Goal: Task Accomplishment & Management: Manage account settings

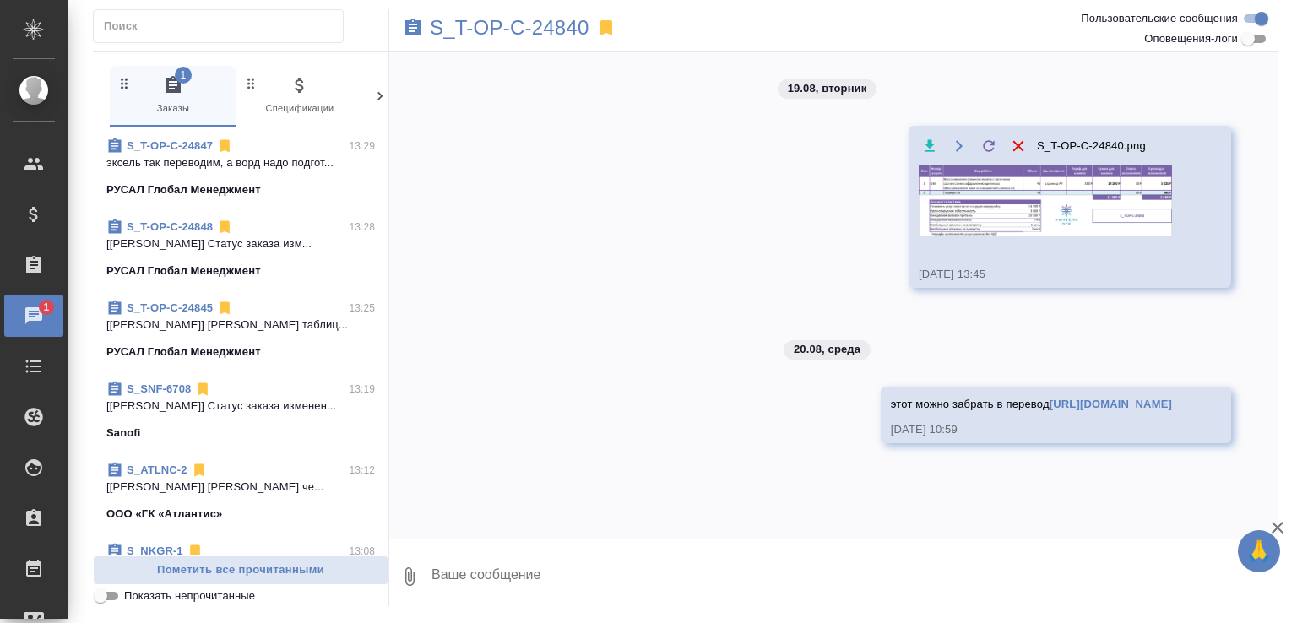
click at [236, 600] on span "Показать непрочитанные" at bounding box center [189, 596] width 131 height 17
click at [131, 600] on input "Показать непрочитанные" at bounding box center [100, 596] width 61 height 20
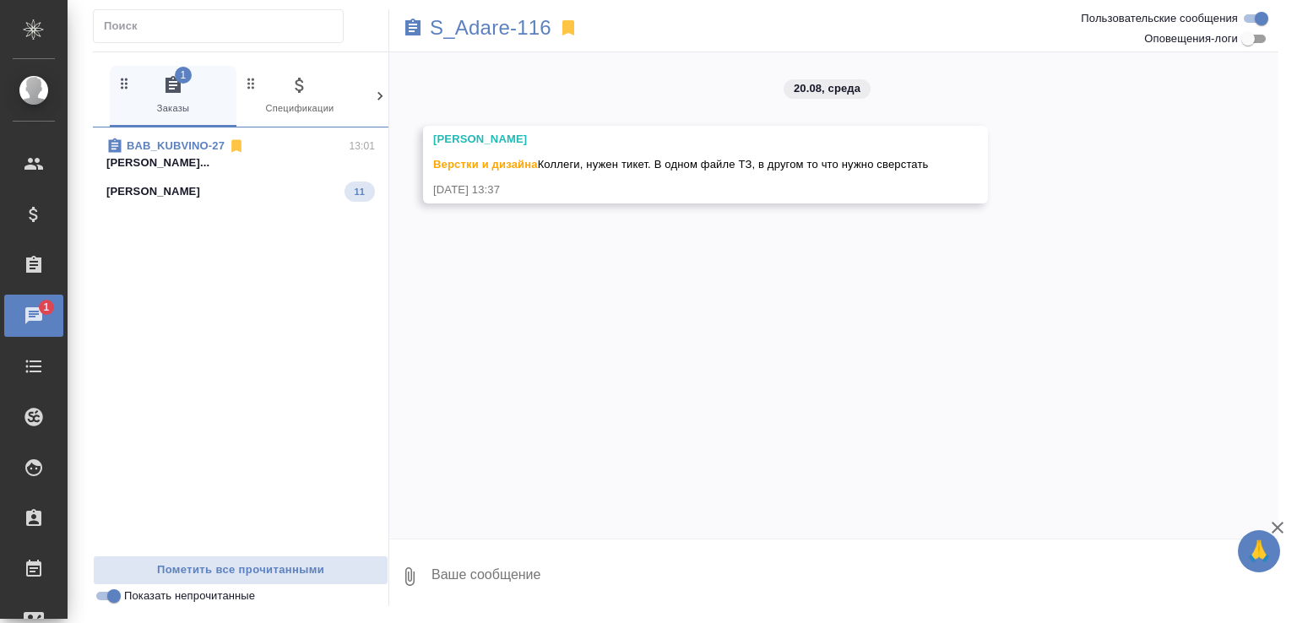
click at [569, 28] on icon at bounding box center [568, 27] width 12 height 15
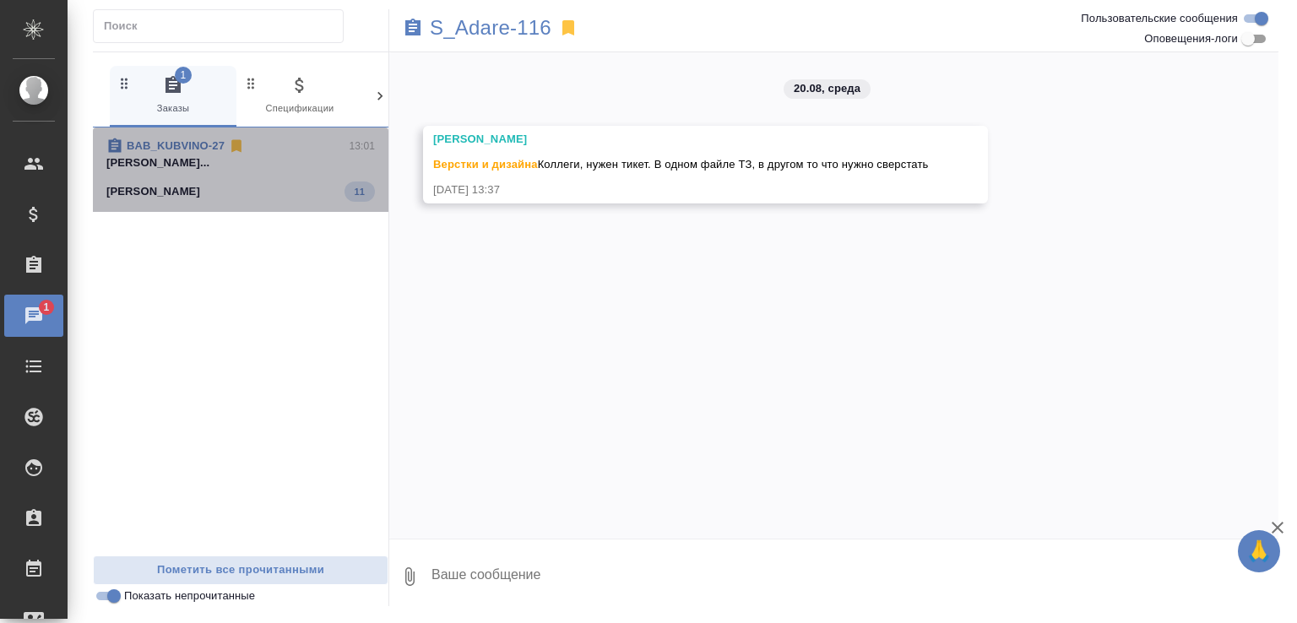
click at [274, 190] on div "Кубань Вино 11" at bounding box center [240, 192] width 269 height 20
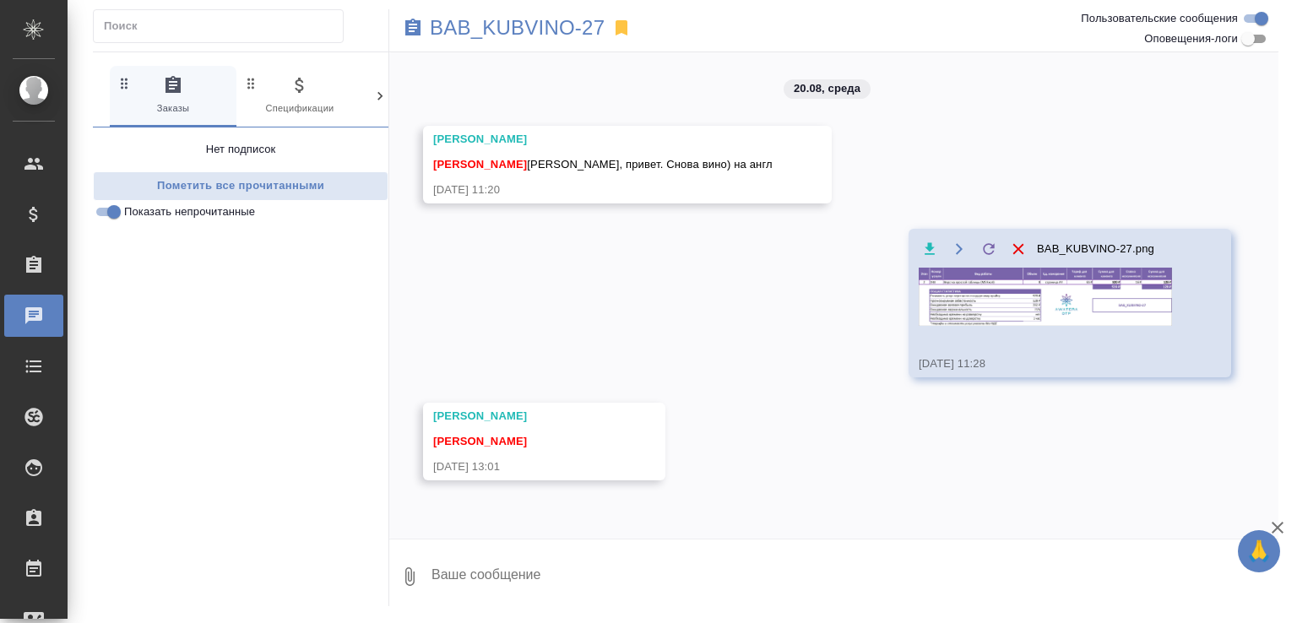
click at [1014, 318] on img at bounding box center [1045, 297] width 253 height 58
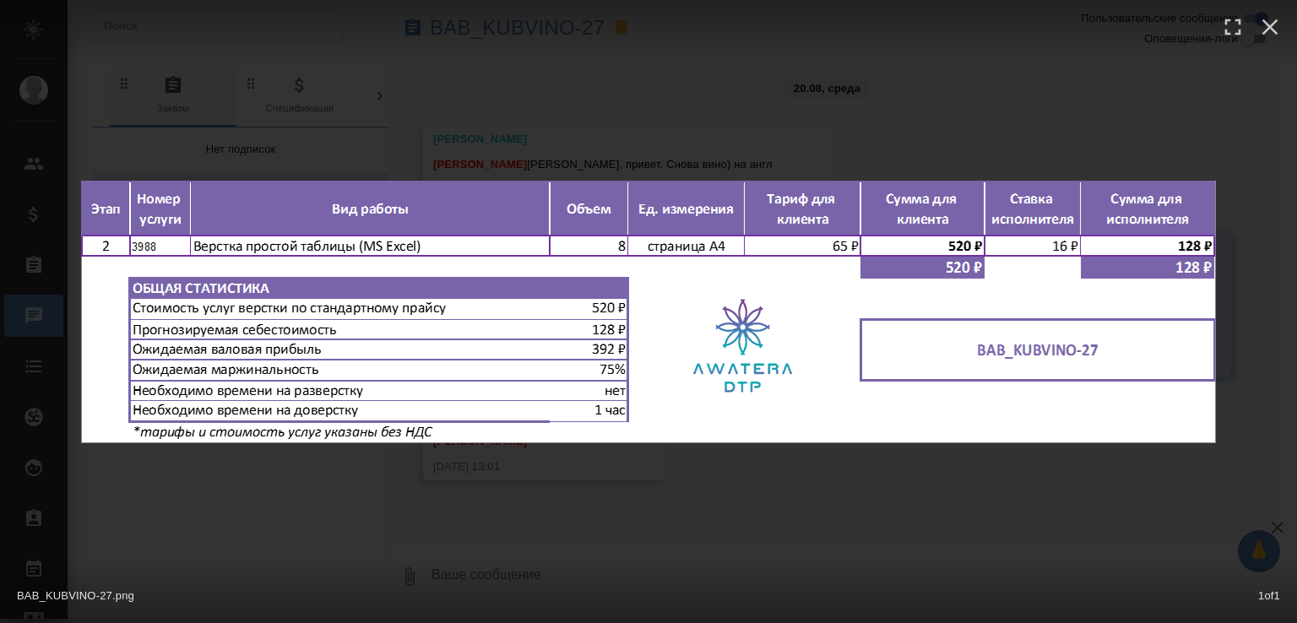
click at [757, 132] on div "BAB_KUBVINO-27.png 1 of 1" at bounding box center [648, 311] width 1297 height 623
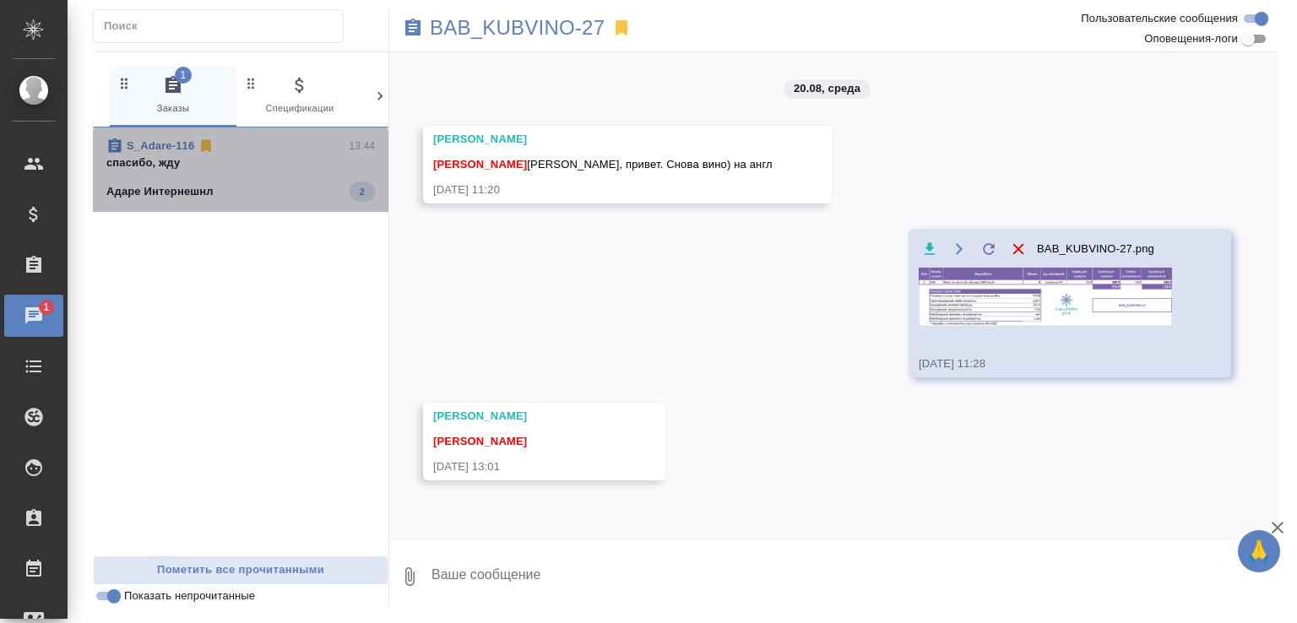
click at [291, 192] on div "Адаре Интернешнл 2" at bounding box center [240, 192] width 269 height 20
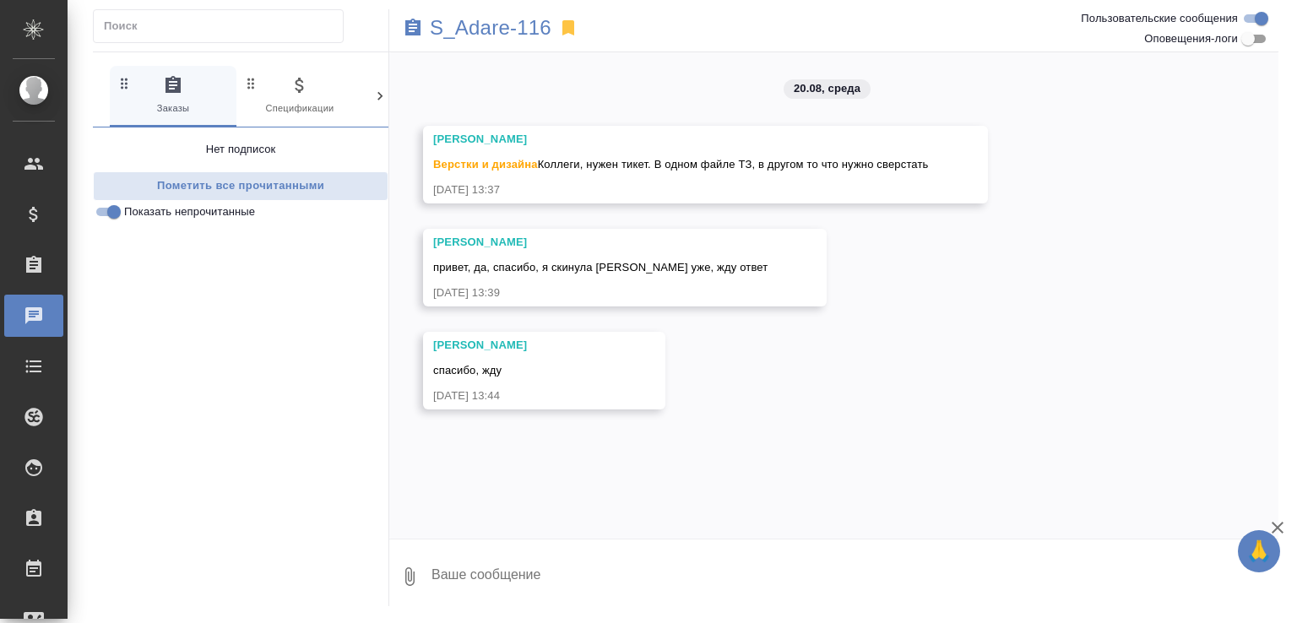
click at [159, 145] on div "Нет подписок" at bounding box center [241, 149] width 296 height 17
click at [480, 35] on p "S_Adare-116" at bounding box center [491, 27] width 122 height 17
click at [239, 212] on span "Показать непрочитанные" at bounding box center [189, 212] width 131 height 17
click at [144, 212] on input "Показать непрочитанные" at bounding box center [114, 212] width 61 height 20
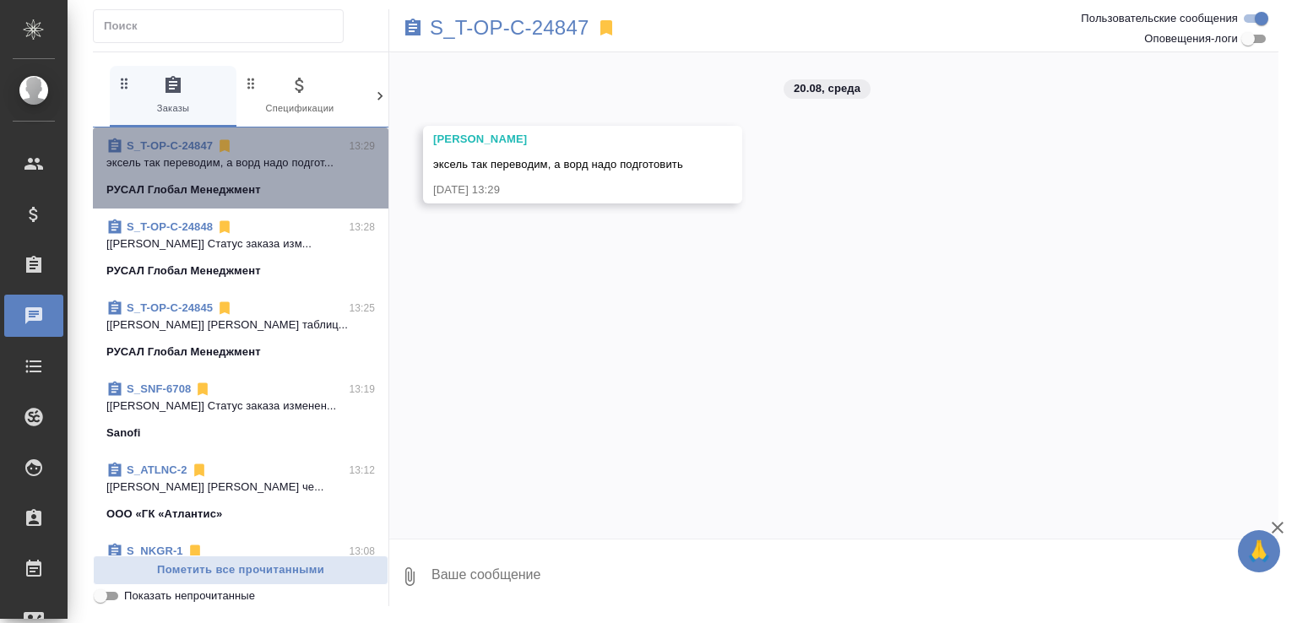
click at [284, 155] on p "эксель так переводим, а ворд надо подгот..." at bounding box center [240, 163] width 269 height 17
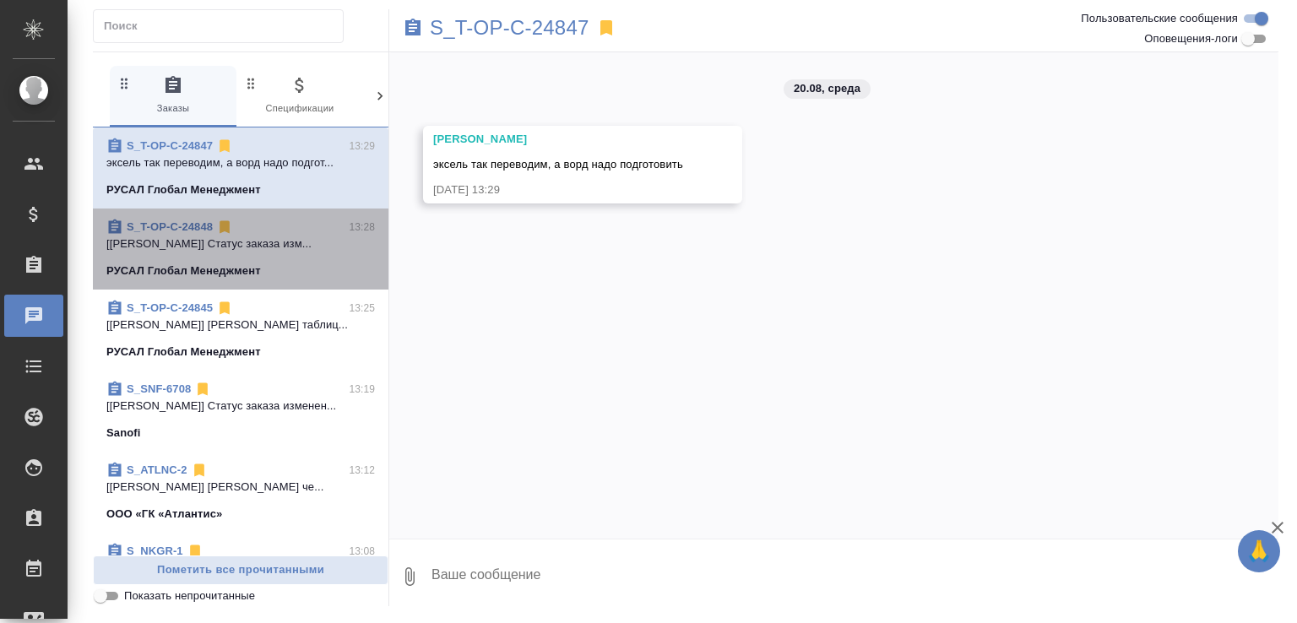
click at [267, 247] on p "[Журавлева Александра] Статус заказа изм..." at bounding box center [240, 244] width 269 height 17
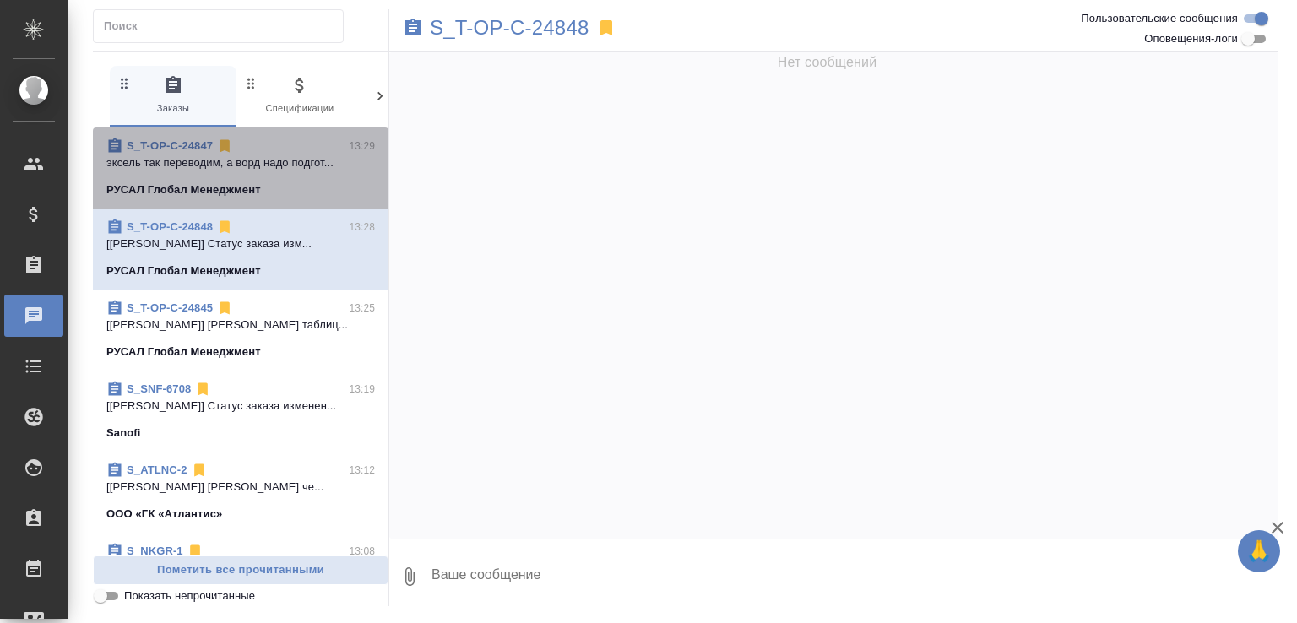
click at [285, 149] on div "S_T-OP-C-24847 13:29" at bounding box center [240, 146] width 269 height 17
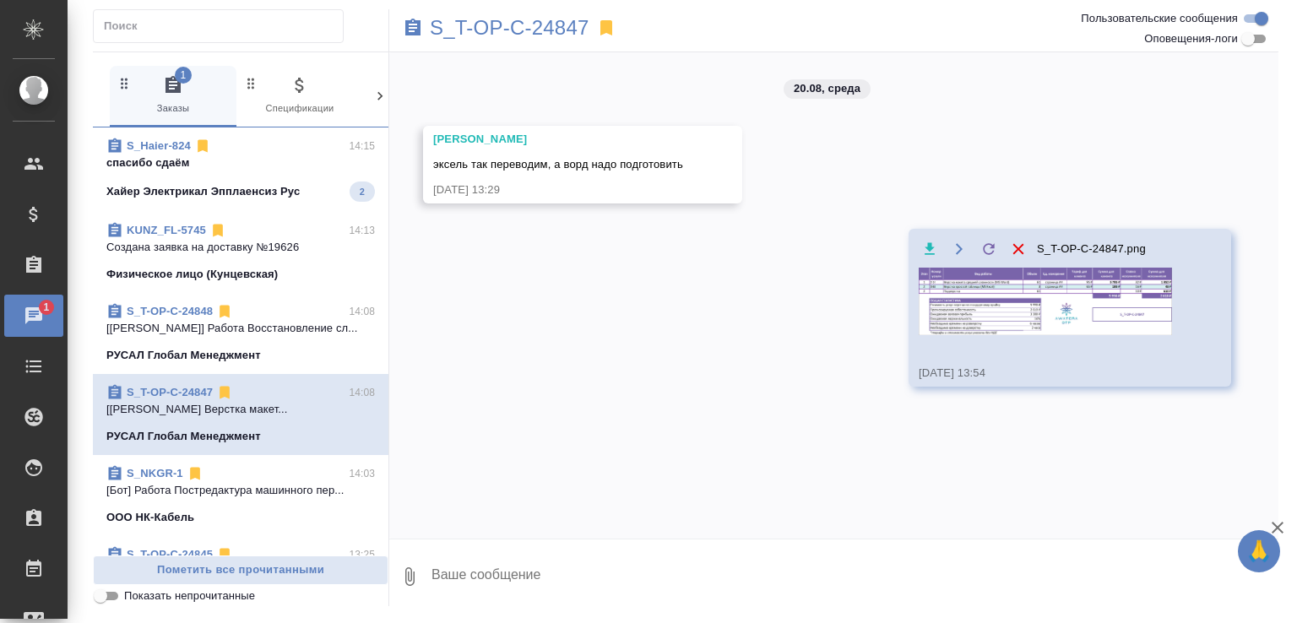
click at [270, 159] on p "спасибо сдаём" at bounding box center [240, 163] width 269 height 17
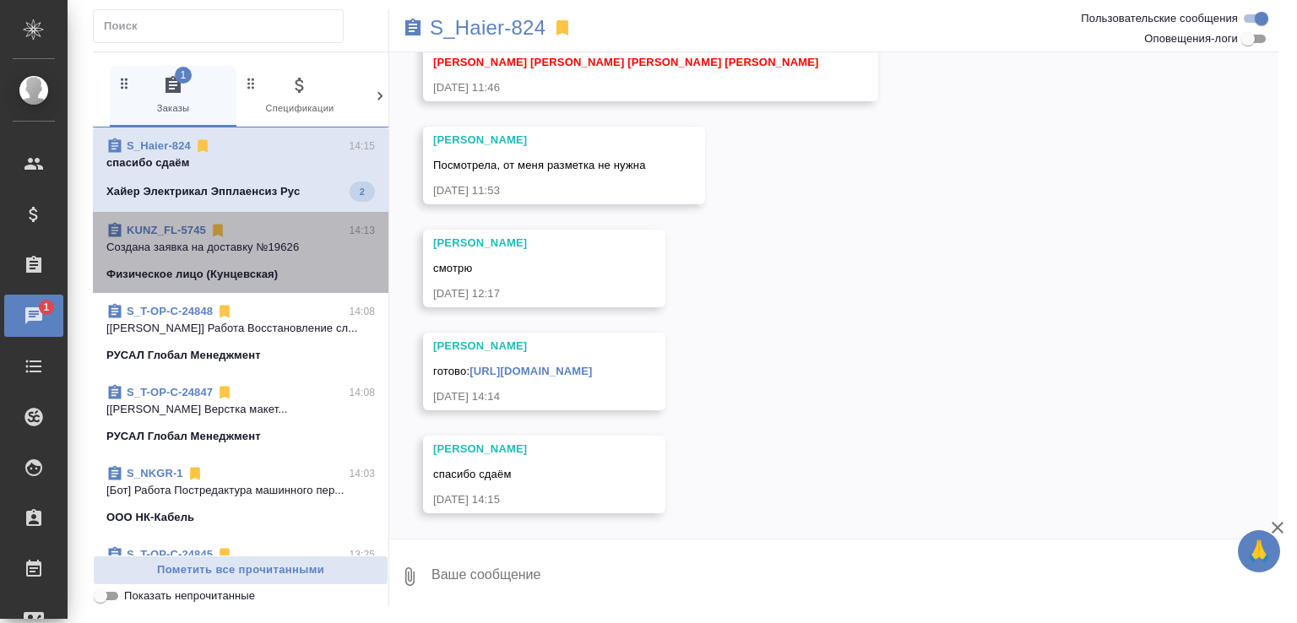
click at [260, 268] on p "Физическое лицо (Кунцевская)" at bounding box center [191, 274] width 171 height 17
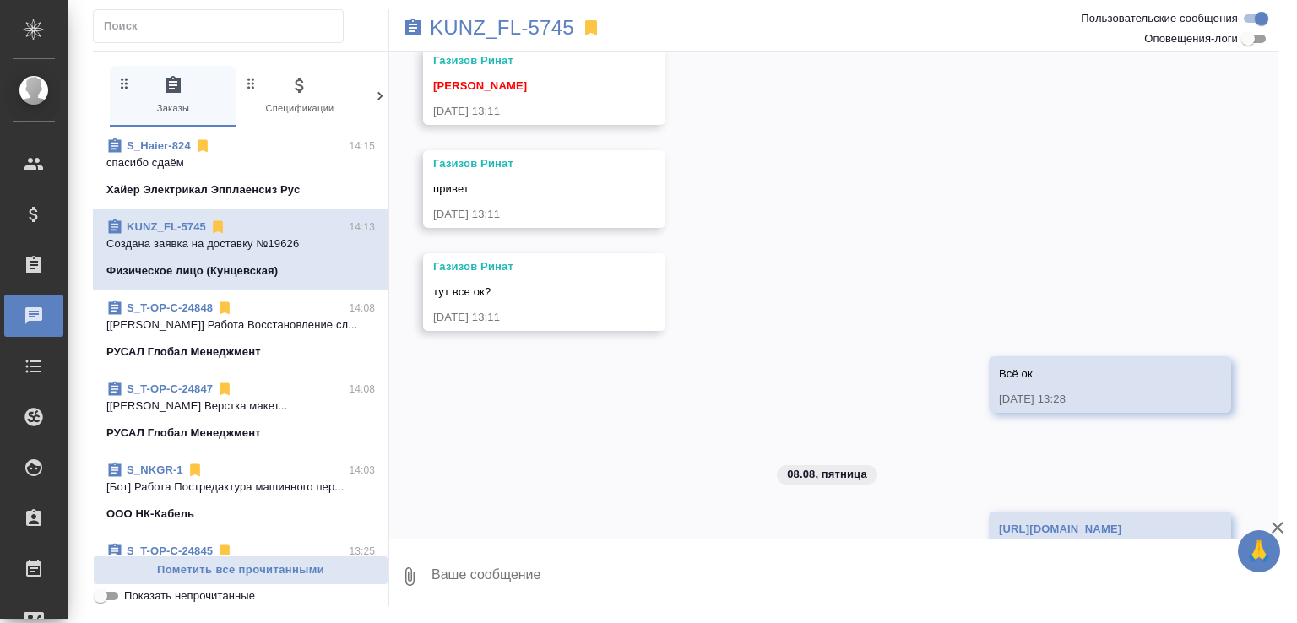
scroll to position [493, 0]
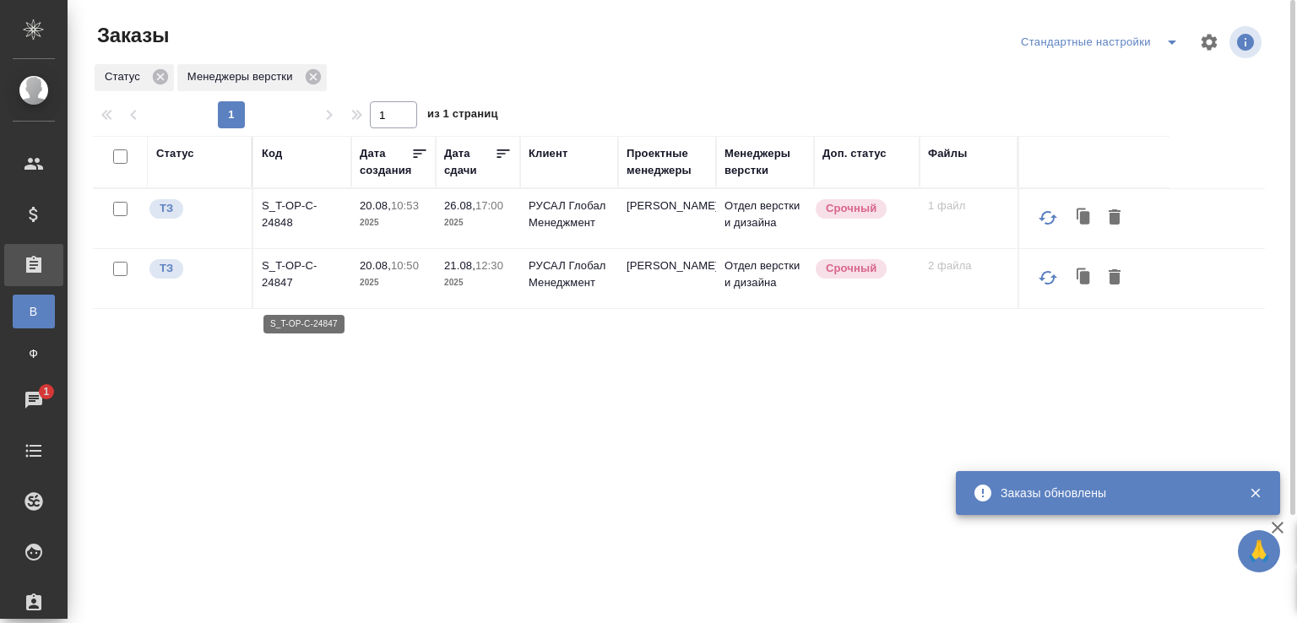
click at [267, 291] on p "S_T-OP-C-24847" at bounding box center [302, 275] width 81 height 34
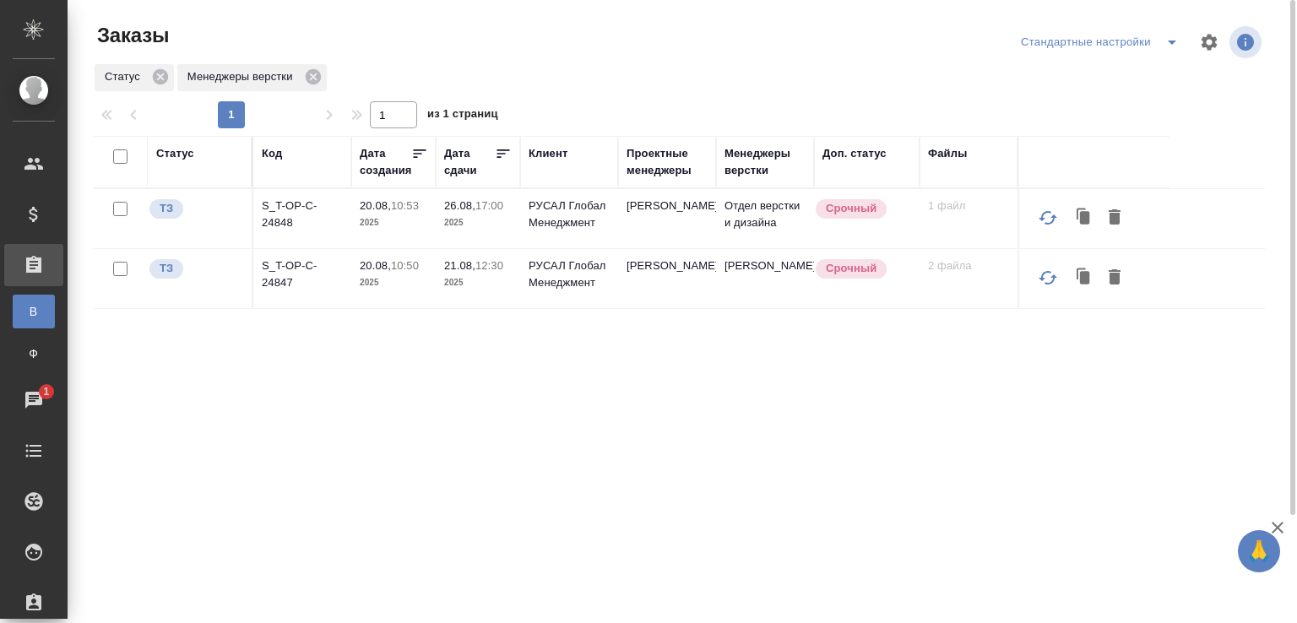
click at [274, 225] on p "S_T-OP-C-24848" at bounding box center [302, 215] width 81 height 34
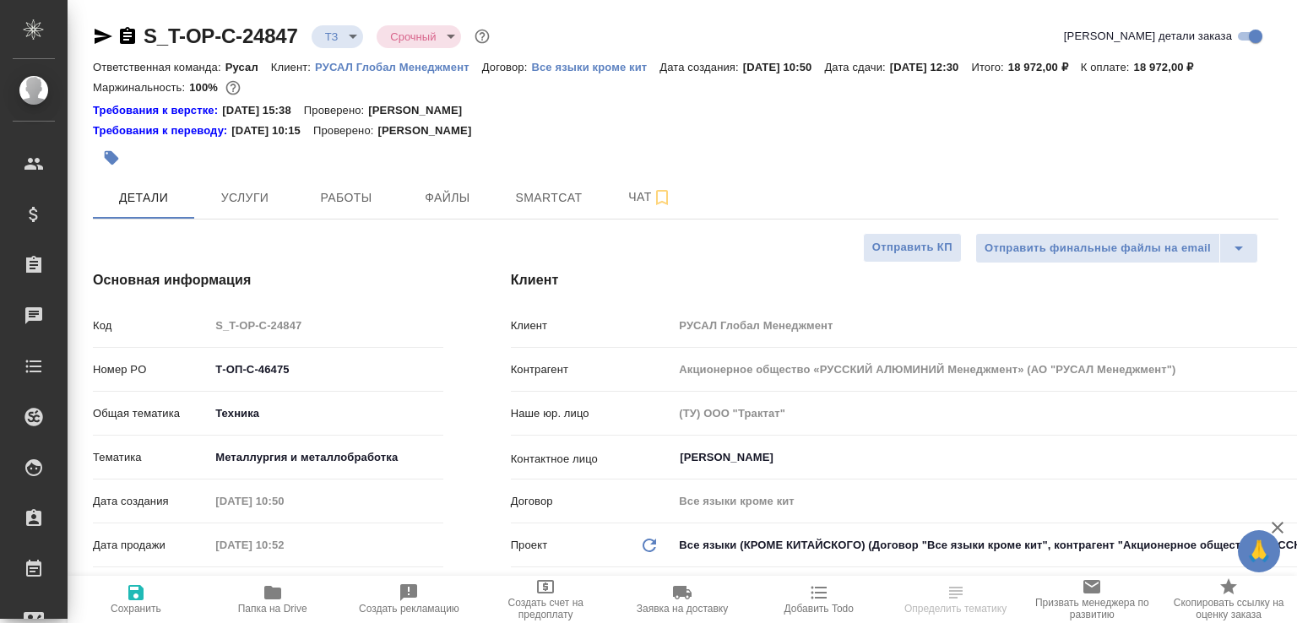
select select "RU"
type input "[PERSON_NAME]"
select select "RU"
type textarea "x"
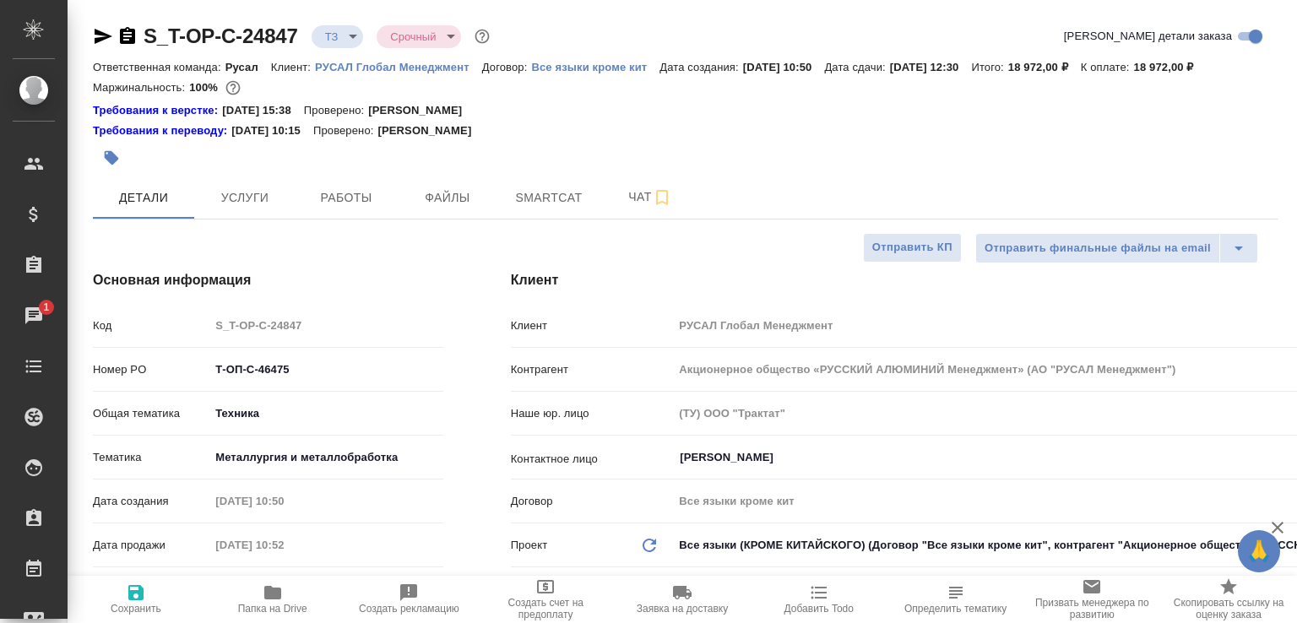
type textarea "x"
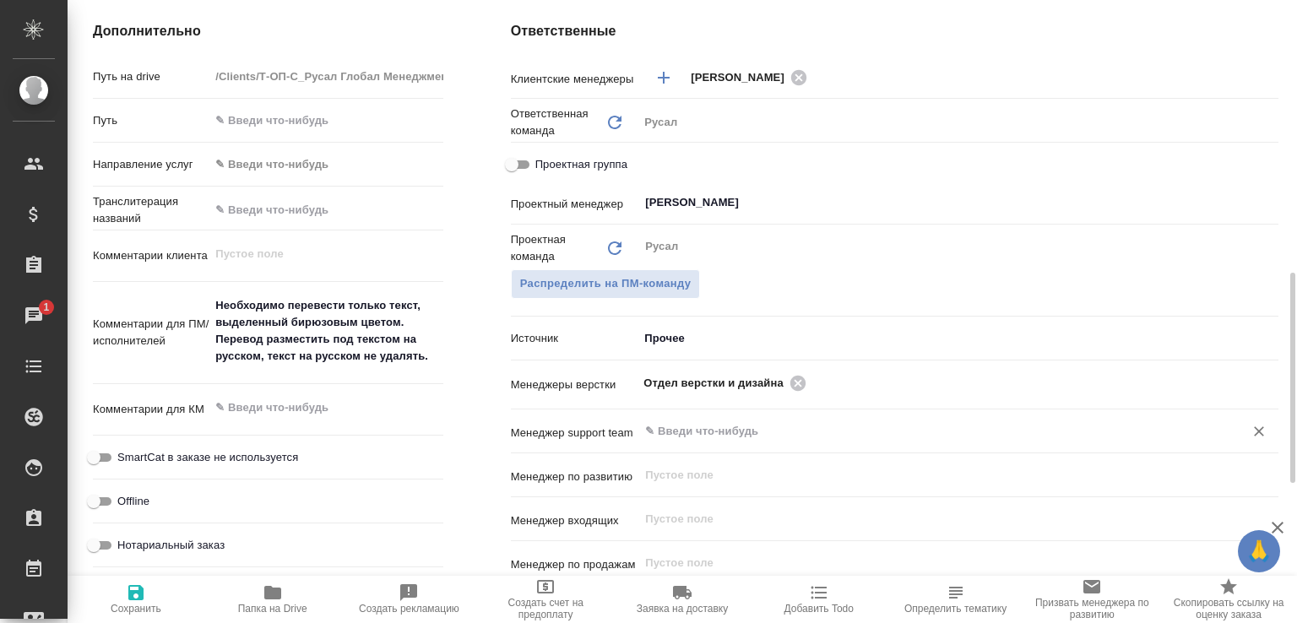
scroll to position [891, 0]
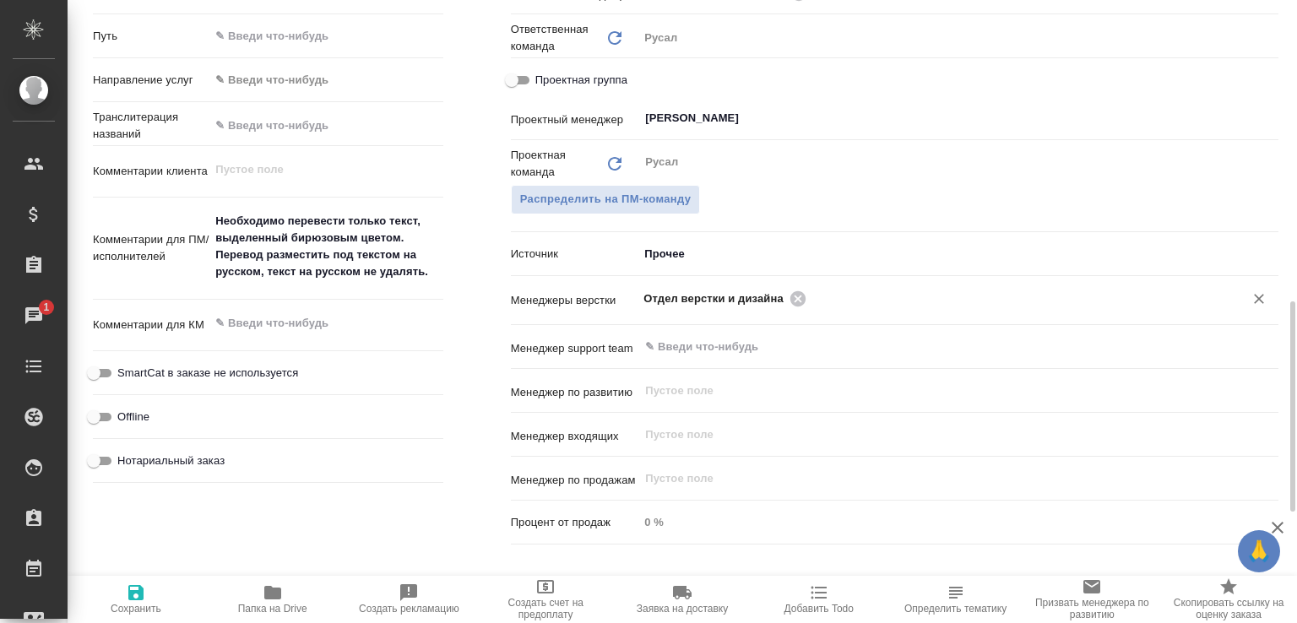
click at [797, 306] on icon at bounding box center [797, 298] width 15 height 15
type textarea "x"
click at [797, 308] on input "text" at bounding box center [930, 298] width 573 height 20
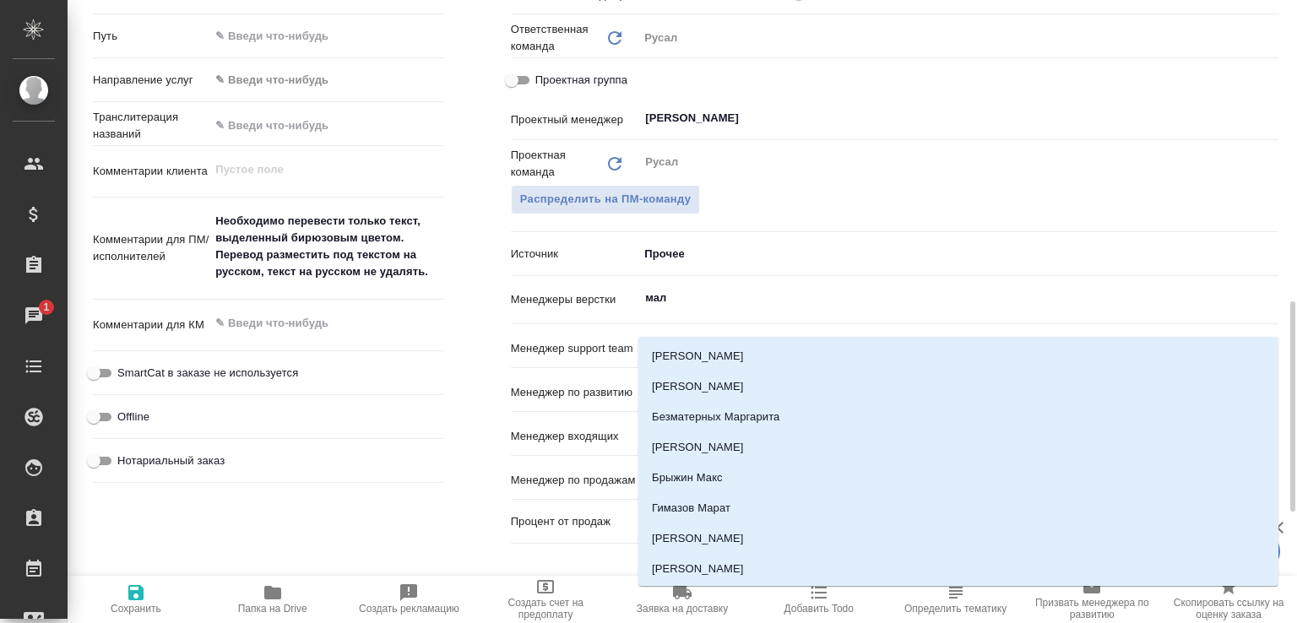
type input "мало"
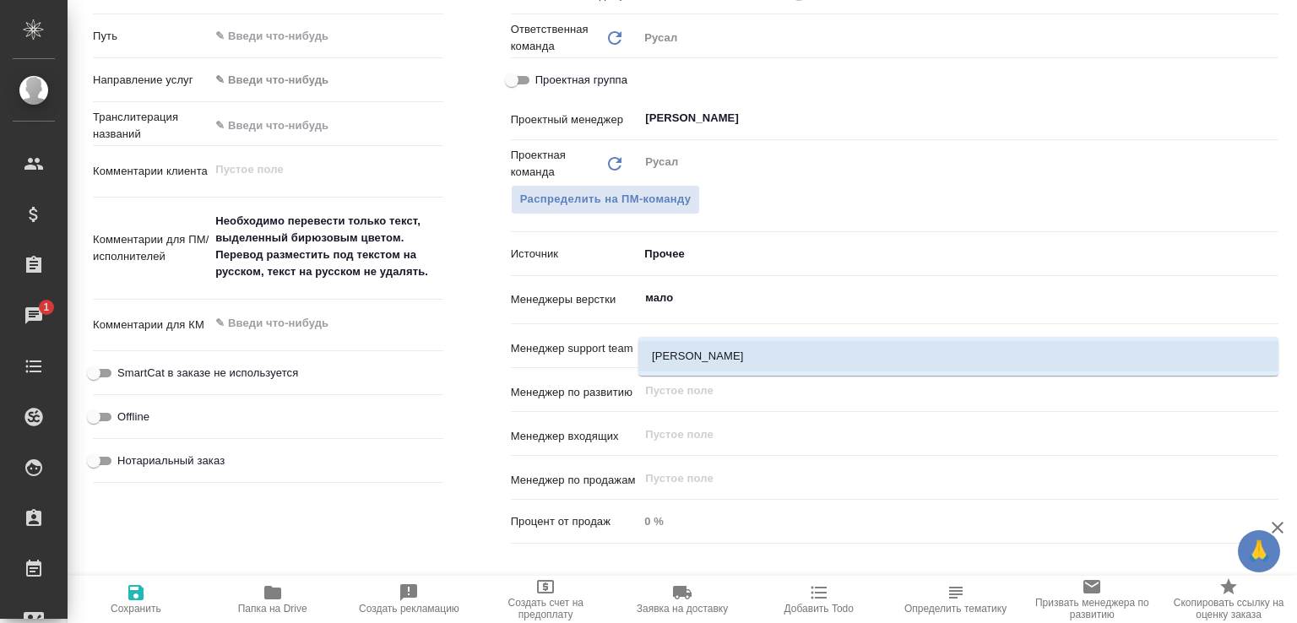
click at [792, 352] on li "[PERSON_NAME]" at bounding box center [958, 356] width 640 height 30
type textarea "x"
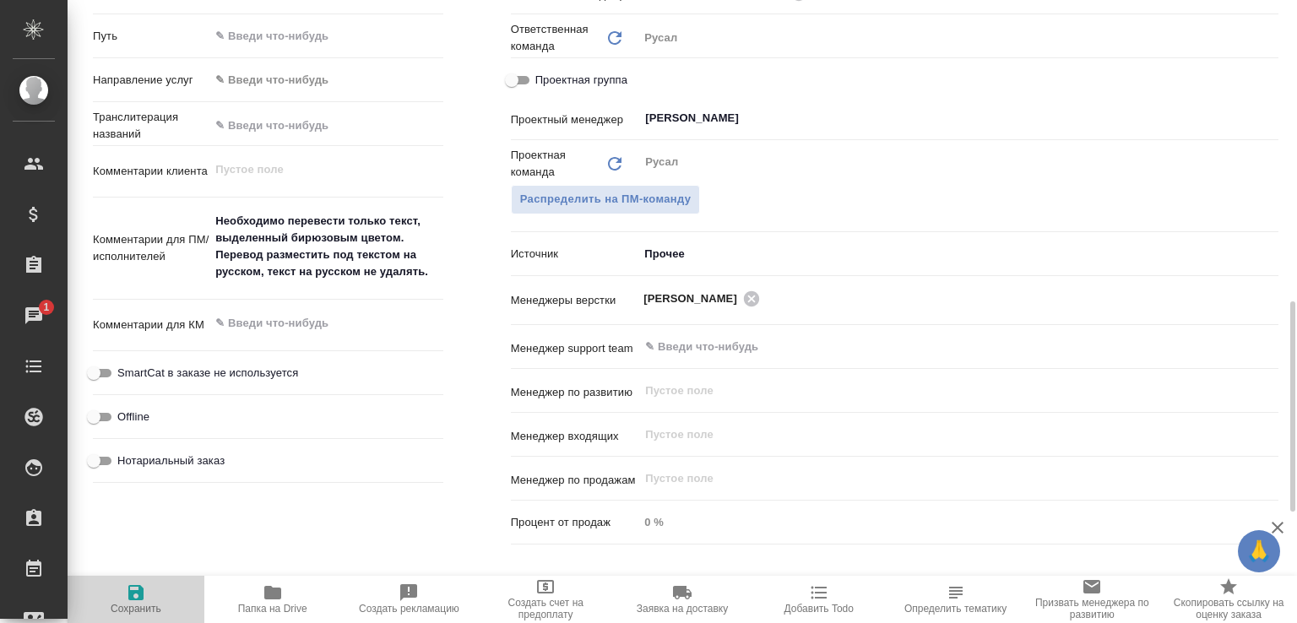
click at [152, 583] on span "Сохранить" at bounding box center [136, 599] width 117 height 32
type textarea "x"
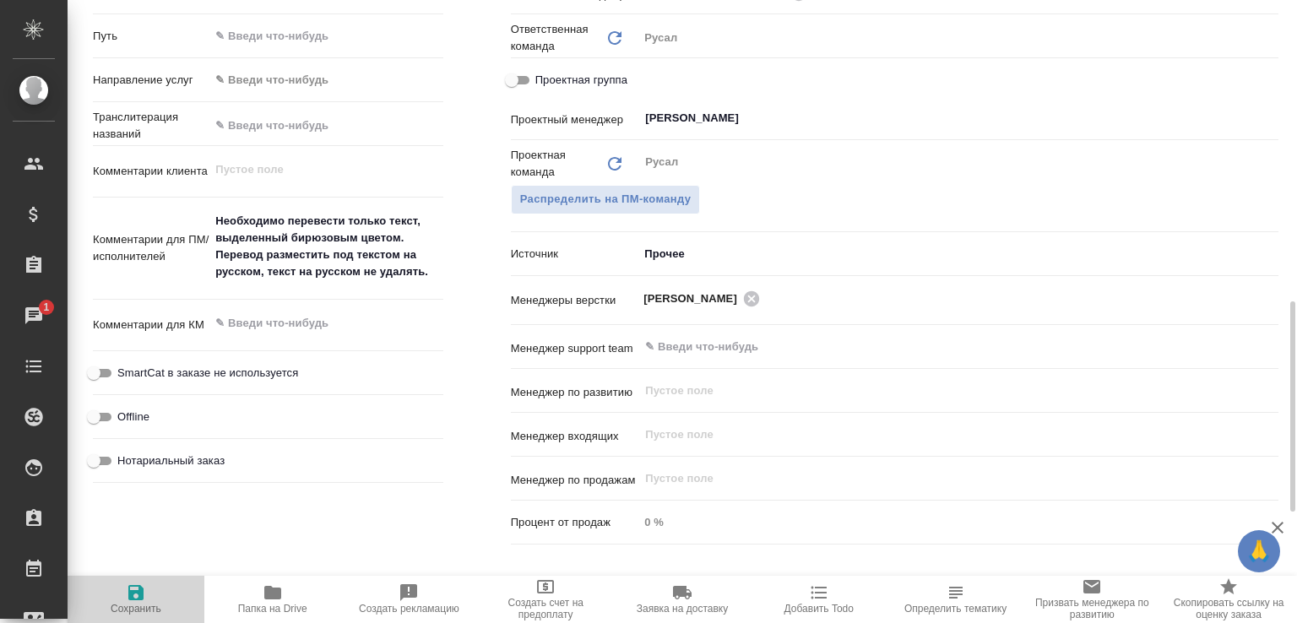
type textarea "x"
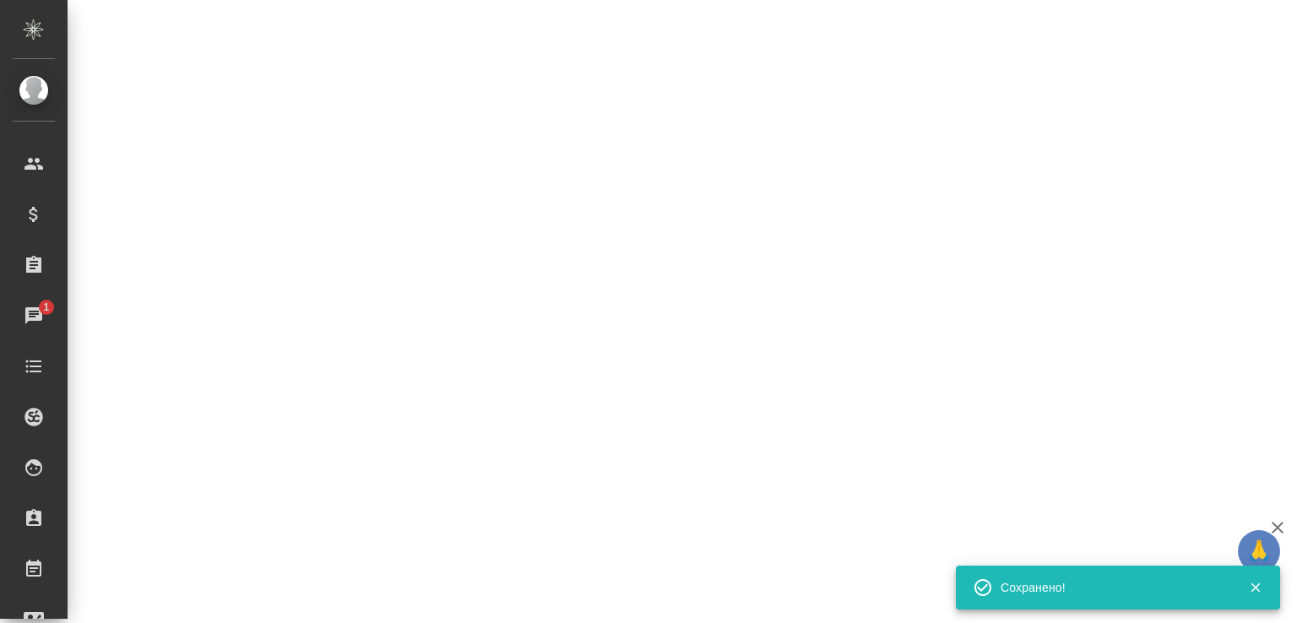
select select "RU"
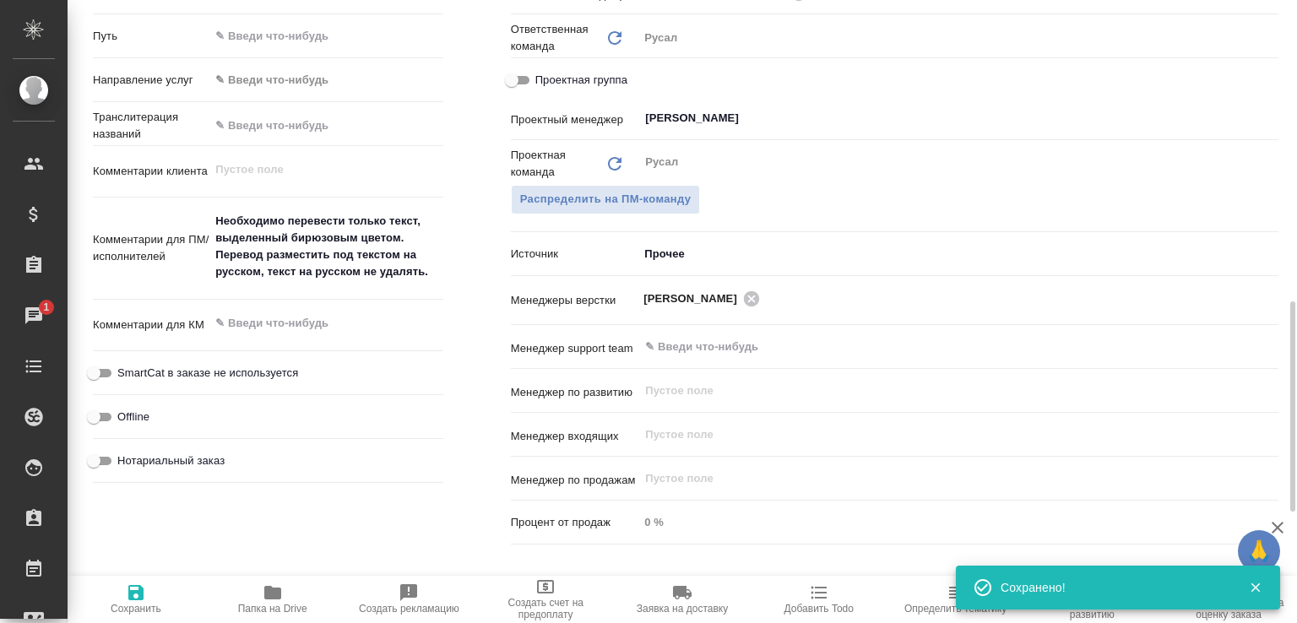
type textarea "x"
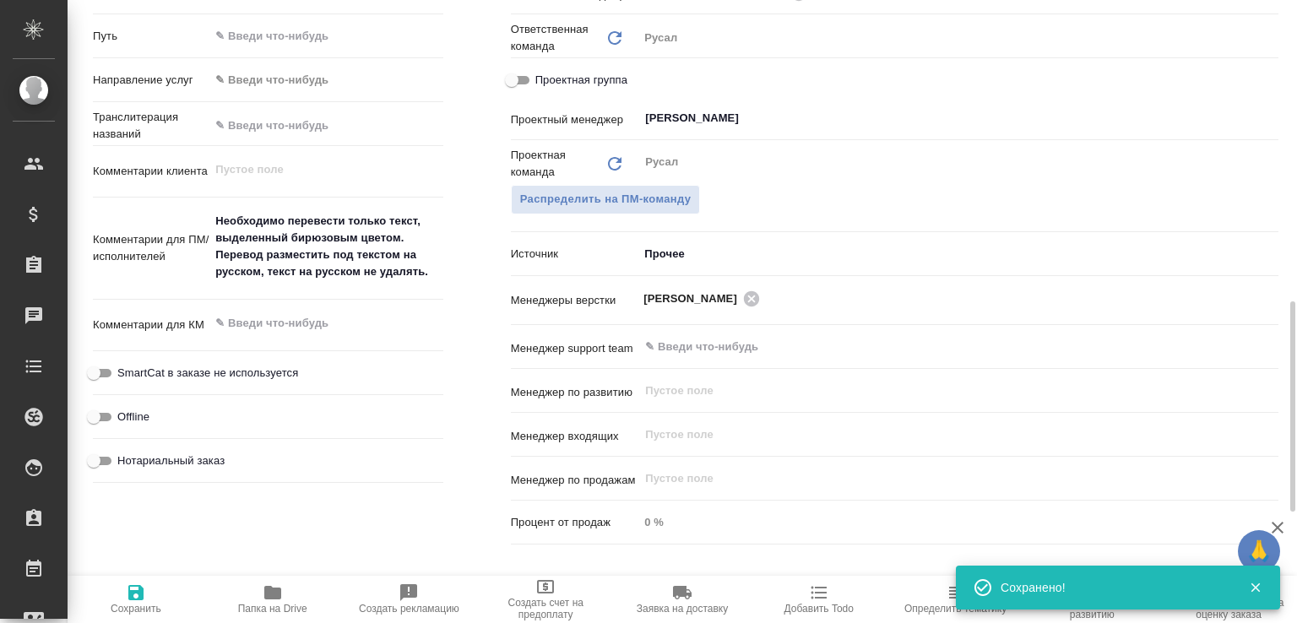
type textarea "x"
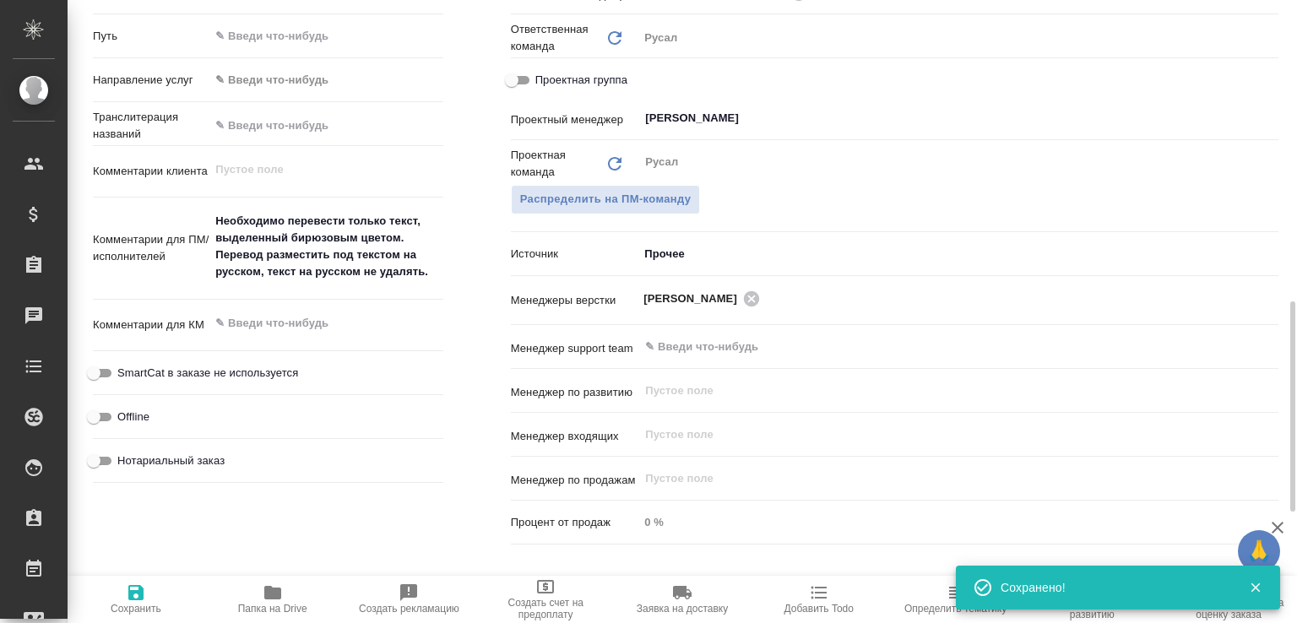
type textarea "x"
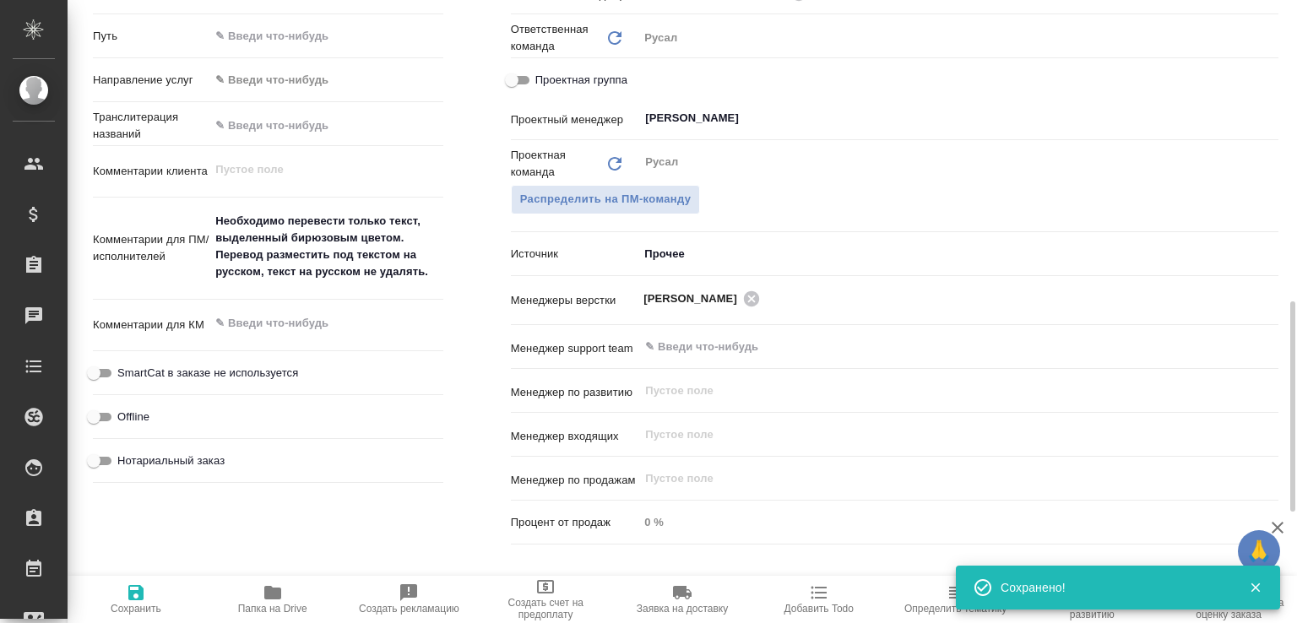
type textarea "x"
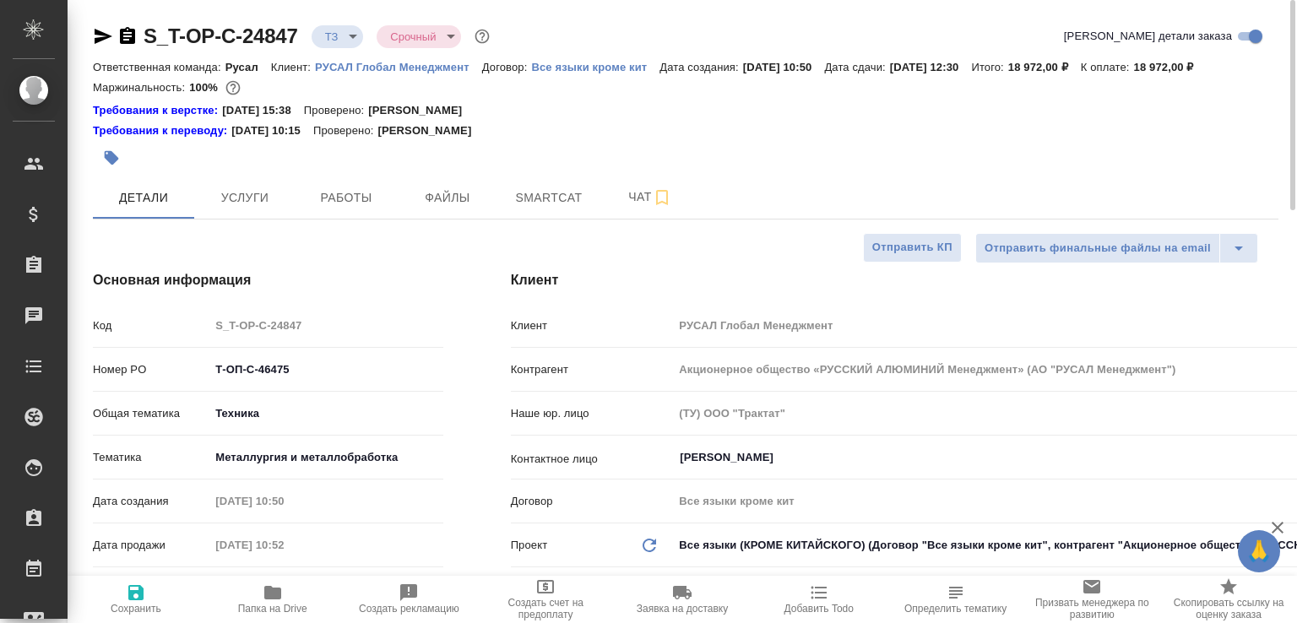
scroll to position [0, 0]
click at [128, 29] on icon "button" at bounding box center [127, 35] width 15 height 17
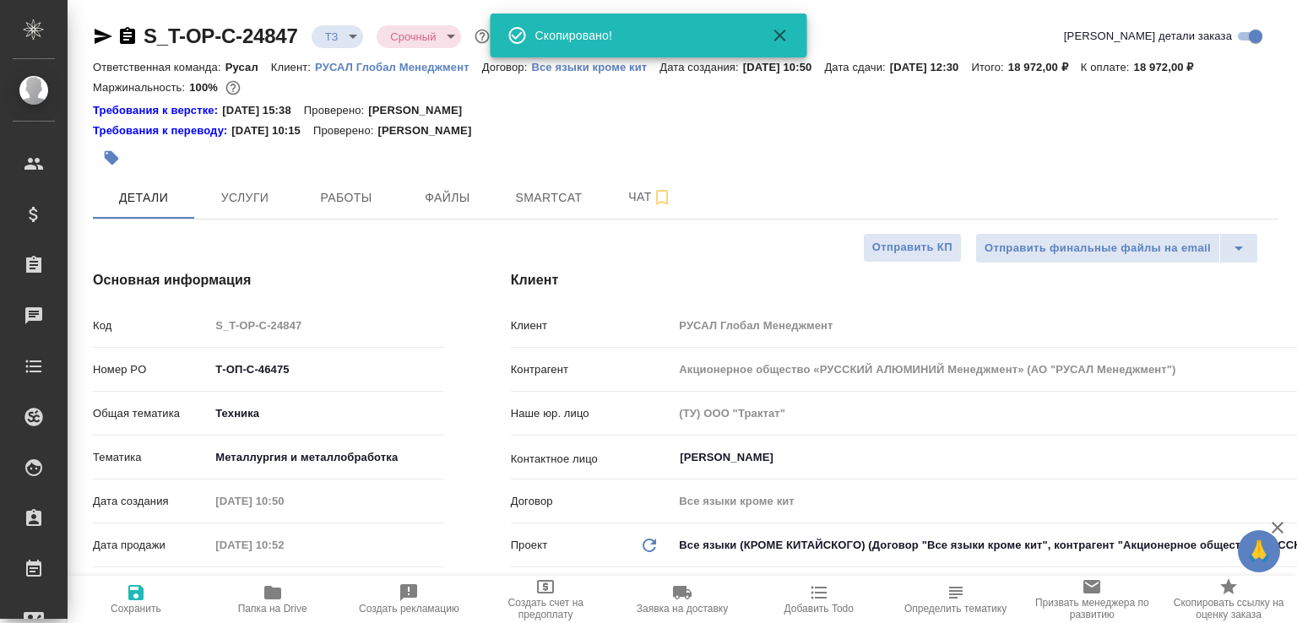
type textarea "x"
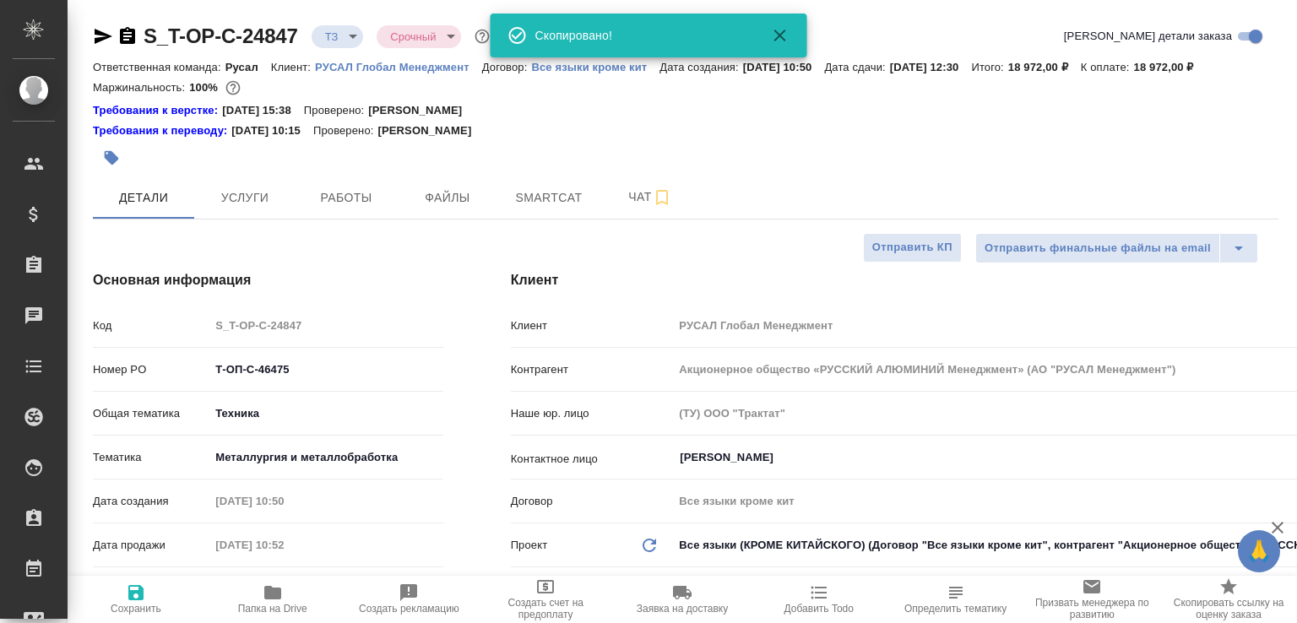
type textarea "x"
click at [287, 606] on span "Папка на Drive" at bounding box center [272, 609] width 69 height 12
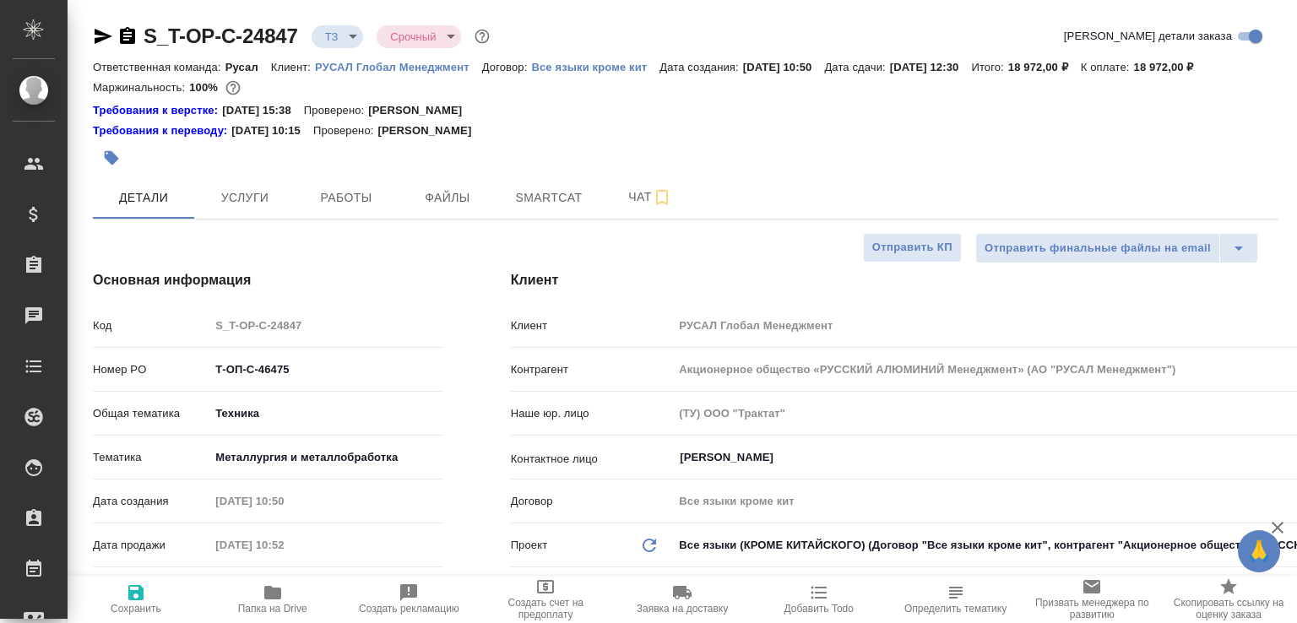
type textarea "x"
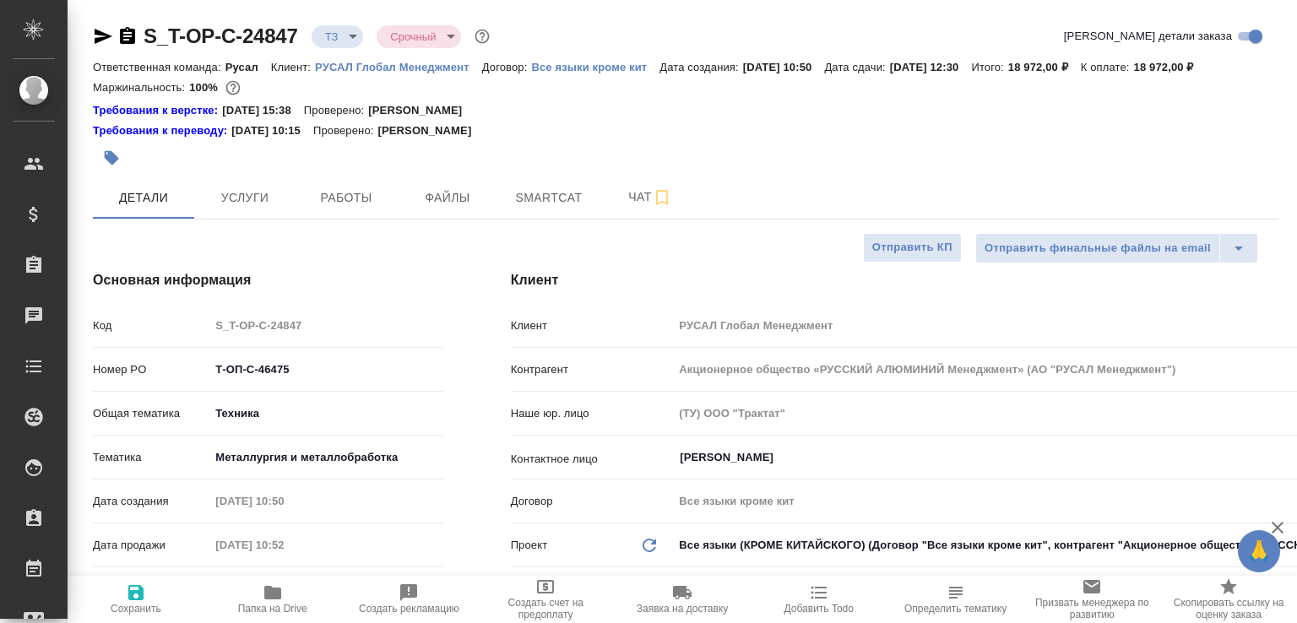
type textarea "x"
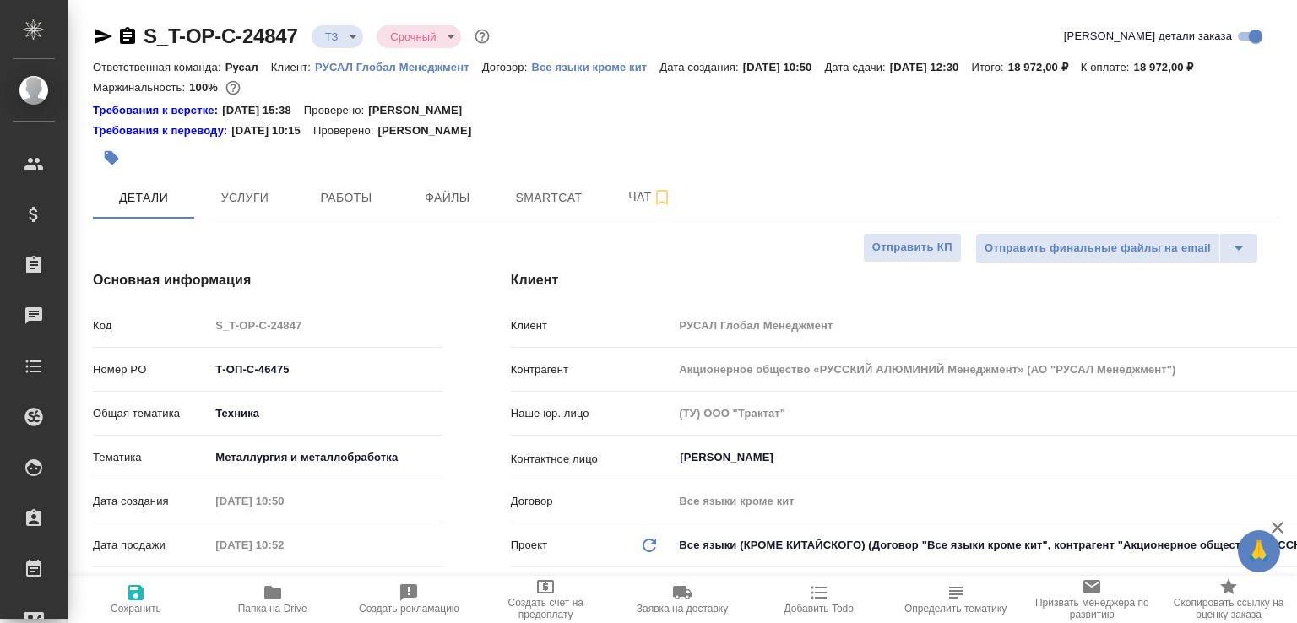
type textarea "x"
click at [605, 219] on button "Чат" at bounding box center [650, 197] width 101 height 42
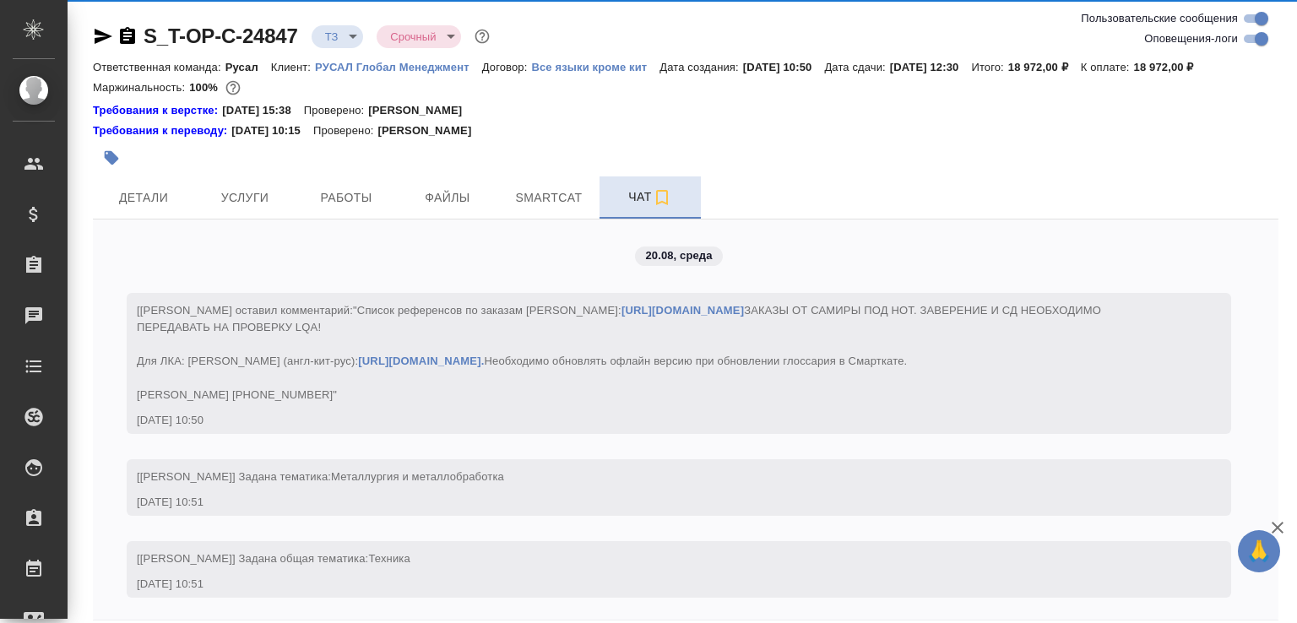
scroll to position [1205, 0]
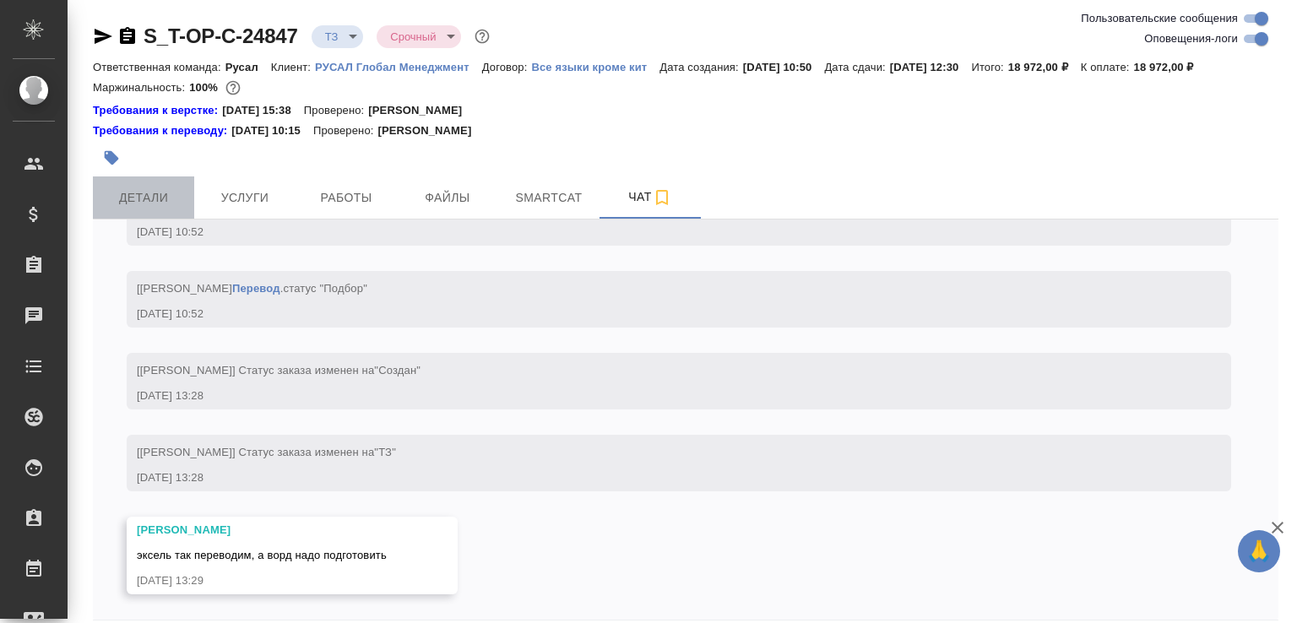
click at [140, 209] on span "Детали" at bounding box center [143, 197] width 81 height 21
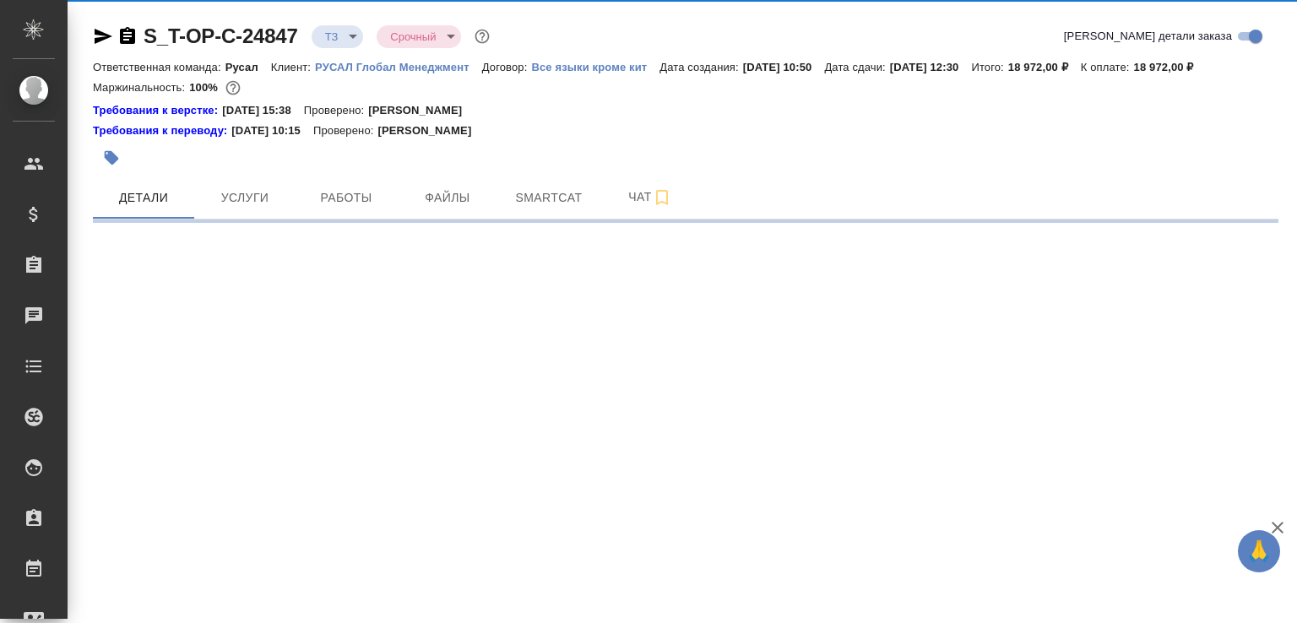
select select "RU"
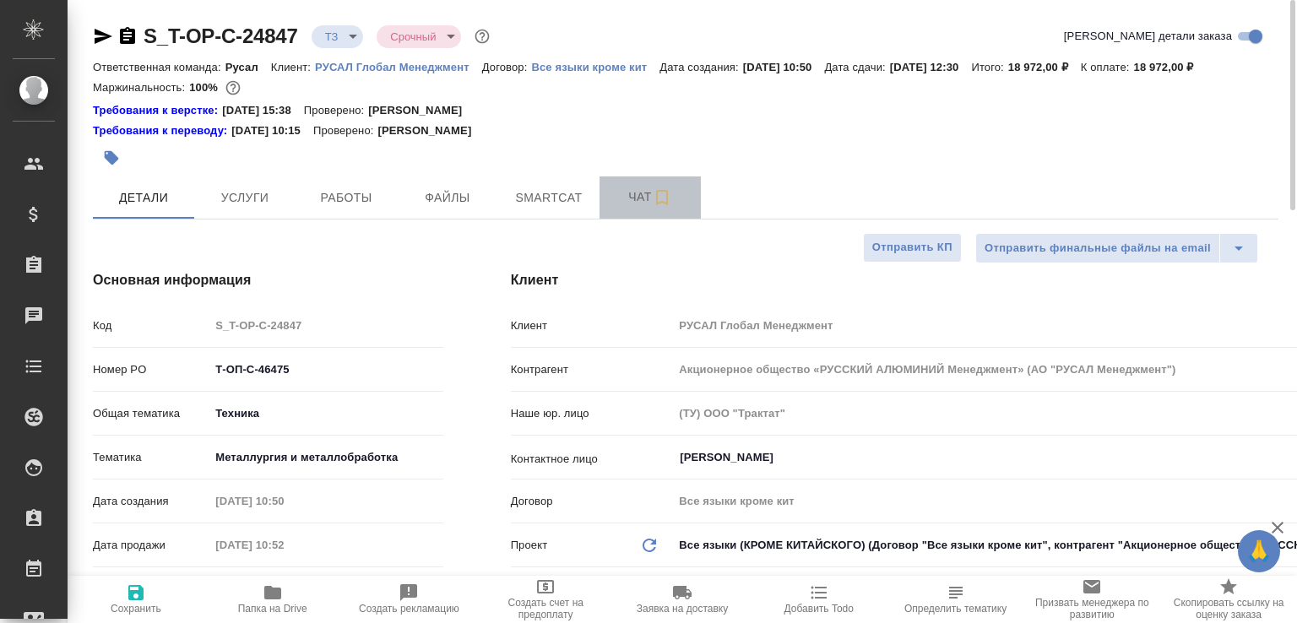
click at [615, 208] on span "Чат" at bounding box center [650, 197] width 81 height 21
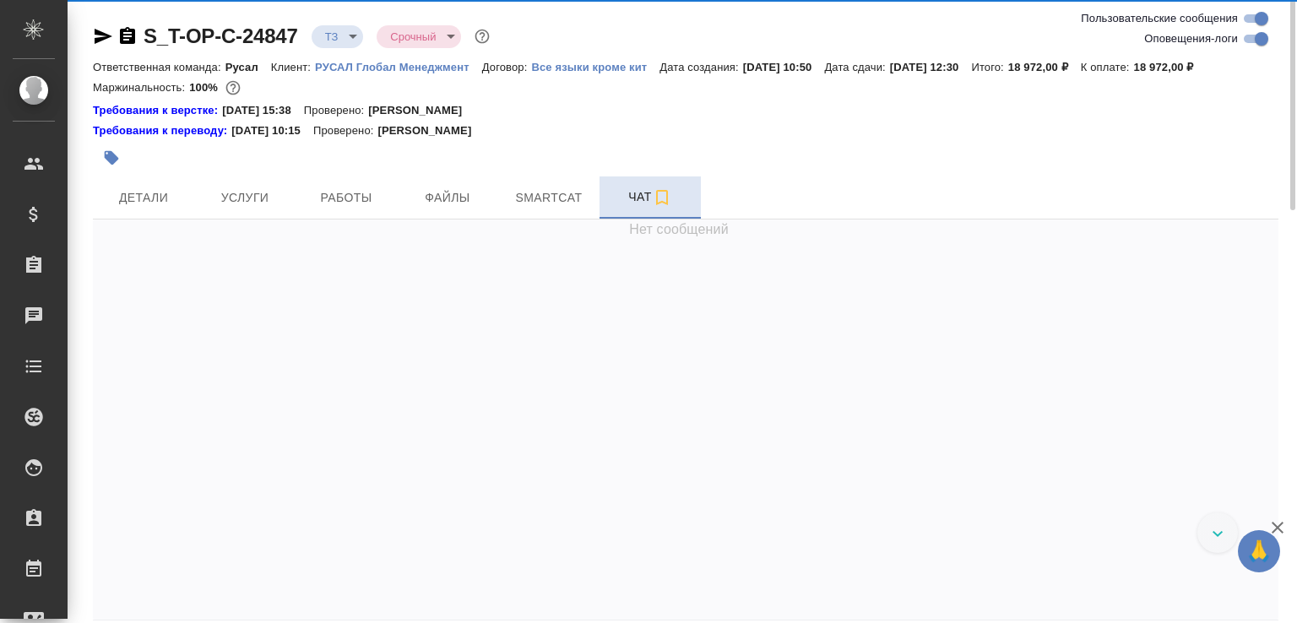
scroll to position [1205, 0]
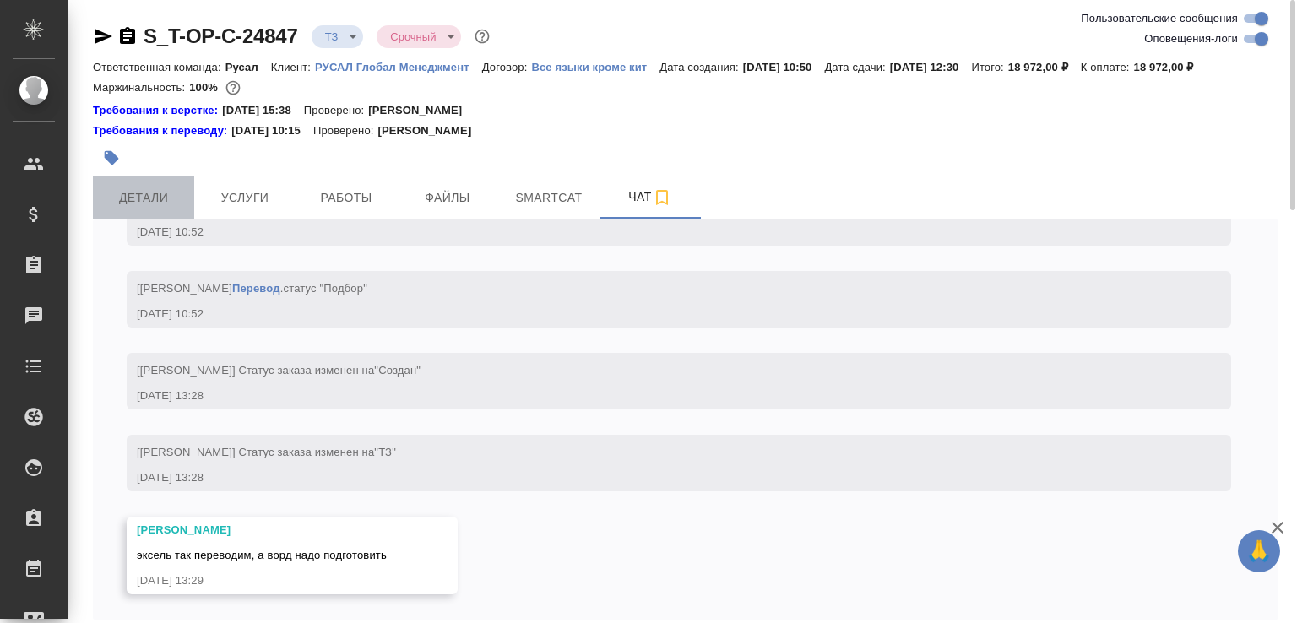
click at [132, 209] on span "Детали" at bounding box center [143, 197] width 81 height 21
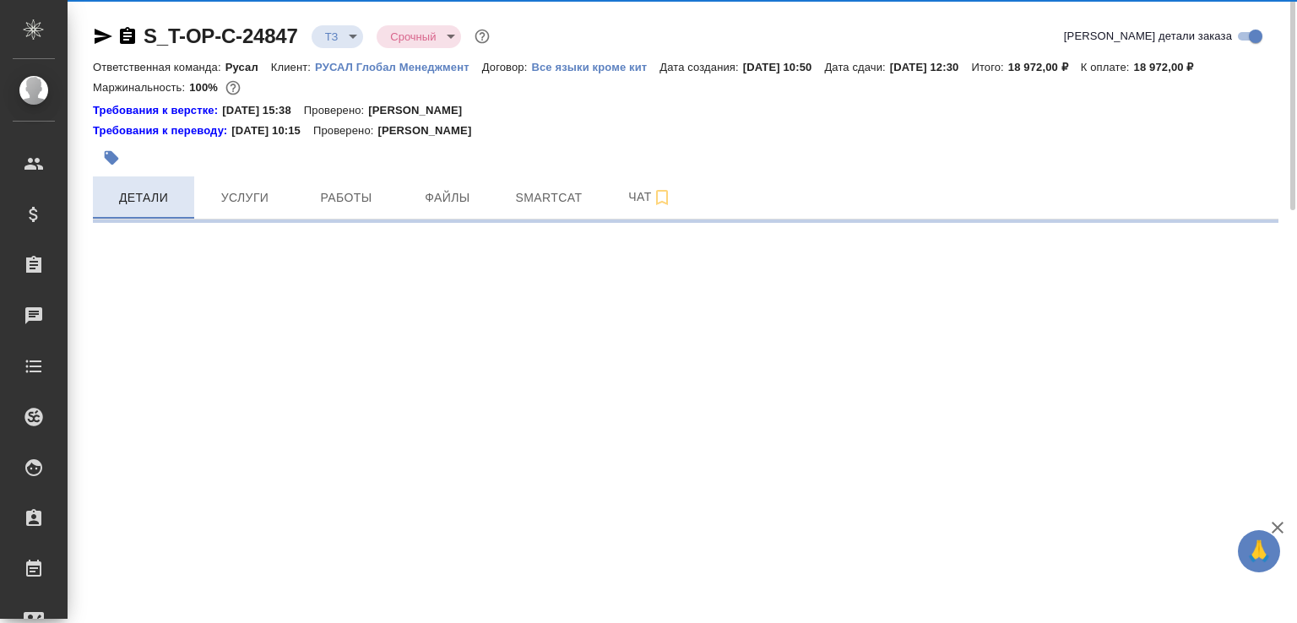
select select "RU"
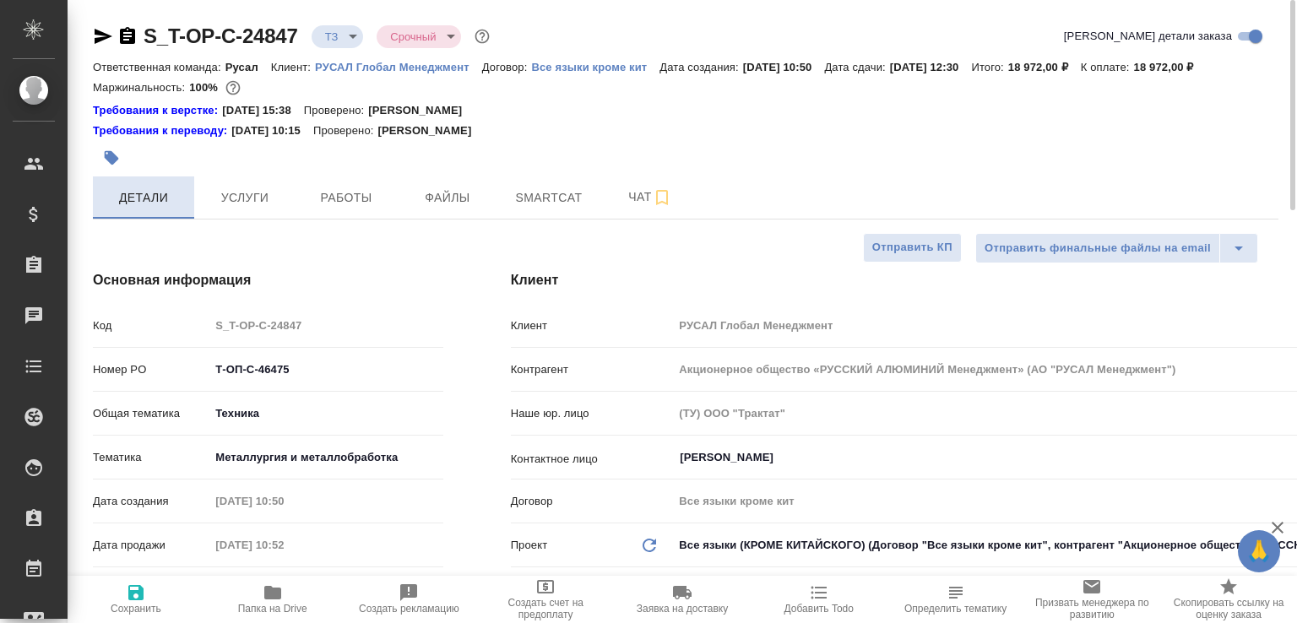
type textarea "x"
click at [290, 213] on button "Услуги" at bounding box center [244, 197] width 101 height 42
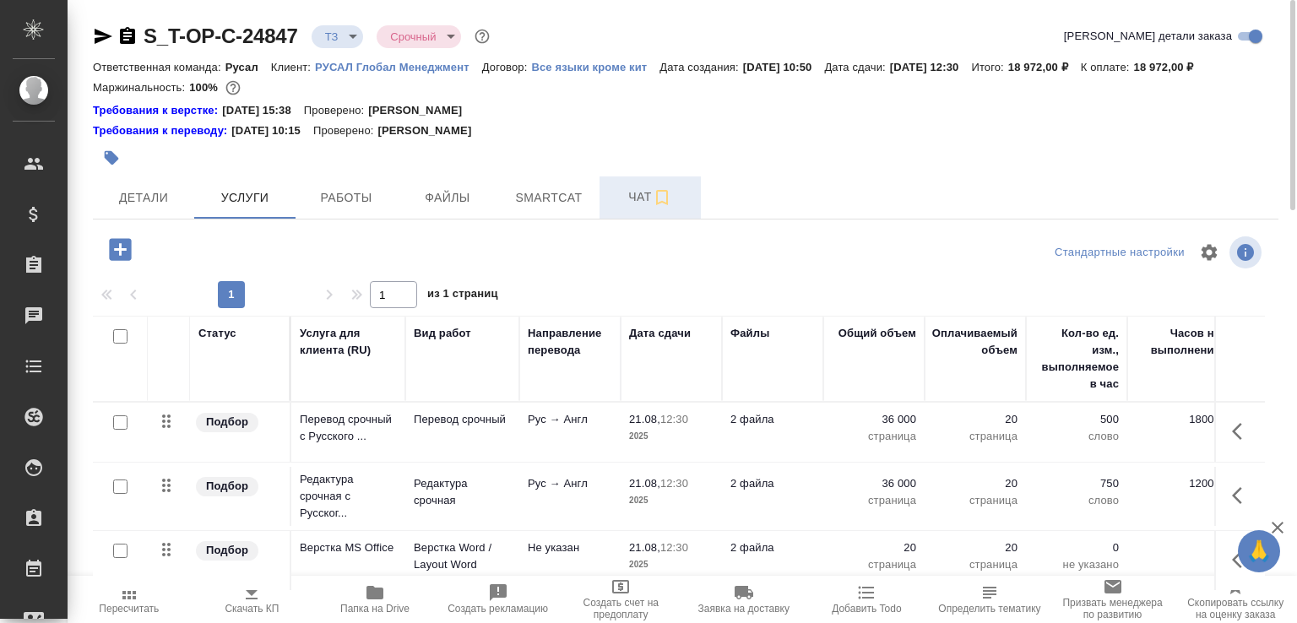
click at [617, 208] on span "Чат" at bounding box center [650, 197] width 81 height 21
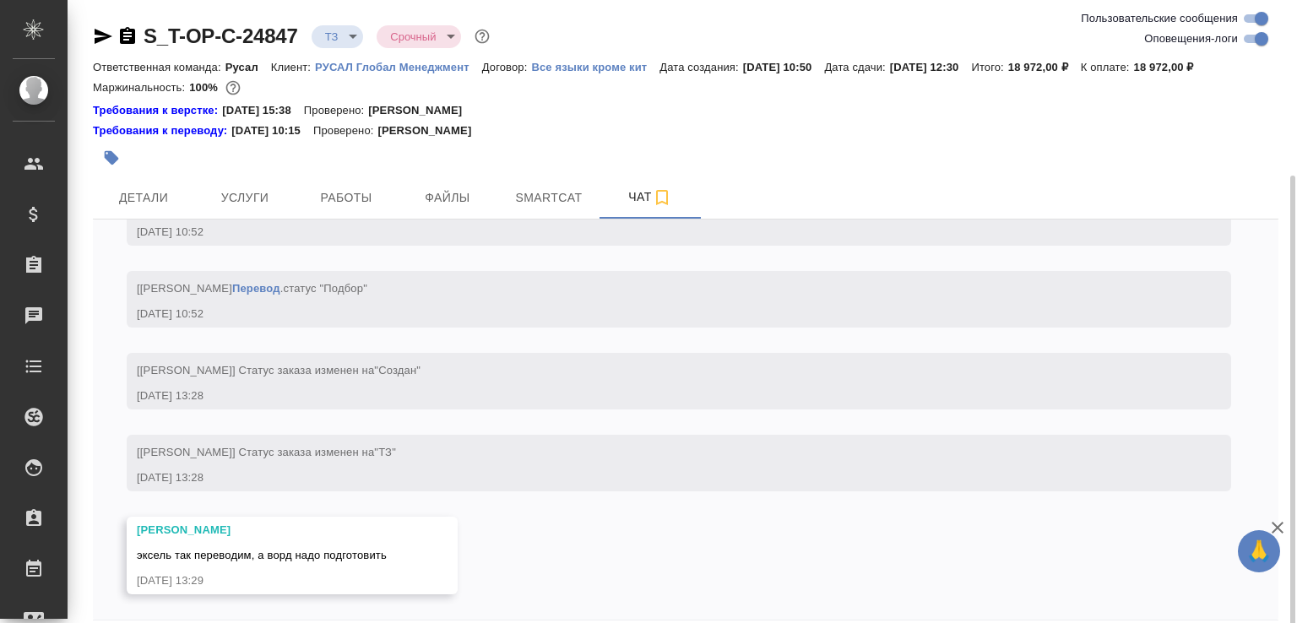
scroll to position [94, 0]
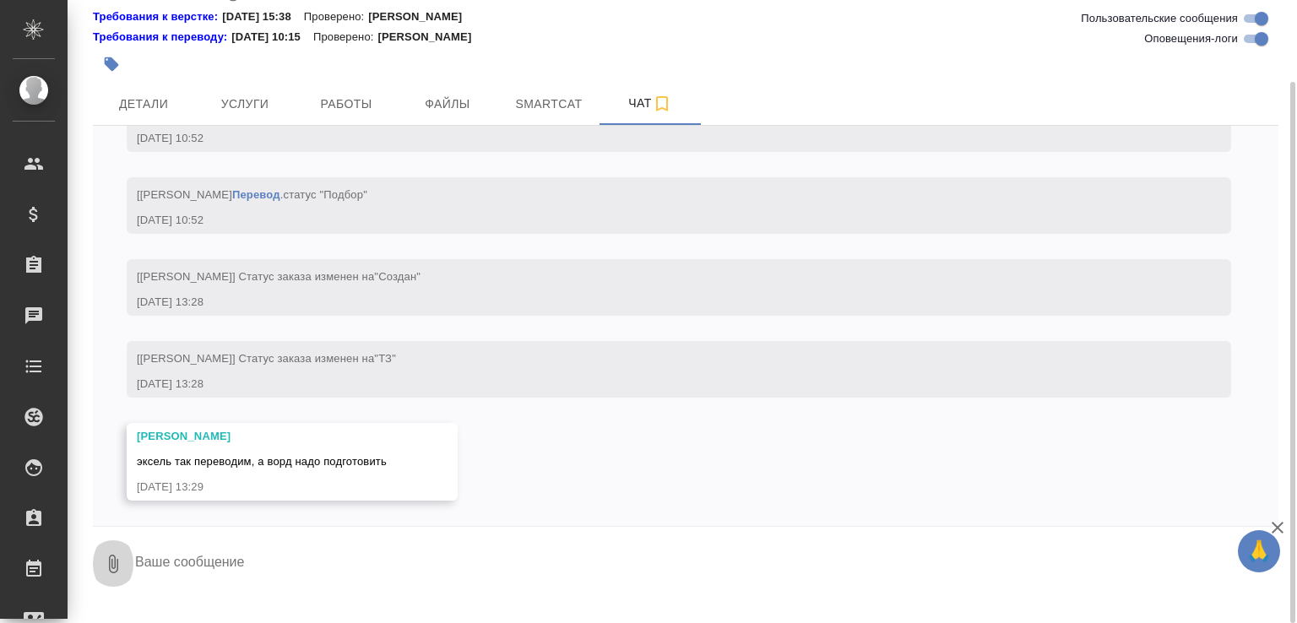
click at [120, 574] on icon "button" at bounding box center [113, 564] width 20 height 20
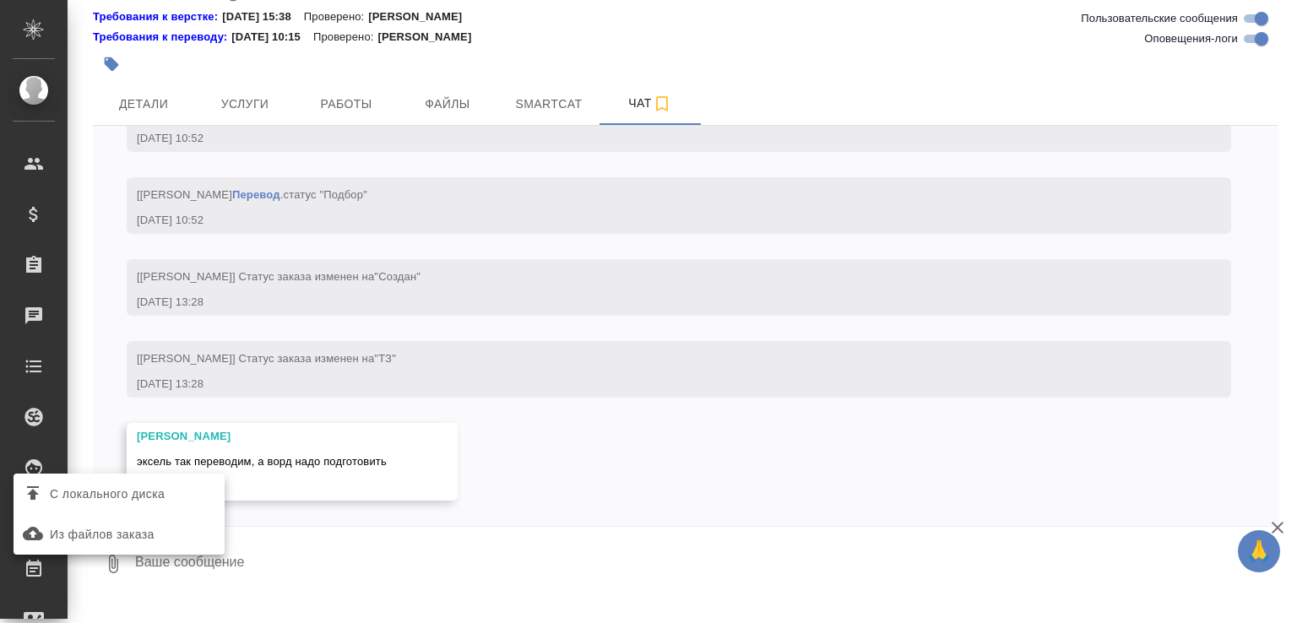
click at [128, 506] on label "С локального диска" at bounding box center [119, 494] width 211 height 32
click at [0, 0] on input "С локального диска" at bounding box center [0, 0] width 0 height 0
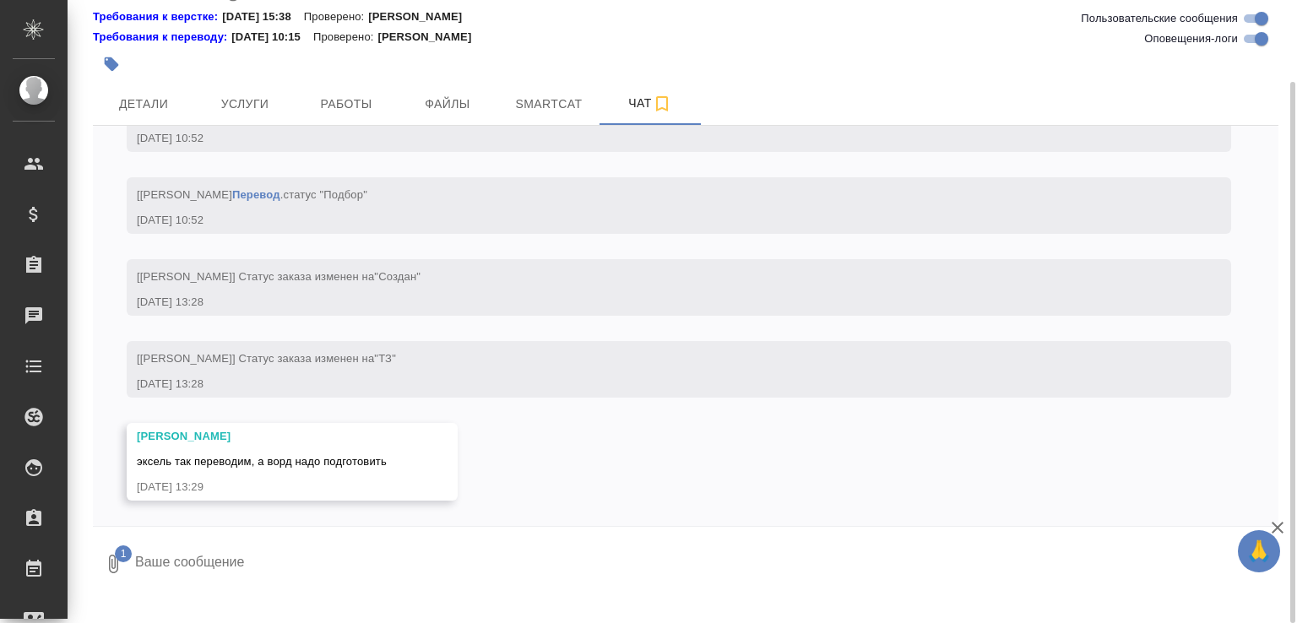
click at [247, 581] on textarea at bounding box center [691, 563] width 1117 height 57
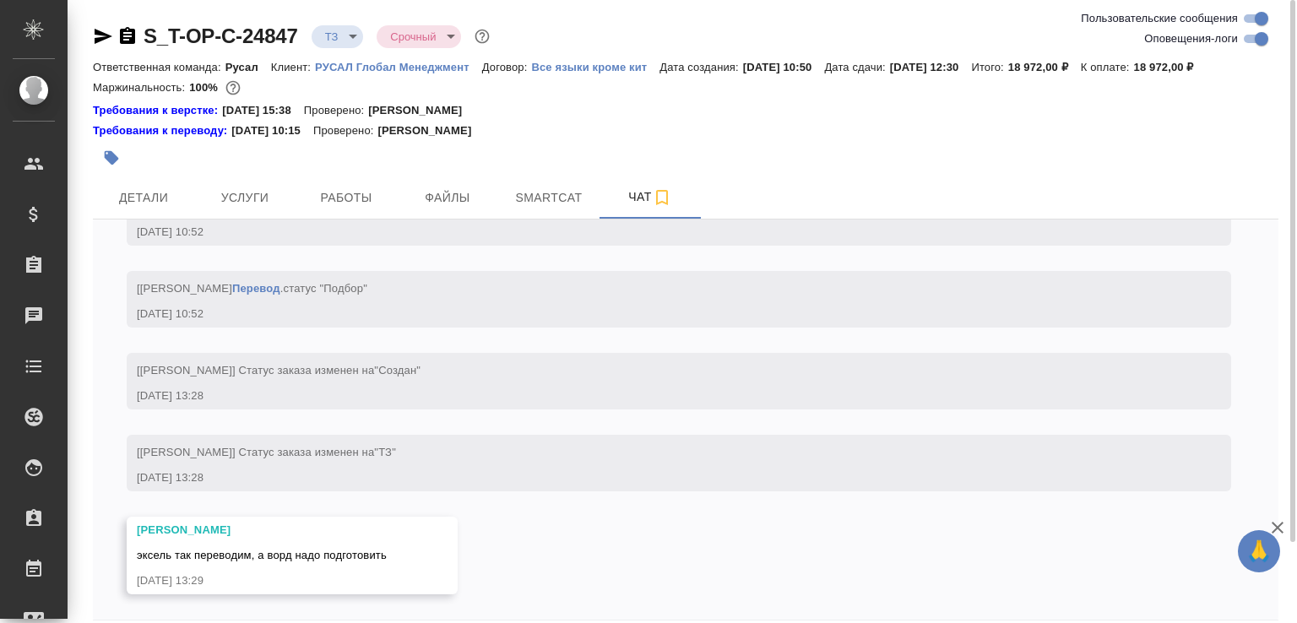
scroll to position [1321, 0]
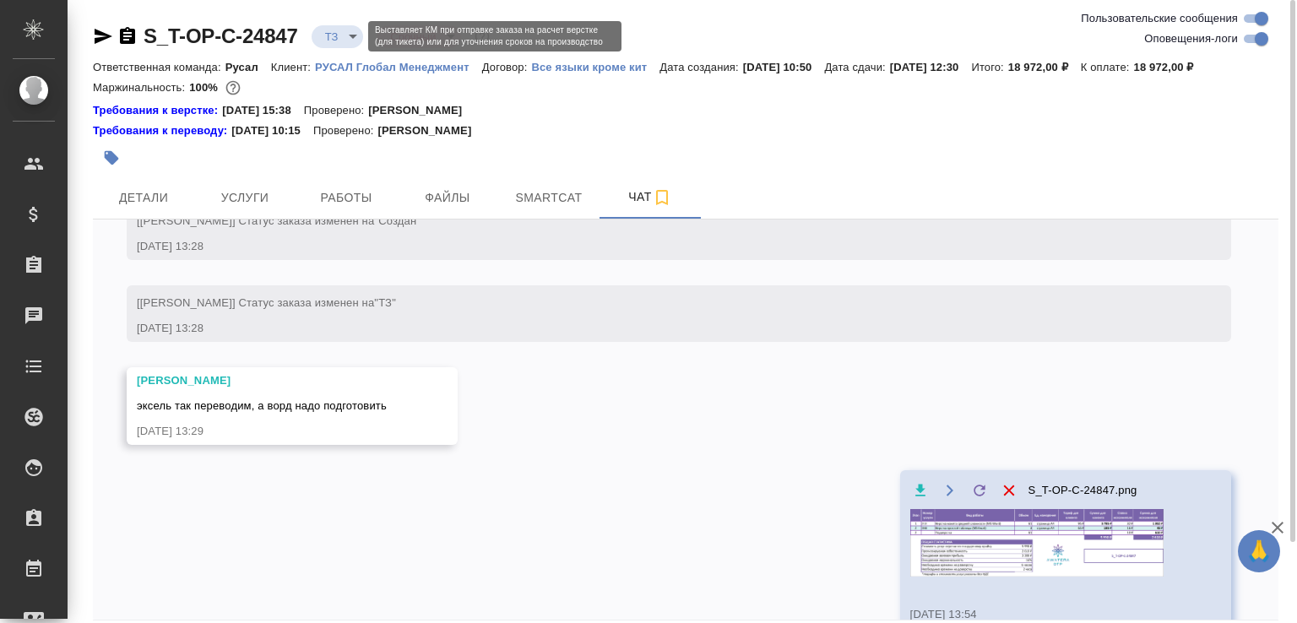
click at [355, 38] on body "🙏 .cls-1 fill:#fff; AWATERA Малофеева Екатерина e.malofeeva Клиенты Спецификаци…" at bounding box center [648, 311] width 1297 height 623
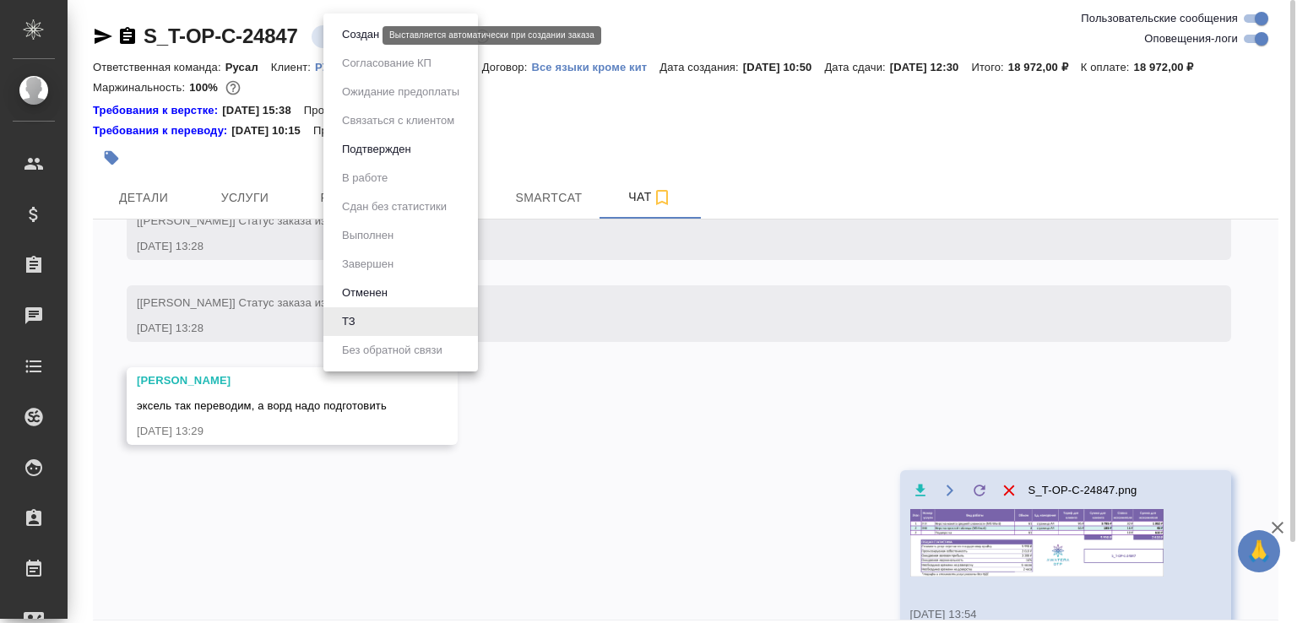
click at [355, 38] on button "Создан" at bounding box center [360, 34] width 47 height 19
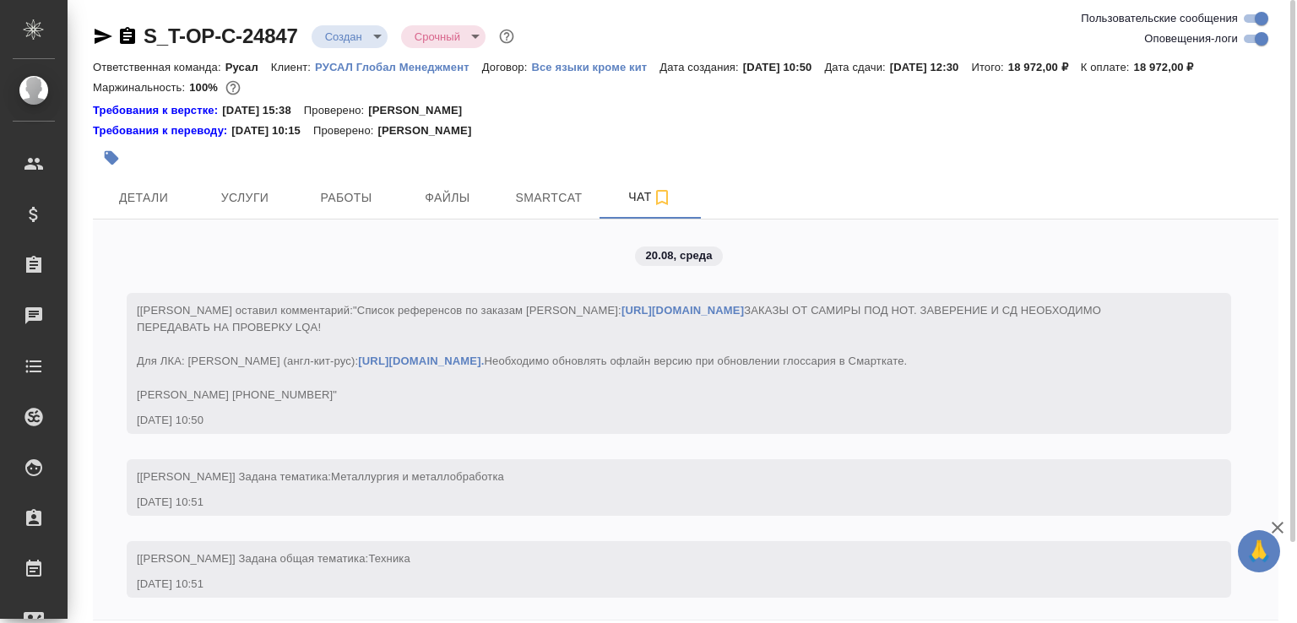
scroll to position [1470, 0]
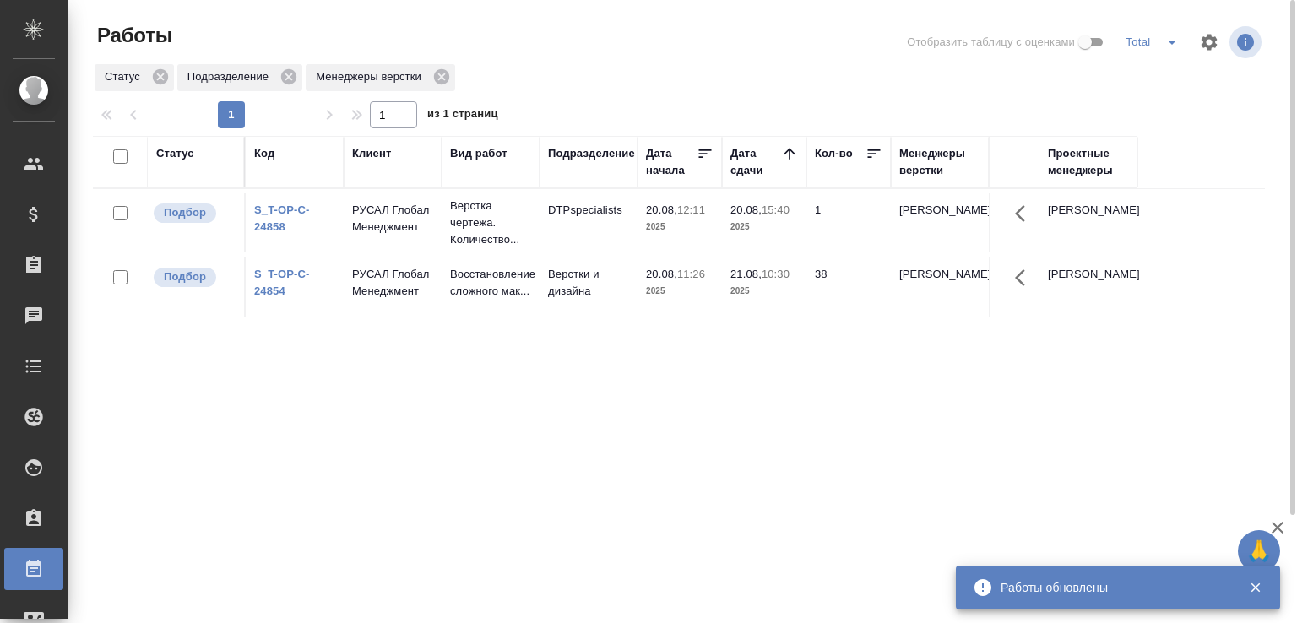
click at [398, 219] on p "РУСАЛ Глобал Менеджмент" at bounding box center [392, 219] width 81 height 34
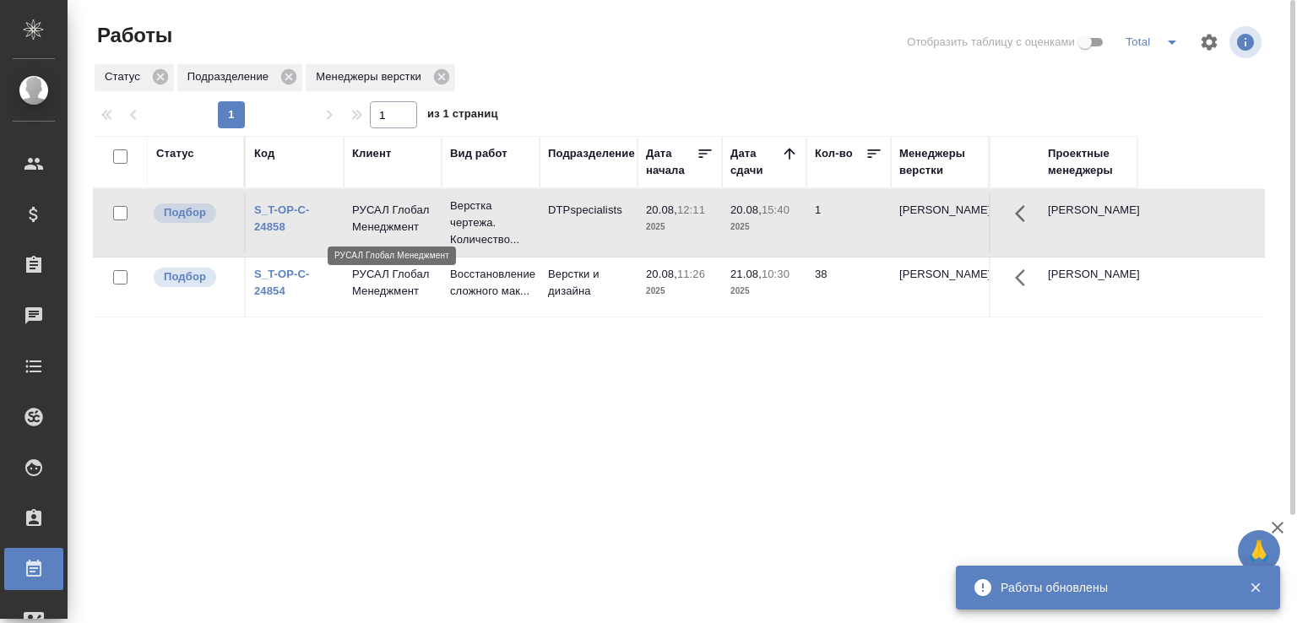
click at [398, 219] on p "РУСАЛ Глобал Менеджмент" at bounding box center [392, 219] width 81 height 34
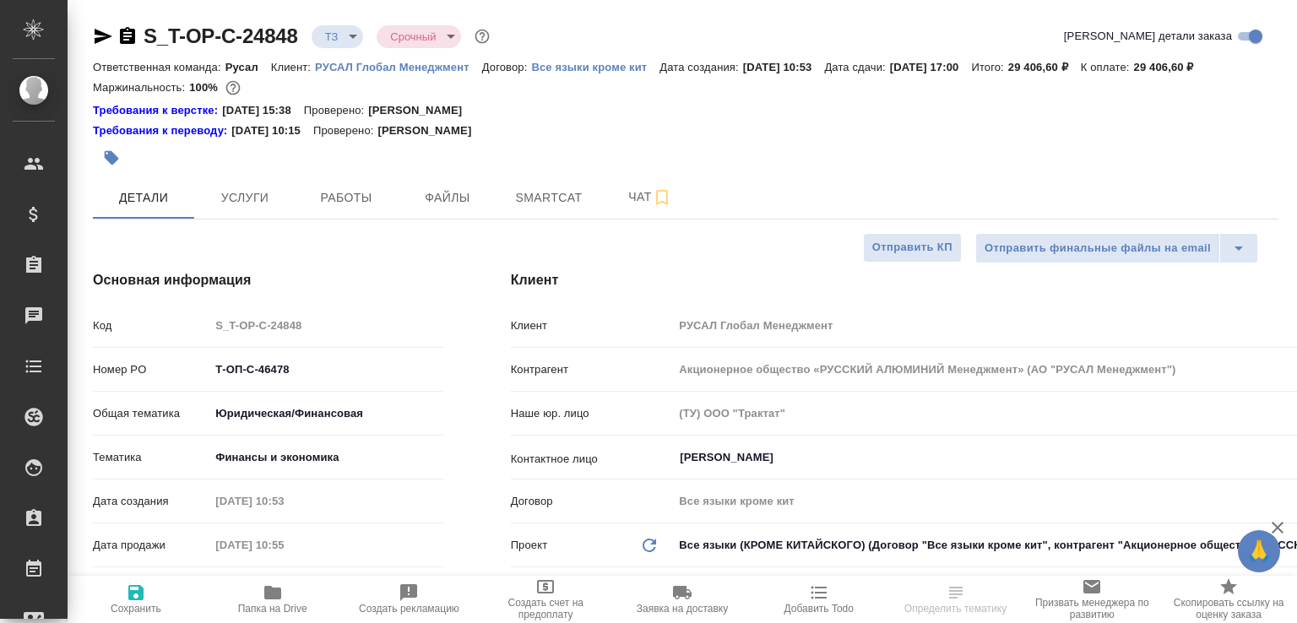
select select "RU"
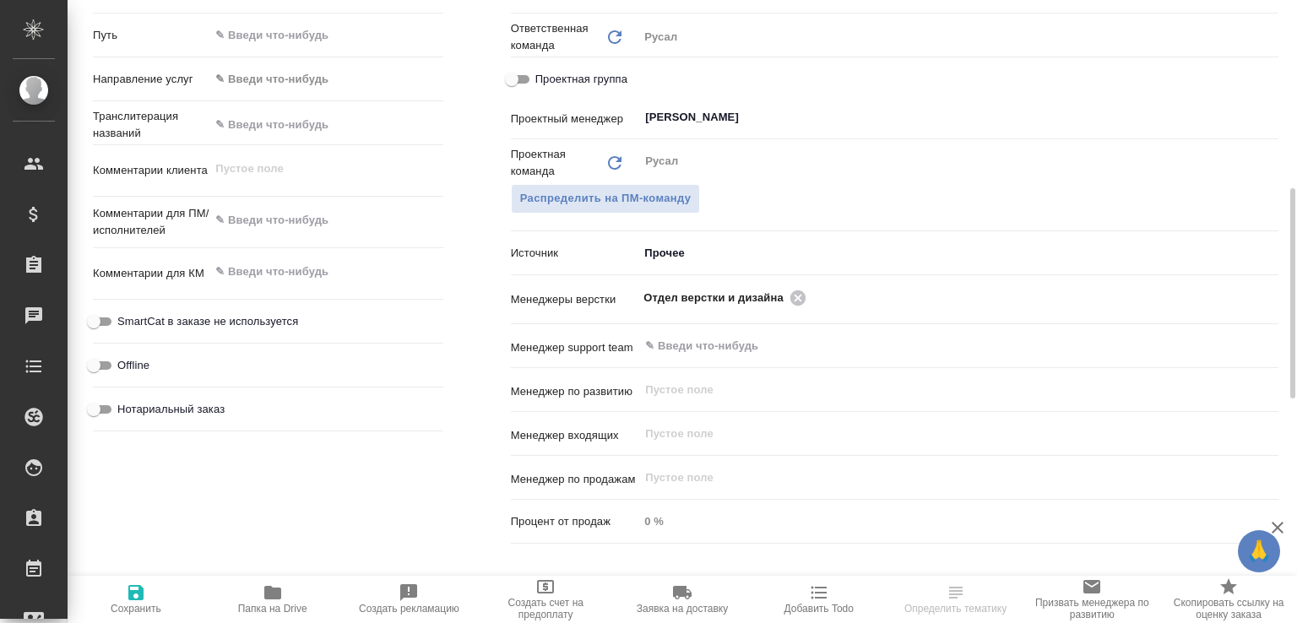
scroll to position [1072, 0]
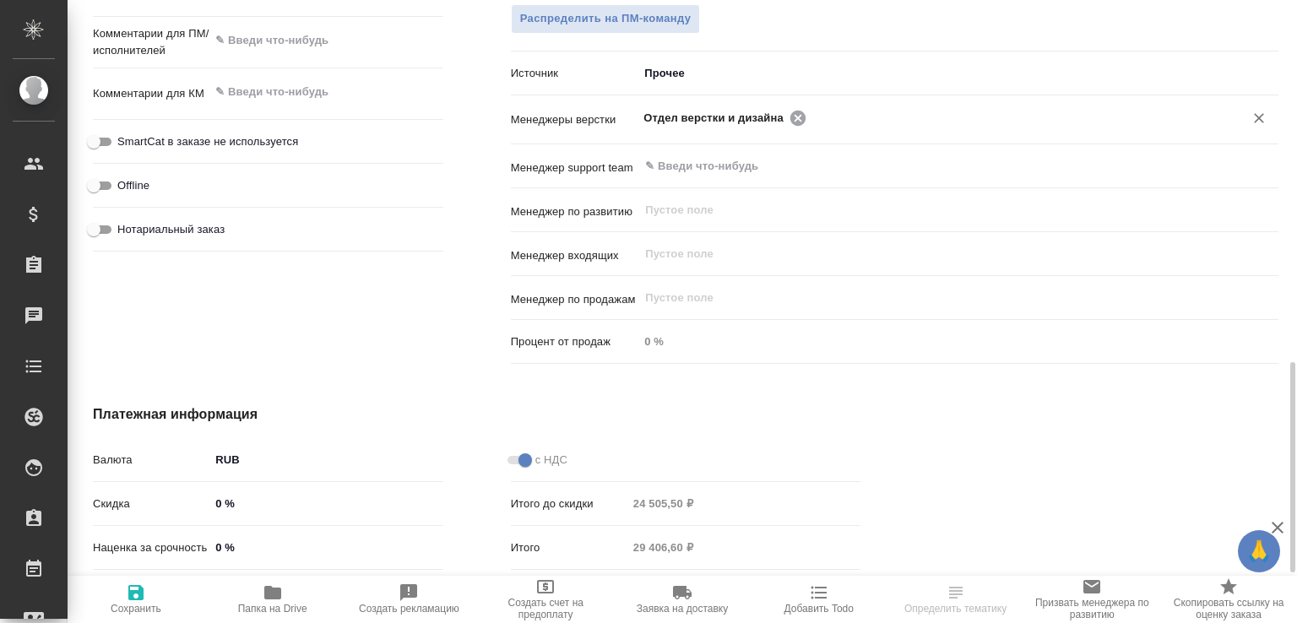
click at [790, 125] on icon at bounding box center [797, 117] width 15 height 15
click at [790, 128] on input "text" at bounding box center [930, 117] width 573 height 20
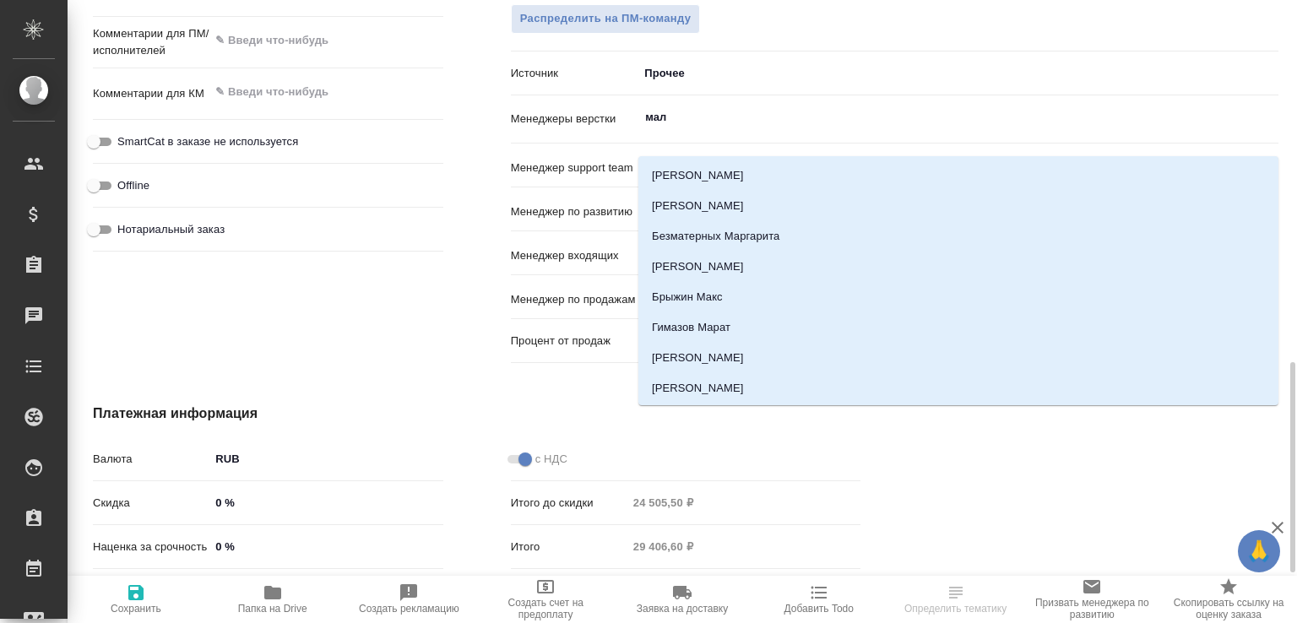
type input "мало"
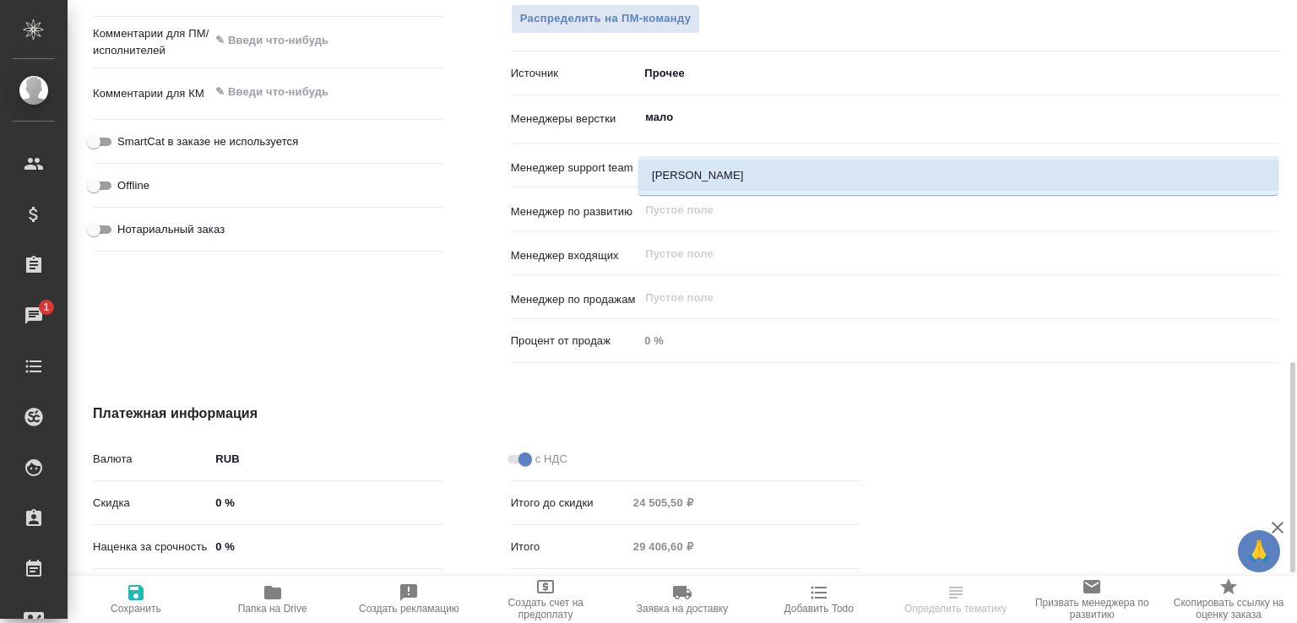
click at [748, 170] on li "[PERSON_NAME]" at bounding box center [958, 175] width 640 height 30
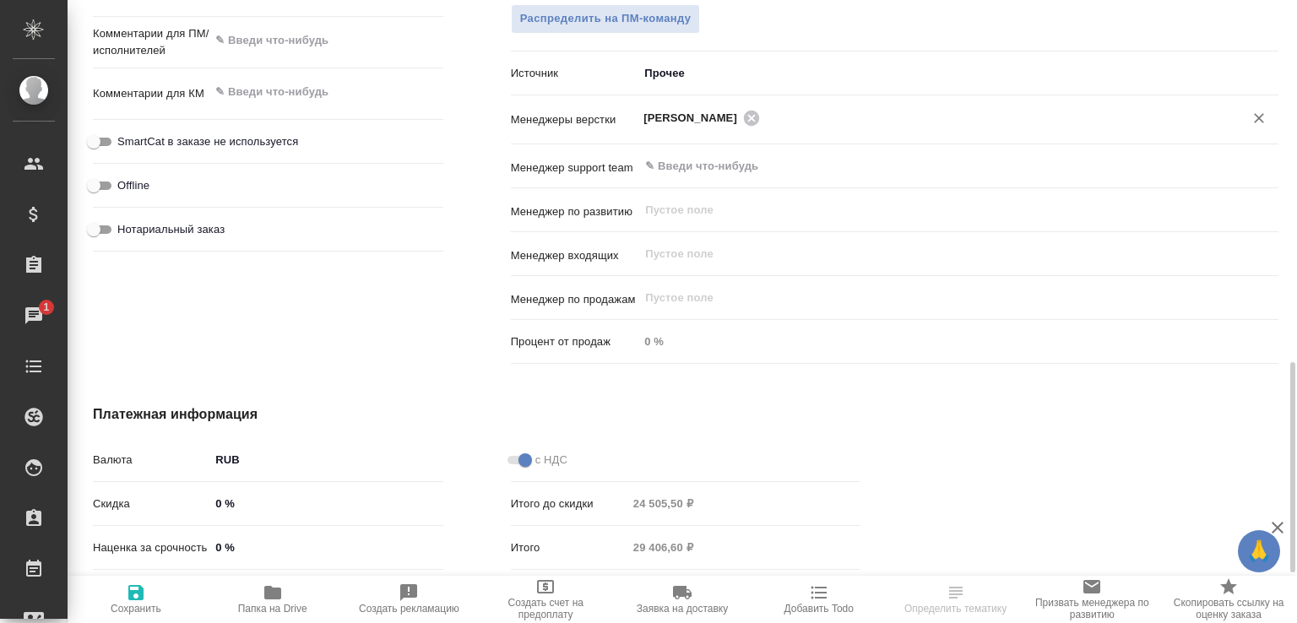
click at [145, 589] on icon "button" at bounding box center [136, 593] width 20 height 20
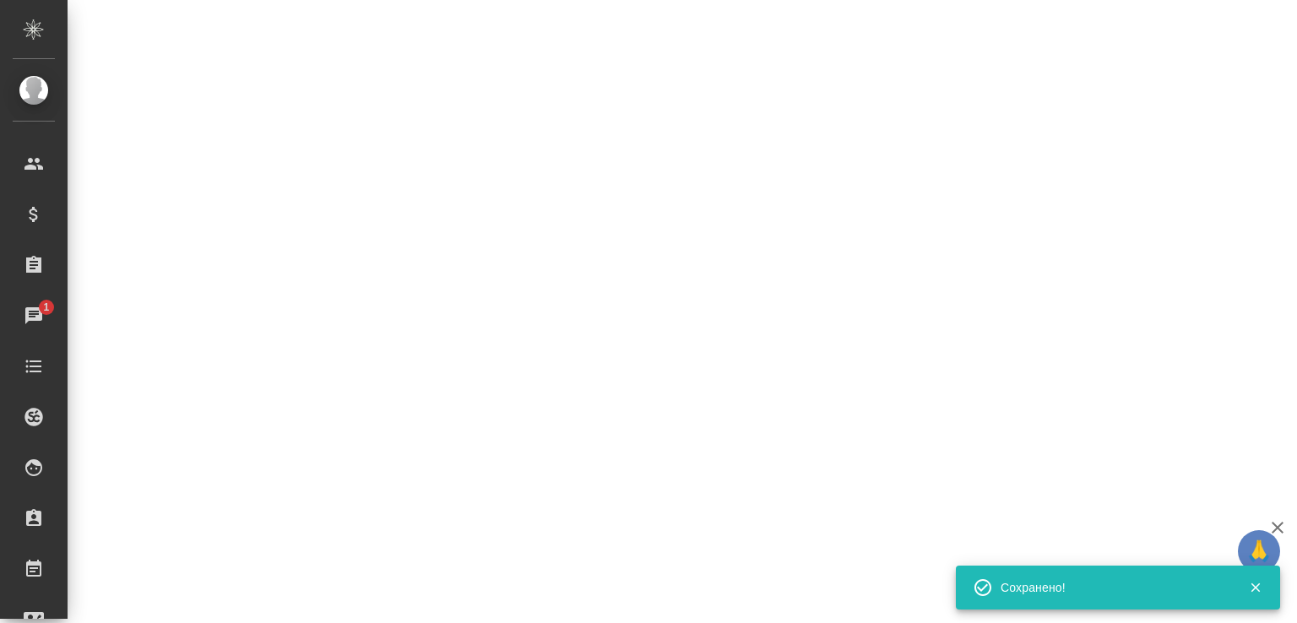
select select "RU"
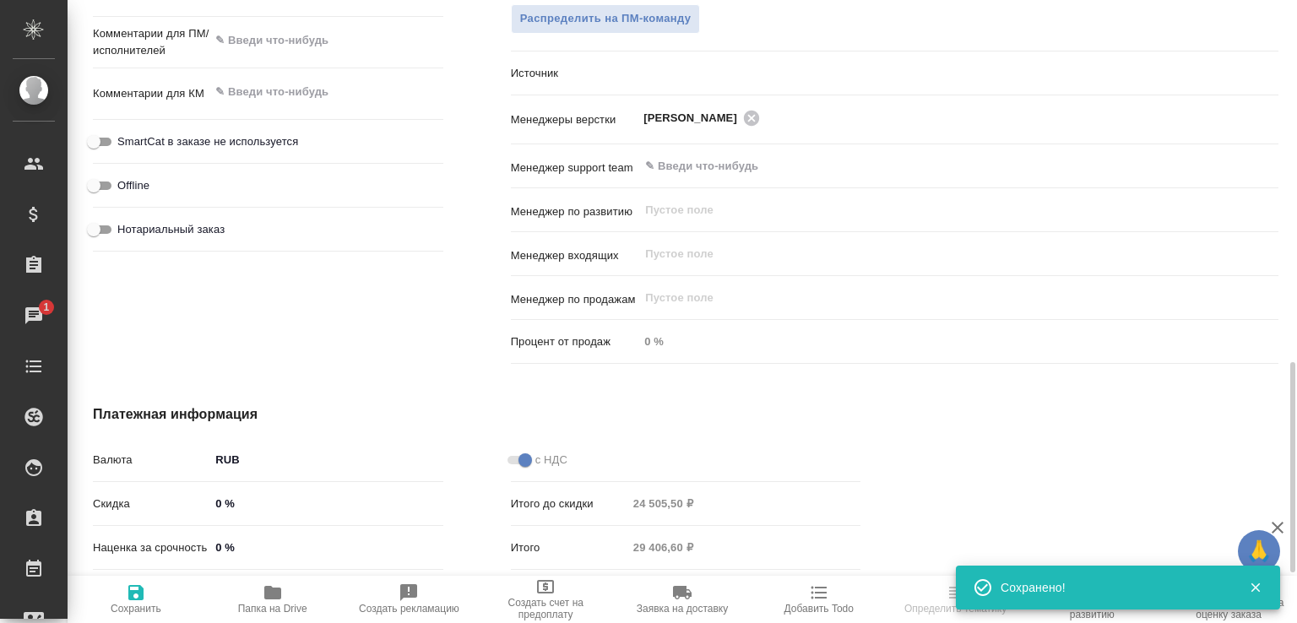
type textarea "x"
select select "RU"
type textarea "x"
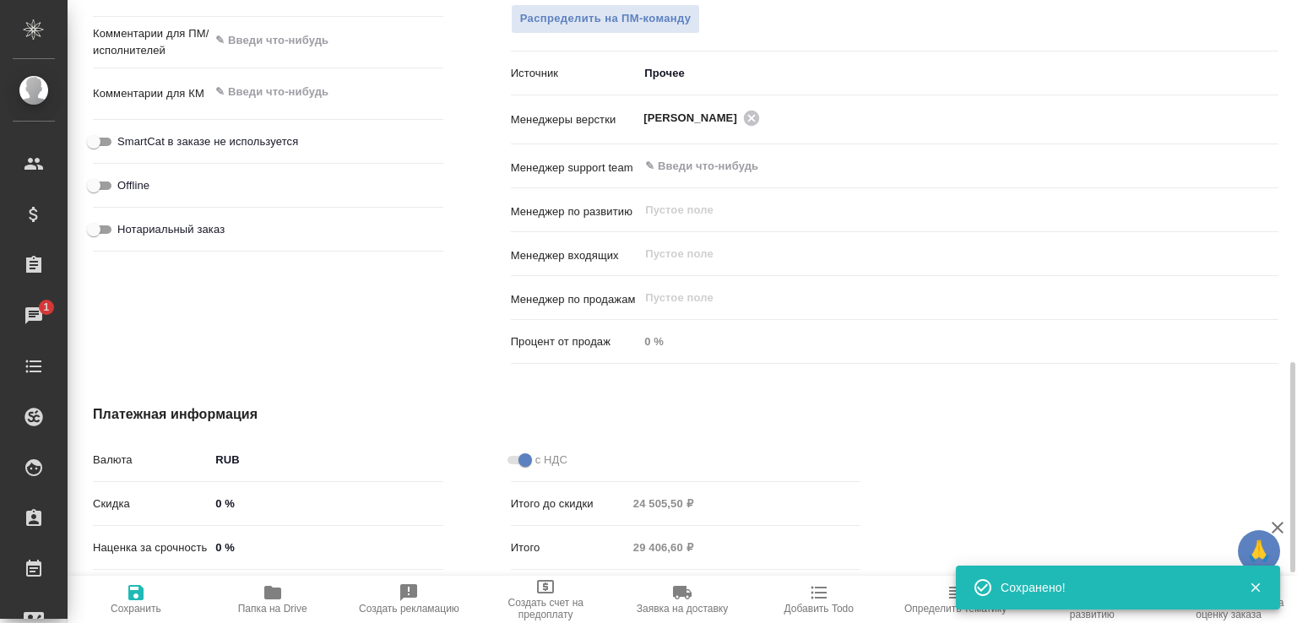
type textarea "x"
click at [293, 578] on button "Папка на Drive" at bounding box center [272, 599] width 137 height 47
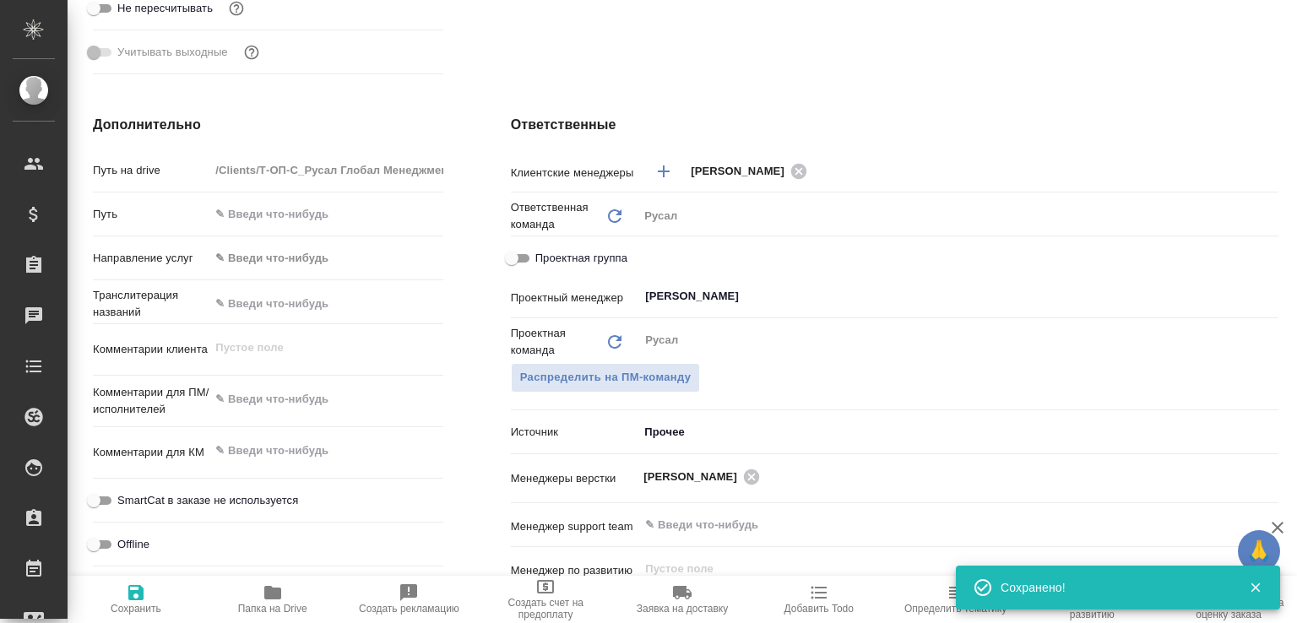
scroll to position [176, 0]
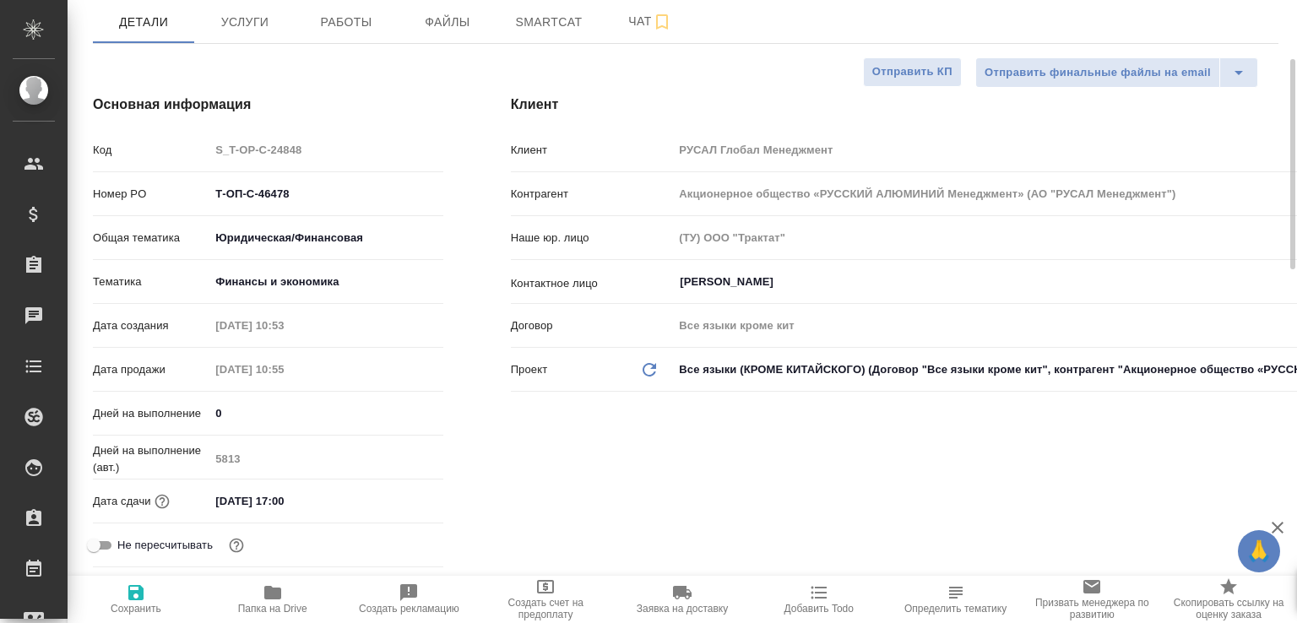
type textarea "x"
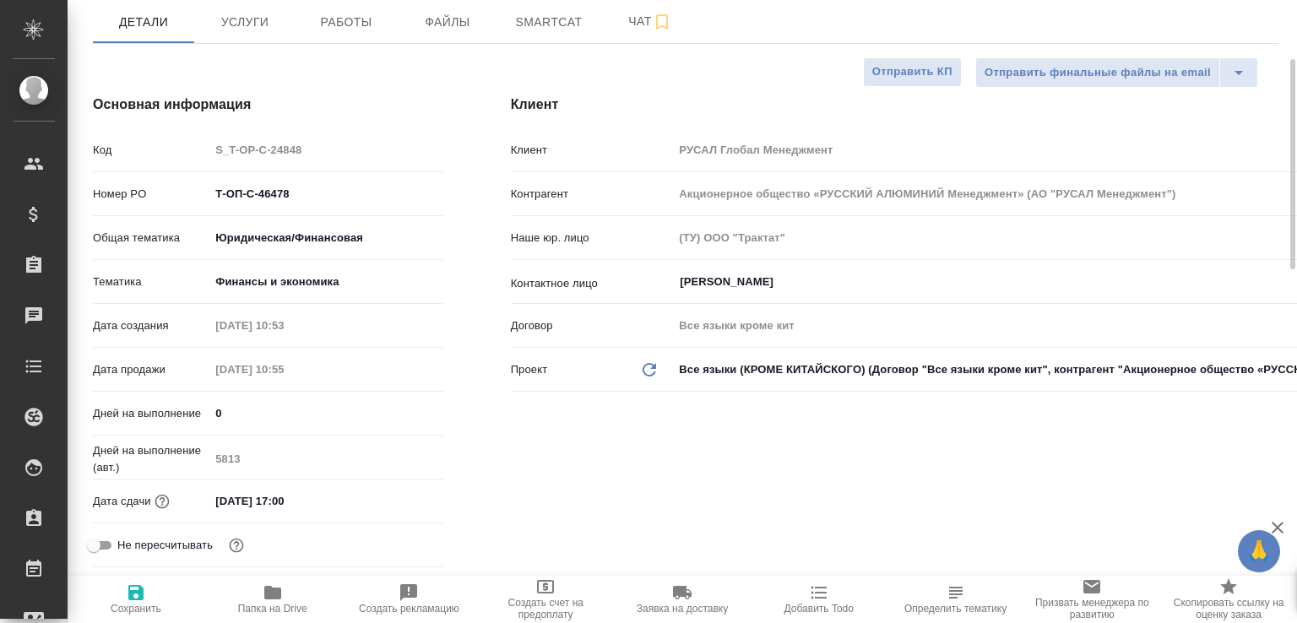
type textarea "x"
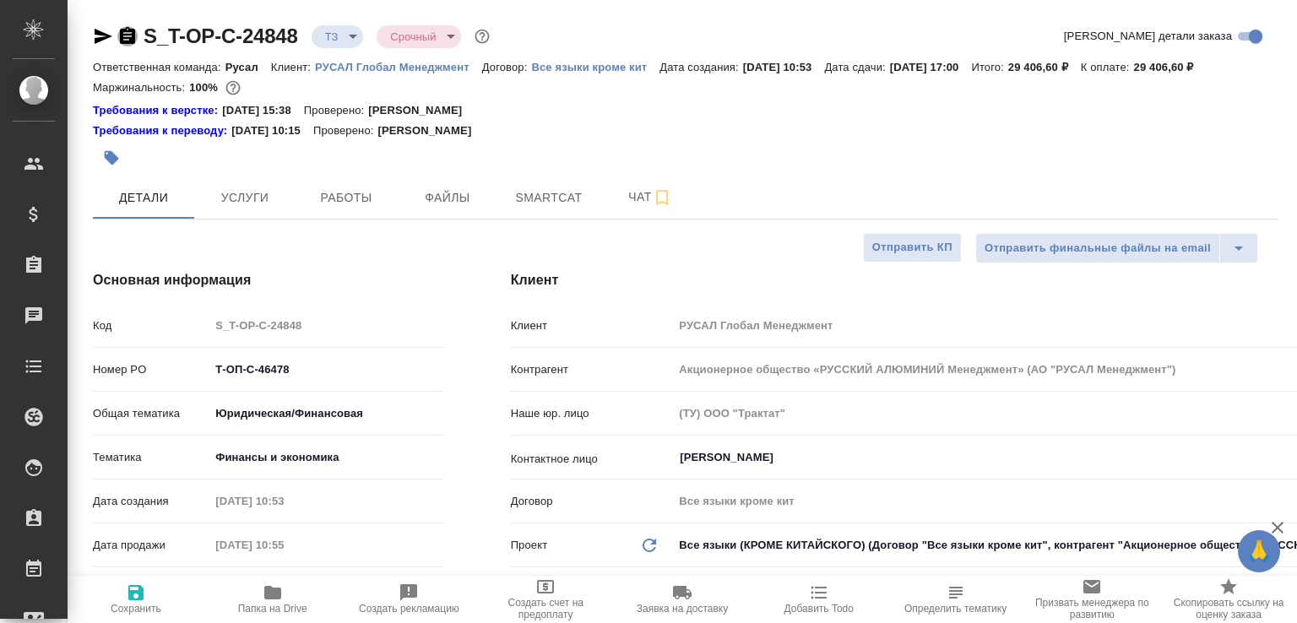
click at [124, 35] on icon "button" at bounding box center [127, 36] width 20 height 20
type textarea "x"
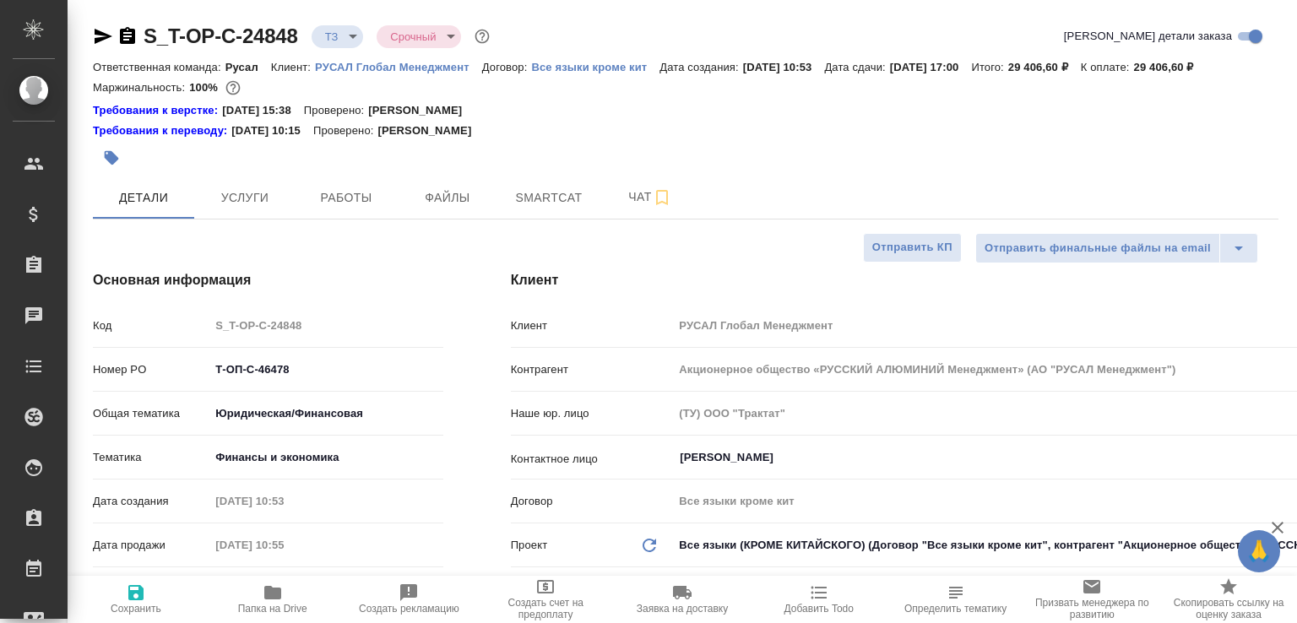
type textarea "x"
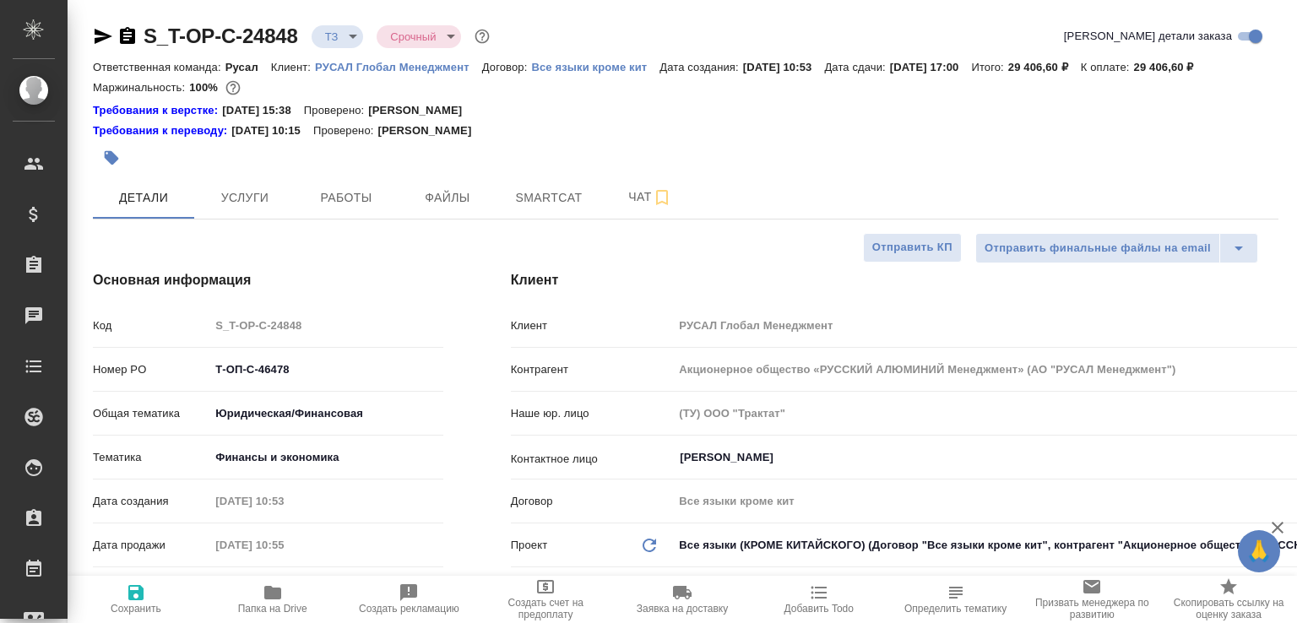
type textarea "x"
click at [128, 36] on icon "button" at bounding box center [127, 36] width 20 height 20
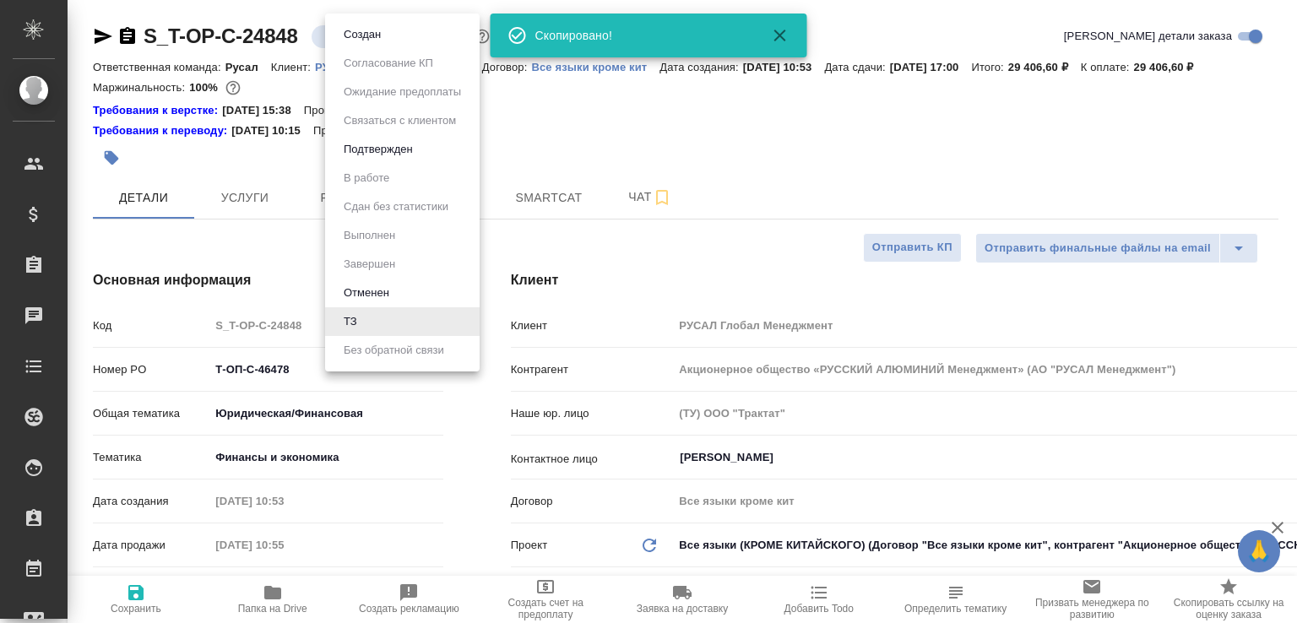
click at [351, 42] on body "🙏 .cls-1 fill:#fff; AWATERA Малофеева Екатерина e.malofeeva Клиенты Спецификаци…" at bounding box center [648, 311] width 1297 height 623
click at [351, 42] on button "Создан" at bounding box center [362, 34] width 47 height 19
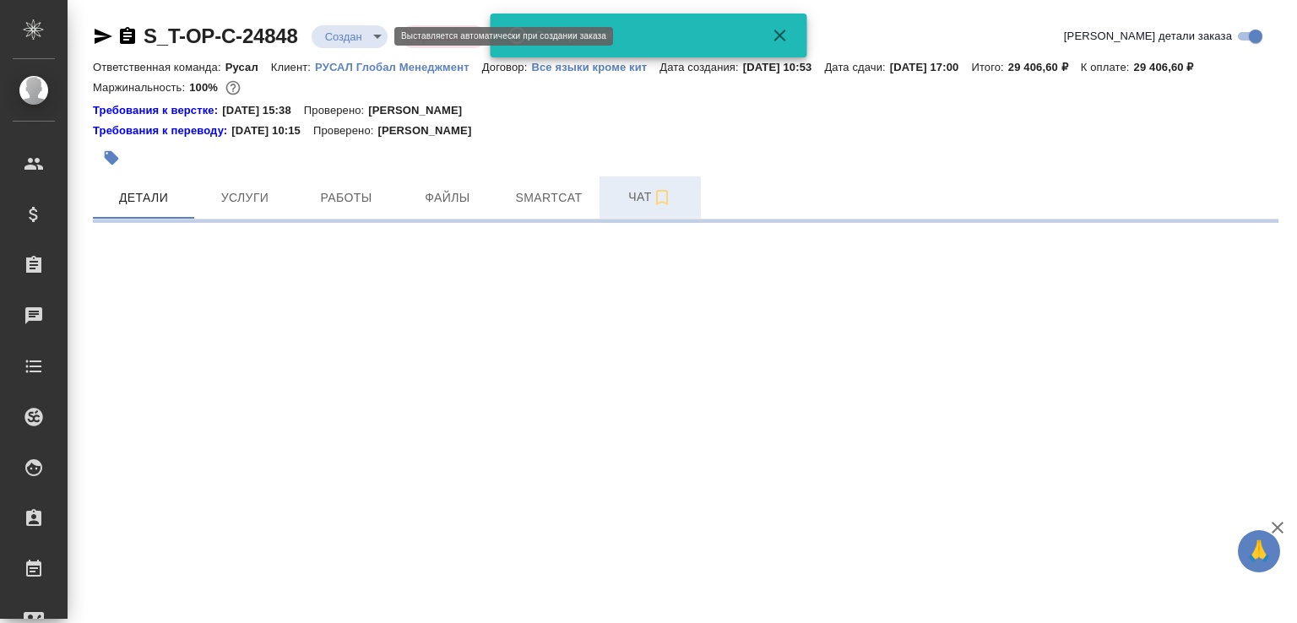
select select "RU"
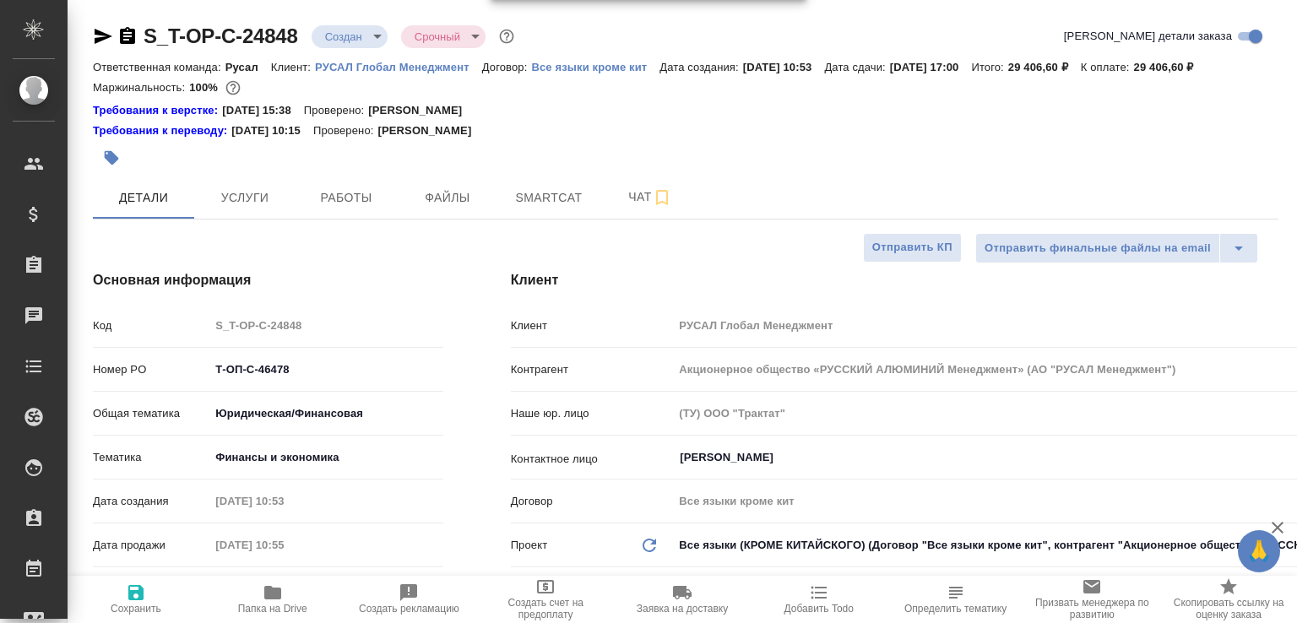
type textarea "x"
click at [623, 208] on span "Чат" at bounding box center [650, 197] width 81 height 21
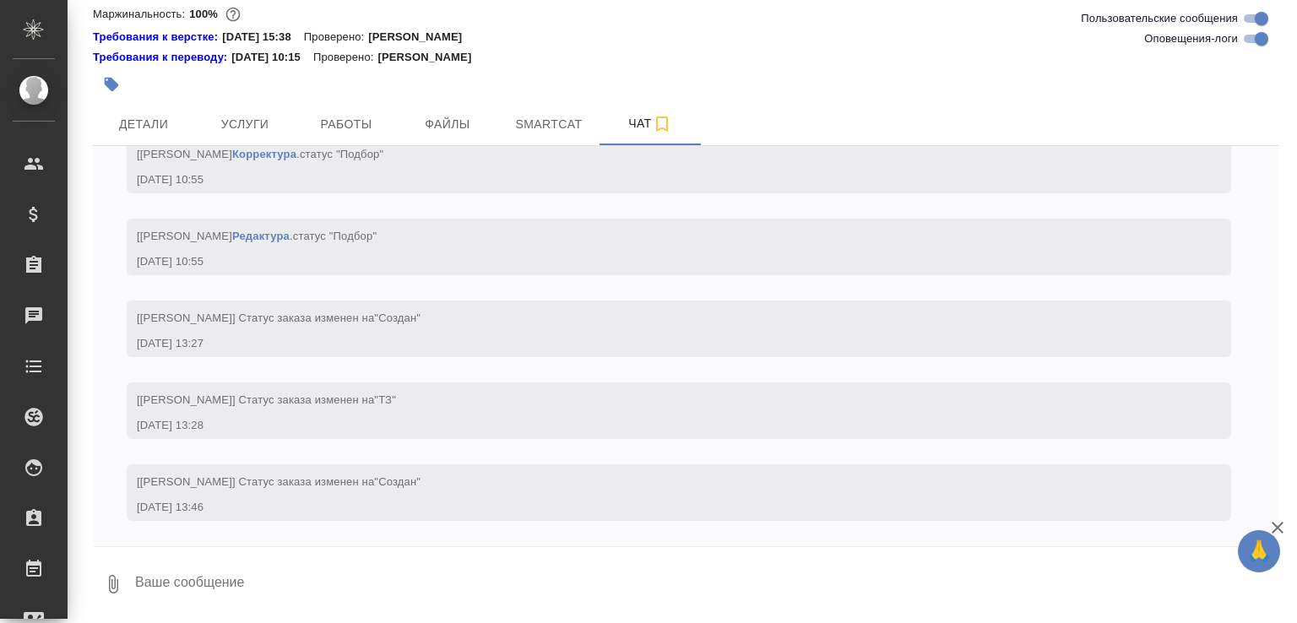
scroll to position [1184, 0]
click at [108, 582] on icon "button" at bounding box center [113, 584] width 20 height 20
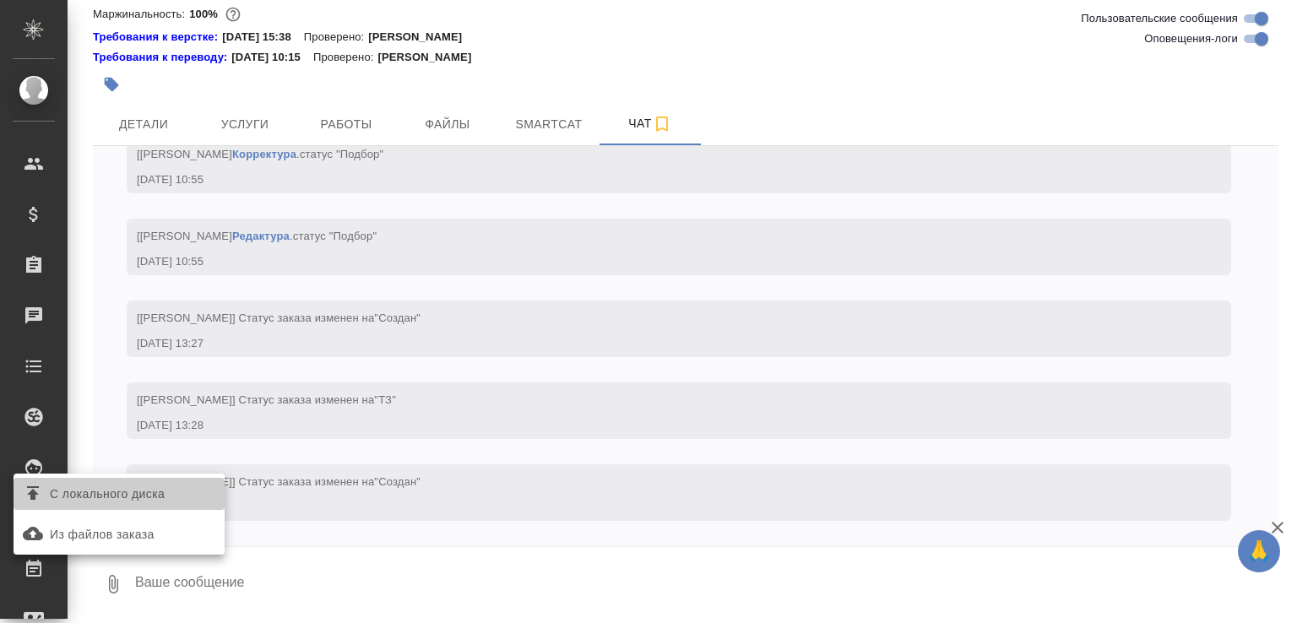
click at [137, 481] on label "С локального диска" at bounding box center [119, 494] width 211 height 32
click at [0, 0] on input "С локального диска" at bounding box center [0, 0] width 0 height 0
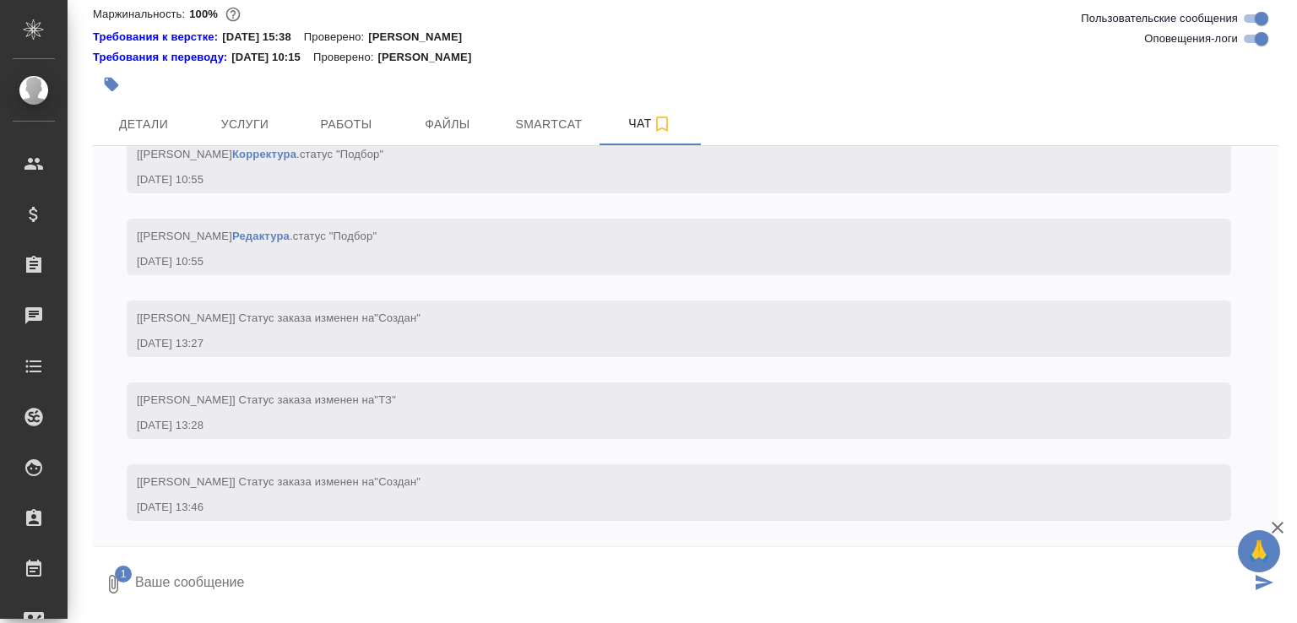
click at [218, 589] on textarea at bounding box center [691, 584] width 1117 height 57
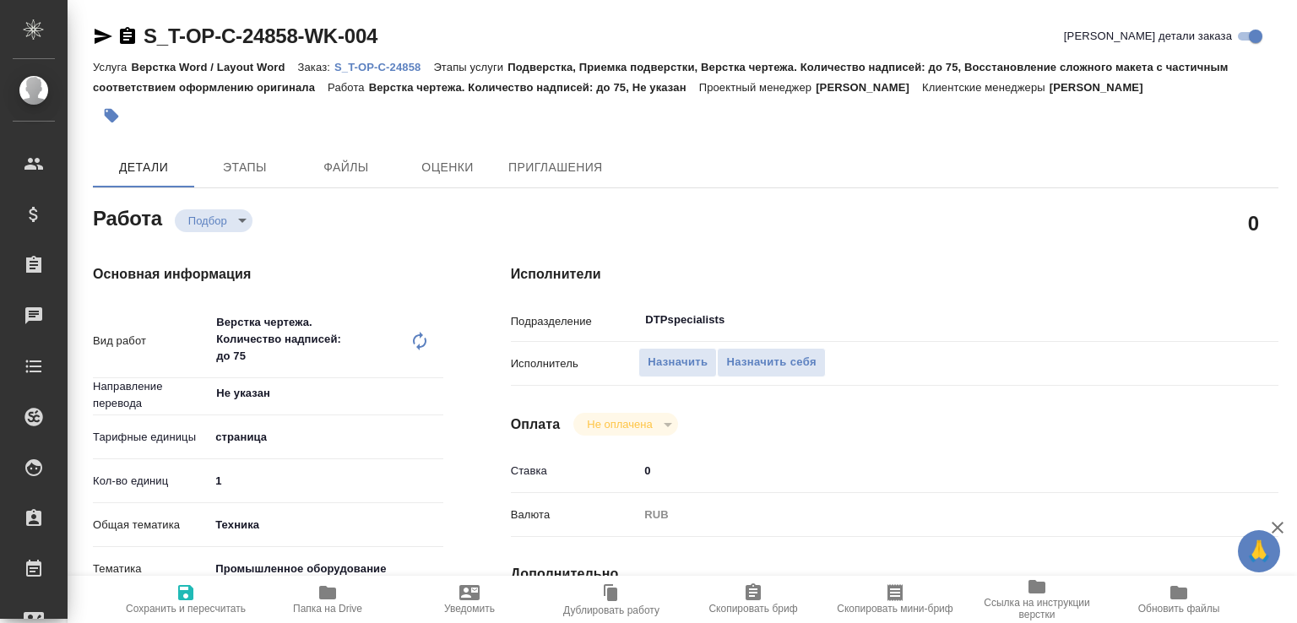
click at [101, 42] on icon "button" at bounding box center [103, 36] width 20 height 20
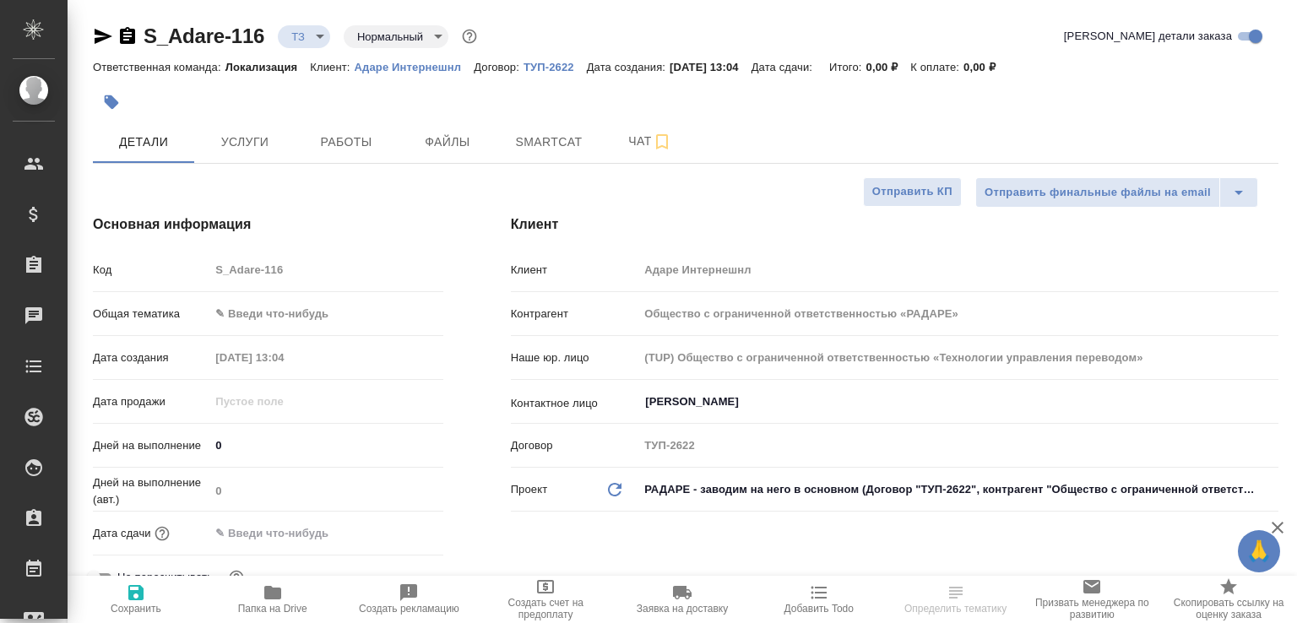
select select "RU"
click at [662, 139] on icon "button" at bounding box center [662, 141] width 12 height 15
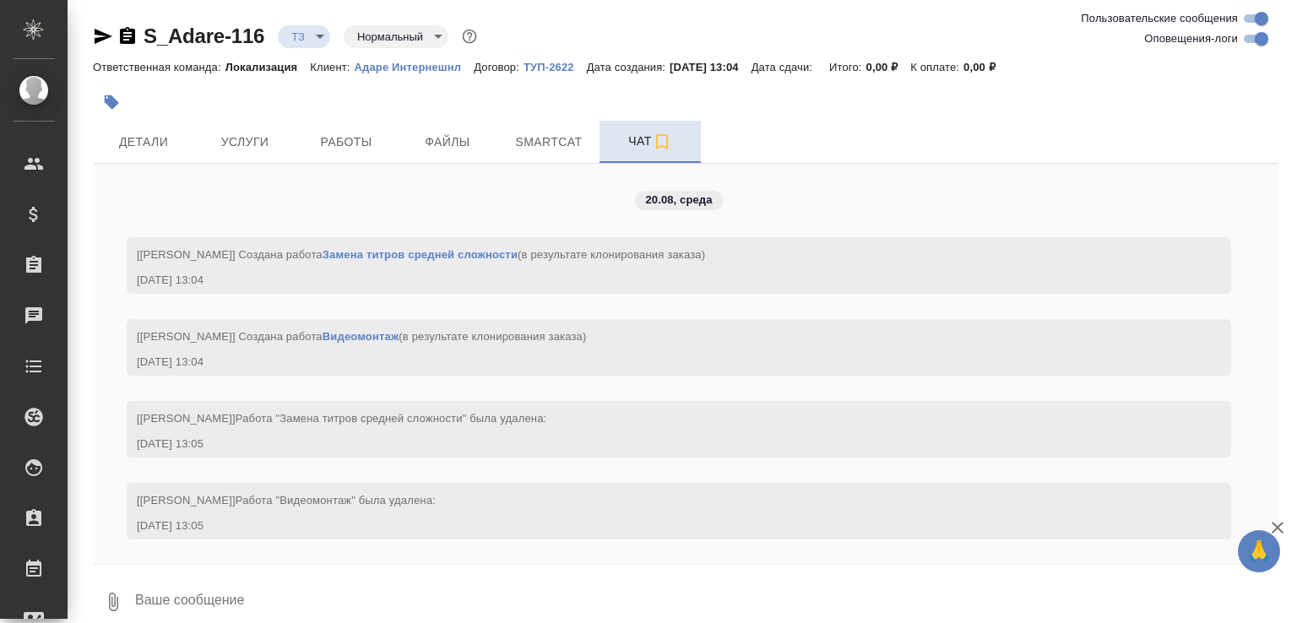
scroll to position [392, 0]
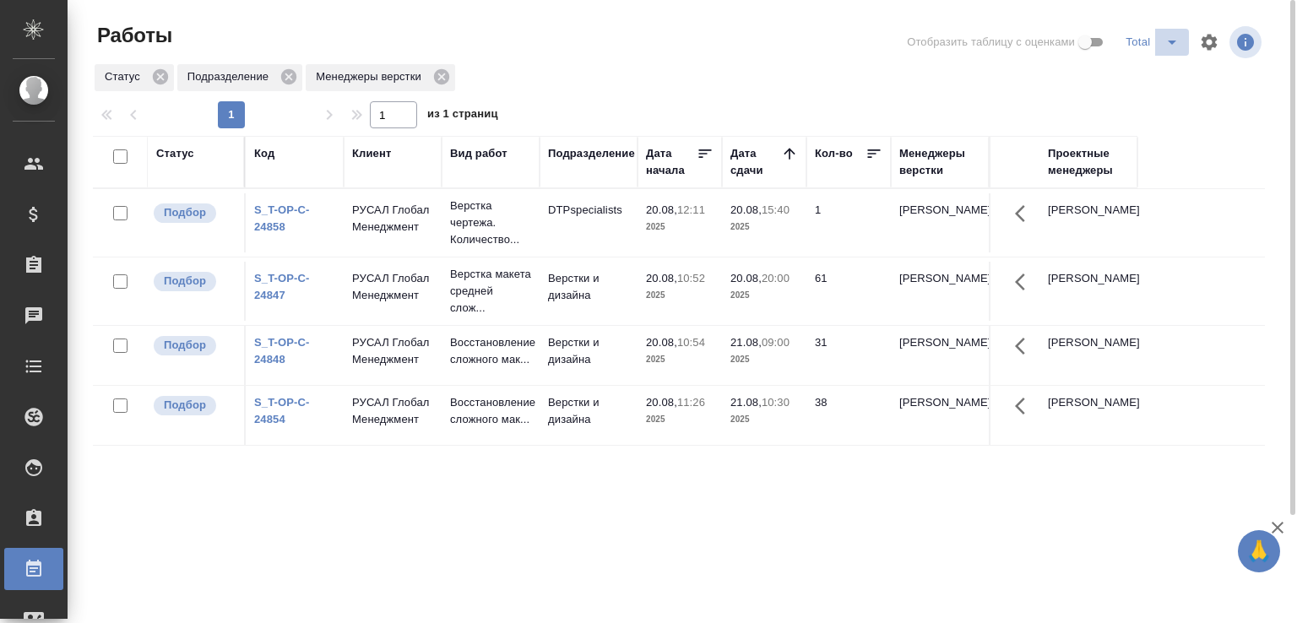
click at [1173, 42] on icon "split button" at bounding box center [1172, 43] width 8 height 4
click at [551, 34] on div at bounding box center [685, 42] width 395 height 41
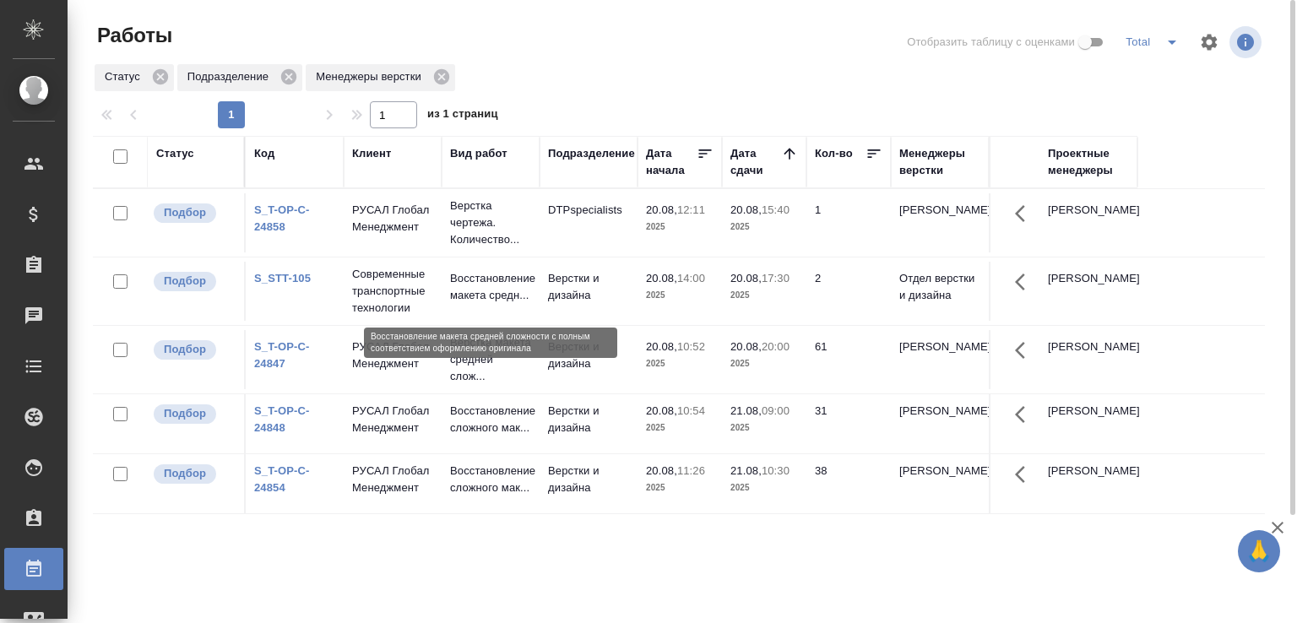
click at [508, 299] on p "Восстановление макета средн..." at bounding box center [490, 287] width 81 height 34
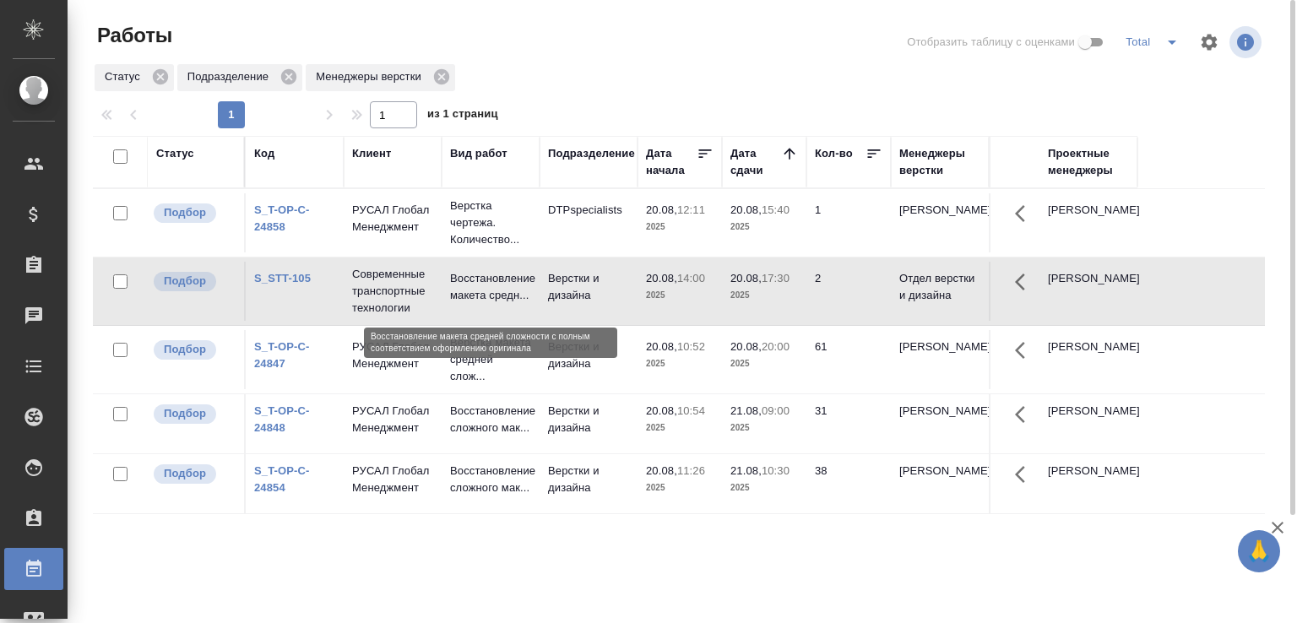
click at [508, 299] on p "Восстановление макета средн..." at bounding box center [490, 287] width 81 height 34
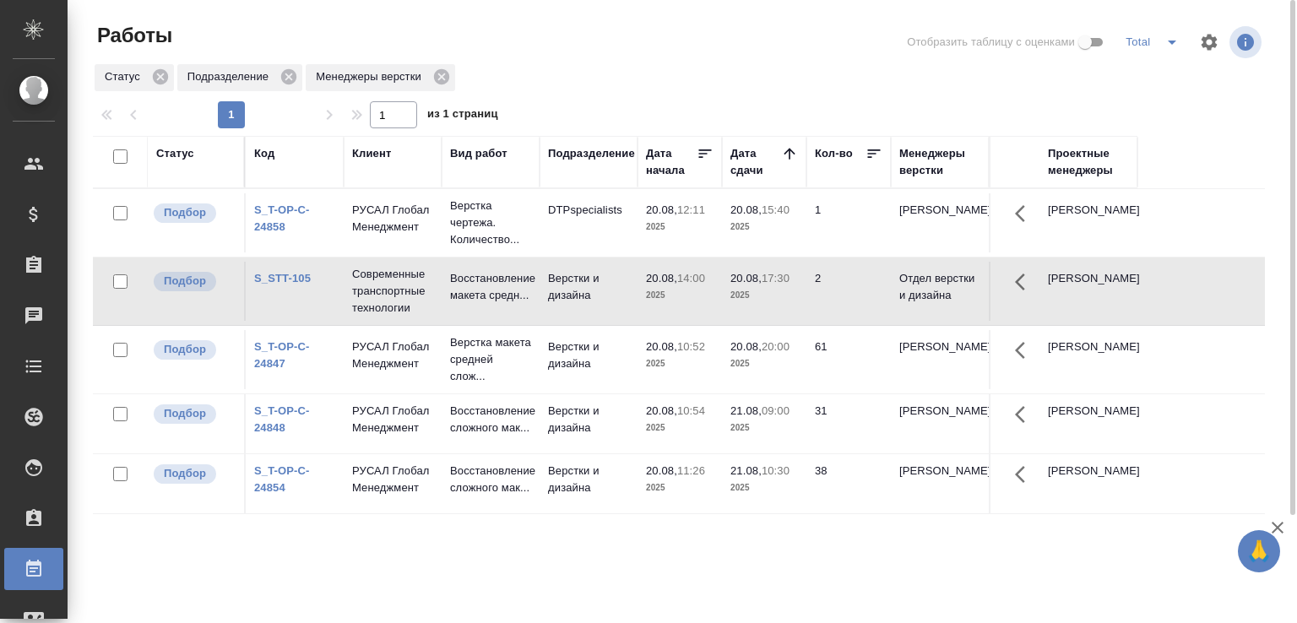
click at [584, 253] on td "Верстки и дизайна" at bounding box center [589, 222] width 98 height 59
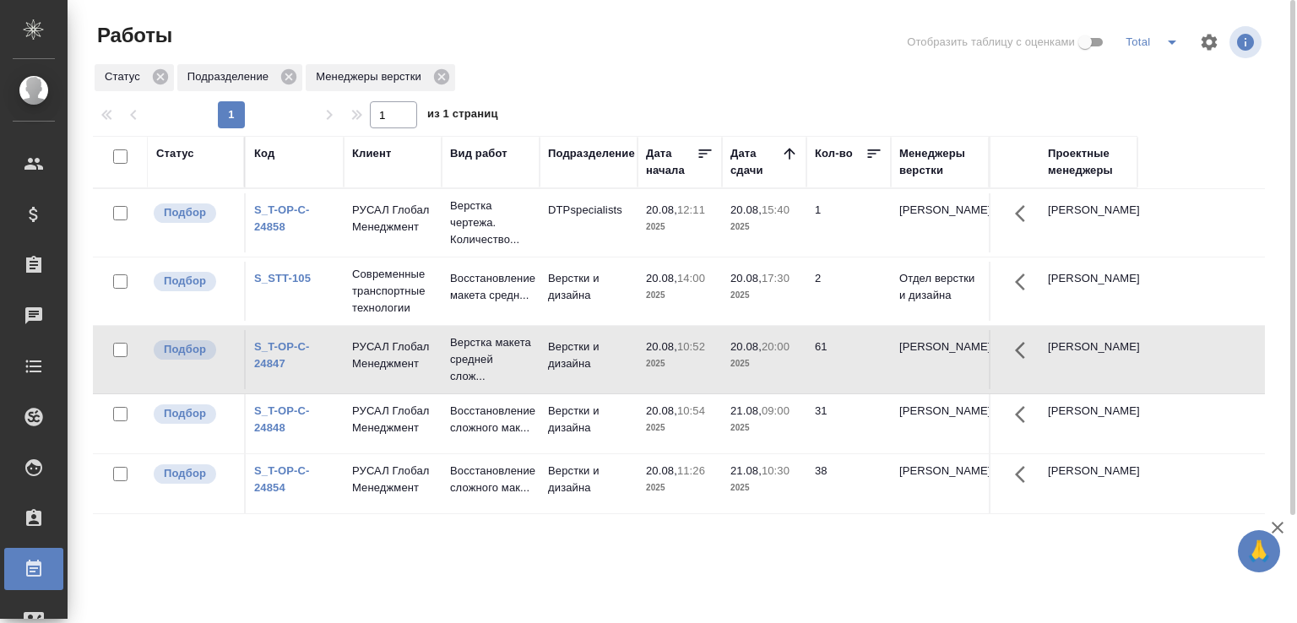
click at [584, 253] on td "Верстки и дизайна" at bounding box center [589, 222] width 98 height 59
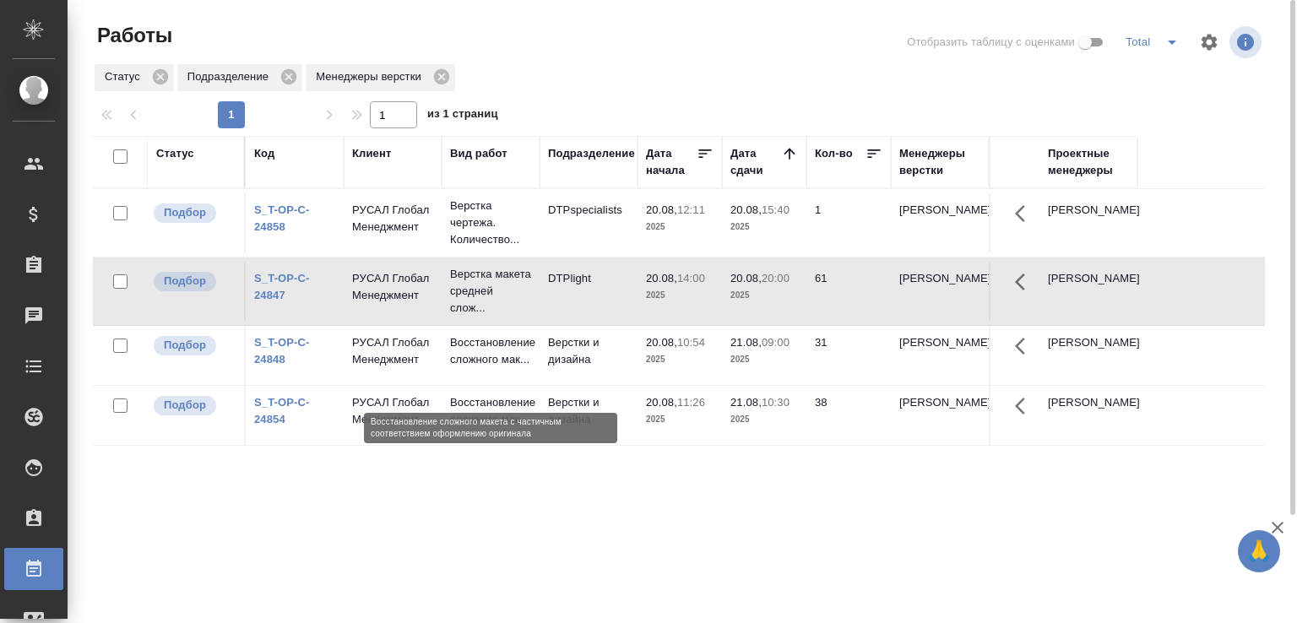
click at [518, 361] on p "Восстановление сложного мак..." at bounding box center [490, 351] width 81 height 34
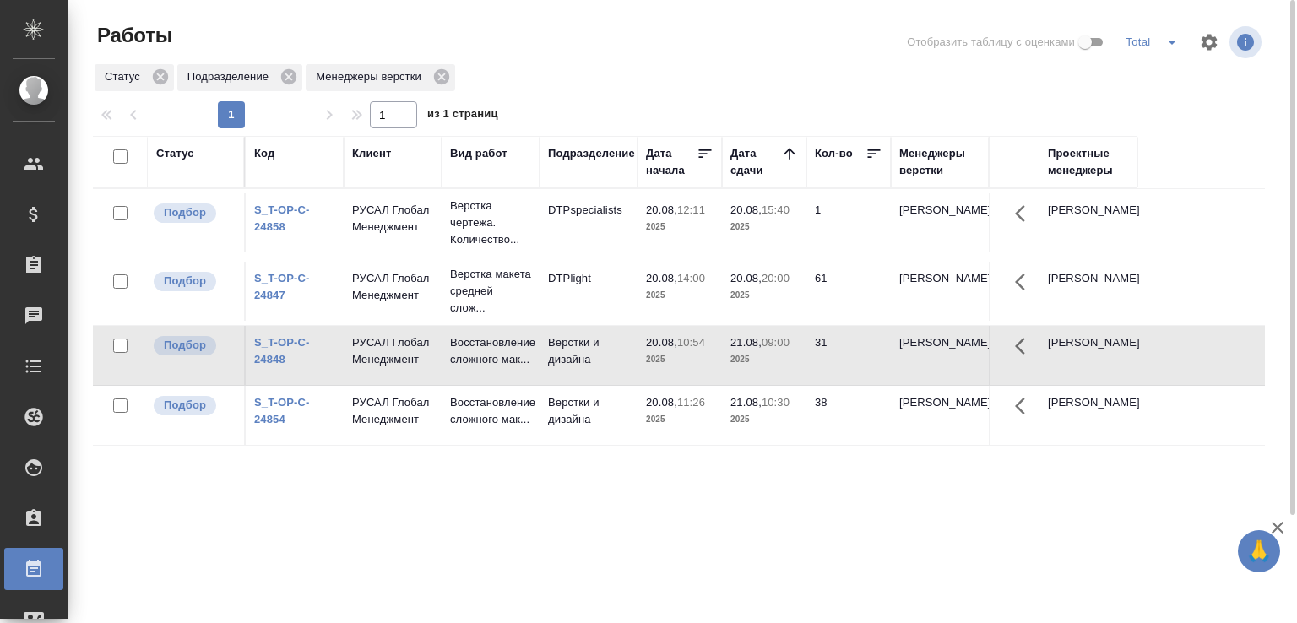
click at [263, 366] on link "S_T-OP-C-24848" at bounding box center [282, 351] width 56 height 30
click at [503, 368] on p "Восстановление сложного мак..." at bounding box center [490, 351] width 81 height 34
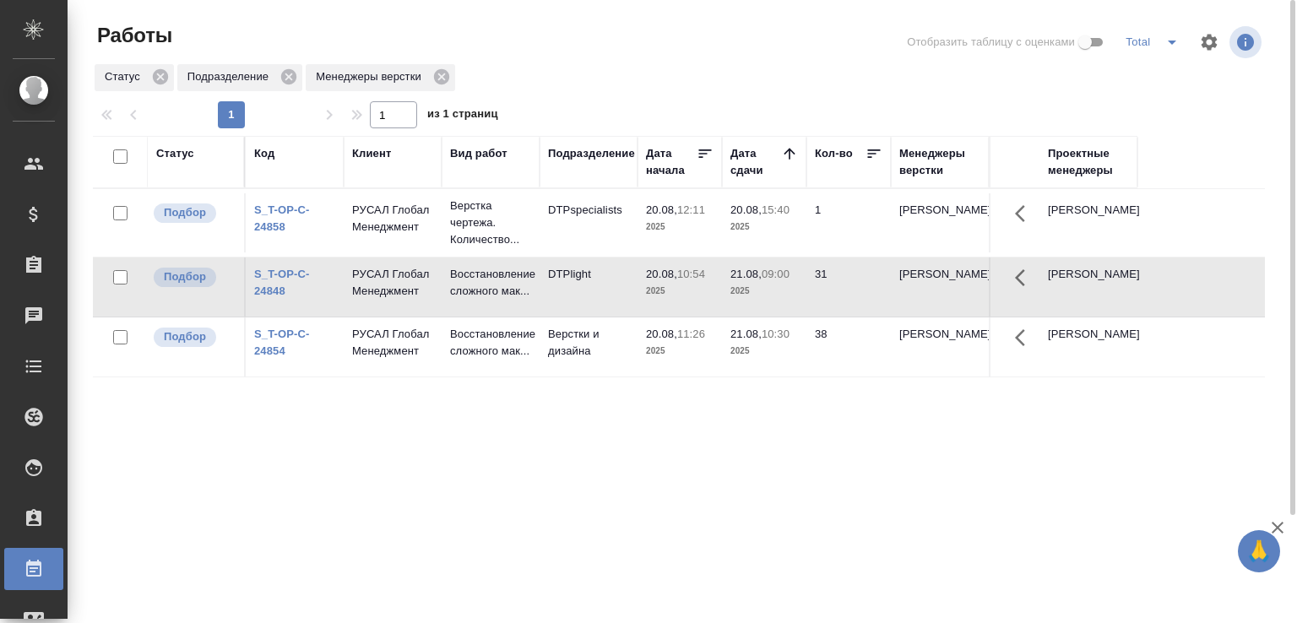
click at [581, 253] on td "Верстки и дизайна" at bounding box center [589, 222] width 98 height 59
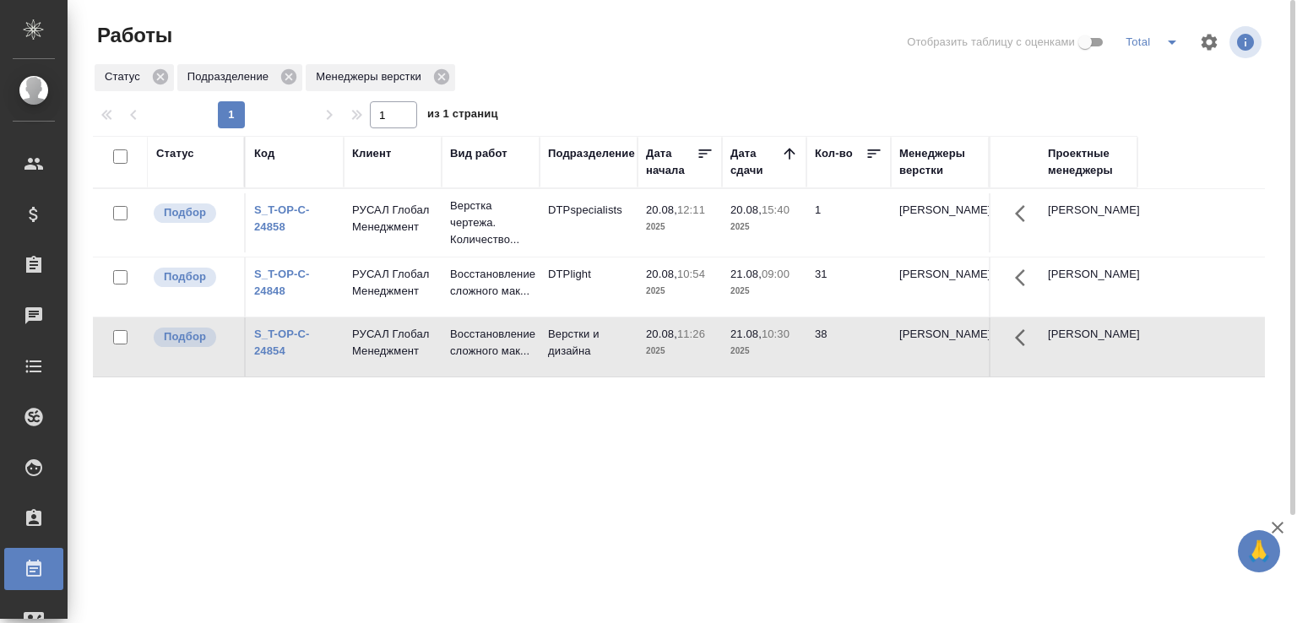
click at [581, 253] on td "Верстки и дизайна" at bounding box center [589, 222] width 98 height 59
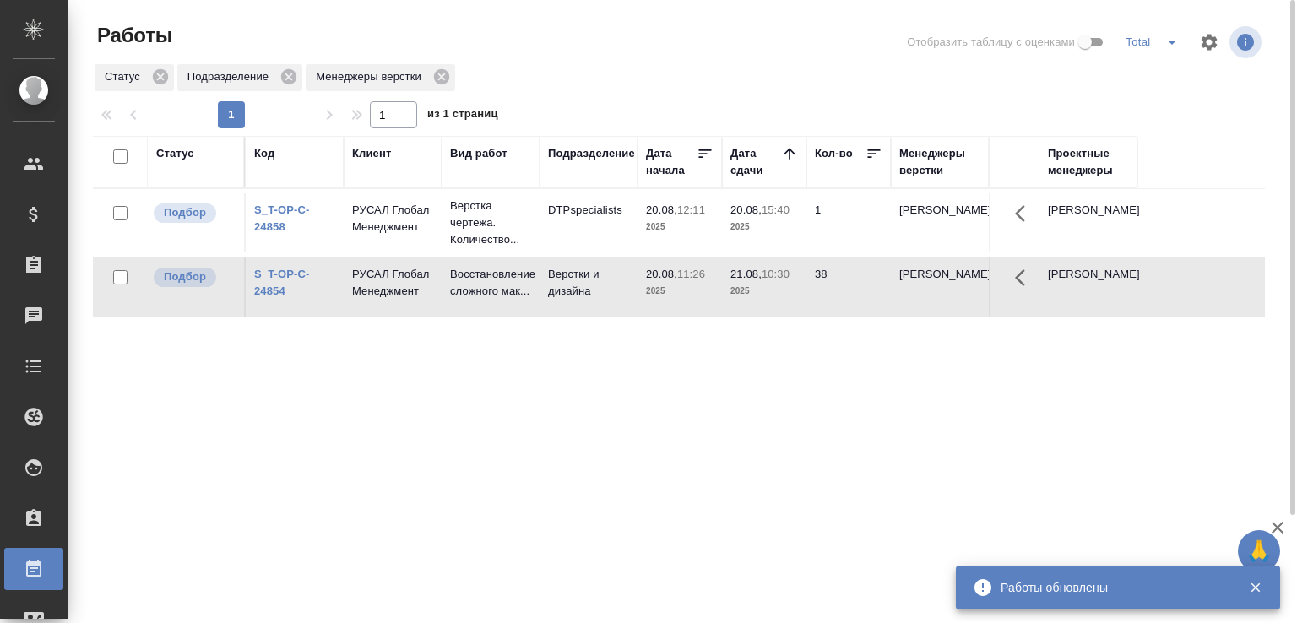
click at [307, 492] on div "Статус Код Клиент Вид работ Подразделение Дата начала Дата сдачи Кол-во Менедже…" at bounding box center [679, 440] width 1172 height 608
click at [349, 539] on div "Статус Код Клиент Вид работ Подразделение Дата начала Дата сдачи Кол-во Менедже…" at bounding box center [679, 440] width 1172 height 608
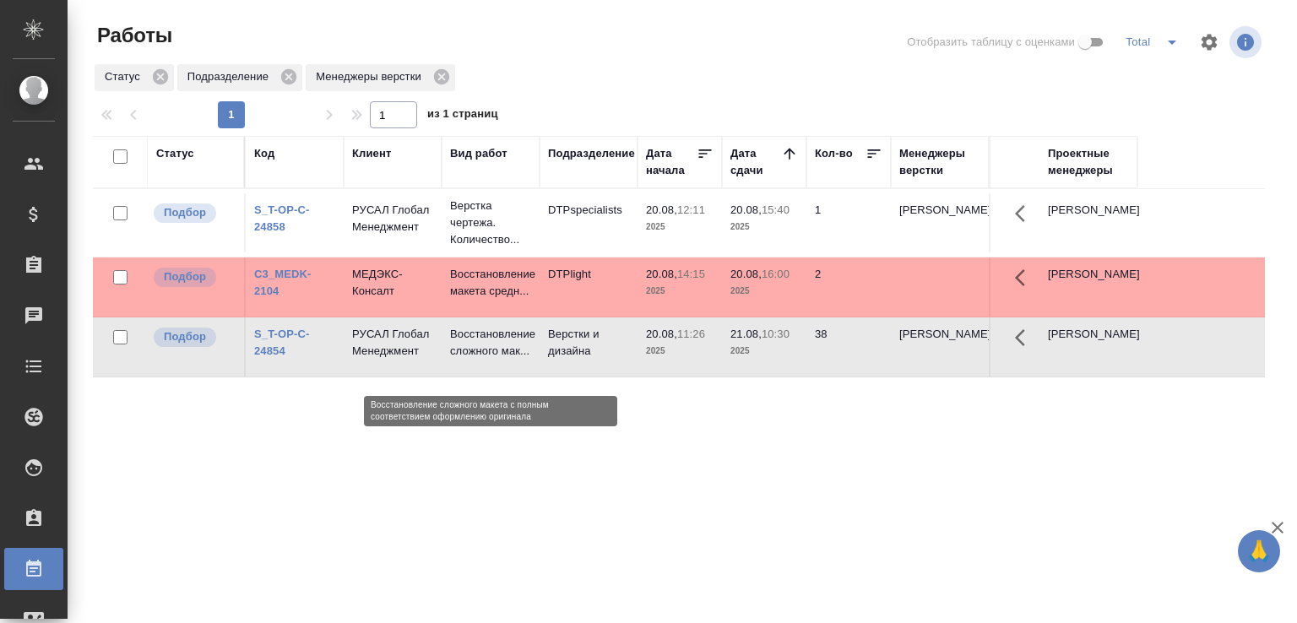
click at [493, 349] on p "Восстановление сложного мак..." at bounding box center [490, 343] width 81 height 34
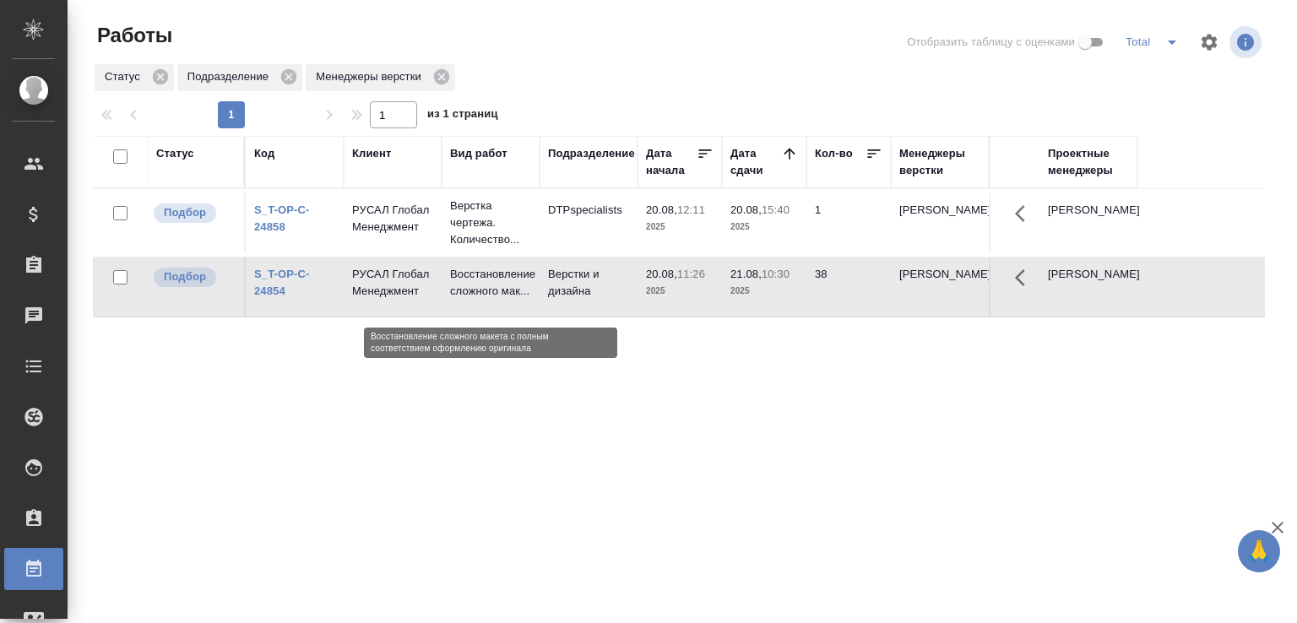
click at [486, 300] on p "Восстановление сложного мак..." at bounding box center [490, 283] width 81 height 34
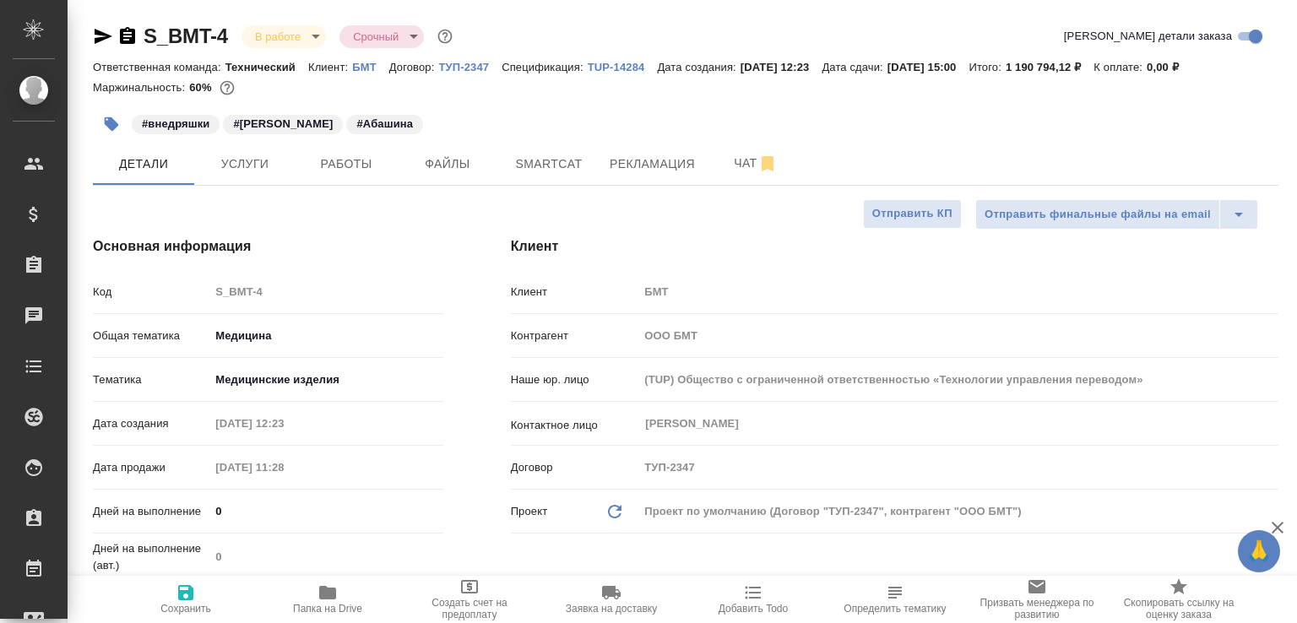
select select "RU"
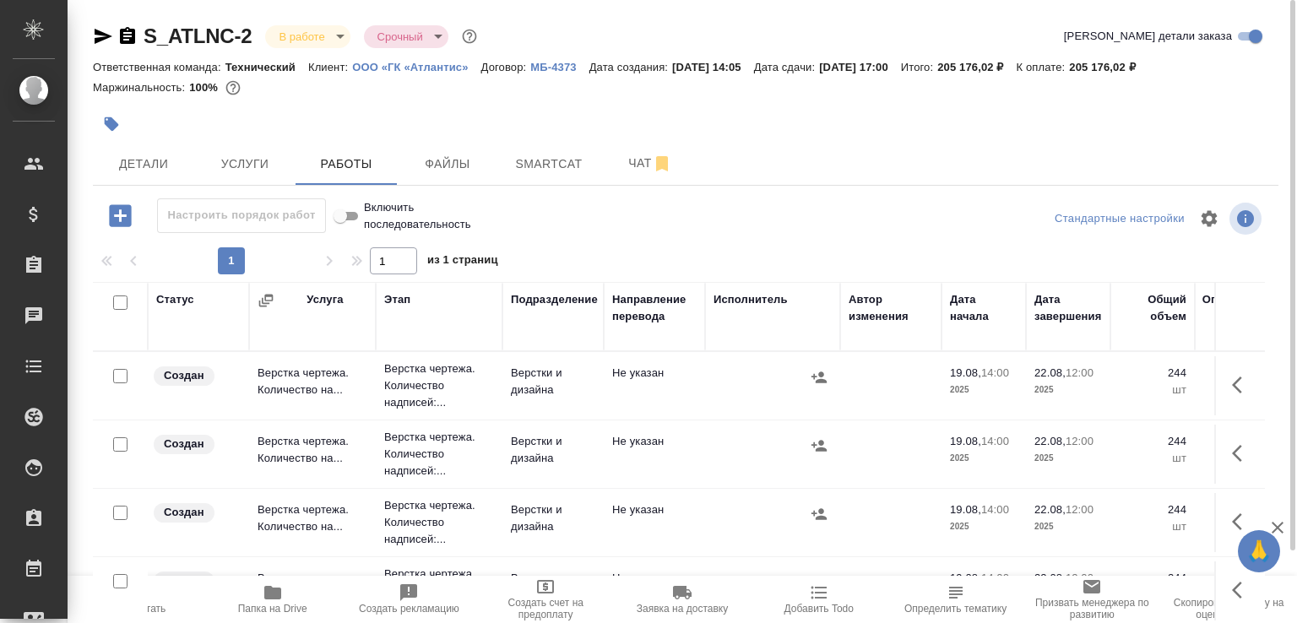
click at [115, 28] on div at bounding box center [115, 36] width 45 height 20
click at [100, 35] on icon "button" at bounding box center [104, 36] width 18 height 15
click at [125, 35] on icon "button" at bounding box center [127, 36] width 20 height 20
click at [617, 164] on span "Чат" at bounding box center [650, 163] width 81 height 21
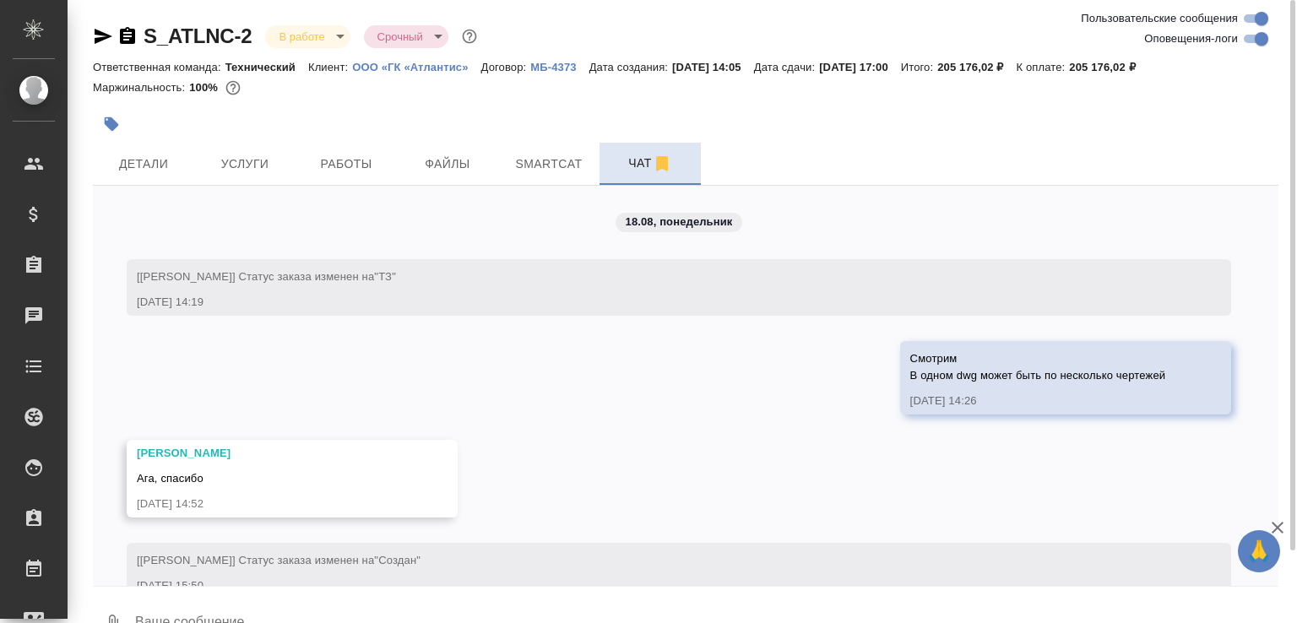
scroll to position [7037, 0]
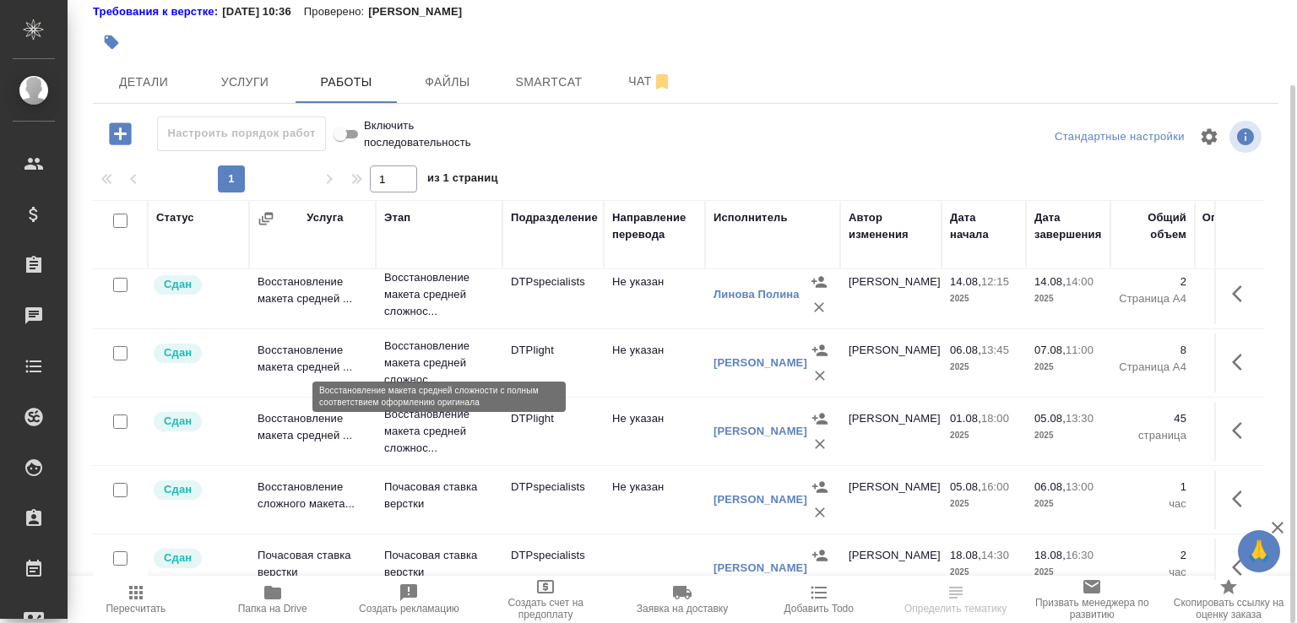
scroll to position [709, 0]
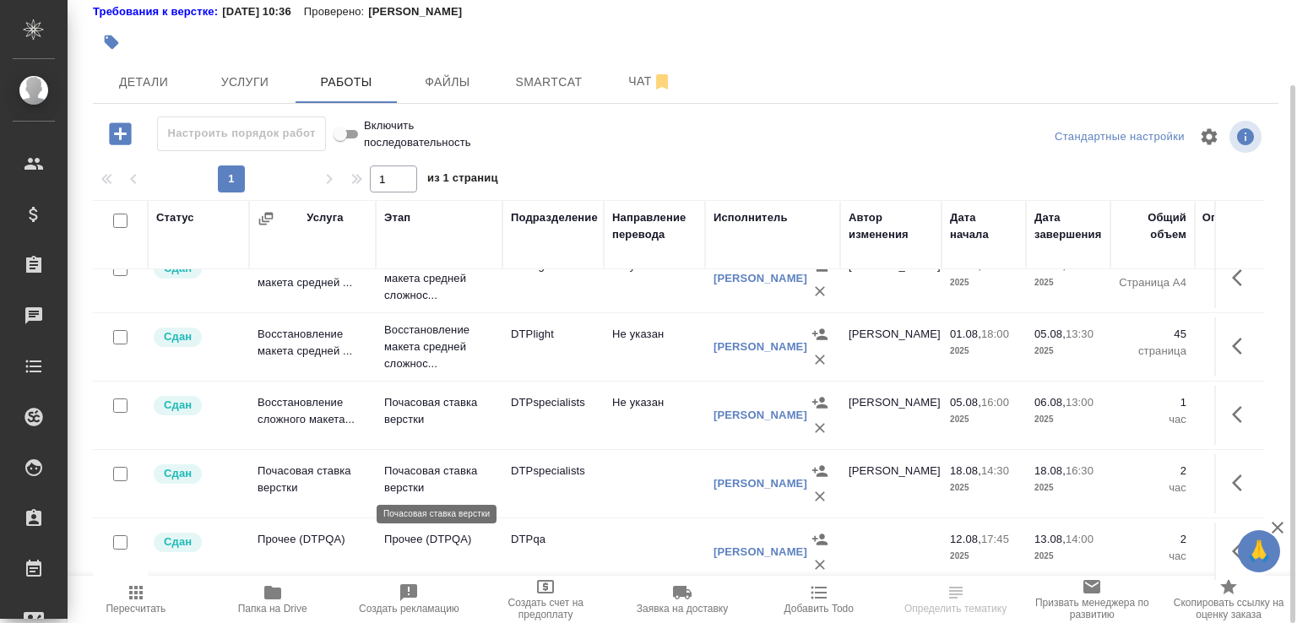
click at [431, 486] on p "Почасовая ставка верстки" at bounding box center [439, 480] width 110 height 34
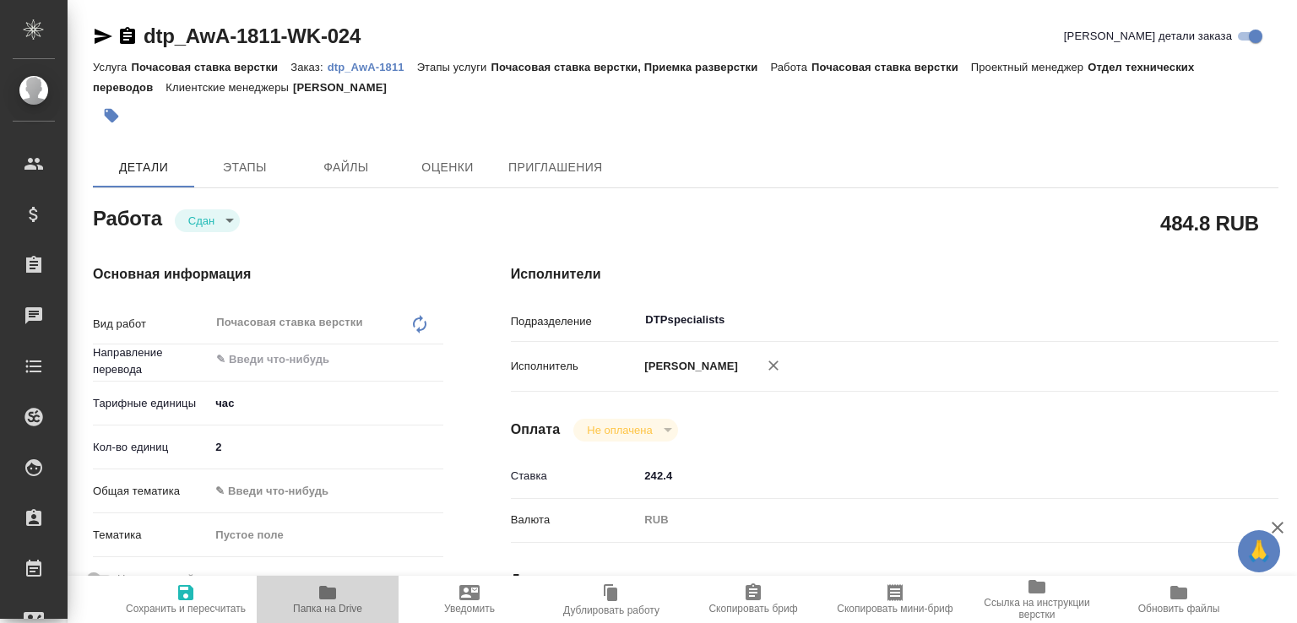
click at [355, 591] on span "Папка на Drive" at bounding box center [328, 599] width 122 height 32
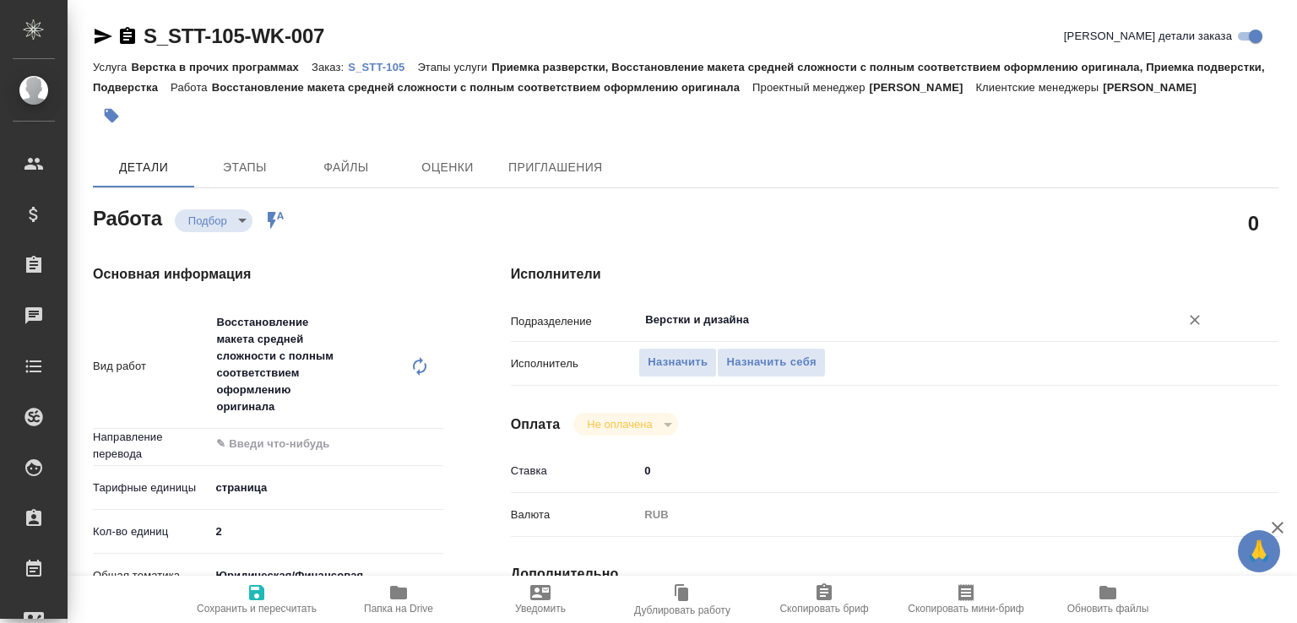
click at [677, 330] on input "Верстки и дизайна" at bounding box center [898, 320] width 509 height 20
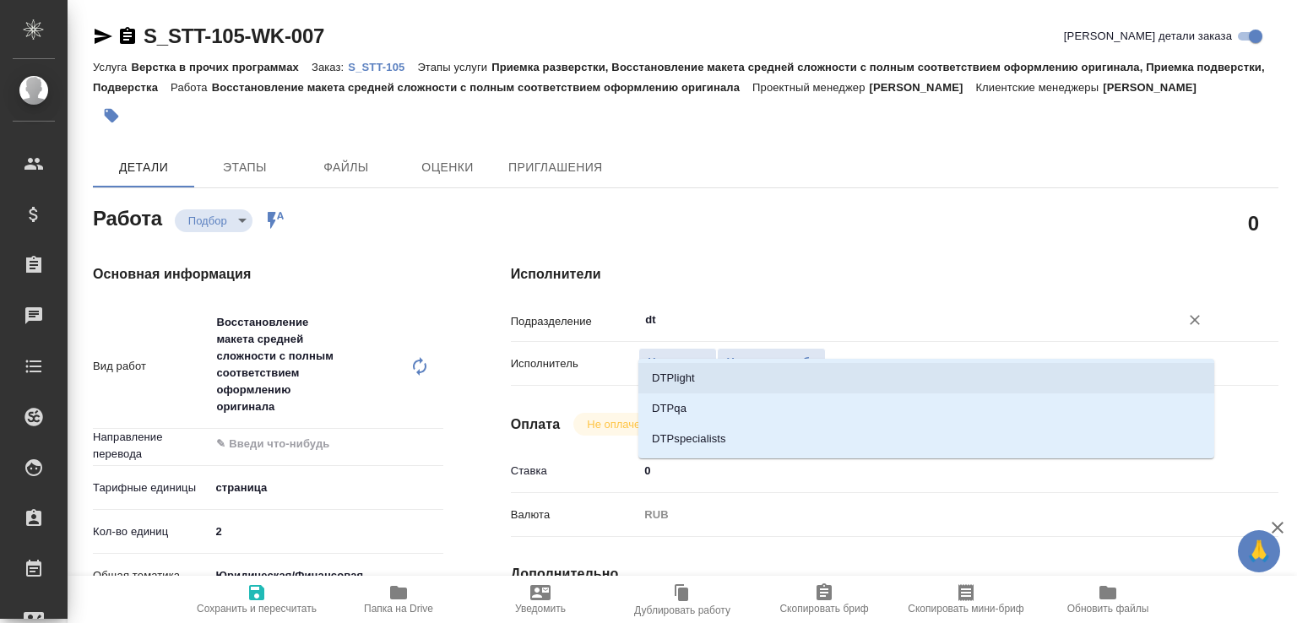
click at [672, 369] on li "DTPlight" at bounding box center [926, 378] width 576 height 30
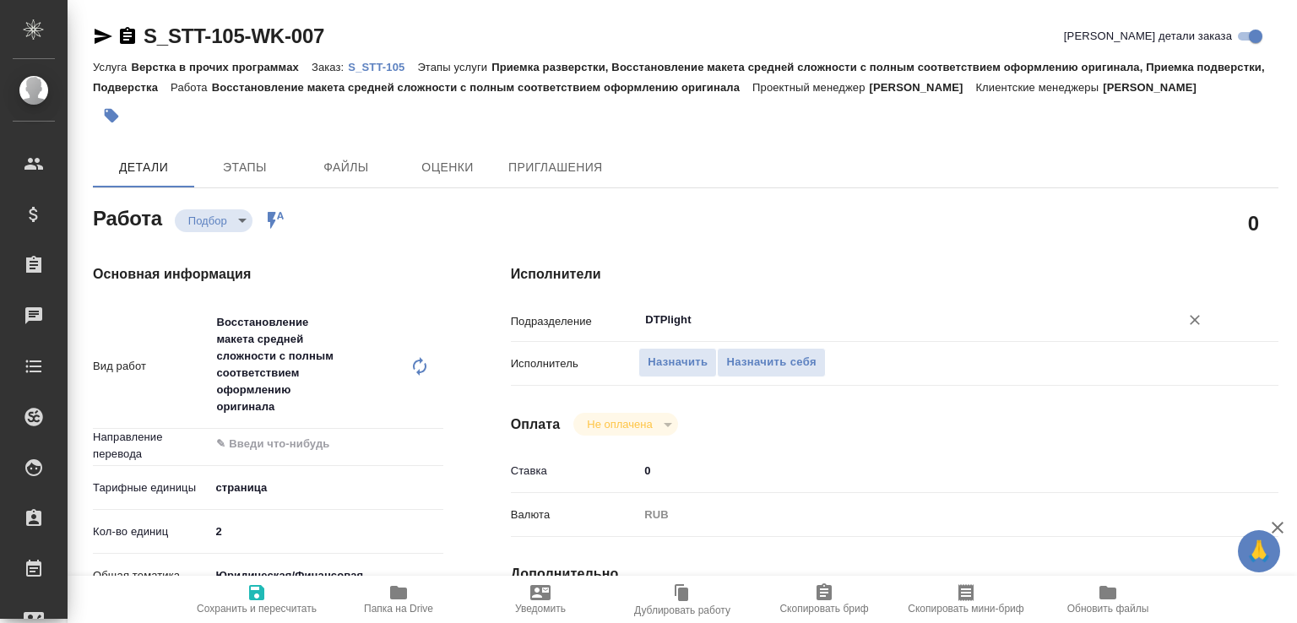
type input "DTPlight"
click at [416, 604] on span "Папка на Drive" at bounding box center [398, 609] width 69 height 12
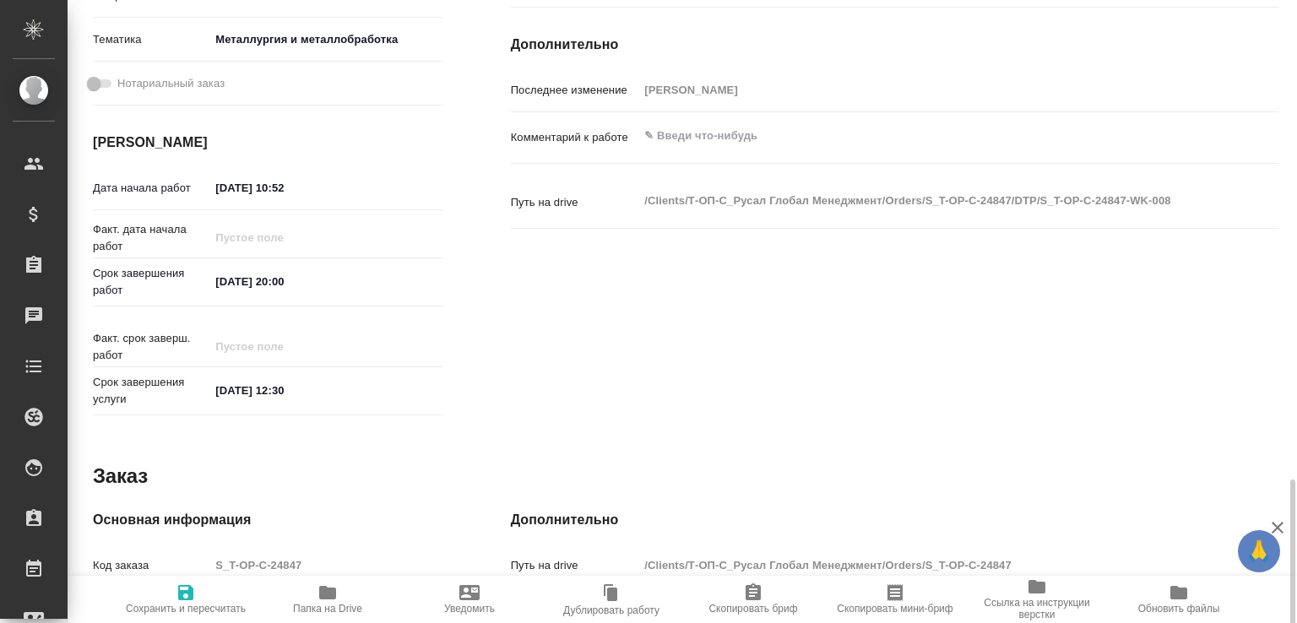
scroll to position [794, 0]
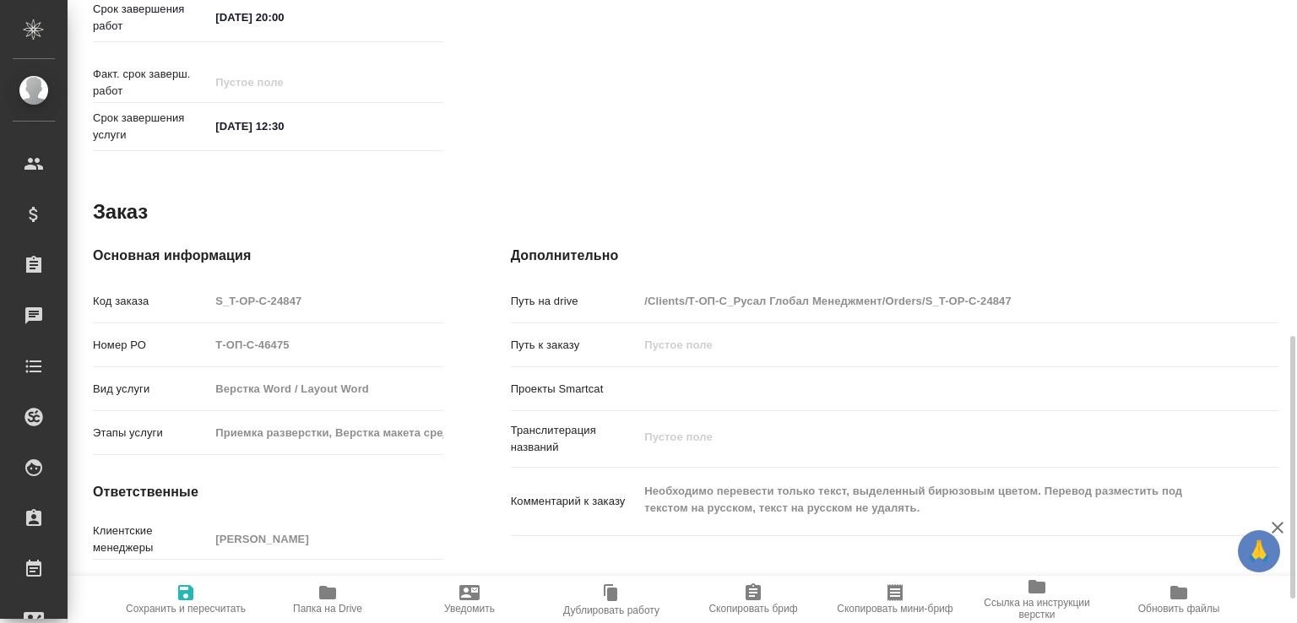
click at [645, 449] on div "Путь на drive /Clients/Т-ОП-С_Русал Глобал Менеджмент/Orders/S_T-OP-C-24847 Пут…" at bounding box center [895, 414] width 768 height 257
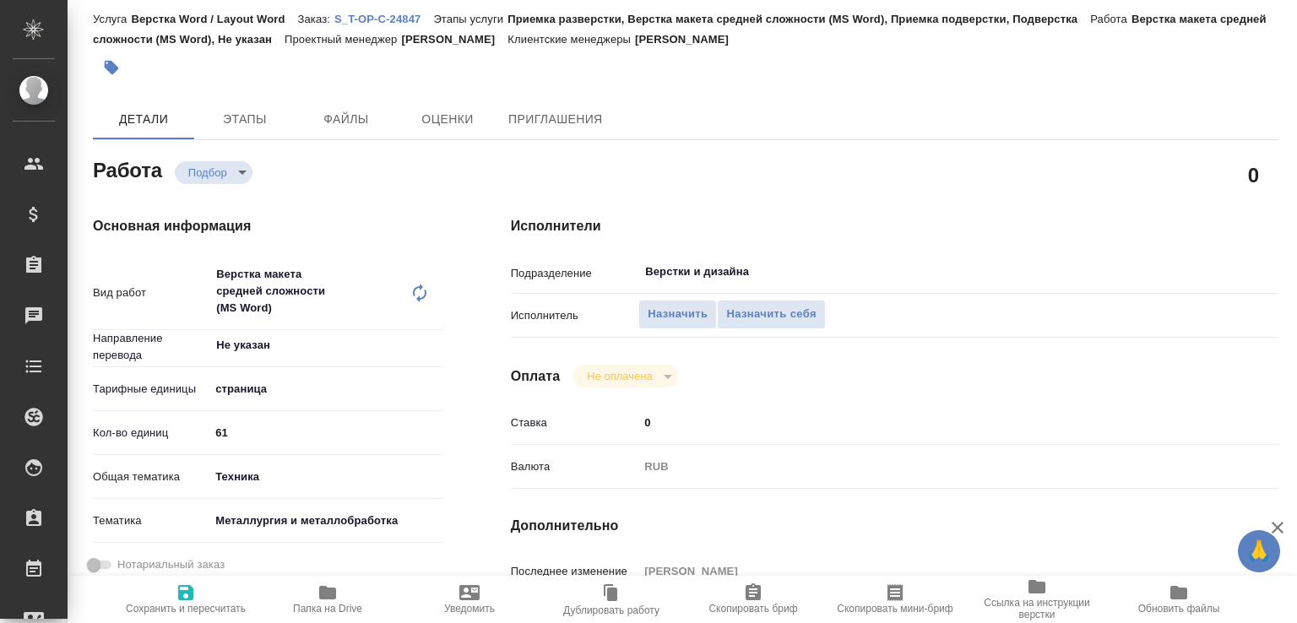
scroll to position [0, 0]
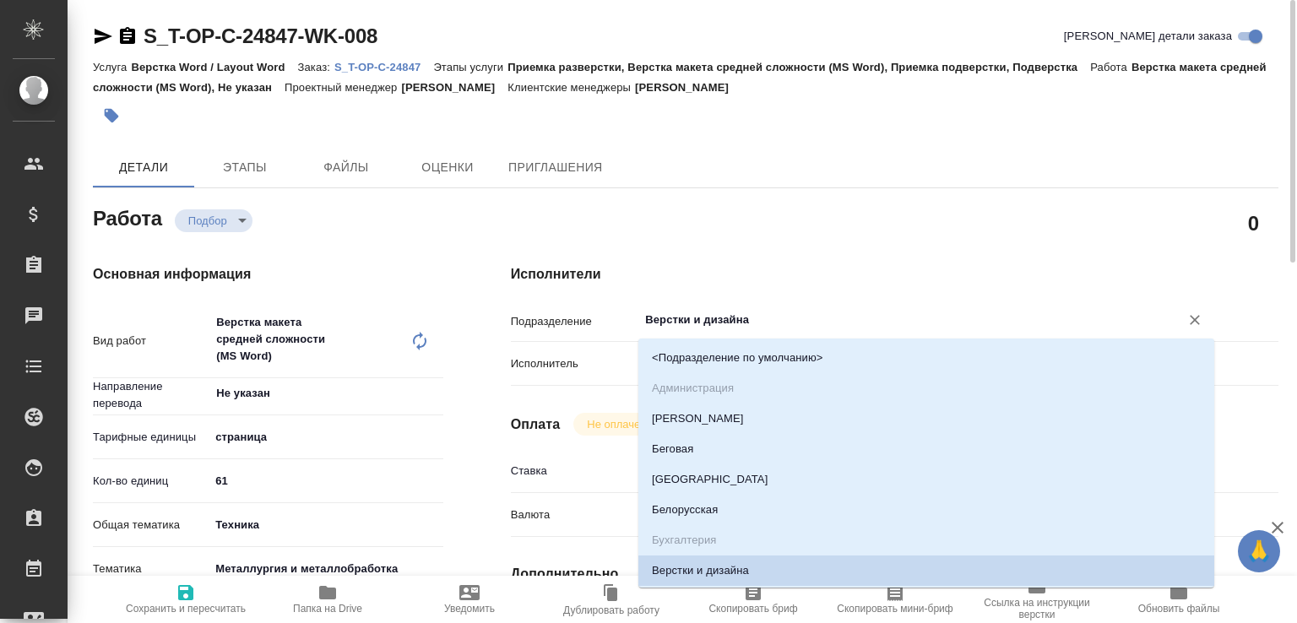
click at [686, 322] on input "Верстки и дизайна" at bounding box center [898, 320] width 509 height 20
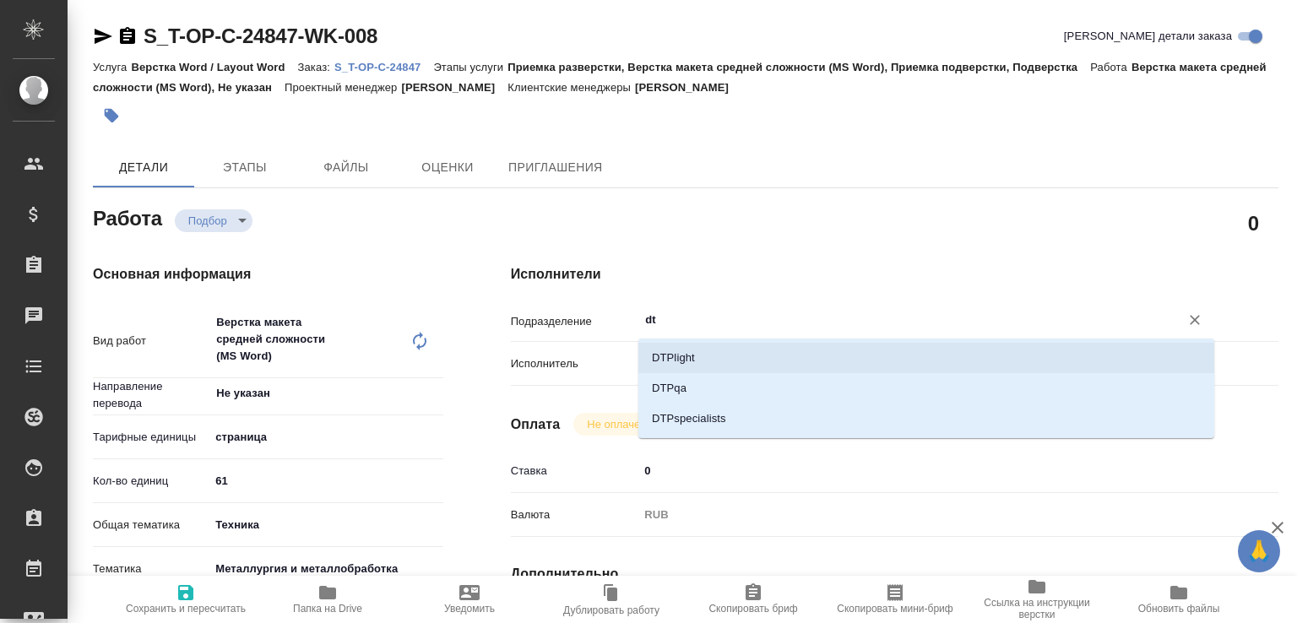
click at [669, 355] on li "DTPlight" at bounding box center [926, 358] width 576 height 30
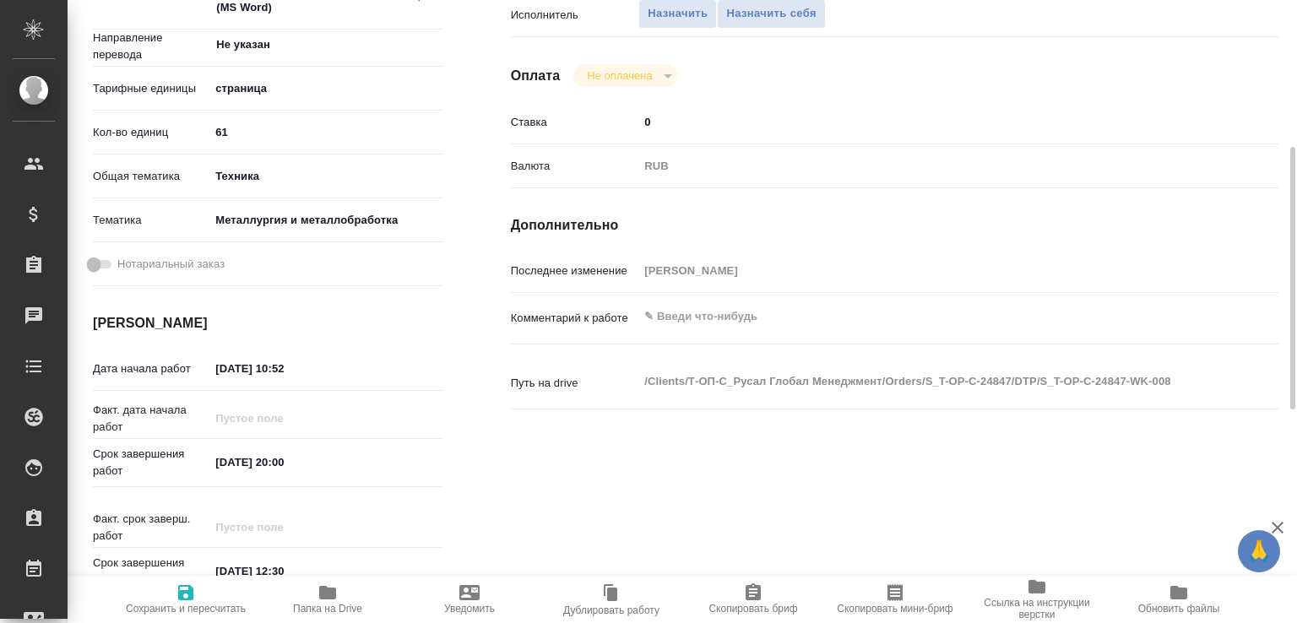
scroll to position [529, 0]
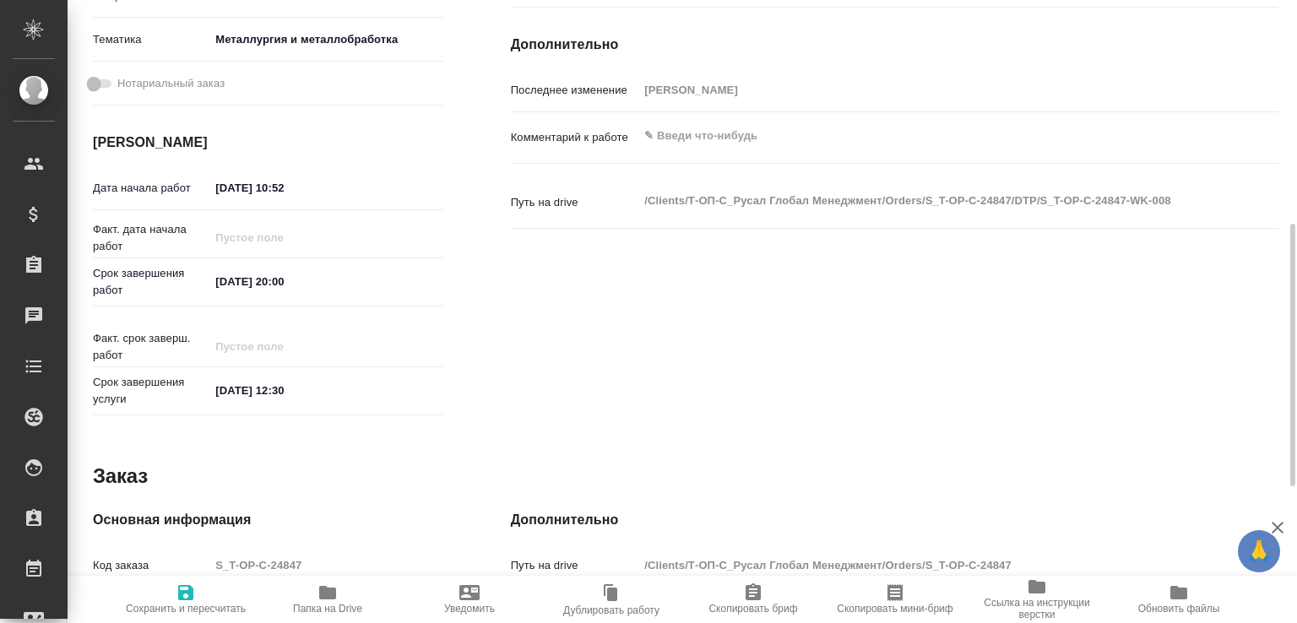
type input "DTPlight"
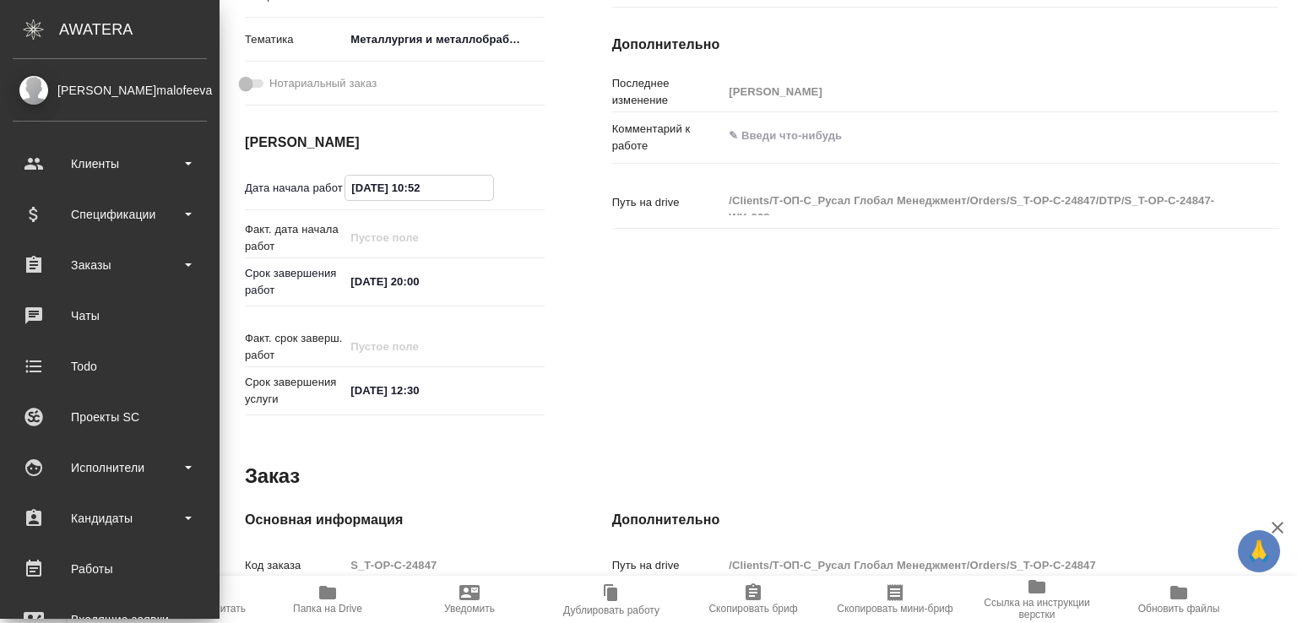
scroll to position [546, 0]
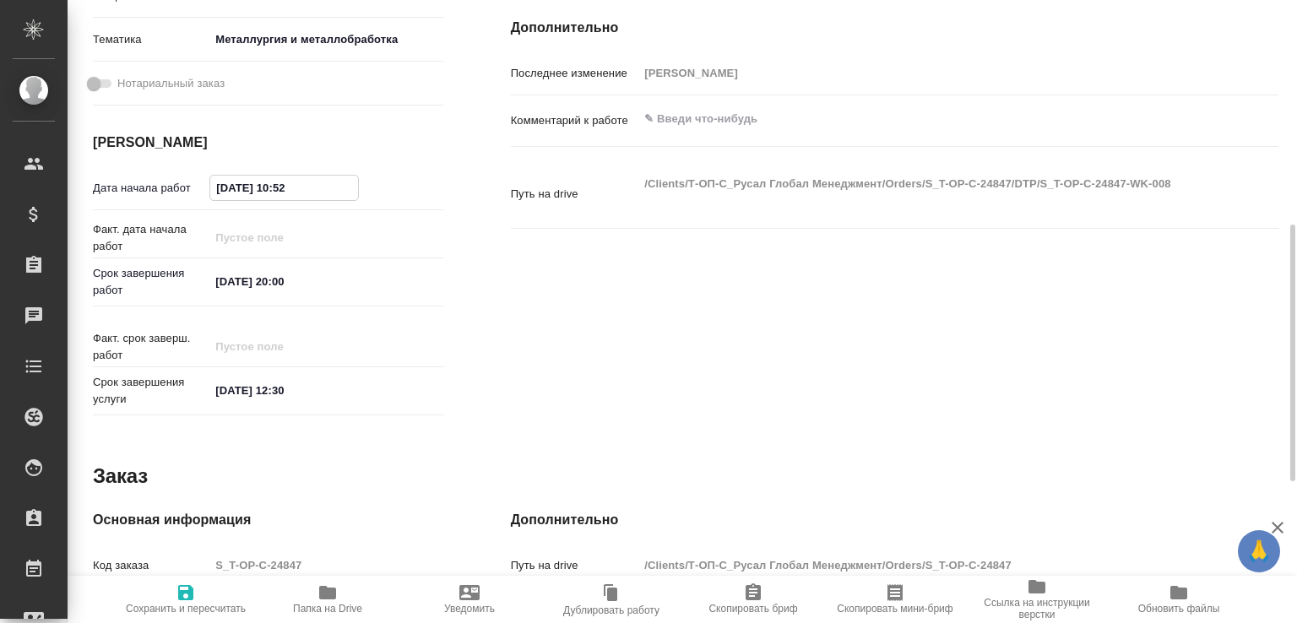
drag, startPoint x: 290, startPoint y: 181, endPoint x: 637, endPoint y: 377, distance: 399.0
click at [637, 377] on div "Основная информация Вид работ Верстка макета средней сложности (MS Word) x ​ На…" at bounding box center [685, 70] width 1253 height 772
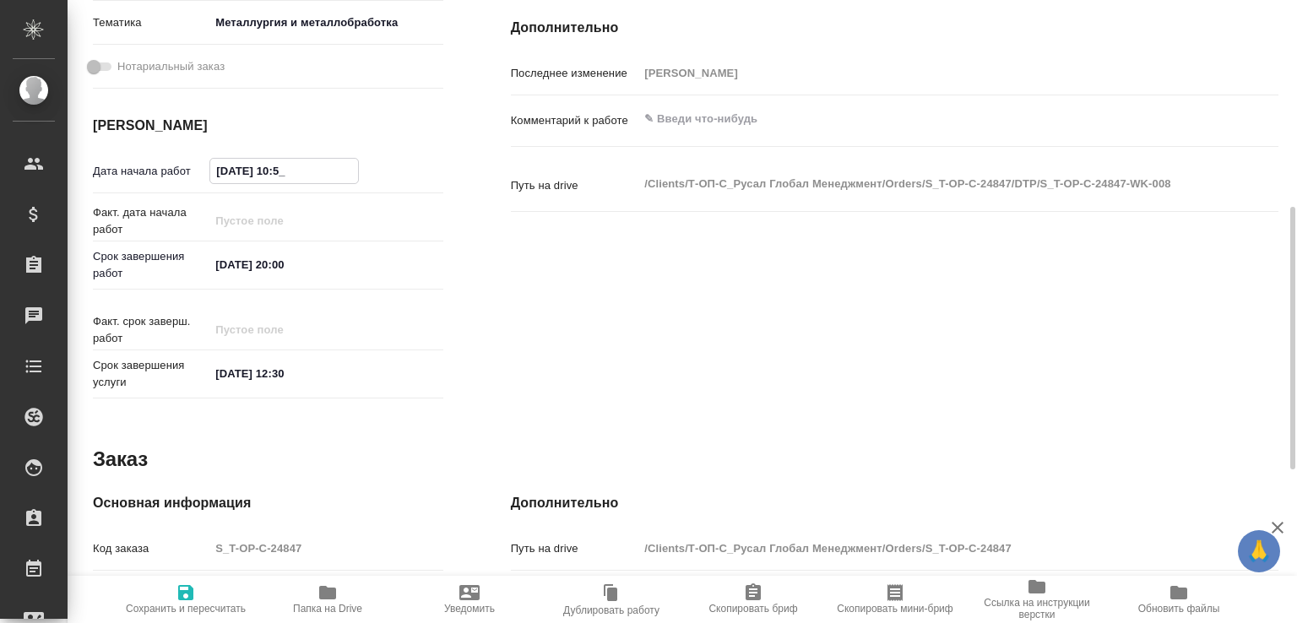
scroll to position [529, 0]
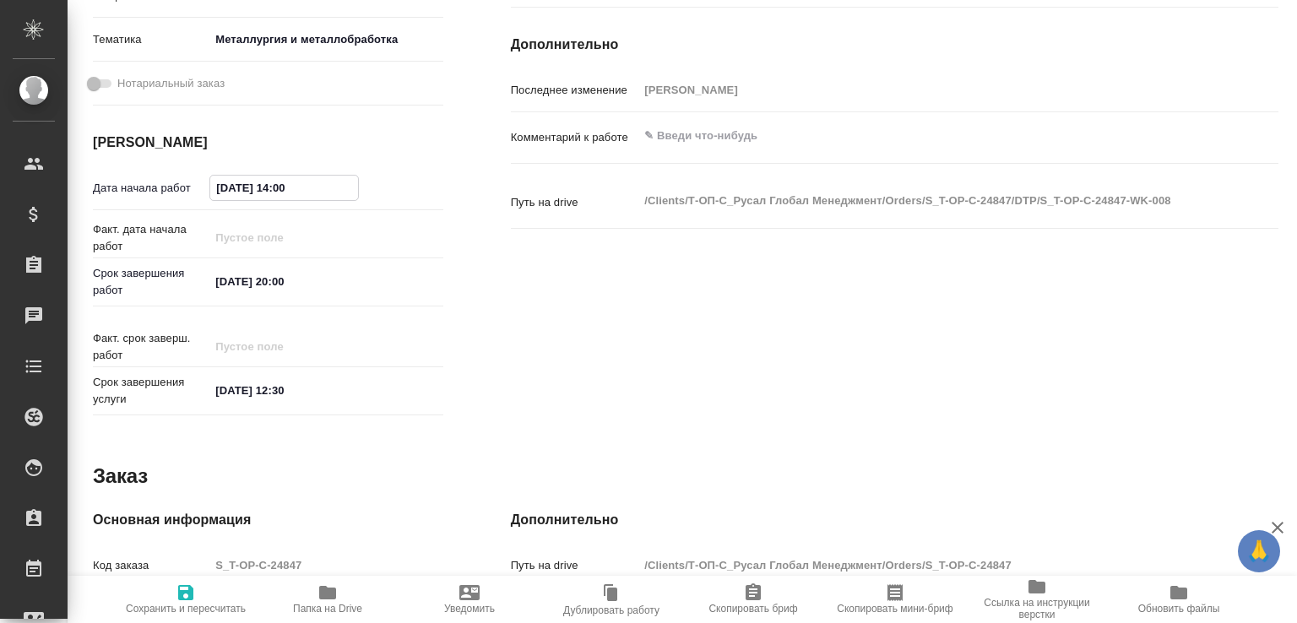
type input "20.08.2025 14:00"
click at [694, 149] on textarea at bounding box center [926, 136] width 576 height 29
paste textarea "Необходимо перевести только текст, выделенный бирюзовым цветом. Перевод размест…"
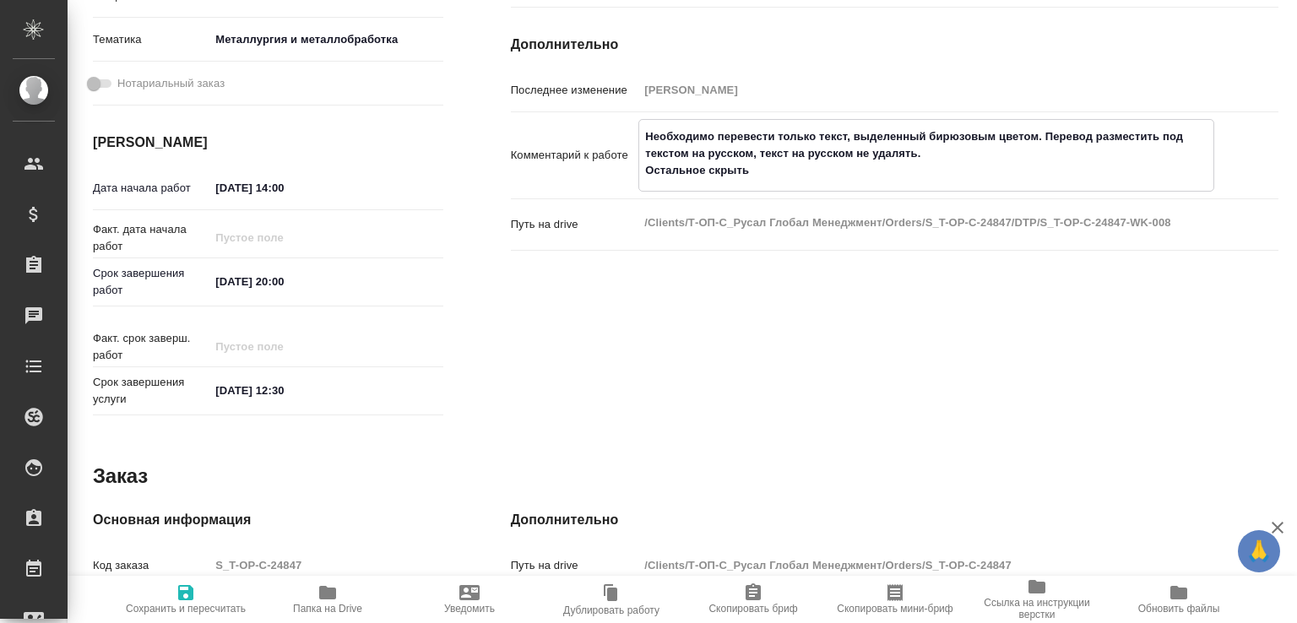
type textarea "Необходимо перевести только текст, выделенный бирюзовым цветом. Перевод размест…"
click at [211, 593] on span "Сохранить и пересчитать" at bounding box center [186, 599] width 122 height 32
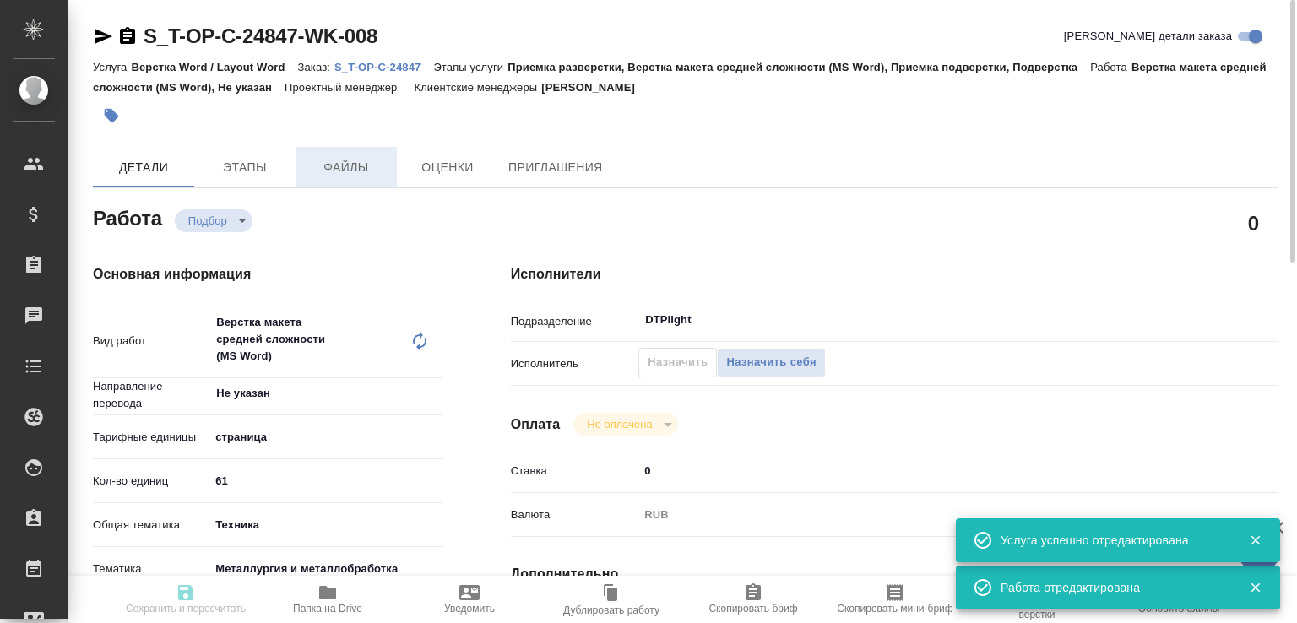
scroll to position [181, 0]
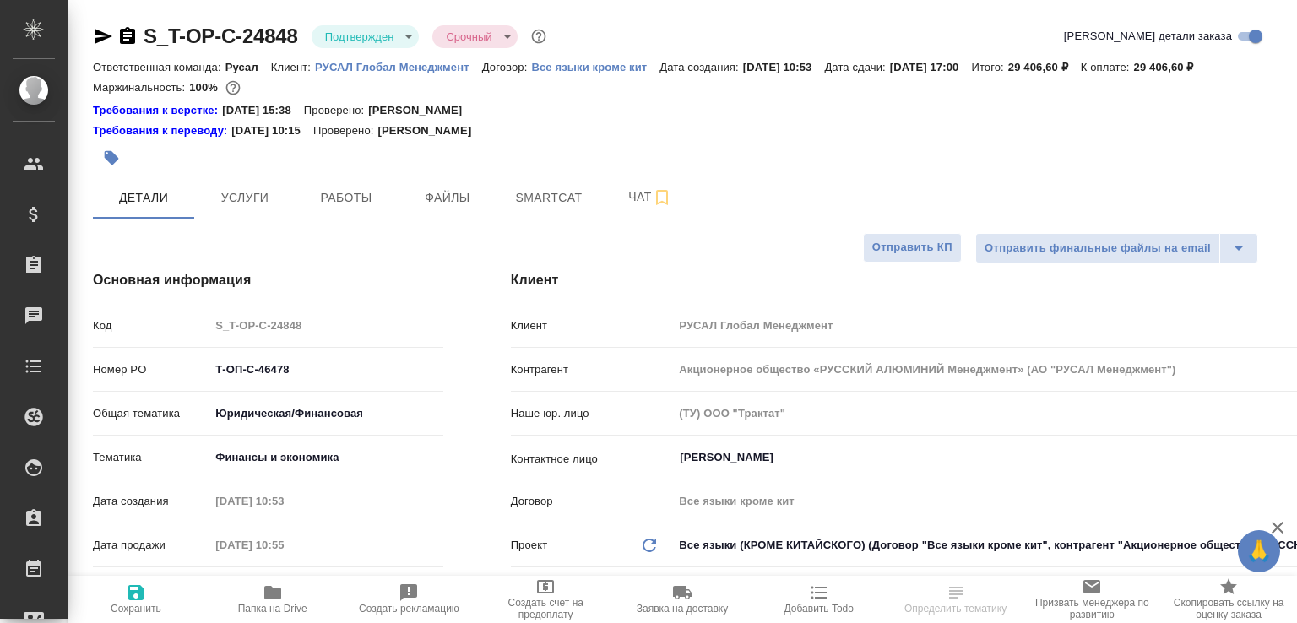
select select "RU"
click at [353, 583] on span "Создать рекламацию" at bounding box center [409, 599] width 117 height 32
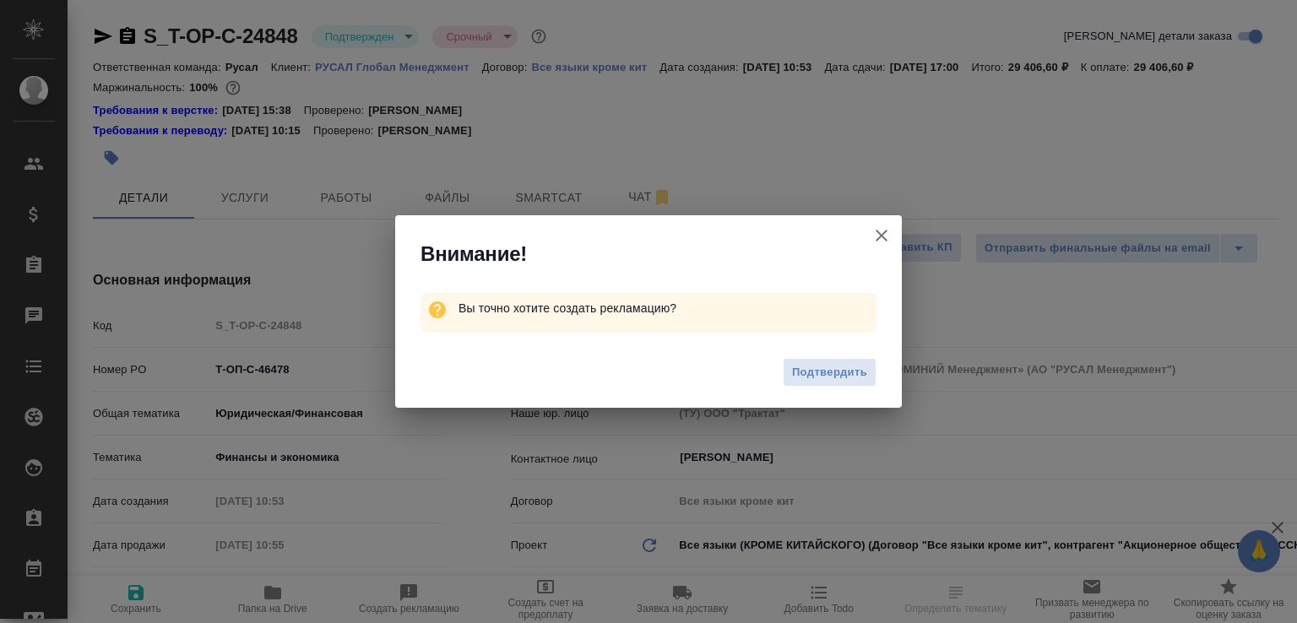
click at [872, 232] on icon "button" at bounding box center [882, 235] width 20 height 20
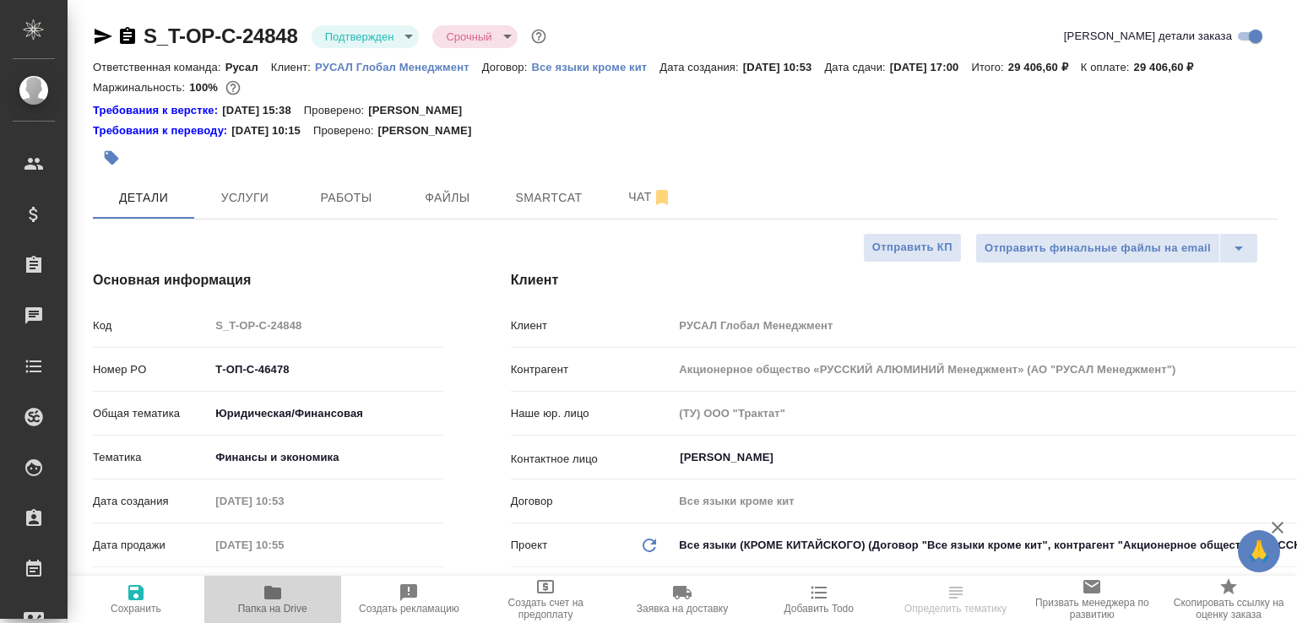
click at [264, 589] on icon "button" at bounding box center [272, 593] width 17 height 14
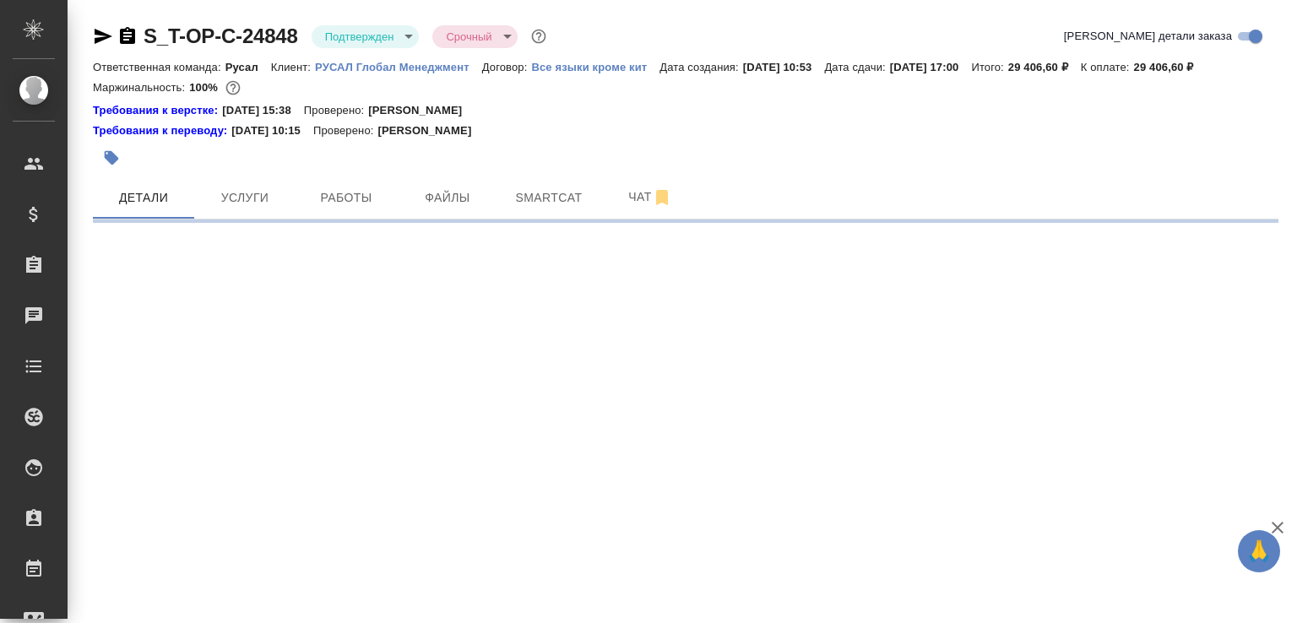
select select "RU"
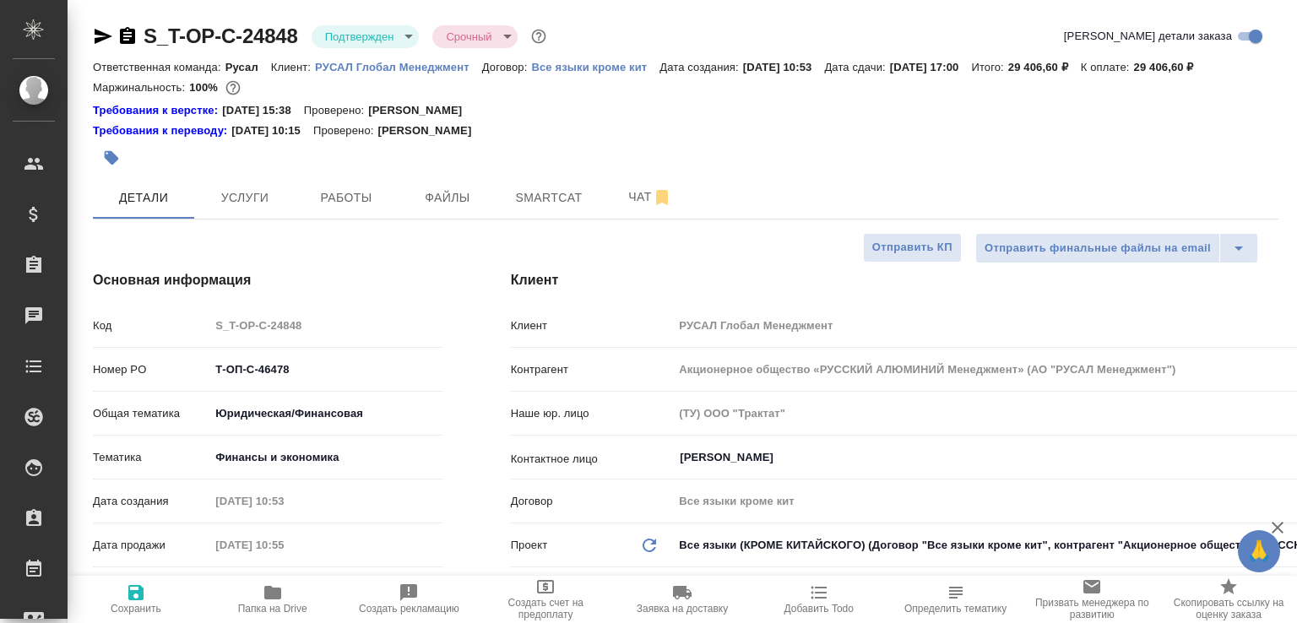
type textarea "x"
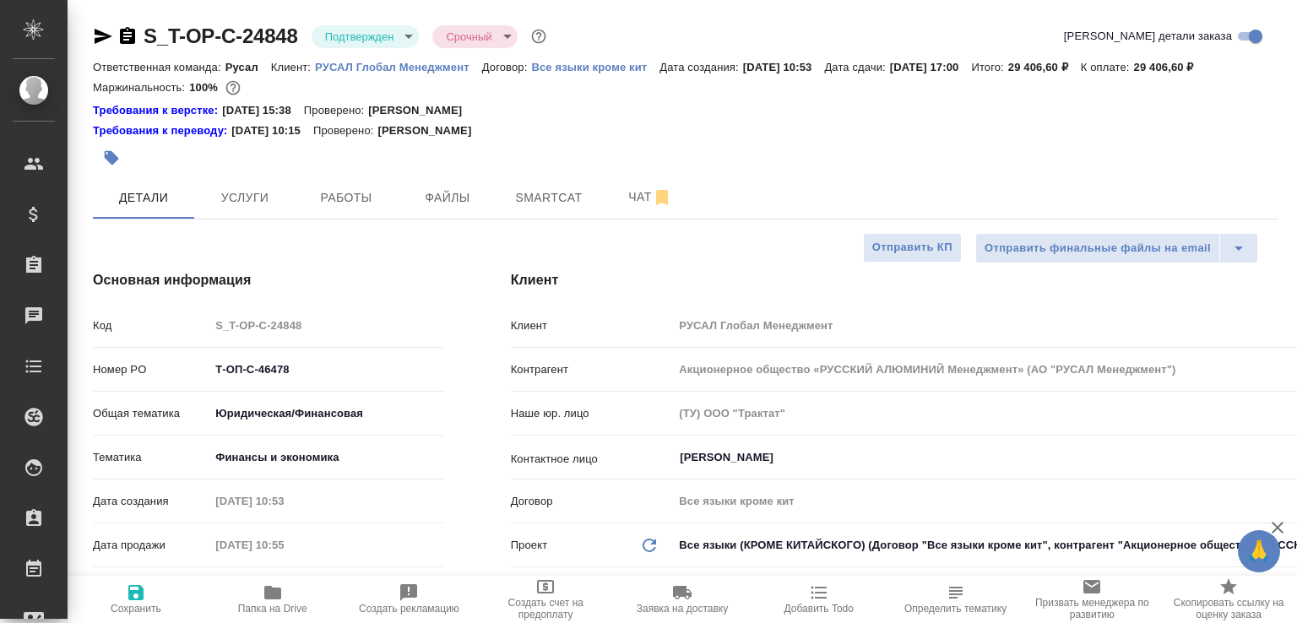
type textarea "x"
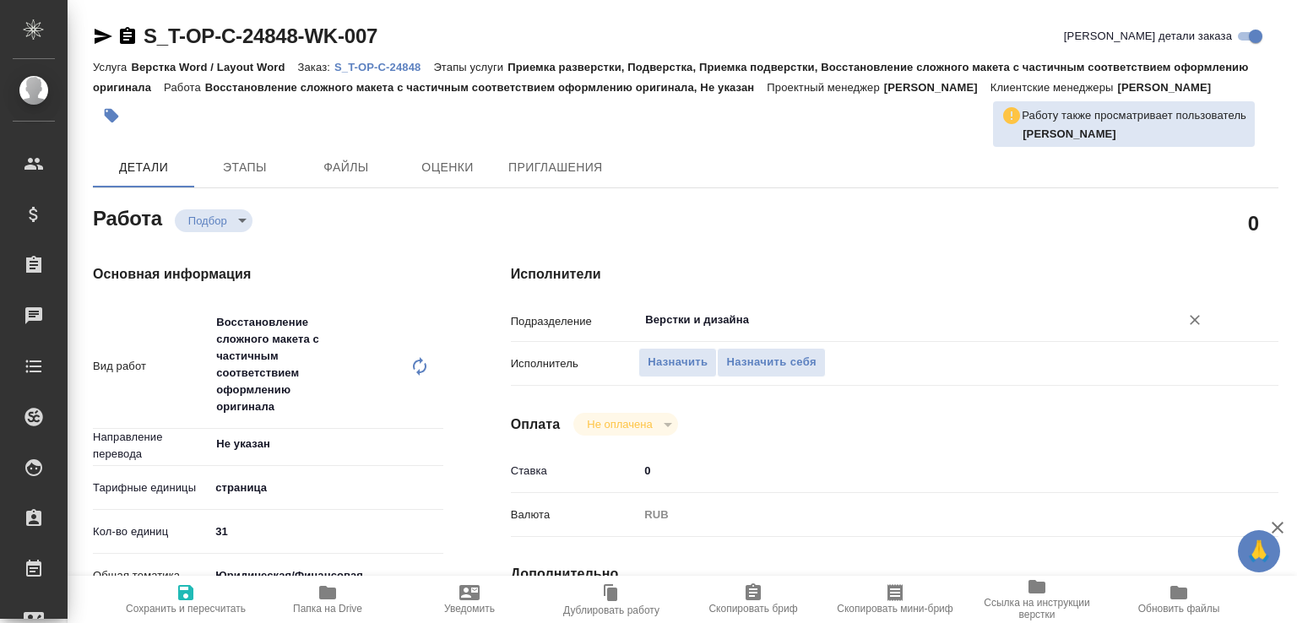
click at [660, 330] on input "Верстки и дизайна" at bounding box center [898, 320] width 509 height 20
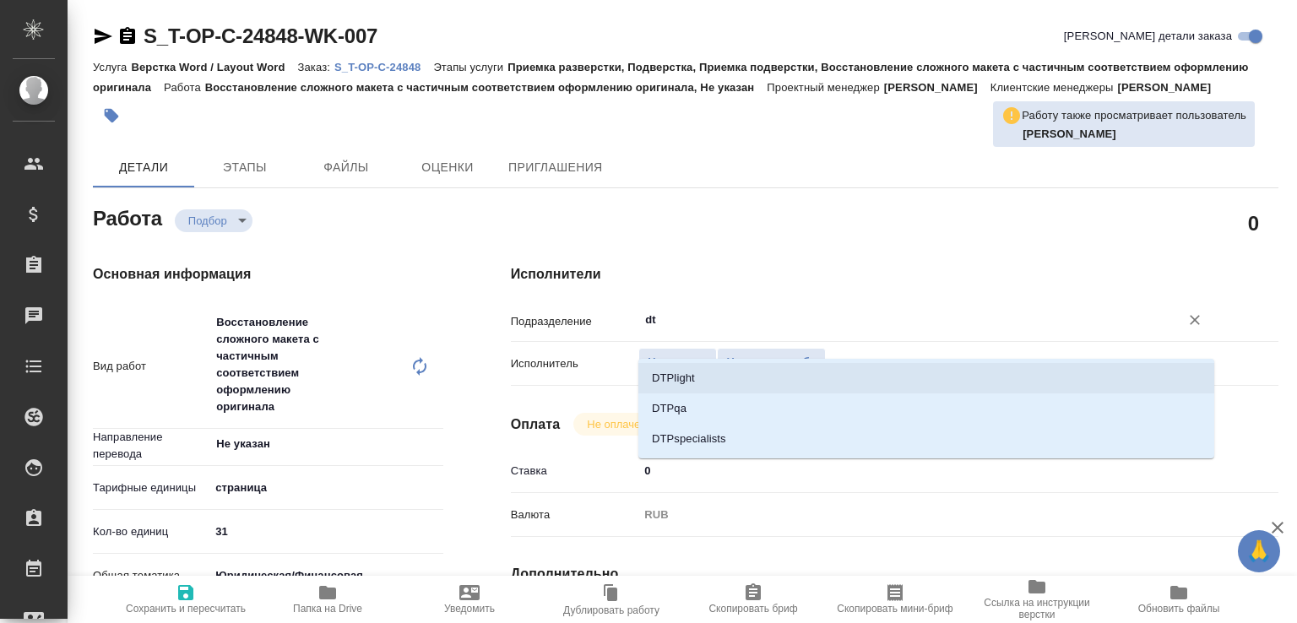
click at [665, 367] on li "DTPlight" at bounding box center [926, 378] width 576 height 30
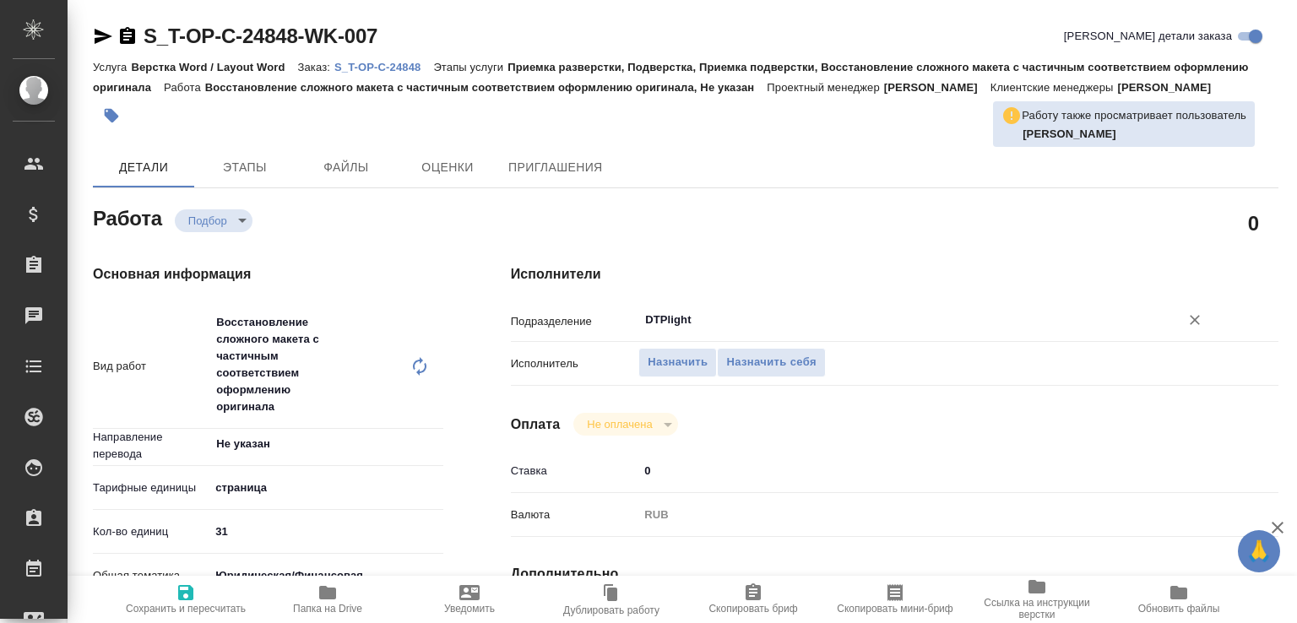
type input "DTPlight"
click at [191, 603] on span "Сохранить и пересчитать" at bounding box center [186, 609] width 120 height 12
type input "recruiting"
type input "Не указан"
type input "5a8b1489cc6b4906c91bfdb2"
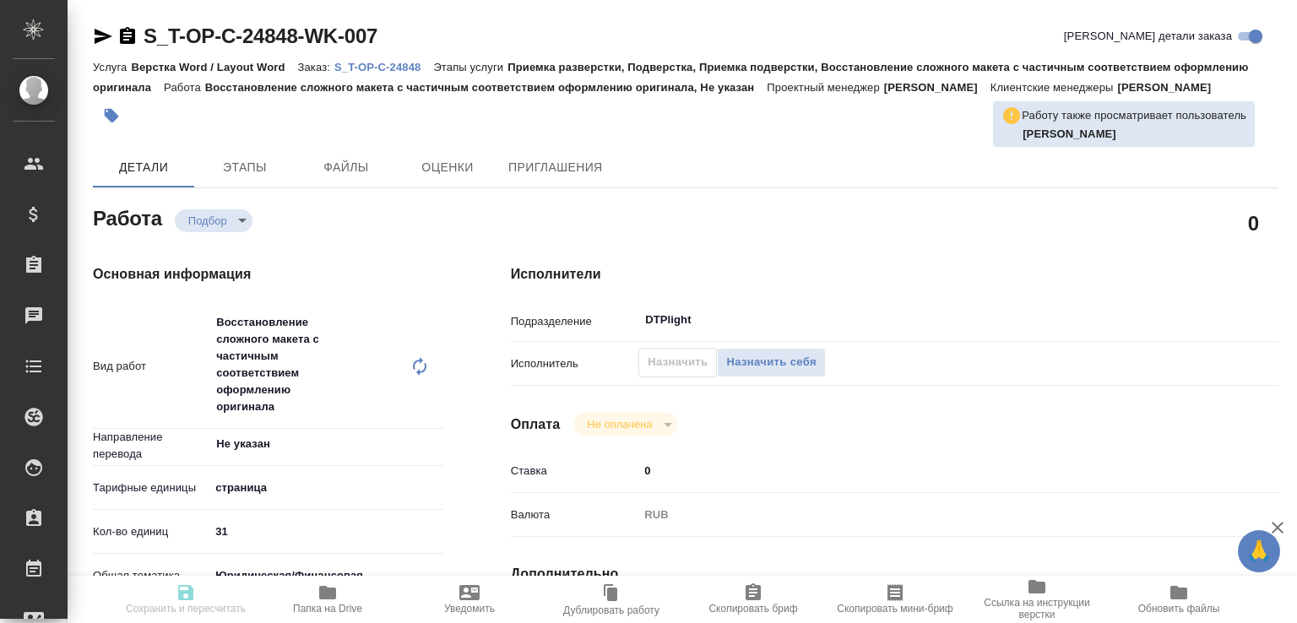
type input "31"
type input "yr-fn"
type input "5a8b8b956a9677013d343d3b"
type input "20.08.2025 10:54"
type input "21.08.2025 09:00"
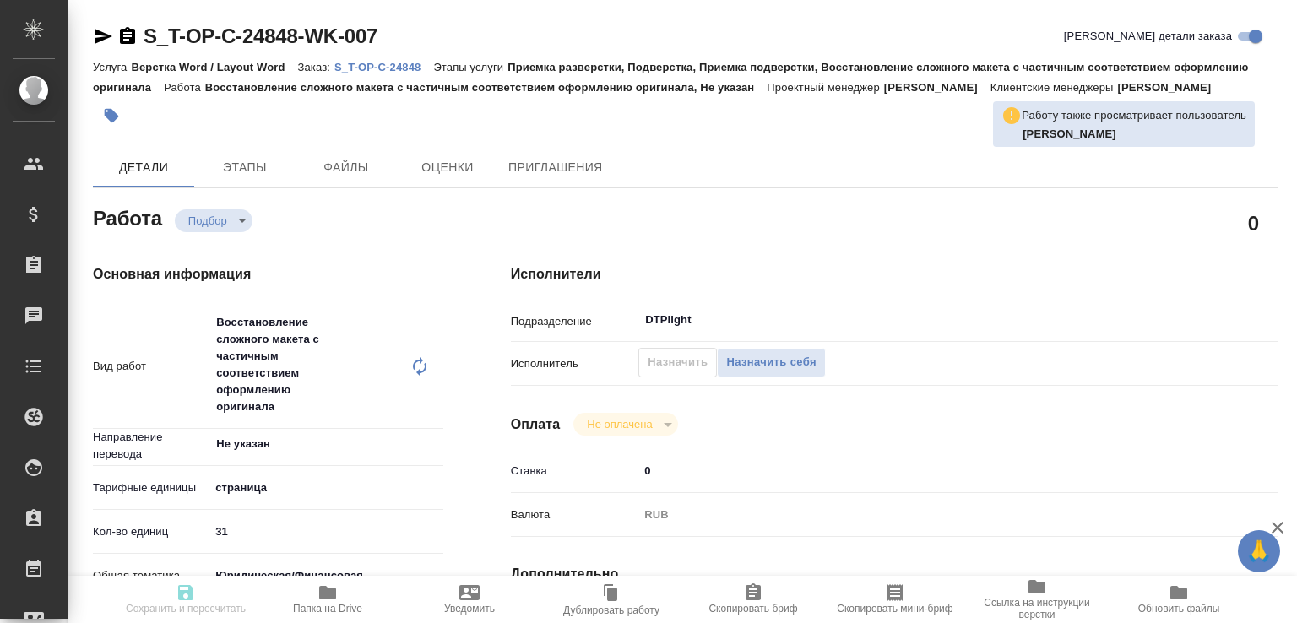
type input "26.08.2025 17:00"
type input "DTPlight"
type input "notPayed"
type input "0"
type input "RUB"
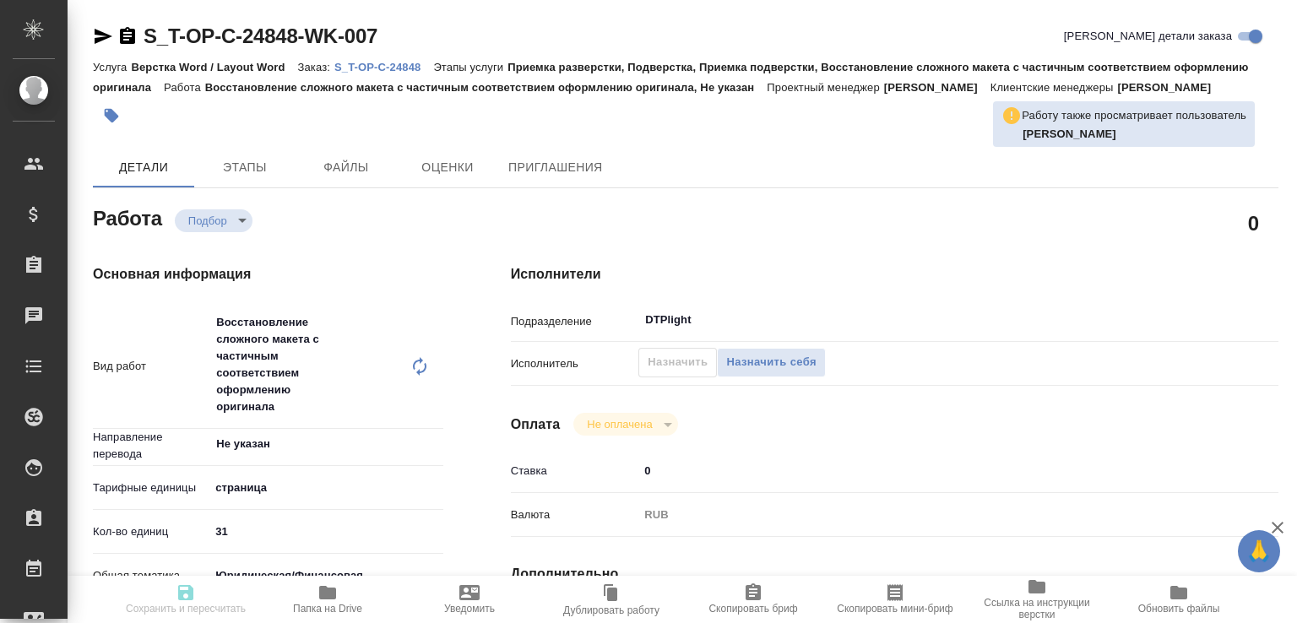
type input "[PERSON_NAME]"
type input "S_T-OP-C-24848"
type input "Т-ОП-С-46478"
type input "Верстка Word / Layout Word"
type input "Приемка разверстки, Подверстка, Приемка подверстки, Восстановление сложного мак…"
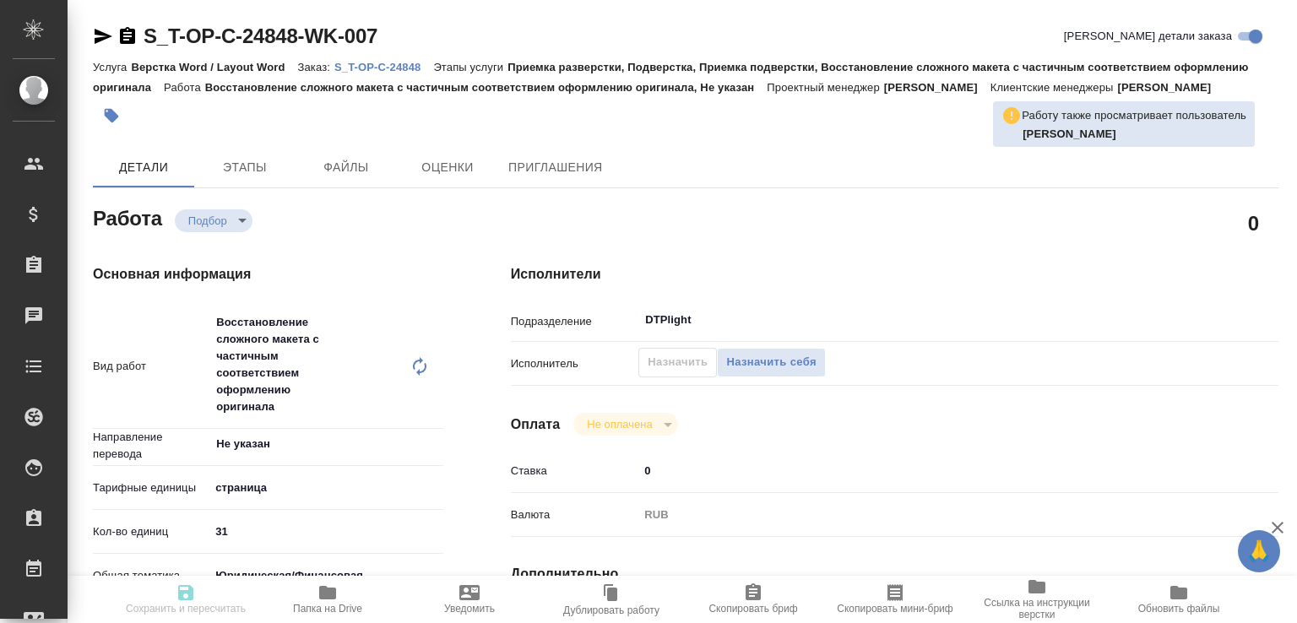
type input "Меньшикова Александра"
type input "[PERSON_NAME]"
type input "/Clients/Т-ОП-С_Русал Глобал Менеджмент/Orders/S_T-OP-C-24848"
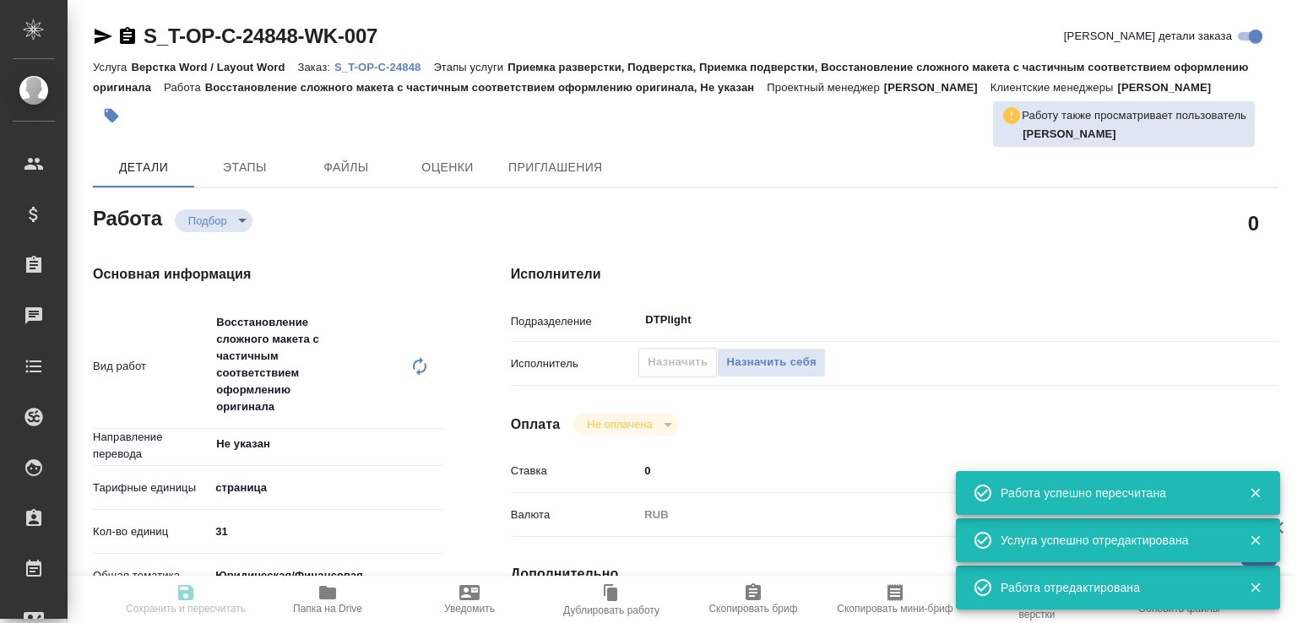
type input "recruiting"
type input "Не указан"
type input "5a8b1489cc6b4906c91bfdb2"
type input "31"
type input "yr-fn"
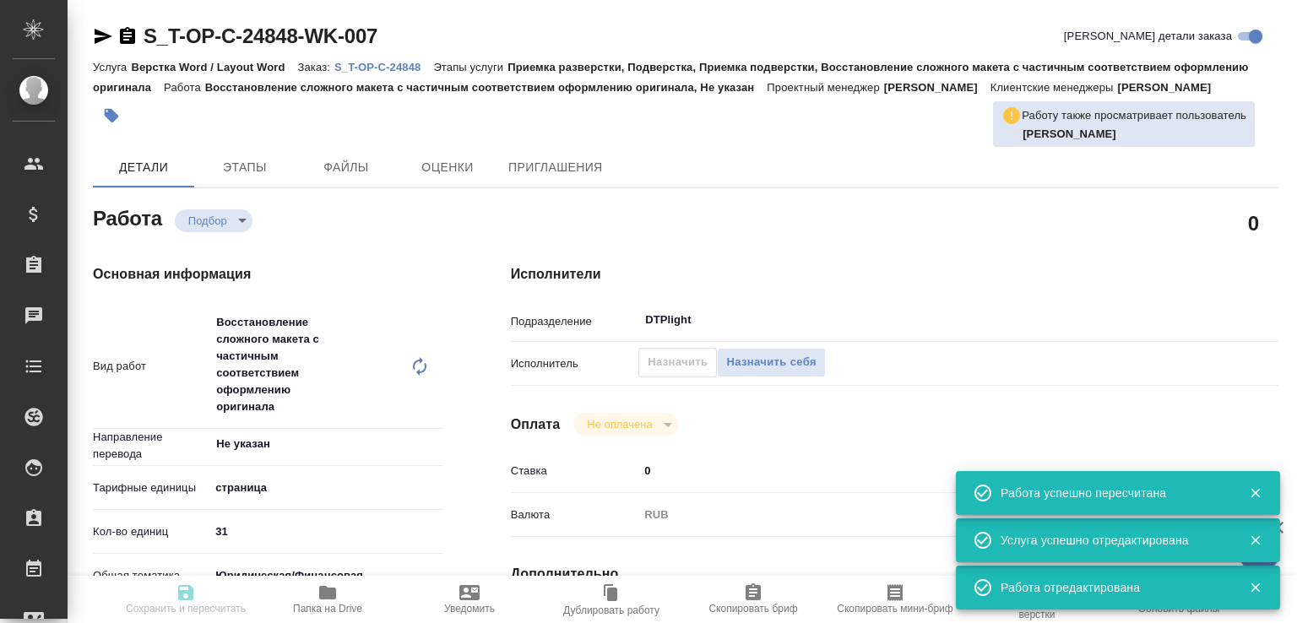
type input "5a8b8b956a9677013d343d3b"
type input "20.08.2025 10:54"
type input "21.08.2025 09:00"
type input "26.08.2025 17:00"
type input "DTPlight"
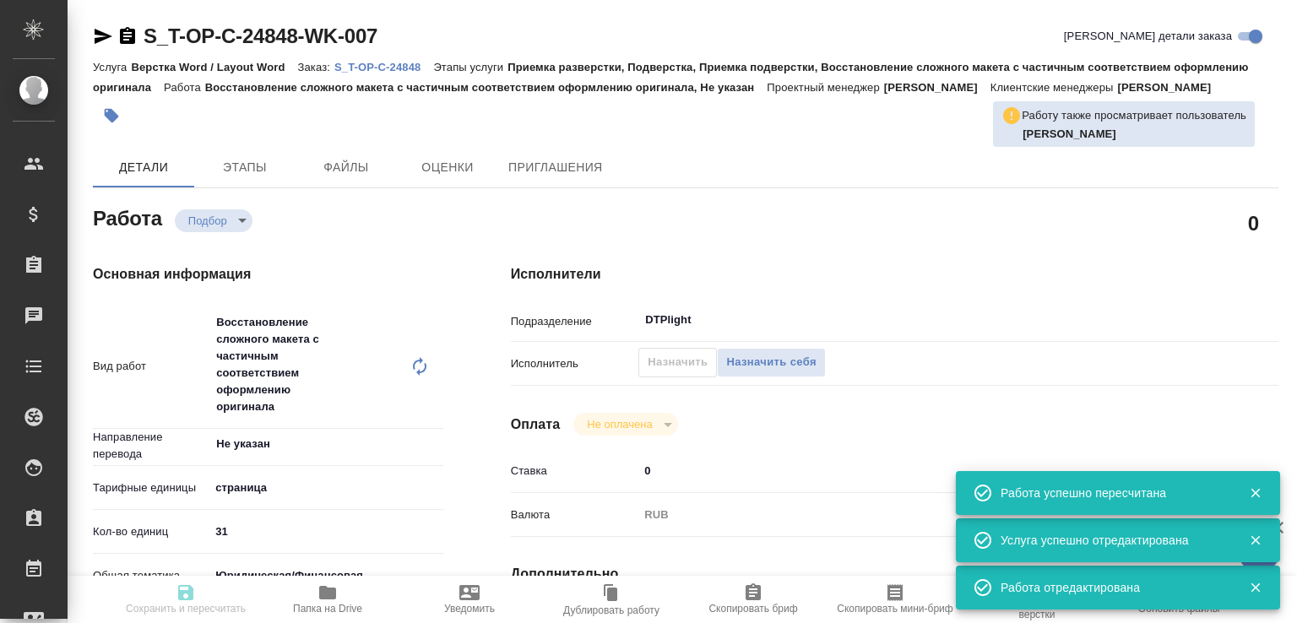
type input "notPayed"
type input "0"
type input "RUB"
type input "Журавлева Александра"
type input "S_T-OP-C-24848"
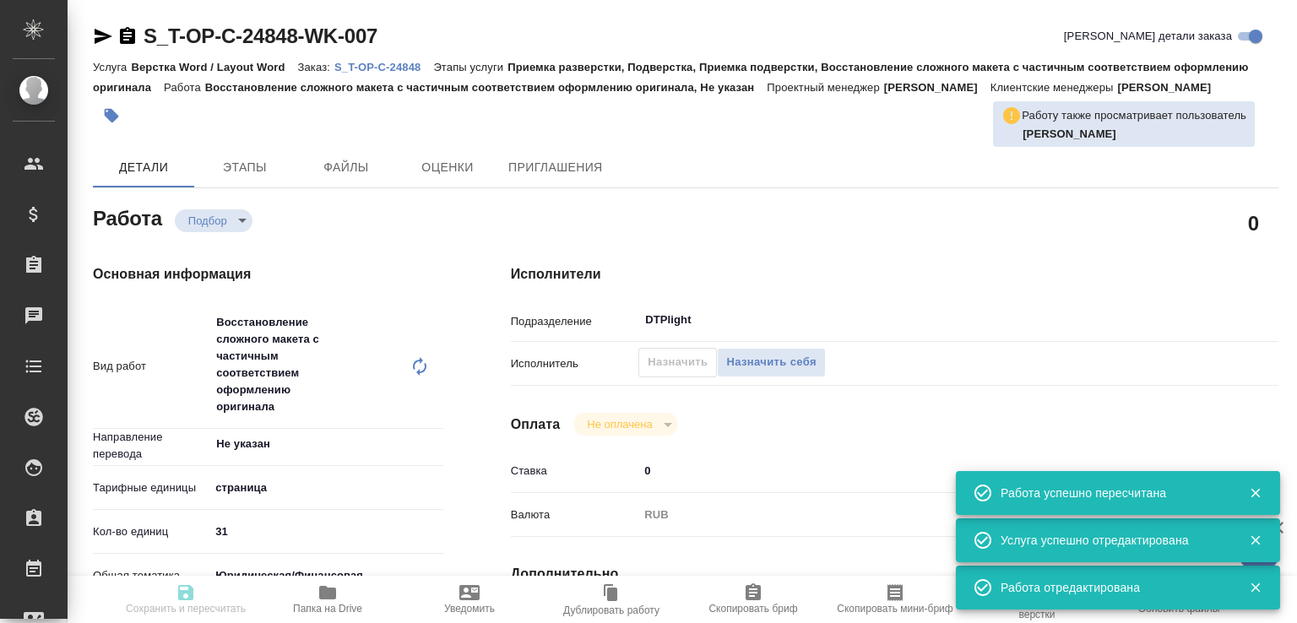
type input "Т-ОП-С-46478"
type input "Верстка Word / Layout Word"
type input "Приемка разверстки, Подверстка, Приемка подверстки, Восстановление сложного мак…"
type input "Меньшикова Александра"
type input "[PERSON_NAME]"
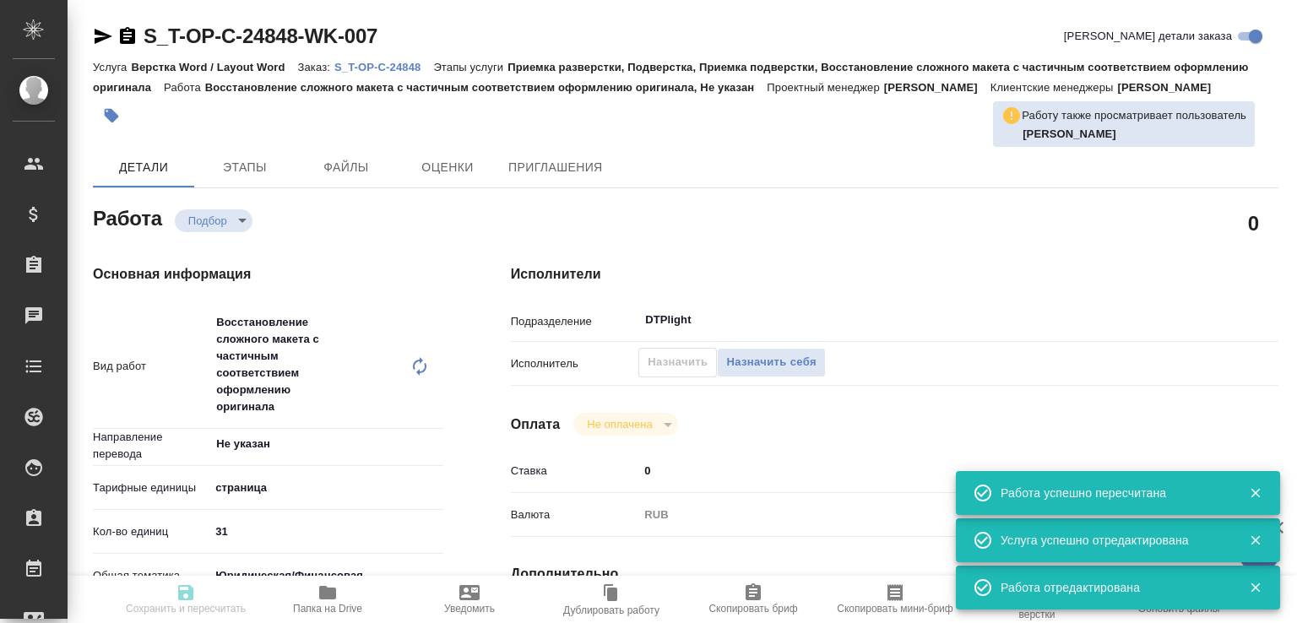
type input "/Clients/Т-ОП-С_Русал Глобал Менеджмент/Orders/S_T-OP-C-24848"
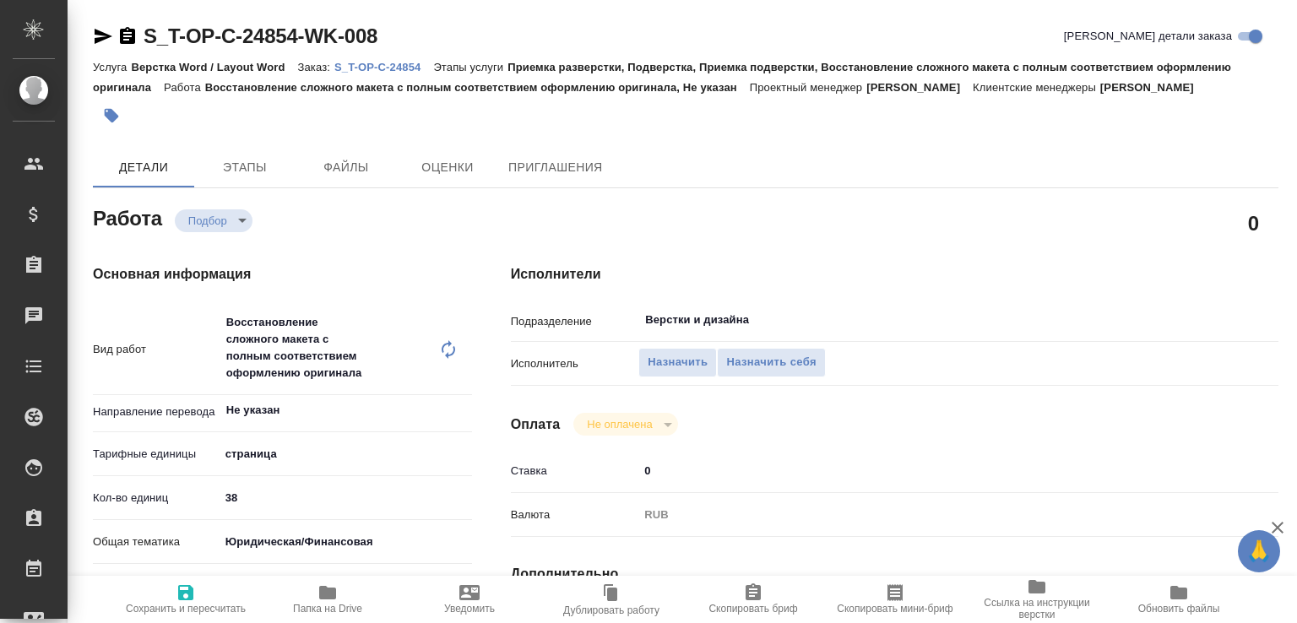
click at [124, 44] on icon "button" at bounding box center [127, 36] width 20 height 20
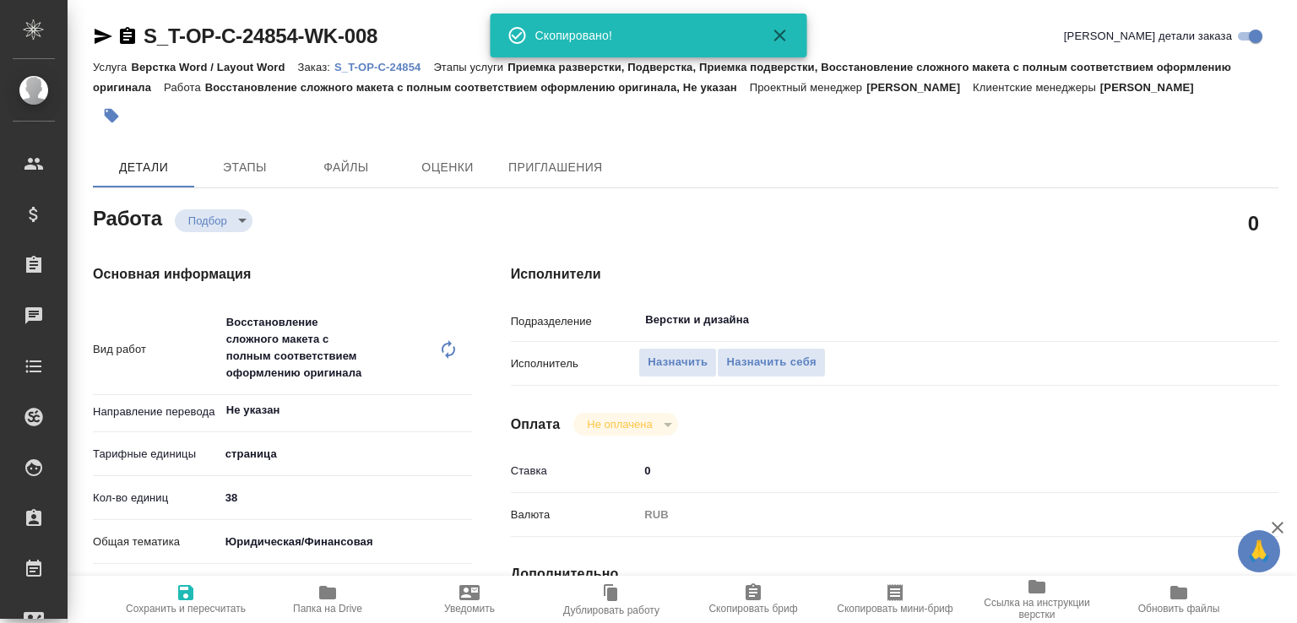
click at [345, 607] on span "Папка на Drive" at bounding box center [327, 609] width 69 height 12
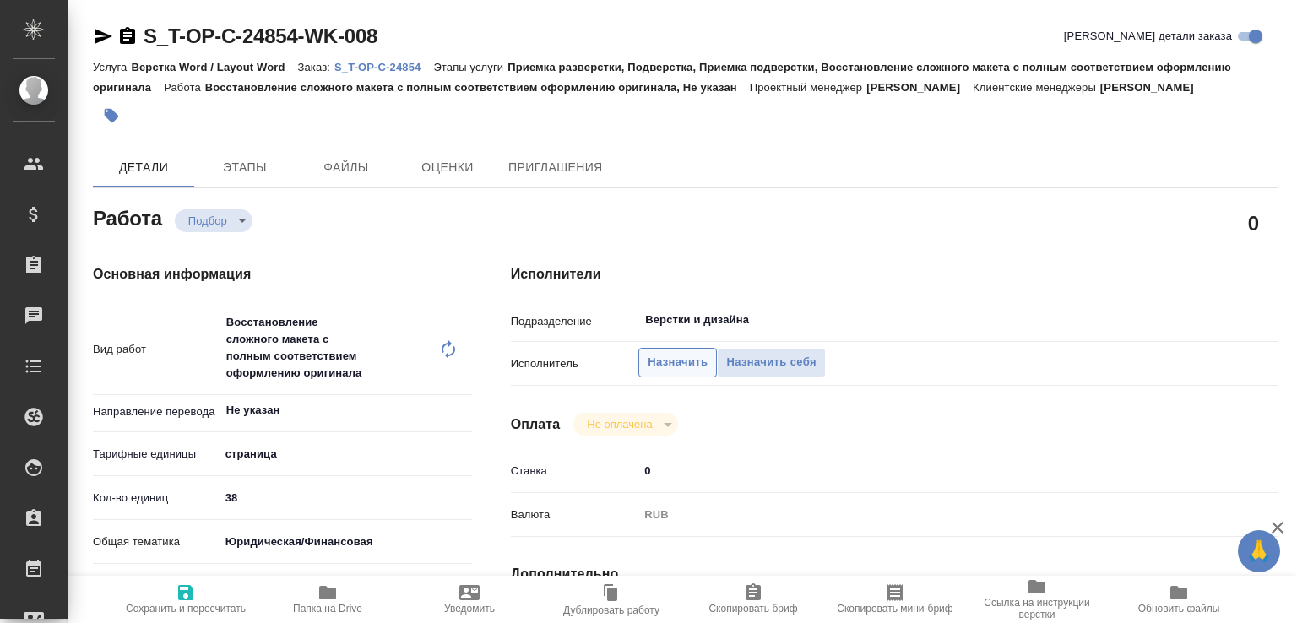
click at [687, 372] on span "Назначить" at bounding box center [678, 362] width 60 height 19
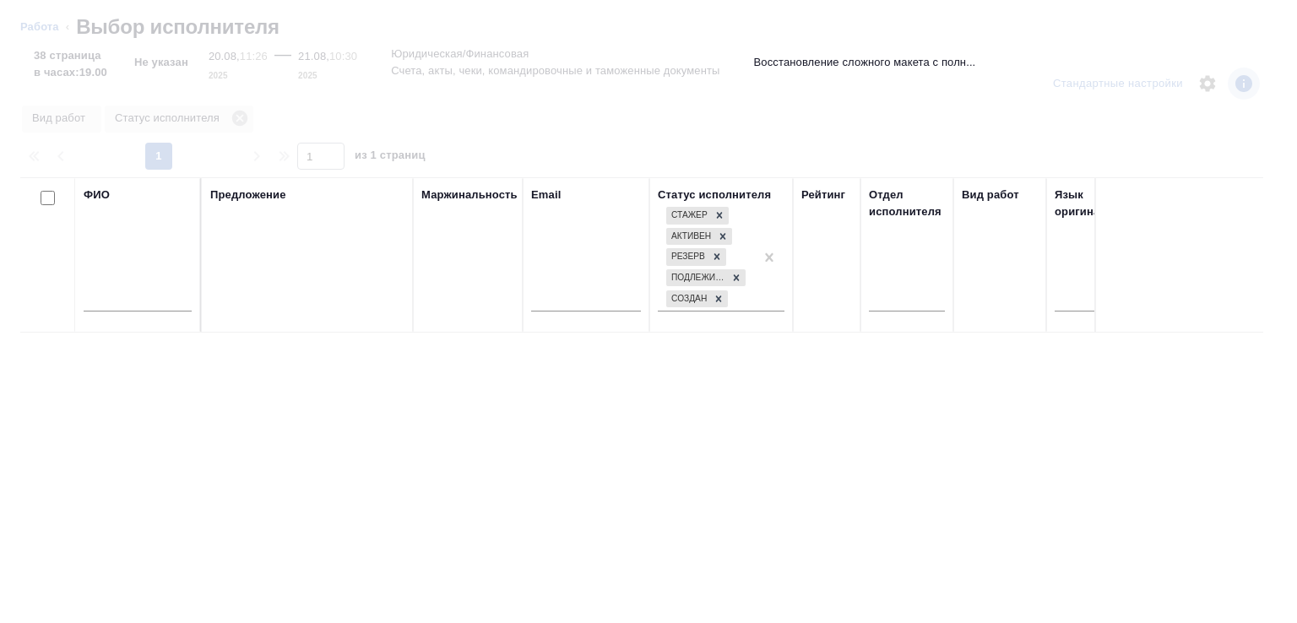
click at [139, 305] on input "text" at bounding box center [138, 301] width 108 height 21
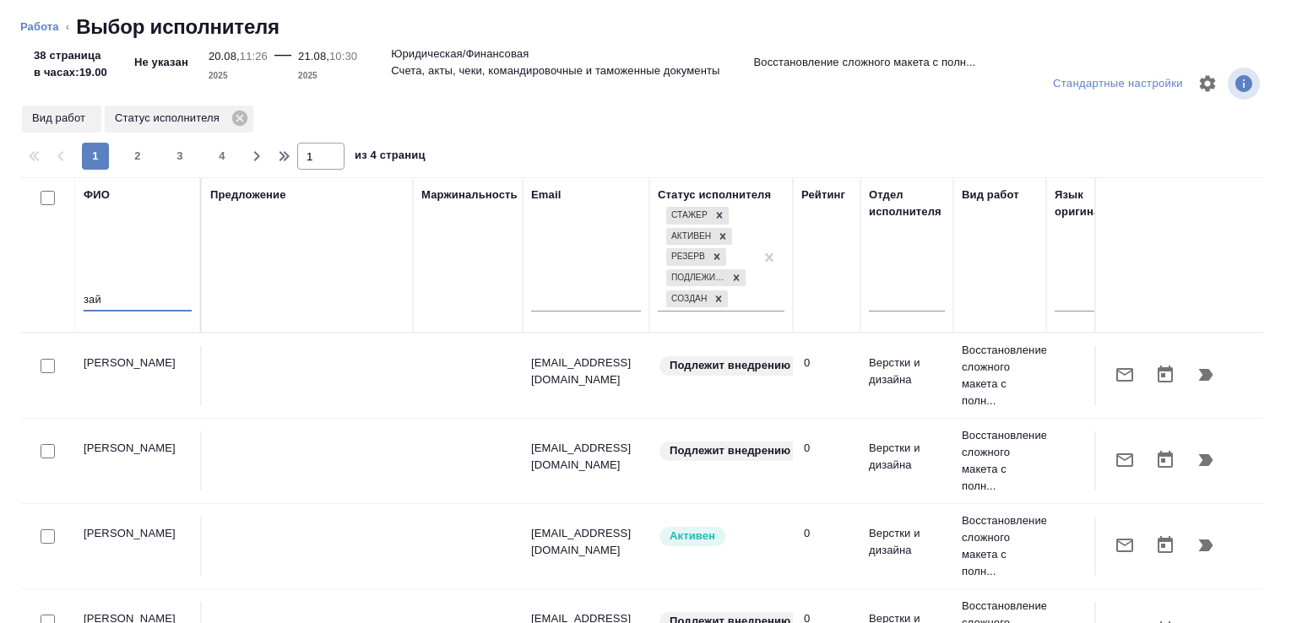
type input "зай"
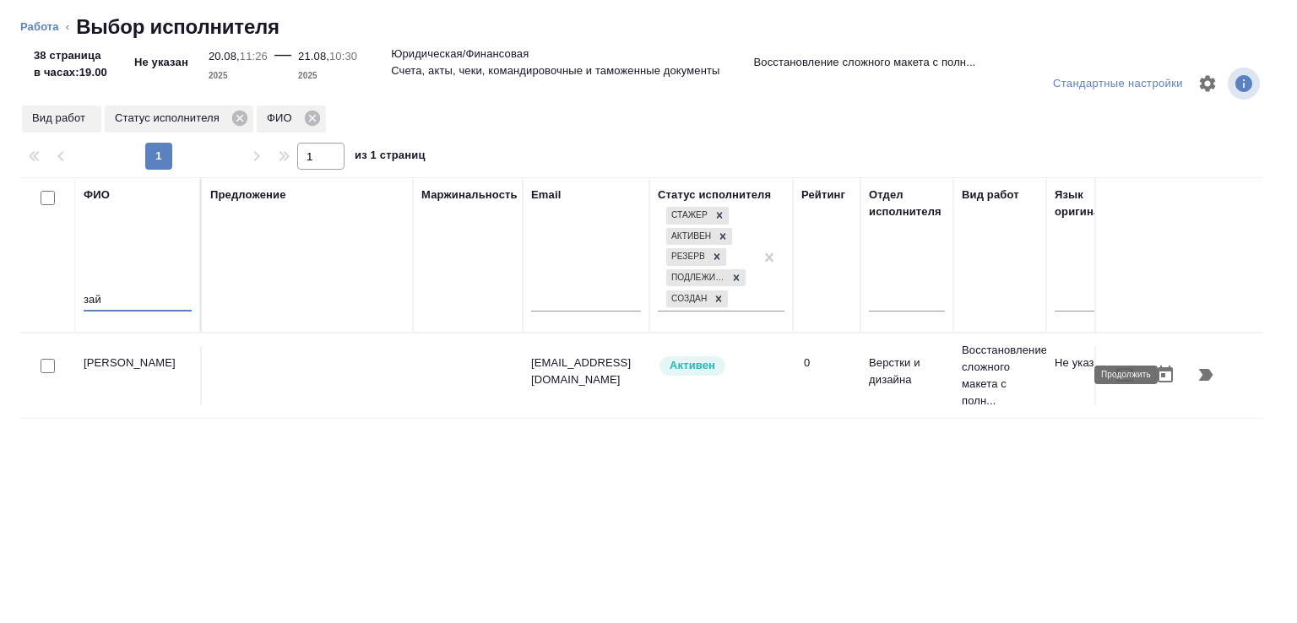
click at [1199, 377] on icon "button" at bounding box center [1206, 375] width 14 height 12
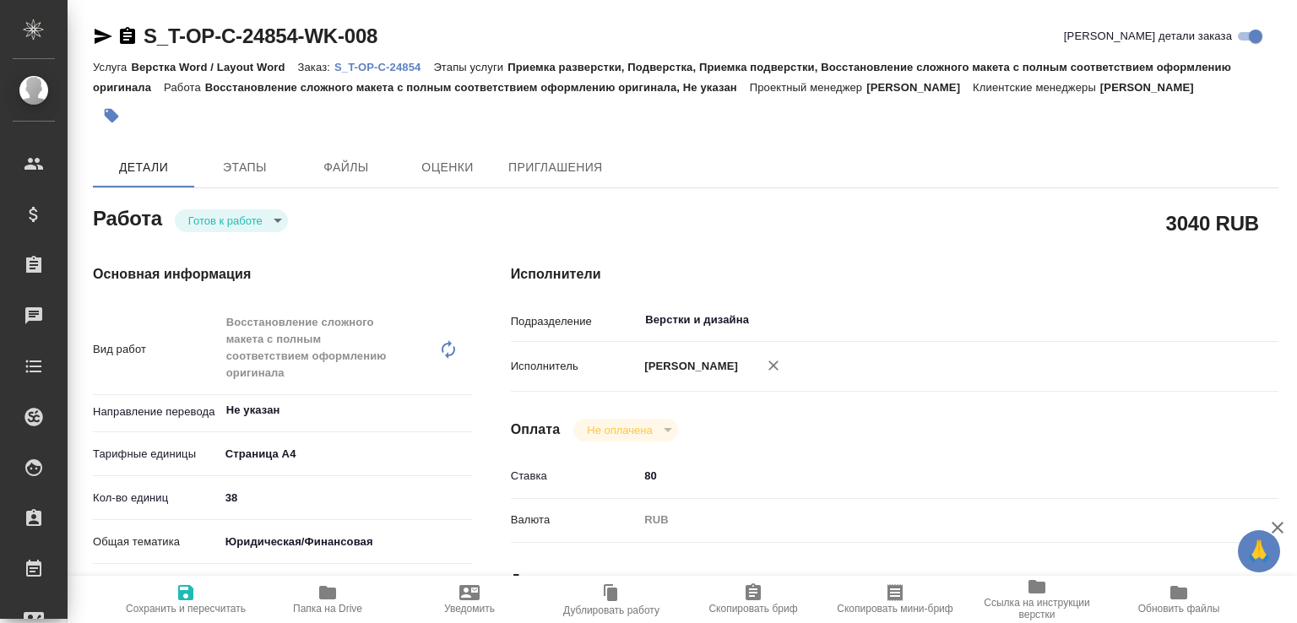
click at [263, 236] on body "🙏 .cls-1 fill:#fff; AWATERA [PERSON_NAME]malofeeva Клиенты Спецификации Заказы …" at bounding box center [648, 311] width 1297 height 623
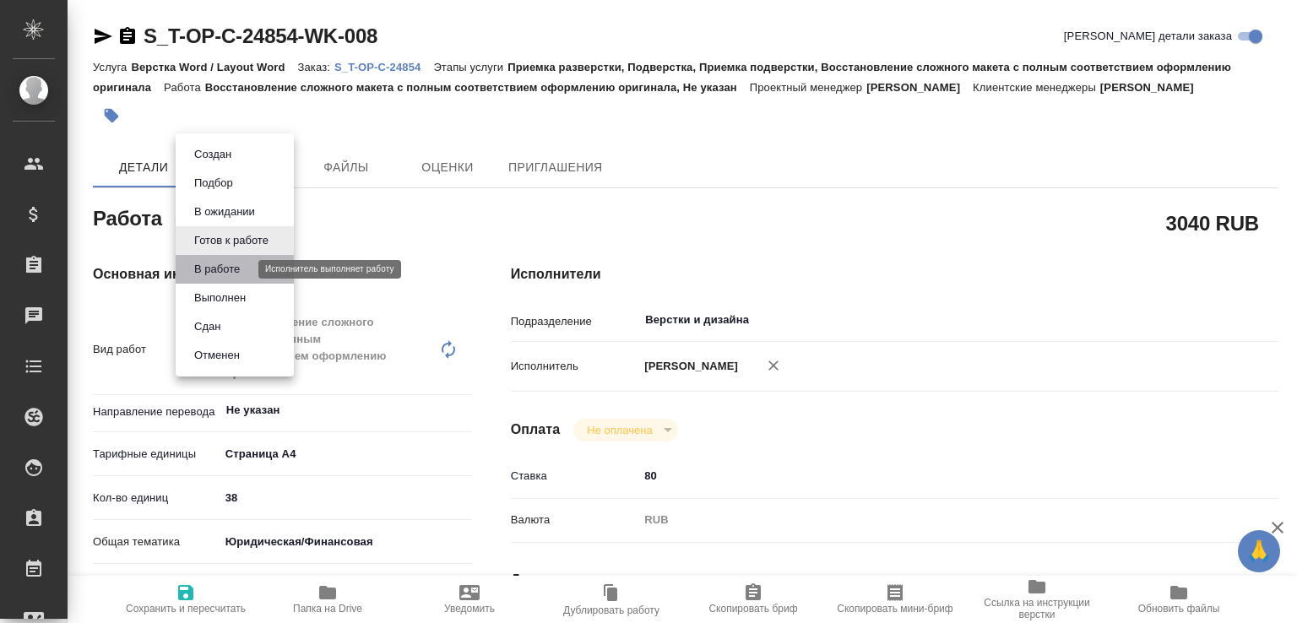
click at [245, 264] on button "В работе" at bounding box center [217, 269] width 56 height 19
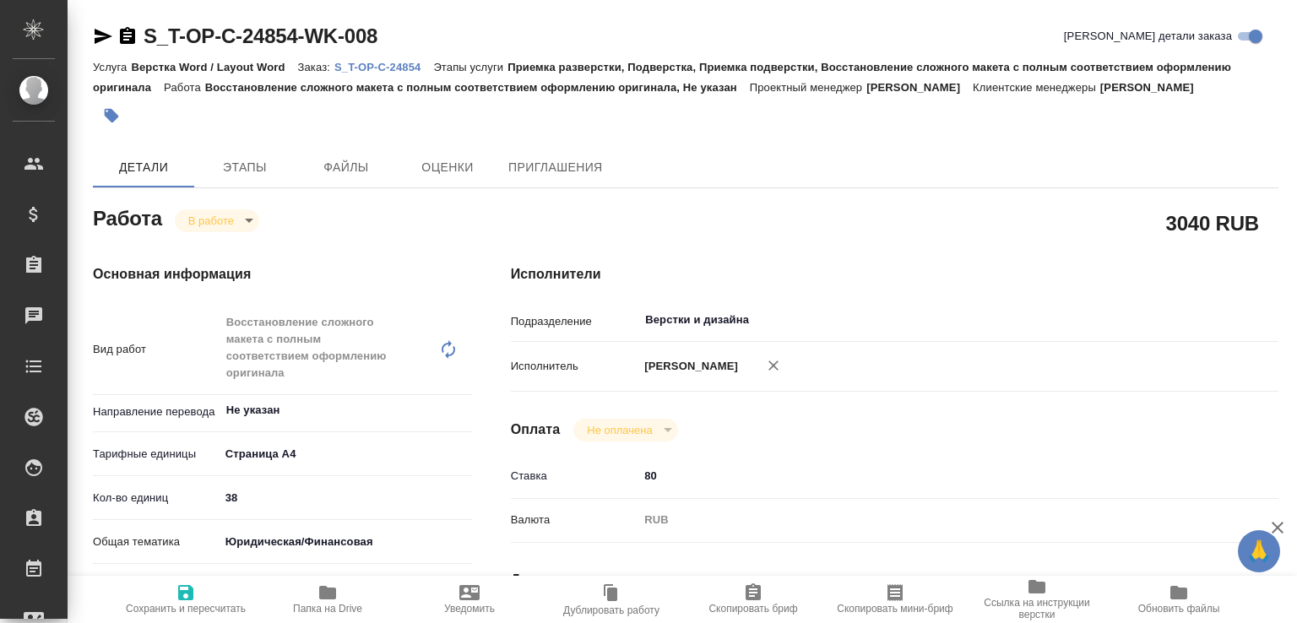
type textarea "x"
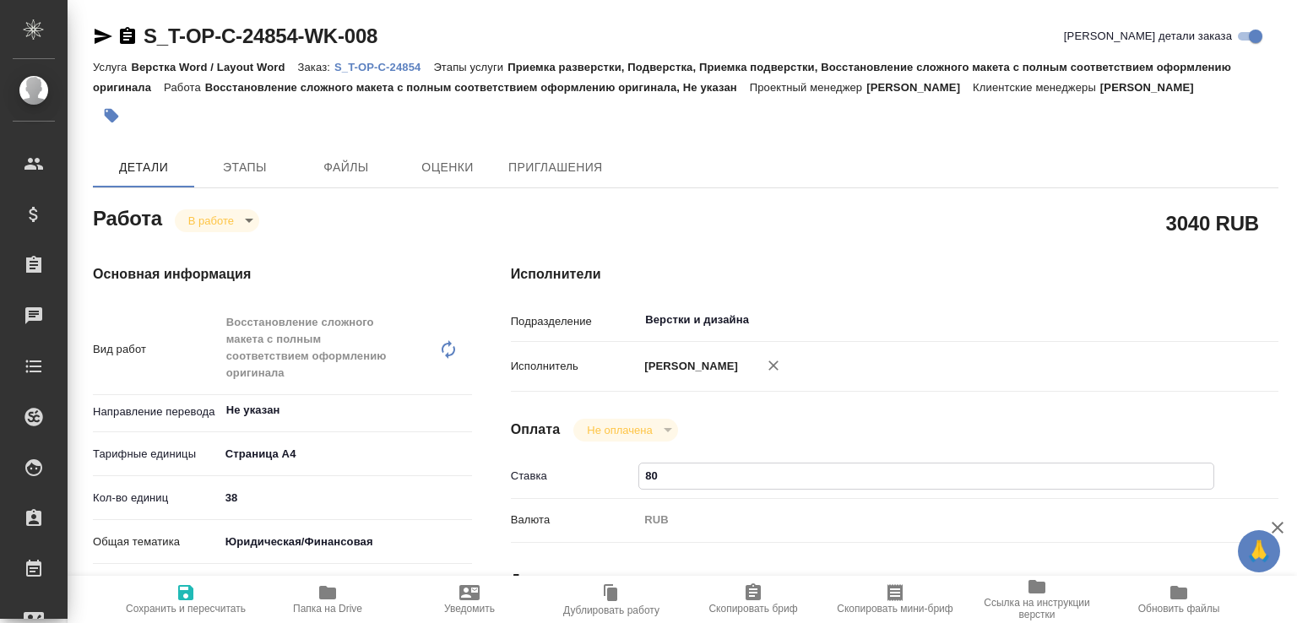
drag, startPoint x: 652, startPoint y: 497, endPoint x: 638, endPoint y: 496, distance: 13.6
click at [638, 491] on div "Ставка 80" at bounding box center [895, 477] width 768 height 30
type textarea "x"
type input "70"
type textarea "x"
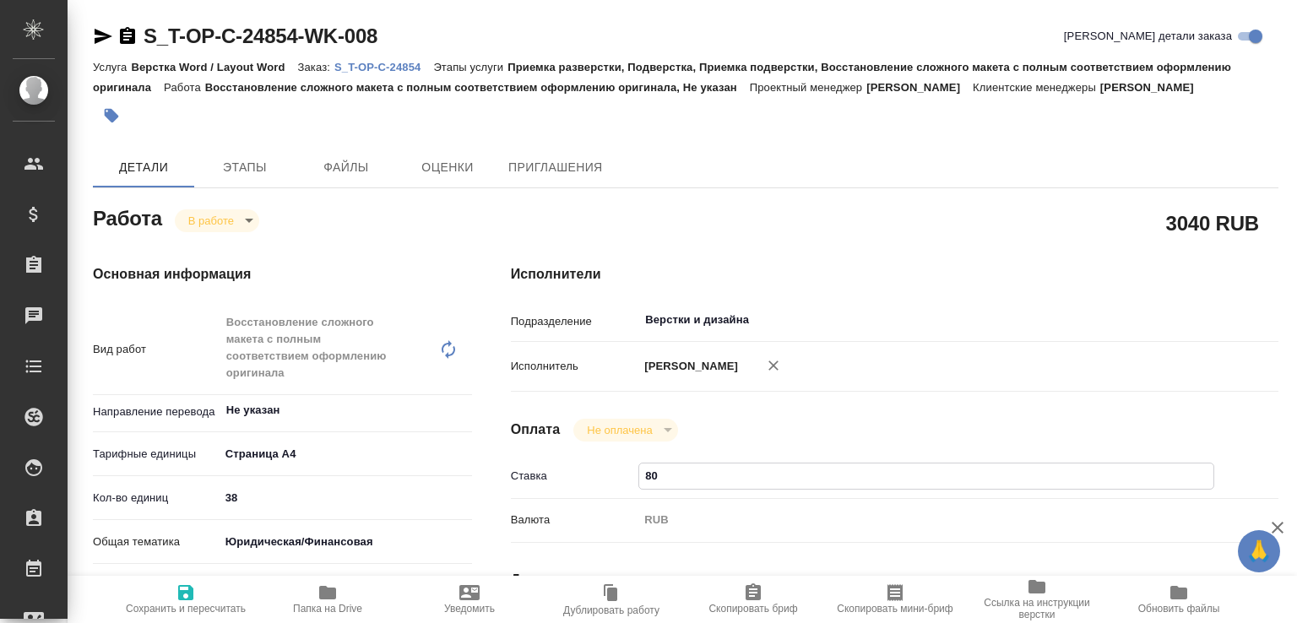
type textarea "x"
type input "70"
click at [226, 589] on span "Сохранить и пересчитать" at bounding box center [186, 599] width 122 height 32
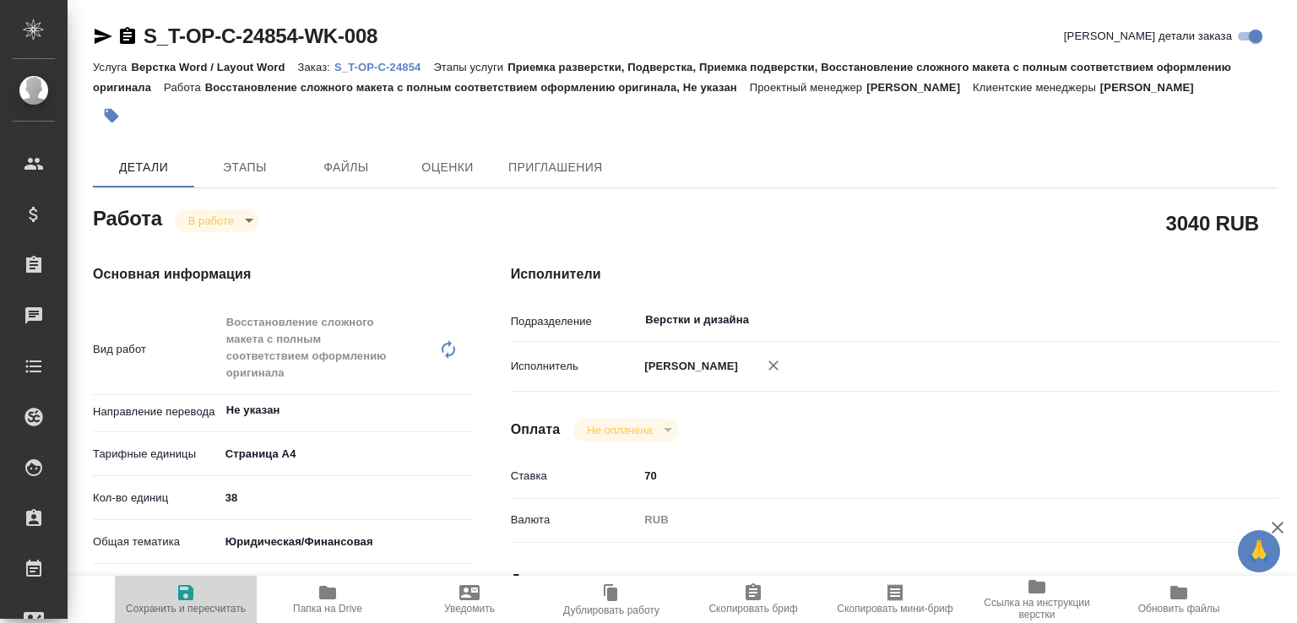
type textarea "x"
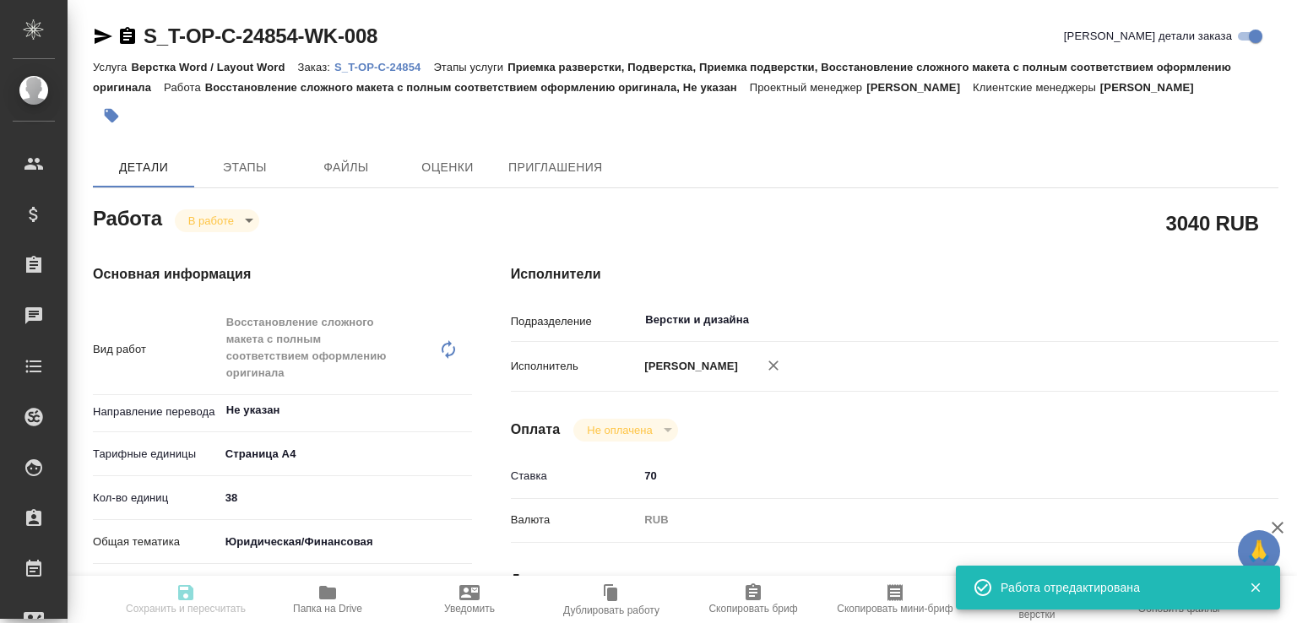
type textarea "x"
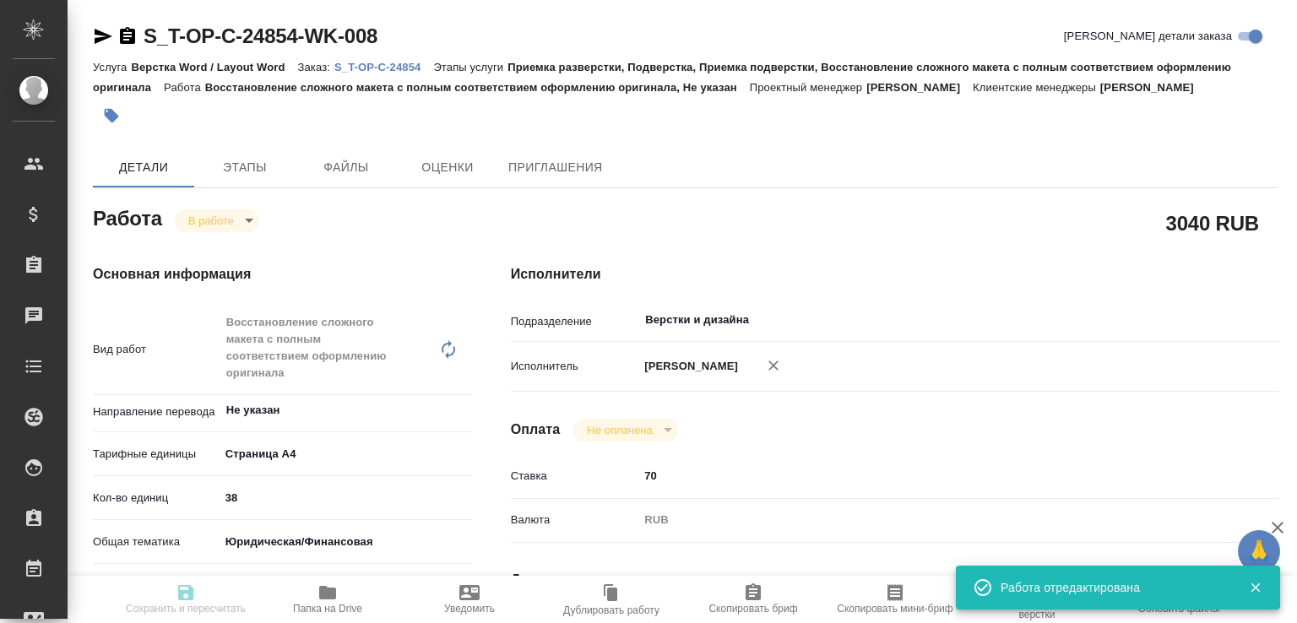
type input "inProgress"
type textarea "Восстановление сложного макета с полным соответствием оформлению оригинала"
type textarea "x"
type input "Не указан"
type input "5f036ec4e16dec2d6b59c8ff"
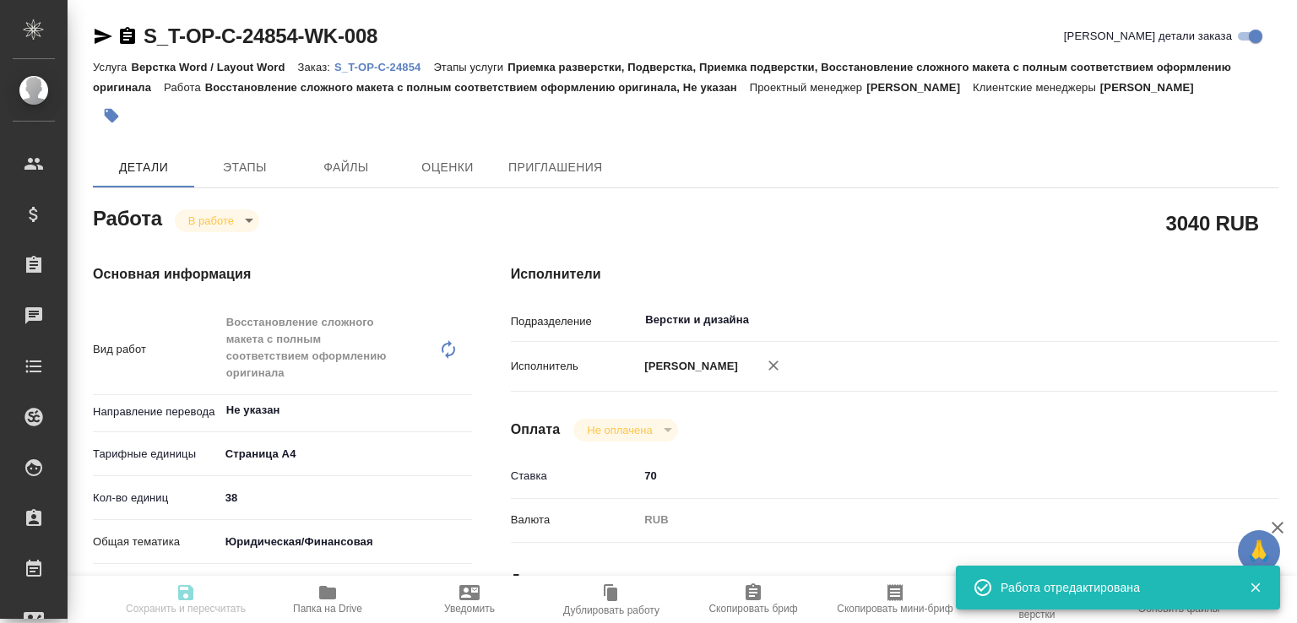
type input "38"
type input "yr-fn"
type input "5f647205b73bc97568ca66c0"
type input "20.08.2025 11:26"
type input "20.08.2025 14:34"
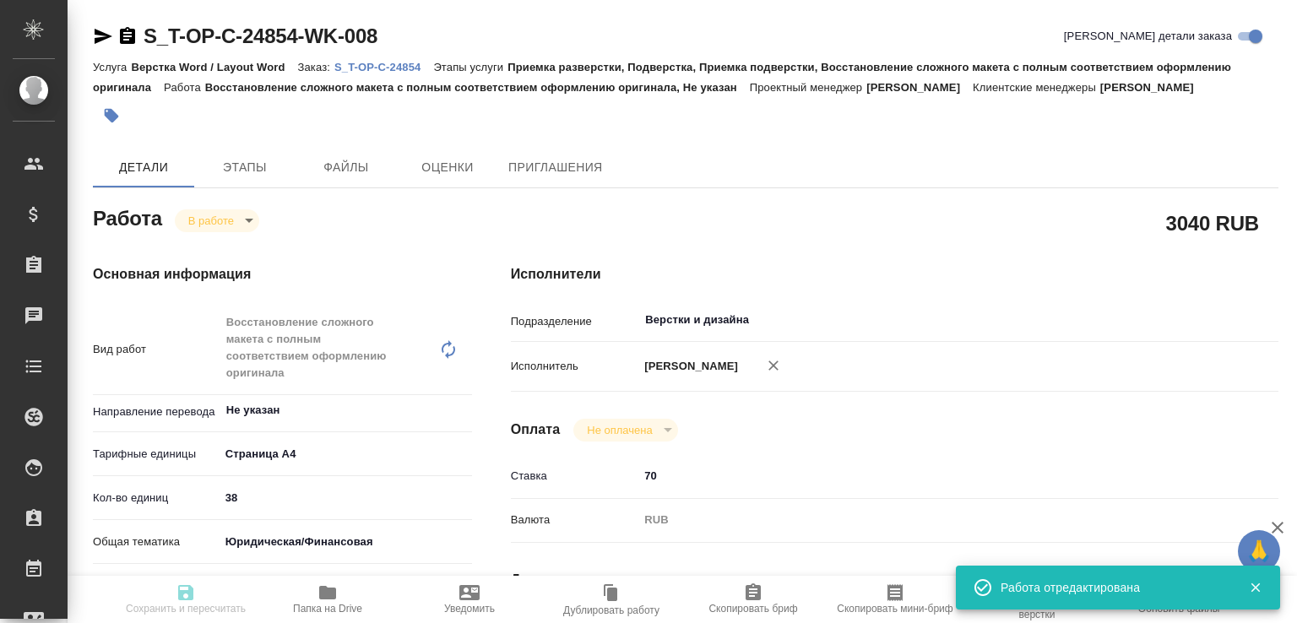
type input "21.08.2025 10:30"
type input "25.08.2025 11:00"
type input "Верстки и дизайна"
type input "notPayed"
type input "70"
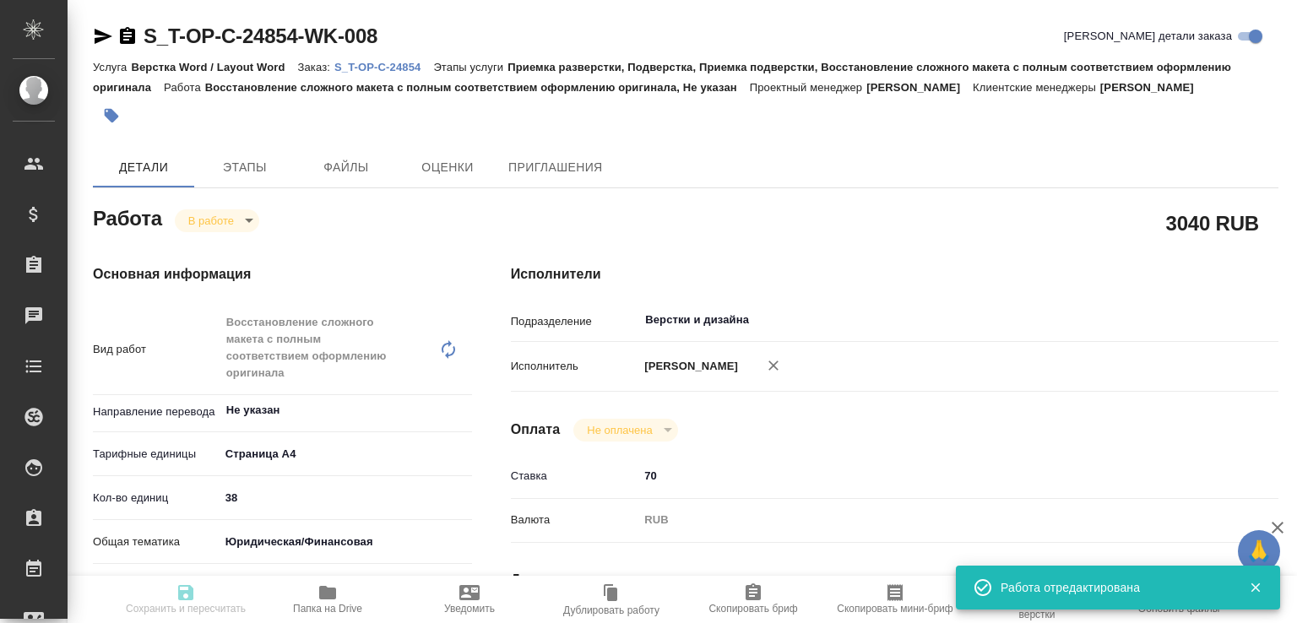
type input "RUB"
type input "[PERSON_NAME]"
type textarea "x"
type textarea "/Clients/Т-ОП-С_Русал Глобал Менеджмент/Orders/S_T-OP-C-24854/DTP/S_T-OP-C-2485…"
type textarea "x"
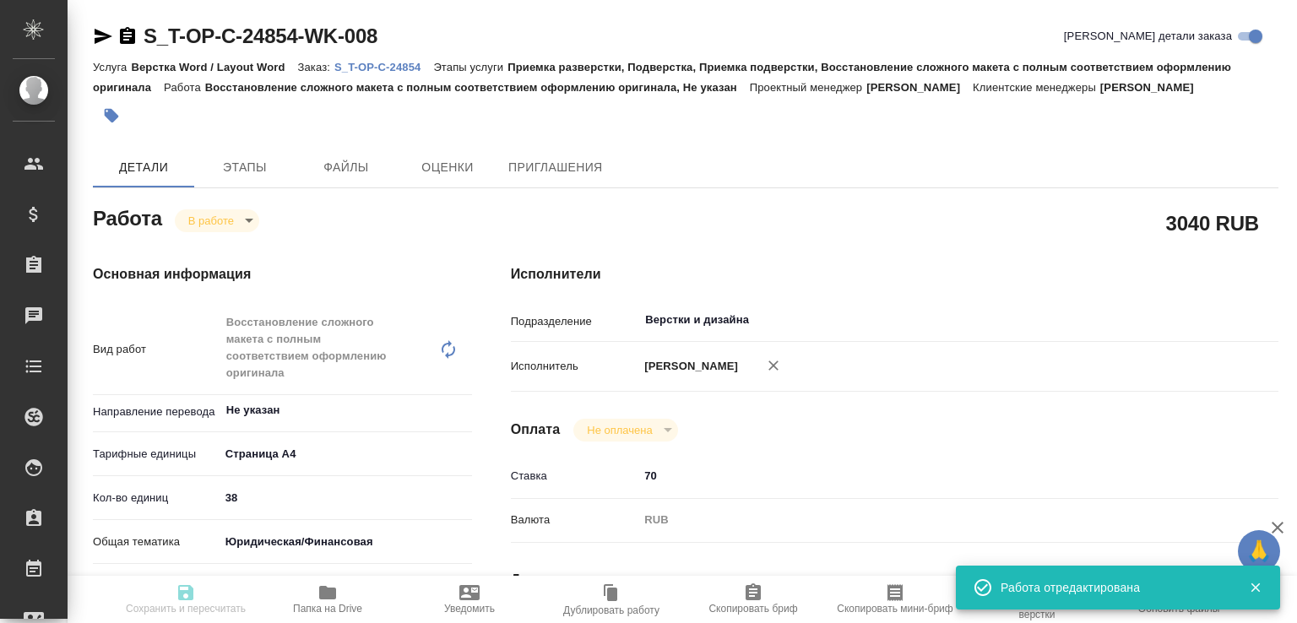
type input "S_T-OP-C-24854"
type input "Т-ОП-С-46484"
type input "Верстка Word / Layout Word"
type input "Приемка разверстки, Подверстка, Приемка подверстки, Восстановление сложного мак…"
type input "Меньшикова Александра"
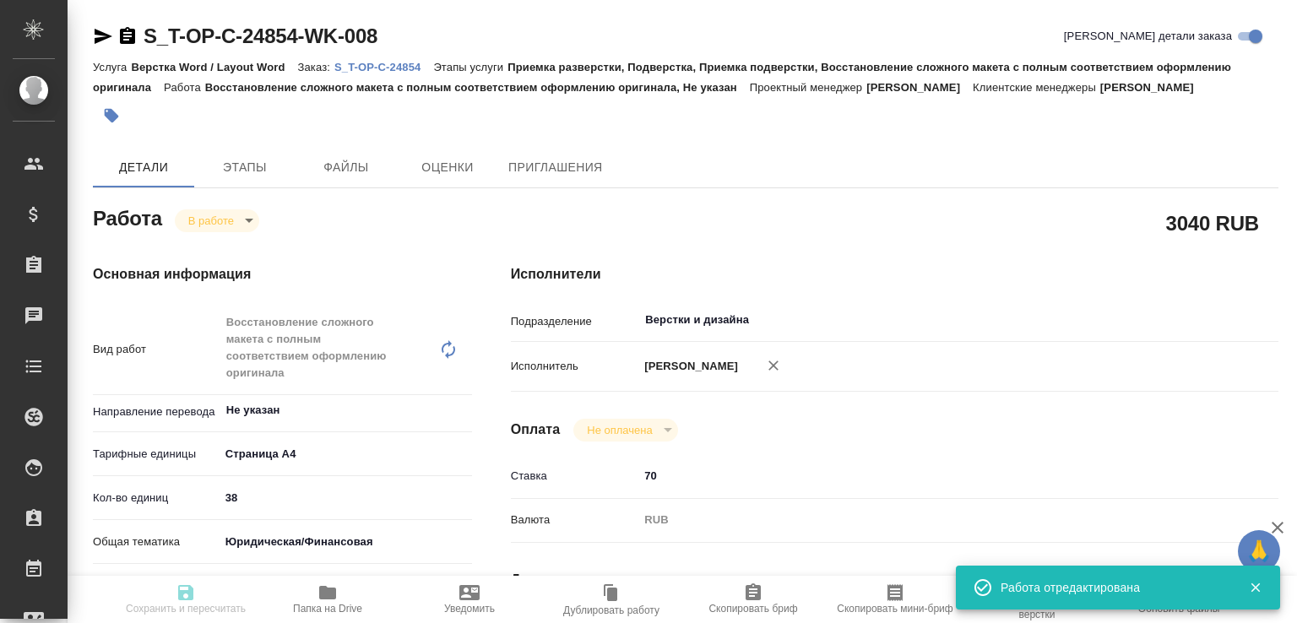
type input "[PERSON_NAME]"
type input "/Clients/Т-ОП-С_Русал Глобал Менеджмент/Orders/S_T-OP-C-24854"
type textarea "x"
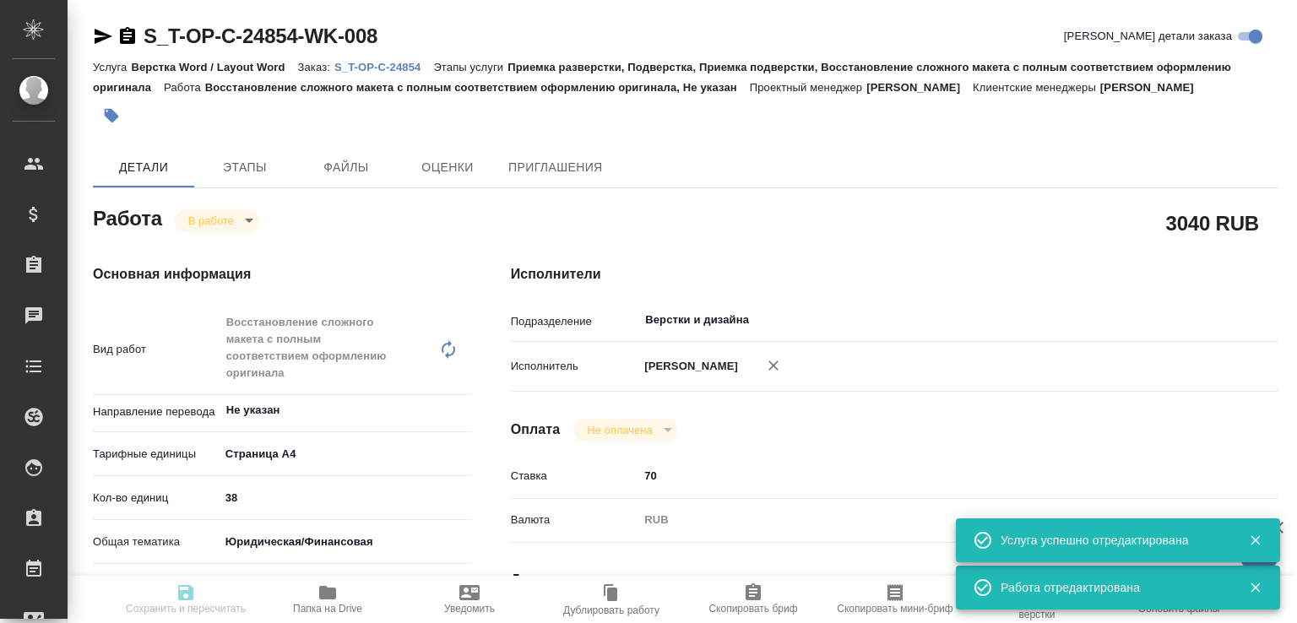
type textarea "x"
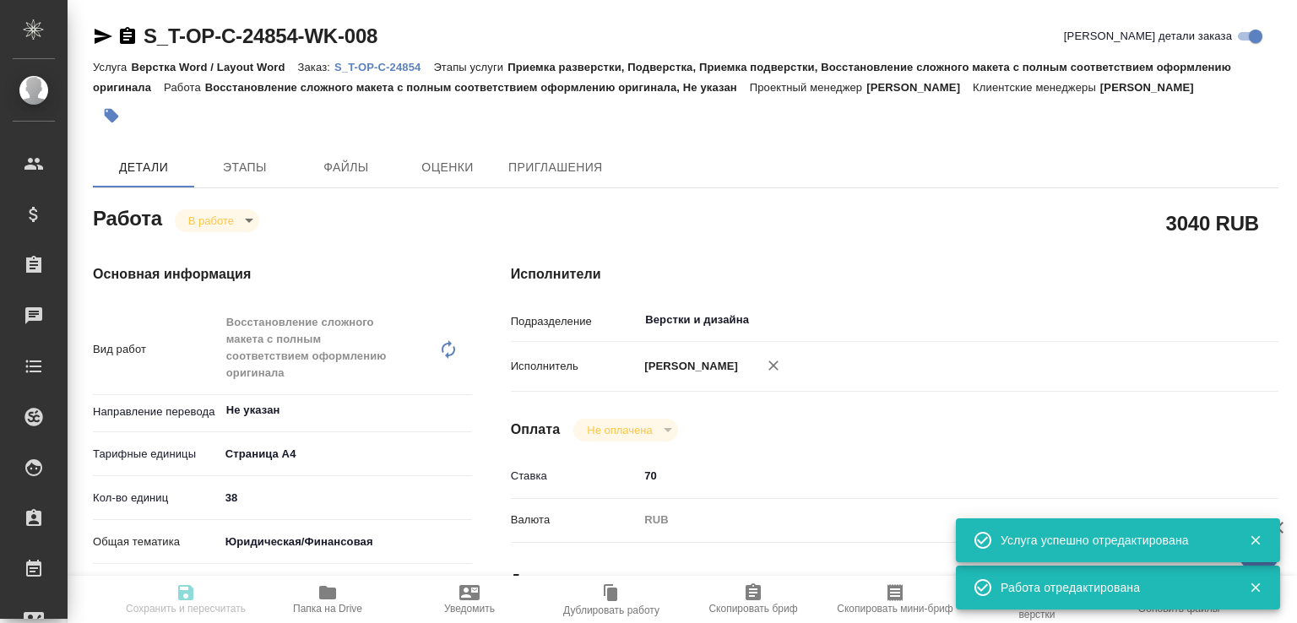
type textarea "x"
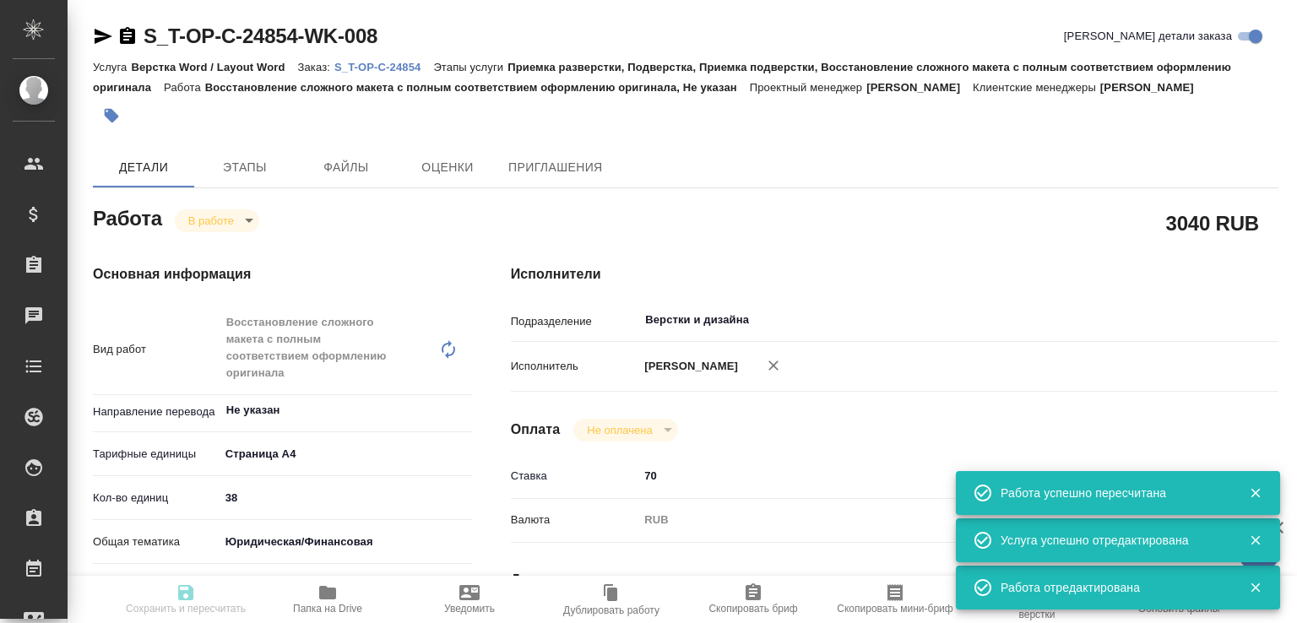
type input "inProgress"
type textarea "Восстановление сложного макета с полным соответствием оформлению оригинала"
type textarea "x"
type input "Не указан"
type input "5f036ec4e16dec2d6b59c8ff"
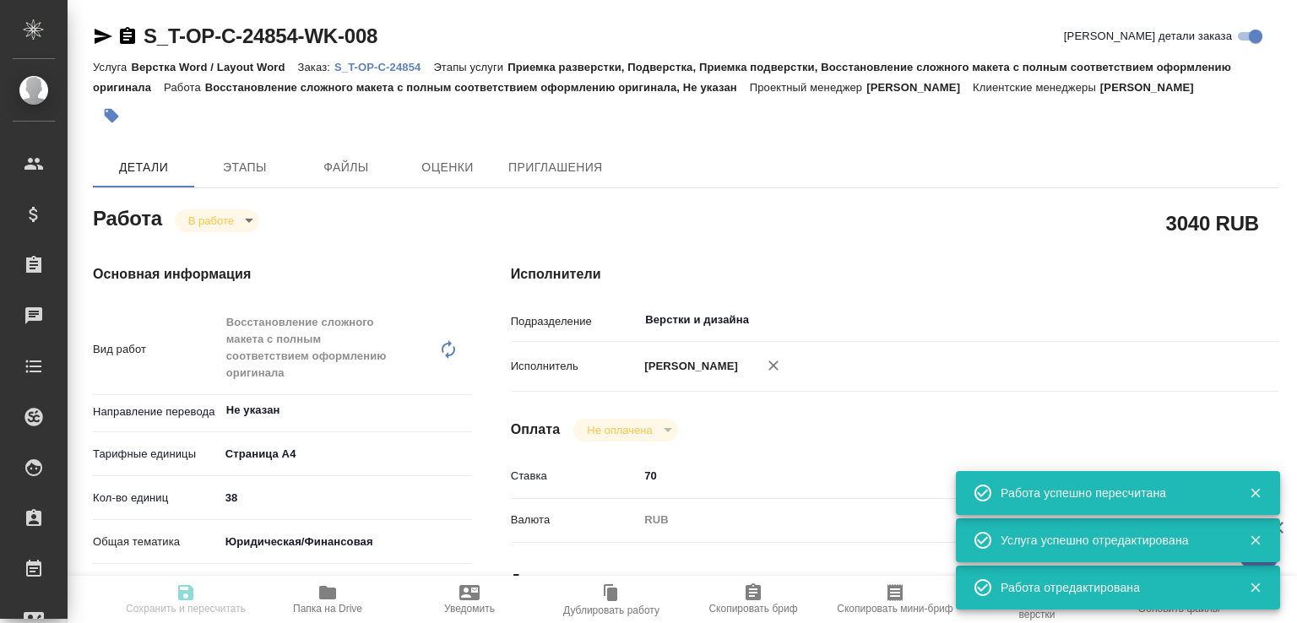
type input "38"
type input "yr-fn"
type input "5f647205b73bc97568ca66c0"
type input "20.08.2025 11:26"
type input "20.08.2025 14:34"
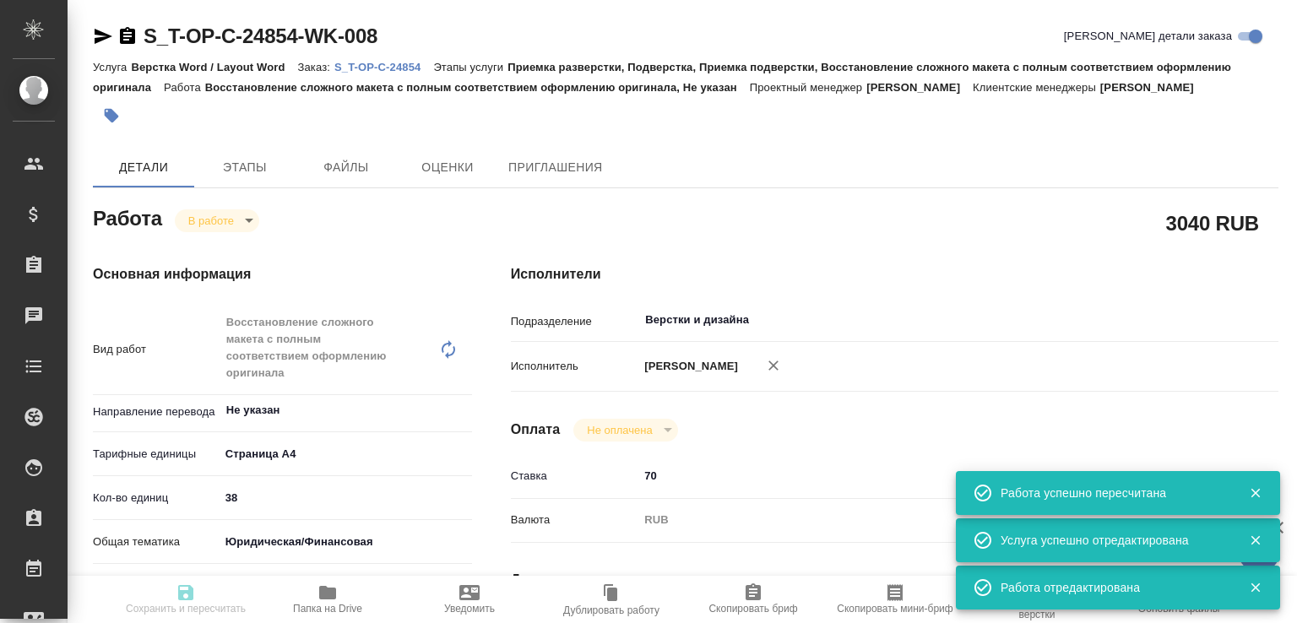
type input "21.08.2025 10:30"
type input "25.08.2025 11:00"
type input "Верстки и дизайна"
type input "notPayed"
type input "70"
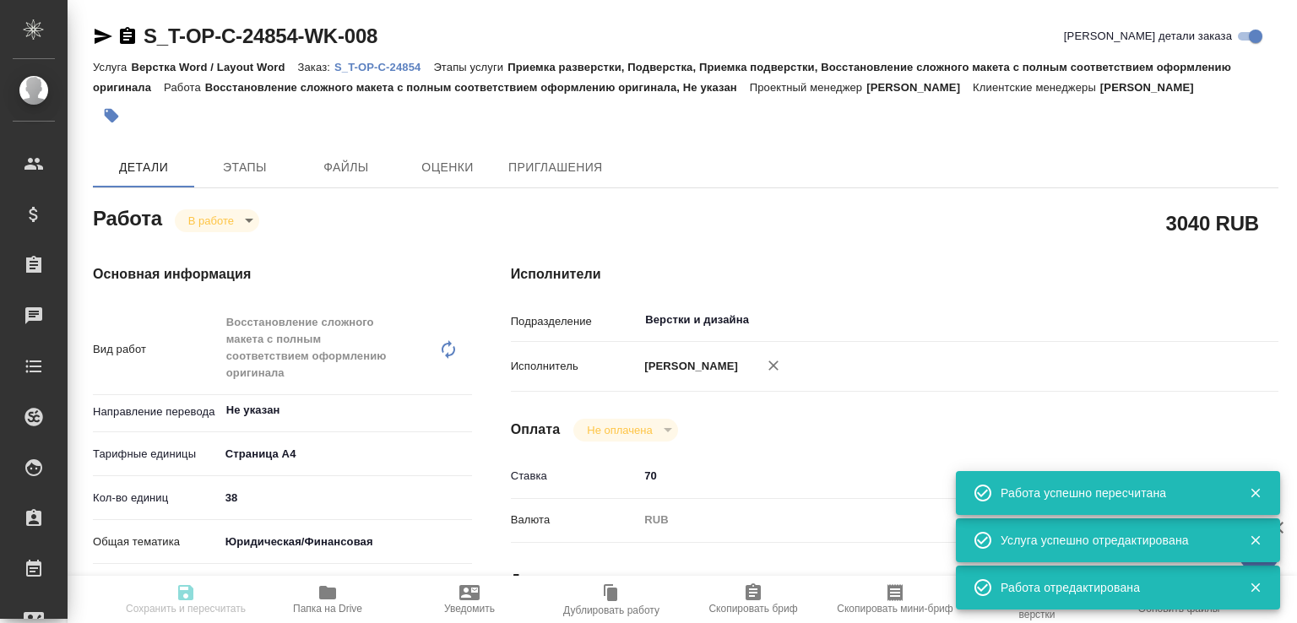
type input "RUB"
type input "[PERSON_NAME]"
type textarea "x"
type textarea "/Clients/Т-ОП-С_Русал Глобал Менеджмент/Orders/S_T-OP-C-24854/DTP/S_T-OP-C-2485…"
type textarea "x"
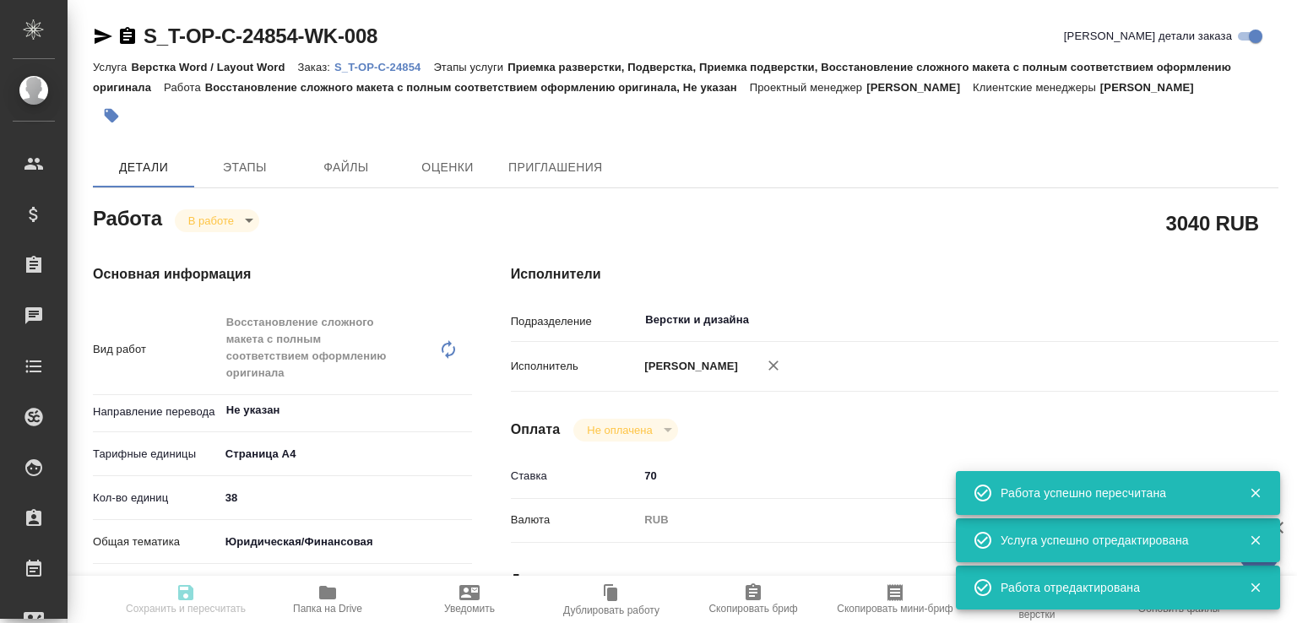
type input "S_T-OP-C-24854"
type input "Т-ОП-С-46484"
type input "Верстка Word / Layout Word"
type input "Приемка разверстки, Подверстка, Приемка подверстки, Восстановление сложного мак…"
type input "Меньшикова Александра"
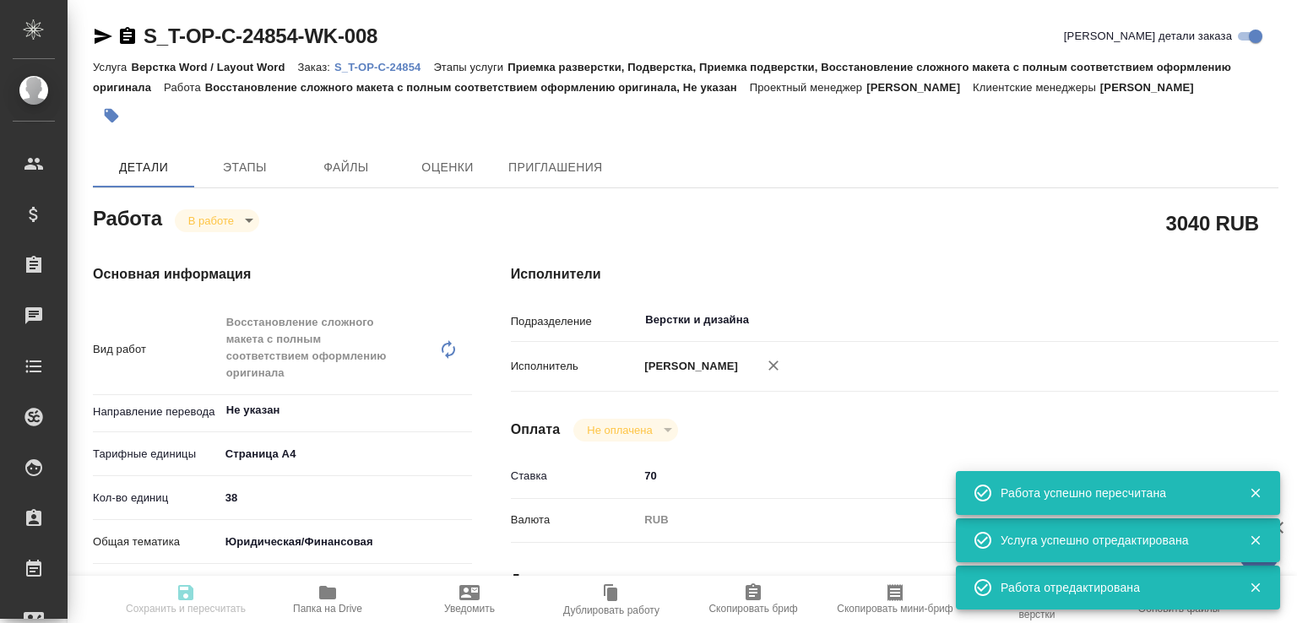
type input "[PERSON_NAME]"
type input "/Clients/Т-ОП-С_Русал Глобал Менеджмент/Orders/S_T-OP-C-24854"
type textarea "x"
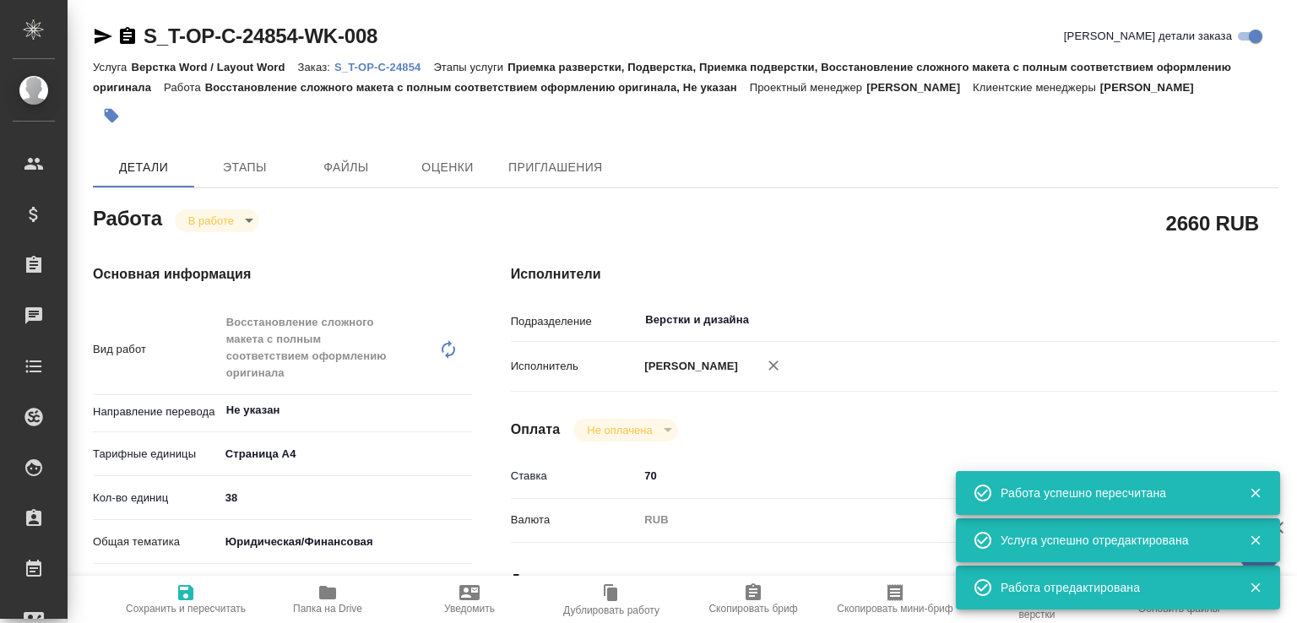
type textarea "x"
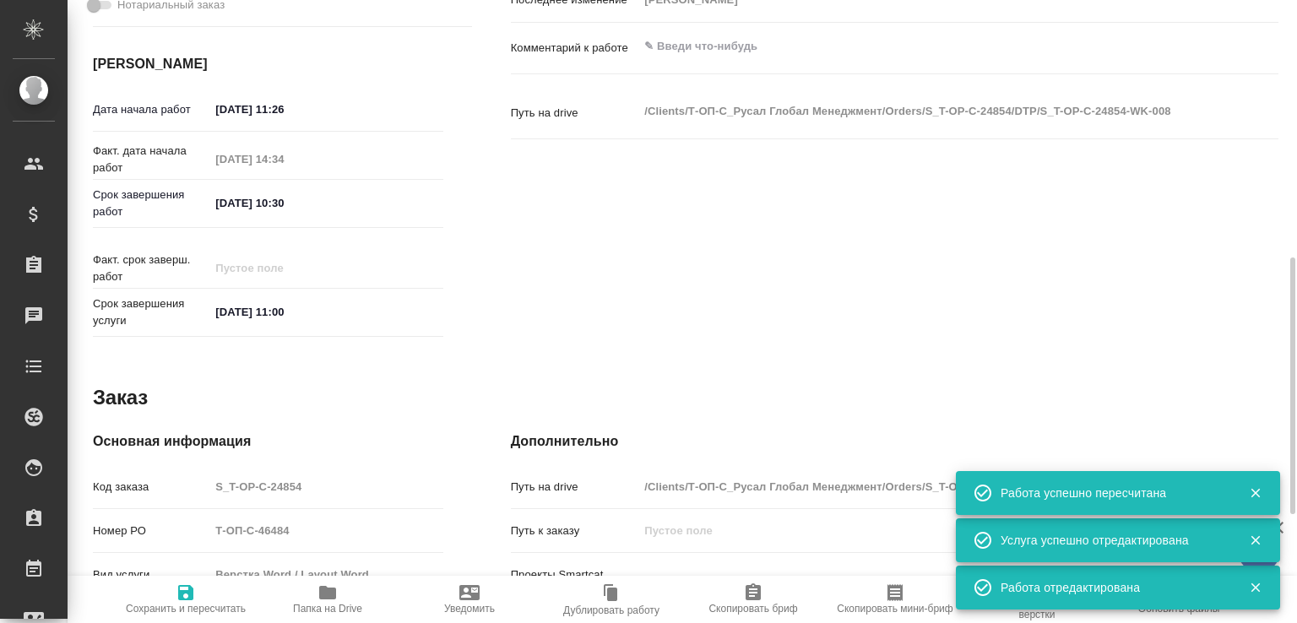
scroll to position [806, 0]
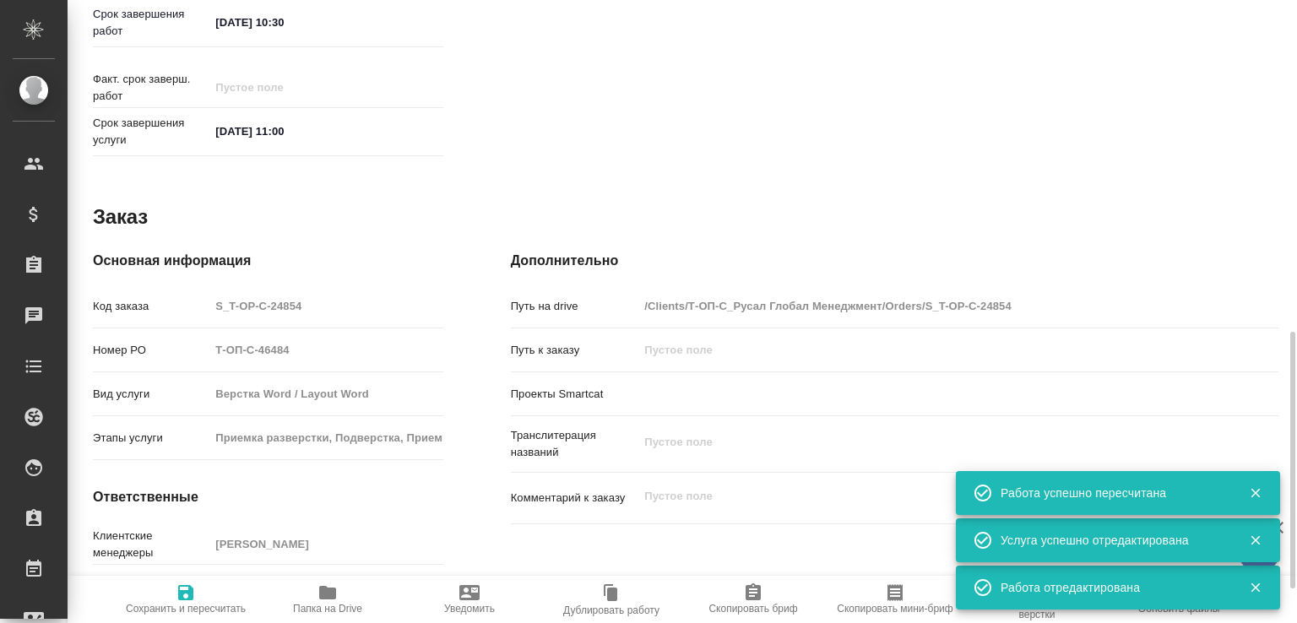
type textarea "x"
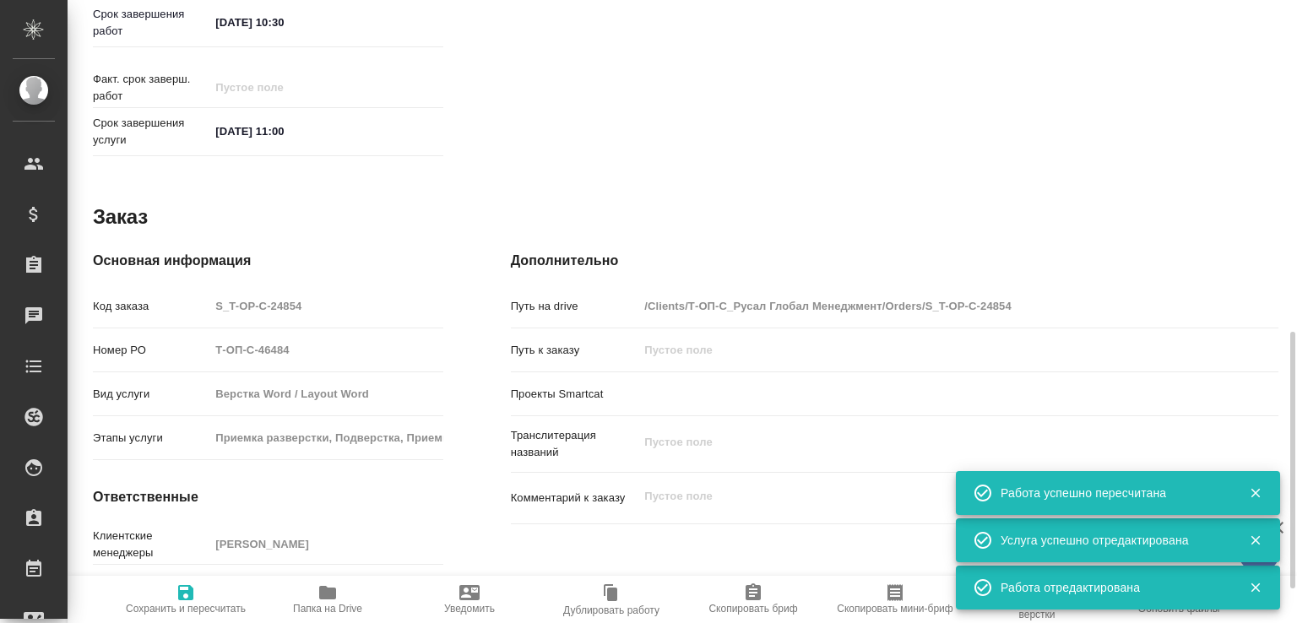
type textarea "x"
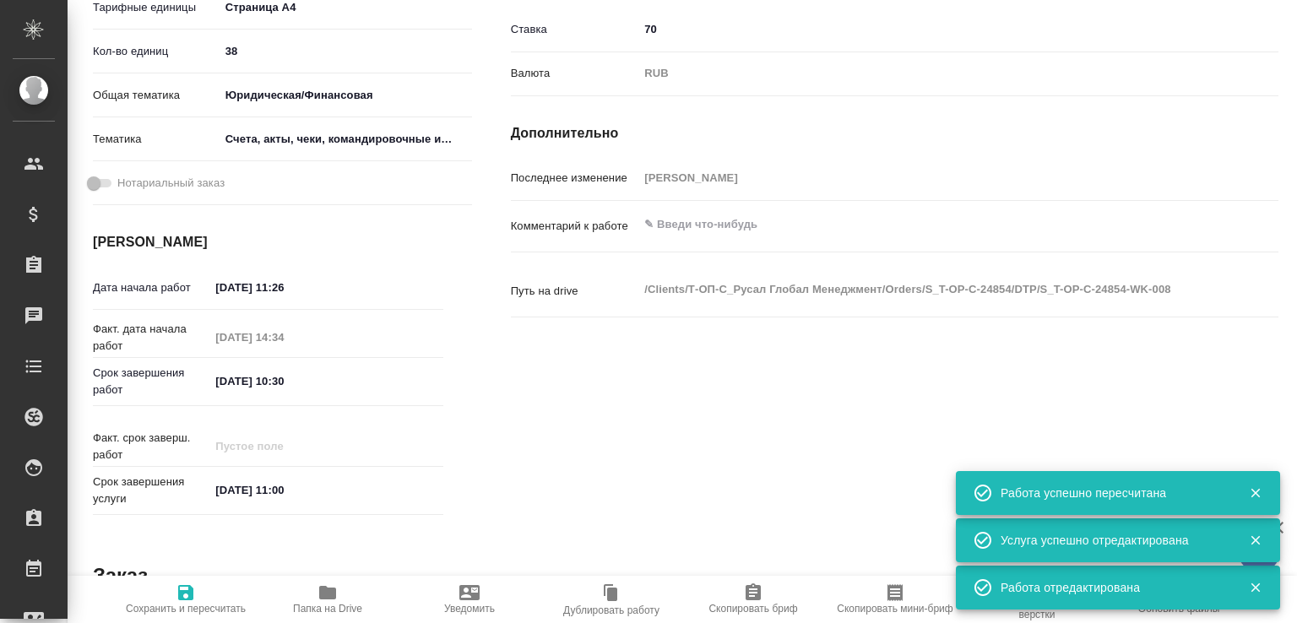
scroll to position [267, 0]
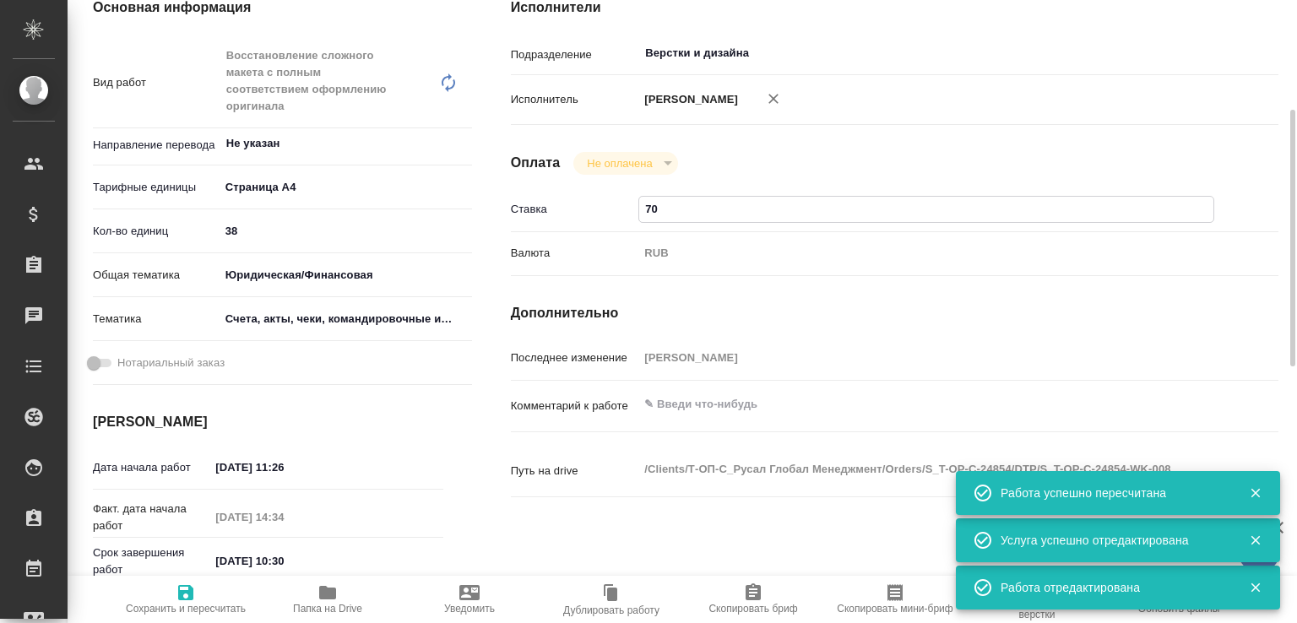
drag, startPoint x: 652, startPoint y: 227, endPoint x: 638, endPoint y: 227, distance: 13.5
click at [638, 222] on div "70" at bounding box center [926, 209] width 576 height 26
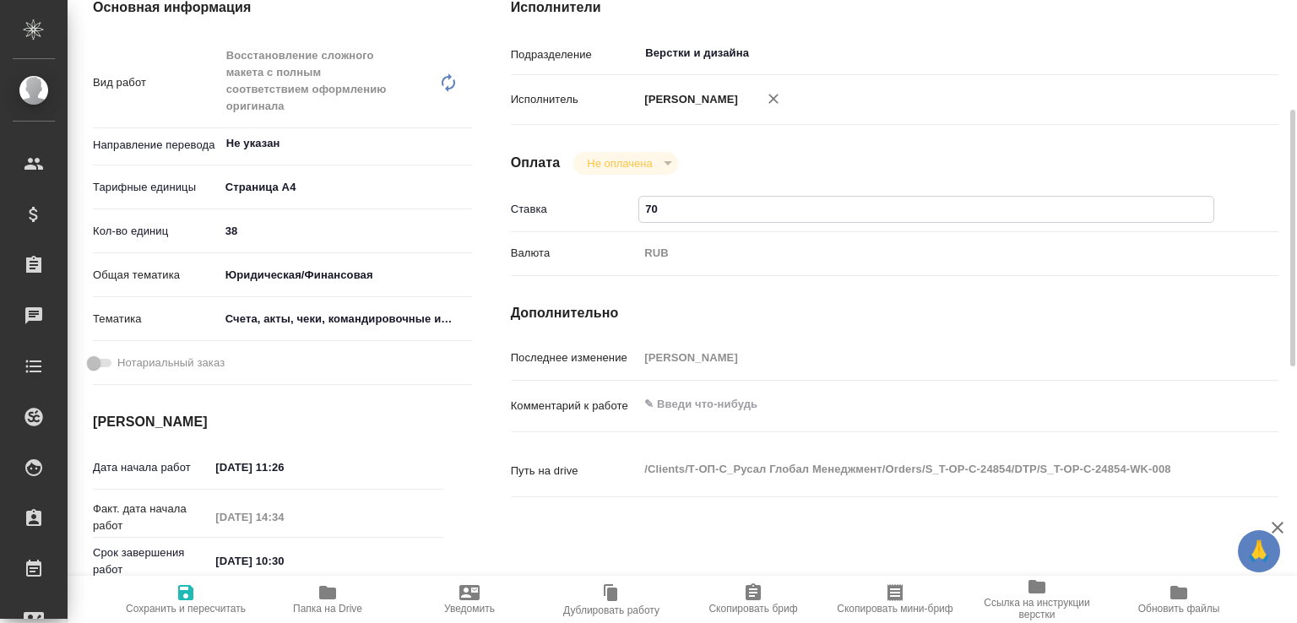
type textarea "x"
type input "80"
type textarea "x"
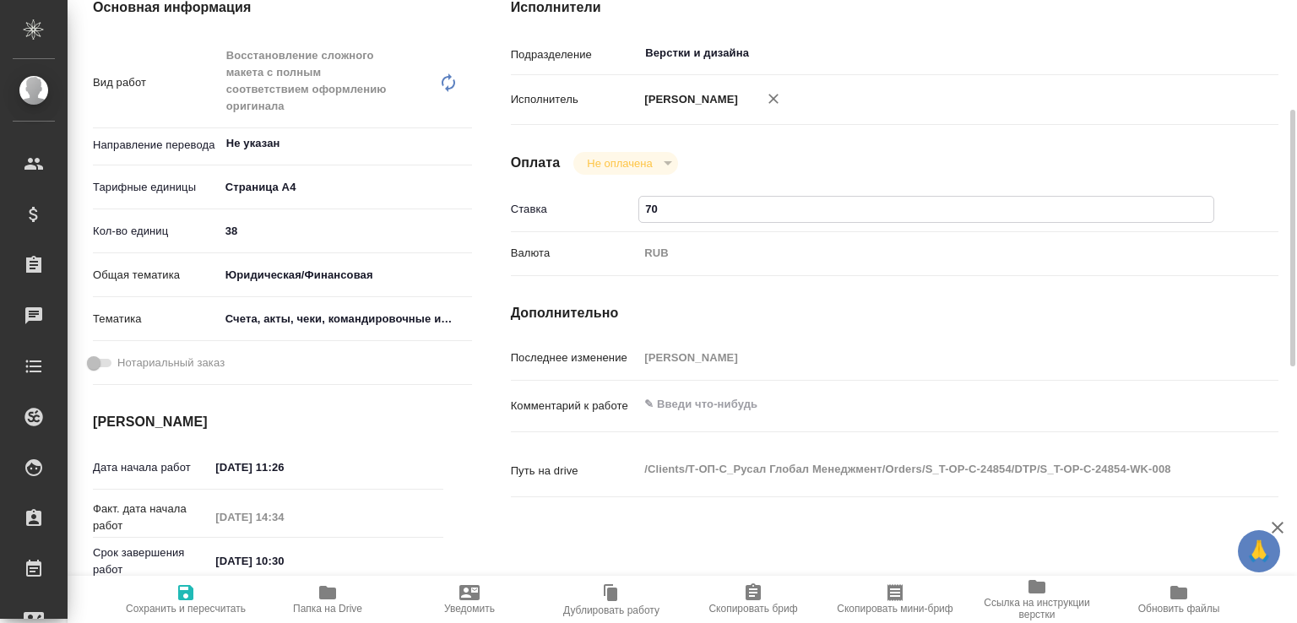
type textarea "x"
type input "80"
click at [160, 585] on span "Сохранить и пересчитать" at bounding box center [186, 599] width 122 height 32
type textarea "x"
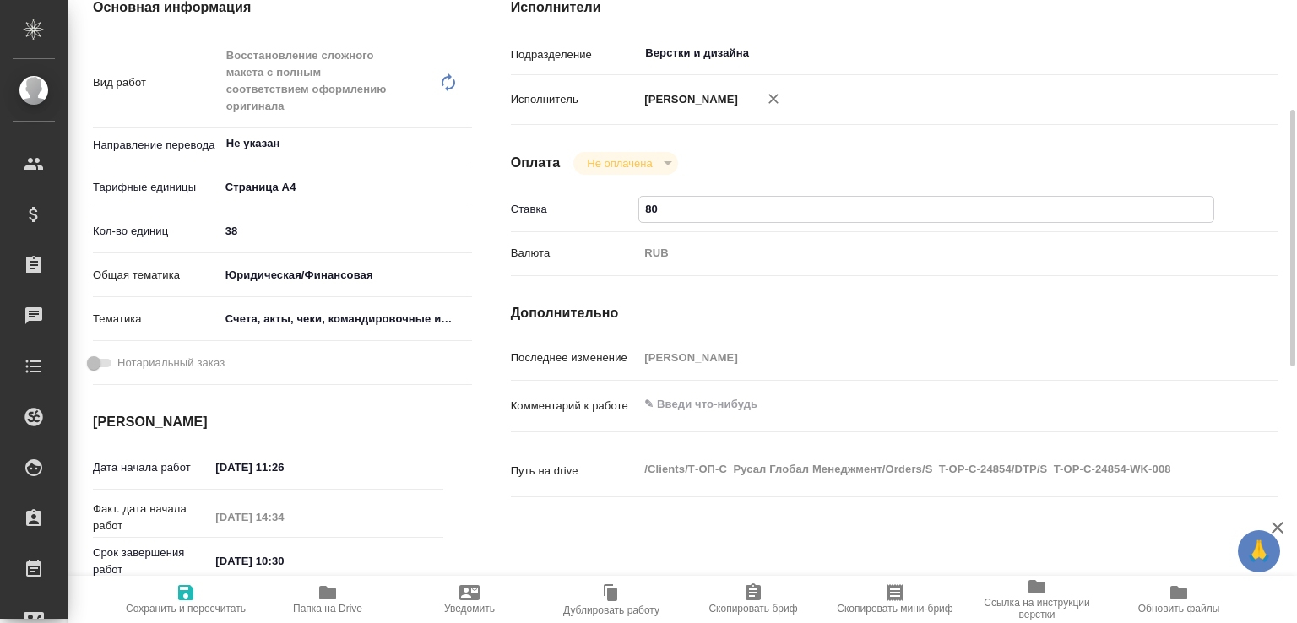
type textarea "x"
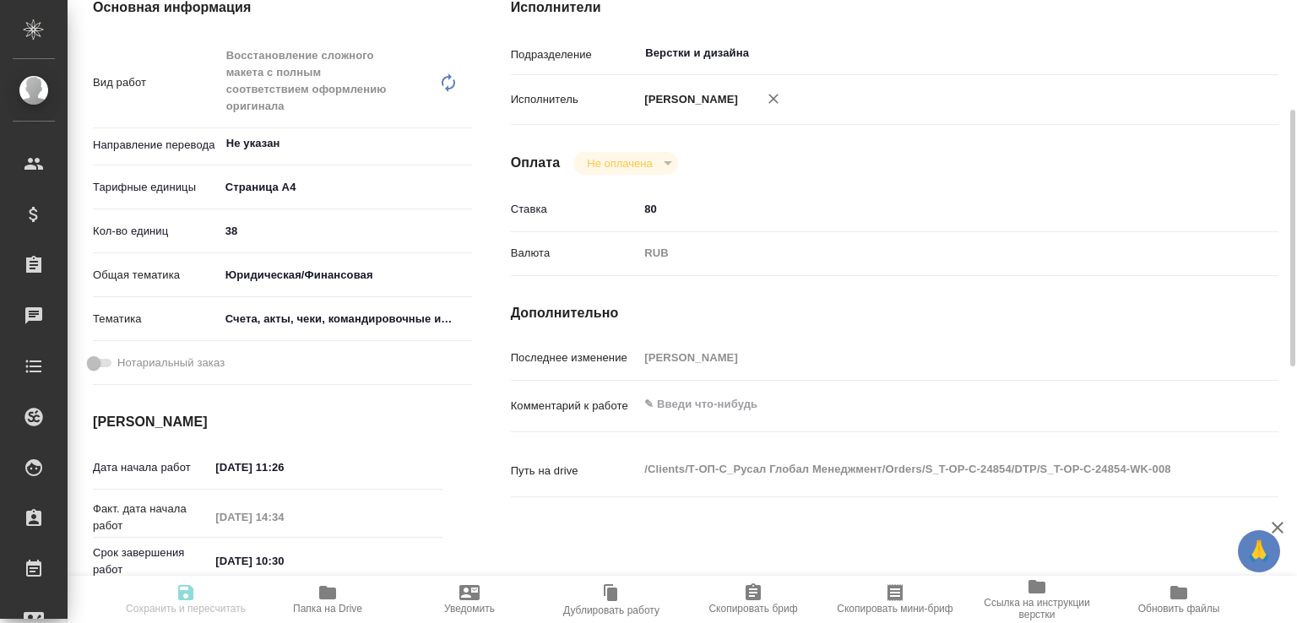
type textarea "x"
type input "inProgress"
type textarea "Восстановление сложного макета с полным соответствием оформлению оригинала"
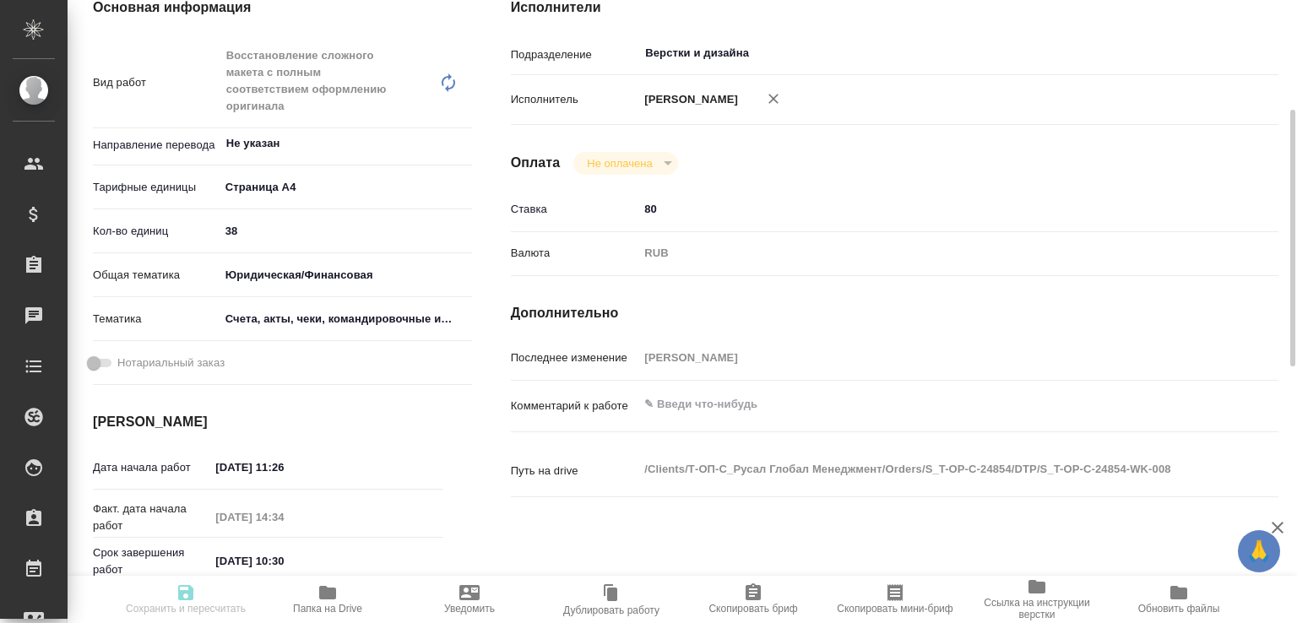
type textarea "x"
type input "Не указан"
type input "5f036ec4e16dec2d6b59c8ff"
type input "38"
type input "yr-fn"
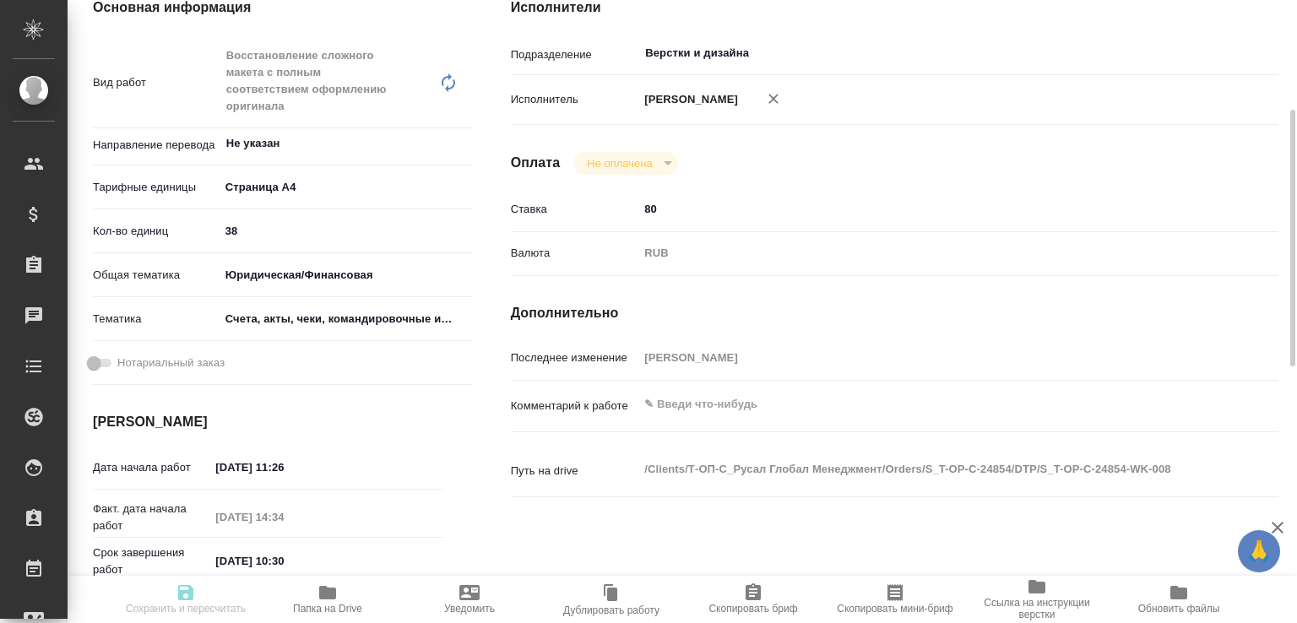
type input "5f647205b73bc97568ca66c0"
type input "20.08.2025 11:26"
type input "20.08.2025 14:34"
type input "21.08.2025 10:30"
type input "25.08.2025 11:00"
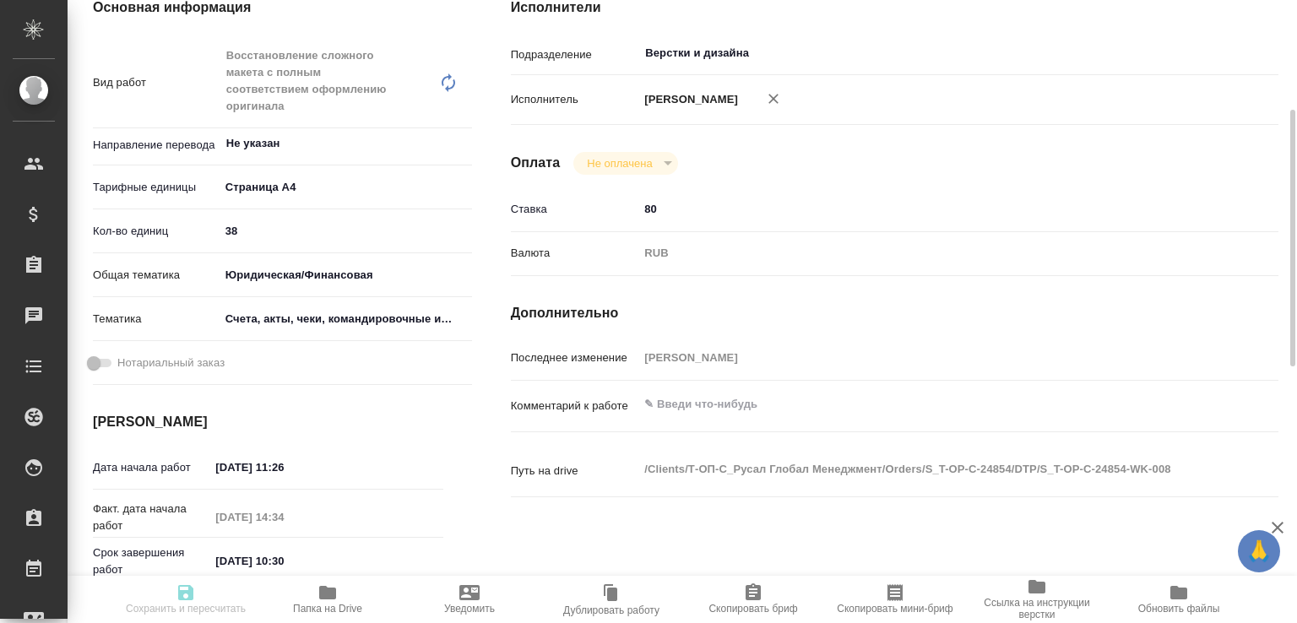
type input "Верстки и дизайна"
type input "notPayed"
type input "80"
type input "RUB"
type input "Малофеева Екатерина"
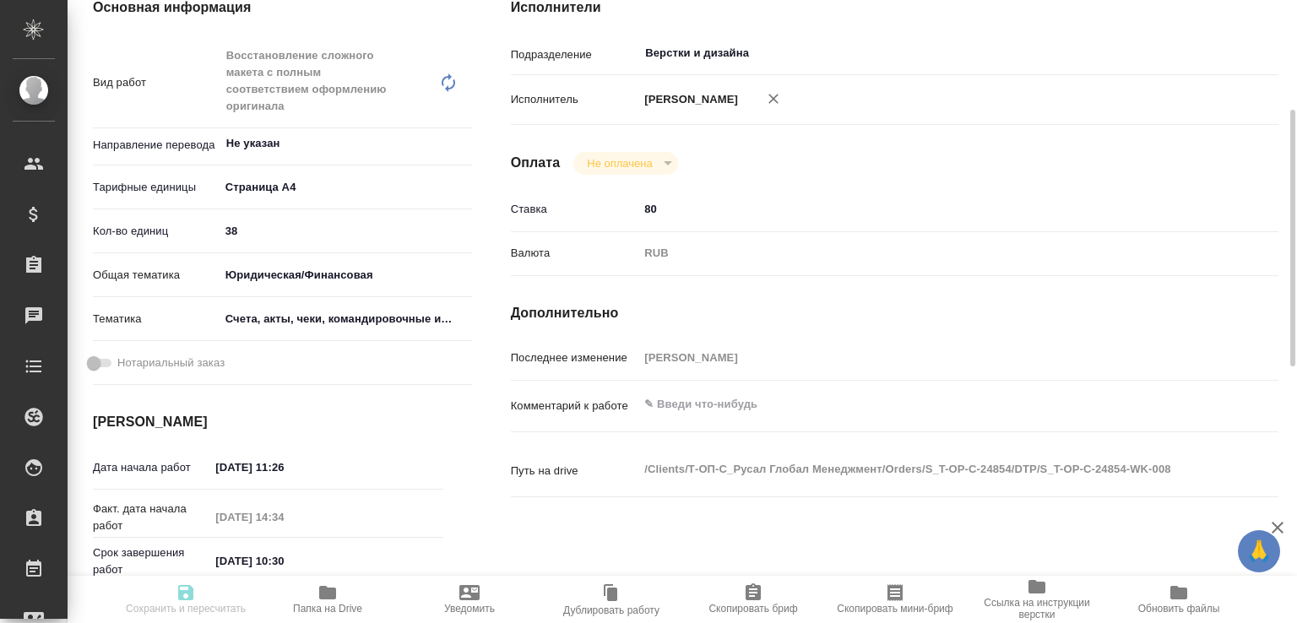
type textarea "x"
type textarea "/Clients/Т-ОП-С_Русал Глобал Менеджмент/Orders/S_T-OP-C-24854/DTP/S_T-OP-C-2485…"
type textarea "x"
type input "S_T-OP-C-24854"
type input "Т-ОП-С-46484"
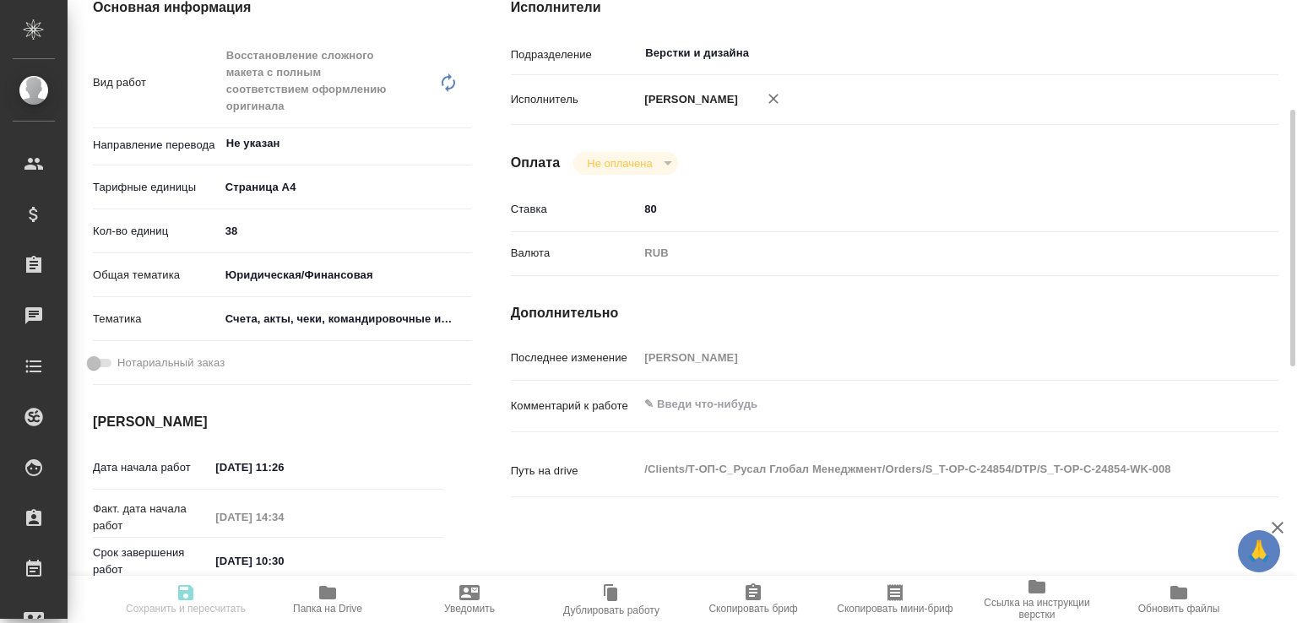
type input "Верстка Word / Layout Word"
type input "Приемка разверстки, Подверстка, Приемка подверстки, Восстановление сложного мак…"
type input "Меньшикова Александра"
type input "[PERSON_NAME]"
type input "/Clients/Т-ОП-С_Русал Глобал Менеджмент/Orders/S_T-OP-C-24854"
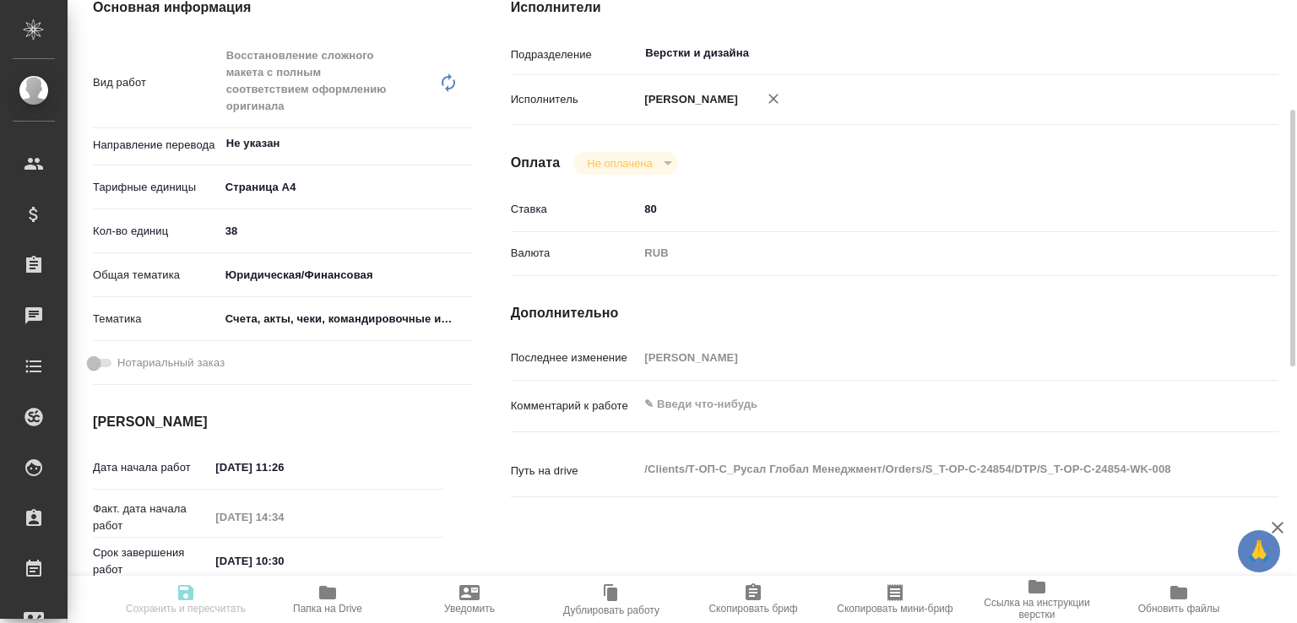
type textarea "x"
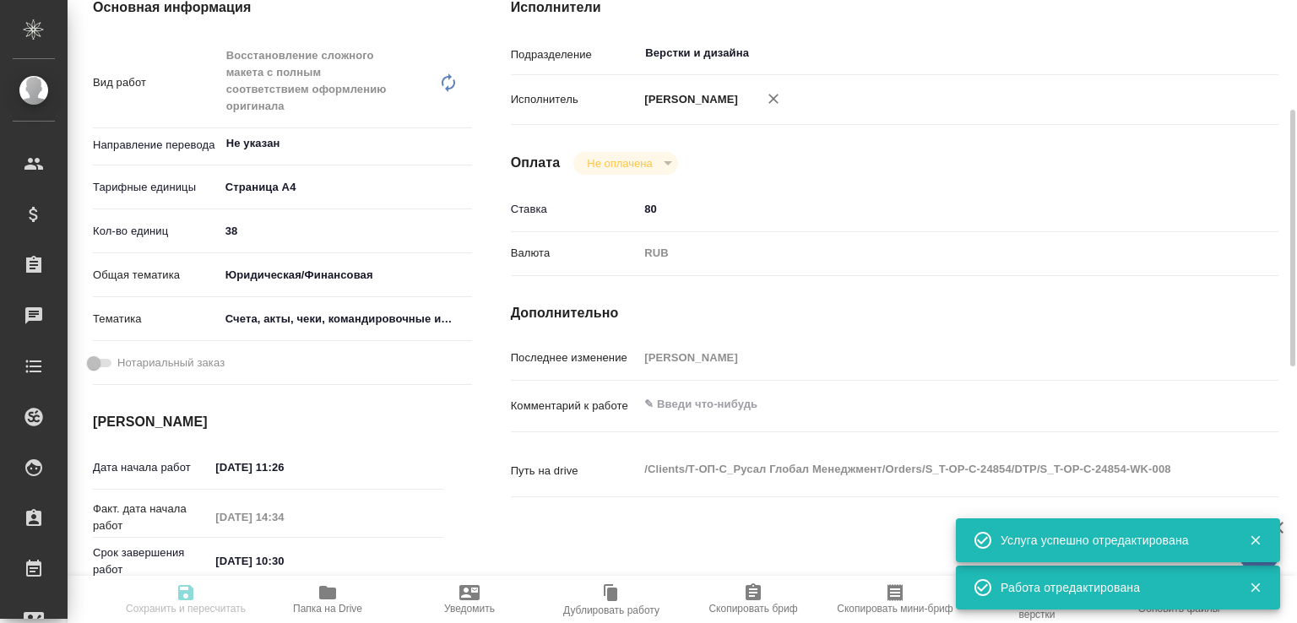
type textarea "x"
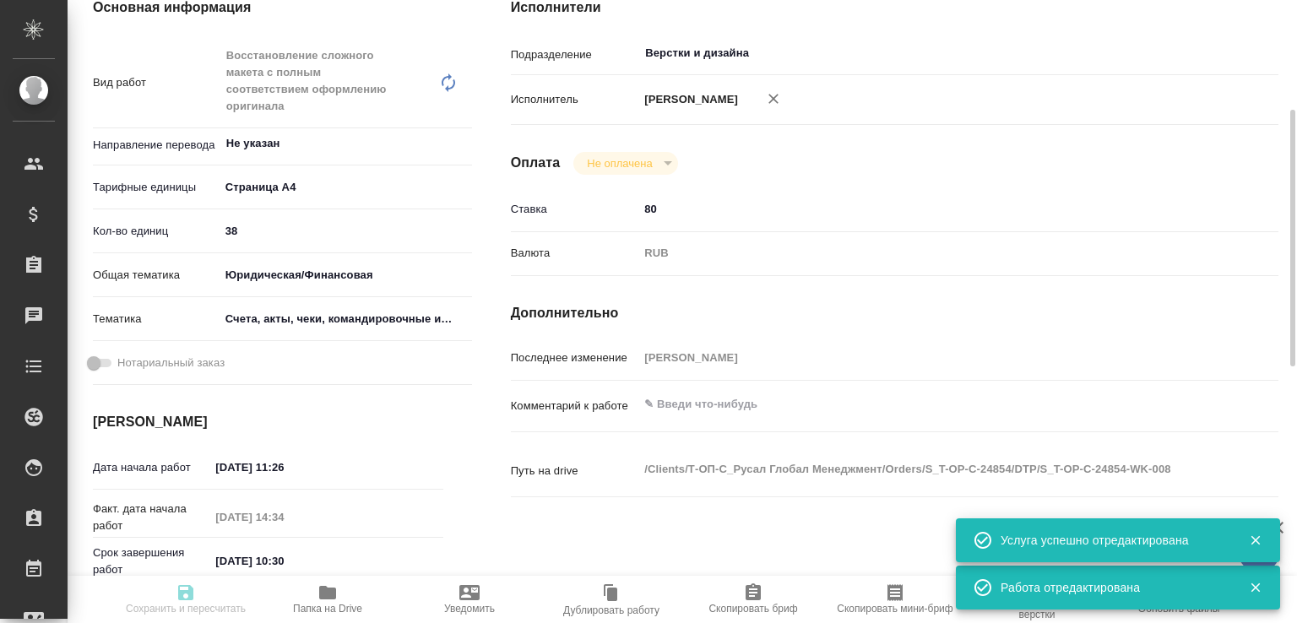
type textarea "x"
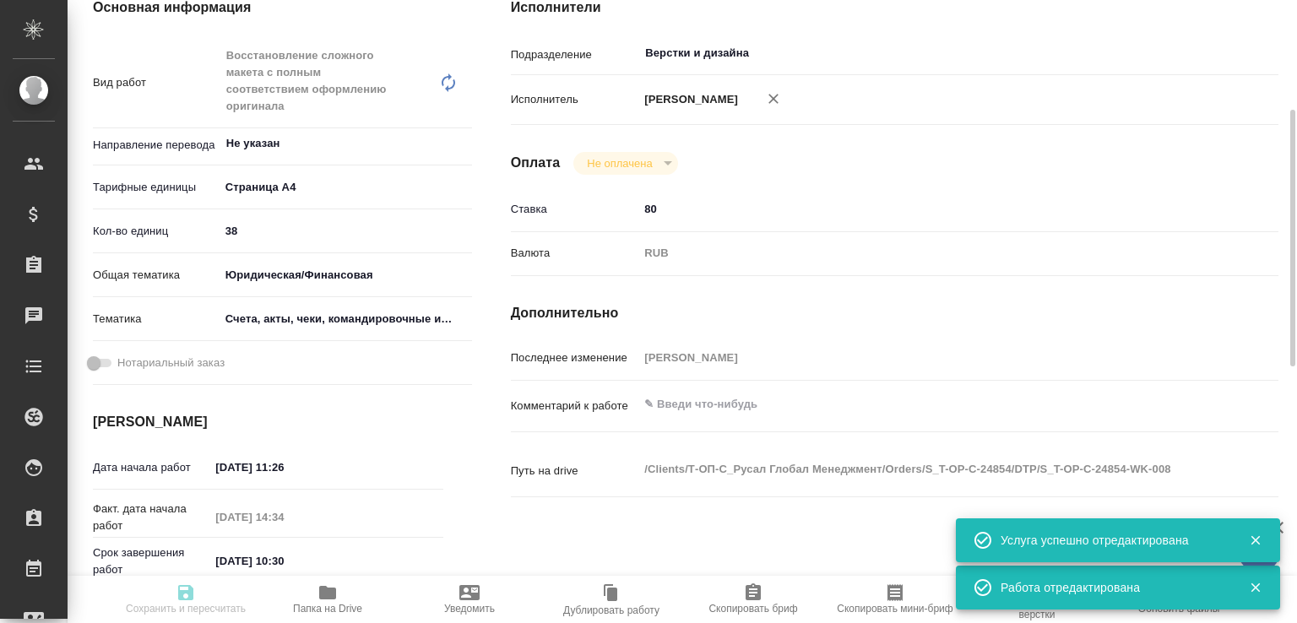
type textarea "x"
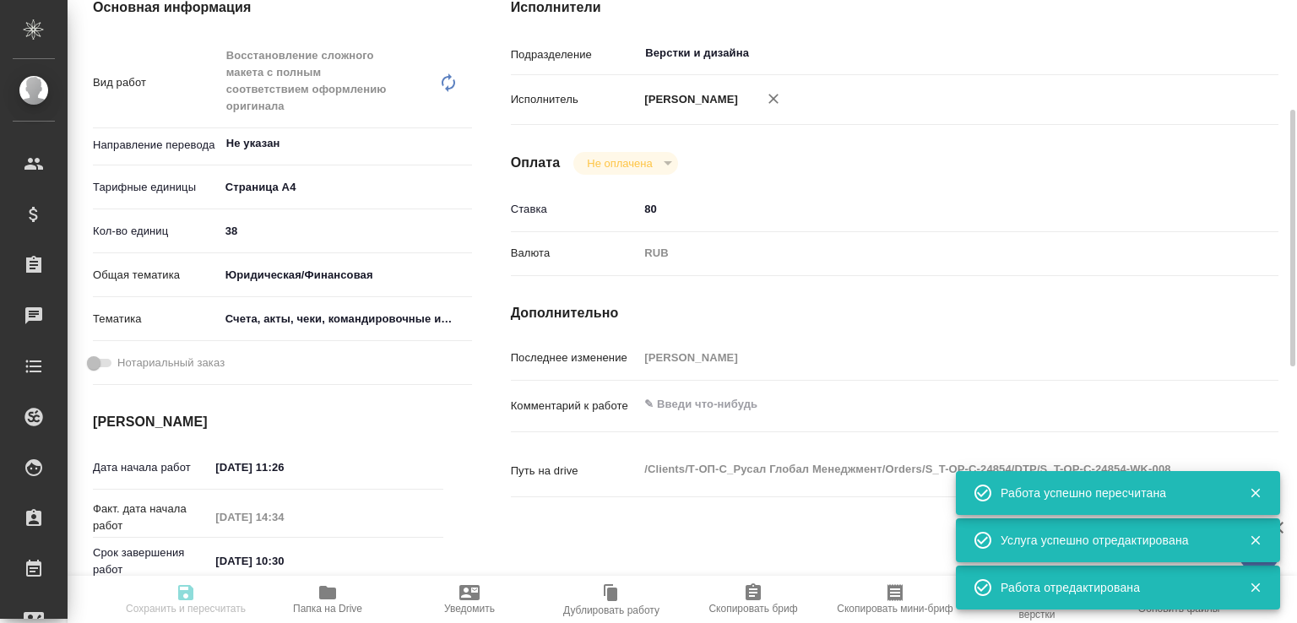
type input "inProgress"
type textarea "Восстановление сложного макета с полным соответствием оформлению оригинала"
type textarea "x"
type input "Не указан"
type input "5f036ec4e16dec2d6b59c8ff"
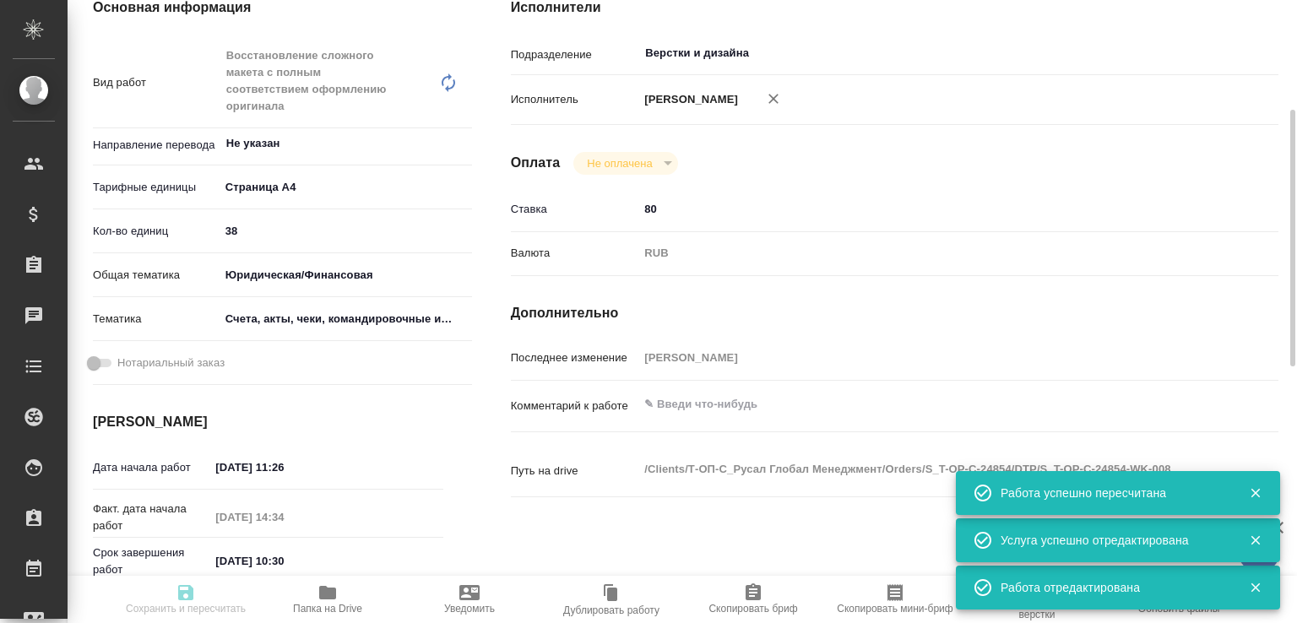
type input "38"
type input "yr-fn"
type input "5f647205b73bc97568ca66c0"
type input "20.08.2025 11:26"
type input "20.08.2025 14:34"
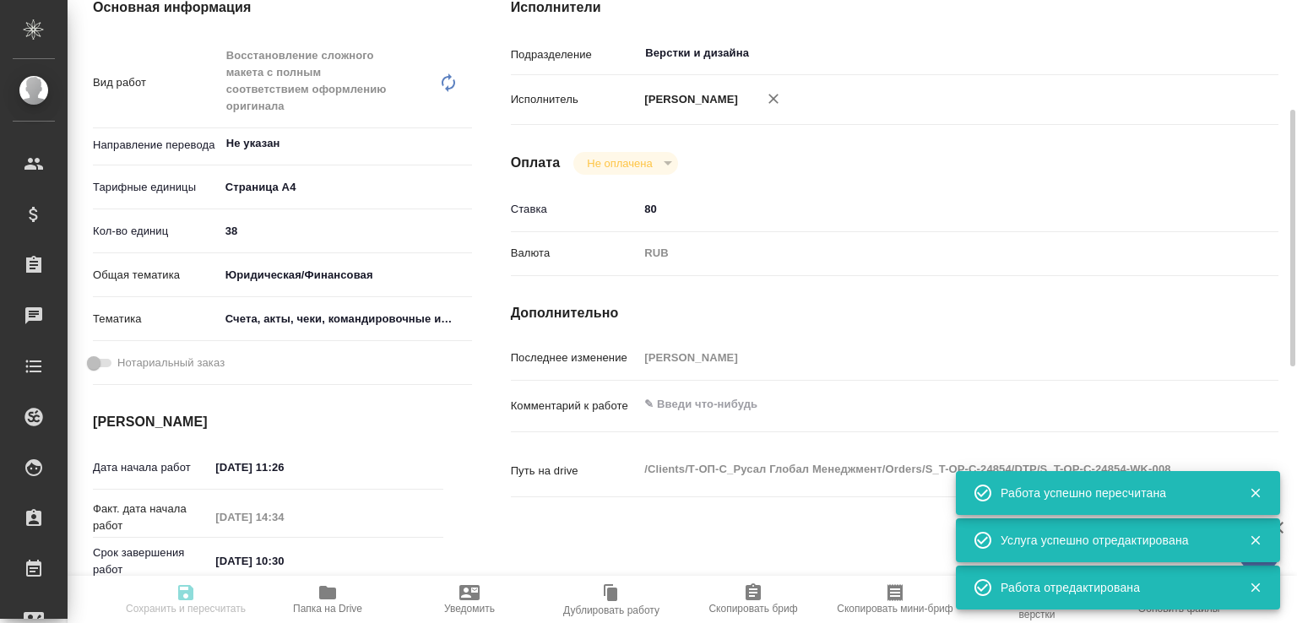
type input "21.08.2025 10:30"
type input "25.08.2025 11:00"
type input "Верстки и дизайна"
type input "notPayed"
type input "80"
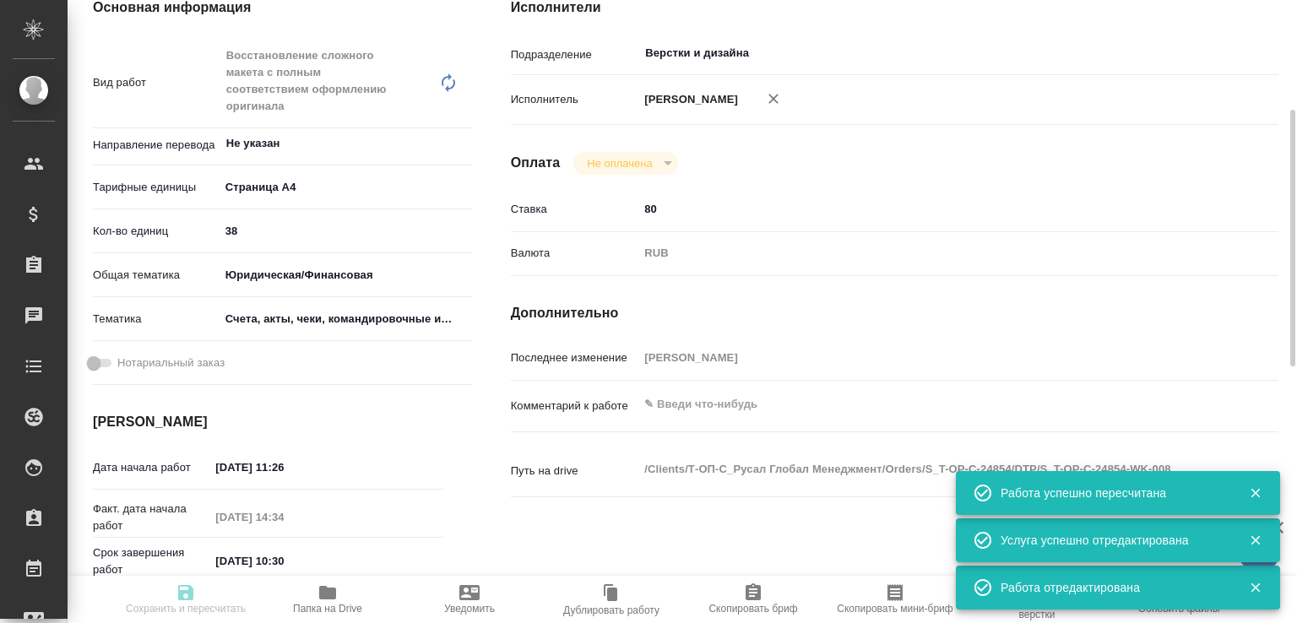
type input "RUB"
type input "[PERSON_NAME]"
type textarea "x"
type textarea "/Clients/Т-ОП-С_Русал Глобал Менеджмент/Orders/S_T-OP-C-24854/DTP/S_T-OP-C-2485…"
type textarea "x"
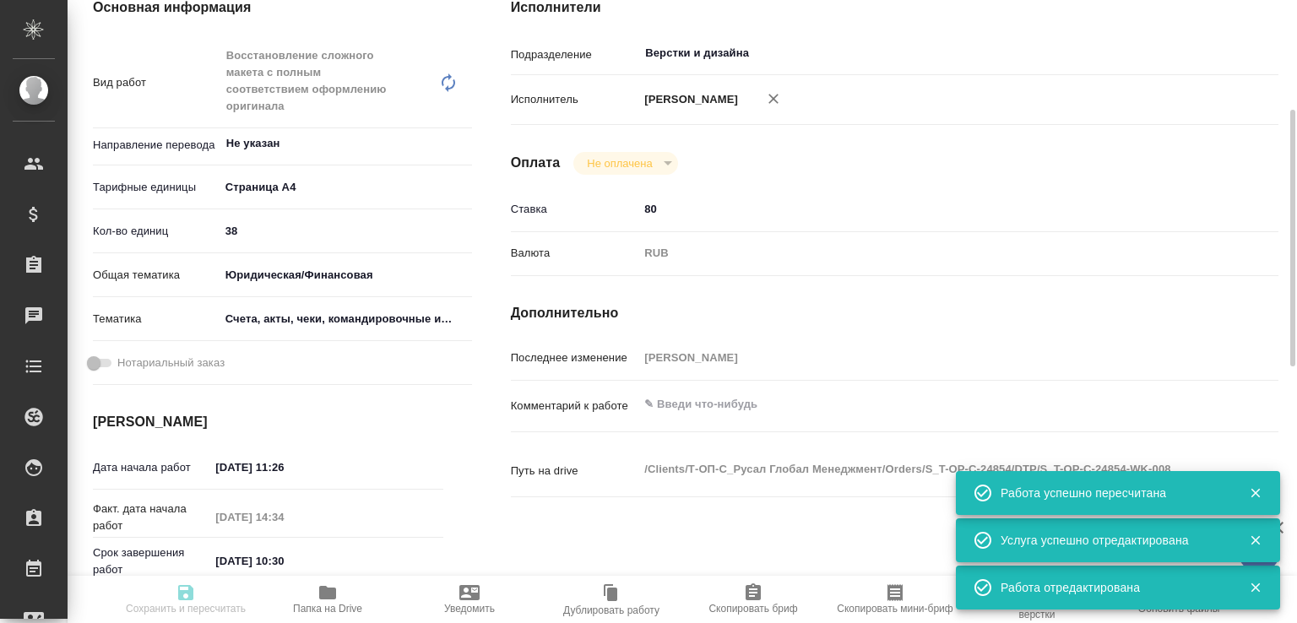
type input "S_T-OP-C-24854"
type input "Т-ОП-С-46484"
type input "Верстка Word / Layout Word"
type input "Приемка разверстки, Подверстка, Приемка подверстки, Восстановление сложного мак…"
type input "Меньшикова Александра"
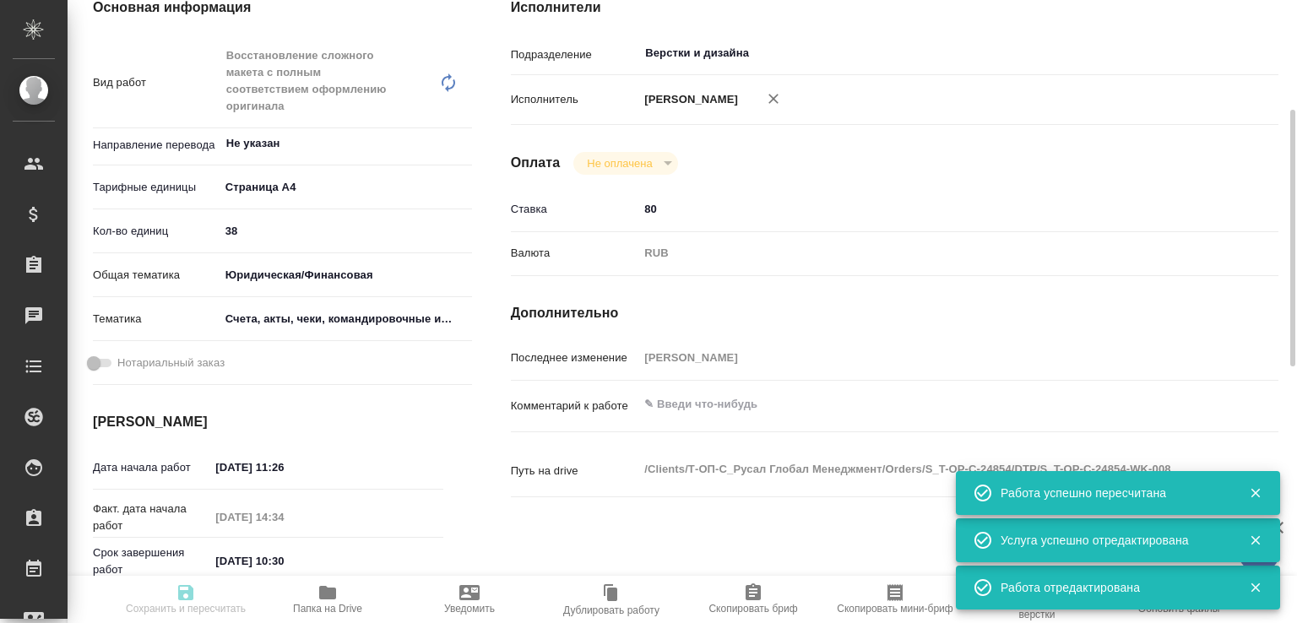
type input "[PERSON_NAME]"
type input "/Clients/Т-ОП-С_Русал Глобал Менеджмент/Orders/S_T-OP-C-24854"
type textarea "x"
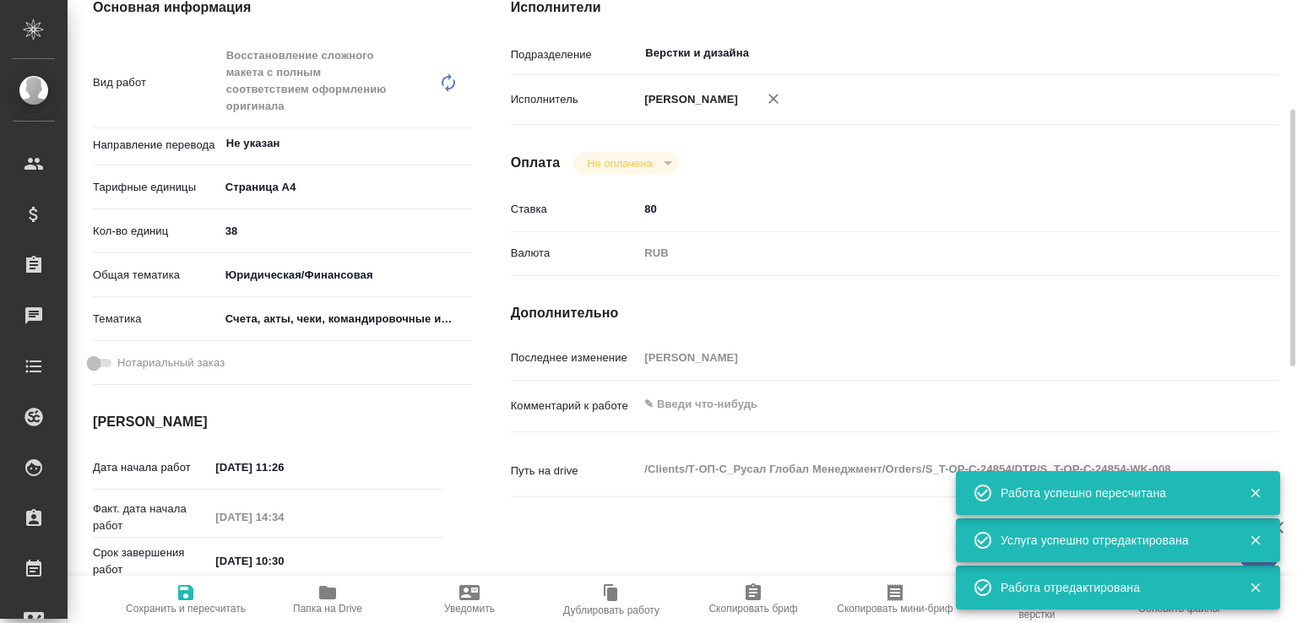
type textarea "x"
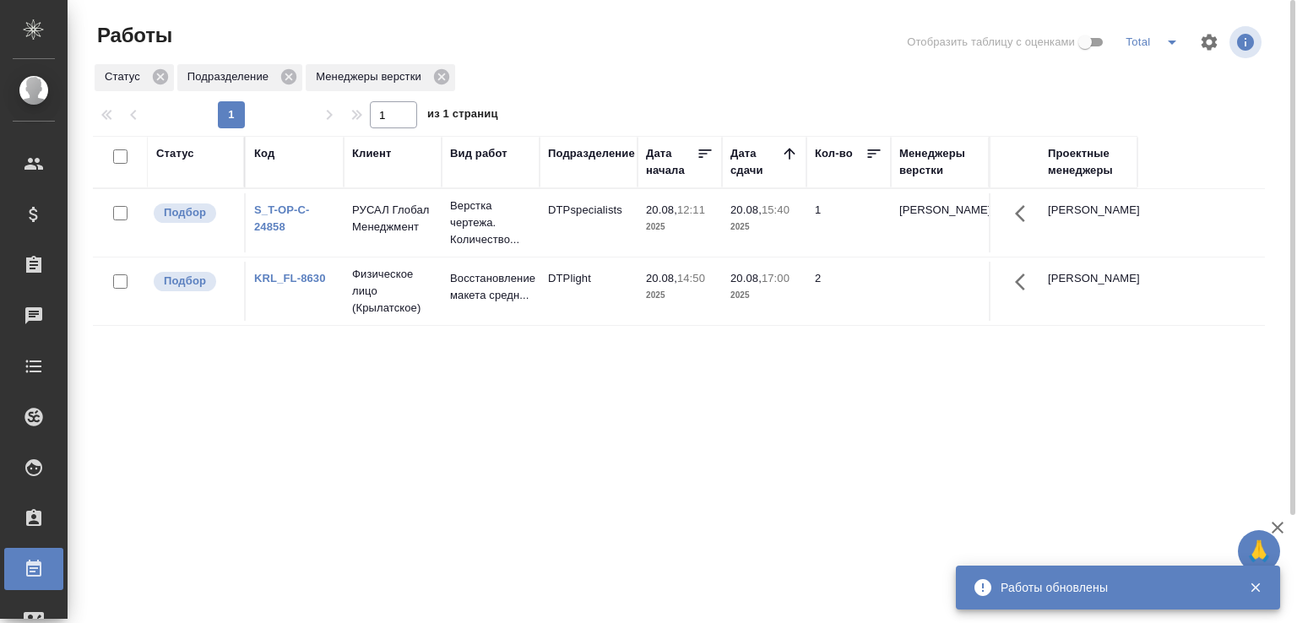
click at [649, 84] on div "Статус Подразделение Менеджеры верстки" at bounding box center [679, 77] width 1172 height 30
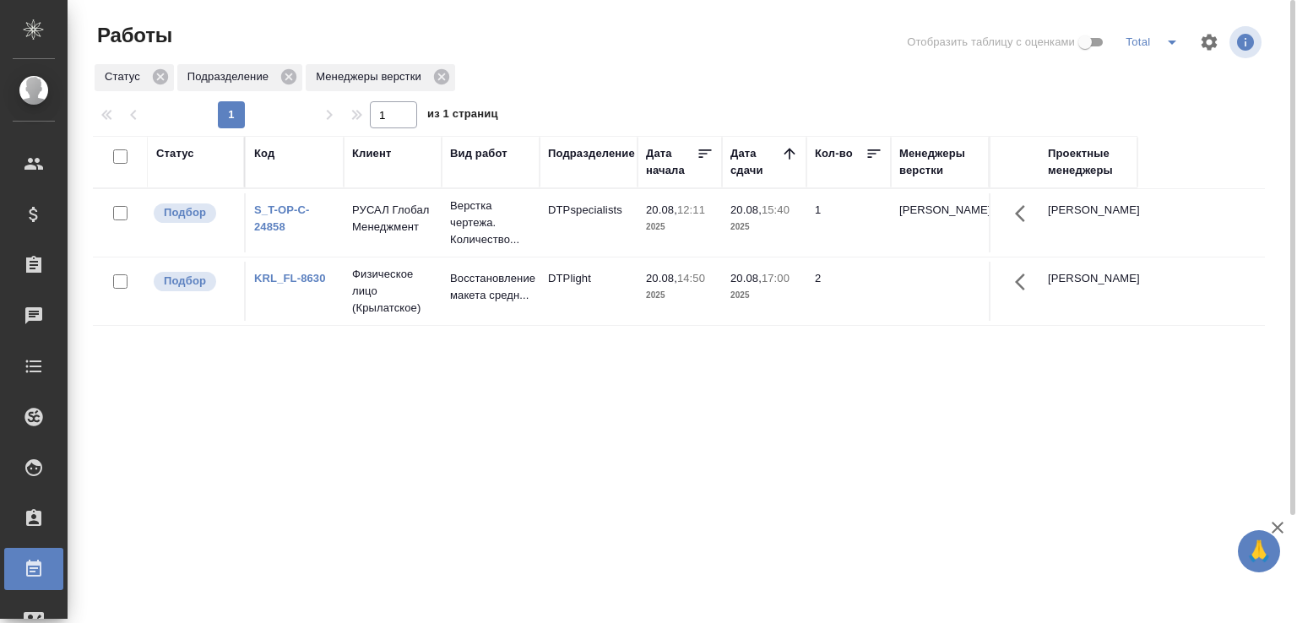
click at [834, 466] on div "Статус Код Клиент Вид работ Подразделение Дата начала Дата сдачи Кол-во Менедже…" at bounding box center [679, 440] width 1172 height 608
click at [535, 224] on td "Верстка чертежа. Количество..." at bounding box center [491, 223] width 98 height 68
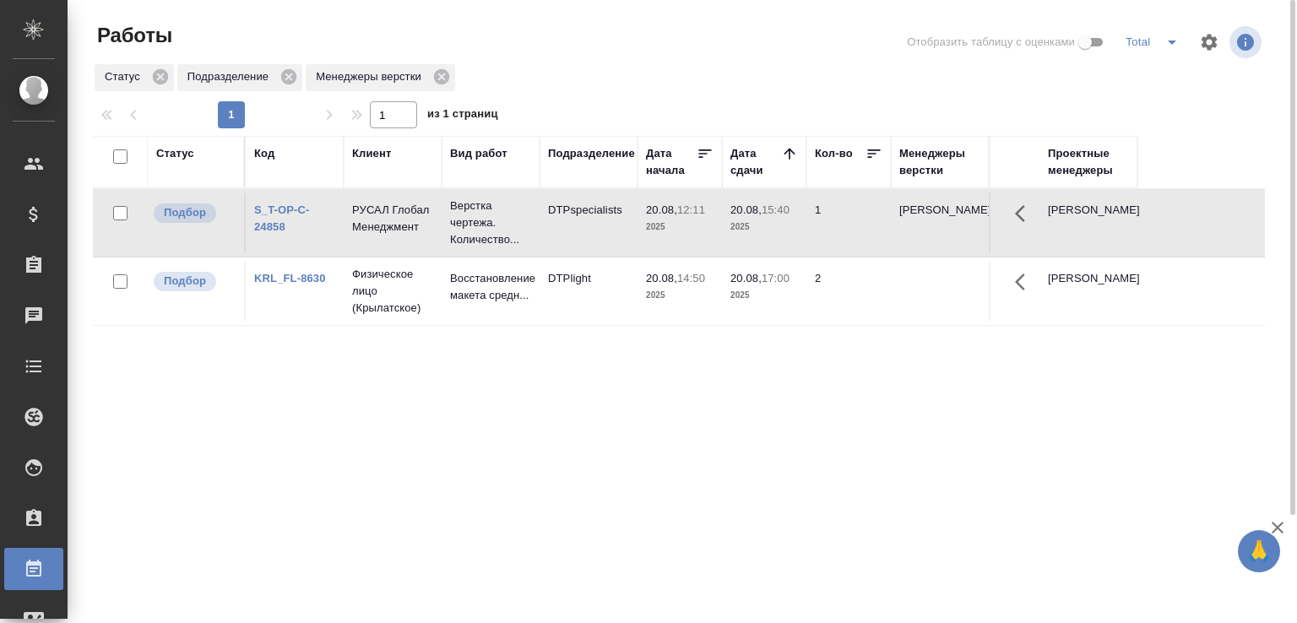
click at [535, 224] on td "Верстка чертежа. Количество..." at bounding box center [491, 223] width 98 height 68
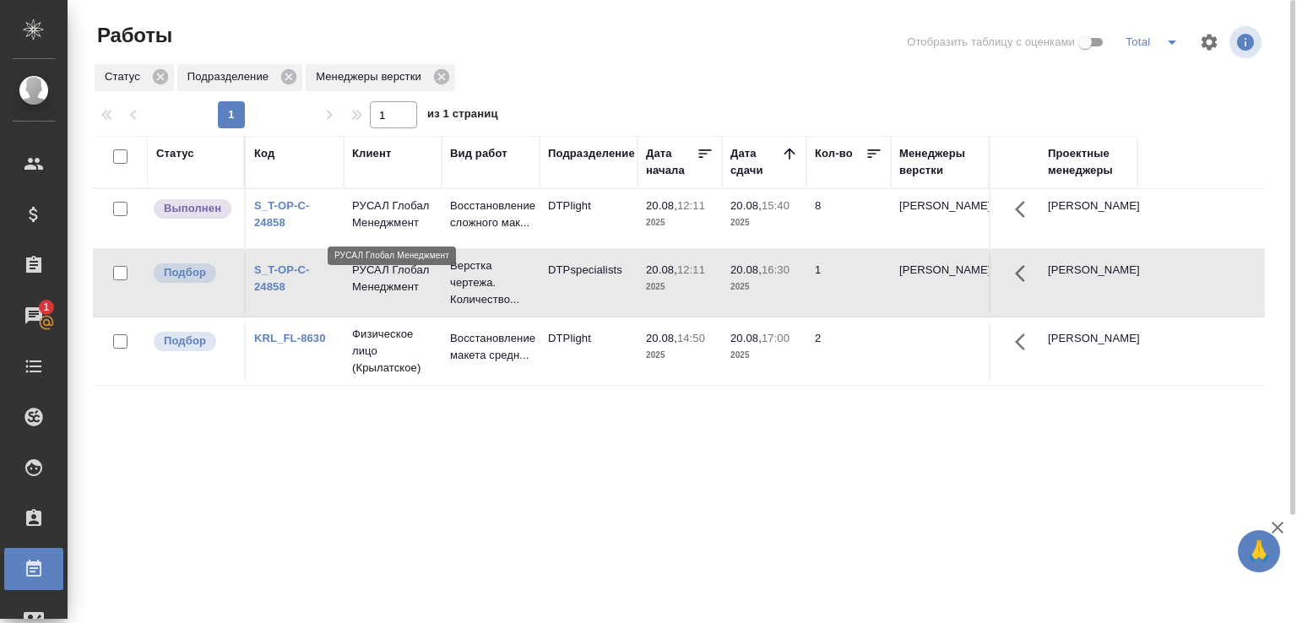
click at [365, 223] on p "РУСАЛ Глобал Менеджмент" at bounding box center [392, 215] width 81 height 34
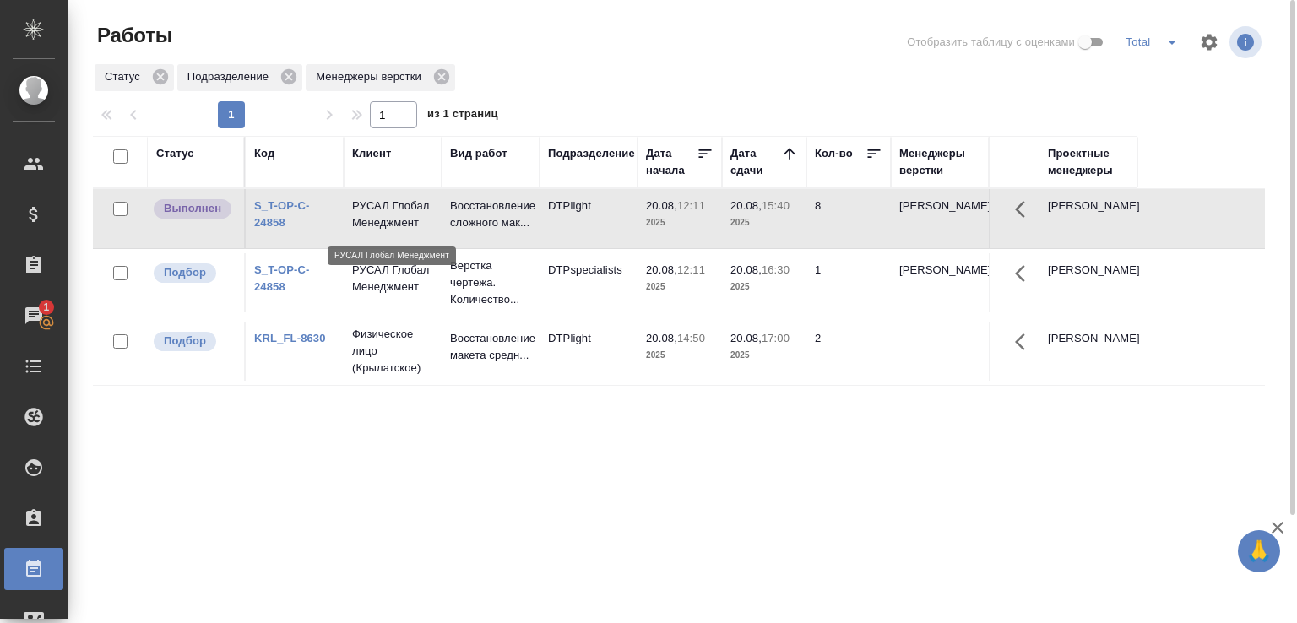
click at [365, 223] on p "РУСАЛ Глобал Менеджмент" at bounding box center [392, 215] width 81 height 34
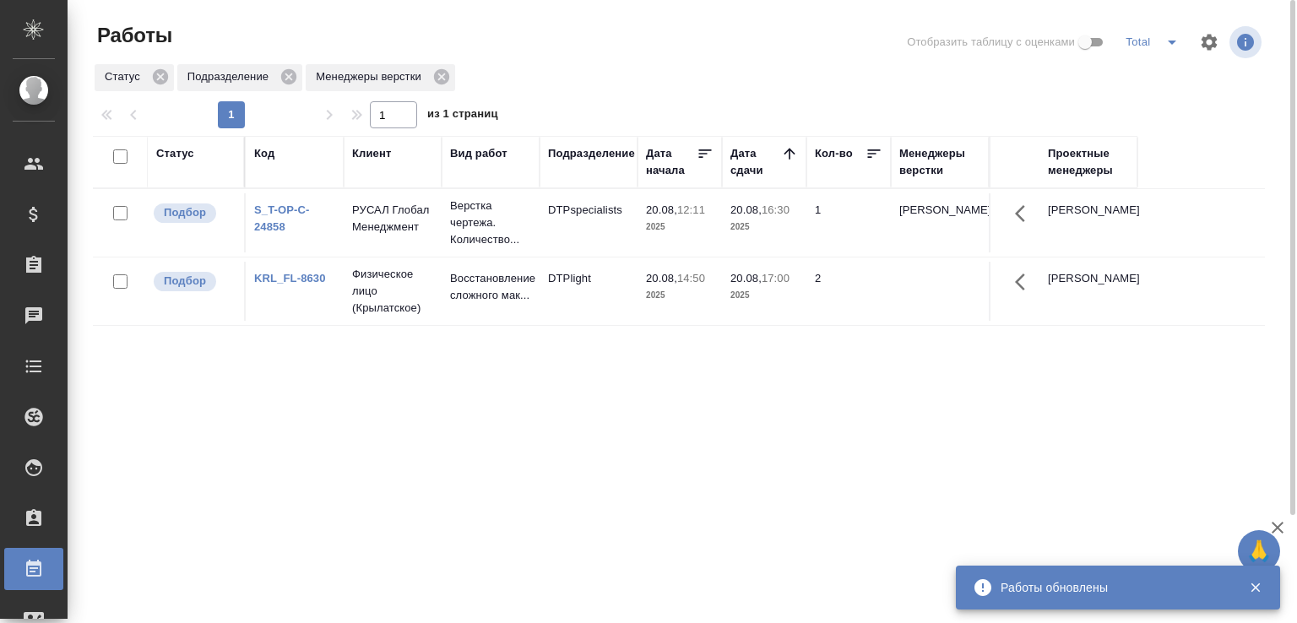
click at [534, 45] on div at bounding box center [685, 42] width 395 height 41
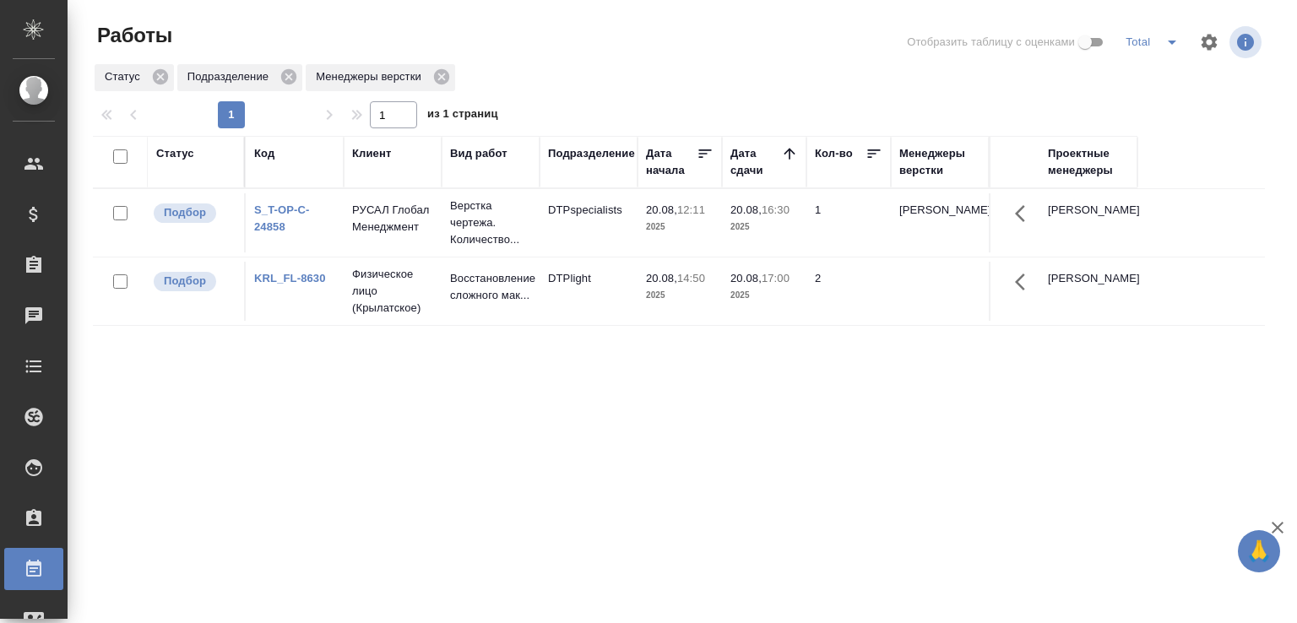
click at [721, 538] on div "Статус Код Клиент Вид работ Подразделение Дата начала Дата сдачи Кол-во Менедже…" at bounding box center [679, 440] width 1172 height 608
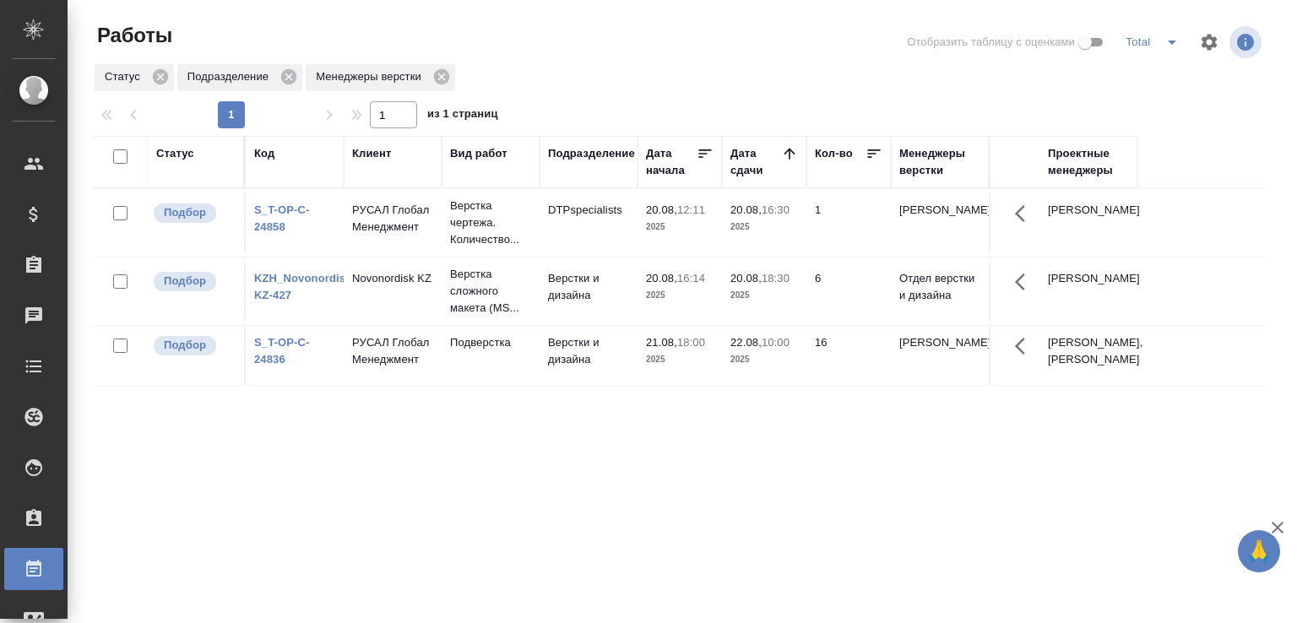
click at [260, 366] on link "S_T-OP-C-24836" at bounding box center [282, 351] width 56 height 30
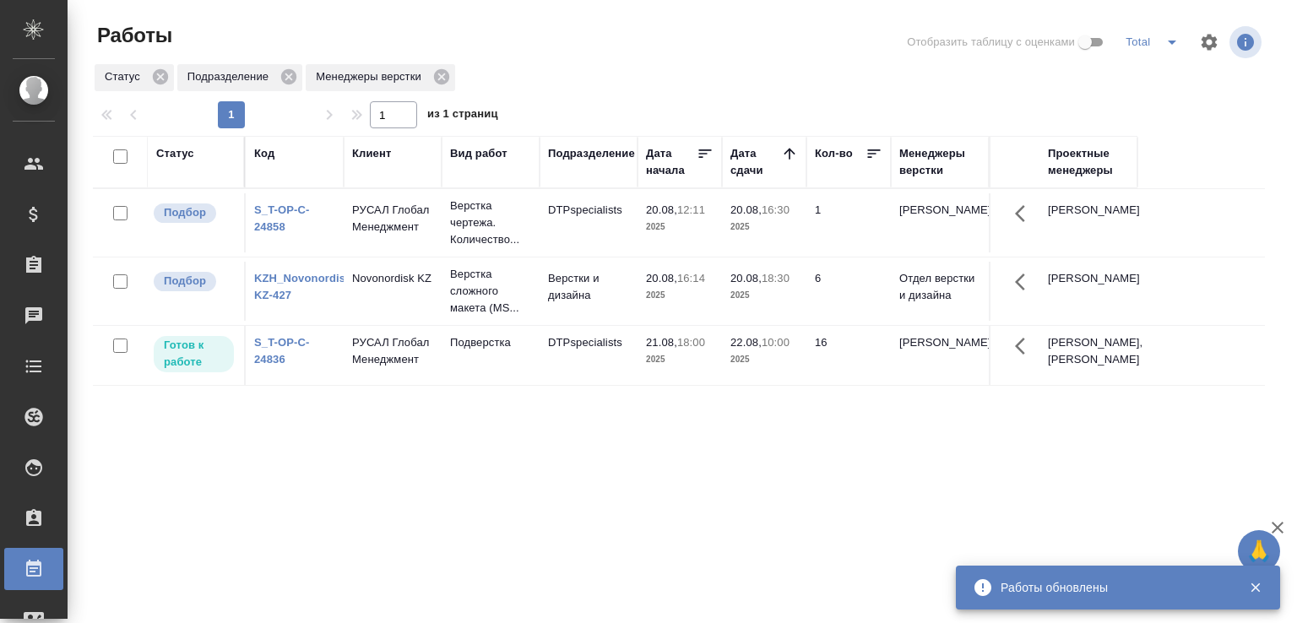
click at [436, 231] on td "РУСАЛ Глобал Менеджмент" at bounding box center [393, 222] width 98 height 59
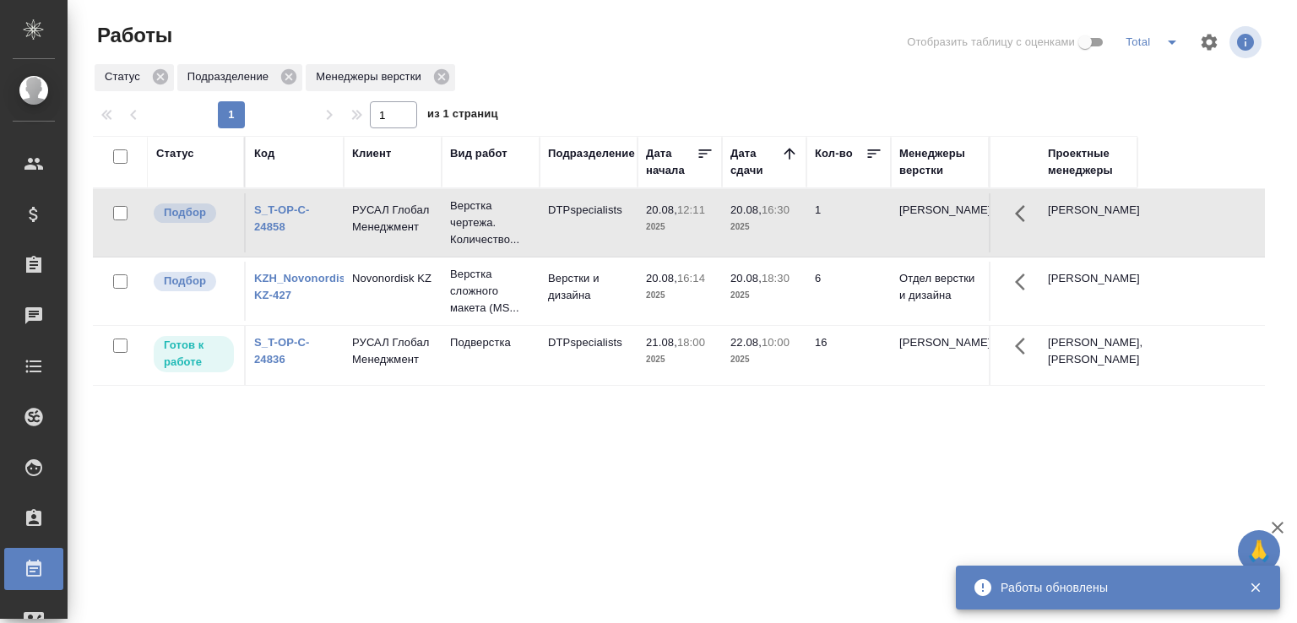
click at [436, 231] on td "РУСАЛ Глобал Менеджмент" at bounding box center [393, 222] width 98 height 59
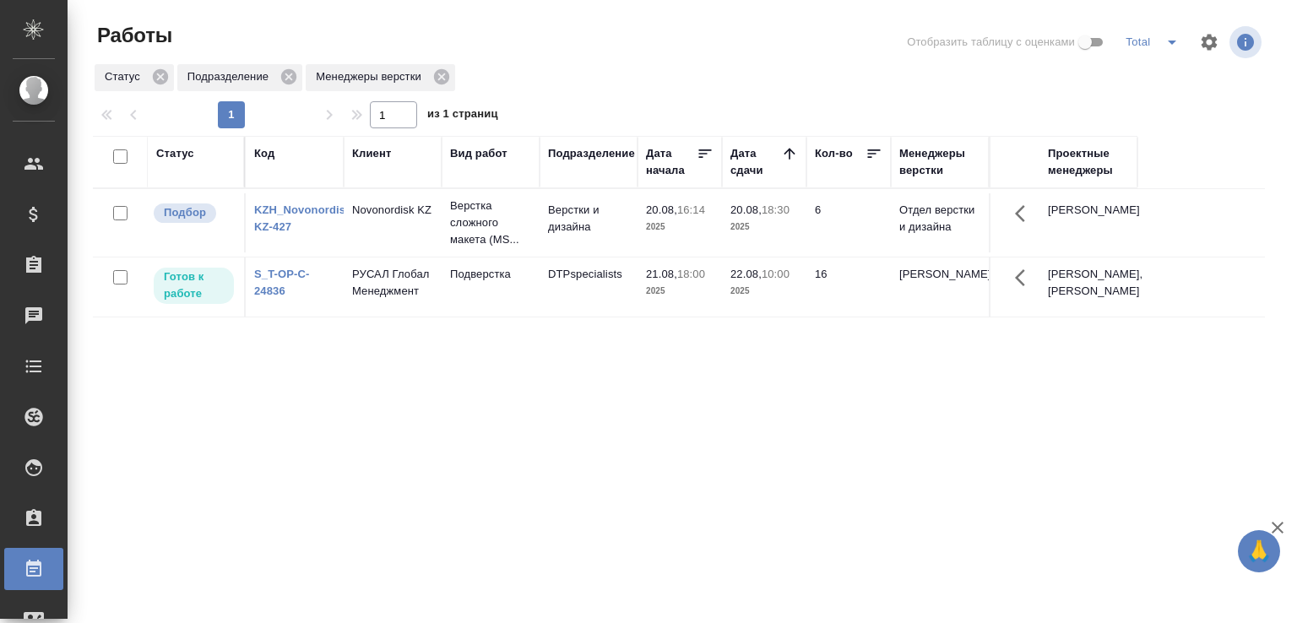
click at [557, 356] on div "Статус Код Клиент Вид работ Подразделение Дата начала Дата сдачи Кол-во Менедже…" at bounding box center [679, 440] width 1172 height 608
drag, startPoint x: 557, startPoint y: 356, endPoint x: 473, endPoint y: 526, distance: 190.3
click at [532, 406] on div "Статус Код Клиент Вид работ Подразделение Дата начала Дата сдачи Кол-во Менедже…" at bounding box center [679, 440] width 1172 height 608
click at [817, 475] on div "Статус Код Клиент Вид работ Подразделение Дата начала Дата сдачи Кол-во Менедже…" at bounding box center [679, 440] width 1172 height 608
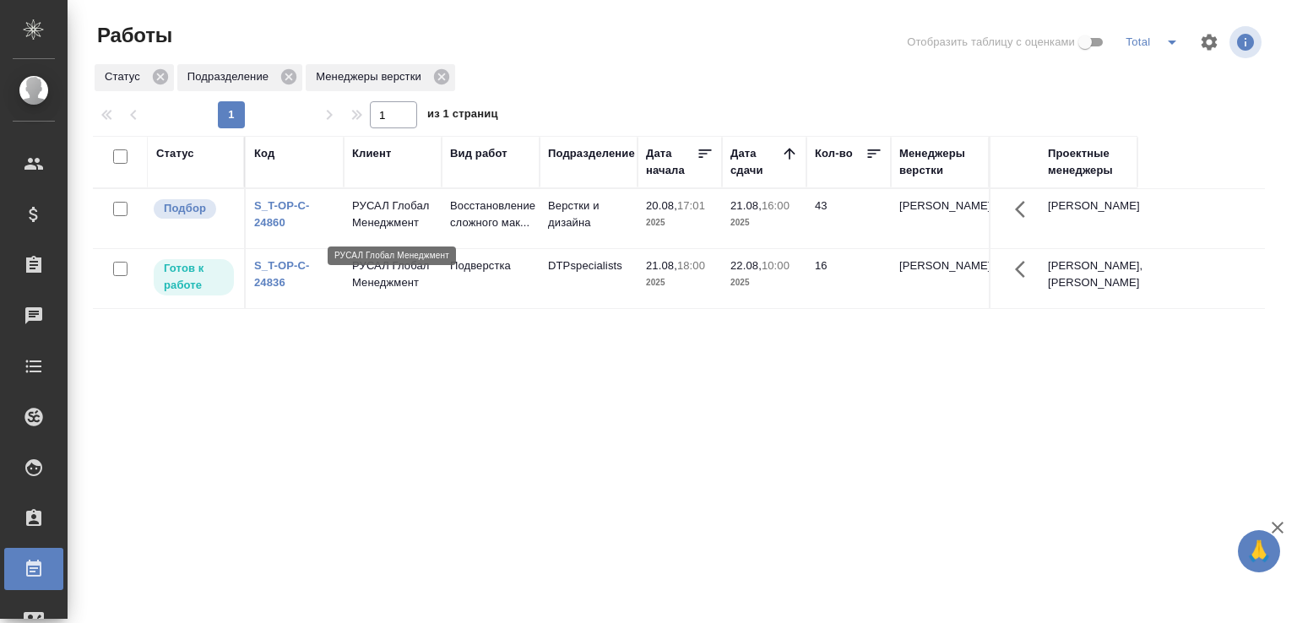
click at [411, 210] on p "РУСАЛ Глобал Менеджмент" at bounding box center [392, 215] width 81 height 34
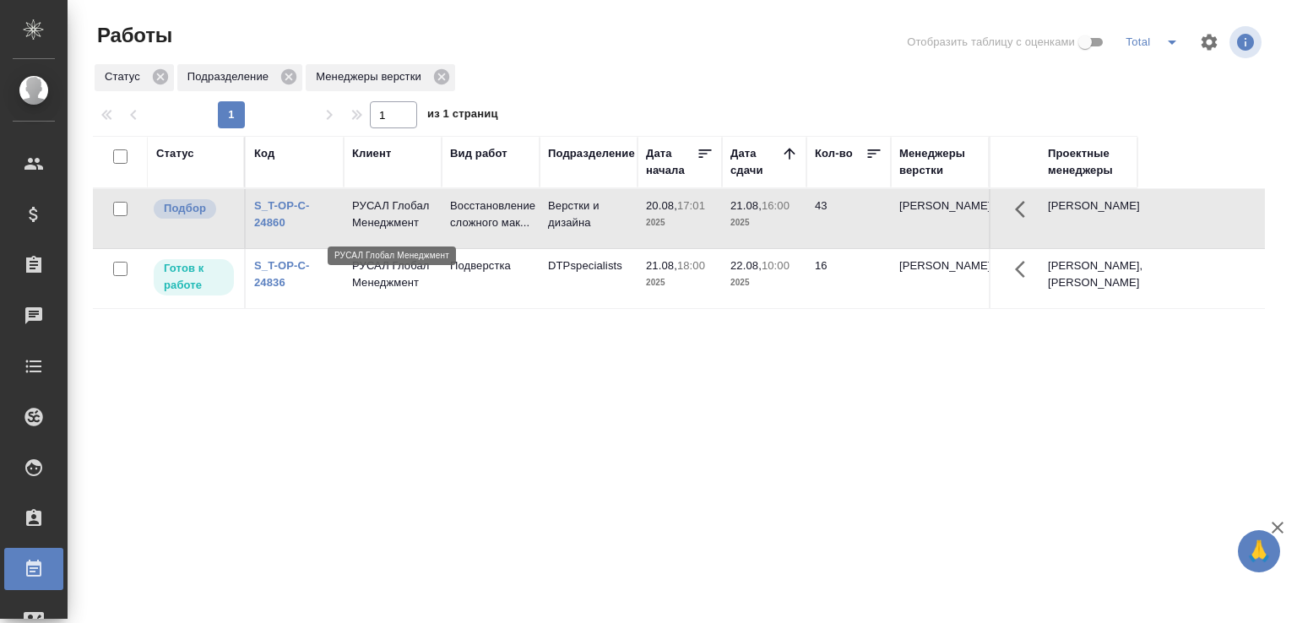
click at [411, 210] on p "РУСАЛ Глобал Менеджмент" at bounding box center [392, 215] width 81 height 34
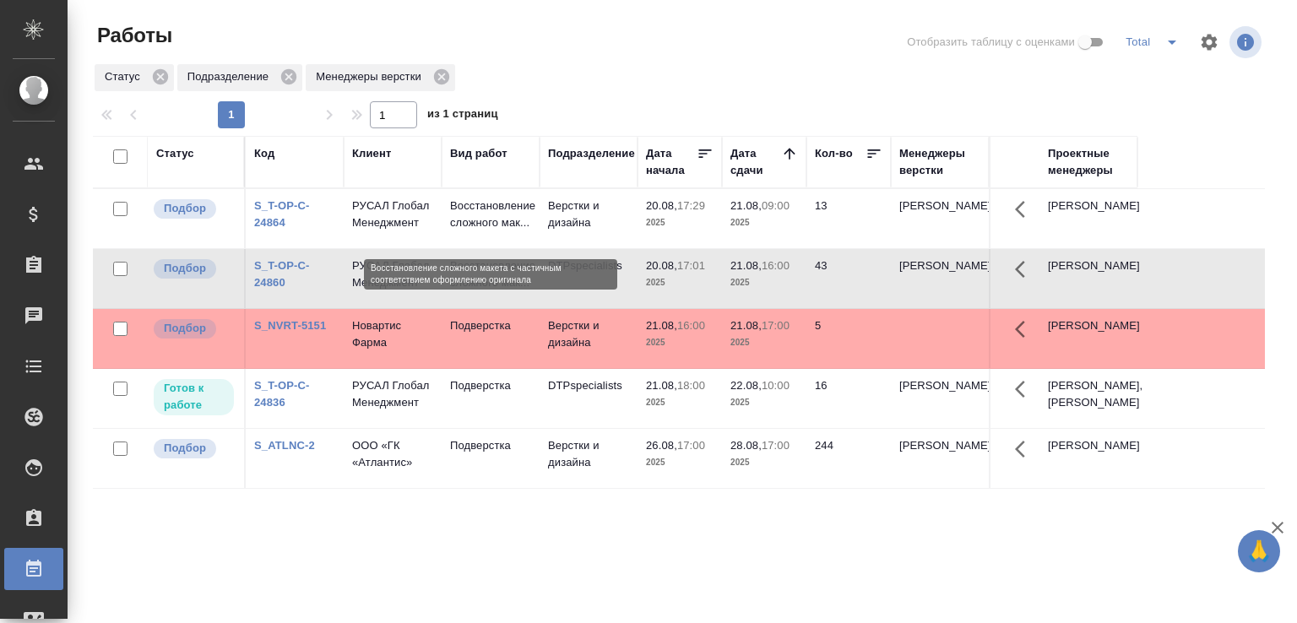
click at [491, 230] on p "Восстановление сложного мак..." at bounding box center [490, 215] width 81 height 34
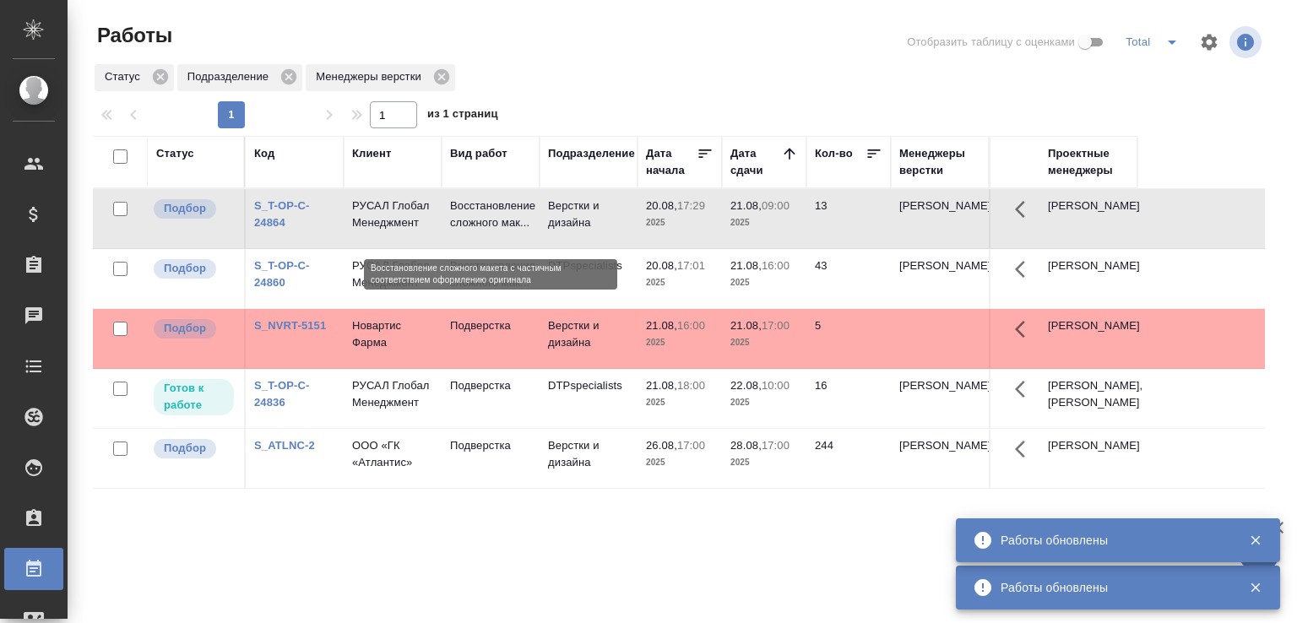
click at [459, 220] on p "Восстановление сложного мак..." at bounding box center [490, 215] width 81 height 34
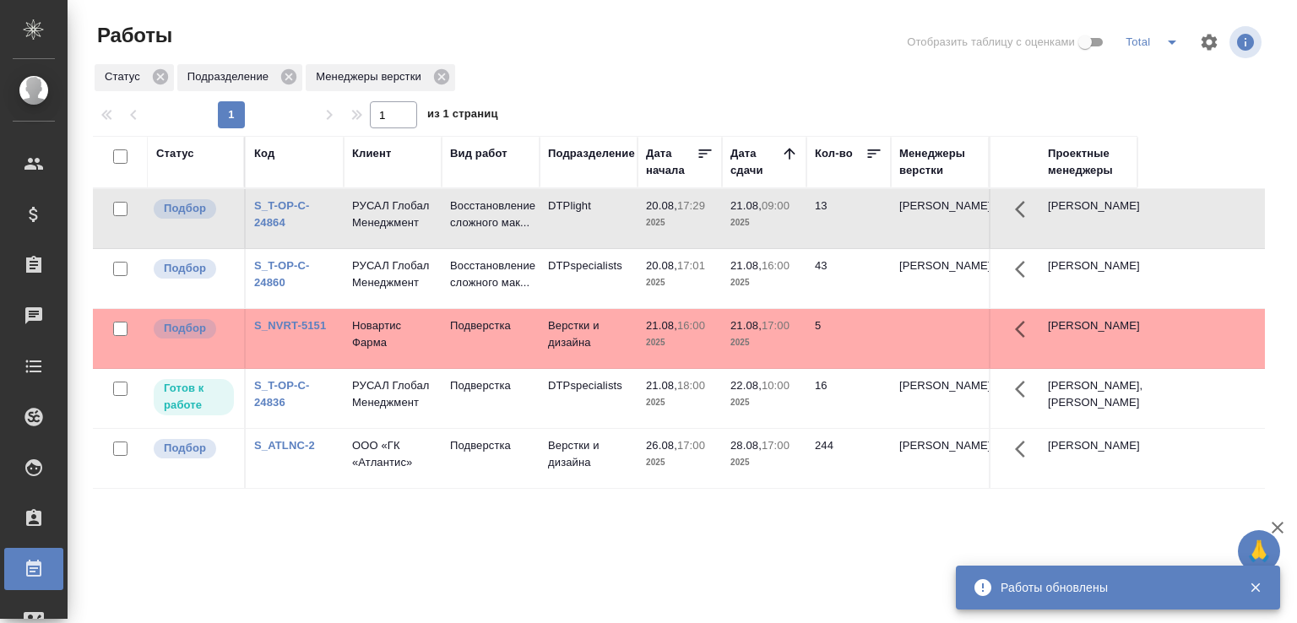
click at [619, 230] on td "DTPlight" at bounding box center [589, 218] width 98 height 59
click at [584, 66] on div "Статус Подразделение Менеджеры верстки" at bounding box center [679, 77] width 1172 height 30
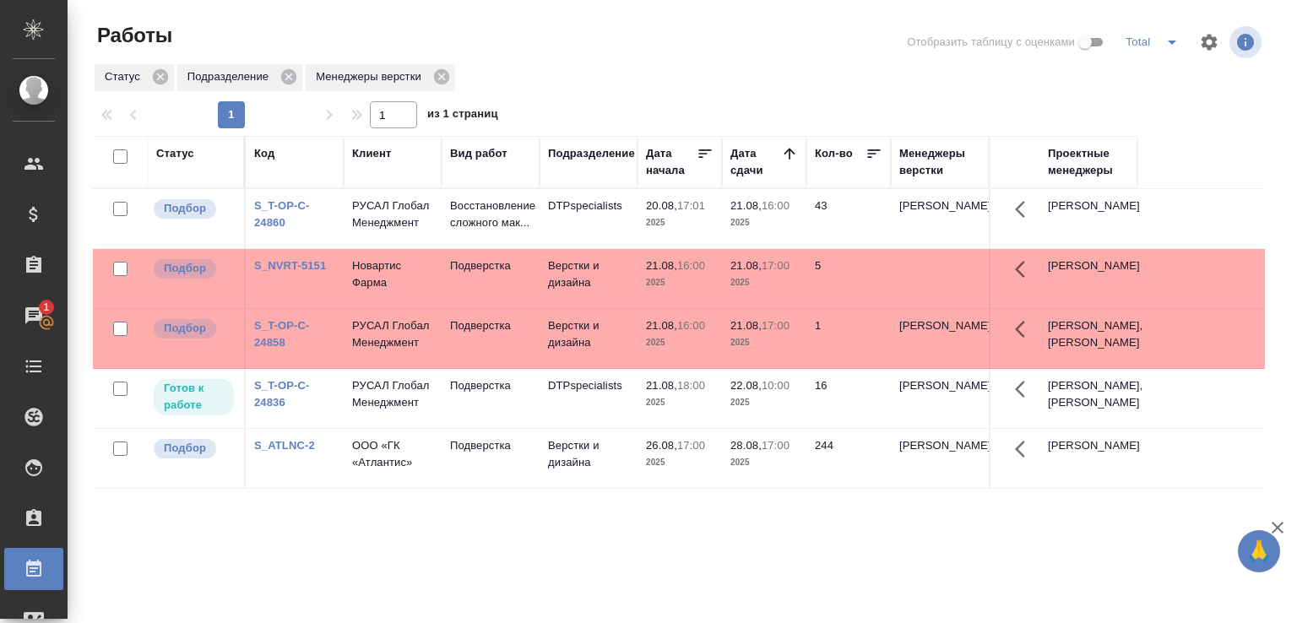
click at [496, 248] on td "Подверстка" at bounding box center [491, 218] width 98 height 59
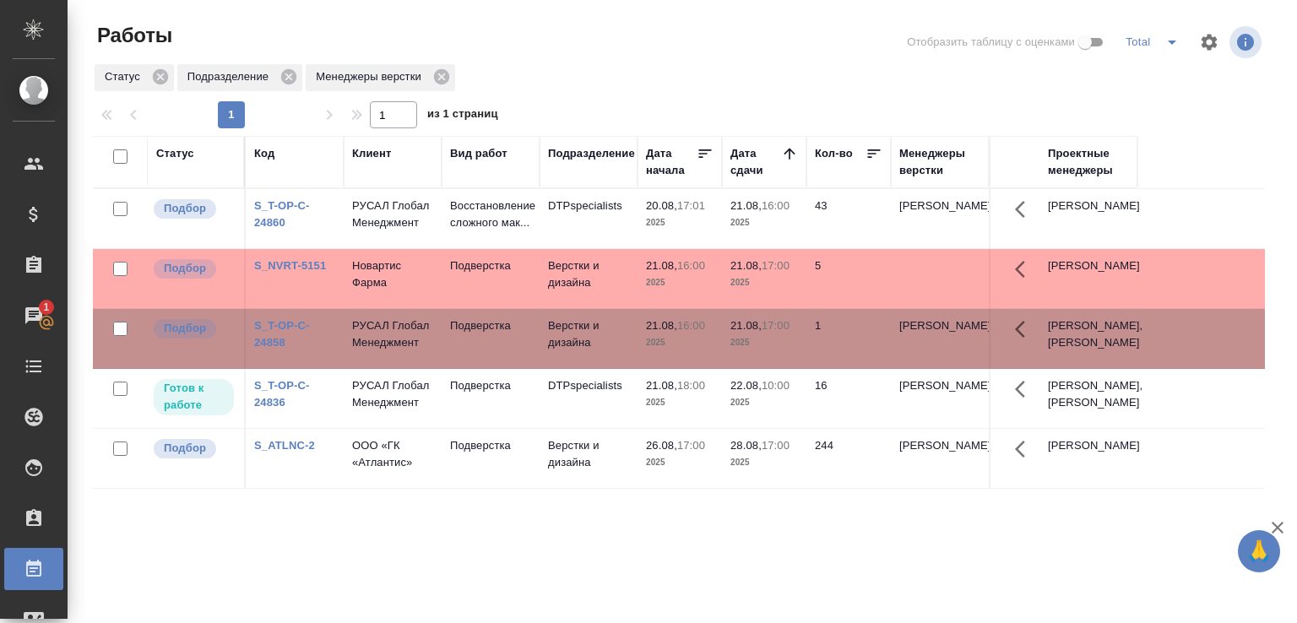
click at [496, 248] on td "Подверстка" at bounding box center [491, 218] width 98 height 59
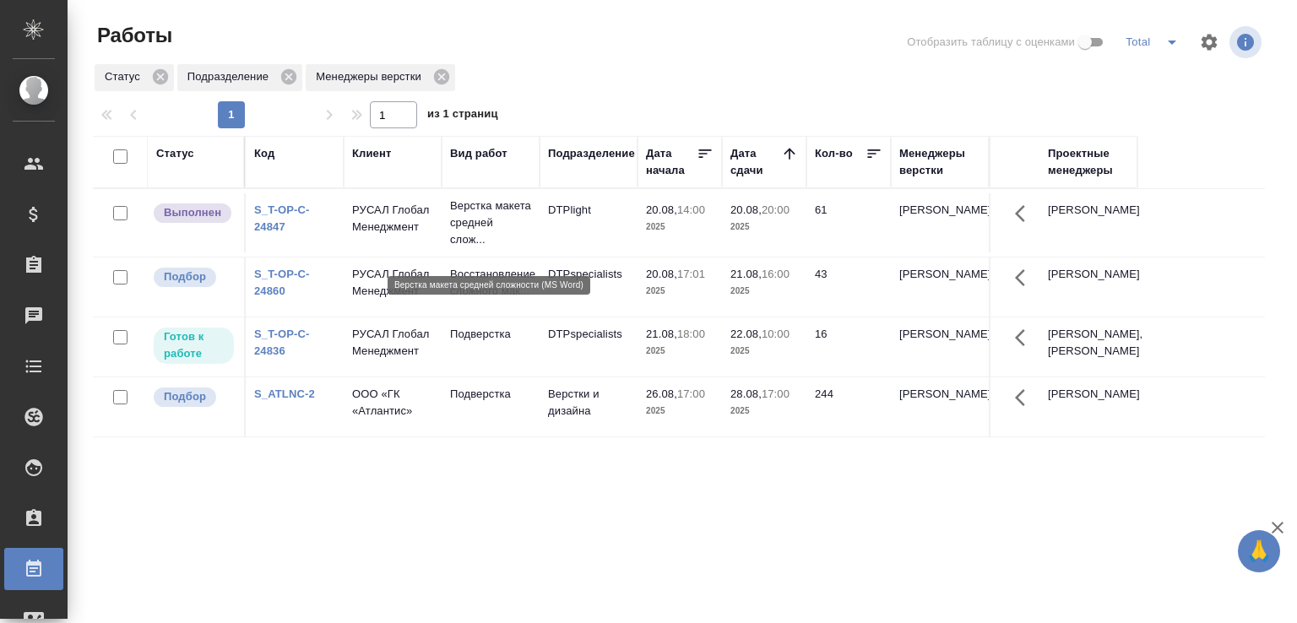
click at [523, 227] on p "Верстка макета средней слож..." at bounding box center [490, 223] width 81 height 51
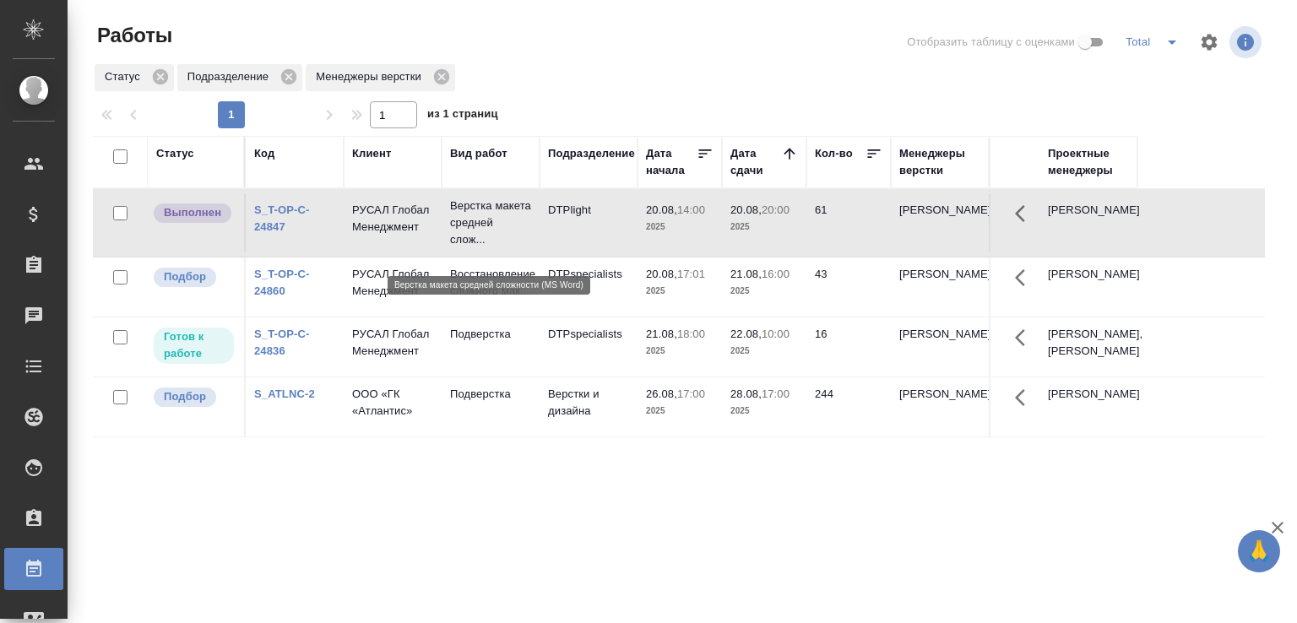
click at [523, 227] on p "Верстка макета средней слож..." at bounding box center [490, 223] width 81 height 51
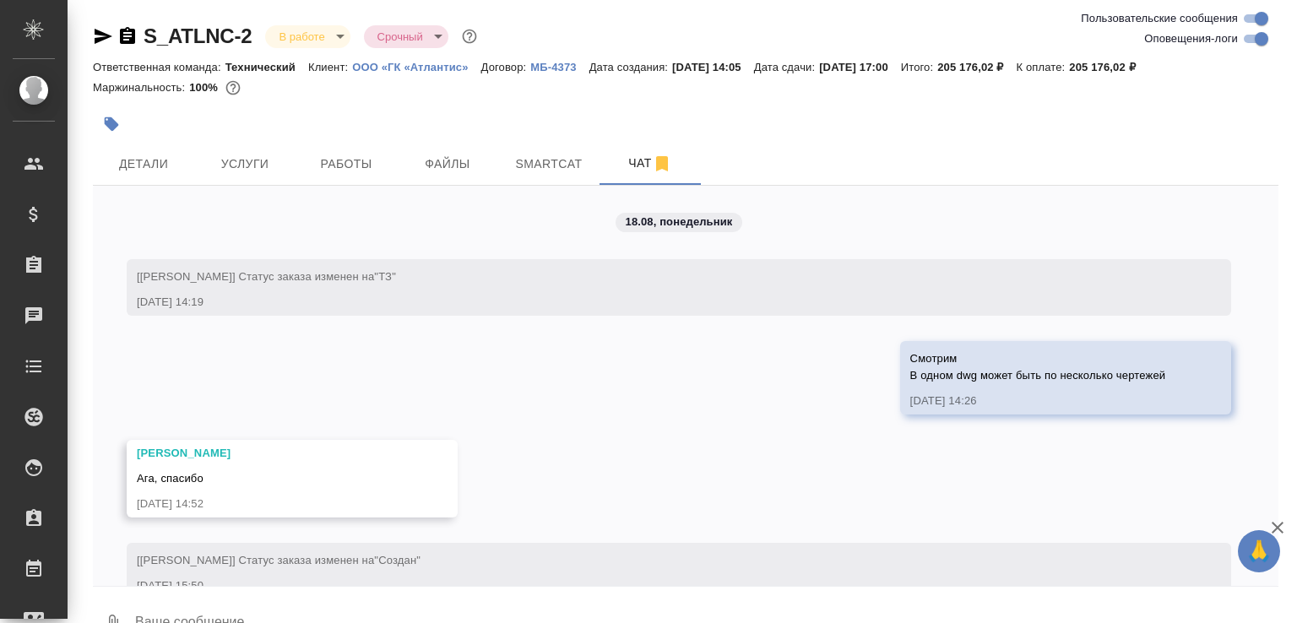
scroll to position [7037, 0]
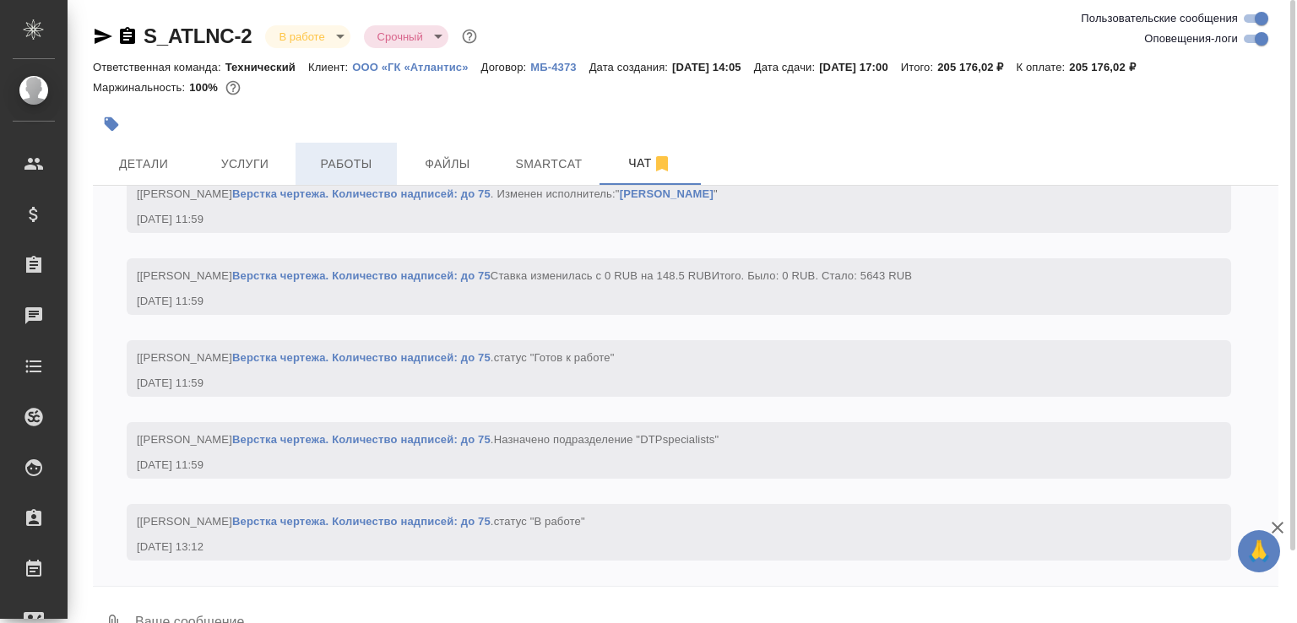
click at [367, 164] on span "Работы" at bounding box center [346, 164] width 81 height 21
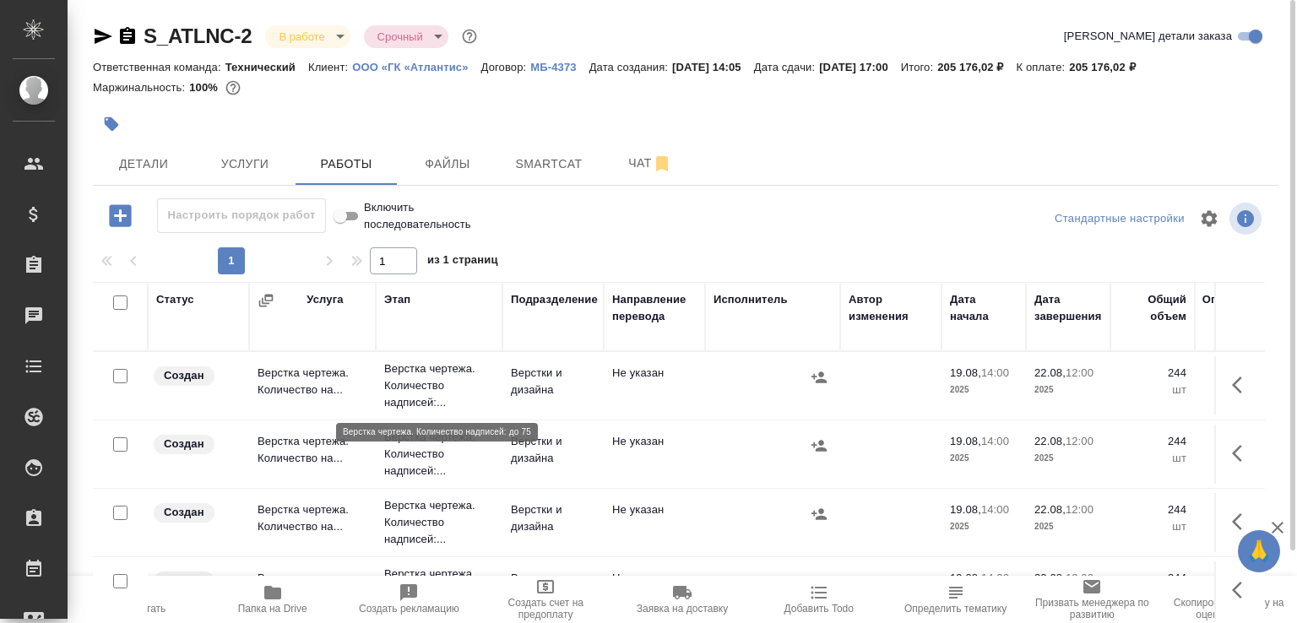
click at [414, 397] on p "Верстка чертежа. Количество надписей:..." at bounding box center [439, 386] width 110 height 51
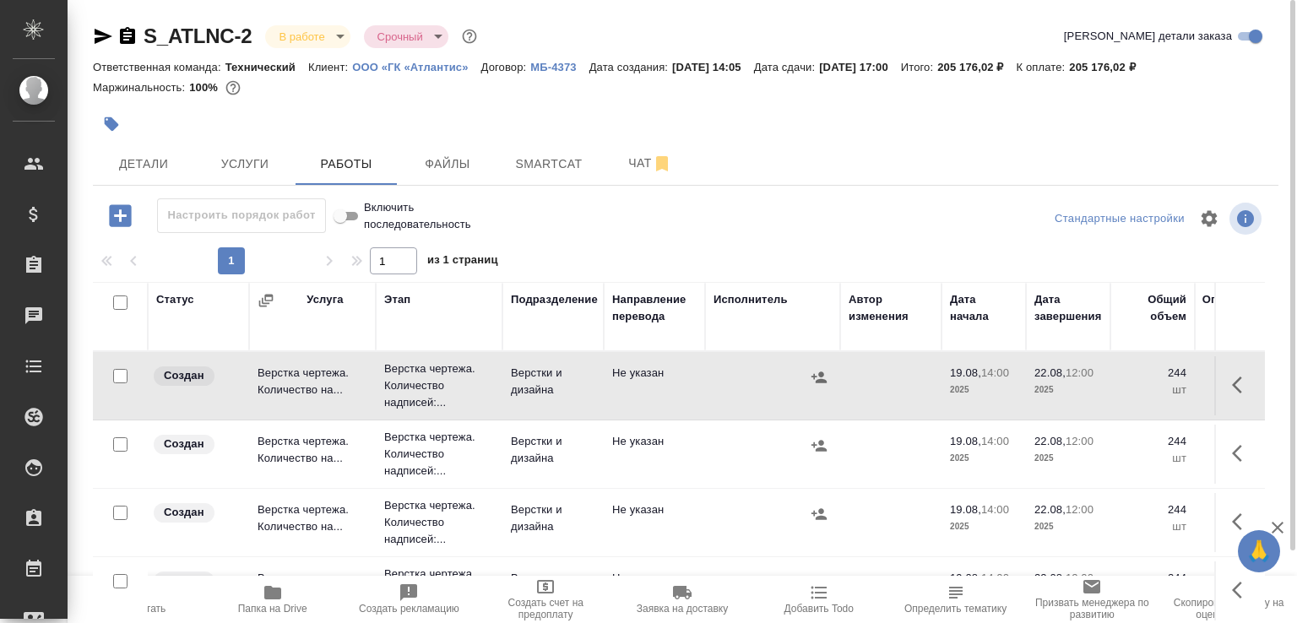
click at [141, 415] on td at bounding box center [120, 385] width 55 height 59
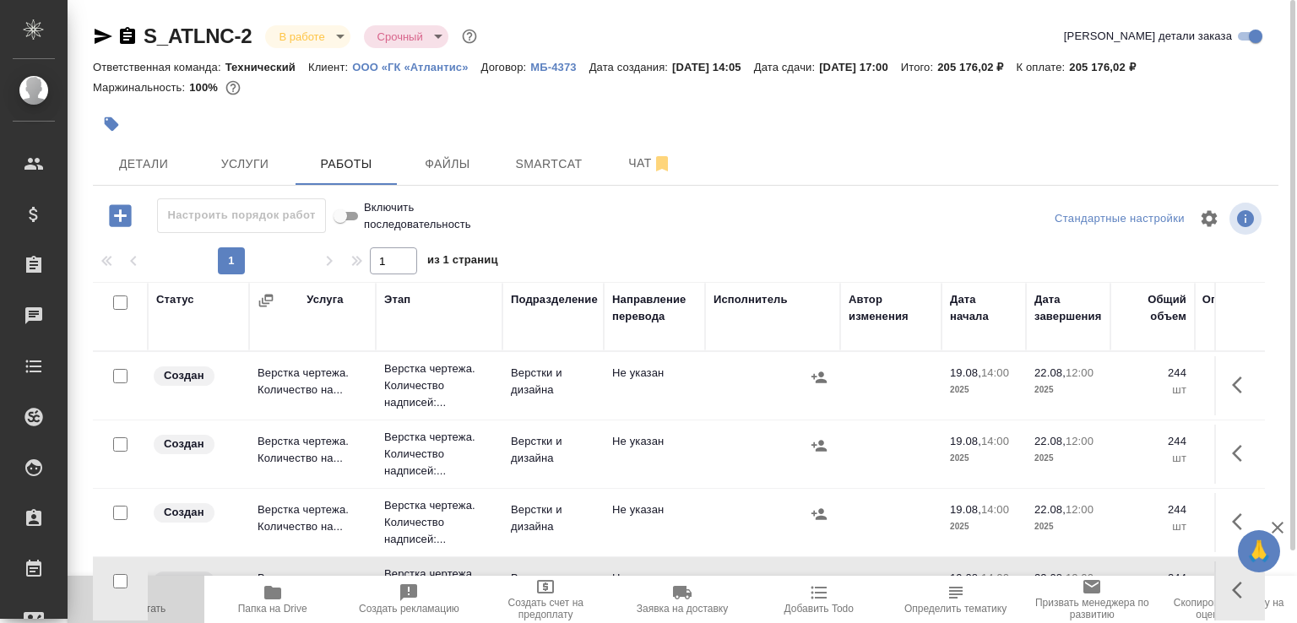
click at [153, 595] on span "Пересчитать" at bounding box center [136, 599] width 117 height 32
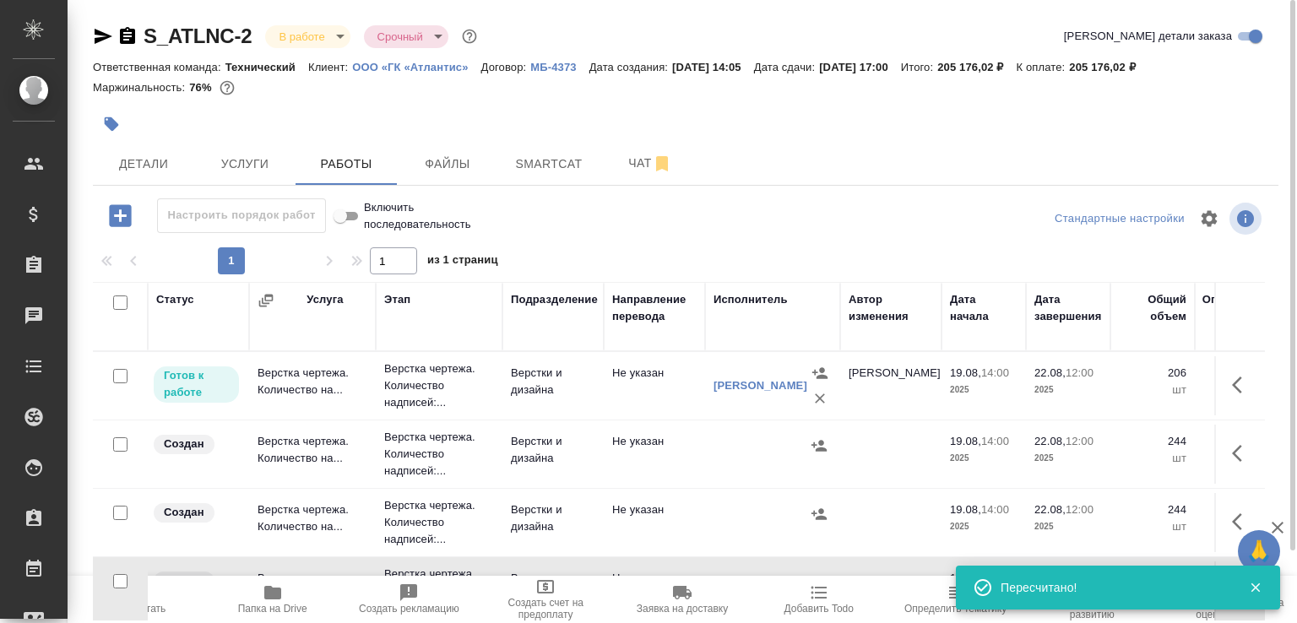
drag, startPoint x: 122, startPoint y: 444, endPoint x: 121, endPoint y: 455, distance: 11.1
click at [122, 445] on input "checkbox" at bounding box center [120, 444] width 14 height 14
checkbox input "true"
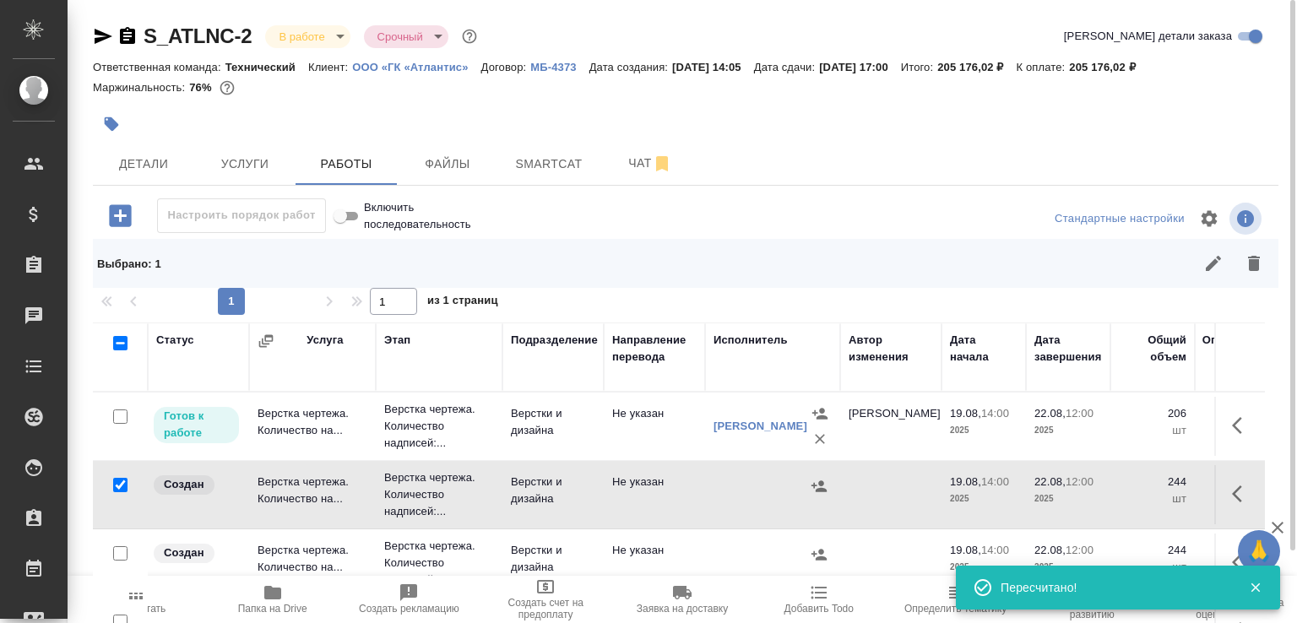
click at [117, 547] on input "checkbox" at bounding box center [120, 553] width 14 height 14
checkbox input "true"
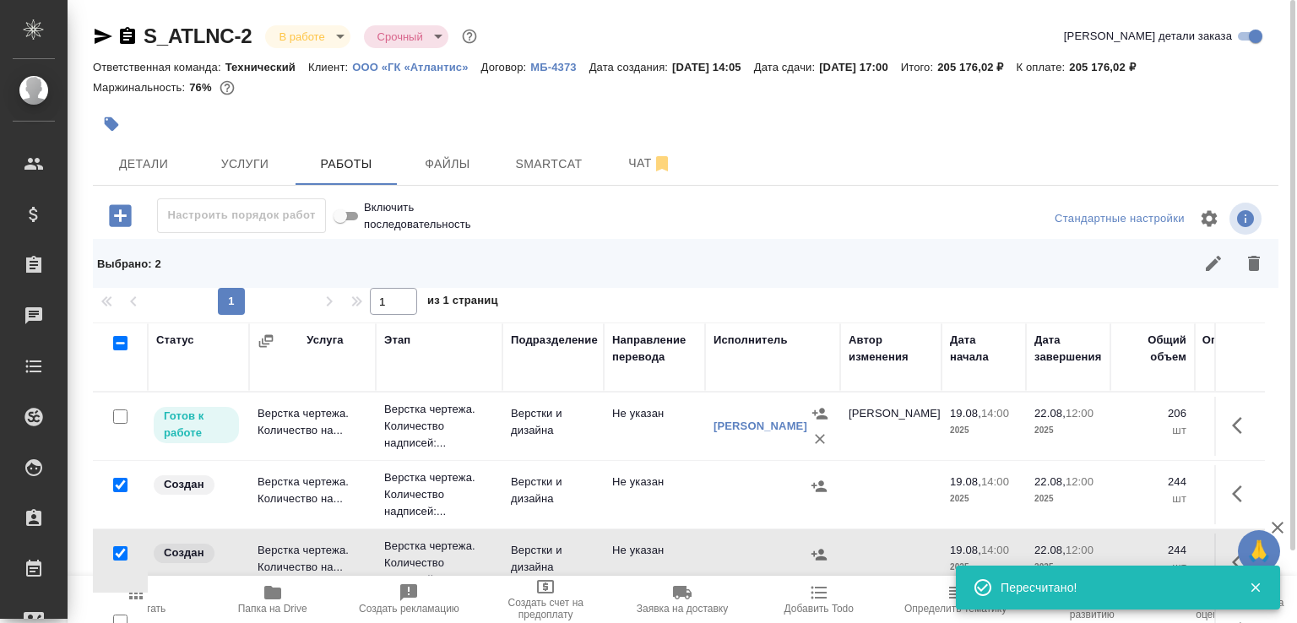
scroll to position [84, 0]
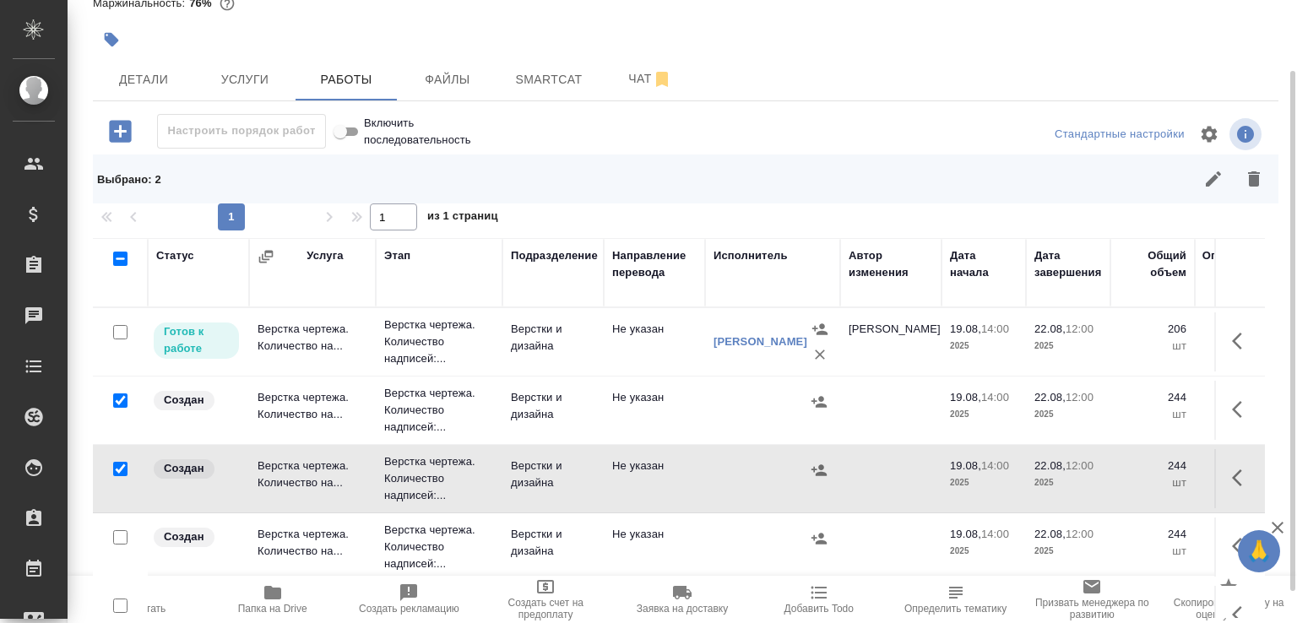
click at [118, 538] on input "checkbox" at bounding box center [120, 537] width 14 height 14
checkbox input "true"
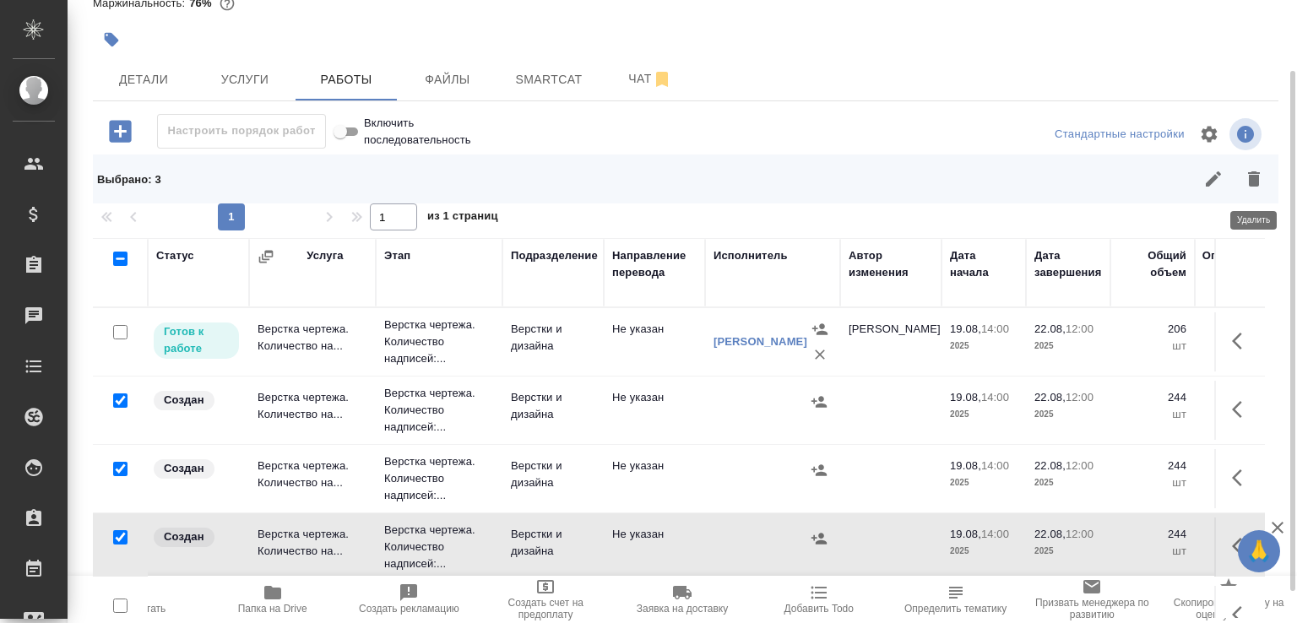
click at [1255, 189] on icon "button" at bounding box center [1254, 179] width 20 height 20
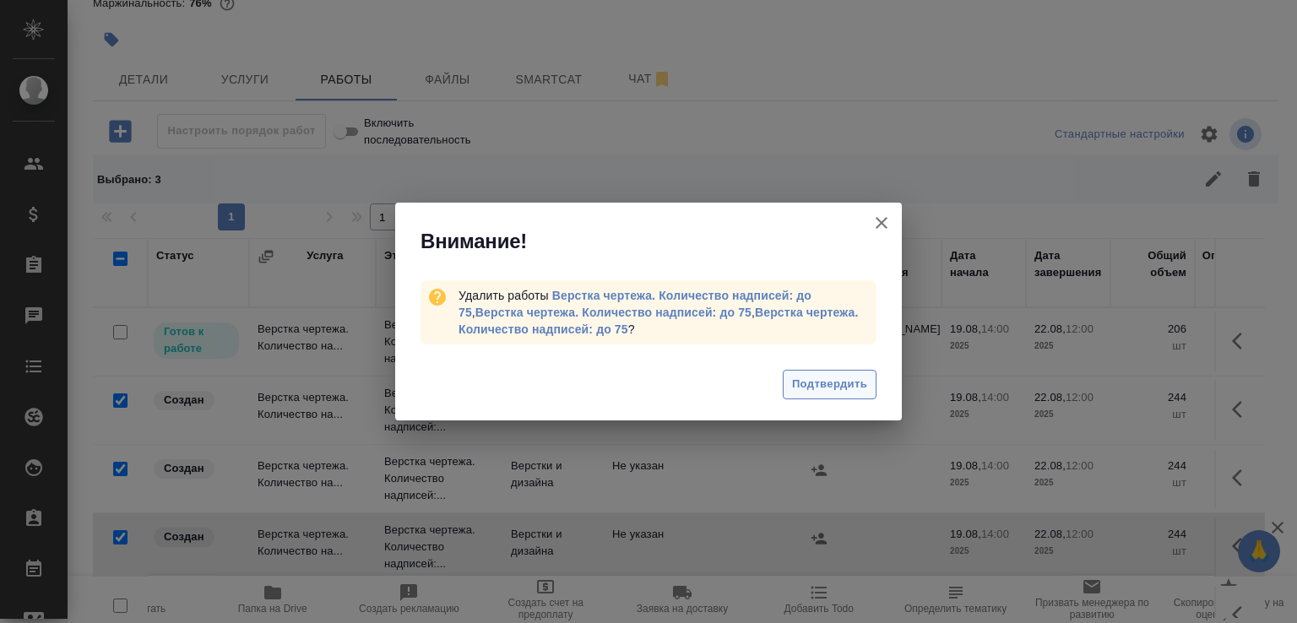
click at [821, 382] on span "Подтвердить" at bounding box center [829, 384] width 75 height 19
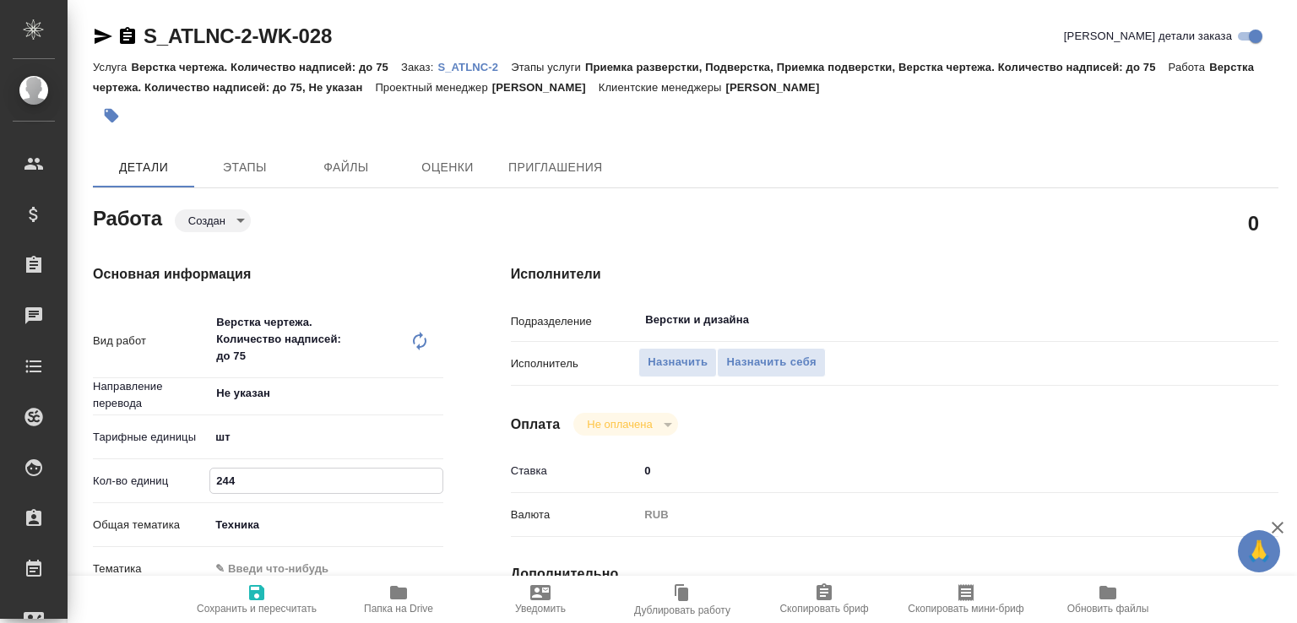
drag, startPoint x: 223, startPoint y: 483, endPoint x: 327, endPoint y: 491, distance: 104.2
click at [327, 491] on input "244" at bounding box center [325, 481] width 231 height 24
type input "206"
click at [242, 609] on span "Сохранить и пересчитать" at bounding box center [257, 609] width 120 height 12
type input "created"
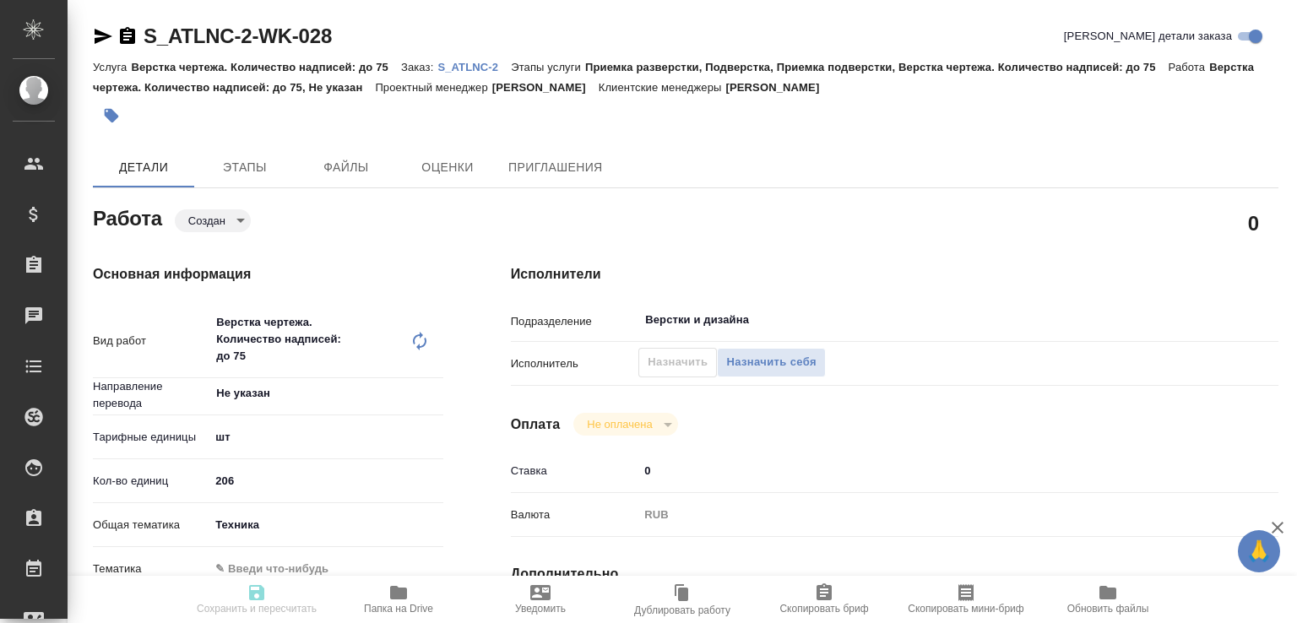
type input "Не указан"
type input "5a8b1489cc6b4906c91bfdc1"
type input "206"
type input "tech"
type input "[DATE] 14:00"
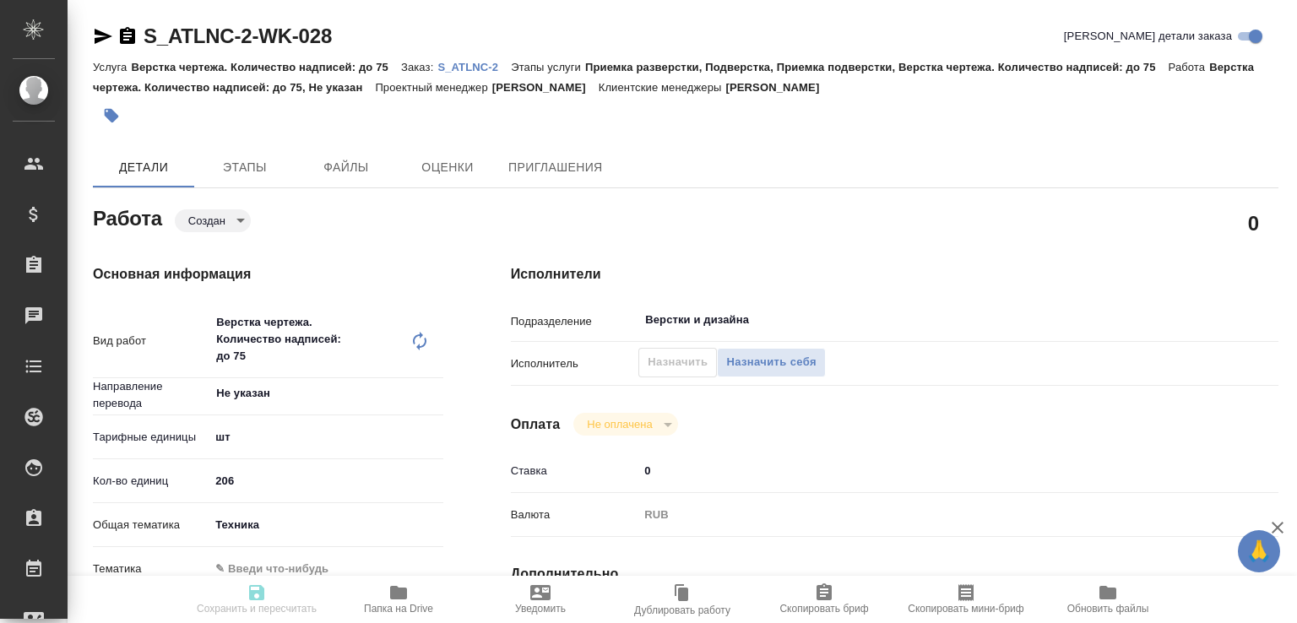
type input "[DATE] 12:00"
type input "[DATE] 17:00"
type input "Верстки и дизайна"
type input "notPayed"
type input "0"
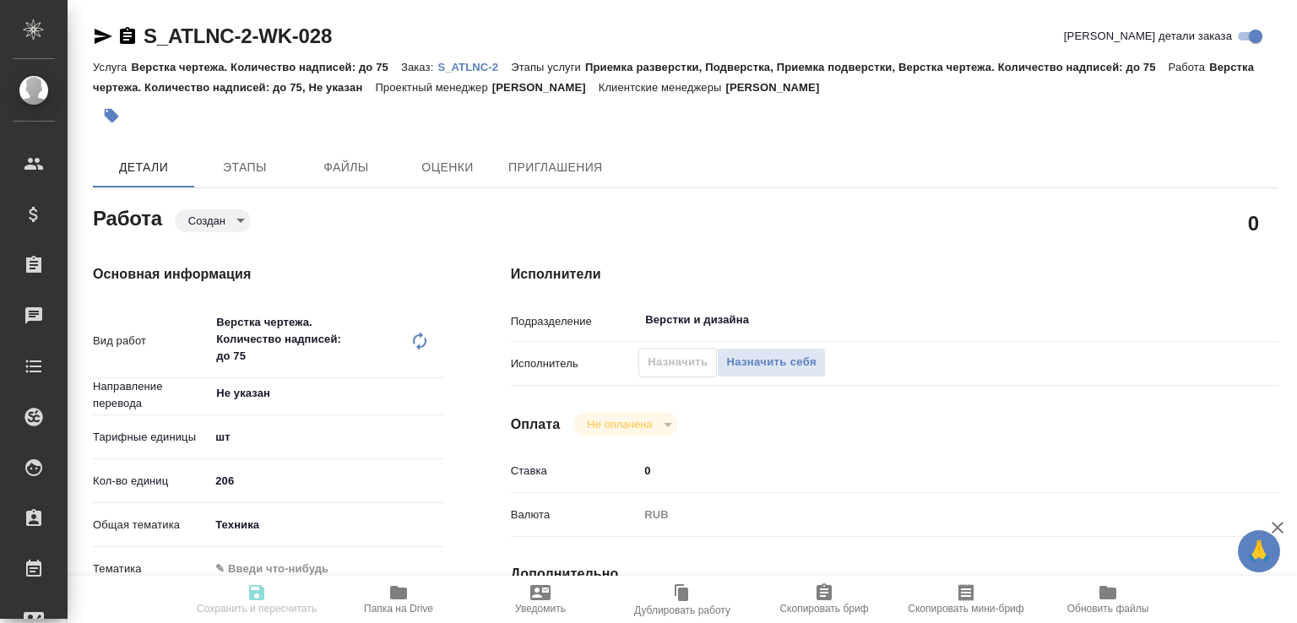
type input "RUB"
type input "[PERSON_NAME]"
type input "S_ATLNC-2"
type input "Верстка чертежа. Количество надписей: до 75"
type input "Приемка разверстки, Подверстка, Приемка подверстки, Верстка чертежа. Количество…"
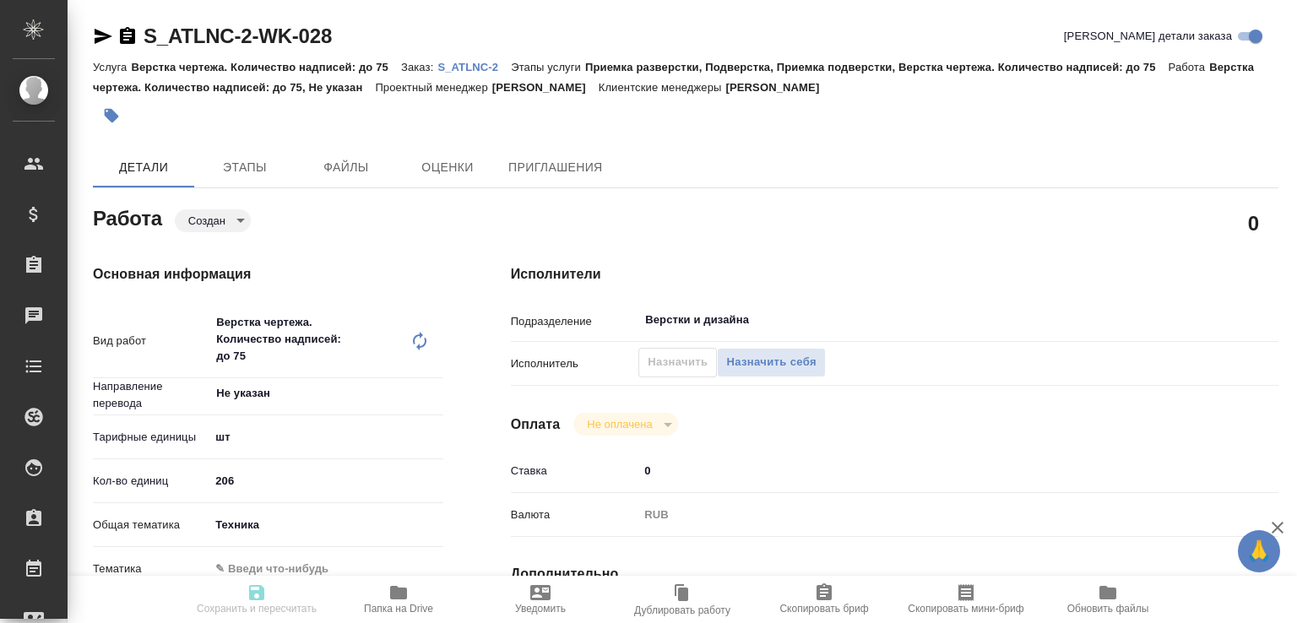
type input "[PERSON_NAME]"
type input "/Clients/ООО ГК Атлантис/Orders/S_ATLNC-2"
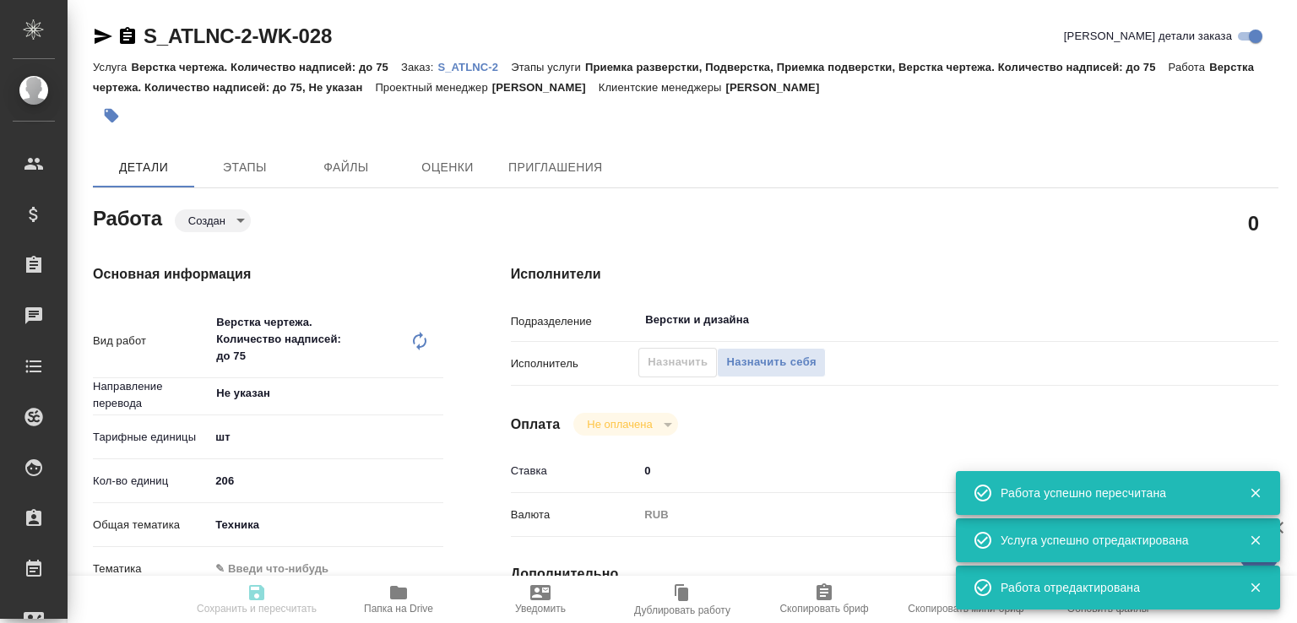
type input "created"
type input "Не указан"
type input "5a8b1489cc6b4906c91bfdc1"
type input "206"
type input "tech"
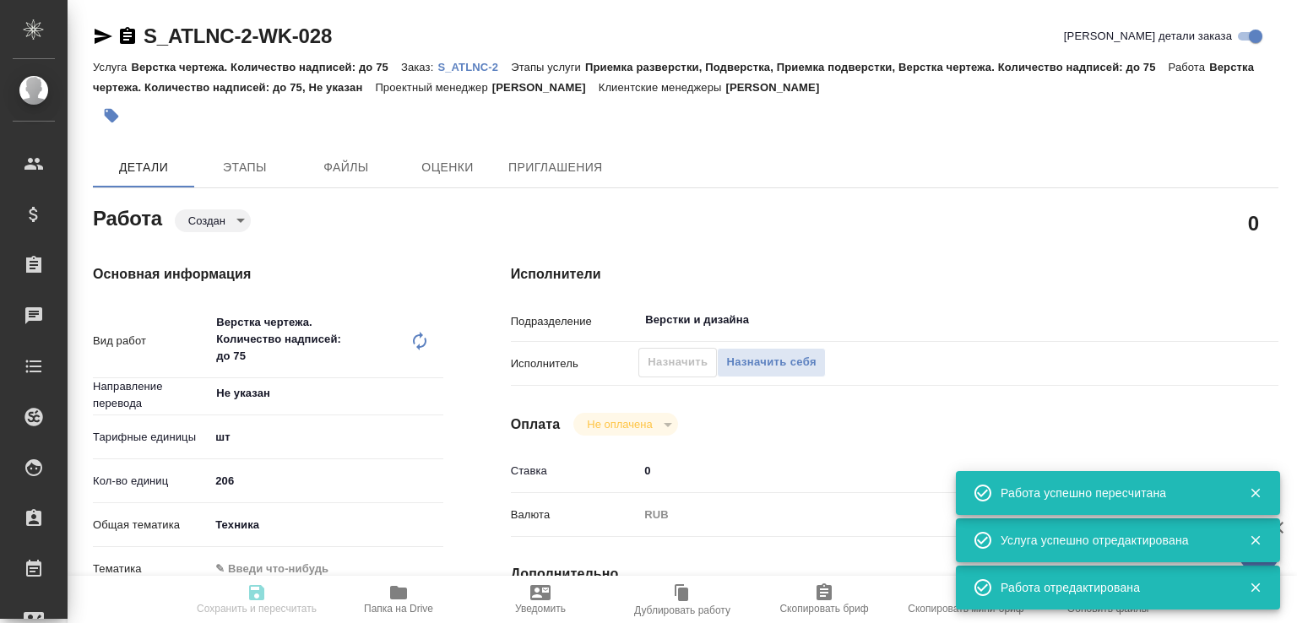
type input "[DATE] 14:00"
type input "[DATE] 12:00"
type input "[DATE] 17:00"
type input "Верстки и дизайна"
type input "notPayed"
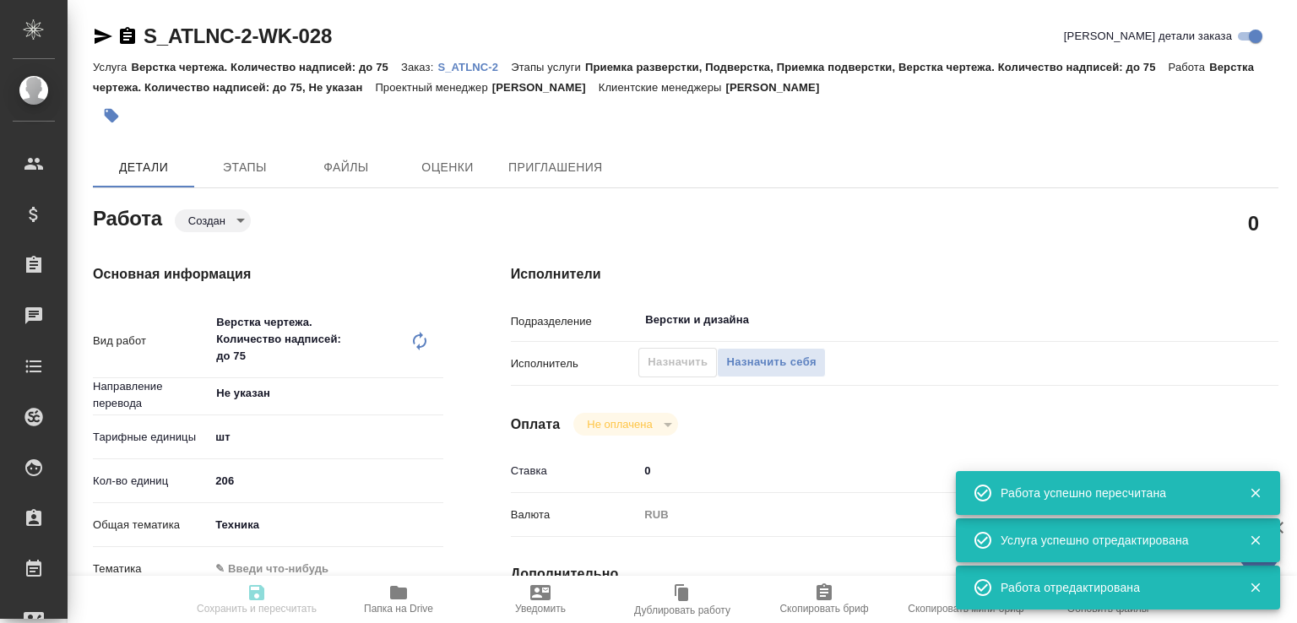
type input "0"
type input "RUB"
type input "[PERSON_NAME]"
type input "S_ATLNC-2"
type input "Верстка чертежа. Количество надписей: до 75"
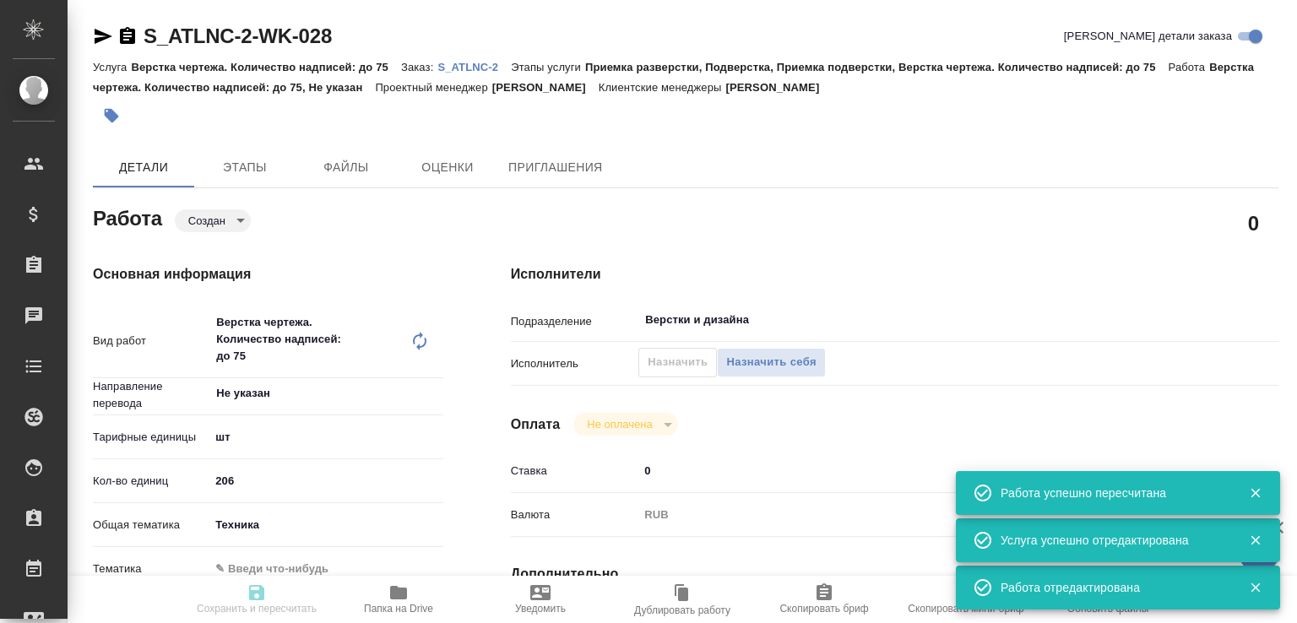
type input "Приемка разверстки, Подверстка, Приемка подверстки, Верстка чертежа. Количество…"
type input "Усманова Ольга"
type input "[PERSON_NAME]"
type input "/Clients/ООО ГК Атлантис/Orders/S_ATLNC-2"
click at [654, 360] on span "Назначить" at bounding box center [678, 362] width 60 height 19
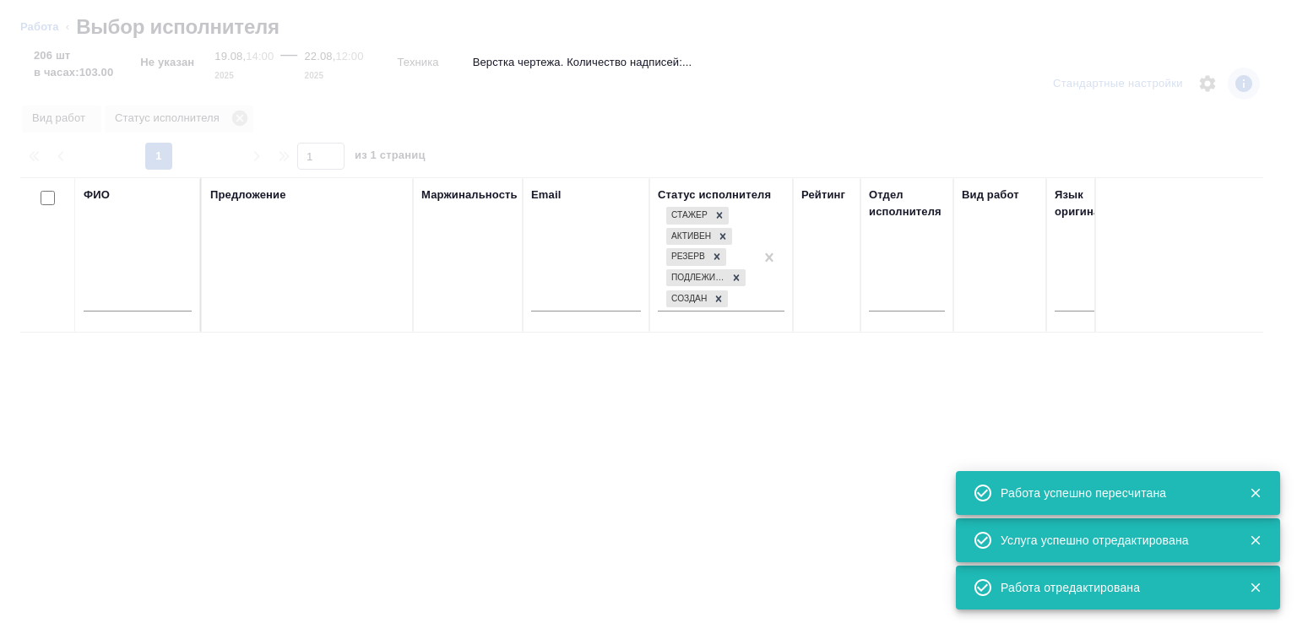
click at [172, 304] on input "text" at bounding box center [138, 301] width 108 height 21
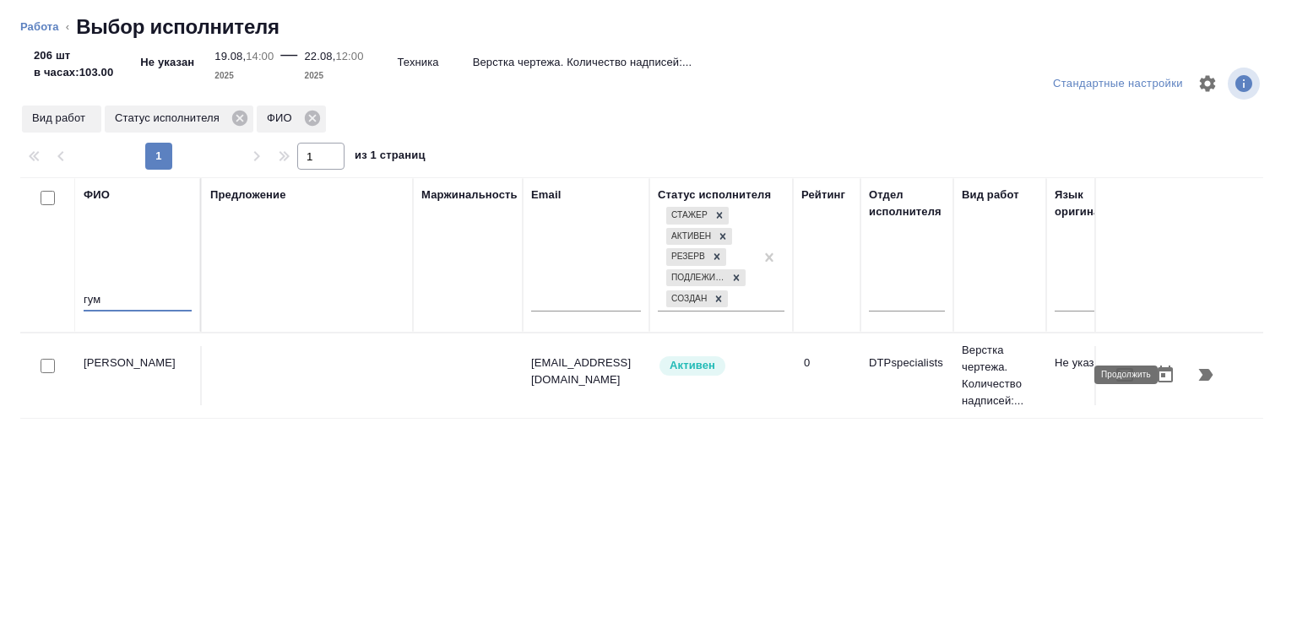
type input "гум"
click at [1199, 379] on icon "button" at bounding box center [1206, 375] width 14 height 12
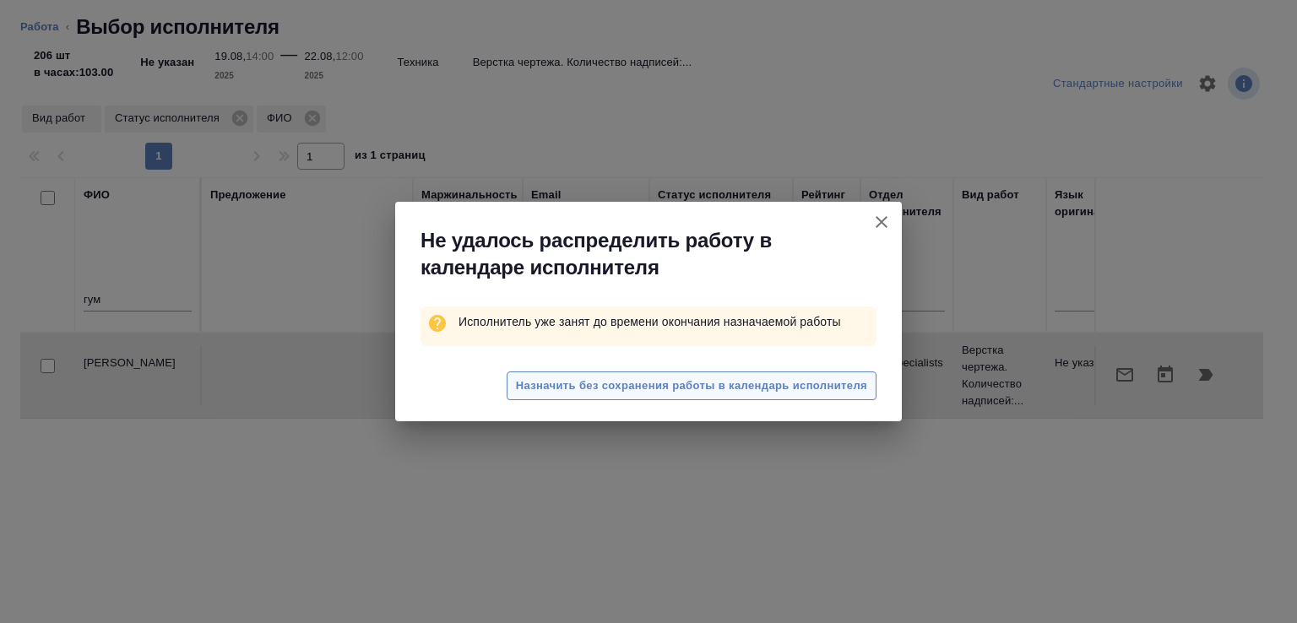
click at [613, 388] on span "Назначить без сохранения работы в календарь исполнителя" at bounding box center [691, 386] width 351 height 19
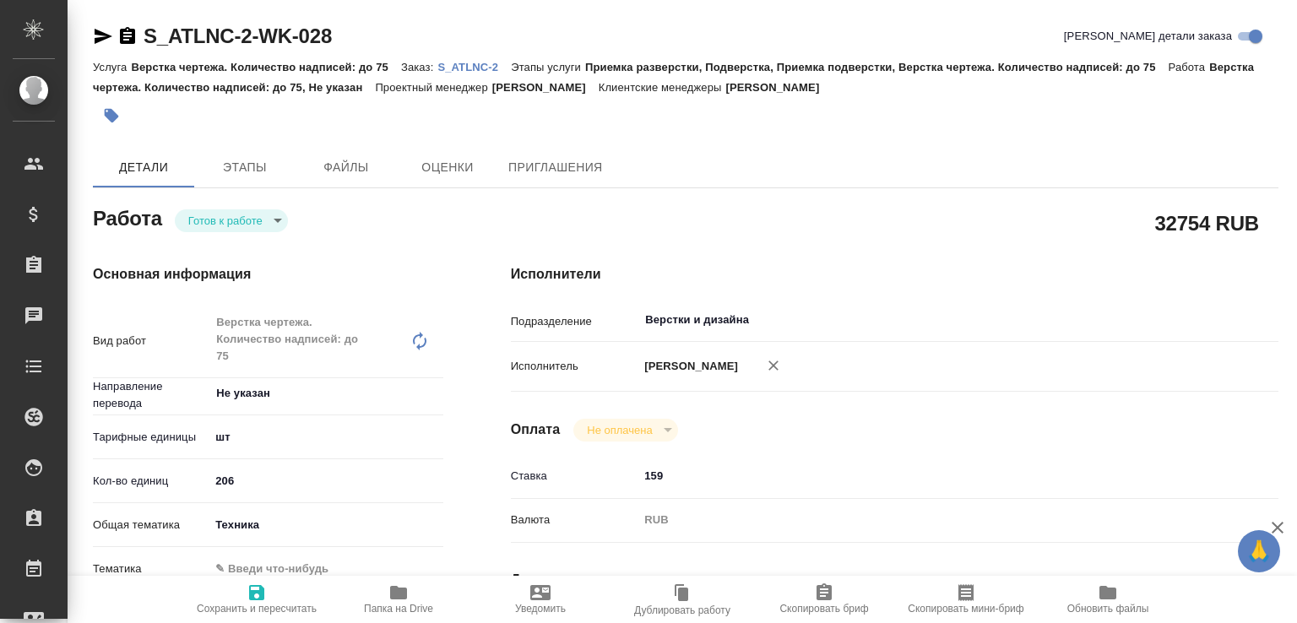
type textarea "x"
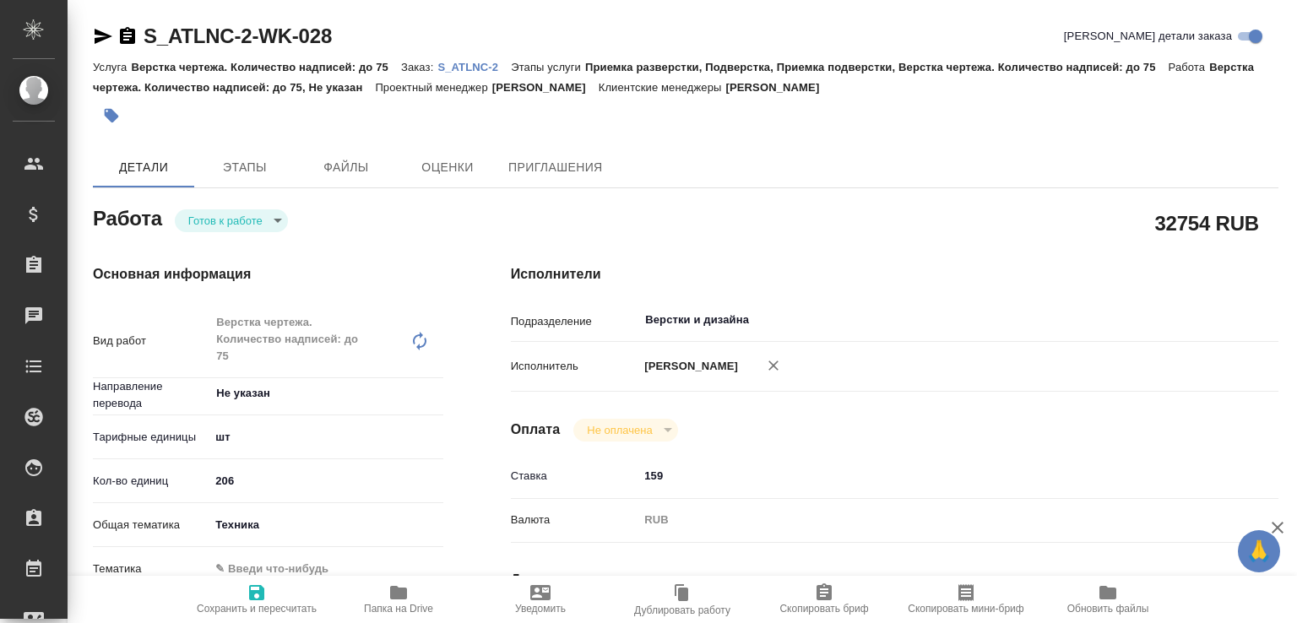
type textarea "x"
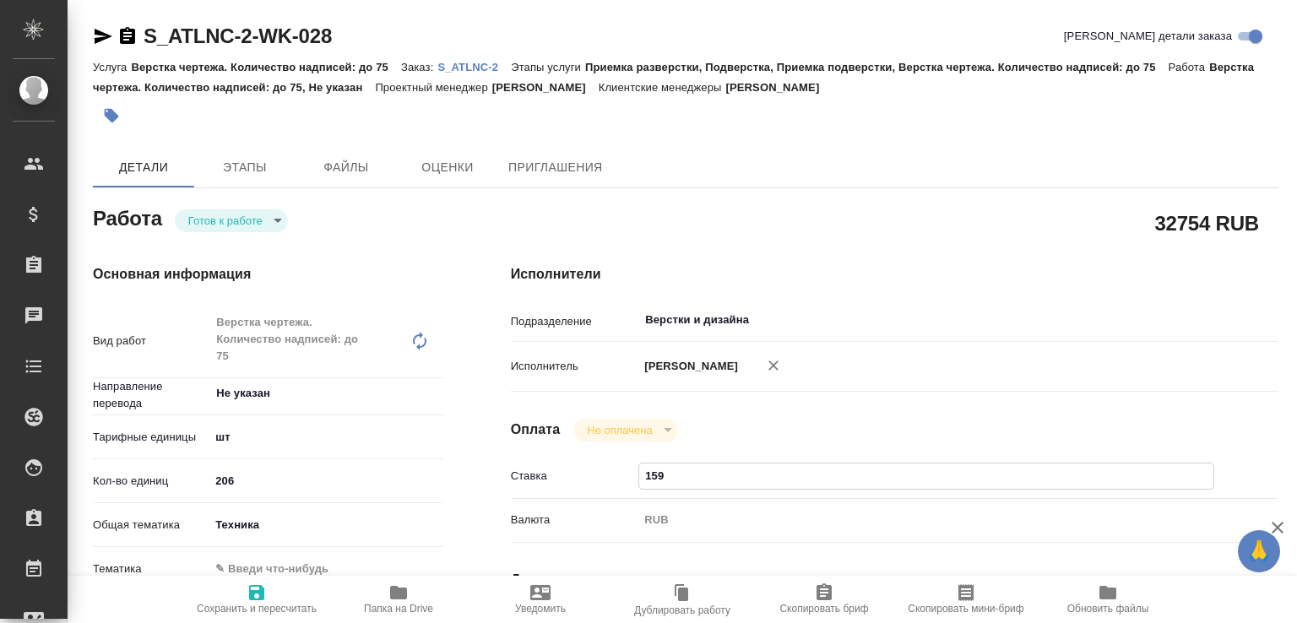
drag, startPoint x: 646, startPoint y: 489, endPoint x: 669, endPoint y: 489, distance: 22.8
click at [669, 488] on input "159" at bounding box center [926, 476] width 574 height 24
type textarea "x"
type input "1"
type textarea "x"
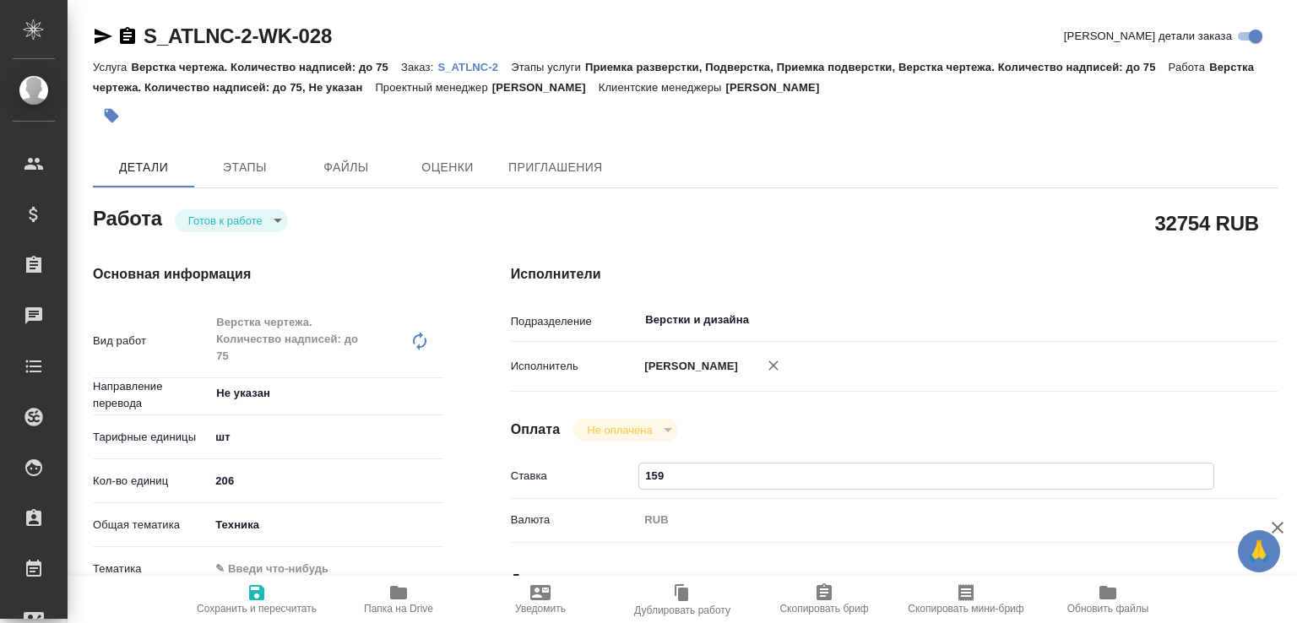
type textarea "x"
type input "17"
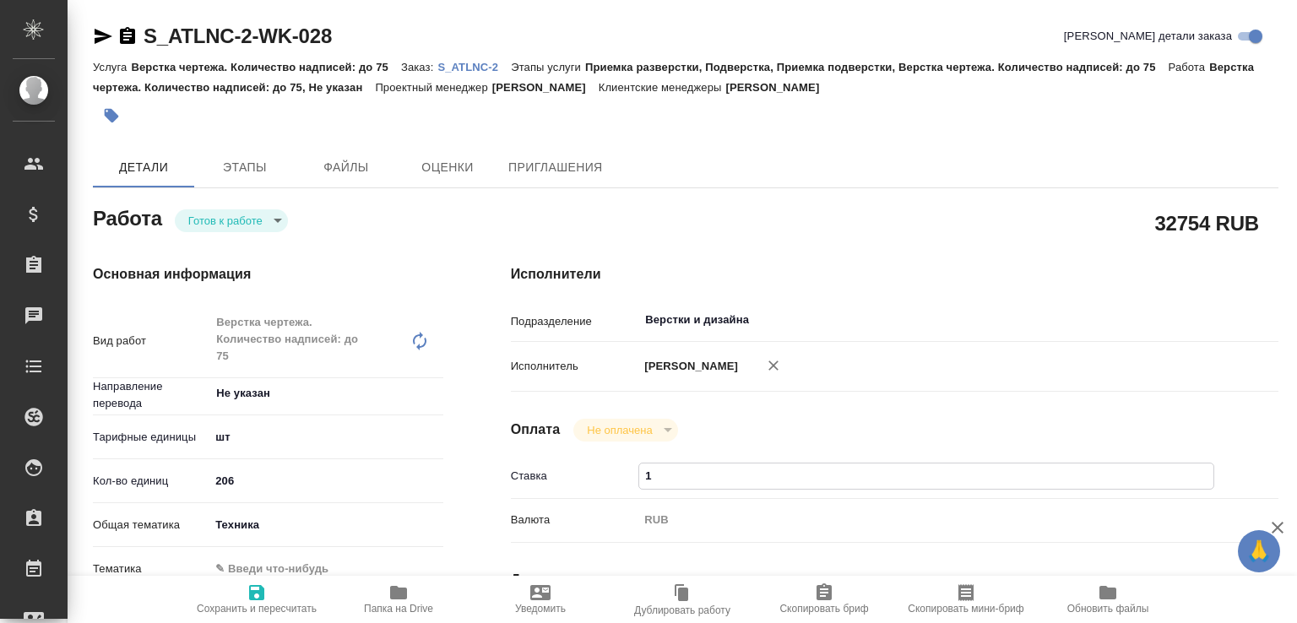
type textarea "x"
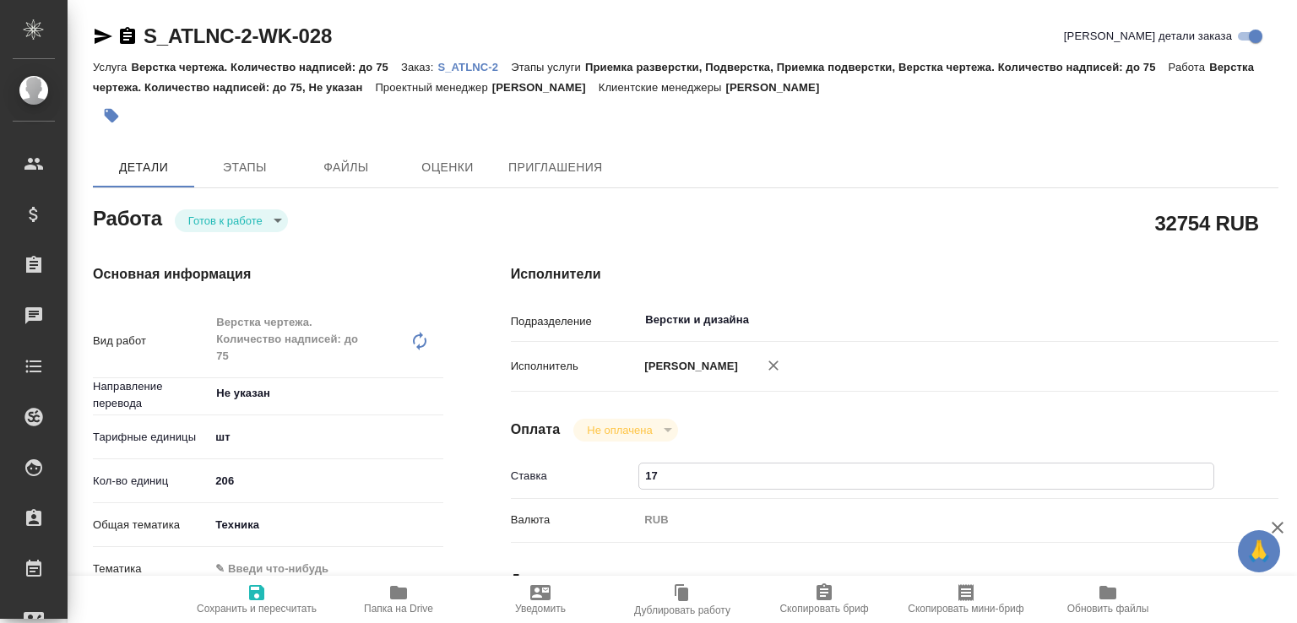
type input "170"
type textarea "x"
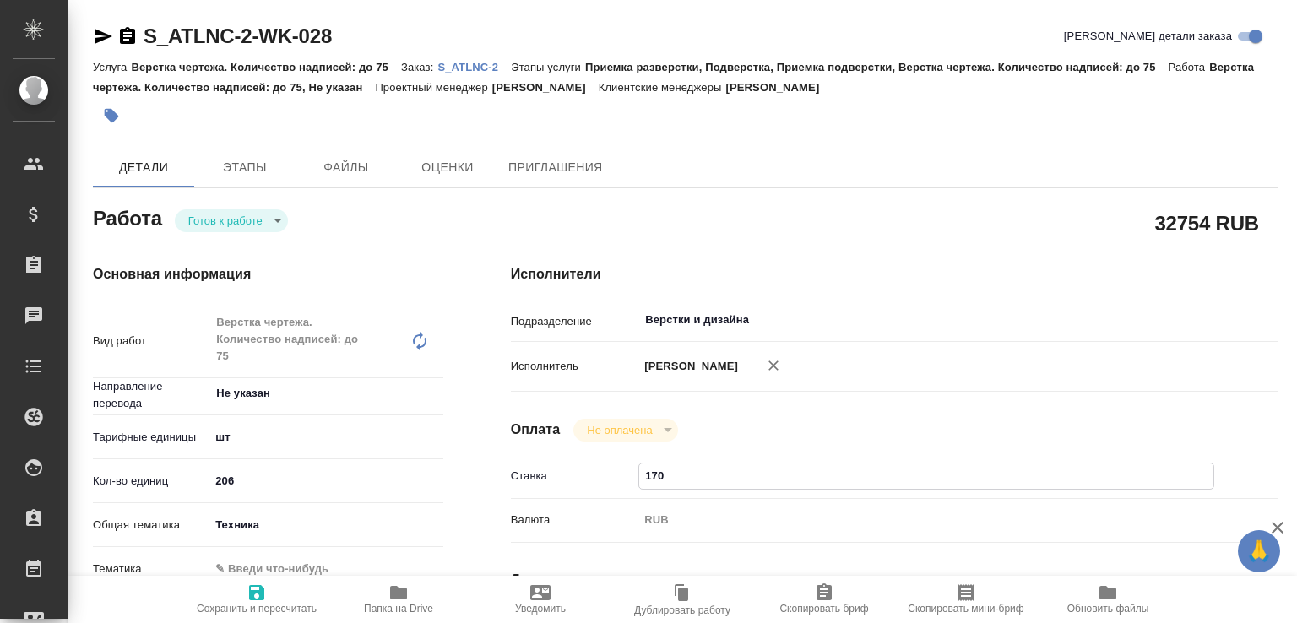
scroll to position [264, 0]
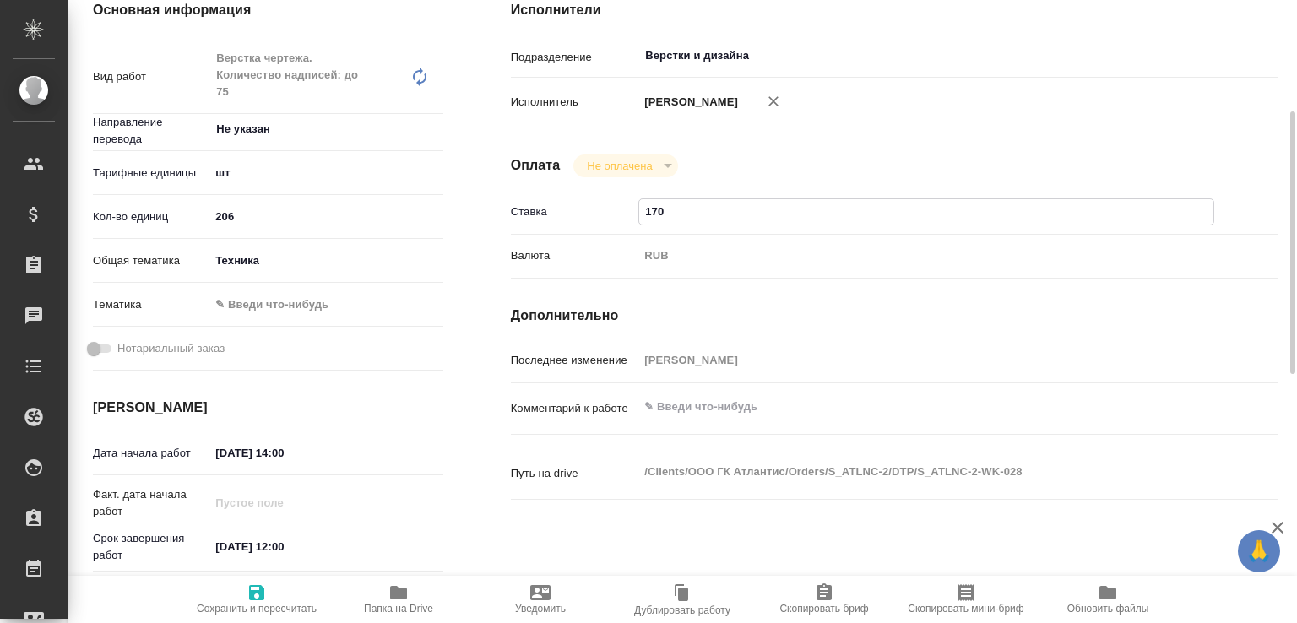
type input "170"
click at [738, 427] on div "x" at bounding box center [926, 408] width 576 height 37
type textarea "x"
paste textarea "https://drive.awatera.com/s/3775eQPn2H3gEBG"
type textarea "x"
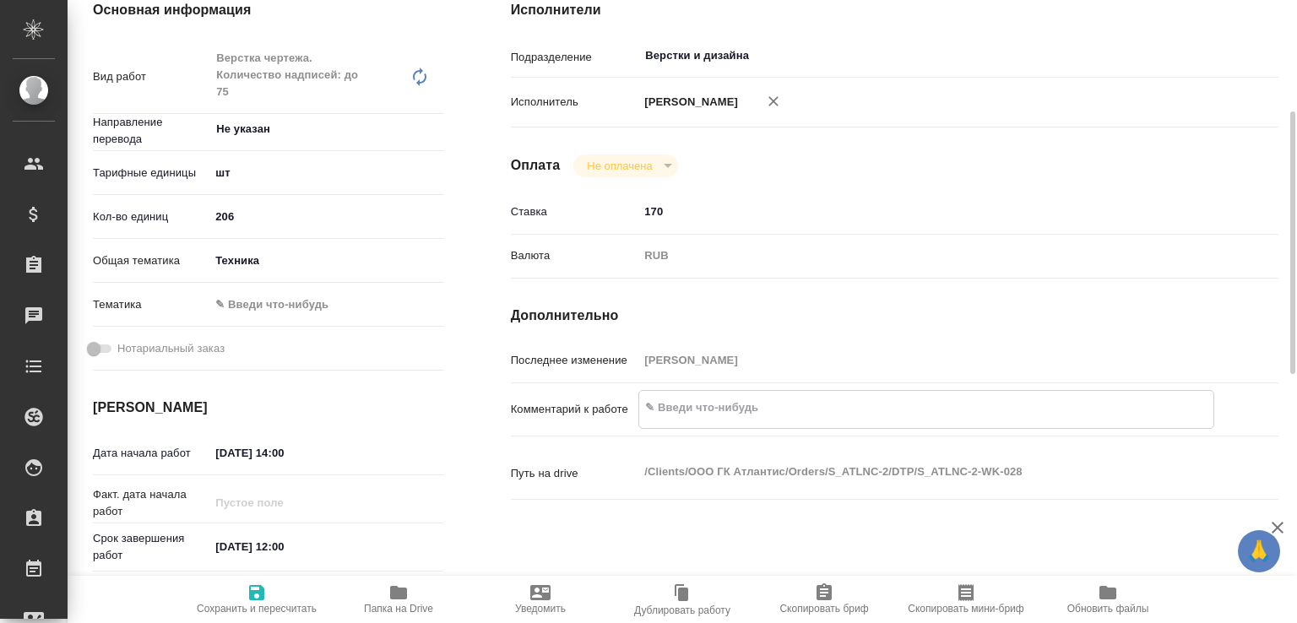
type textarea "https://drive.awatera.com/s/3775eQPn2H3gEBG"
type textarea "x"
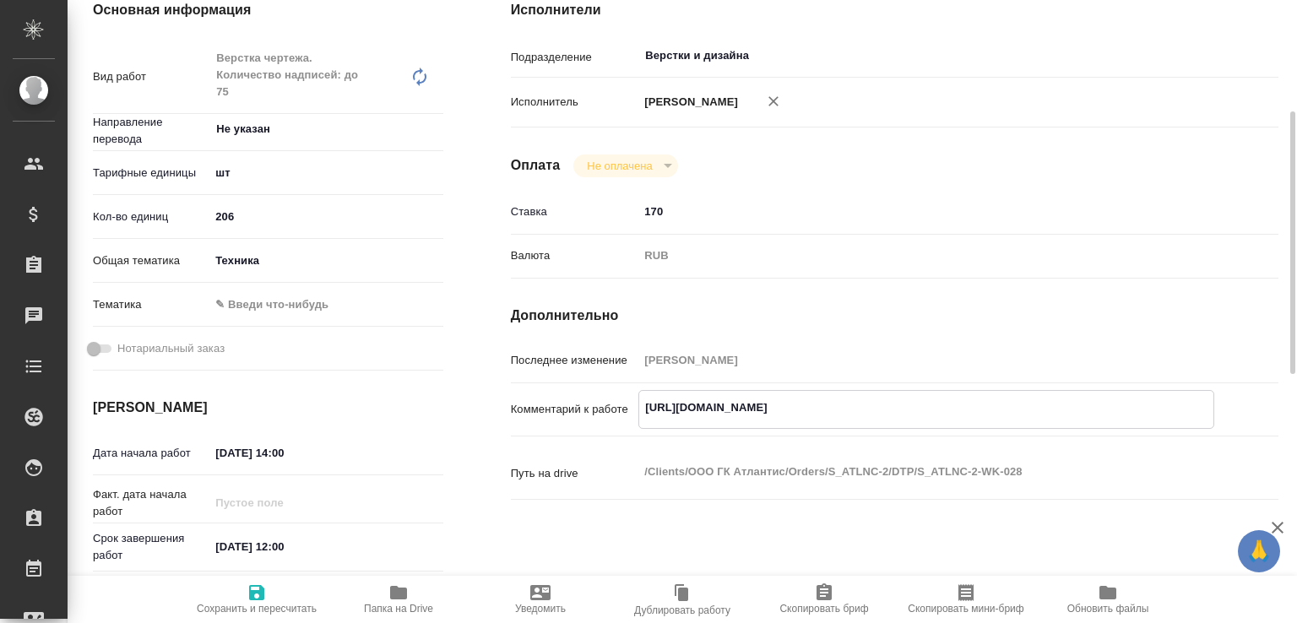
type textarea "https://drive.awatera.com/s/3775eQPn2H3gEBG"
type textarea "x"
click at [260, 603] on span "Сохранить и пересчитать" at bounding box center [257, 609] width 120 height 12
type textarea "x"
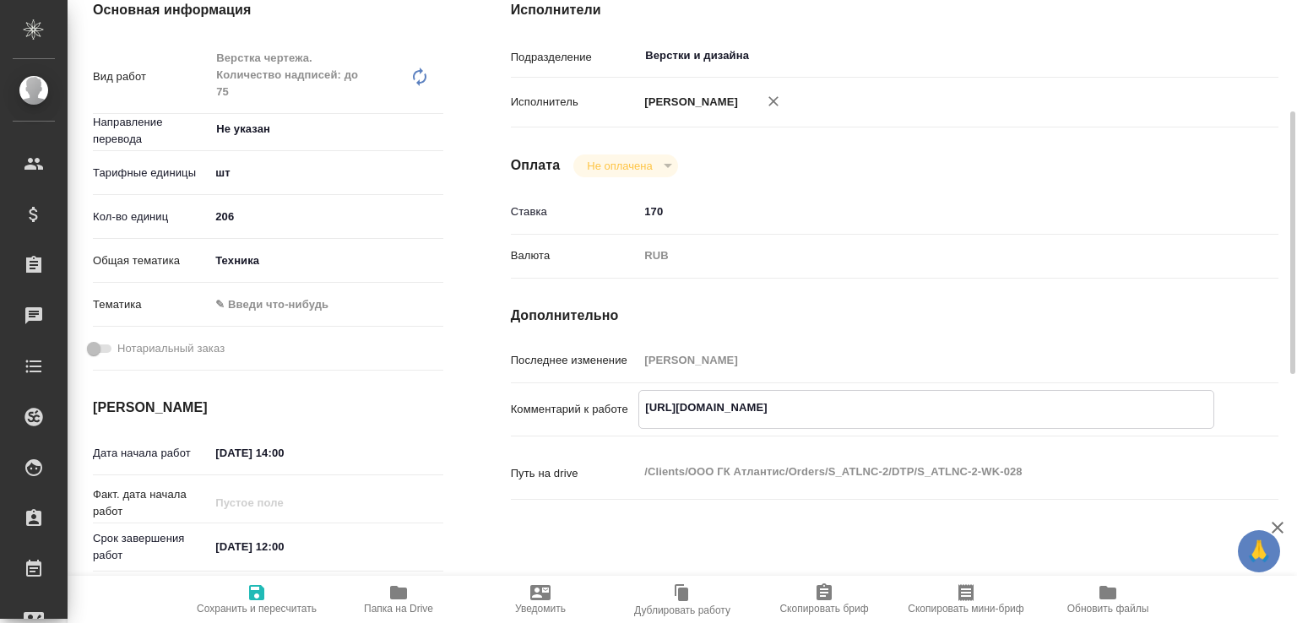
type textarea "x"
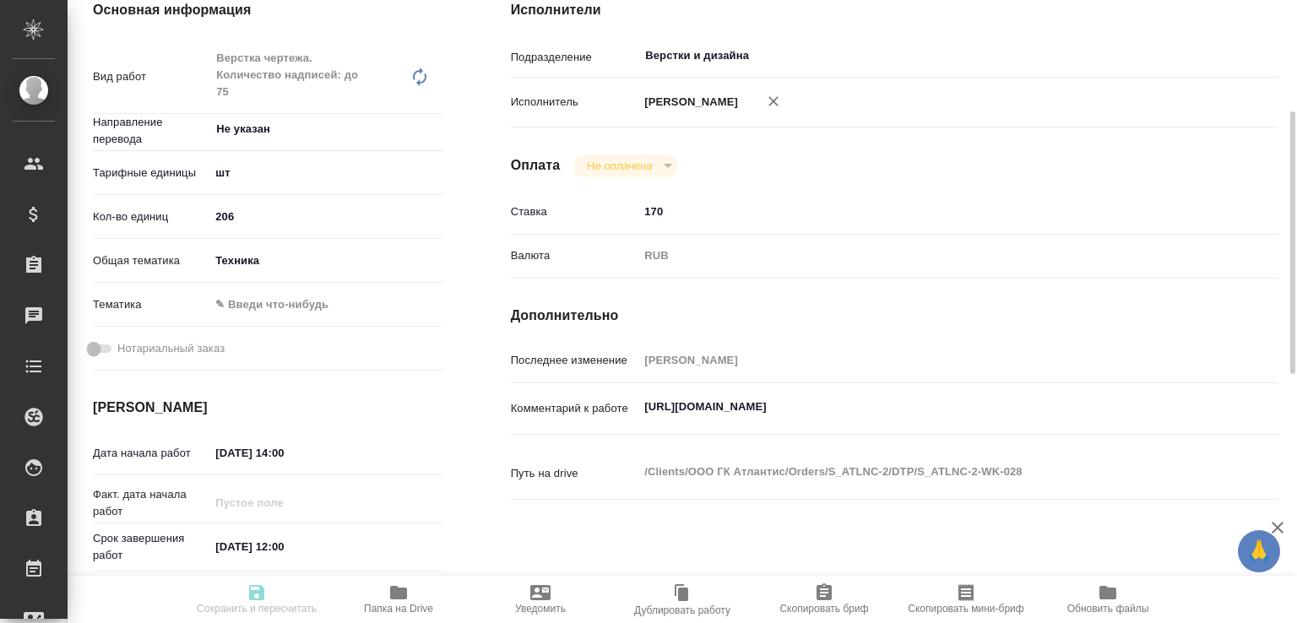
type textarea "x"
type input "readyForWork"
type textarea "Верстка чертежа. Количество надписей: до 75"
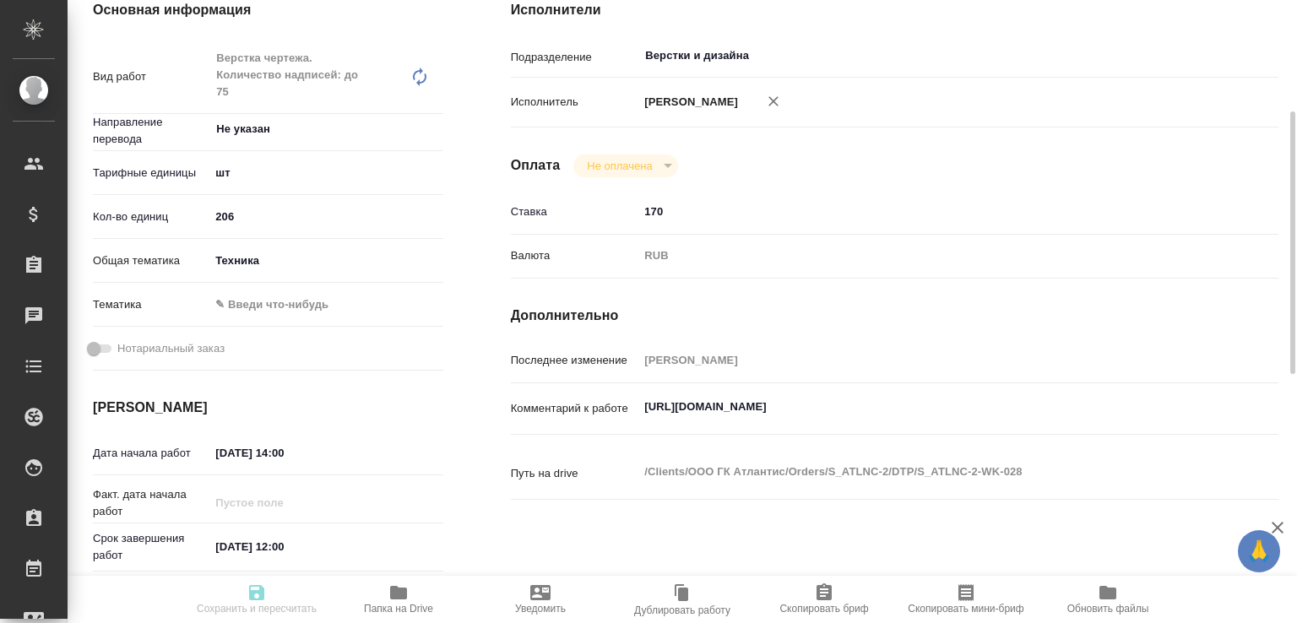
type textarea "x"
type input "Не указан"
type input "5a8b1489cc6b4906c91bfdc1"
type input "206"
type input "tech"
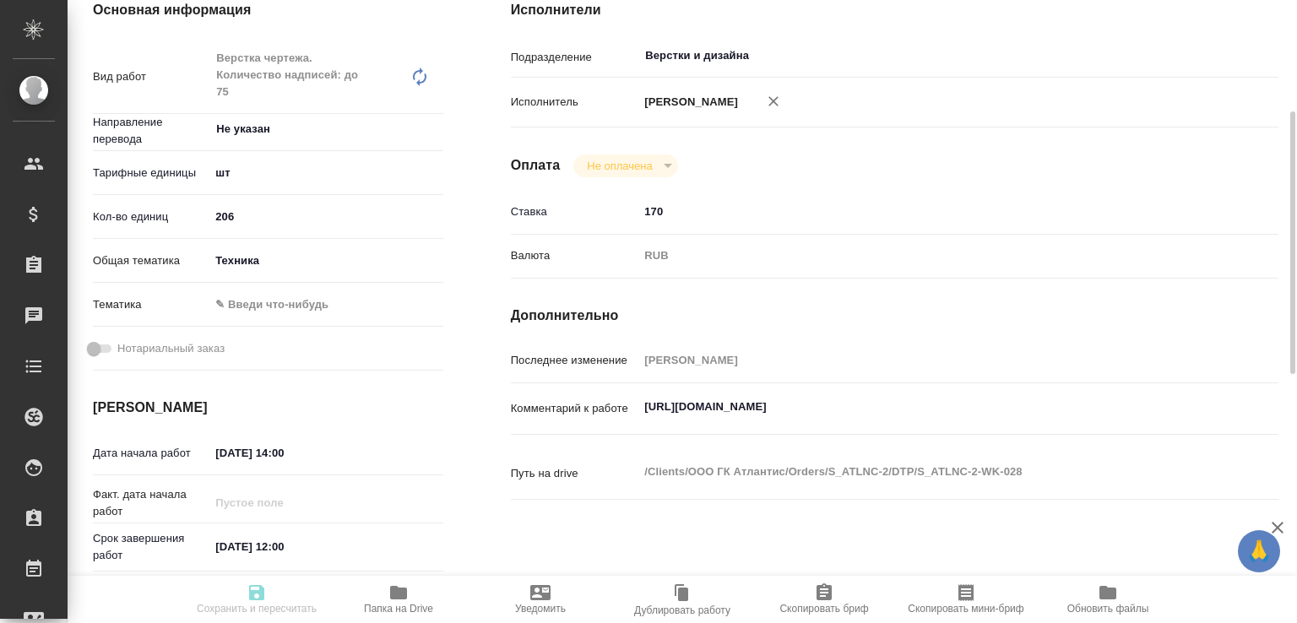
type input "19.08.2025 14:00"
type input "22.08.2025 12:00"
type input "28.08.2025 17:00"
type input "Верстки и дизайна"
type input "notPayed"
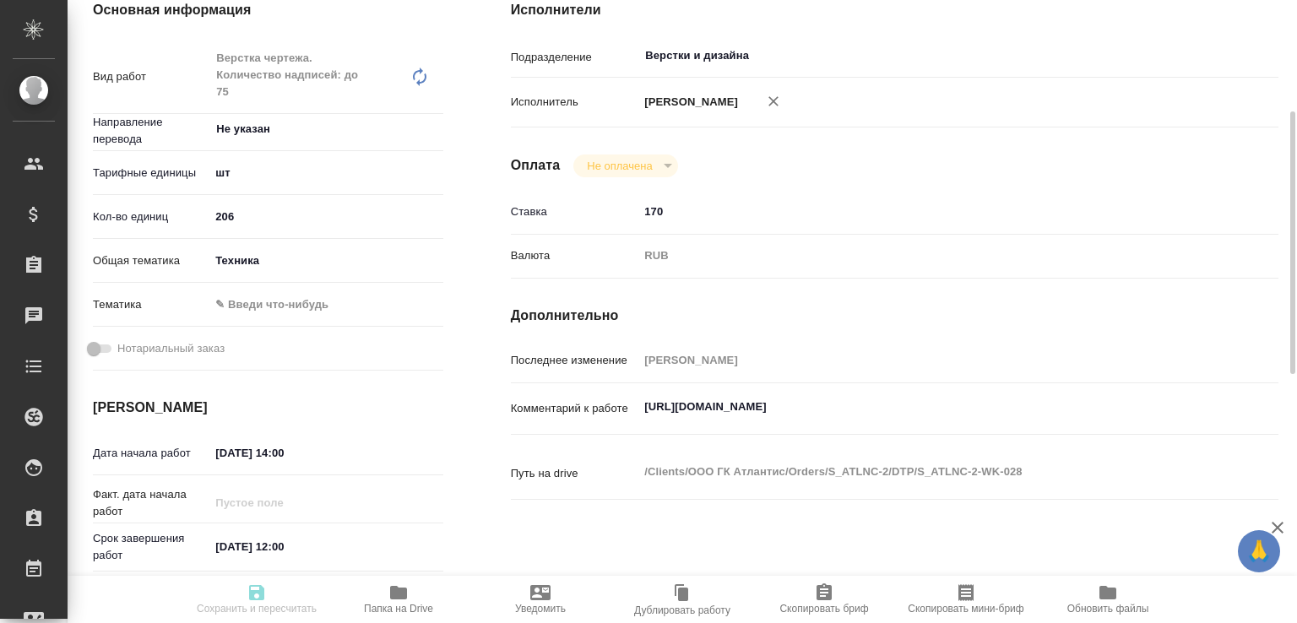
type input "170"
type input "RUB"
type input "[PERSON_NAME]"
type textarea "https://drive.awatera.com/s/3775eQPn2H3gEBG"
type textarea "x"
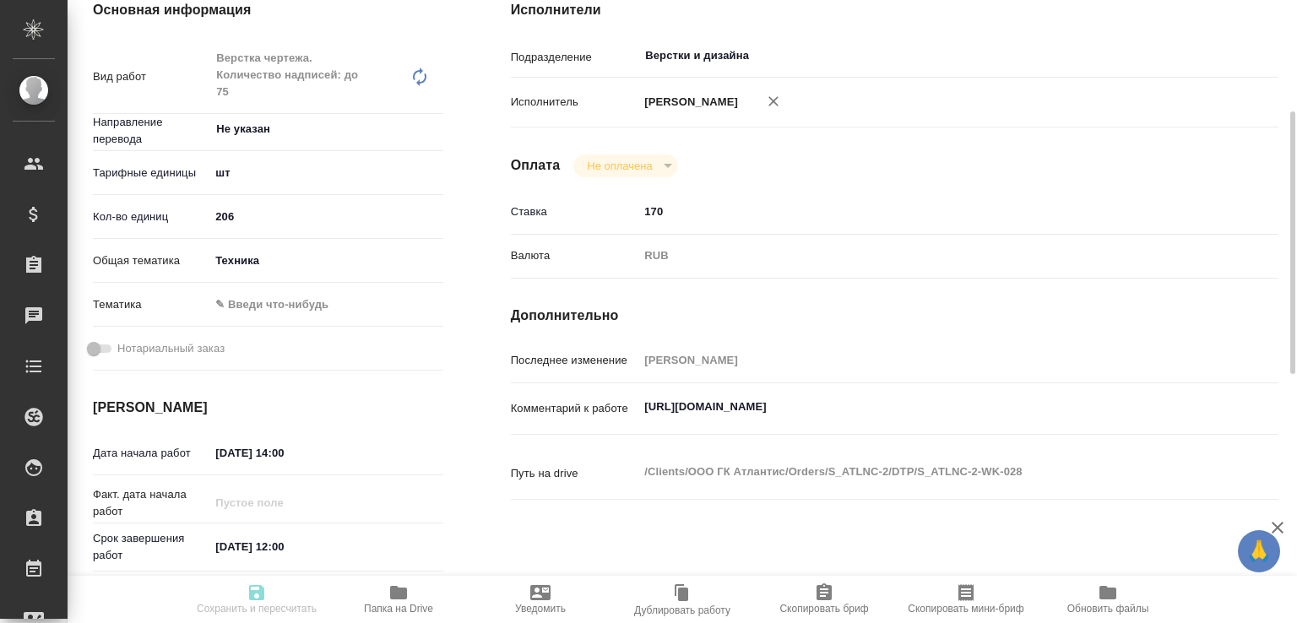
type textarea "/Clients/ООО ГК Атлантис/Orders/S_ATLNC-2/DTP/S_ATLNC-2-WK-028"
type textarea "x"
type input "S_ATLNC-2"
type input "Верстка чертежа. Количество надписей: до 75"
type input "Приемка разверстки, Подверстка, Приемка подверстки, Верстка чертежа. Количество…"
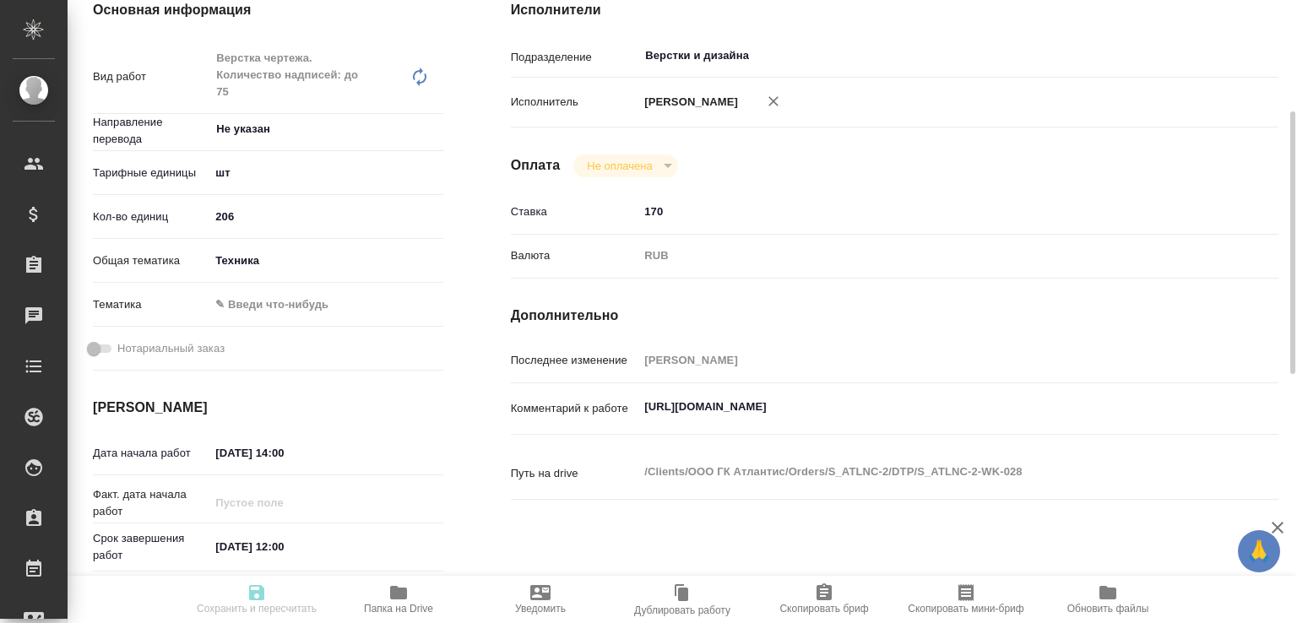
type input "Усманова Ольга"
type input "[PERSON_NAME]"
type input "/Clients/ООО ГК Атлантис/Orders/S_ATLNC-2"
type textarea "x"
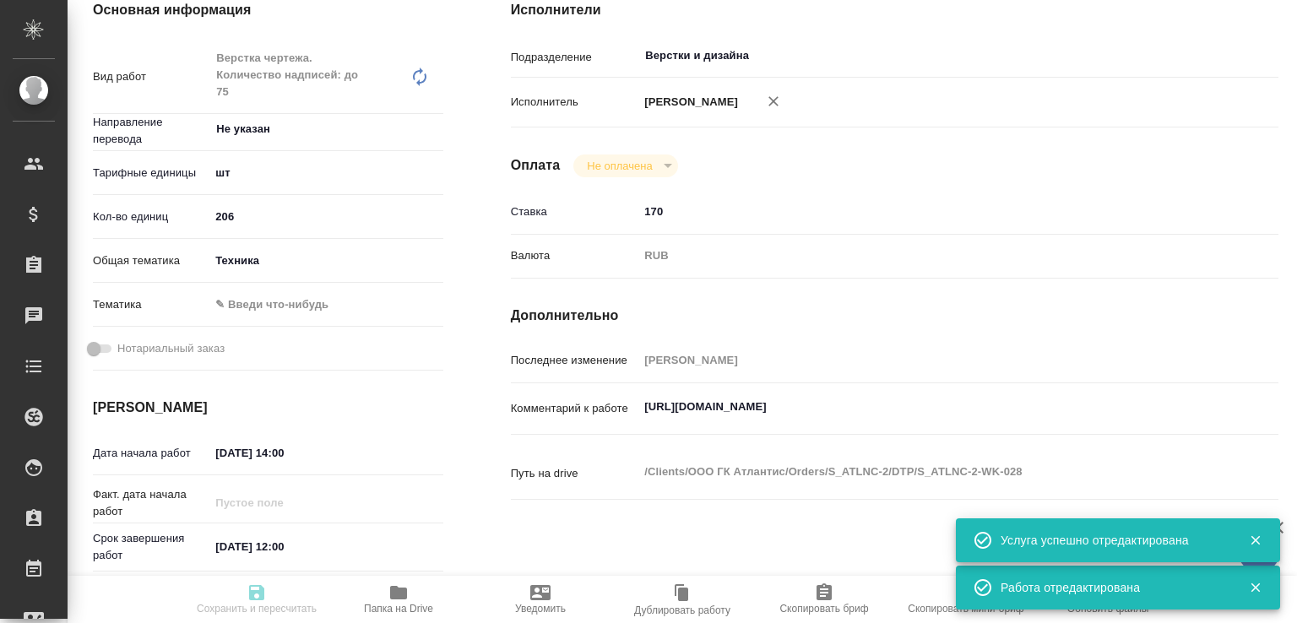
type textarea "x"
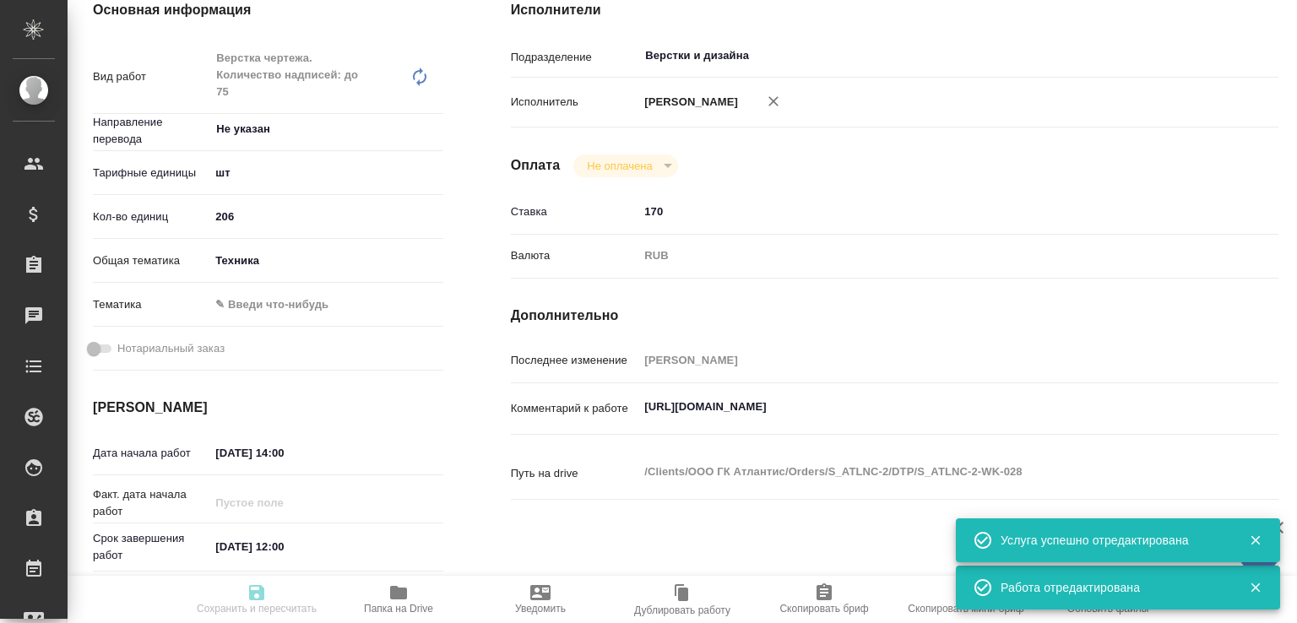
type textarea "x"
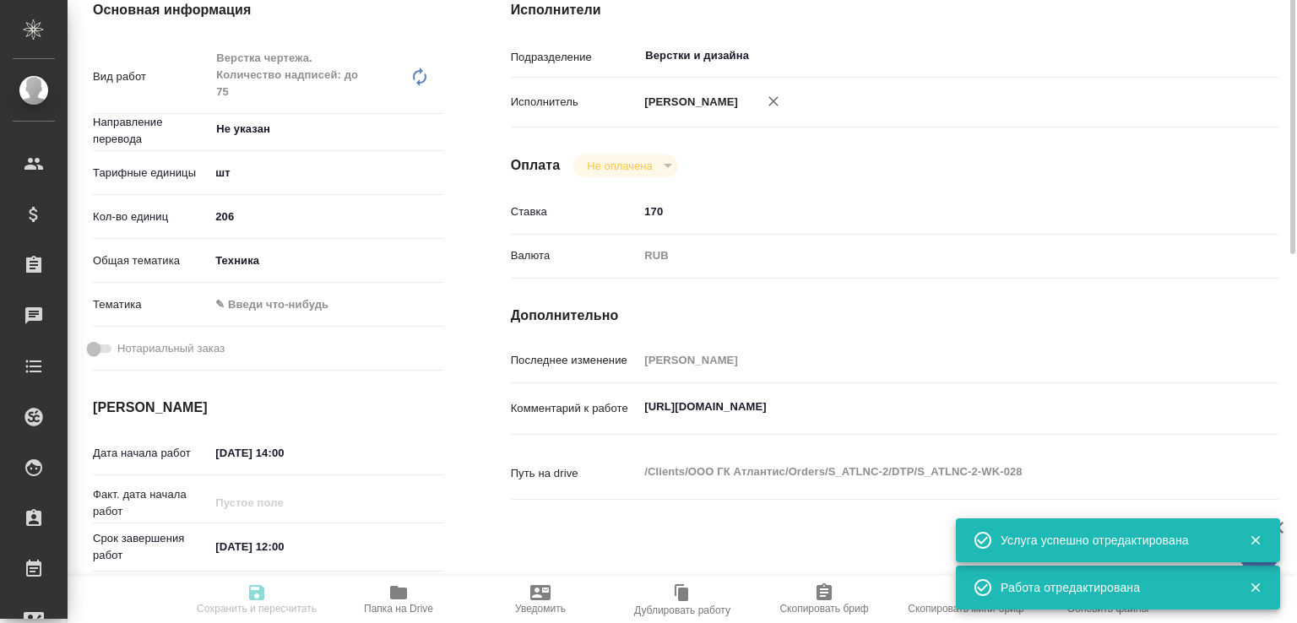
type textarea "x"
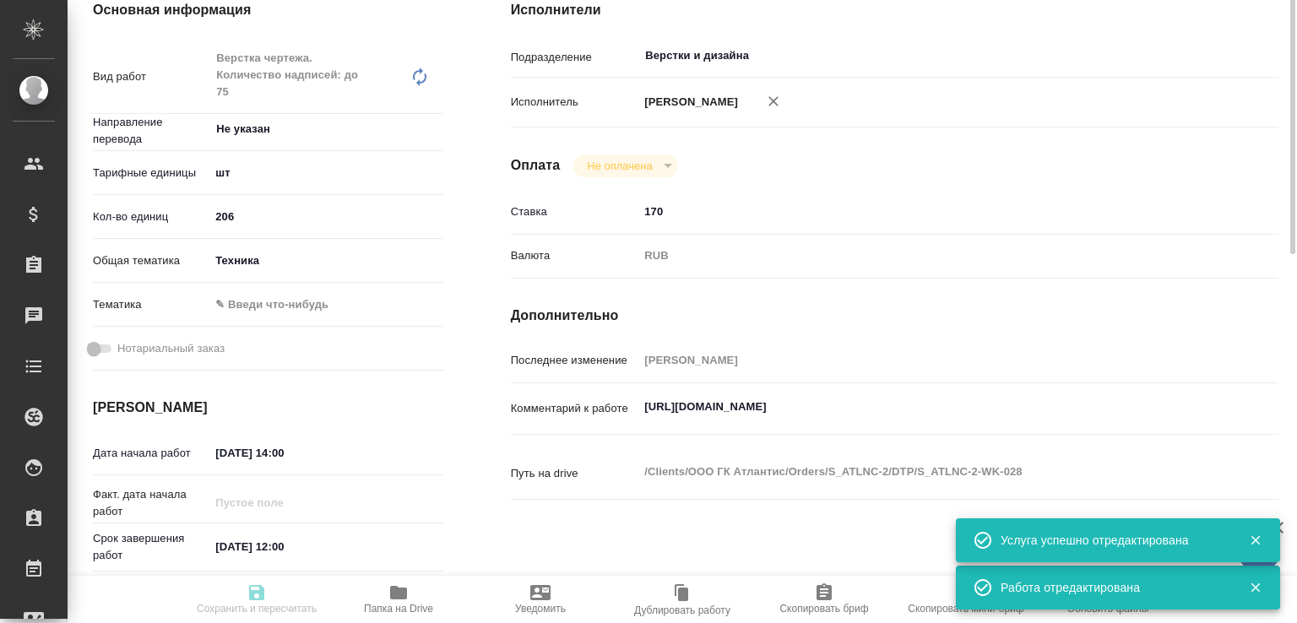
scroll to position [180, 0]
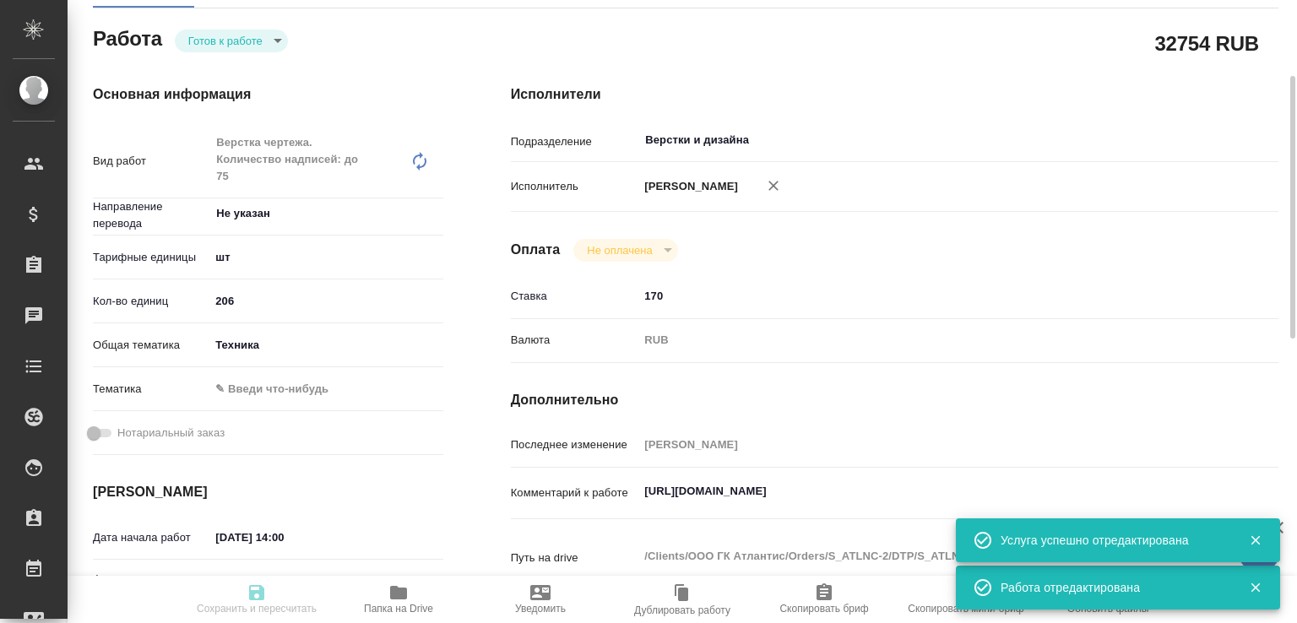
type input "readyForWork"
type textarea "Верстка чертежа. Количество надписей: до 75"
type textarea "x"
type input "Не указан"
type input "5a8b1489cc6b4906c91bfdc1"
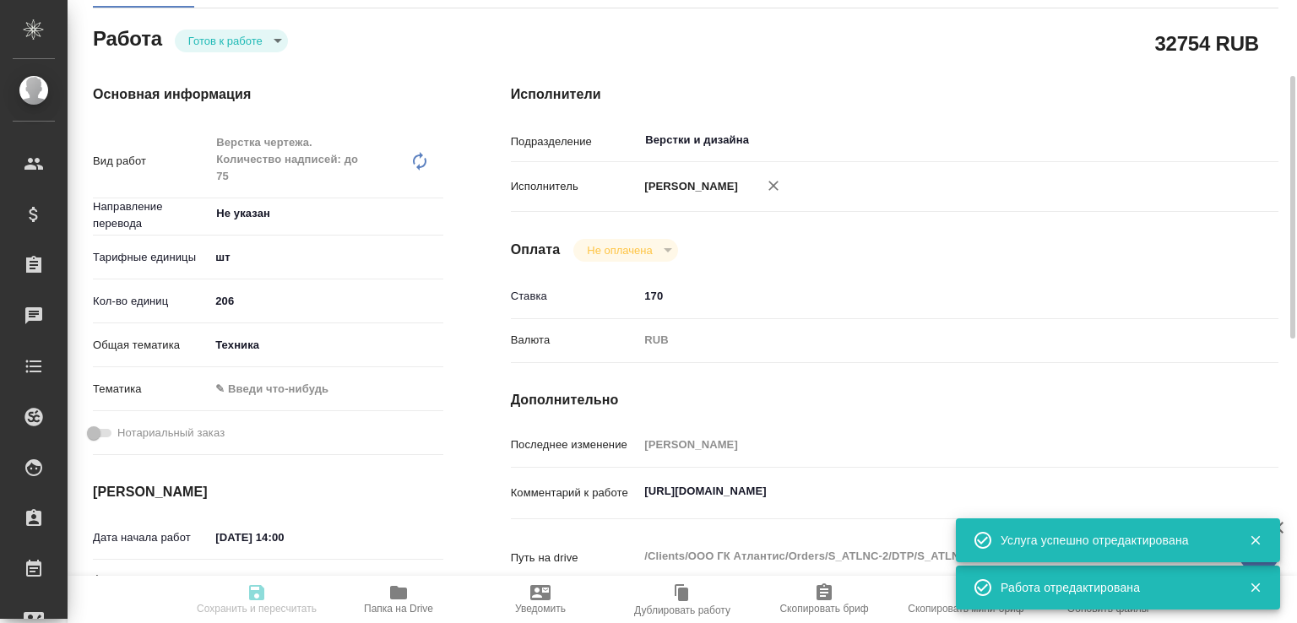
type input "206"
type input "tech"
type input "19.08.2025 14:00"
type input "22.08.2025 12:00"
type input "28.08.2025 17:00"
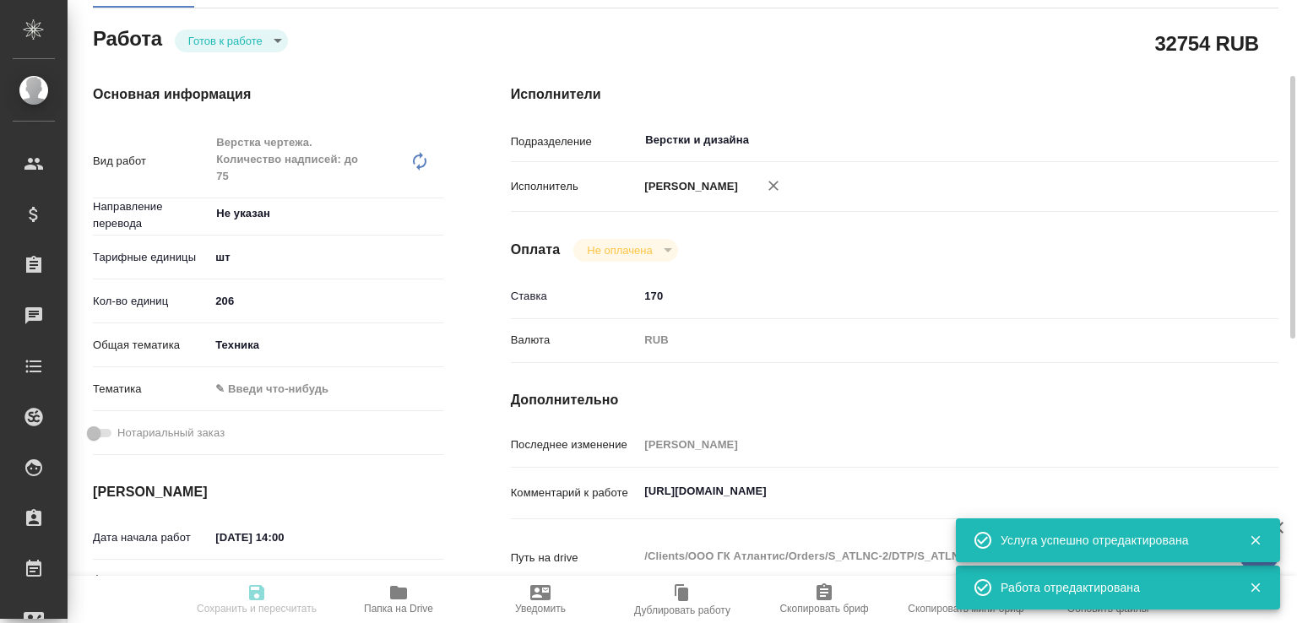
type input "Верстки и дизайна"
type input "notPayed"
type input "170"
type input "RUB"
type input "Малофеева Екатерина"
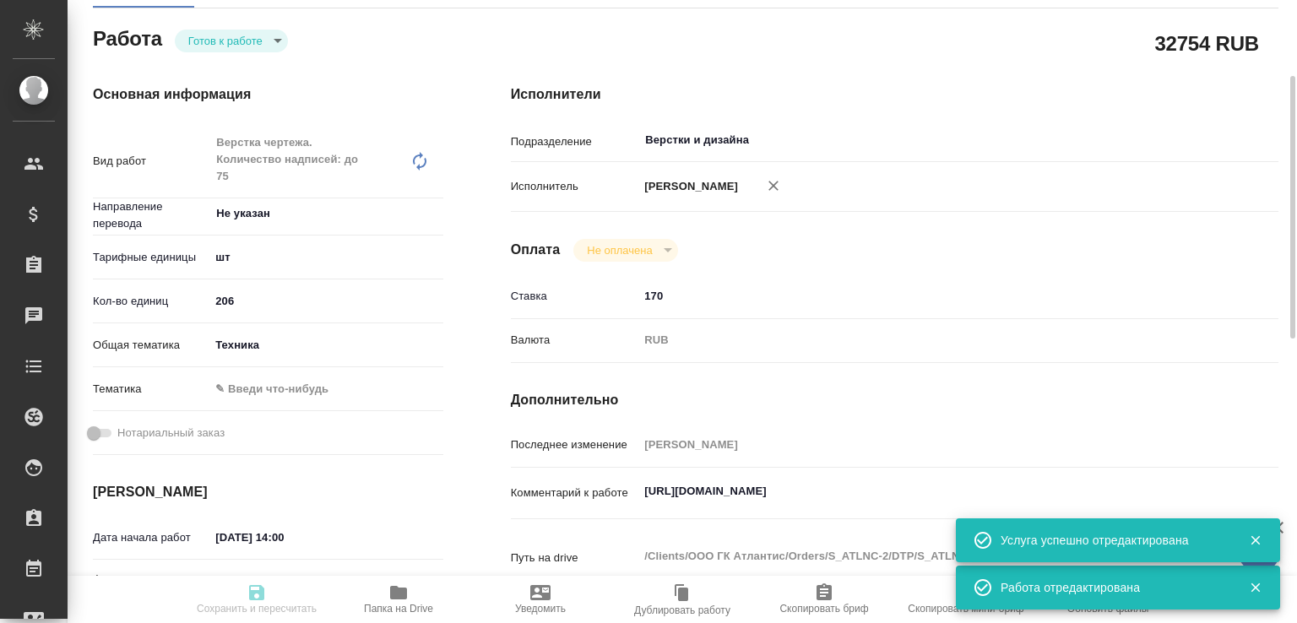
type textarea "https://drive.awatera.com/s/3775eQPn2H3gEBG"
type textarea "x"
type textarea "/Clients/ООО ГК Атлантис/Orders/S_ATLNC-2/DTP/S_ATLNC-2-WK-028"
type textarea "x"
type input "S_ATLNC-2"
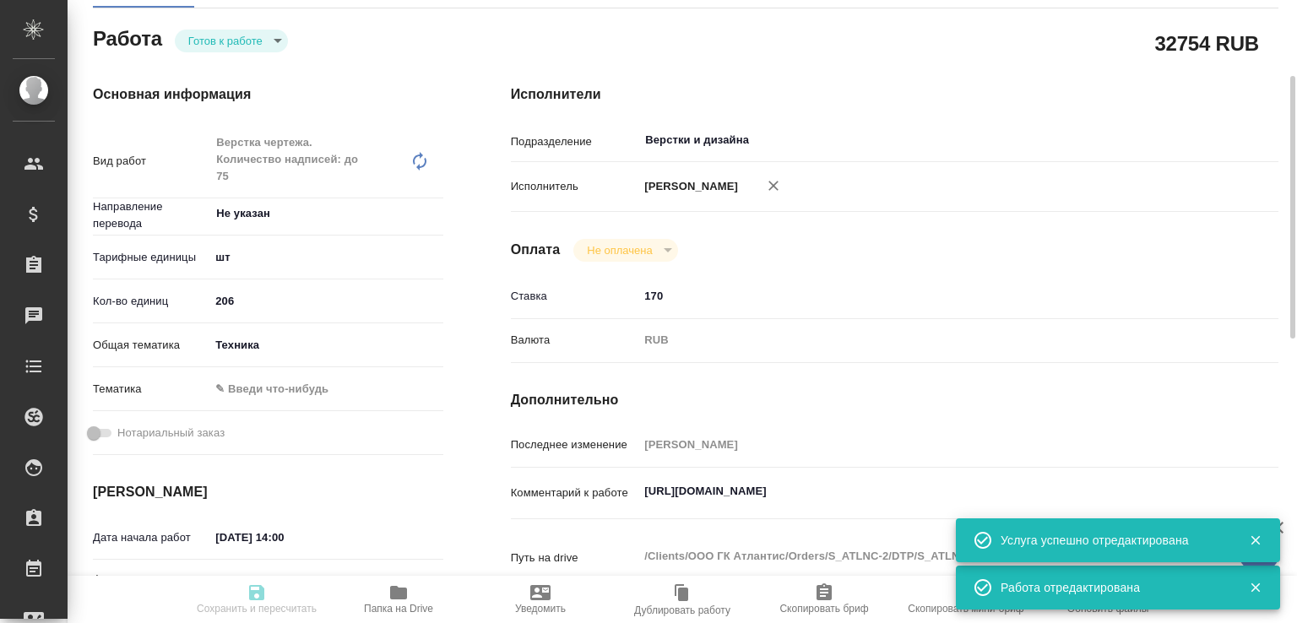
type input "Верстка чертежа. Количество надписей: до 75"
type input "Приемка разверстки, Подверстка, Приемка подверстки, Верстка чертежа. Количество…"
type input "Усманова Ольга"
type input "Малофеева Екатерина"
type input "/Clients/ООО ГК Атлантис/Orders/S_ATLNC-2"
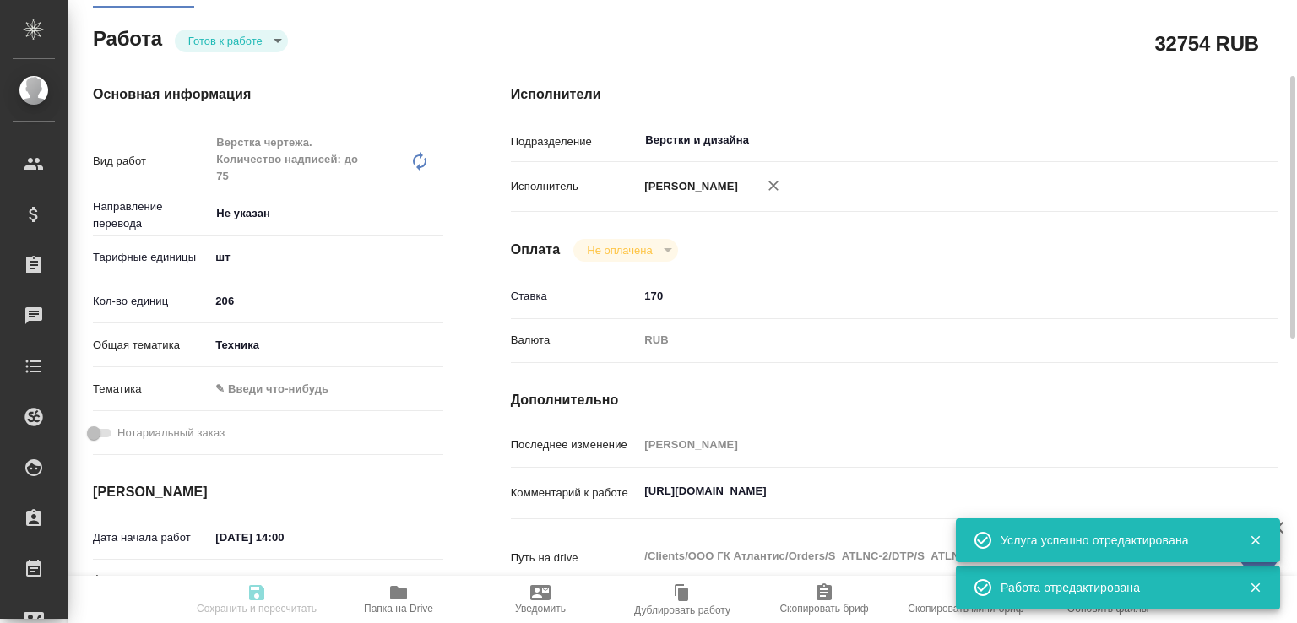
type textarea "x"
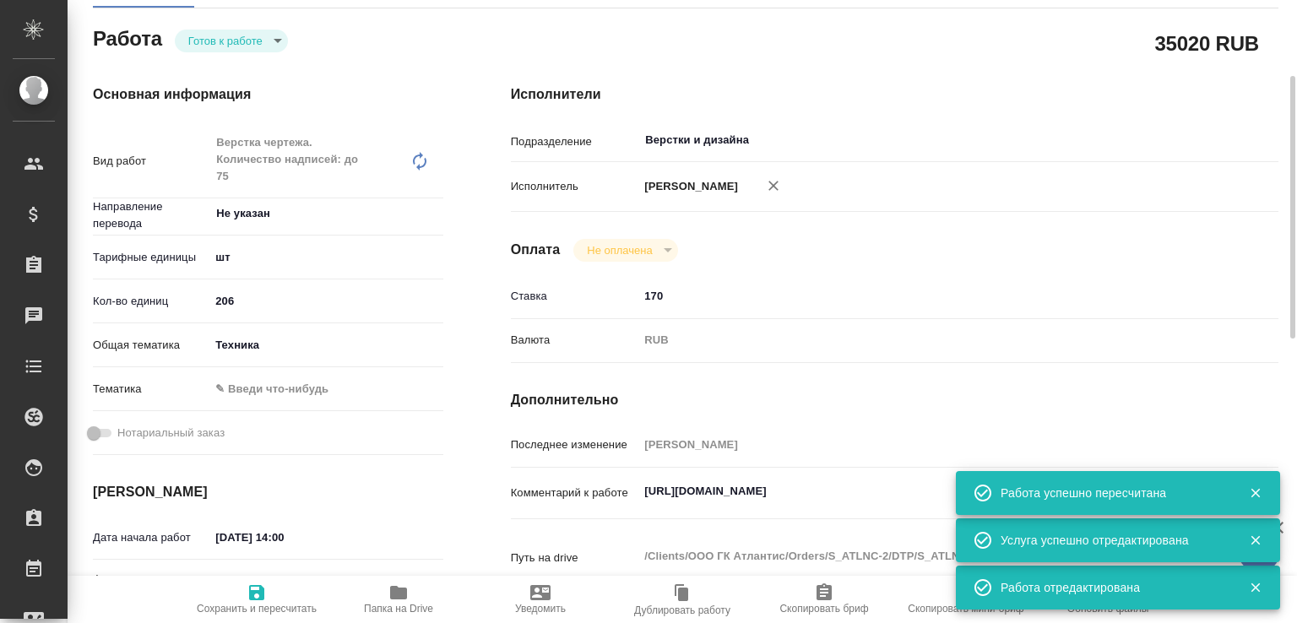
type textarea "x"
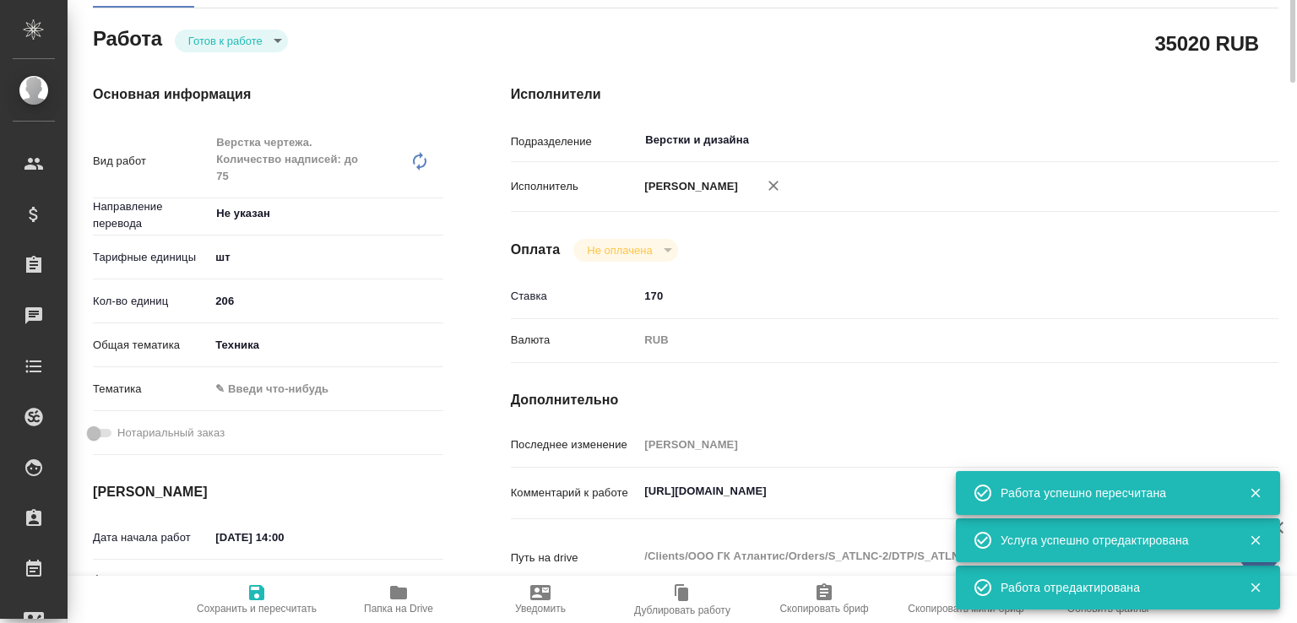
type textarea "x"
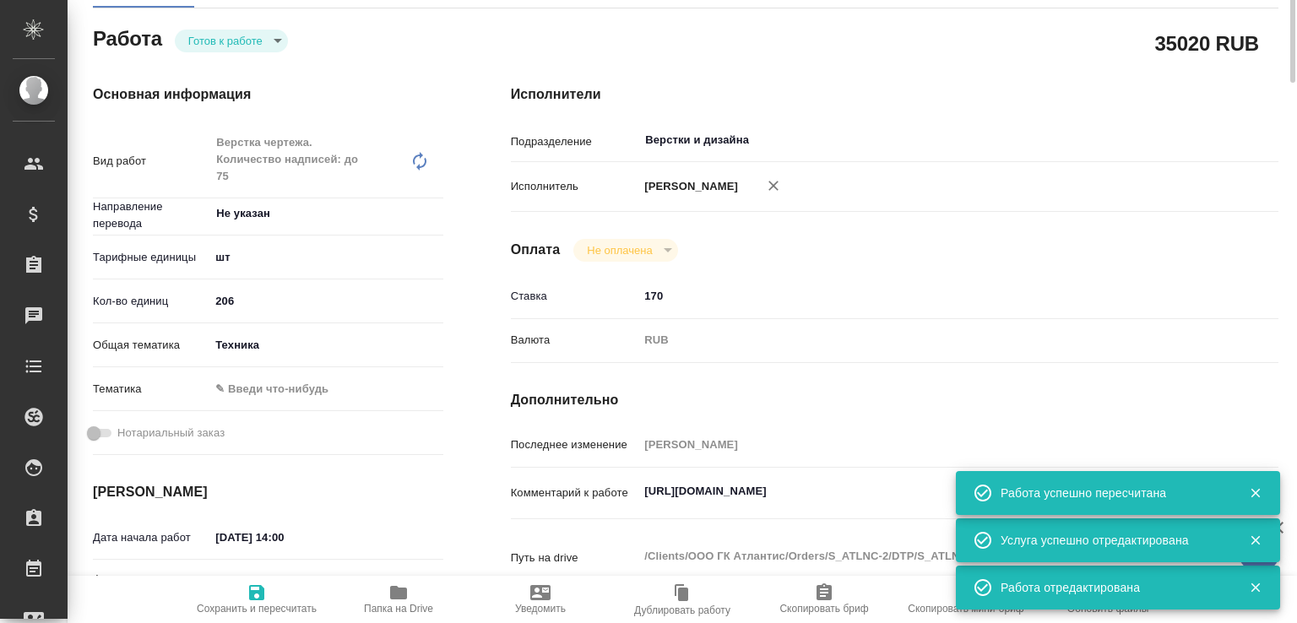
scroll to position [0, 0]
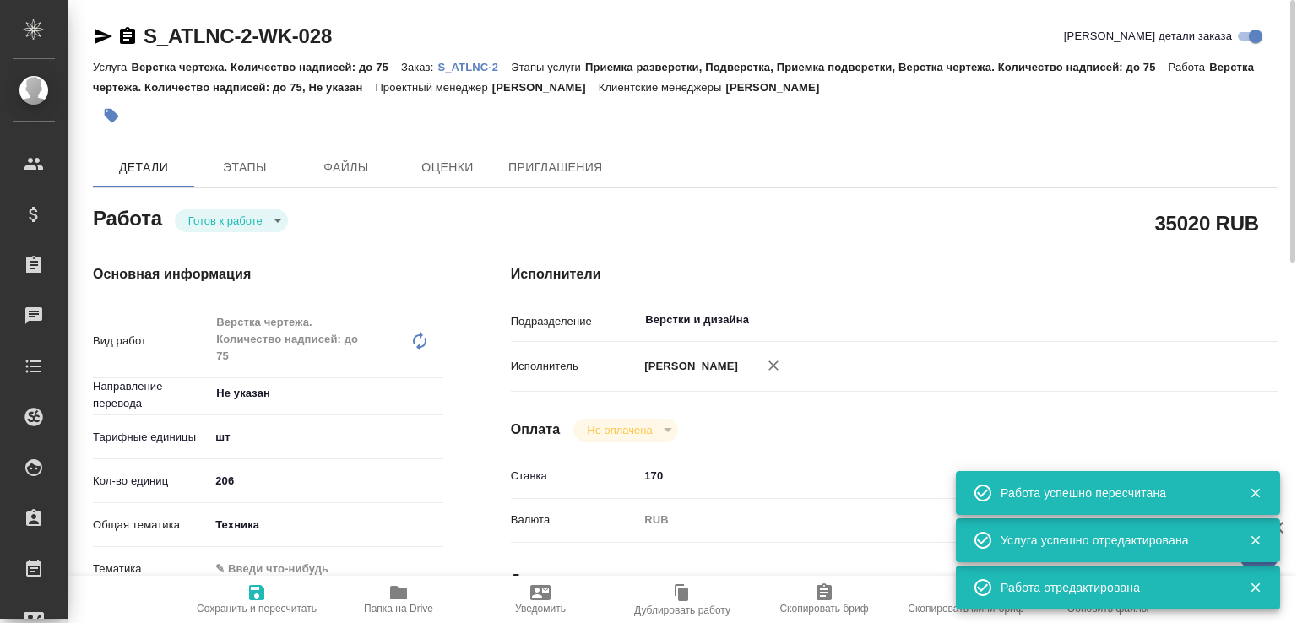
click at [100, 35] on icon "button" at bounding box center [103, 36] width 20 height 20
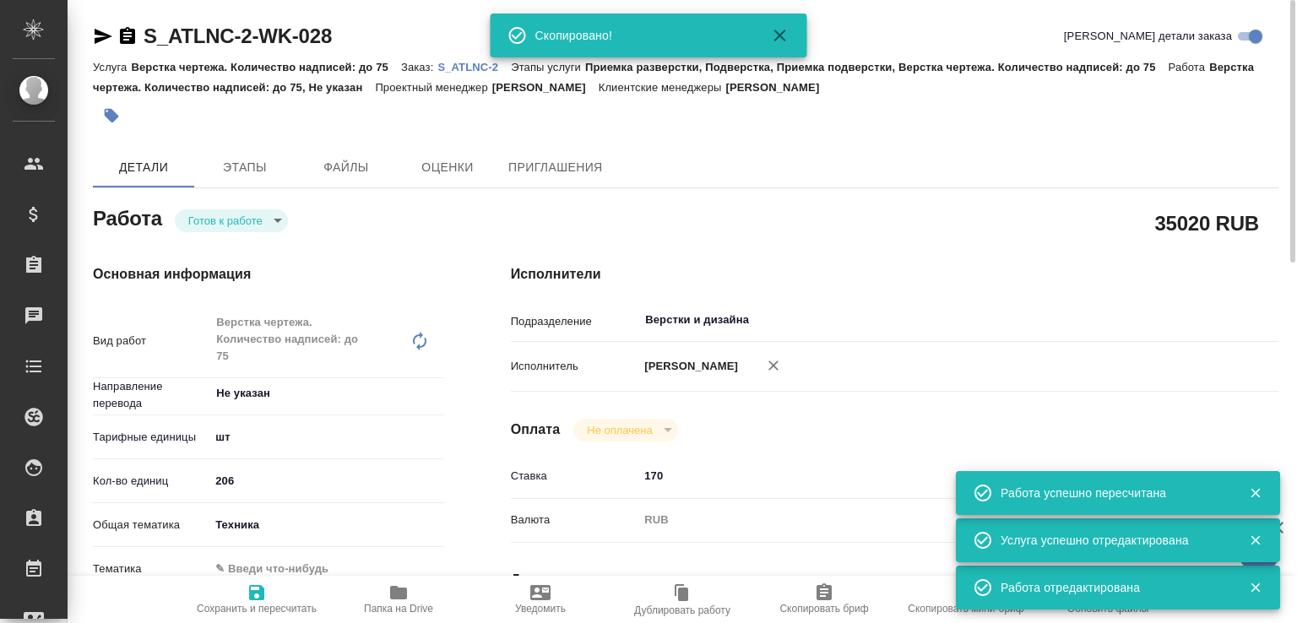
type textarea "x"
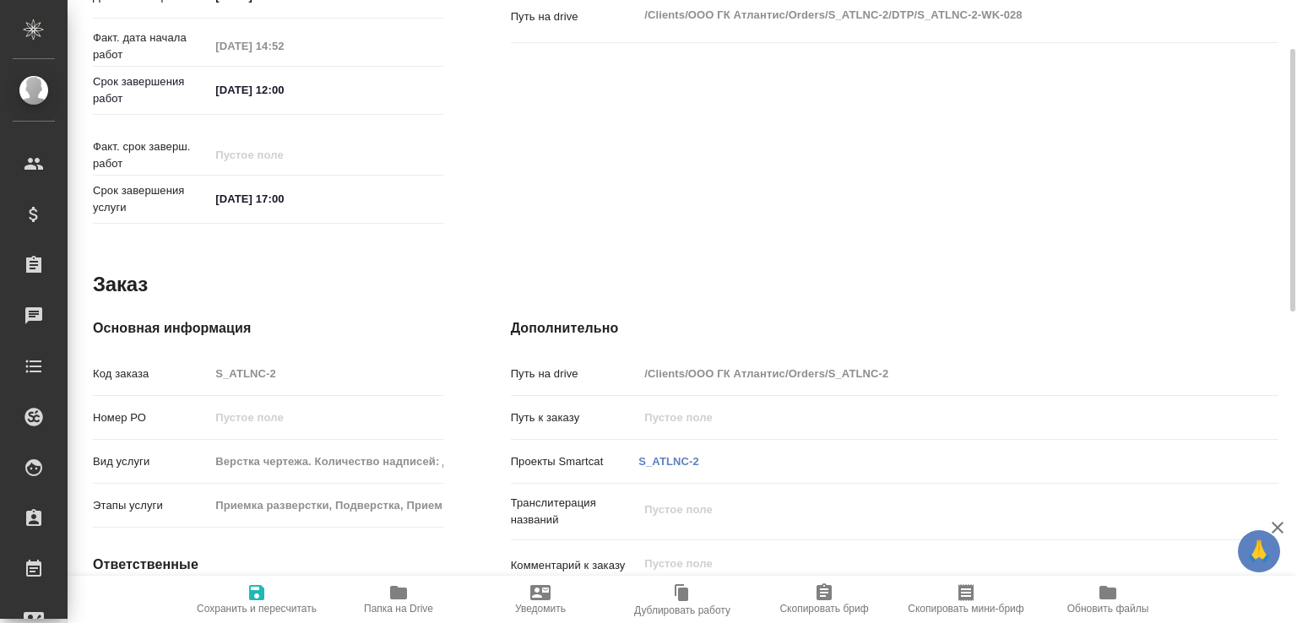
scroll to position [361, 0]
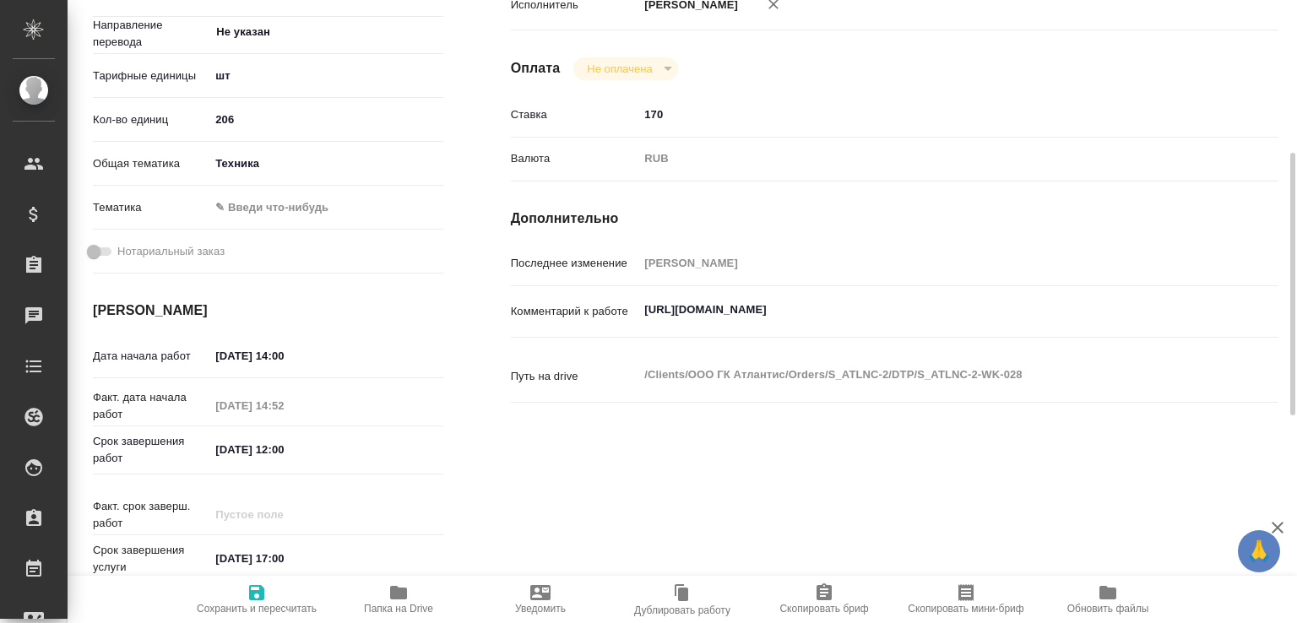
click at [778, 324] on textarea "[URL][DOMAIN_NAME]" at bounding box center [926, 310] width 576 height 29
click at [778, 325] on textarea "[URL][DOMAIN_NAME]" at bounding box center [926, 310] width 574 height 29
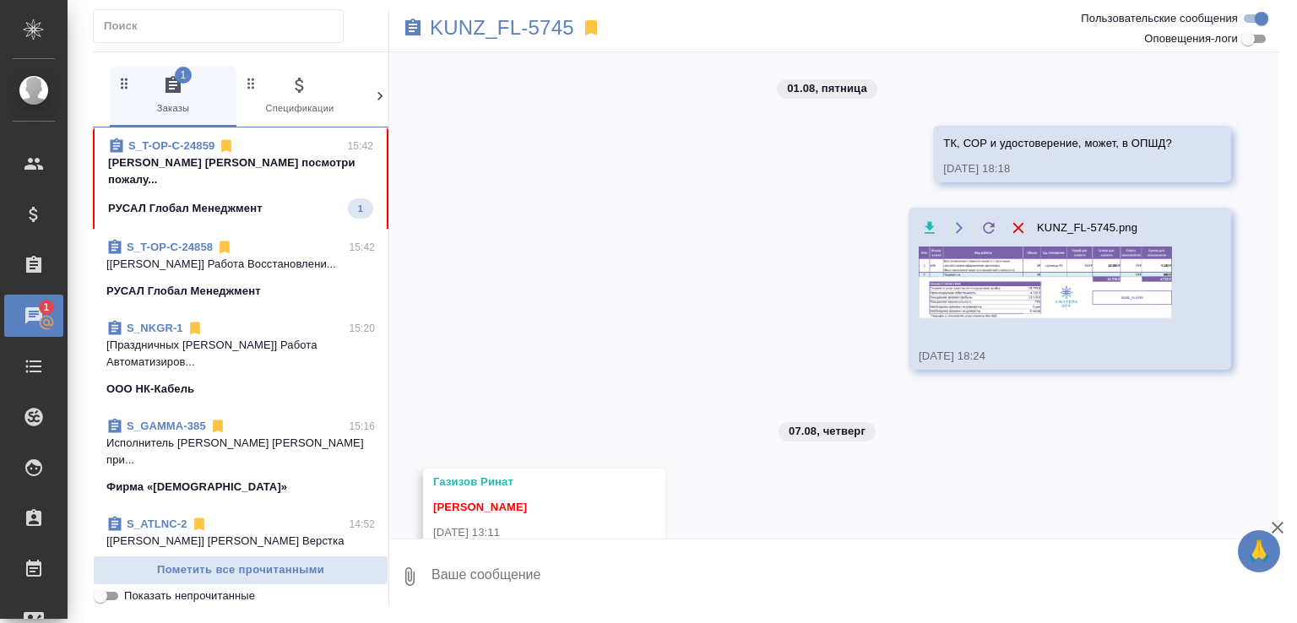
scroll to position [493, 0]
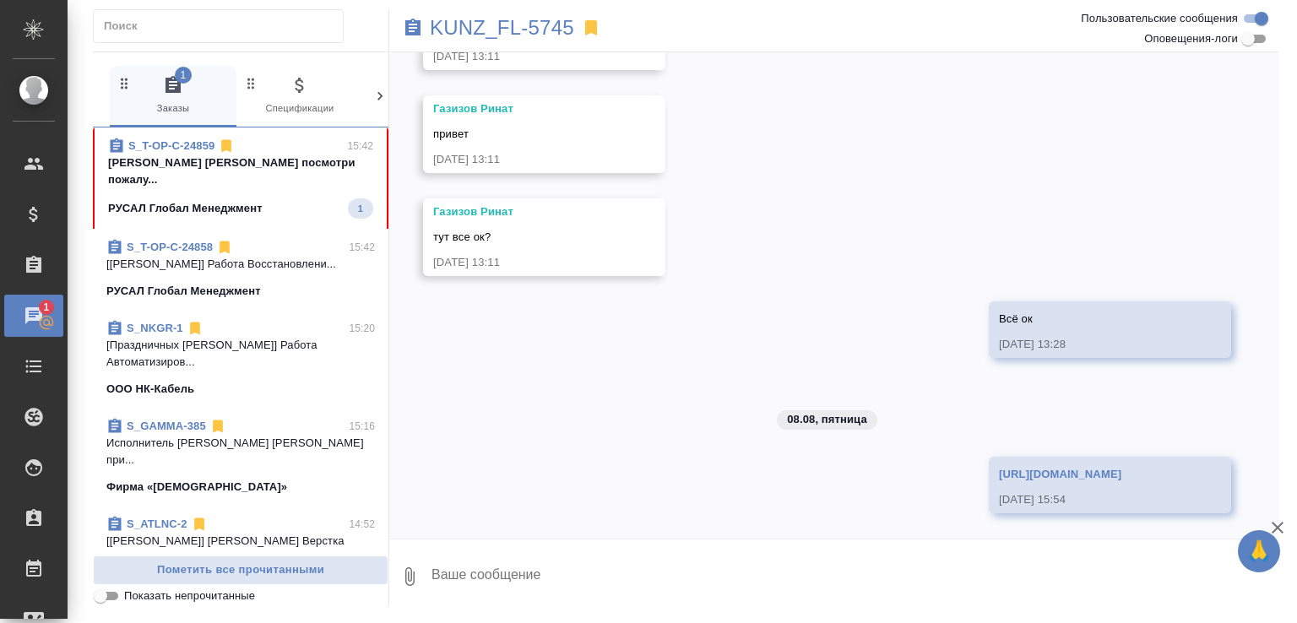
click at [278, 197] on span "S_T-OP-C-24859 15:42 Малофеева Екатерина Катя посмотри пожалу... РУСАЛ Глобал М…" at bounding box center [240, 178] width 265 height 81
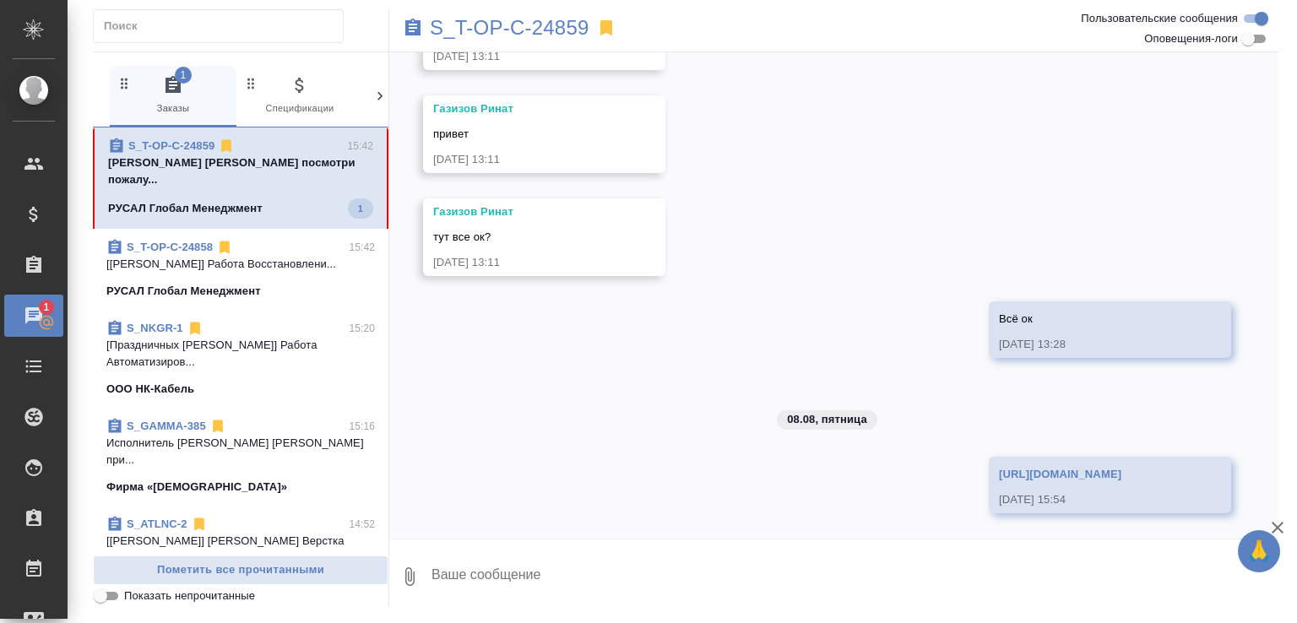
scroll to position [0, 0]
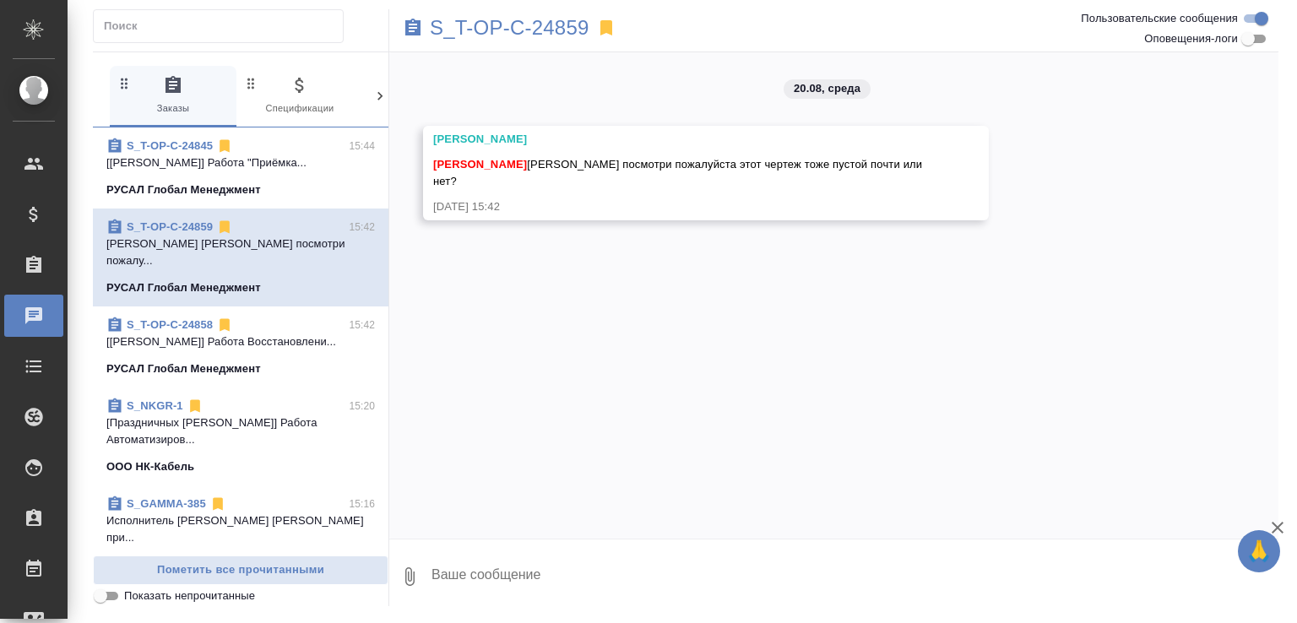
click at [182, 226] on link "S_T-OP-C-24859" at bounding box center [170, 226] width 86 height 13
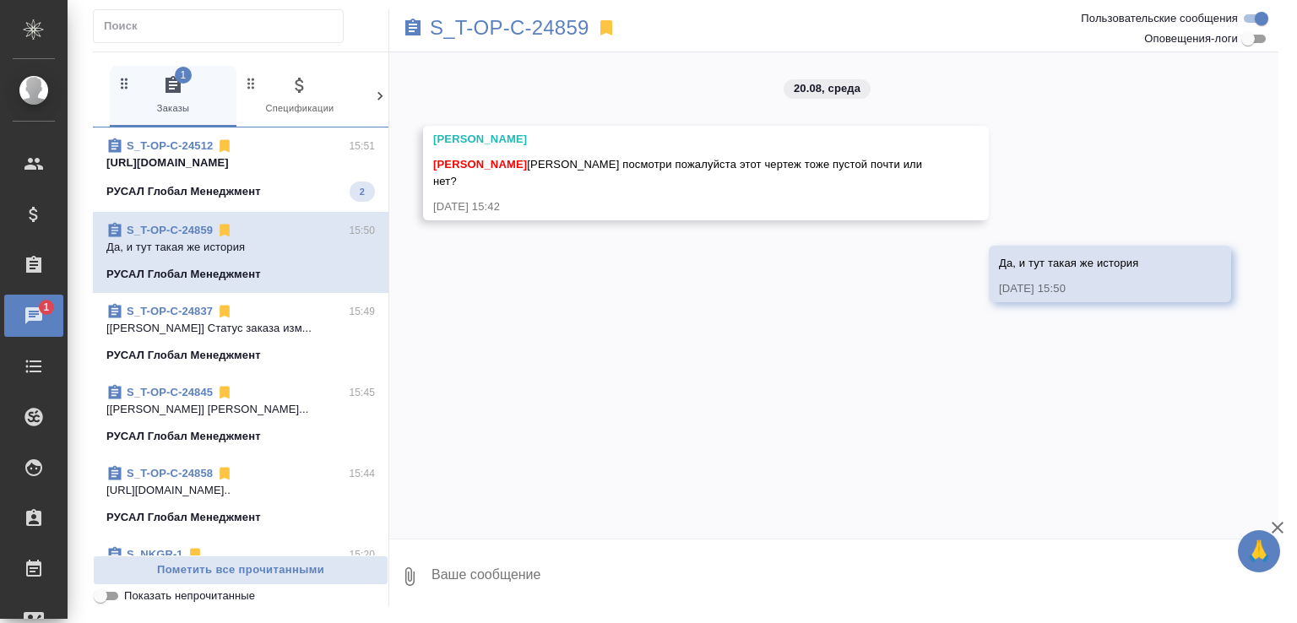
click at [310, 187] on div "РУСАЛ Глобал Менеджмент 2" at bounding box center [240, 192] width 269 height 20
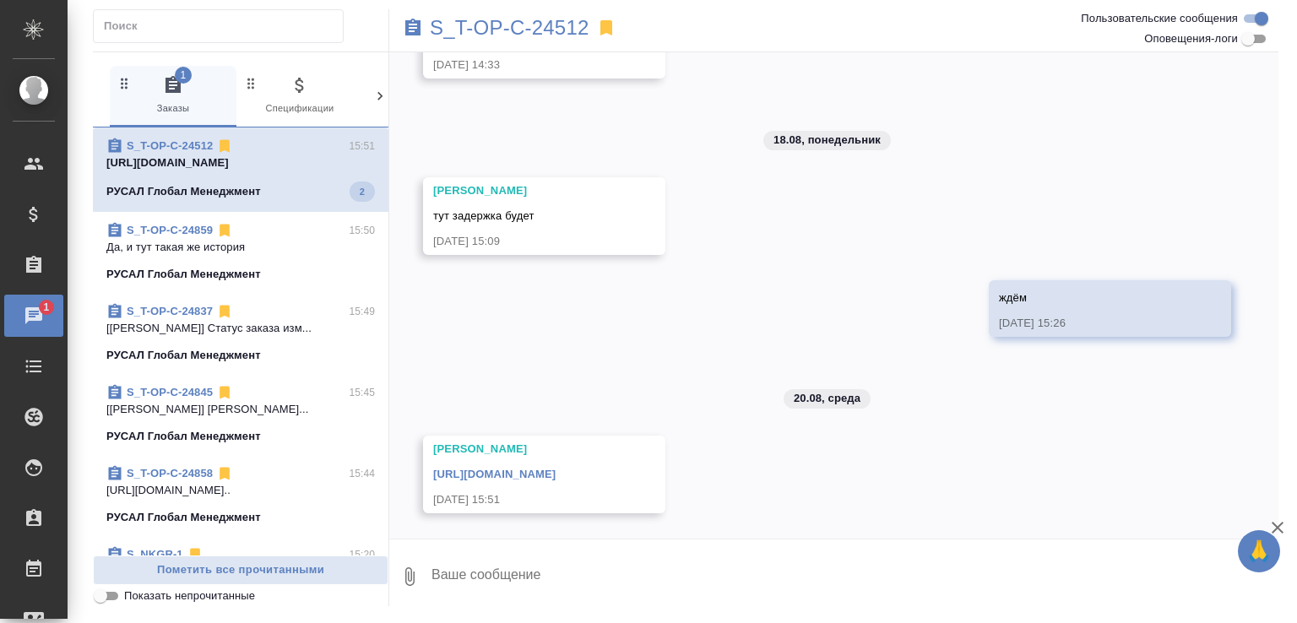
scroll to position [3838, 0]
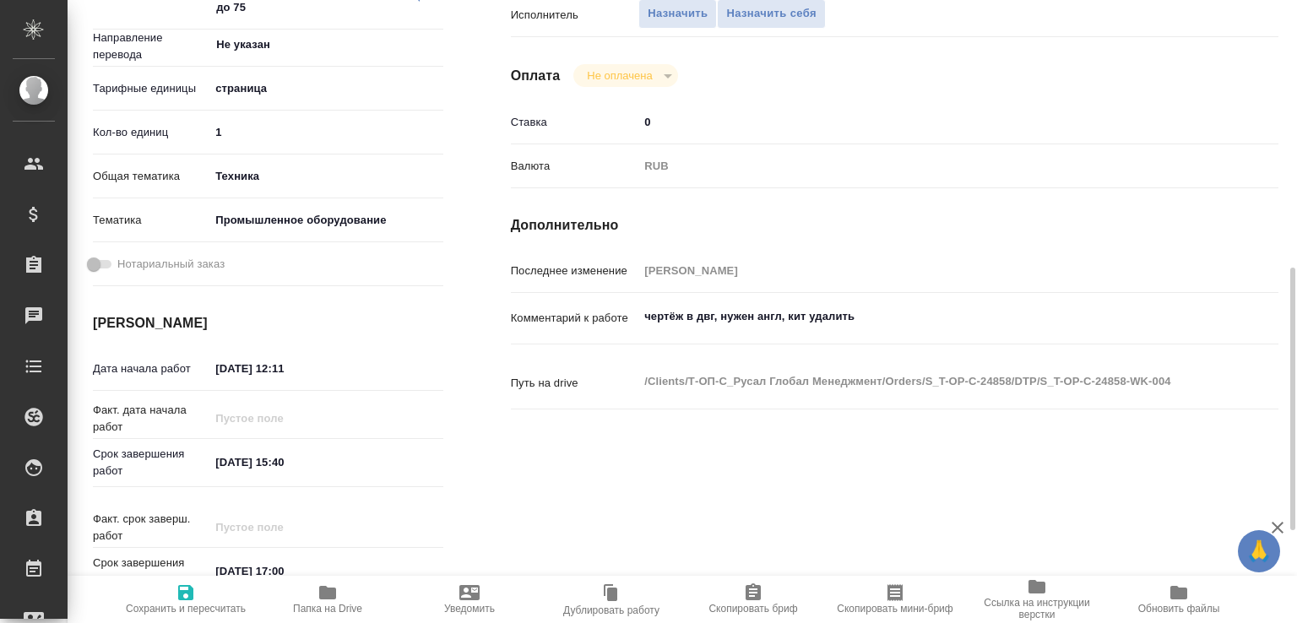
scroll to position [433, 0]
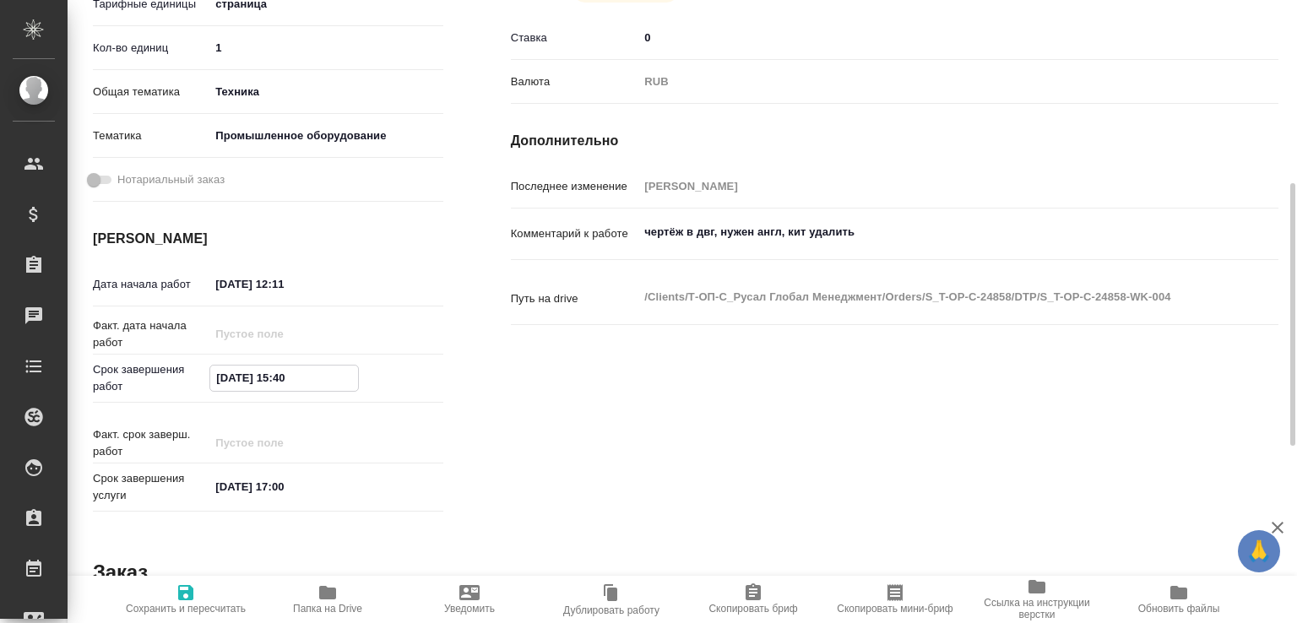
drag, startPoint x: 284, startPoint y: 380, endPoint x: 356, endPoint y: 374, distance: 72.9
click at [356, 374] on input "[DATE] 15:40" at bounding box center [284, 378] width 148 height 24
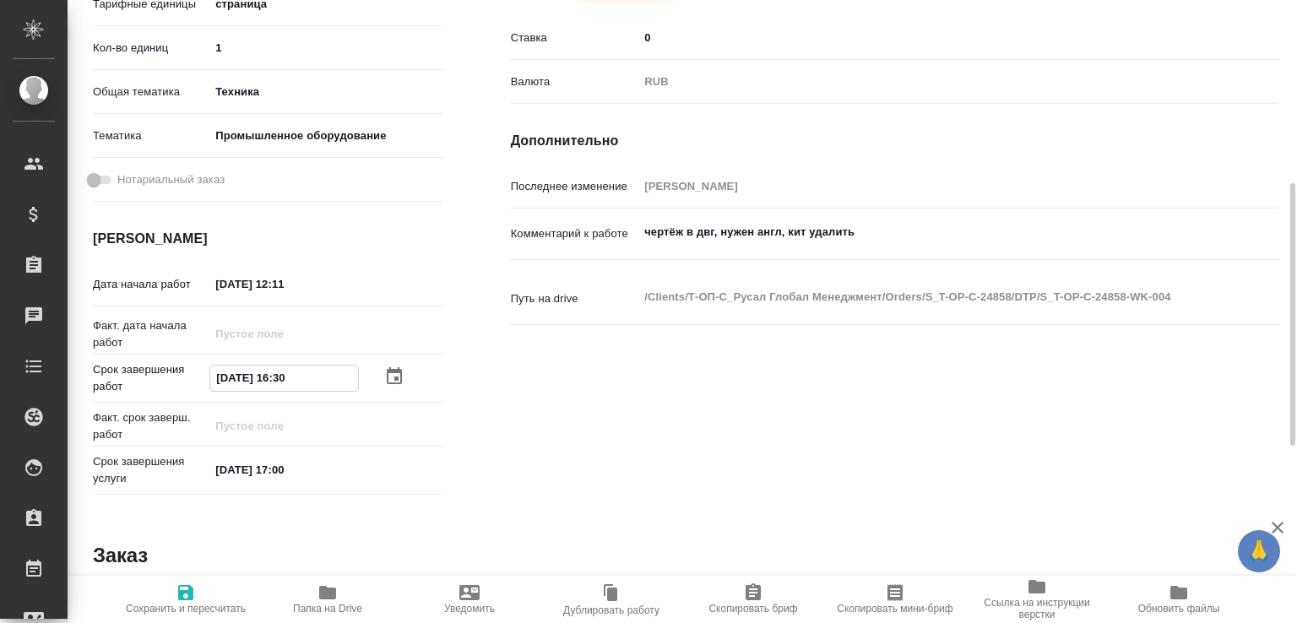
type input "[DATE] 16:30"
click at [169, 603] on span "Сохранить и пересчитать" at bounding box center [186, 609] width 120 height 12
type input "recruiting"
type input "Не указан"
type input "5a8b1489cc6b4906c91bfdb2"
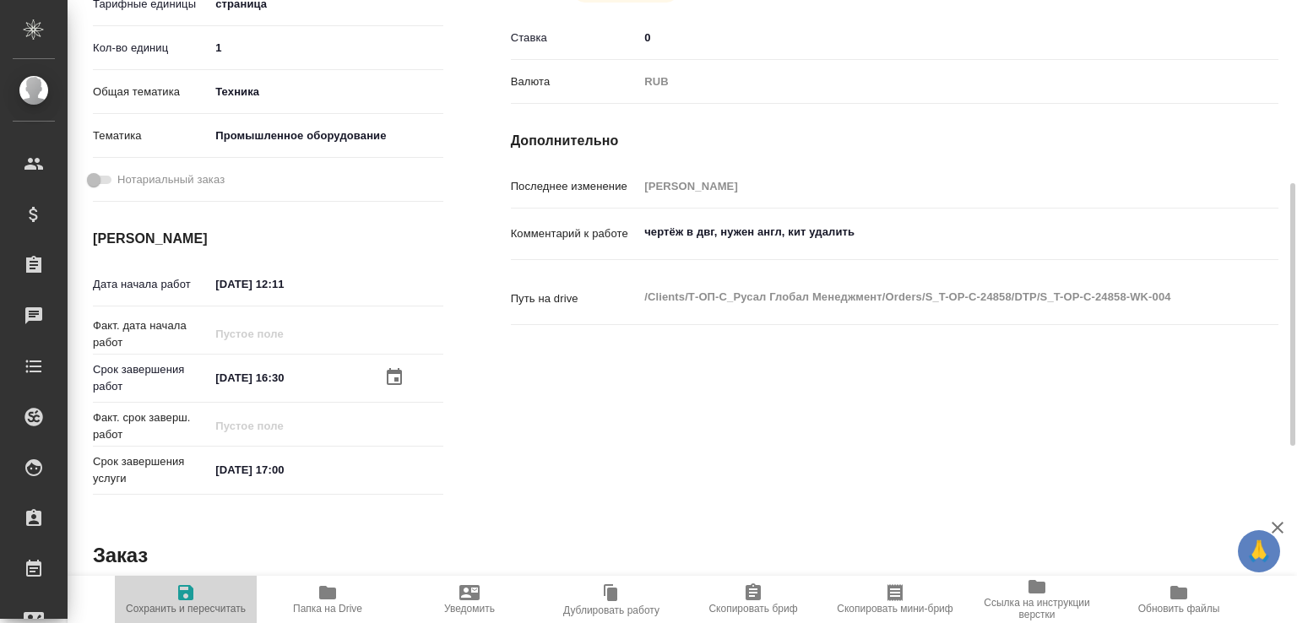
type input "1"
type input "tech"
type input "5f647205b73bc97568ca66bc"
type input "[DATE] 12:11"
type input "[DATE] 16:30"
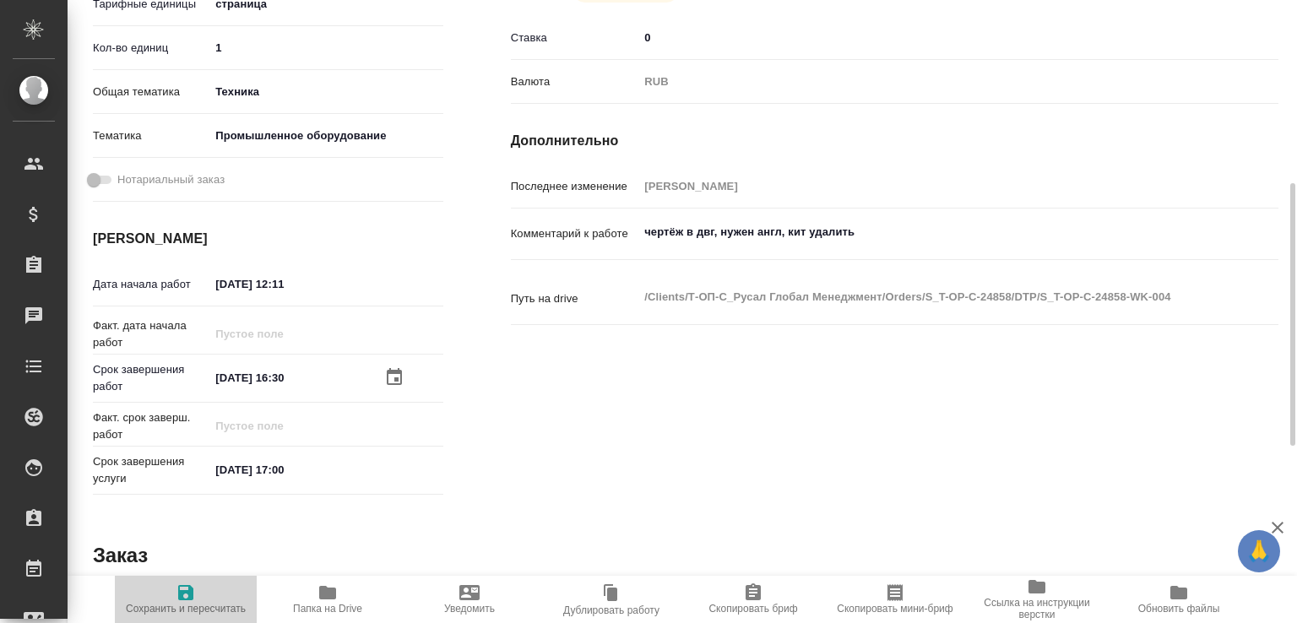
type input "[DATE] 17:00"
type input "DTPspecialists"
type input "notPayed"
type input "0"
type input "RUB"
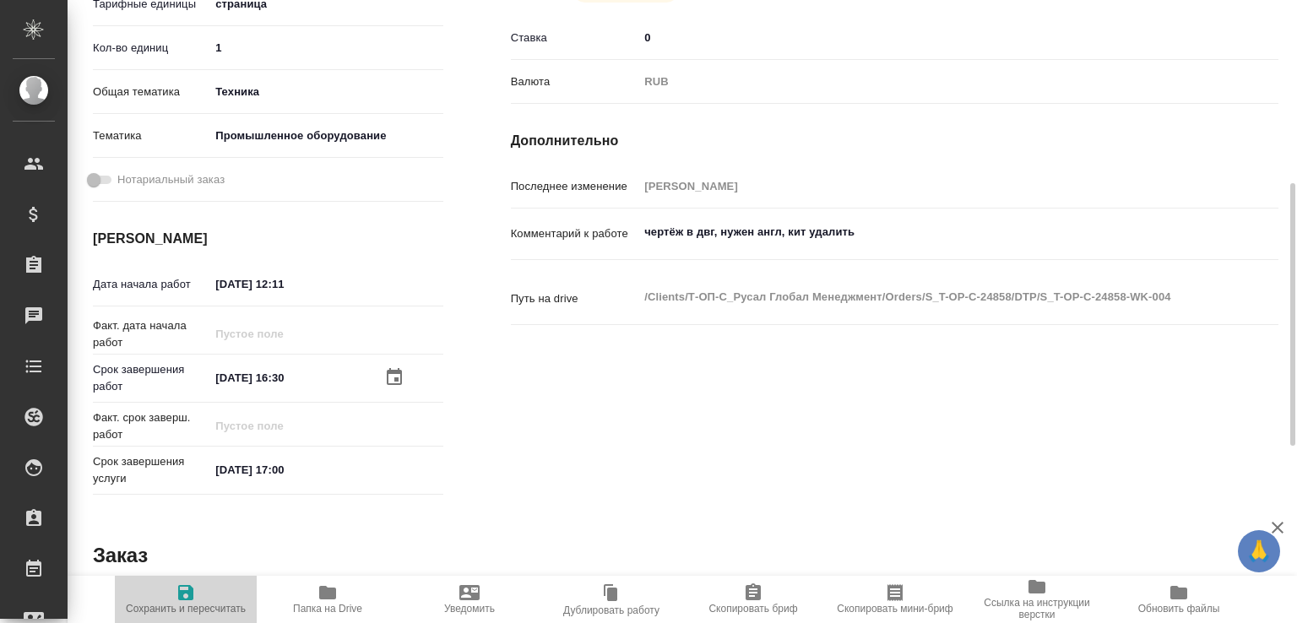
type input "[PERSON_NAME]"
type input "S_T-OP-C-24858"
type input "Т-ОП-С-46489"
type input "Верстка Word / Layout Word"
type input "Подверстка, Приемка подверстки, Верстка чертежа. Количество надписей: до 75, Во…"
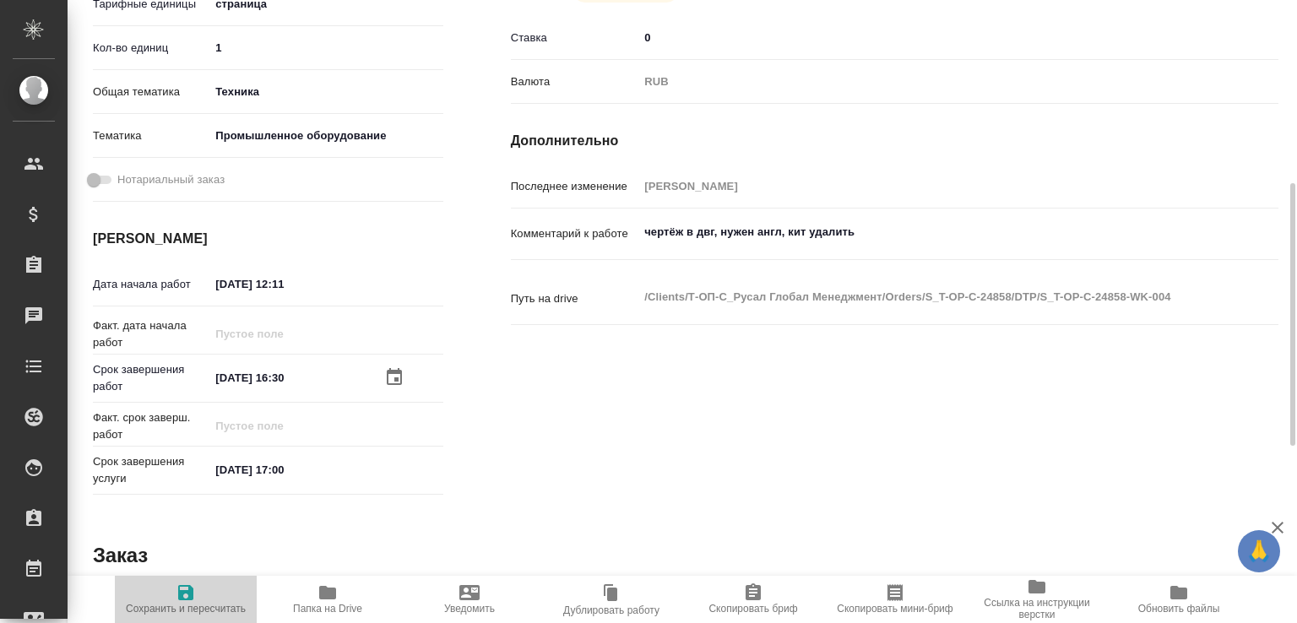
type input "[PERSON_NAME]"
type input "/Clients/Т-ОП-С_Русал Глобал Менеджмент/Orders/S_T-OP-C-24858"
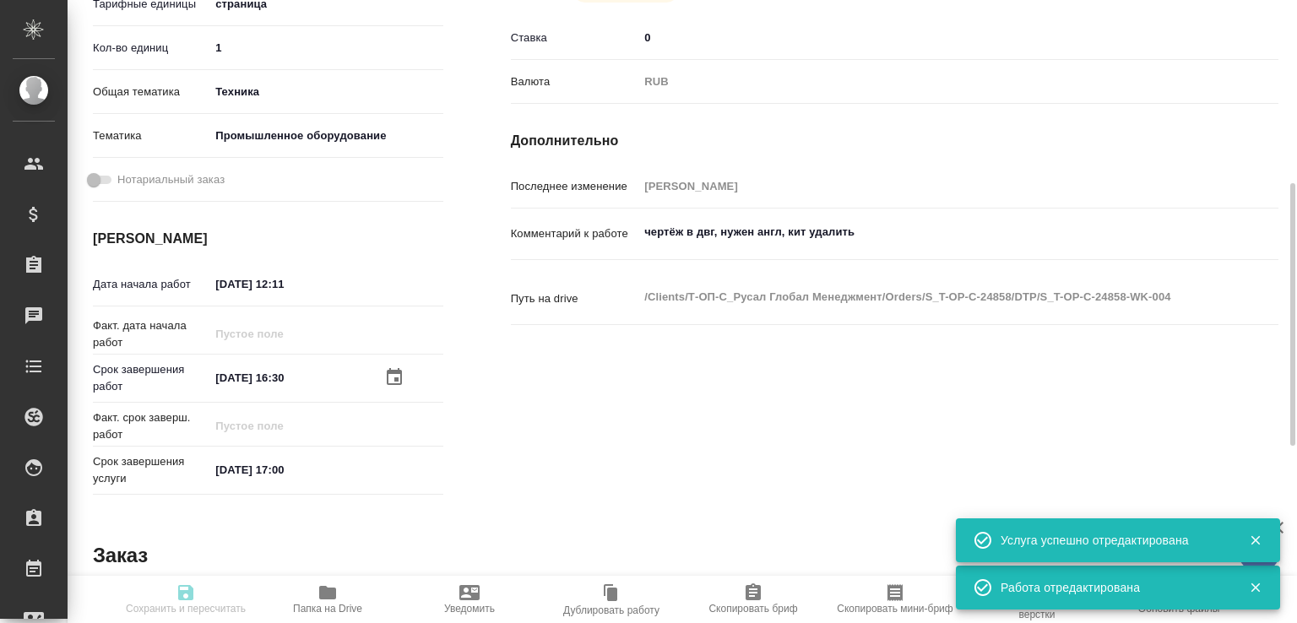
type input "recruiting"
type input "Не указан"
type input "5a8b1489cc6b4906c91bfdb2"
type input "1"
type input "tech"
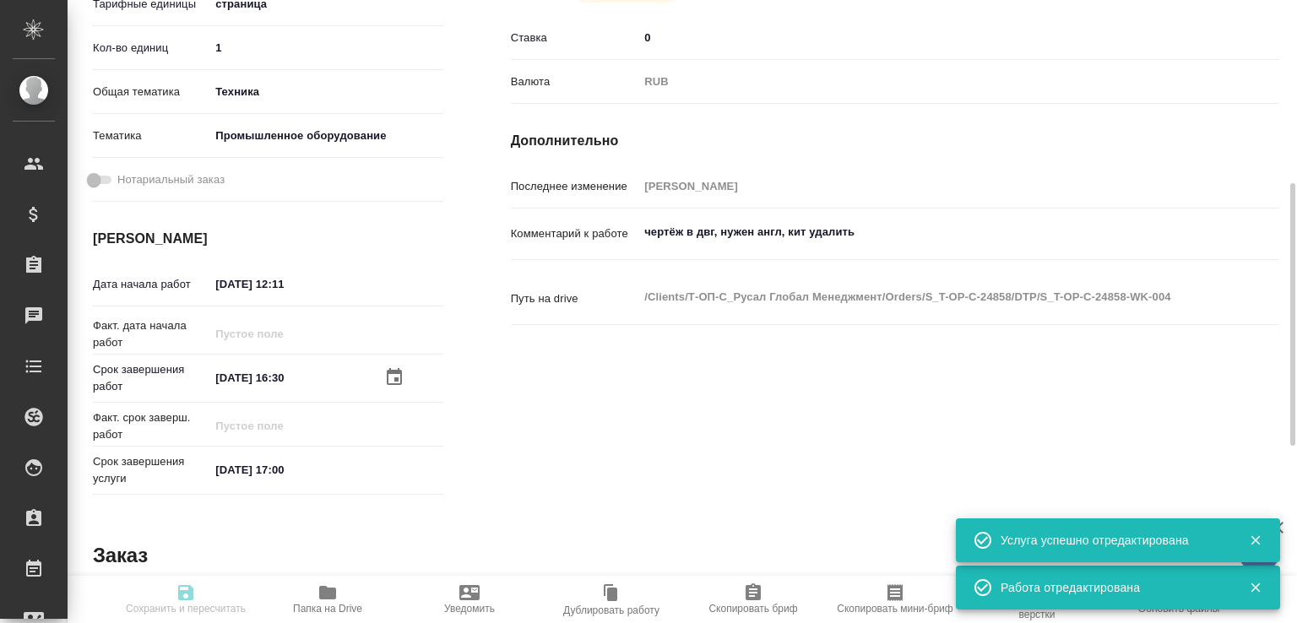
type input "5f647205b73bc97568ca66bc"
type input "[DATE] 12:11"
type input "[DATE] 16:30"
type input "21.08.2025 17:00"
type input "DTPspecialists"
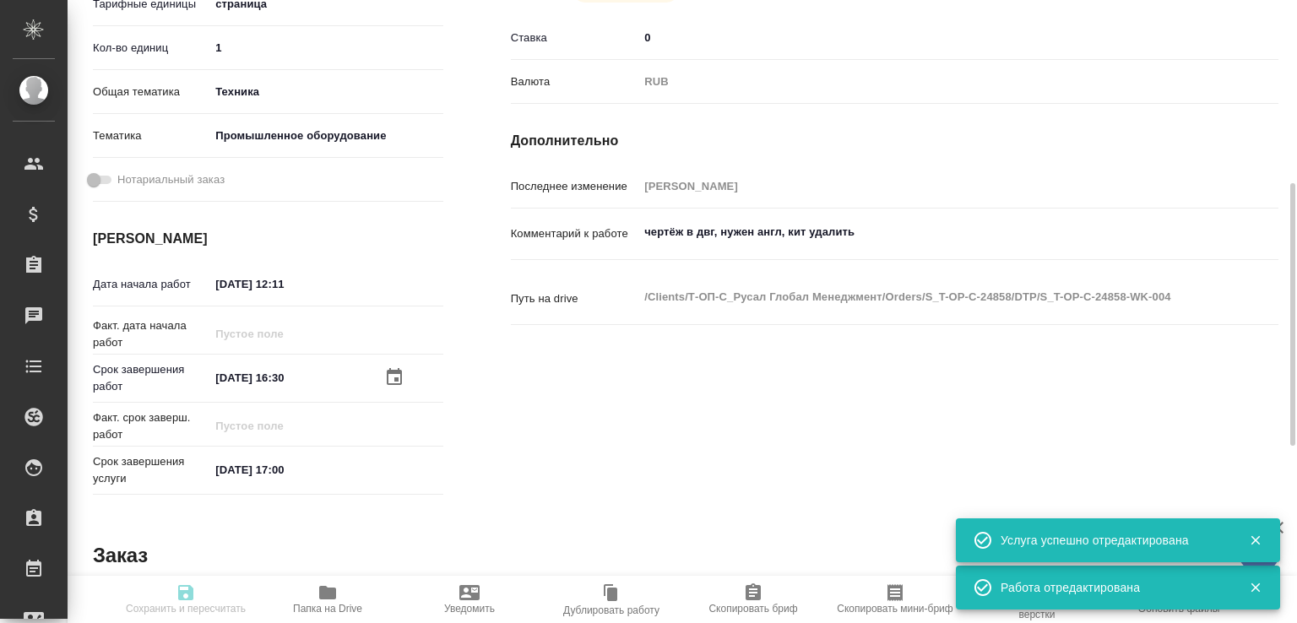
type input "notPayed"
type input "0"
type input "RUB"
type input "[PERSON_NAME]"
type input "S_T-OP-C-24858"
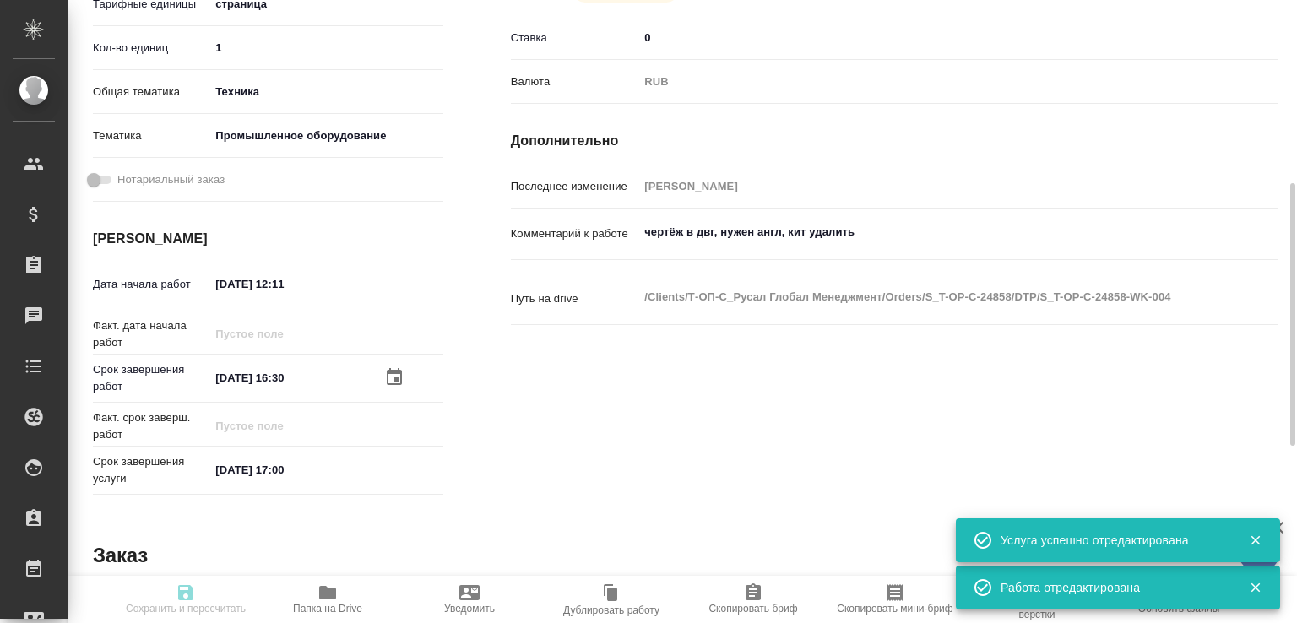
type input "Т-ОП-С-46489"
type input "Верстка Word / Layout Word"
type input "Подверстка, Приемка подверстки, Верстка чертежа. Количество надписей: до 75, Во…"
type input "Меньшикова Александра"
type input "Малофеева Екатерина"
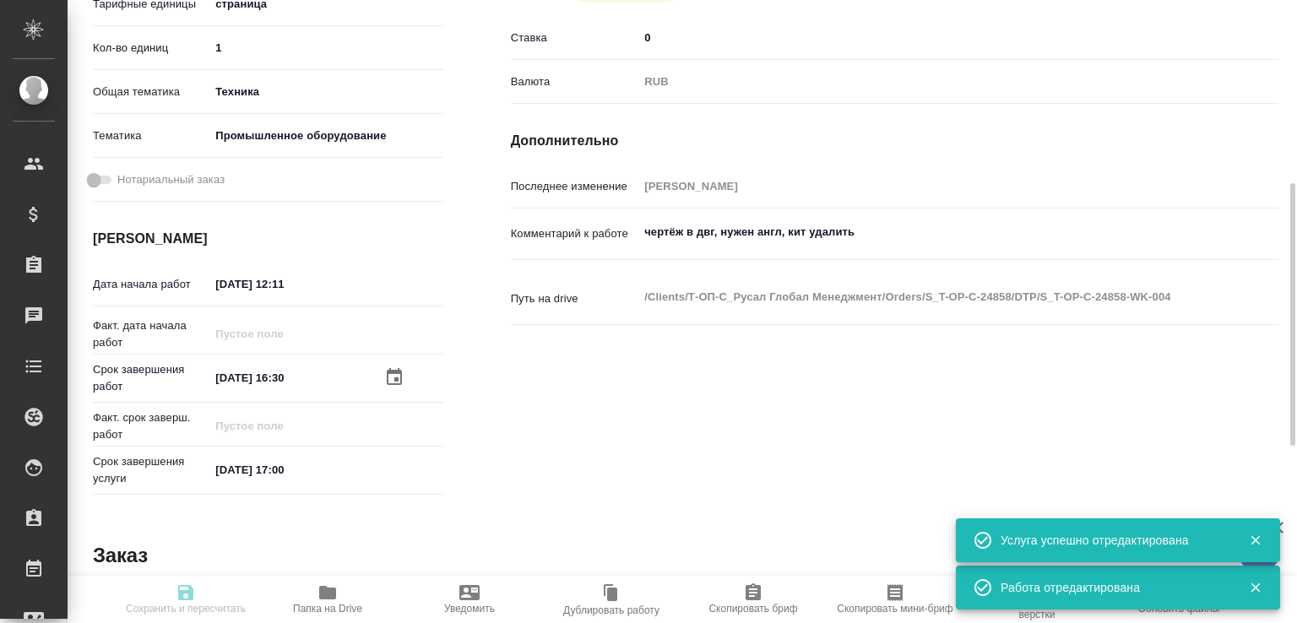
type input "/Clients/Т-ОП-С_Русал Глобал Менеджмент/Orders/S_T-OP-C-24858"
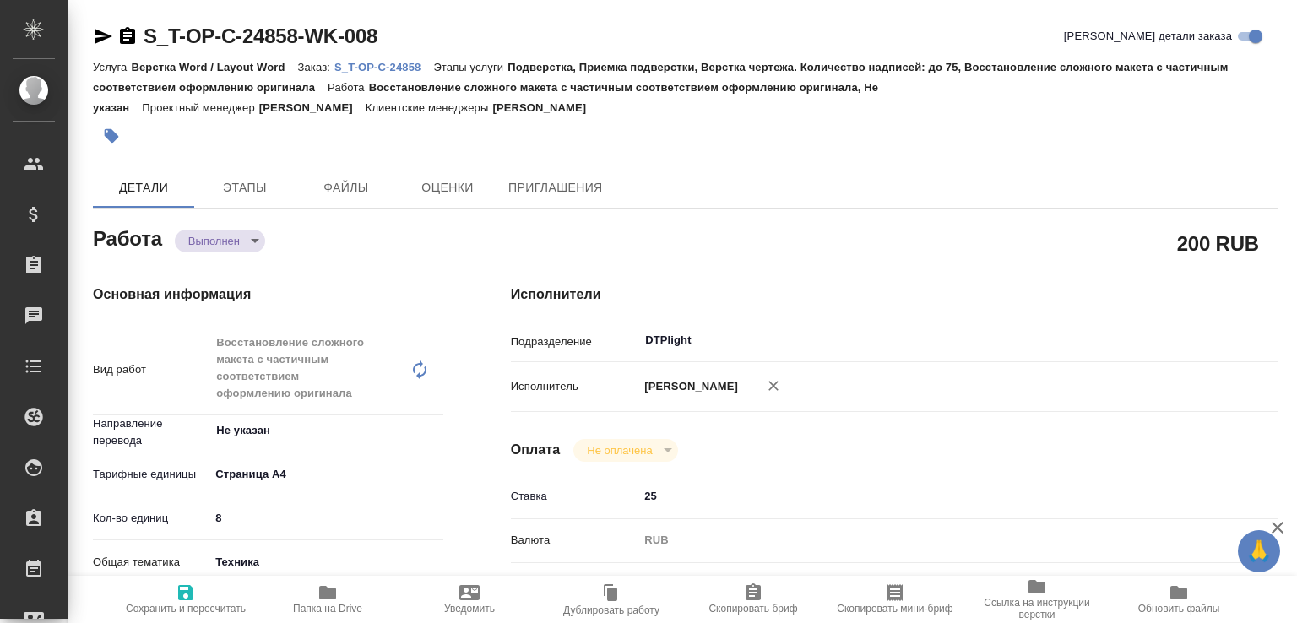
type textarea "x"
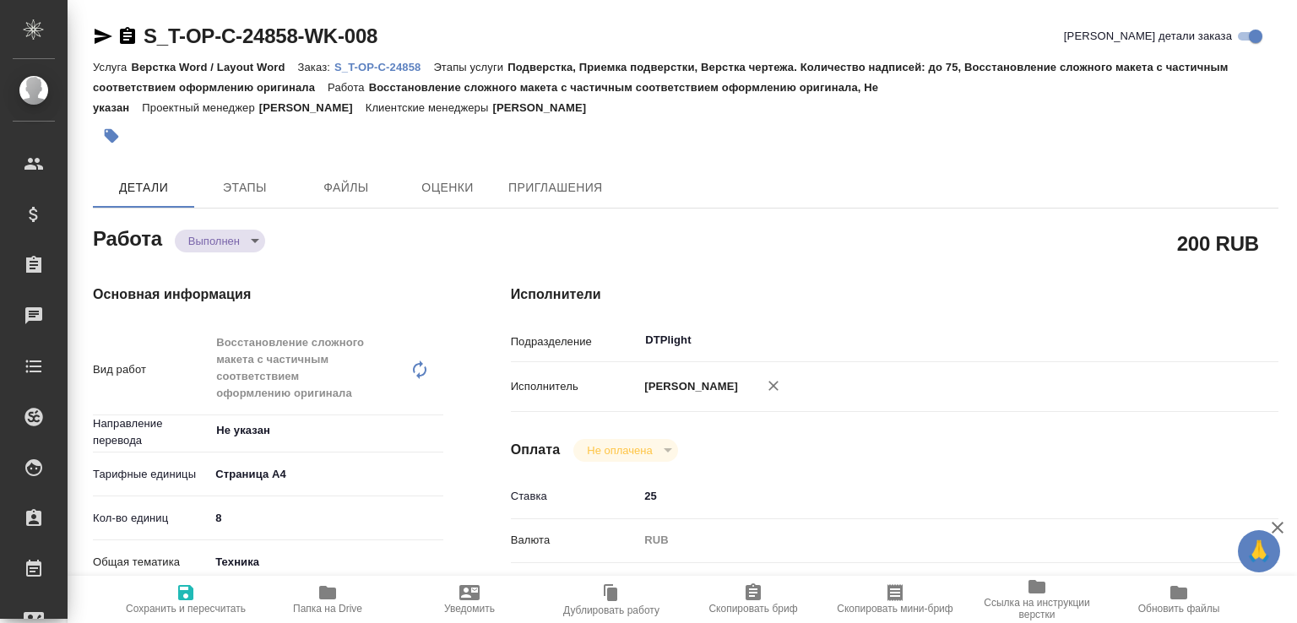
type textarea "x"
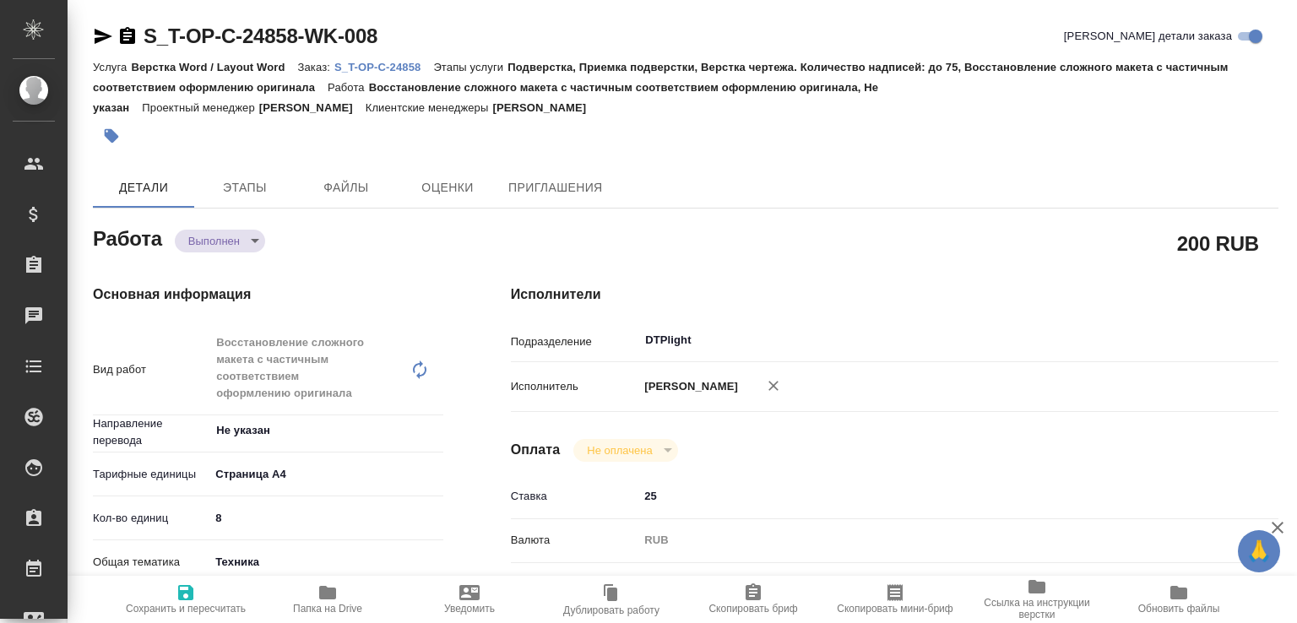
type textarea "x"
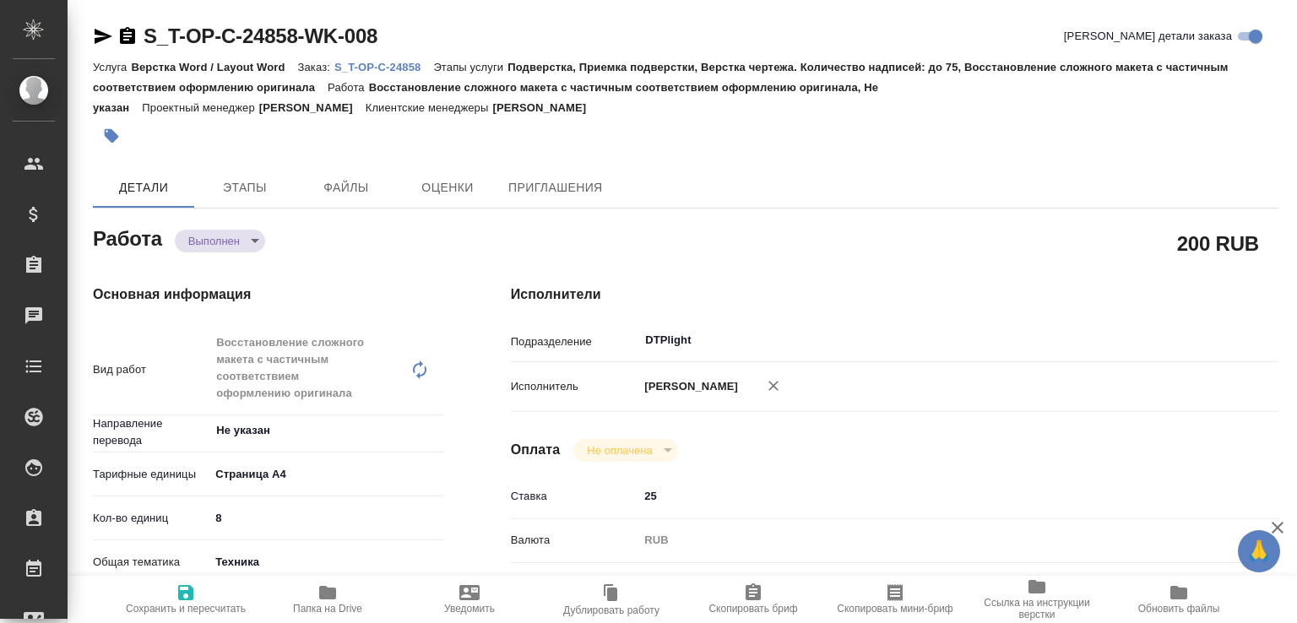
type textarea "x"
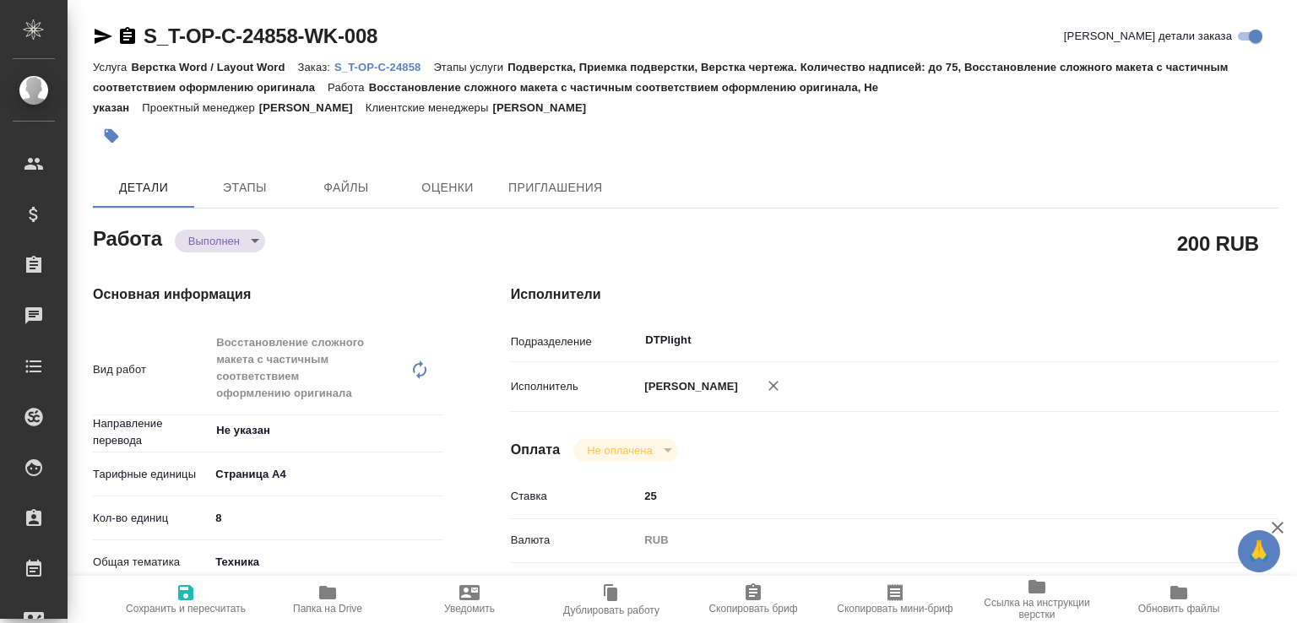
type textarea "x"
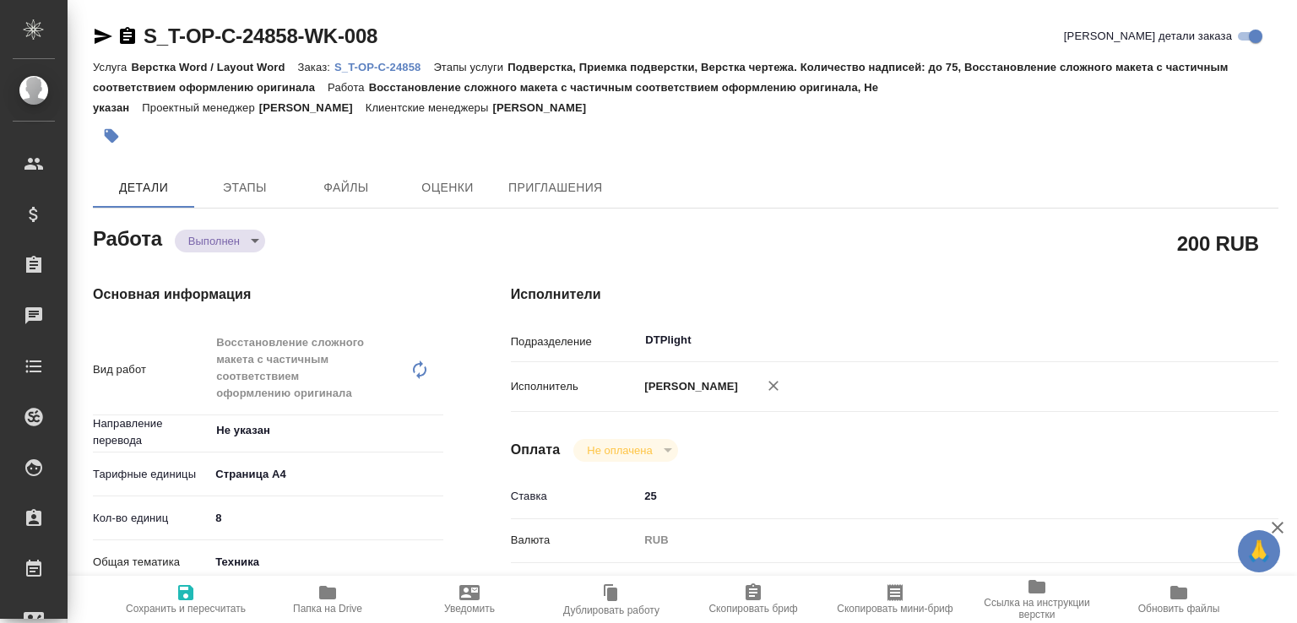
click at [252, 251] on body "🙏 .cls-1 fill:#fff; AWATERA Малофеева Екатерина e.malofeeva Клиенты Спецификаци…" at bounding box center [648, 311] width 1297 height 623
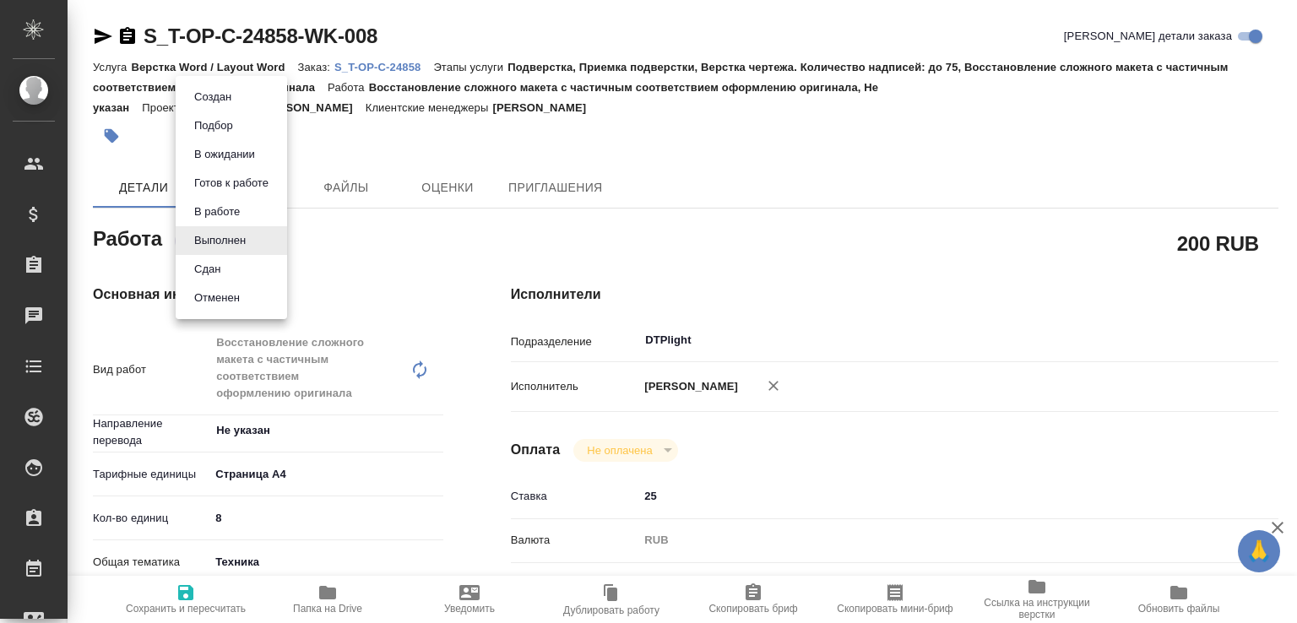
click at [236, 270] on li "Сдан" at bounding box center [231, 269] width 111 height 29
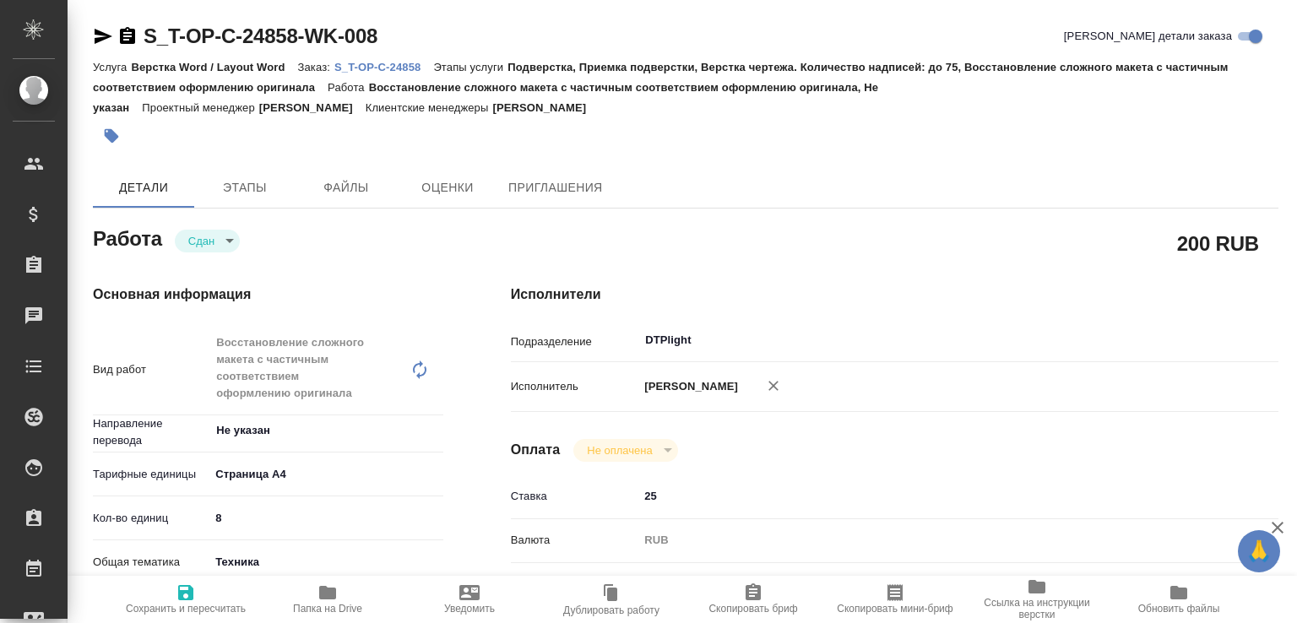
type textarea "x"
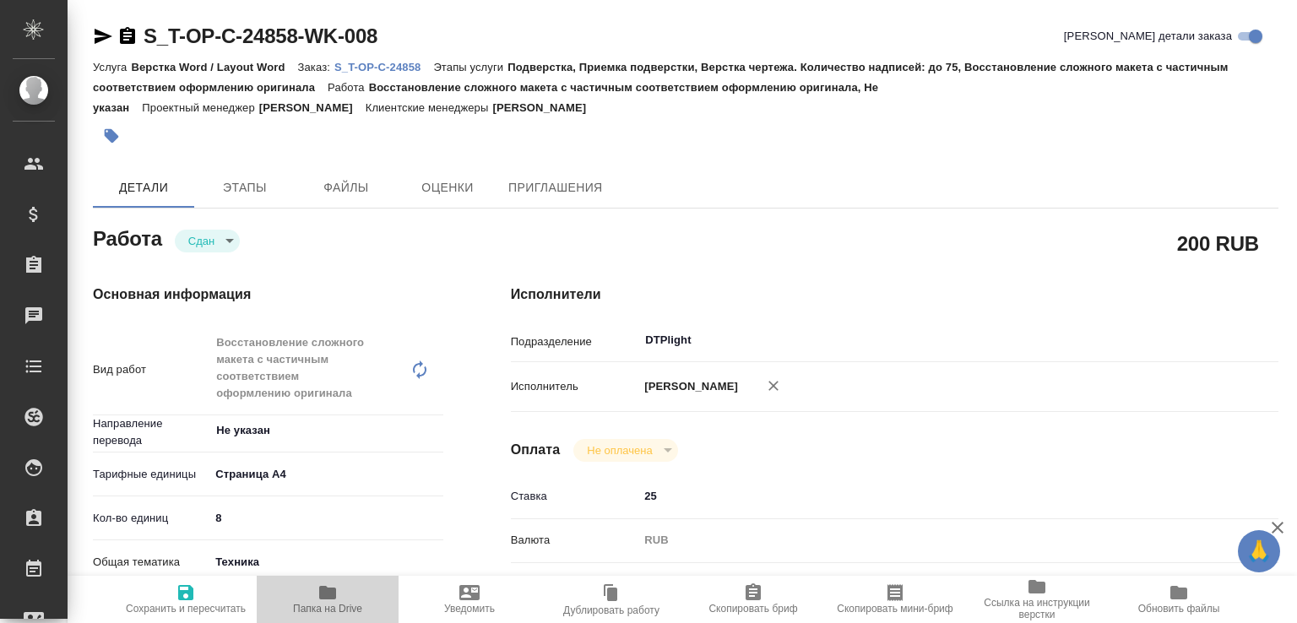
click at [340, 587] on span "Папка на Drive" at bounding box center [328, 599] width 122 height 32
type textarea "x"
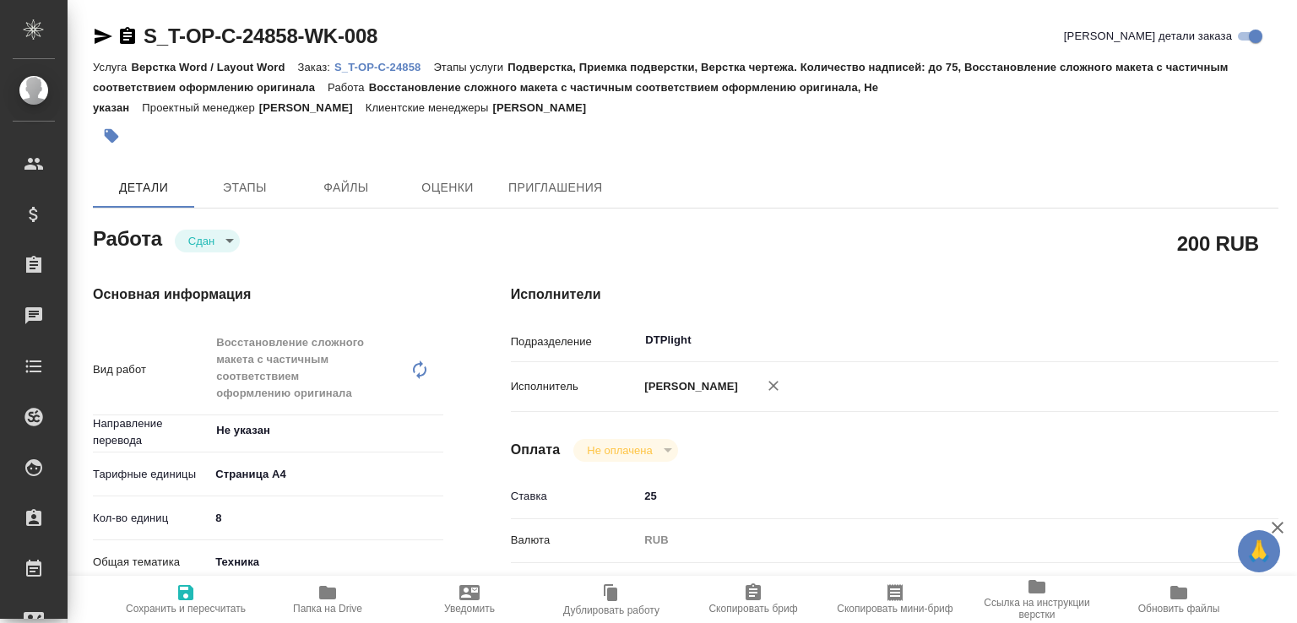
type textarea "x"
click at [399, 75] on div "Услуга Верстка Word / Layout Word Заказ: S_T-OP-C-24858 Этапы услуги Подверстка…" at bounding box center [686, 87] width 1186 height 61
click at [348, 62] on p "S_T-OP-C-24858" at bounding box center [383, 67] width 99 height 13
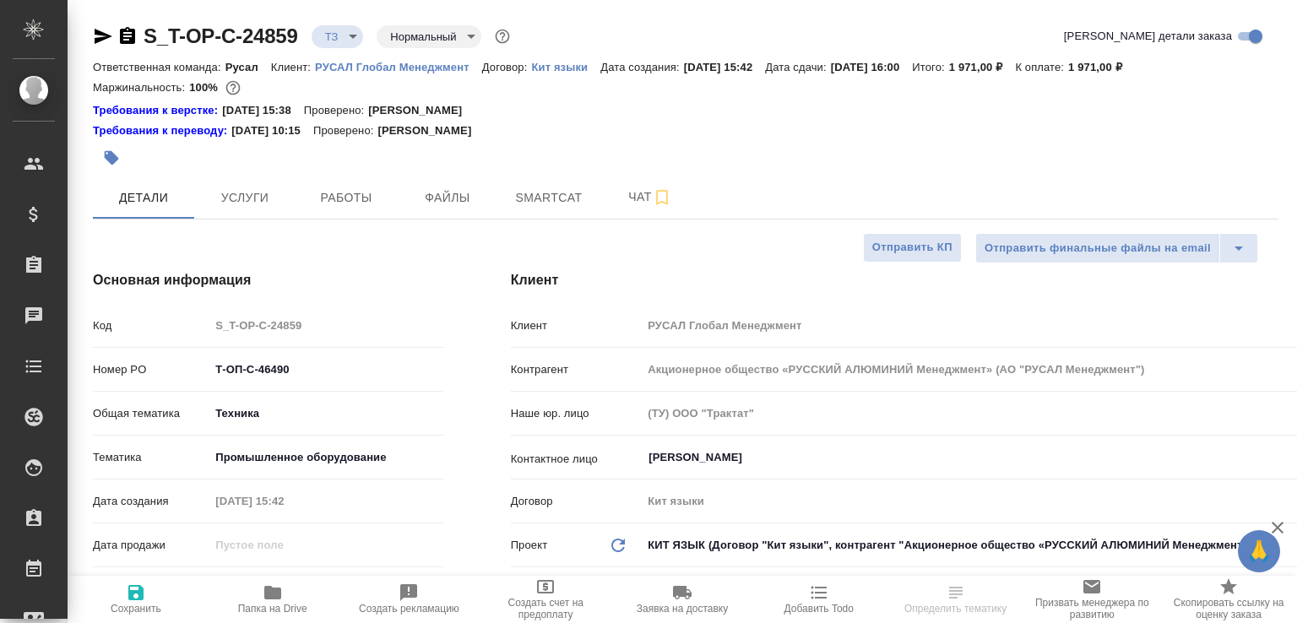
select select "RU"
type textarea "x"
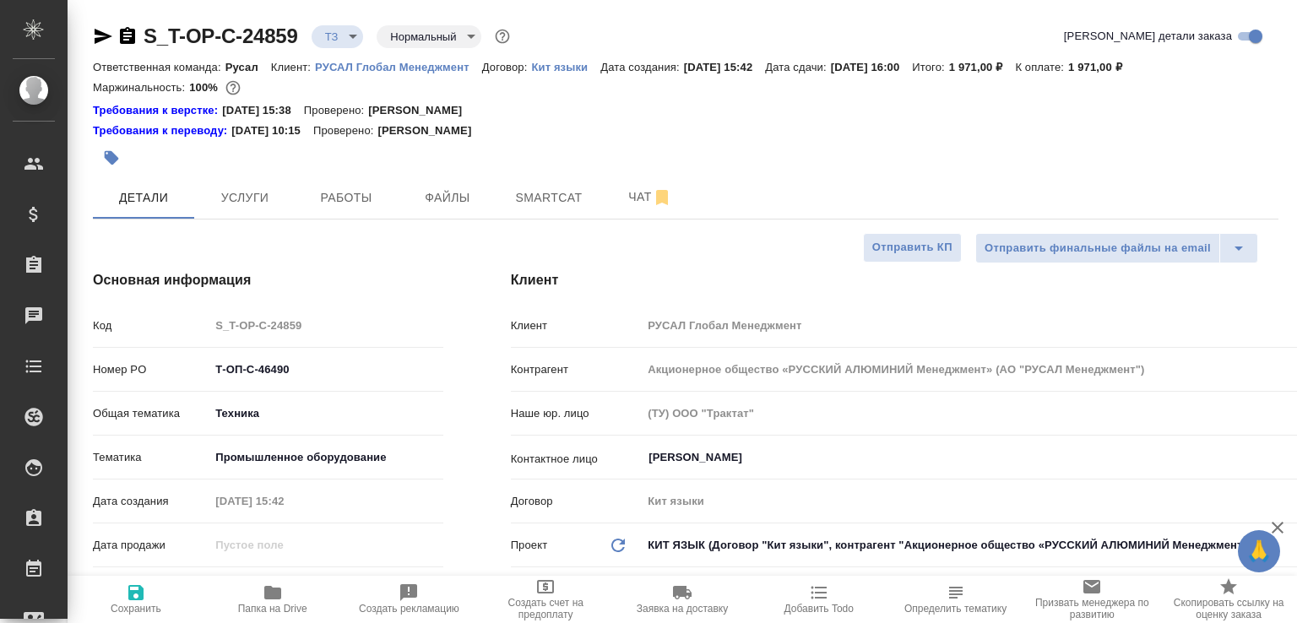
type textarea "x"
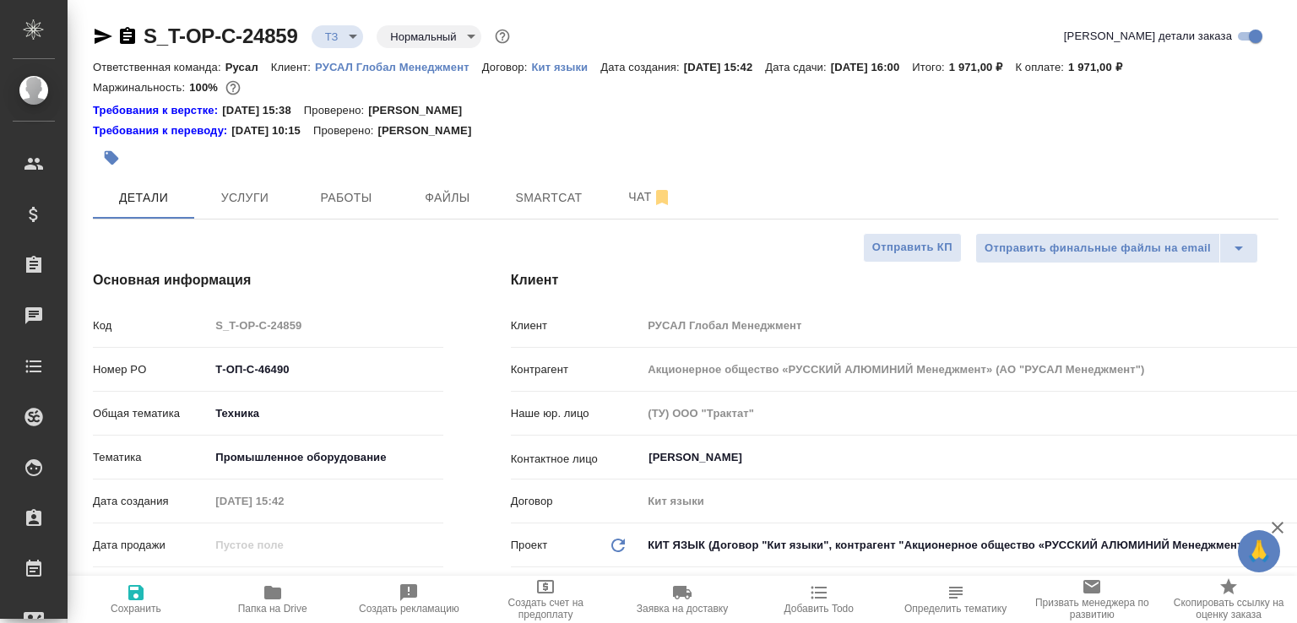
type textarea "x"
click at [280, 592] on icon "button" at bounding box center [273, 593] width 20 height 20
type textarea "x"
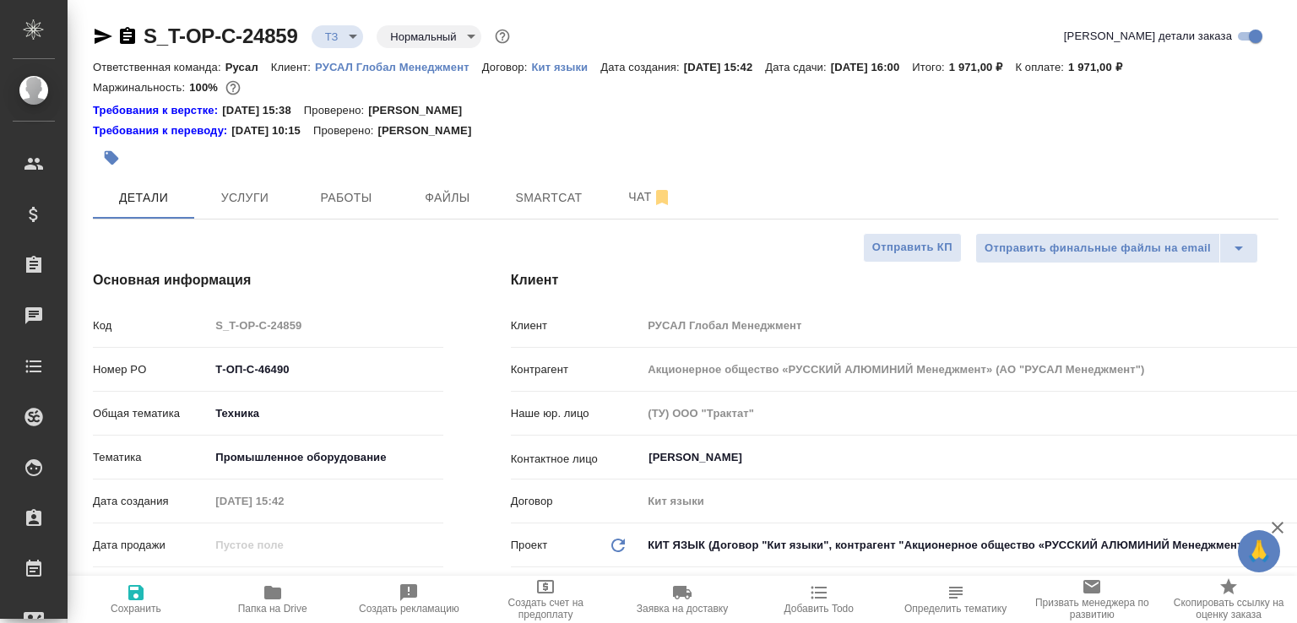
type textarea "x"
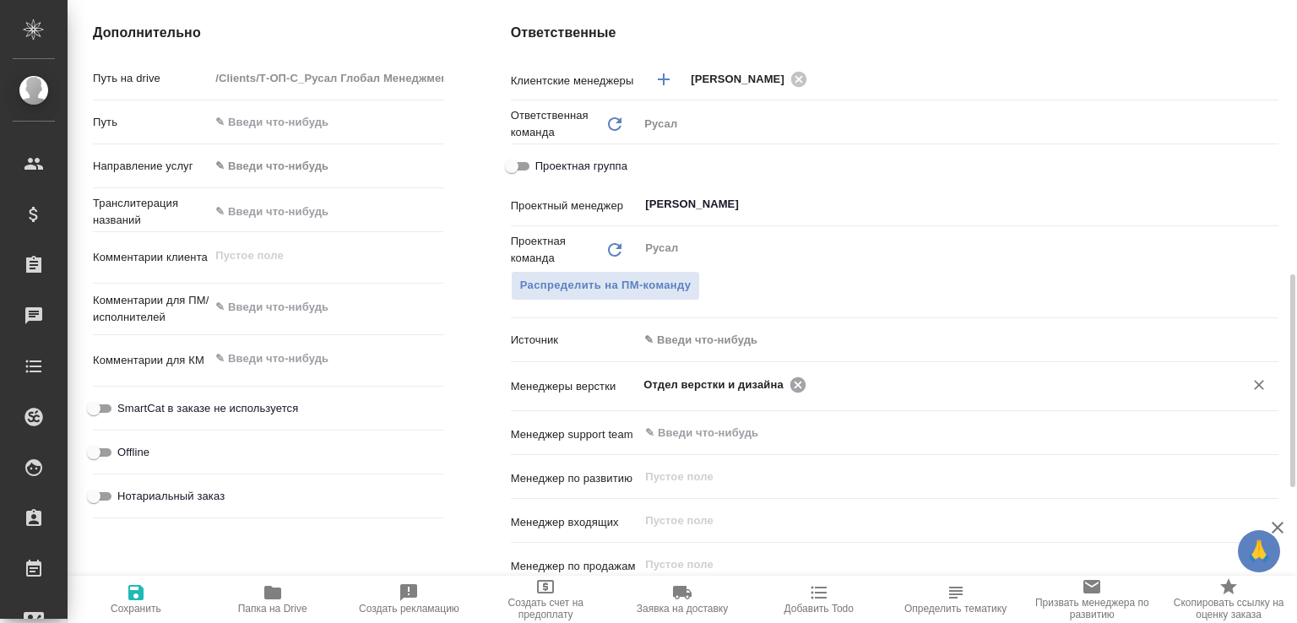
click at [791, 377] on icon at bounding box center [797, 384] width 15 height 15
type textarea "x"
click at [790, 377] on input "text" at bounding box center [930, 384] width 573 height 20
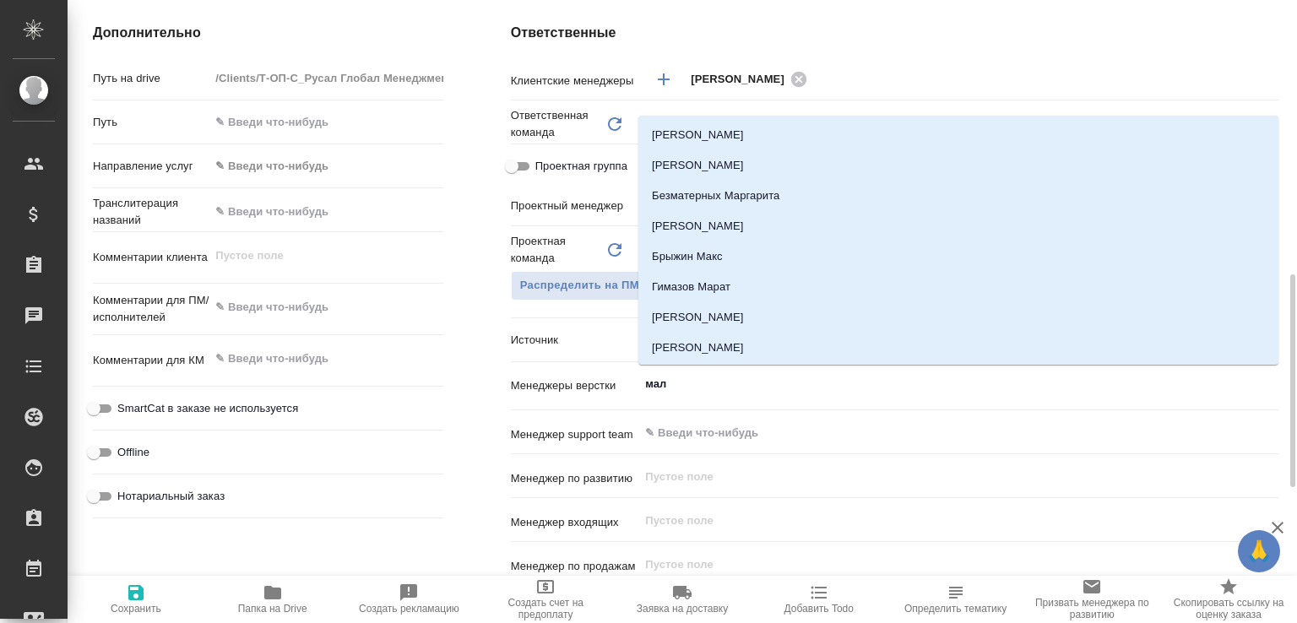
type input "мало"
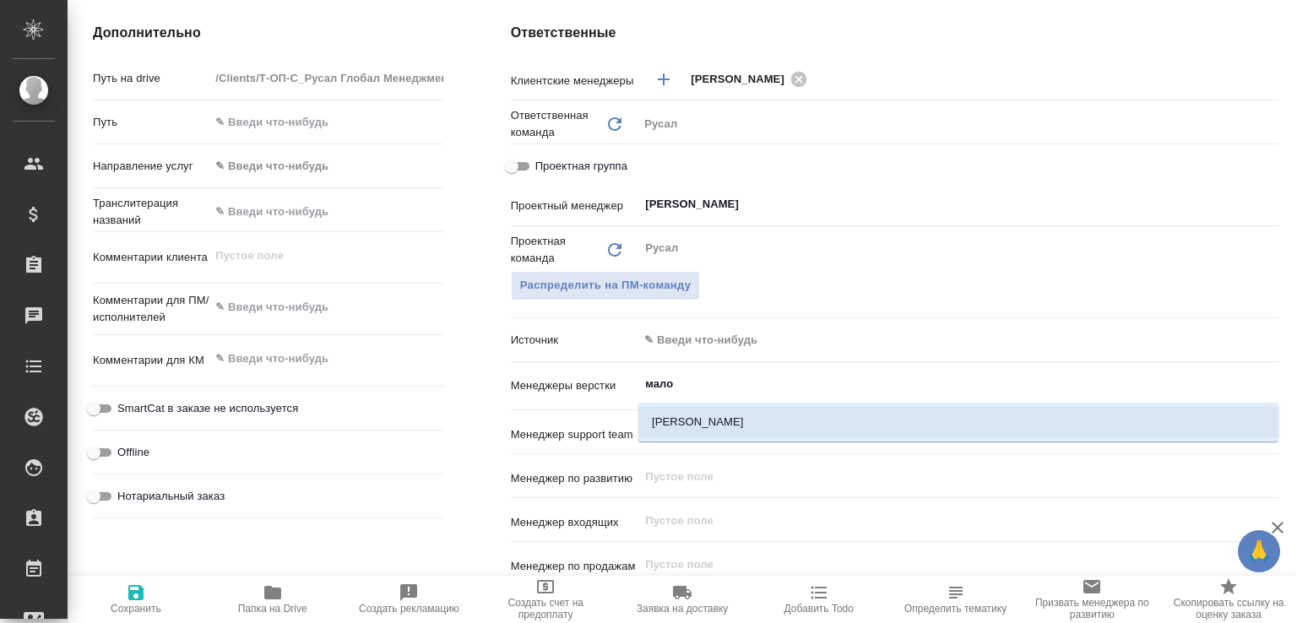
click at [673, 420] on li "[PERSON_NAME]" at bounding box center [958, 422] width 640 height 30
type textarea "x"
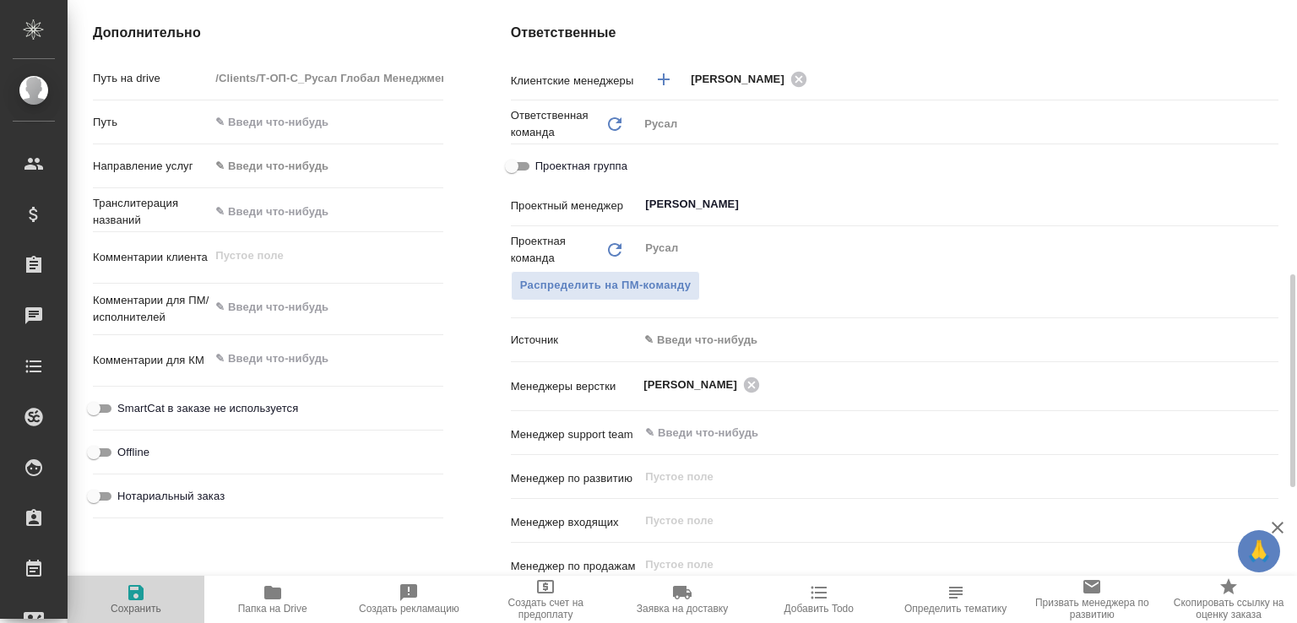
click at [138, 604] on span "Сохранить" at bounding box center [136, 609] width 51 height 12
type textarea "x"
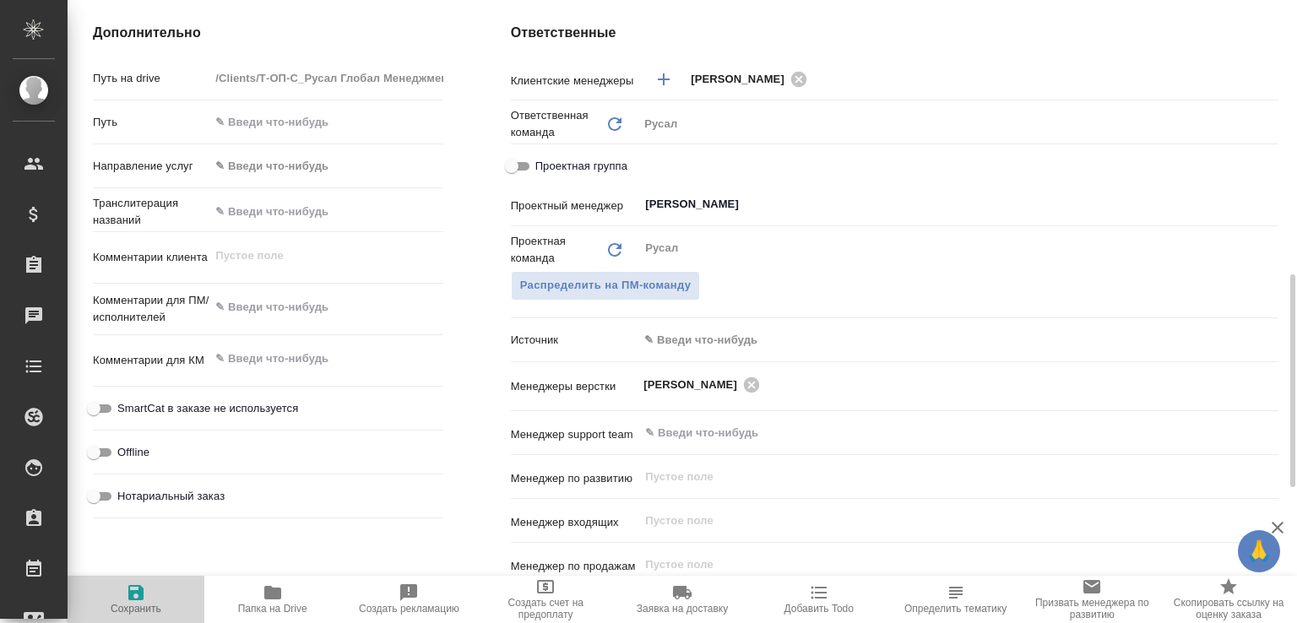
type textarea "x"
select select "RU"
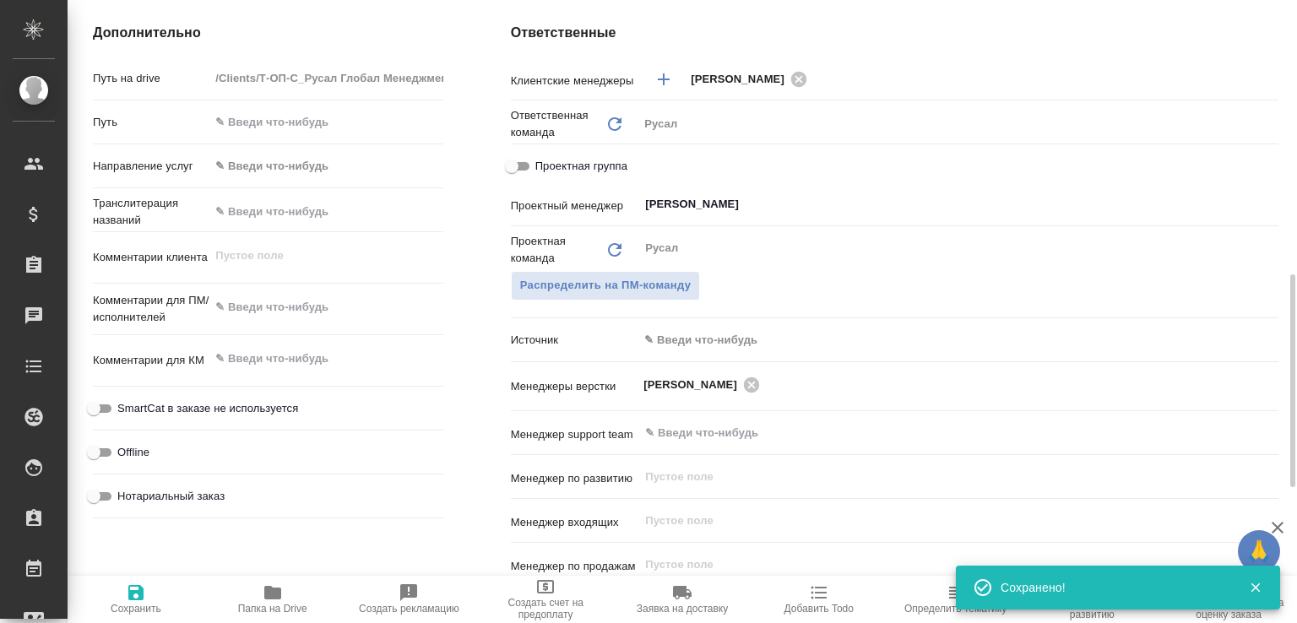
type textarea "x"
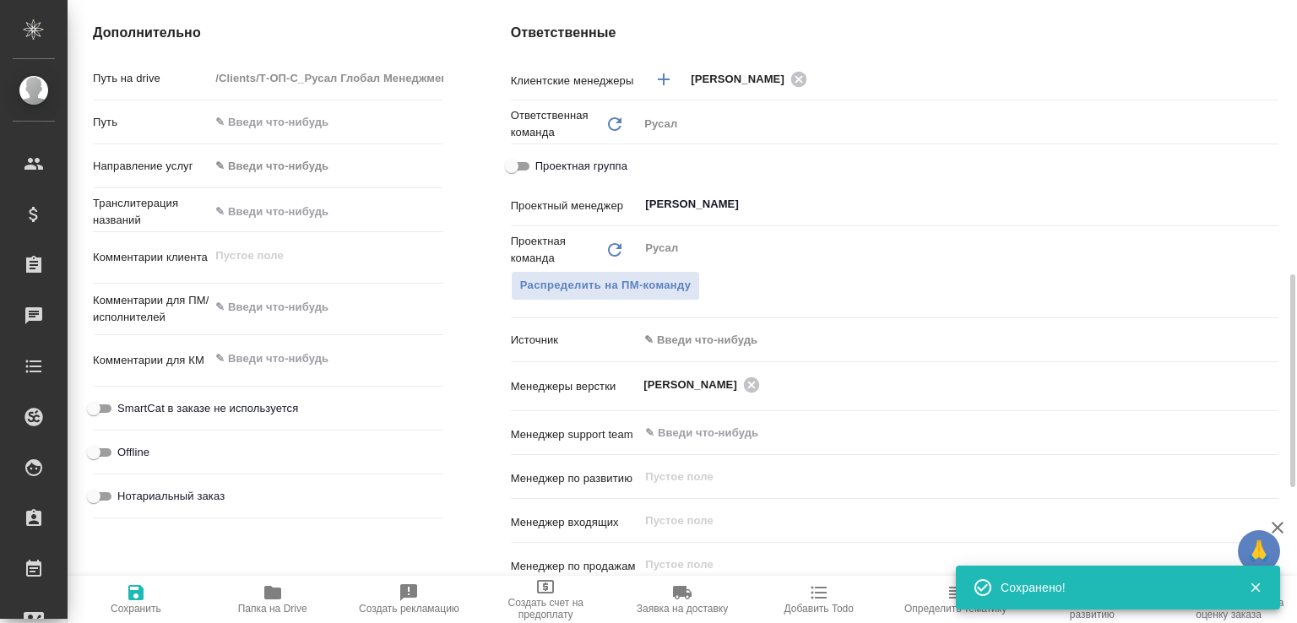
type textarea "x"
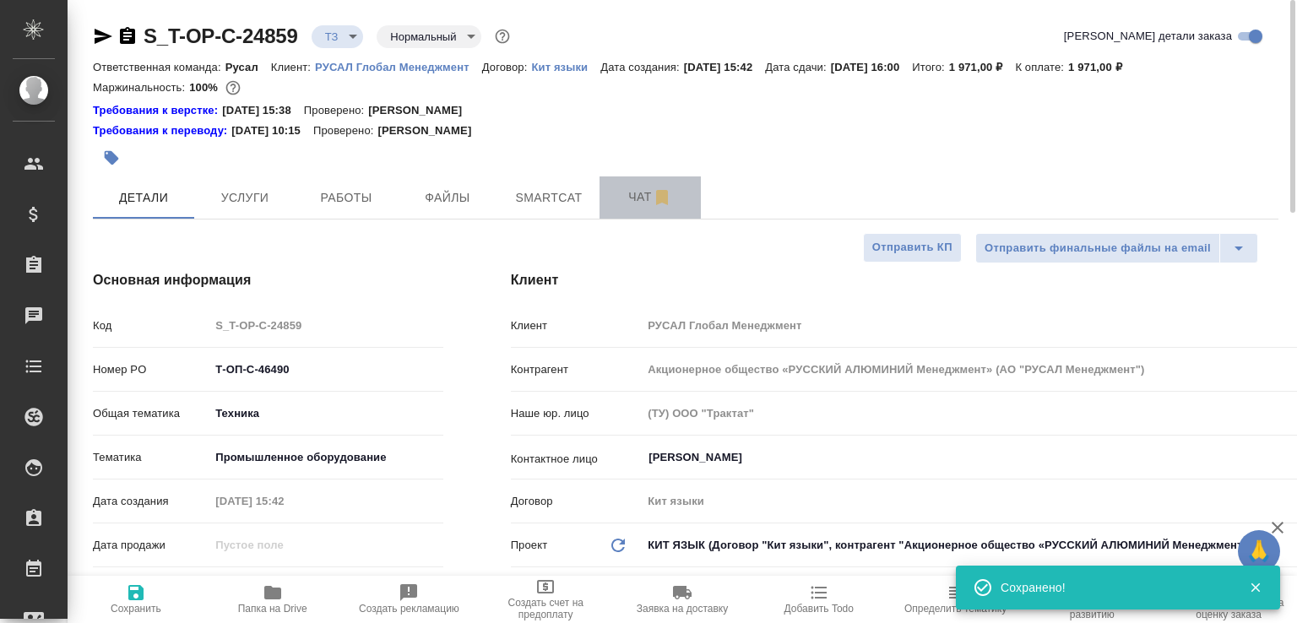
click at [633, 193] on span "Чат" at bounding box center [650, 197] width 81 height 21
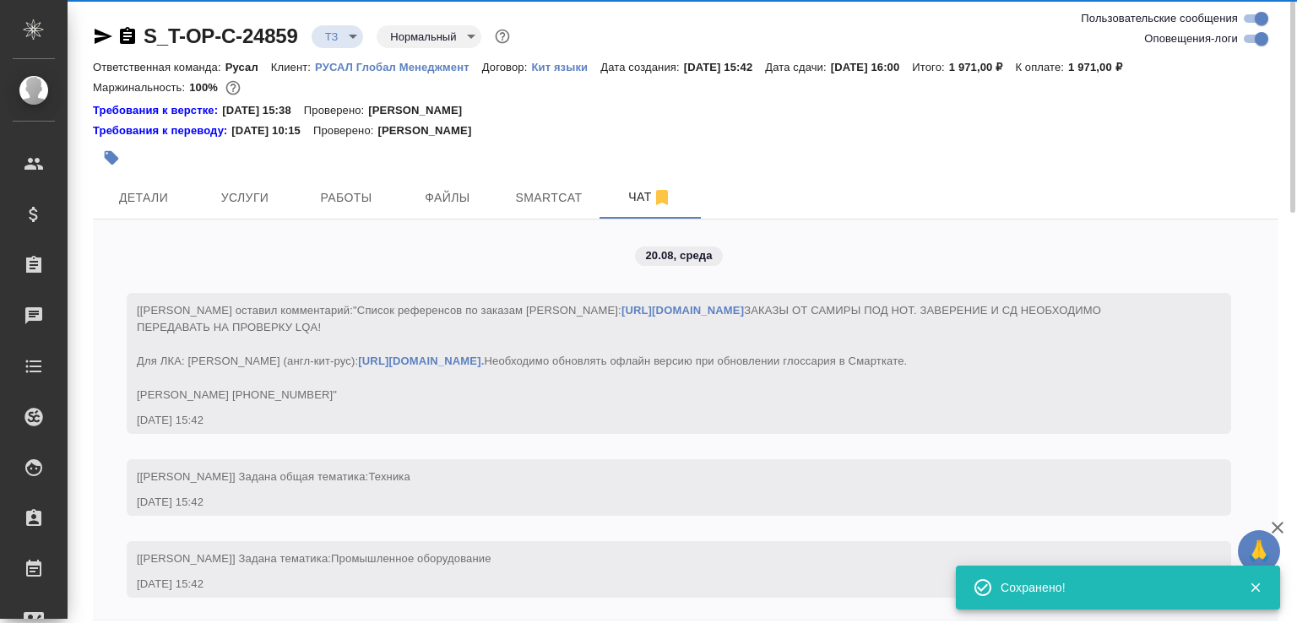
scroll to position [222, 0]
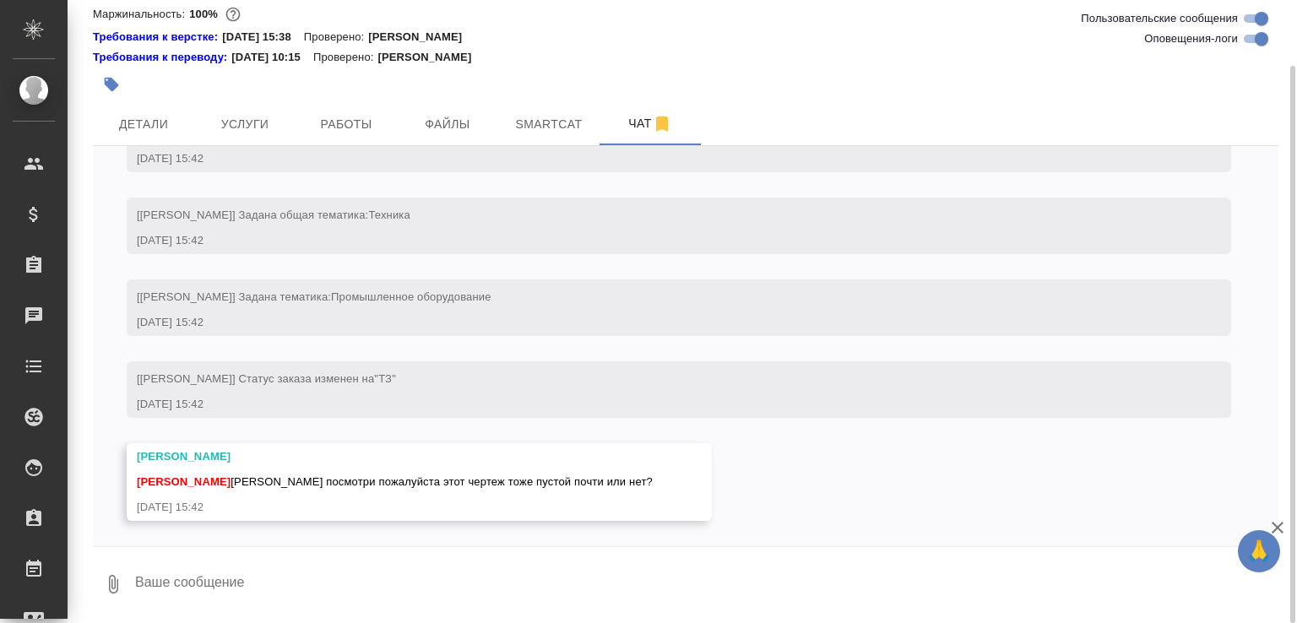
click at [230, 568] on textarea at bounding box center [705, 584] width 1145 height 57
type textarea "Да, и тут такая же история"
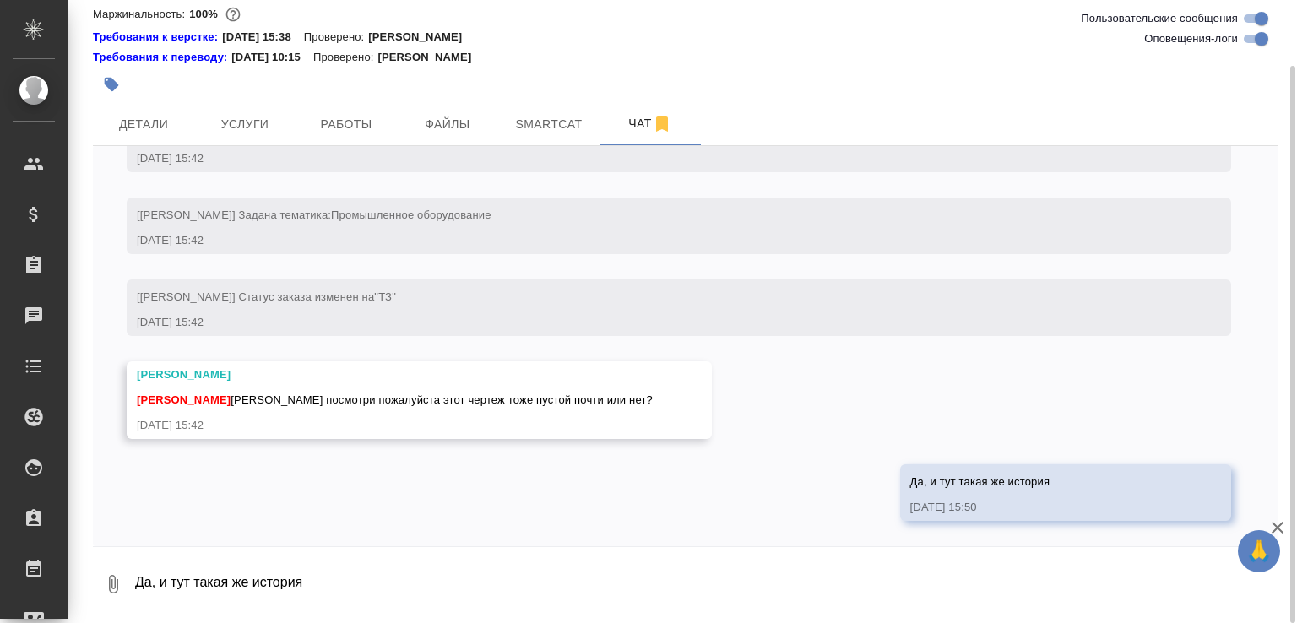
scroll to position [0, 0]
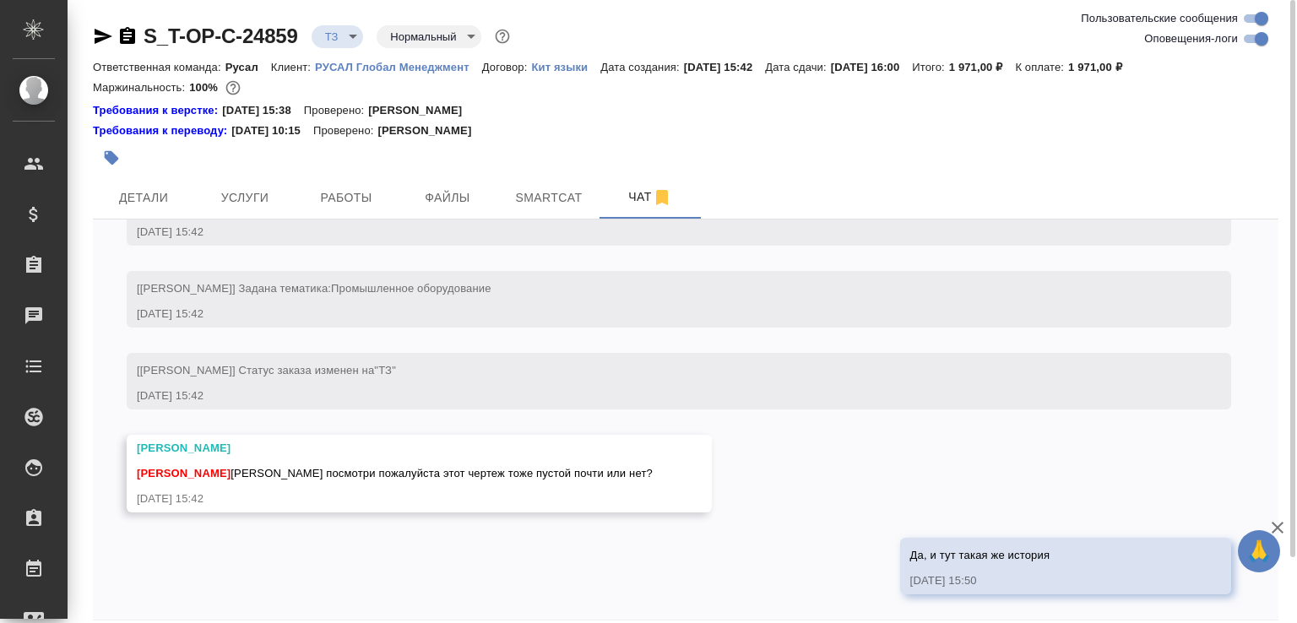
click at [334, 39] on body "🙏 .cls-1 fill:#fff; AWATERA Малофеева Екатерина e.malofeeva Клиенты Спецификаци…" at bounding box center [648, 311] width 1297 height 623
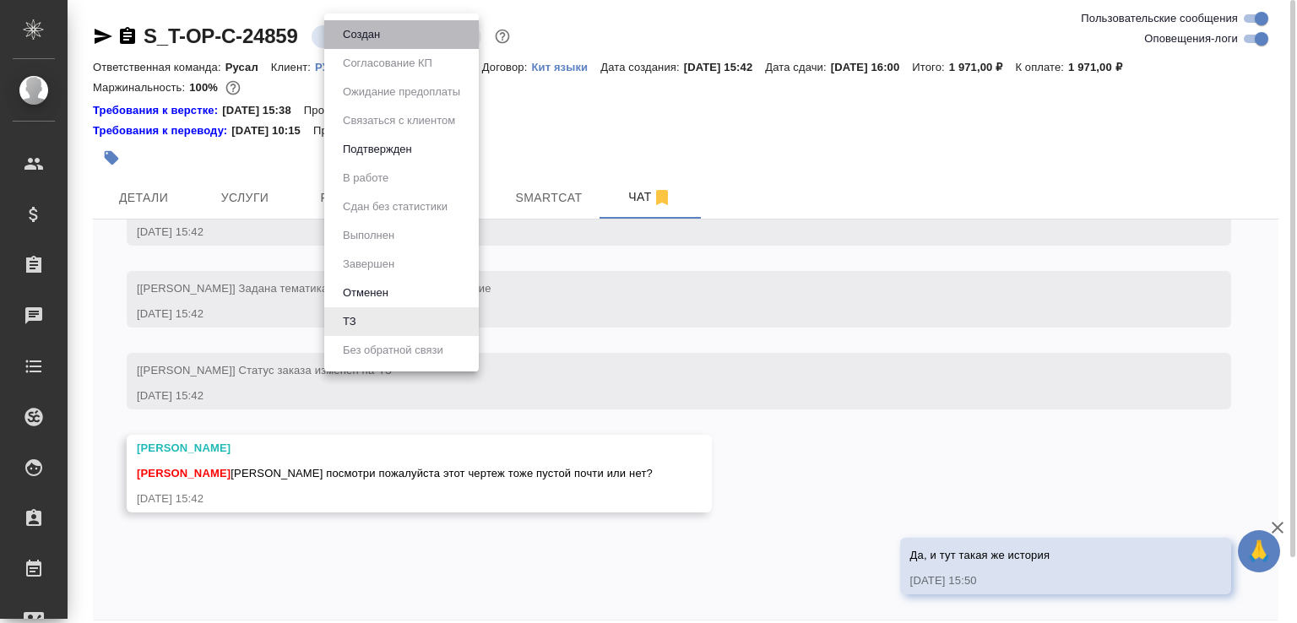
click at [334, 38] on li "Создан" at bounding box center [401, 34] width 155 height 29
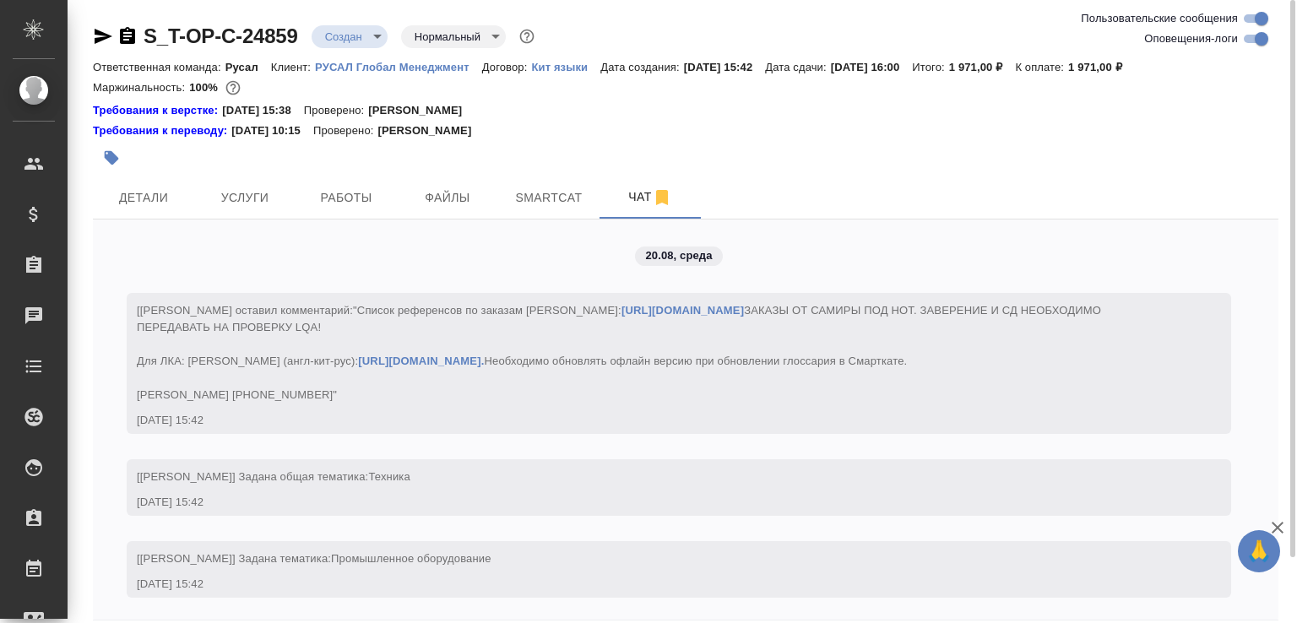
scroll to position [304, 0]
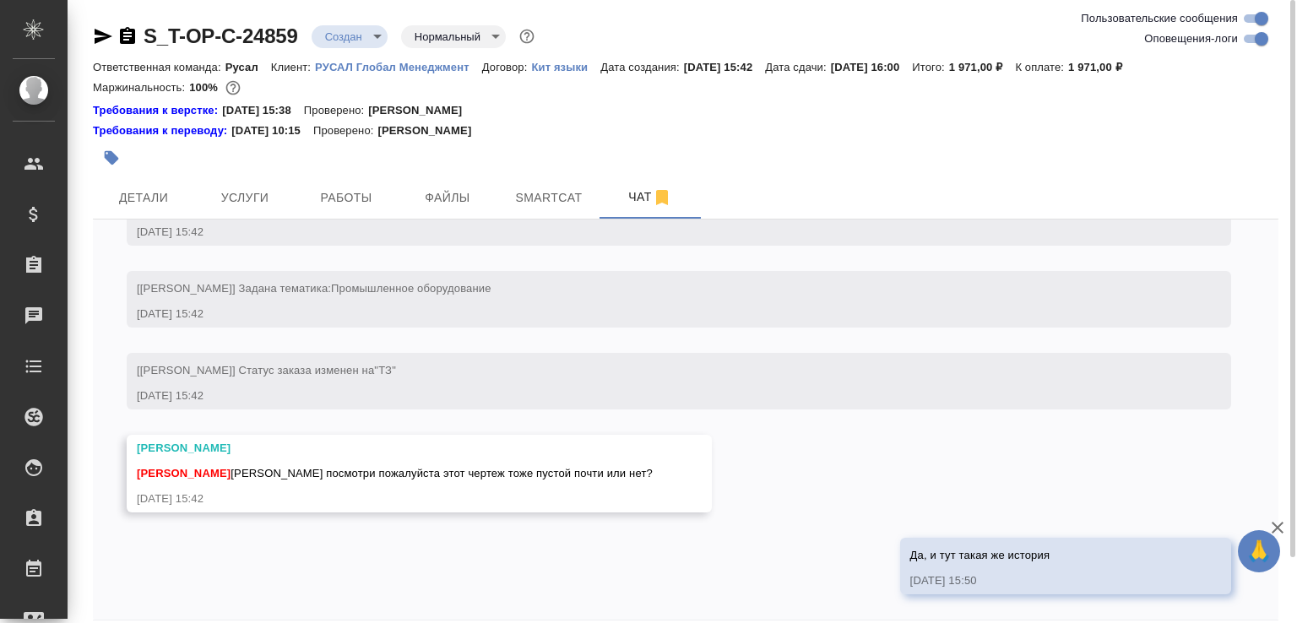
click at [126, 37] on icon "button" at bounding box center [127, 35] width 15 height 17
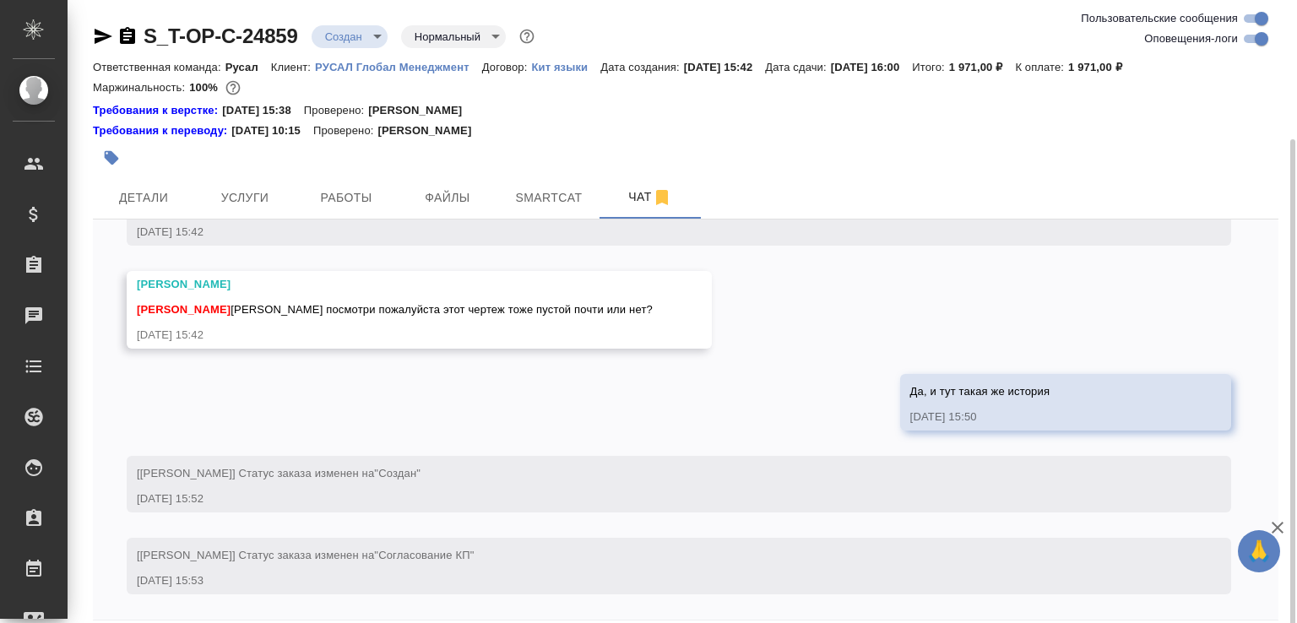
scroll to position [73, 0]
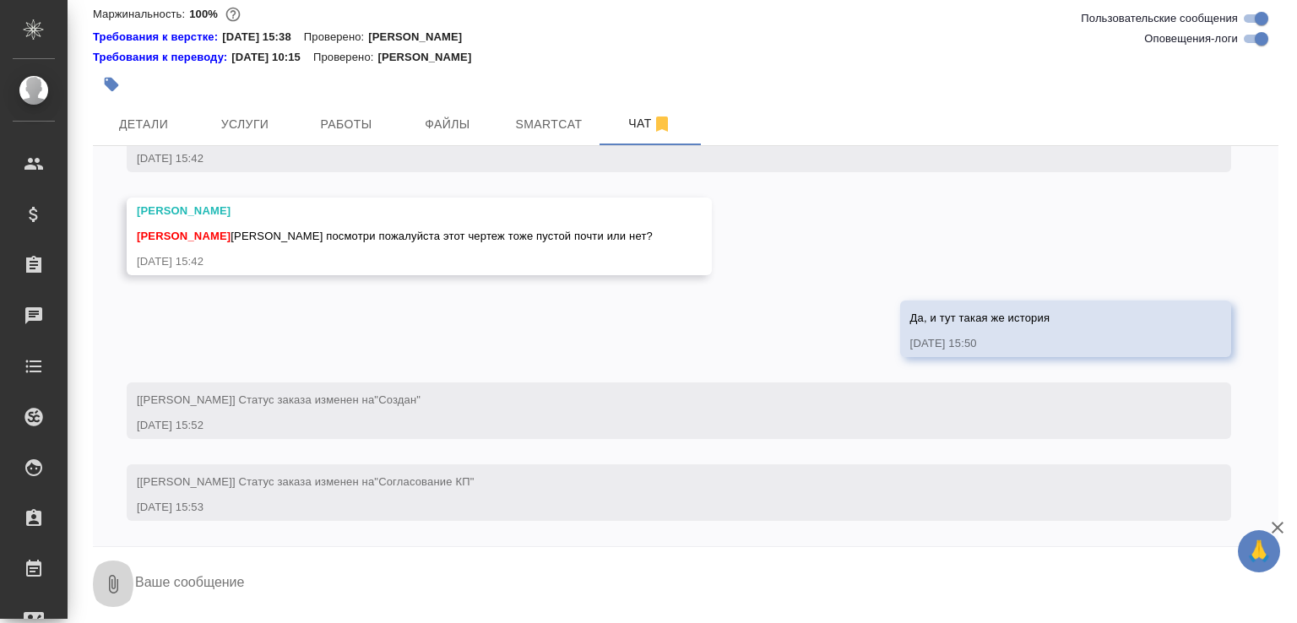
click at [106, 572] on button "0" at bounding box center [113, 584] width 41 height 57
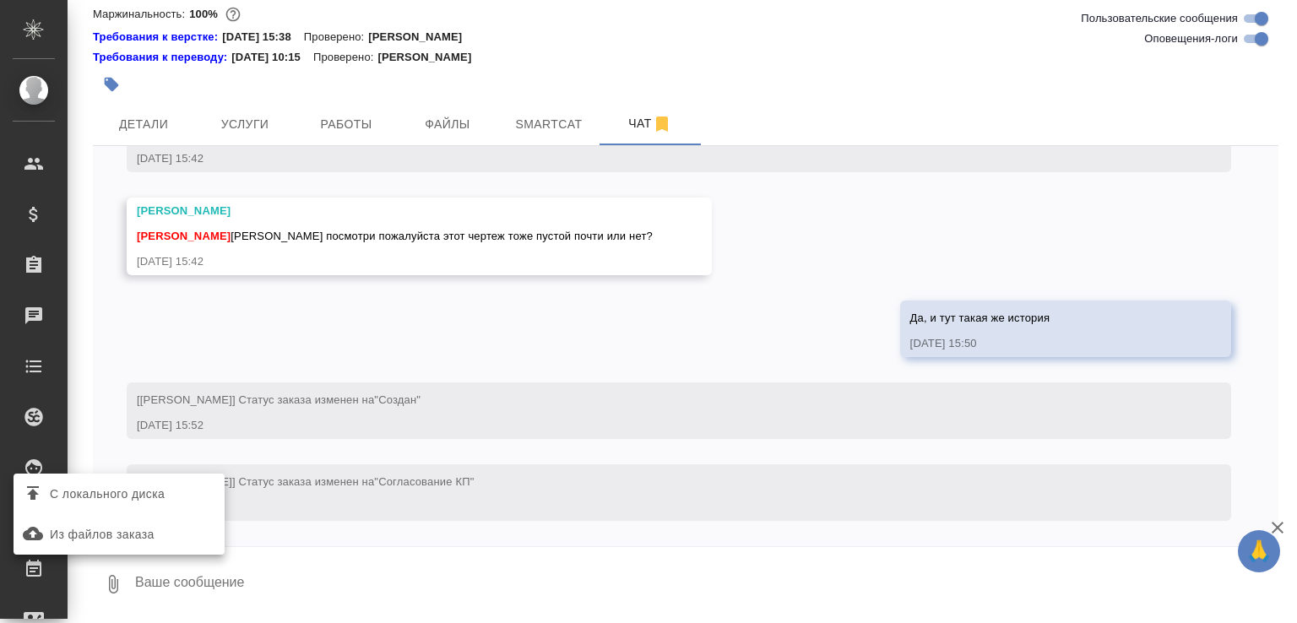
click at [119, 489] on span "С локального диска" at bounding box center [107, 494] width 115 height 21
click at [0, 0] on input "С локального диска" at bounding box center [0, 0] width 0 height 0
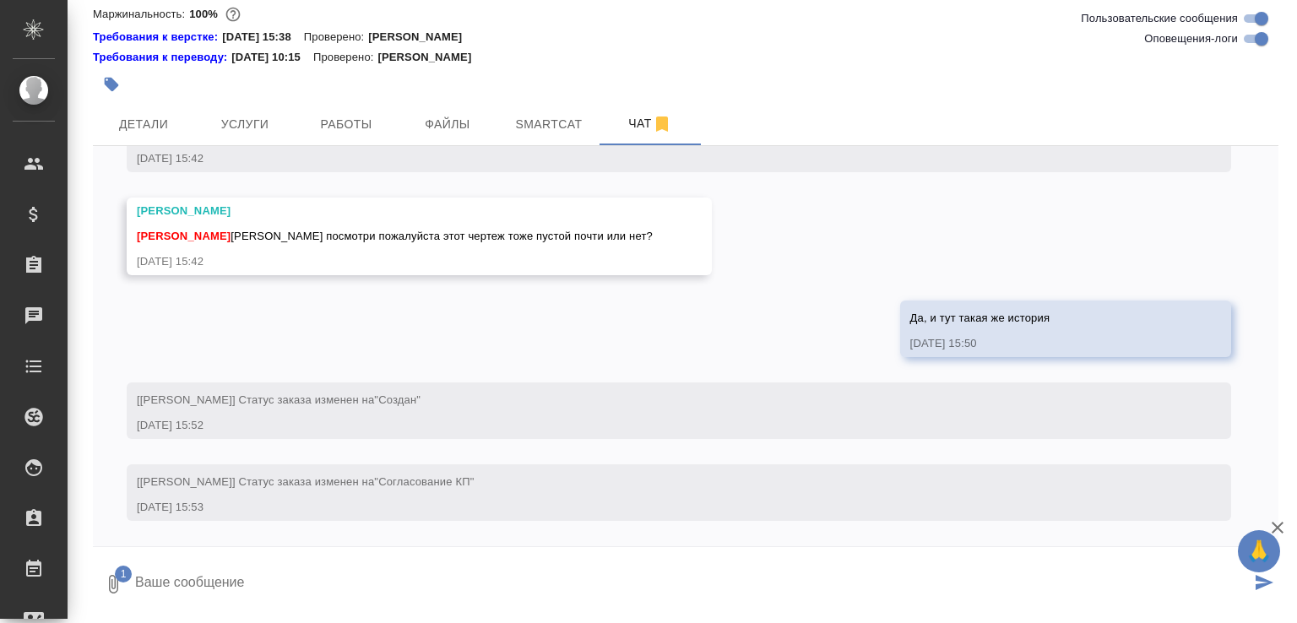
click at [241, 562] on textarea at bounding box center [691, 584] width 1117 height 57
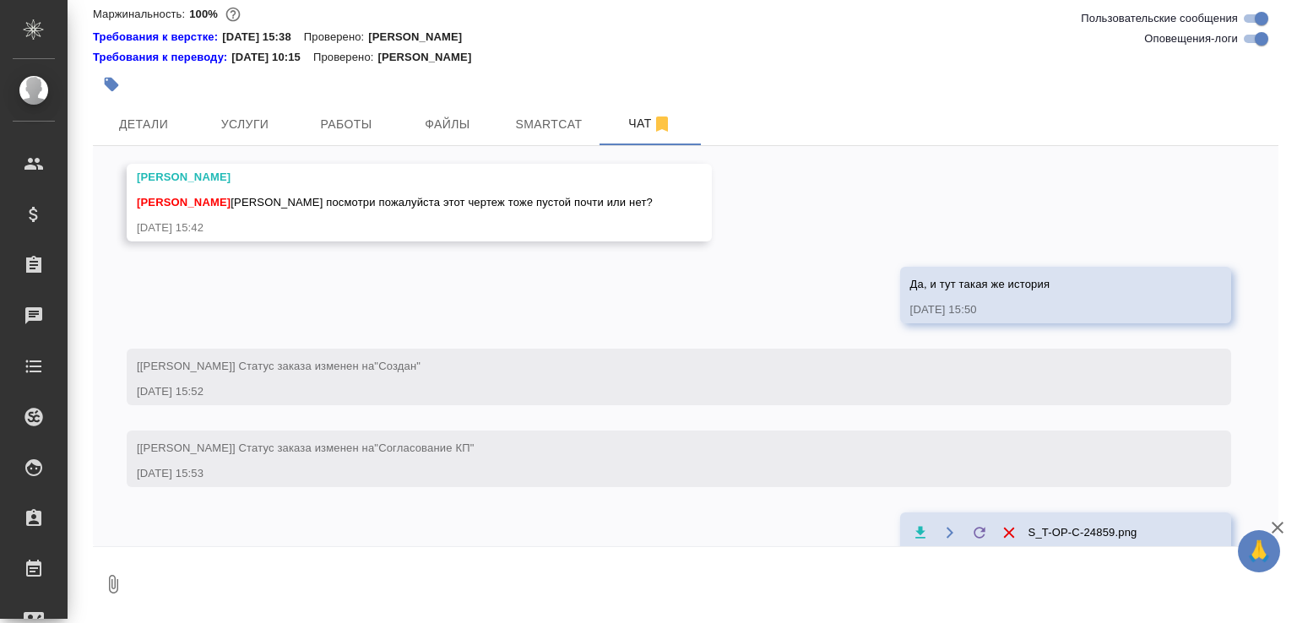
scroll to position [584, 0]
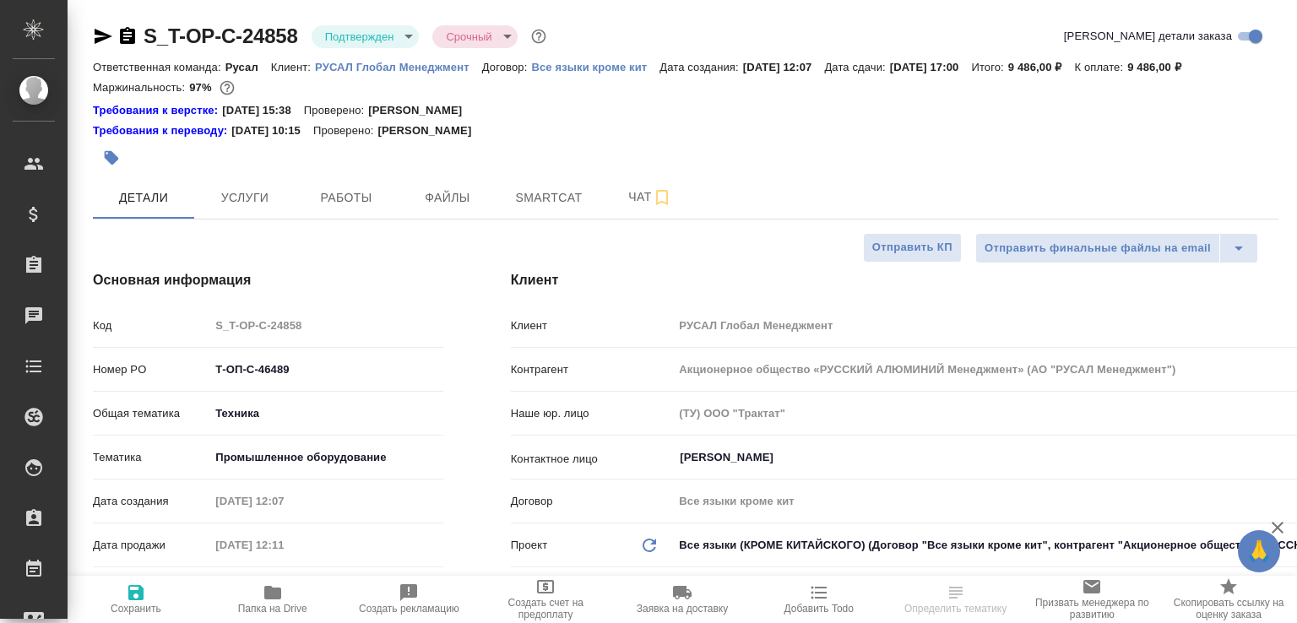
select select "RU"
type textarea "x"
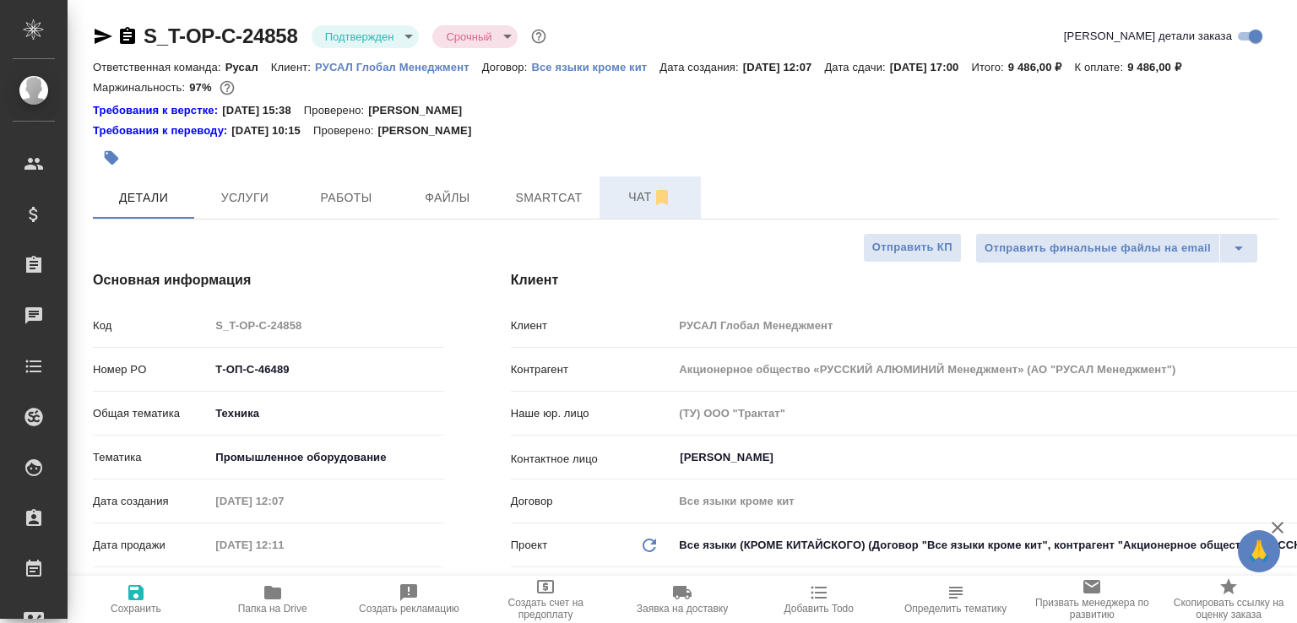
click at [625, 208] on span "Чат" at bounding box center [650, 197] width 81 height 21
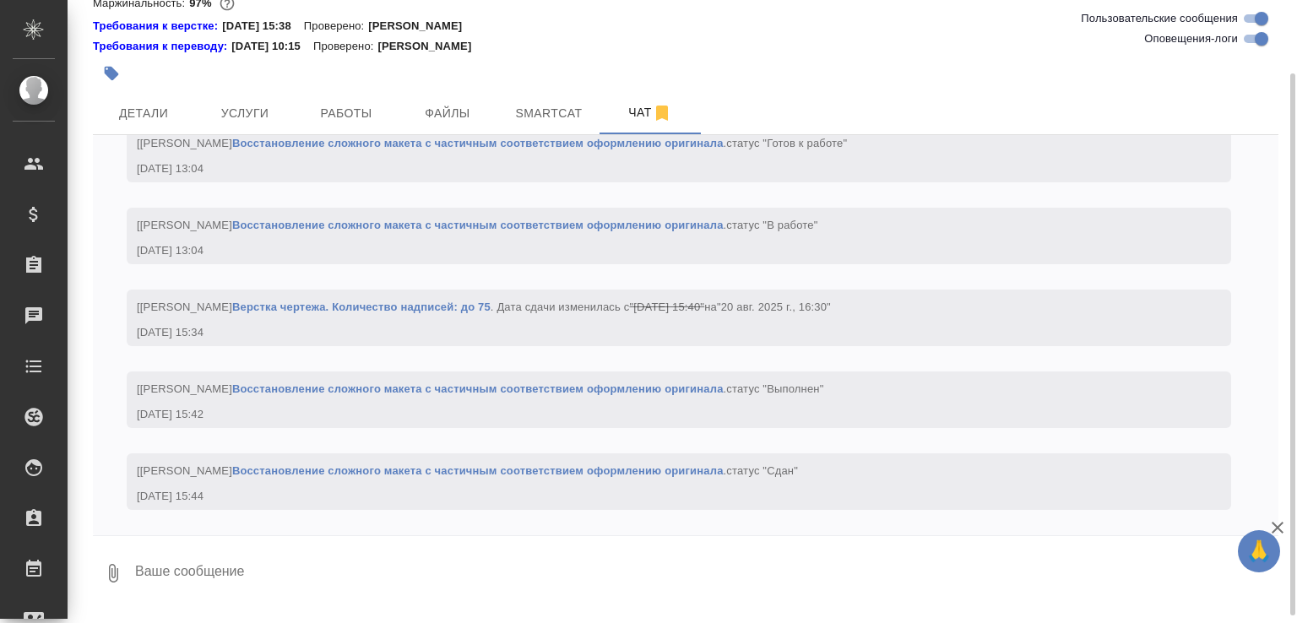
scroll to position [3400, 0]
click at [286, 585] on textarea at bounding box center [705, 573] width 1145 height 57
type textarea "отдаю текстовый файл, чертёж пока в процессе"
paste textarea "[URL][DOMAIN_NAME]"
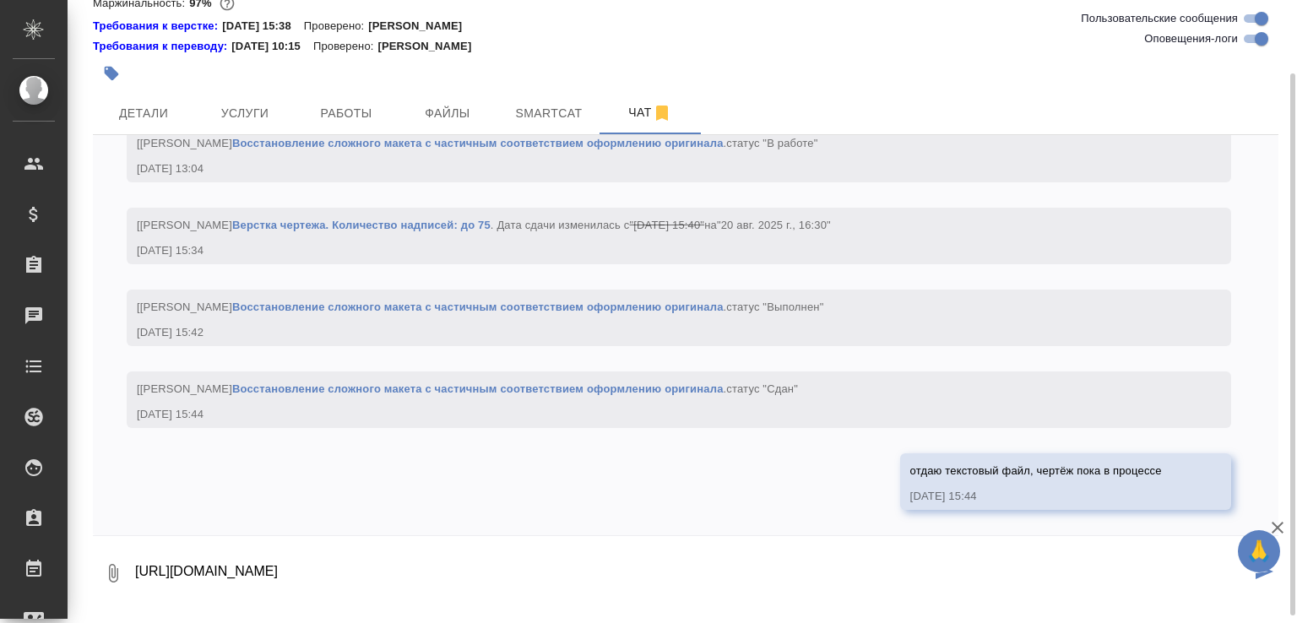
type textarea "[URL][DOMAIN_NAME]"
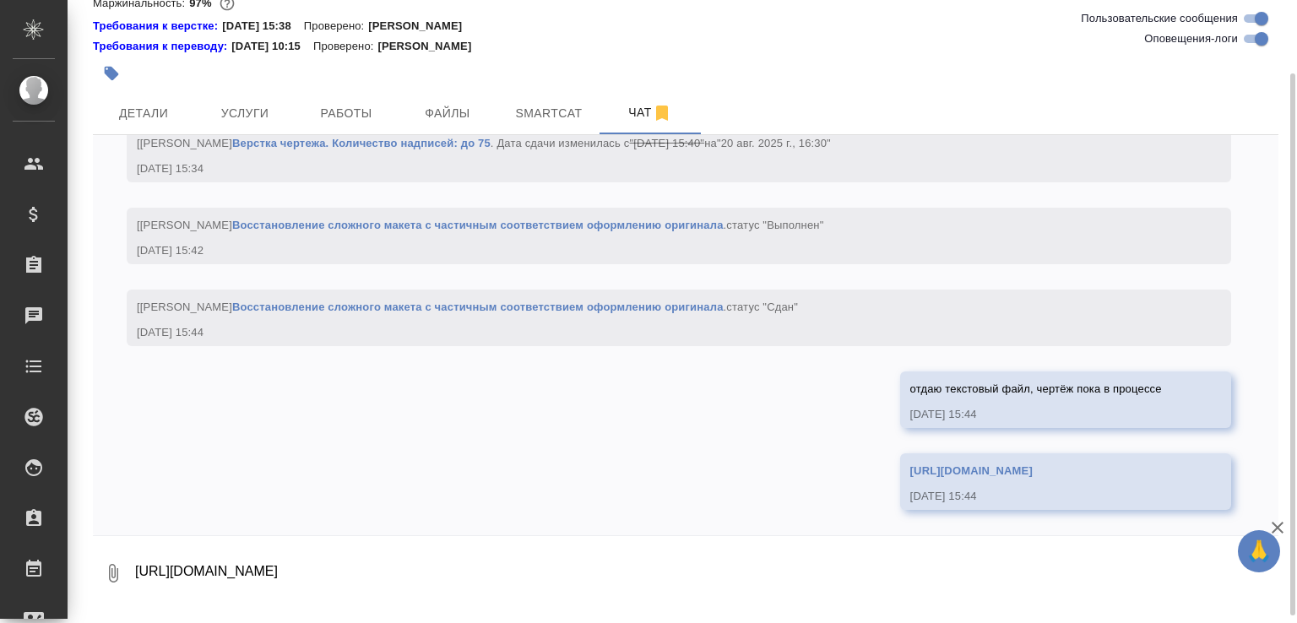
scroll to position [3598, 0]
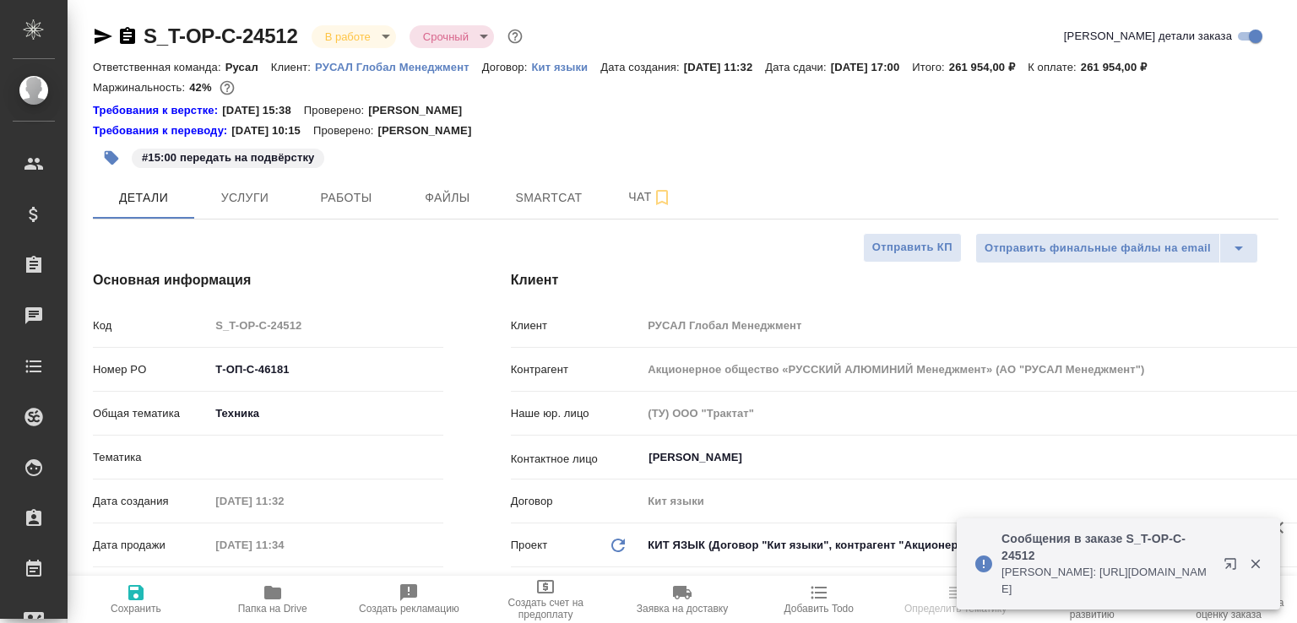
select select "RU"
click at [365, 204] on span "Работы" at bounding box center [346, 197] width 81 height 21
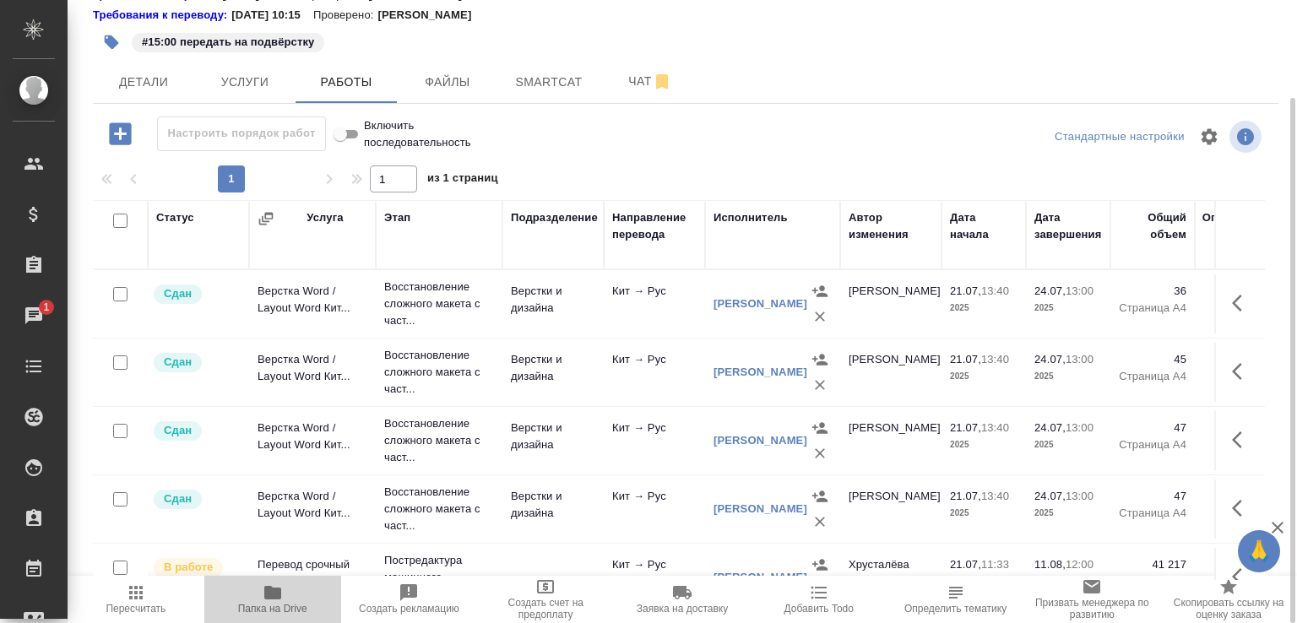
click at [291, 599] on span "Папка на Drive" at bounding box center [273, 599] width 117 height 32
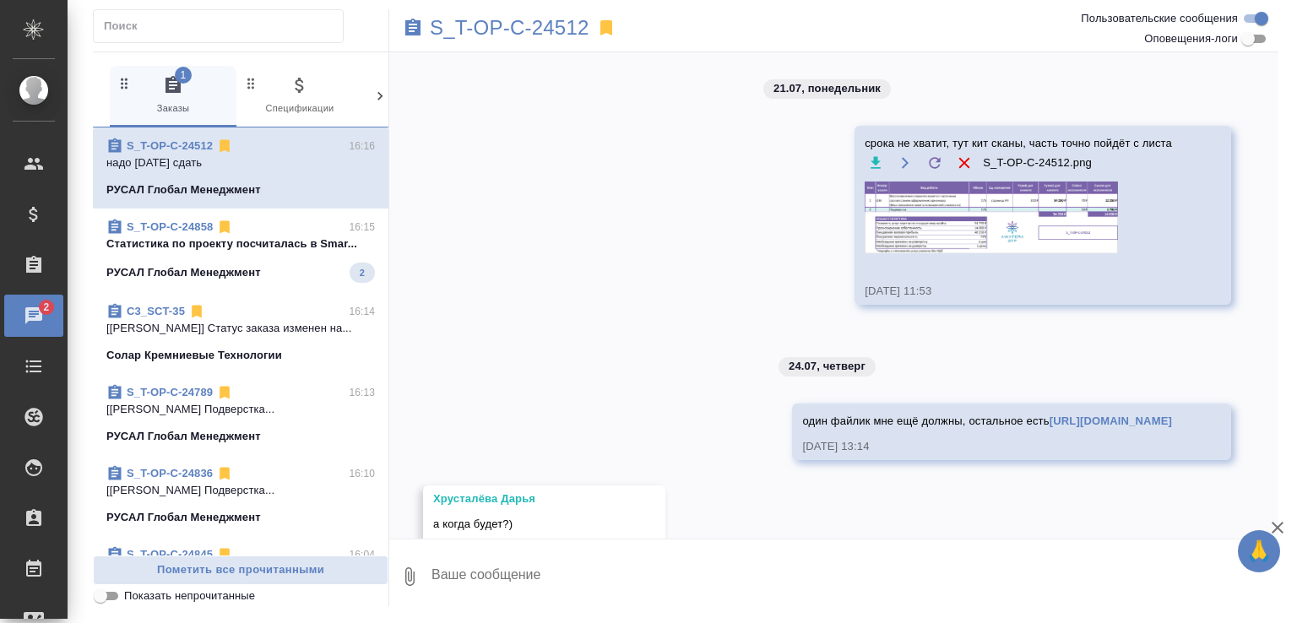
scroll to position [3942, 0]
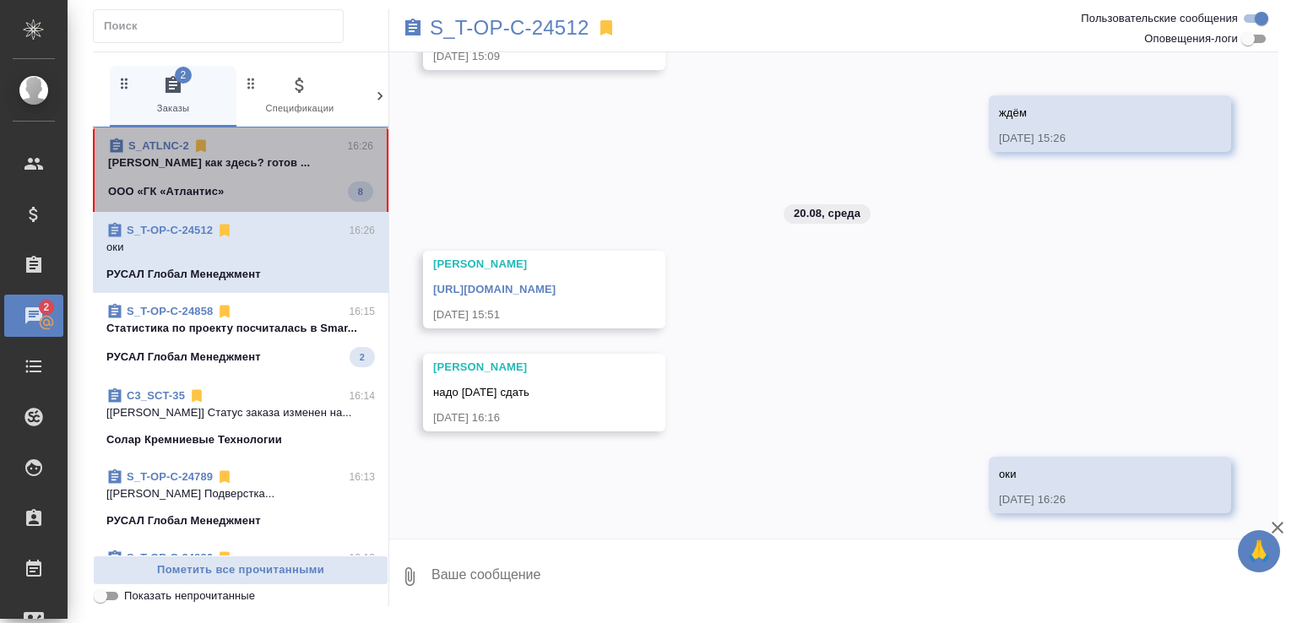
click at [270, 189] on div "ООО «ГК «Атлантис» 8" at bounding box center [240, 192] width 265 height 20
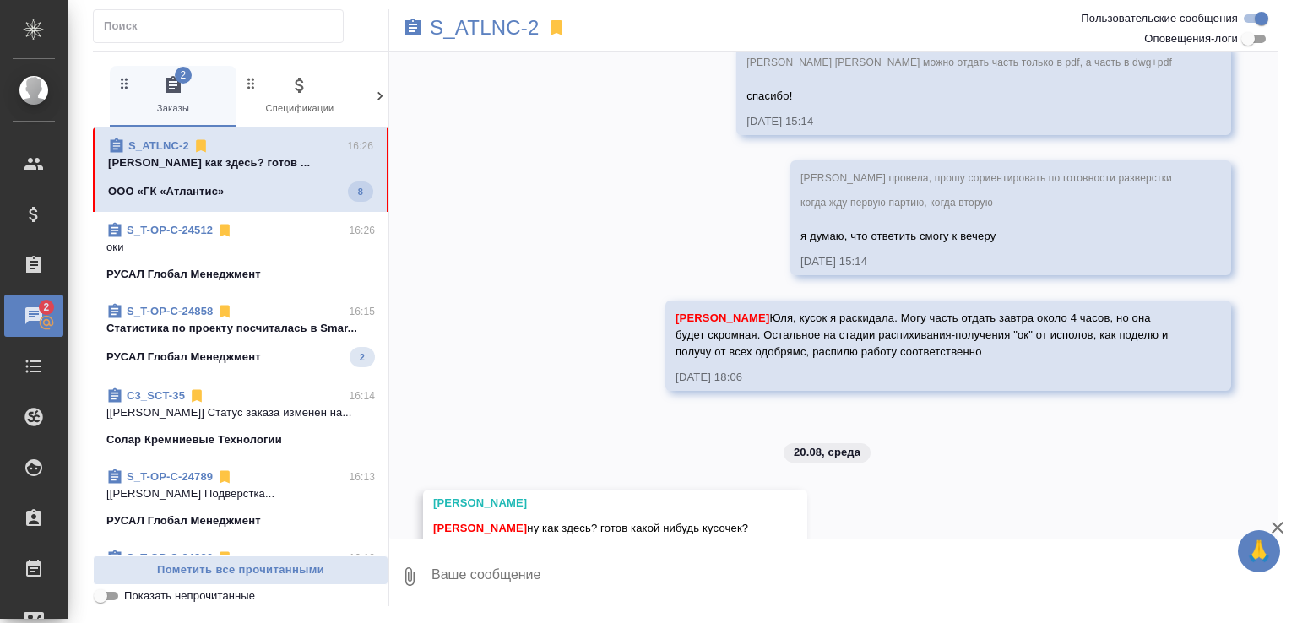
scroll to position [3449, 0]
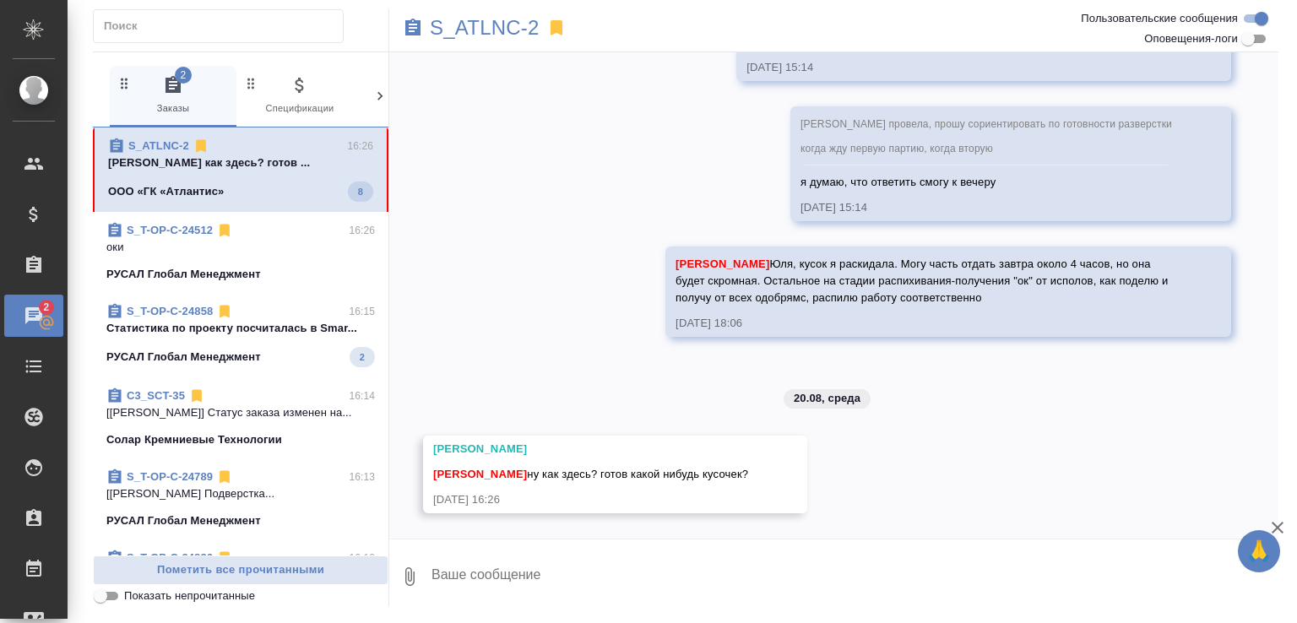
click at [544, 583] on textarea at bounding box center [854, 576] width 849 height 57
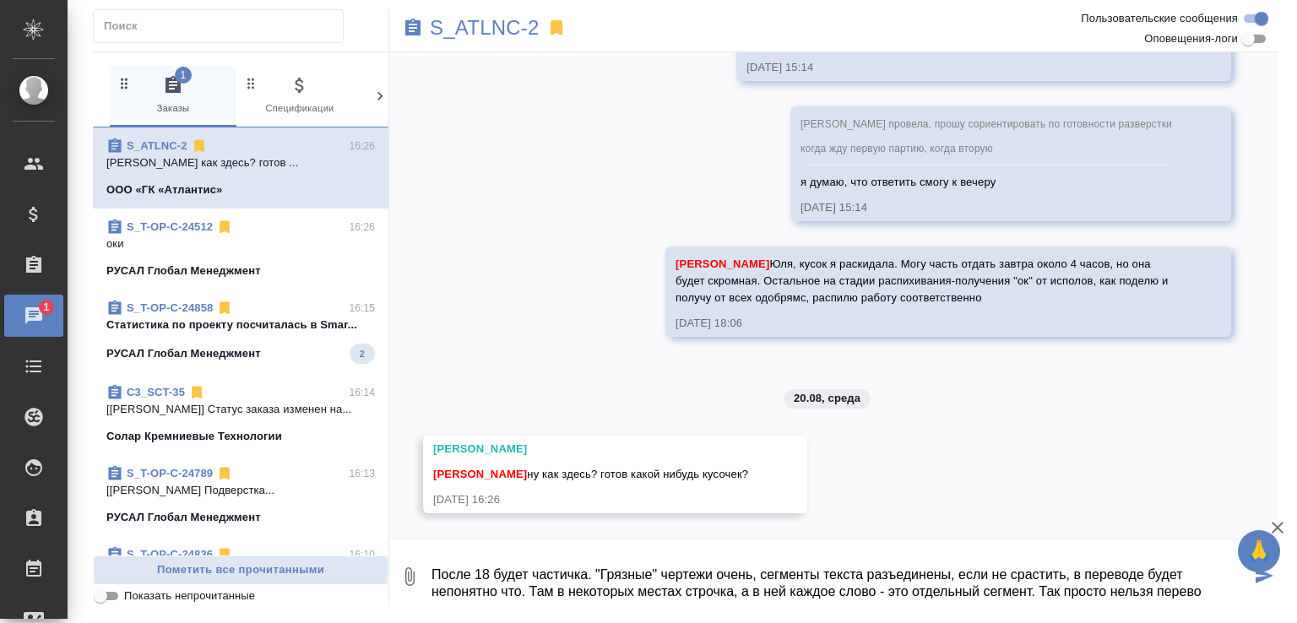
scroll to position [11, 0]
type textarea "После 18 будет частичка. "Грязные" чертежи очень, сегменты текста разъединены, …"
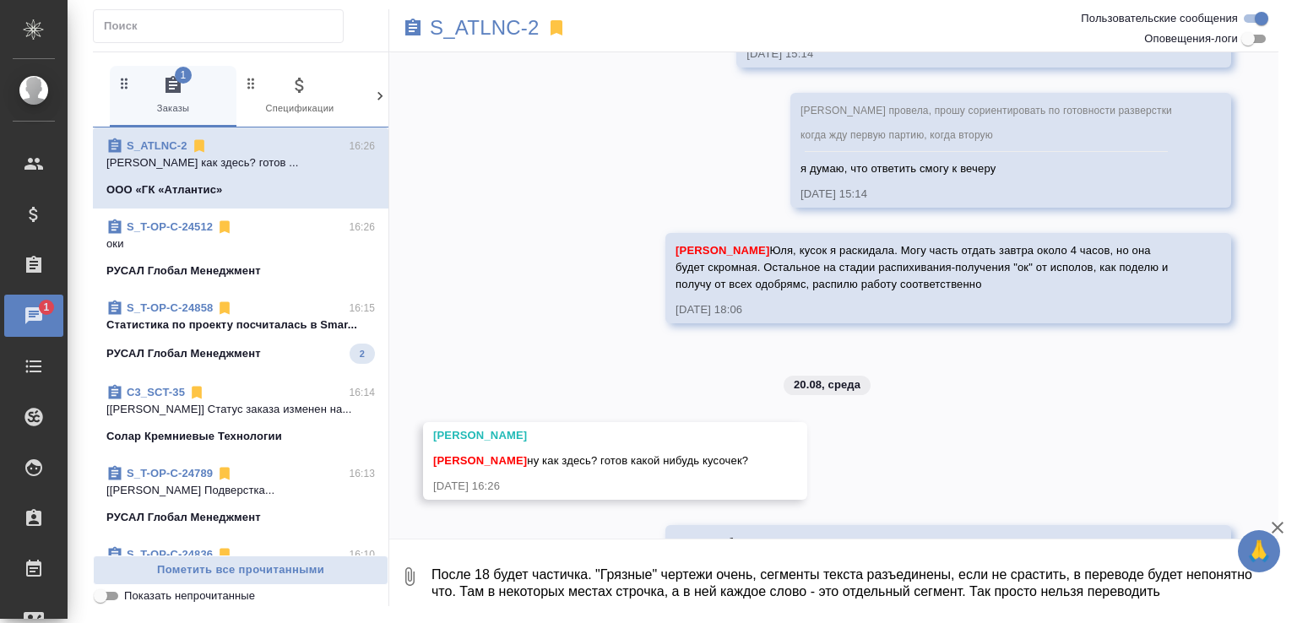
scroll to position [3565, 0]
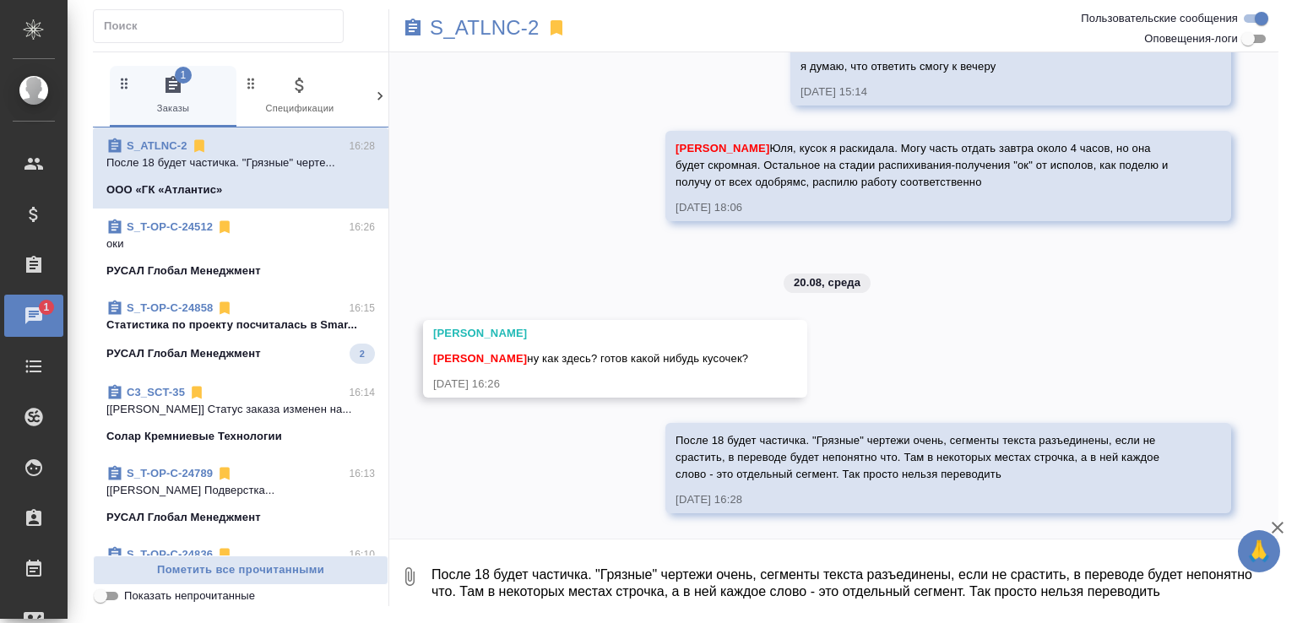
click at [573, 467] on div "18.08, [DATE] Смотрим В одном dwg может быть по несколько чертежей [DATE] 14:26…" at bounding box center [833, 295] width 889 height 486
click at [268, 296] on div "S_T-OP-C-24858 16:15 Cтатистика по проекту посчиталась в Smar... РУСАЛ Глобал М…" at bounding box center [241, 332] width 296 height 84
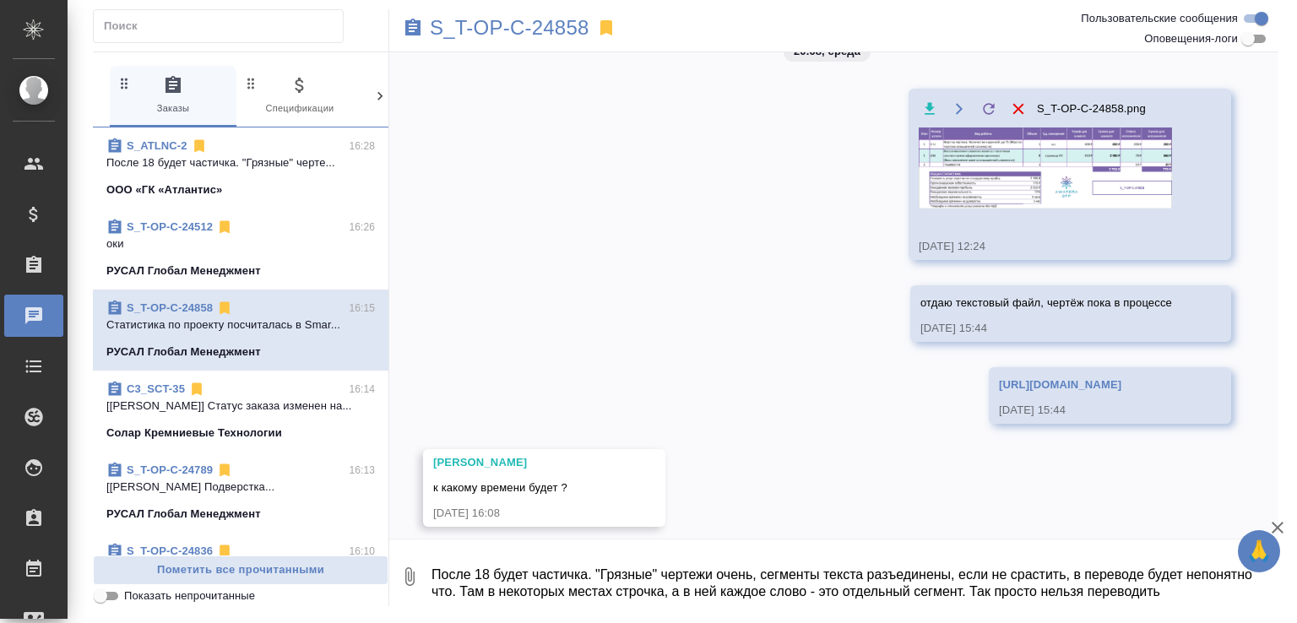
scroll to position [118, 0]
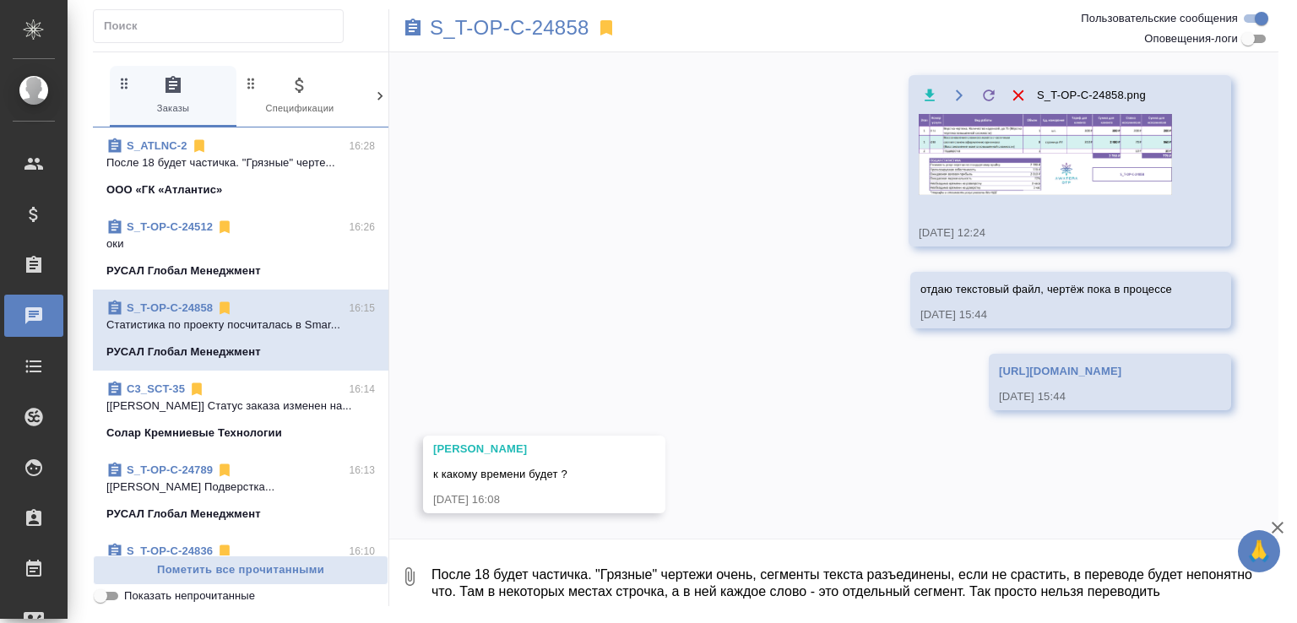
click at [471, 562] on textarea "После 18 будет частичка. "Грязные" чертежи очень, сегменты текста разъединены, …" at bounding box center [854, 576] width 849 height 57
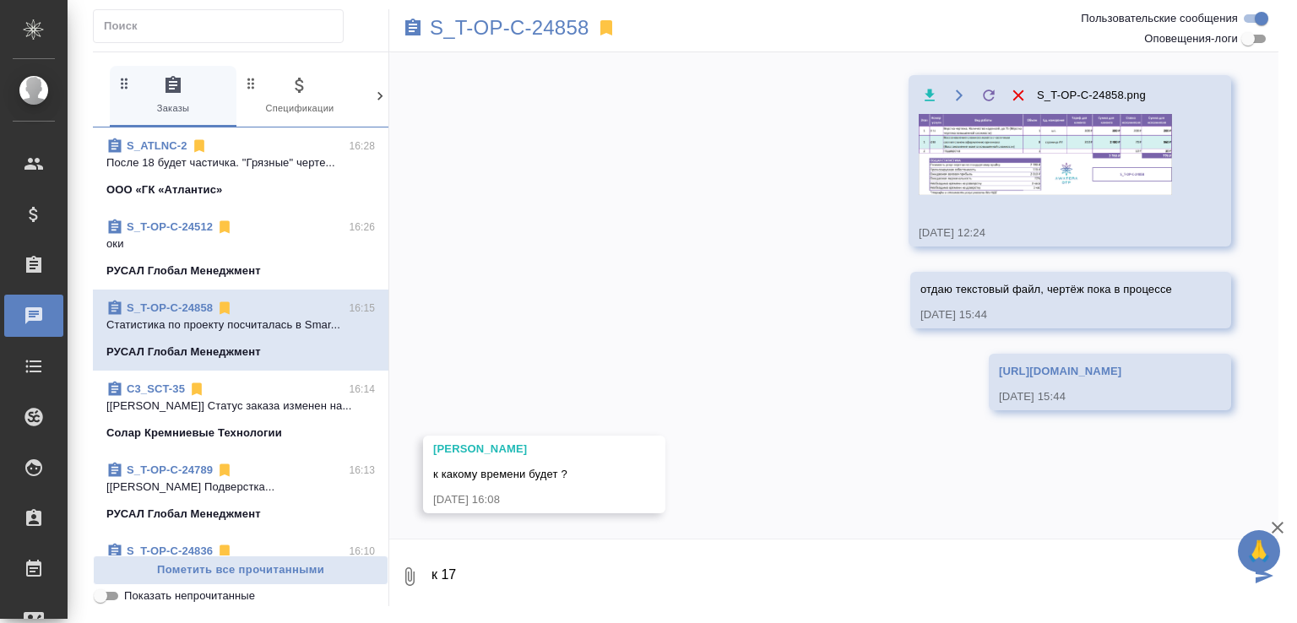
type textarea "к 17"
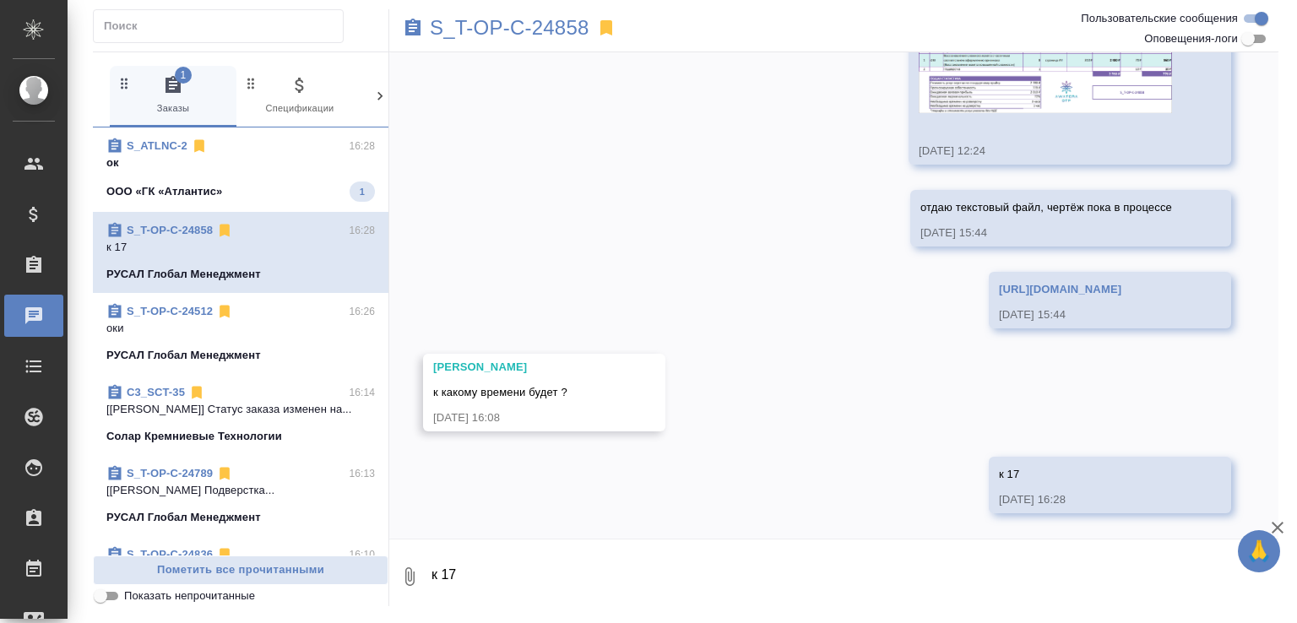
click at [274, 173] on span "S_ATLNC-2 16:28 ок ООО «ГК «Атлантис» 1" at bounding box center [240, 170] width 269 height 64
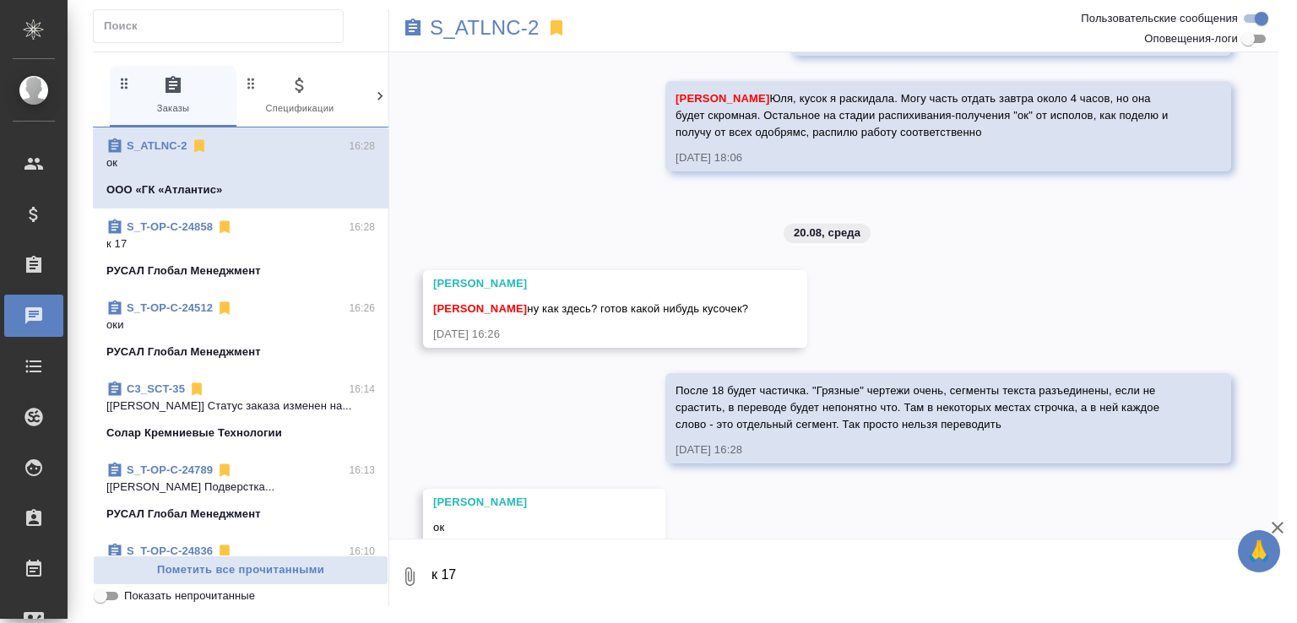
scroll to position [3668, 0]
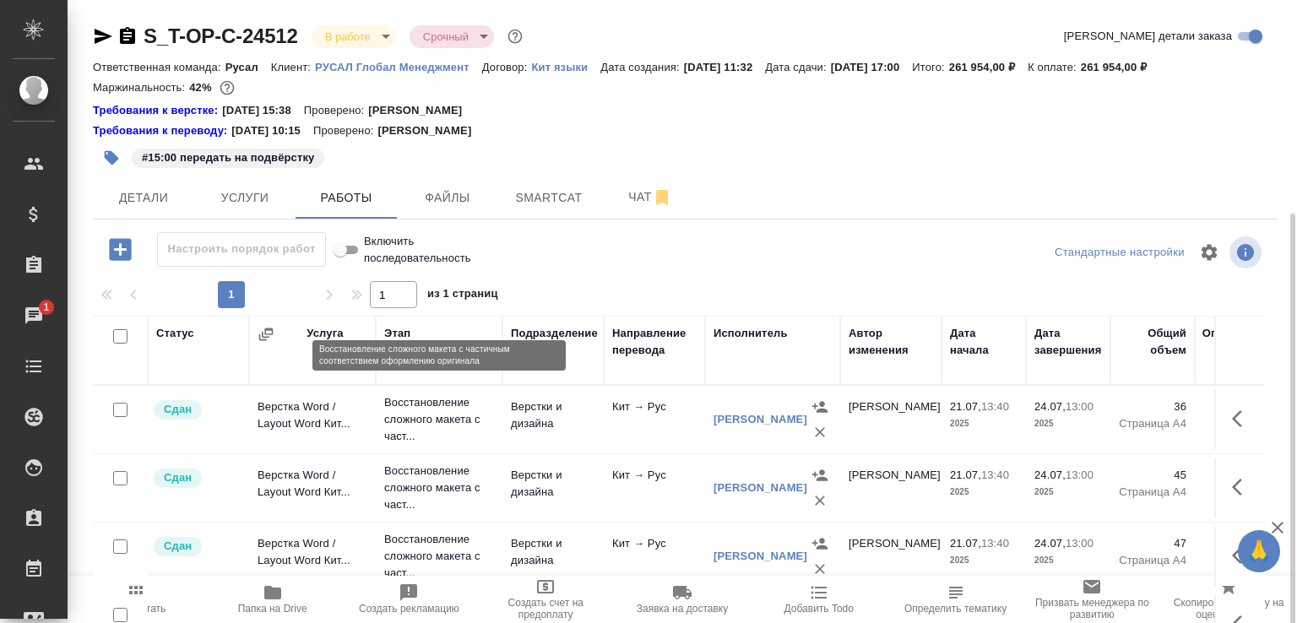
scroll to position [116, 0]
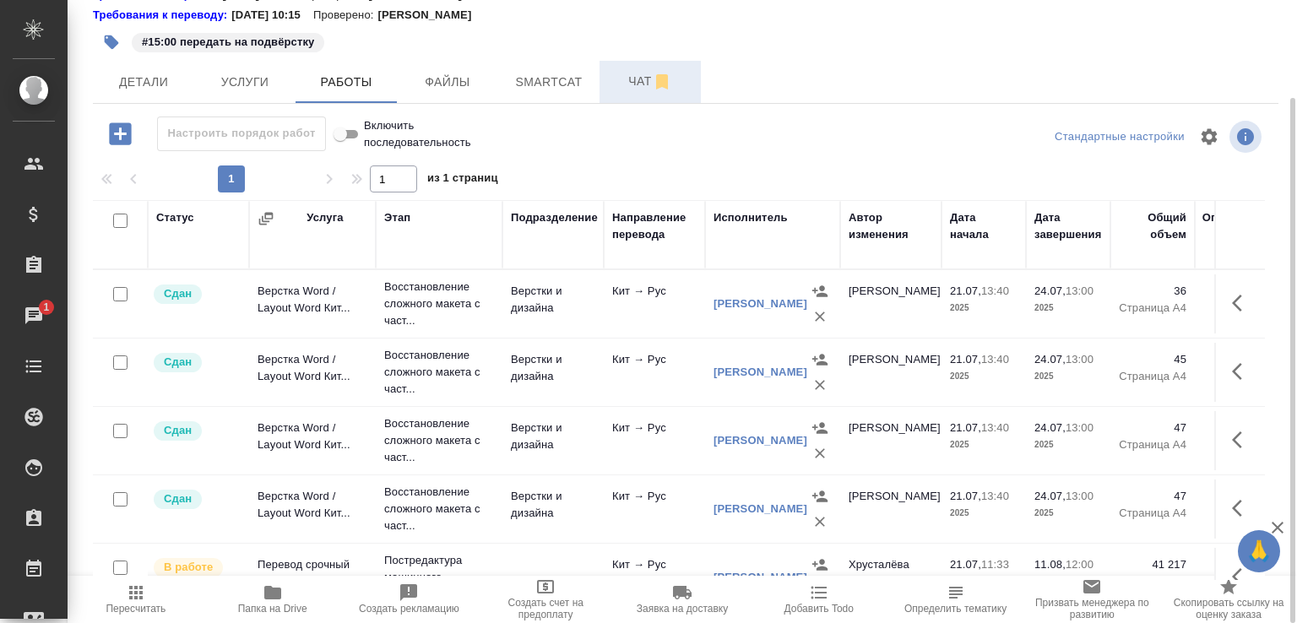
click at [632, 90] on span "Чат" at bounding box center [650, 81] width 81 height 21
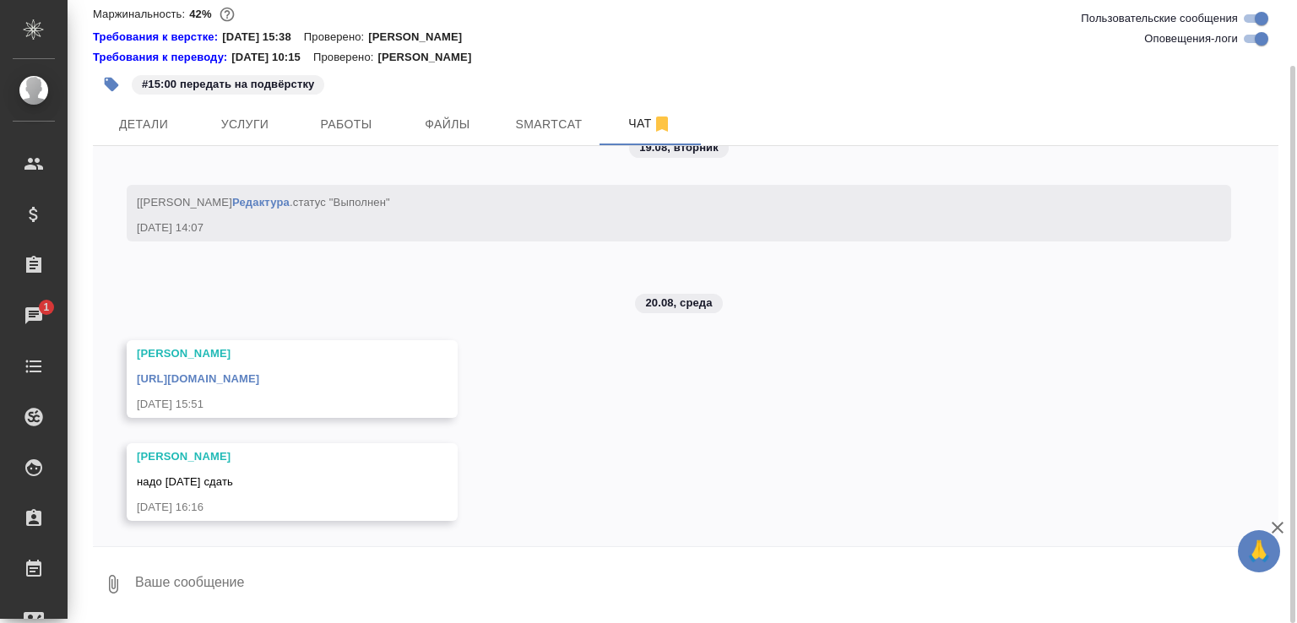
scroll to position [73, 0]
click at [272, 572] on textarea at bounding box center [705, 584] width 1145 height 57
type textarea "оки"
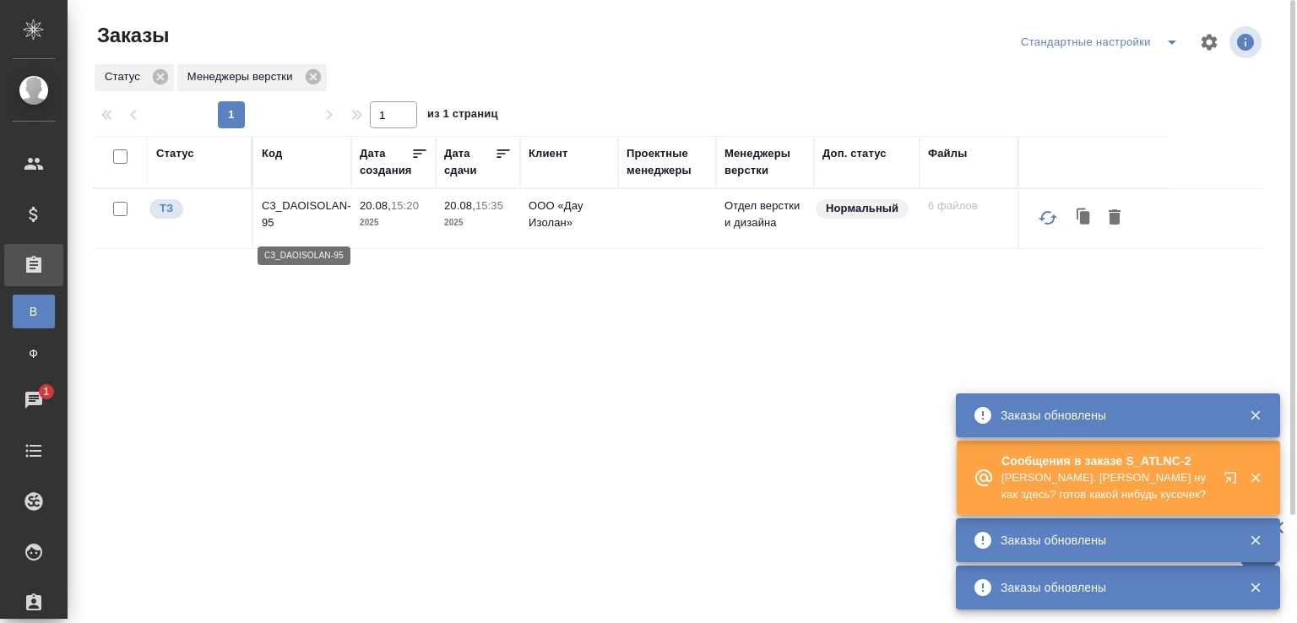
click at [329, 211] on p "C3_DAOISOLAN-95" at bounding box center [302, 215] width 81 height 34
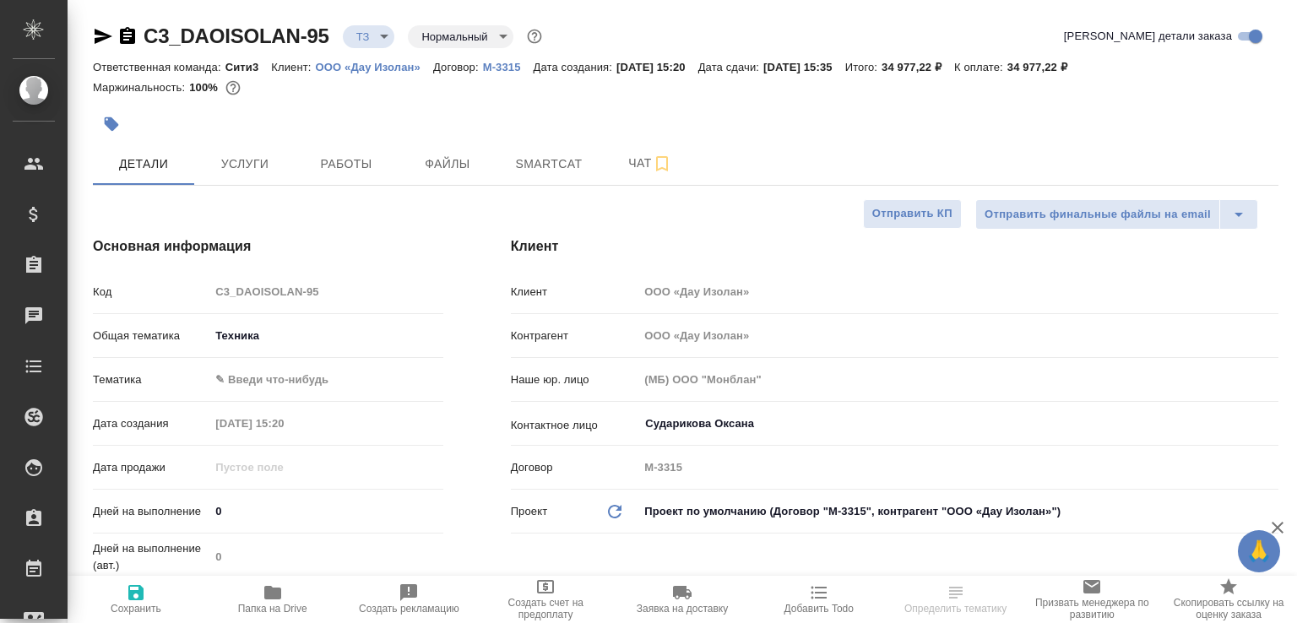
select select "RU"
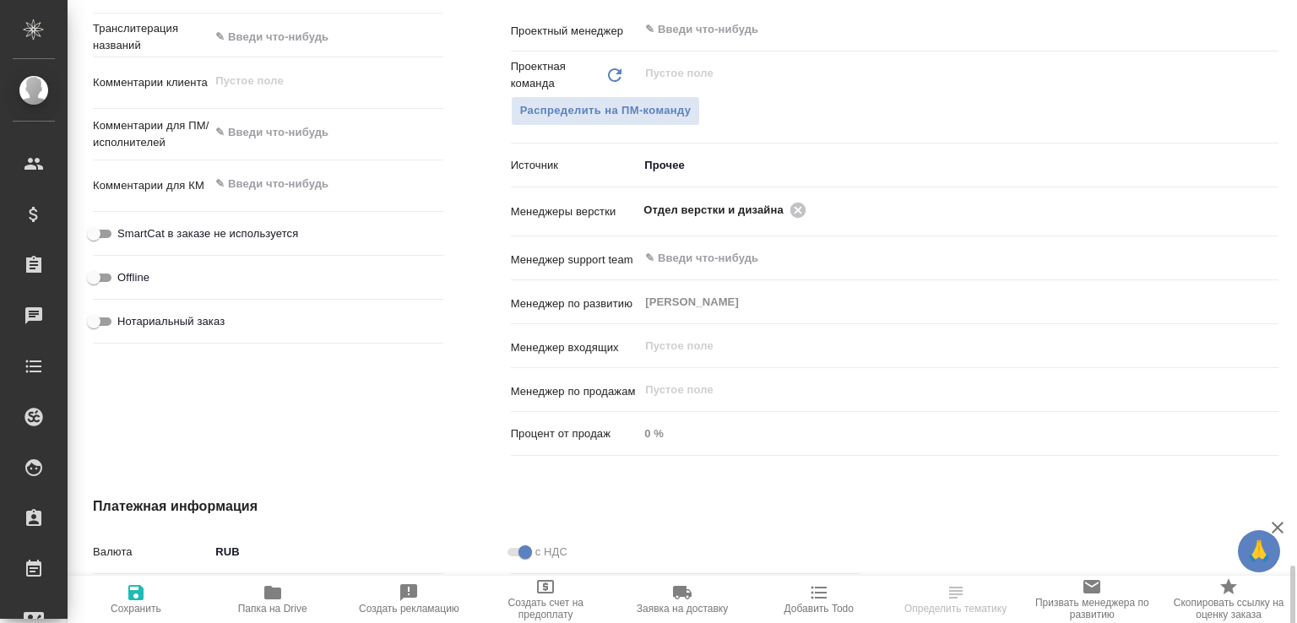
scroll to position [1082, 0]
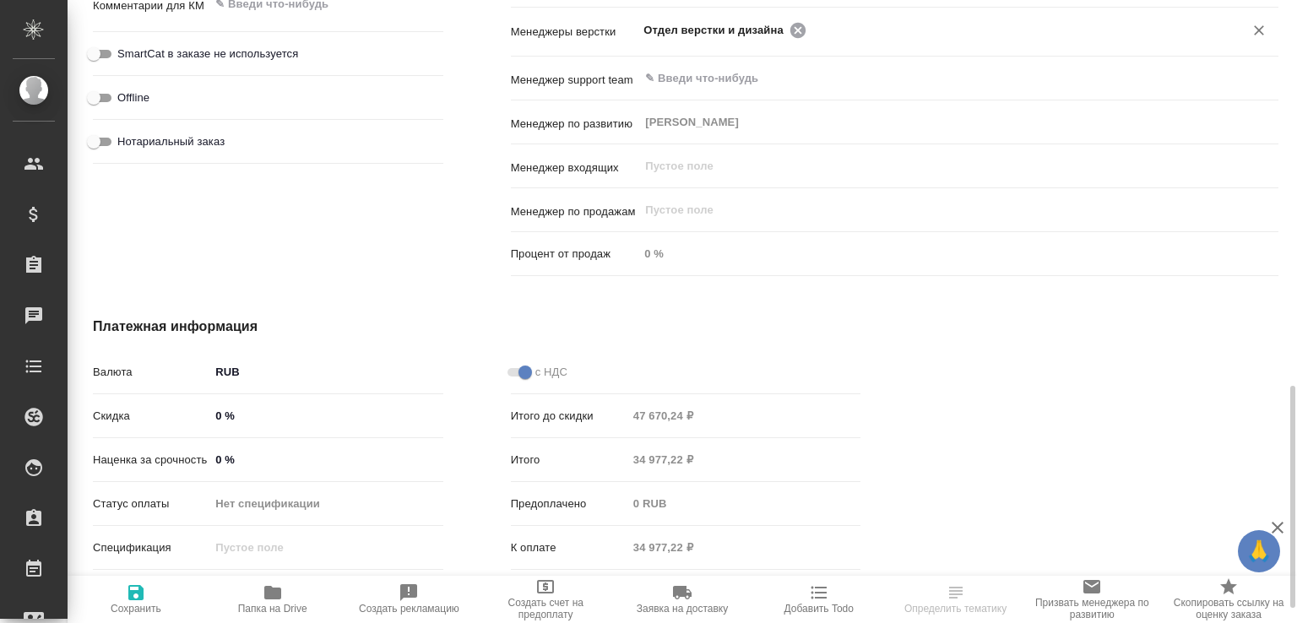
click at [791, 23] on icon at bounding box center [797, 29] width 15 height 15
click at [791, 23] on input "text" at bounding box center [930, 29] width 573 height 20
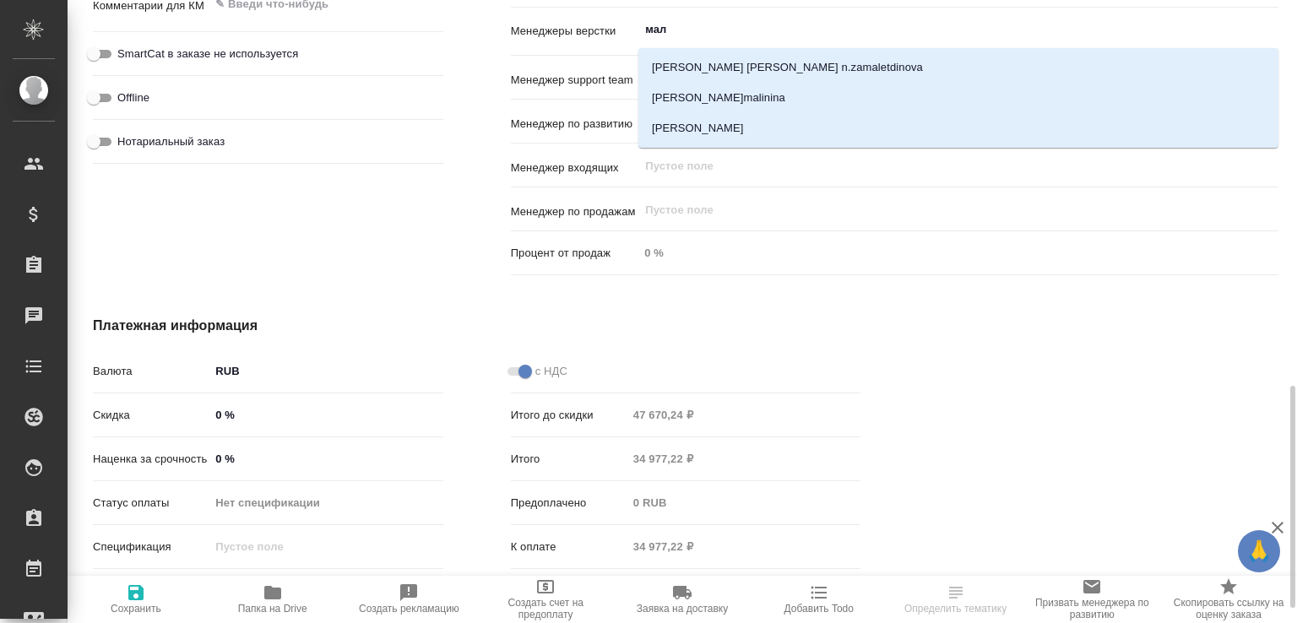
type input "мало"
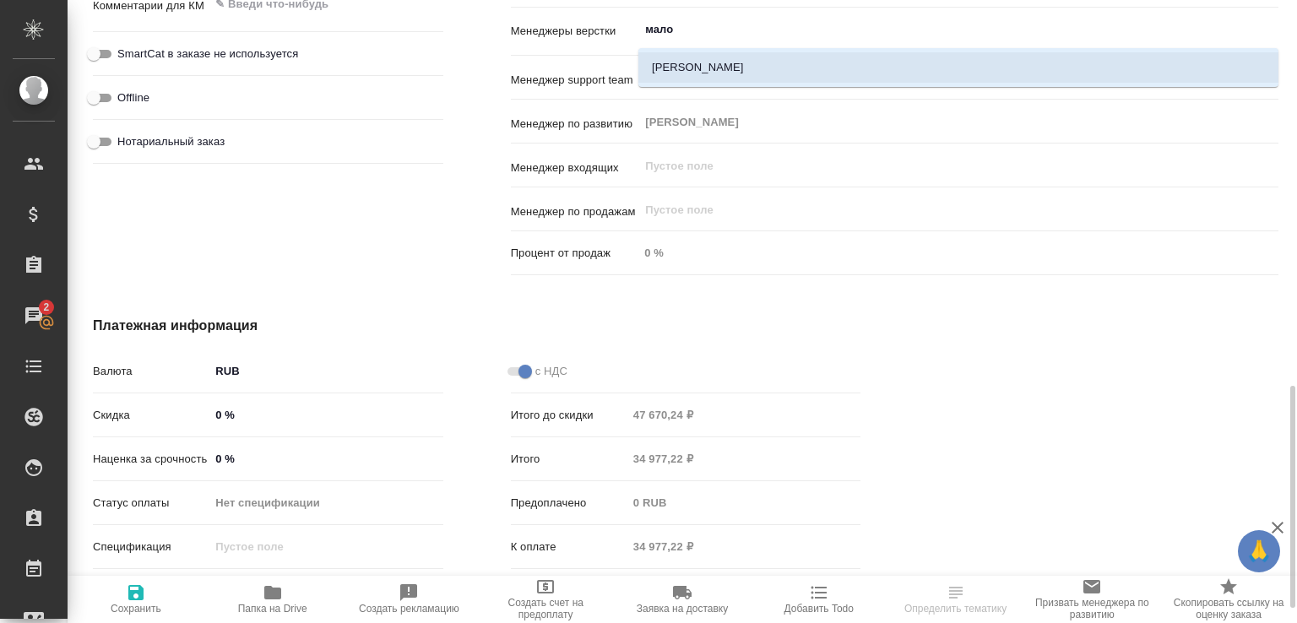
click at [739, 71] on li "[PERSON_NAME]" at bounding box center [958, 67] width 640 height 30
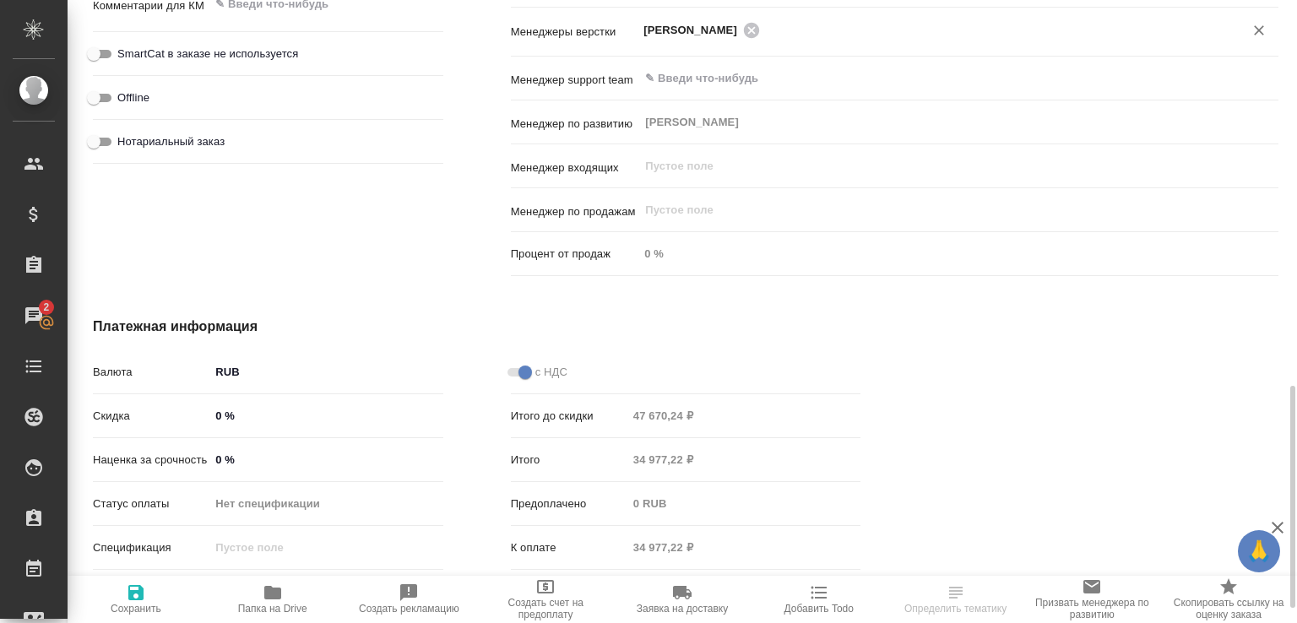
click at [148, 595] on span "Сохранить" at bounding box center [136, 599] width 117 height 32
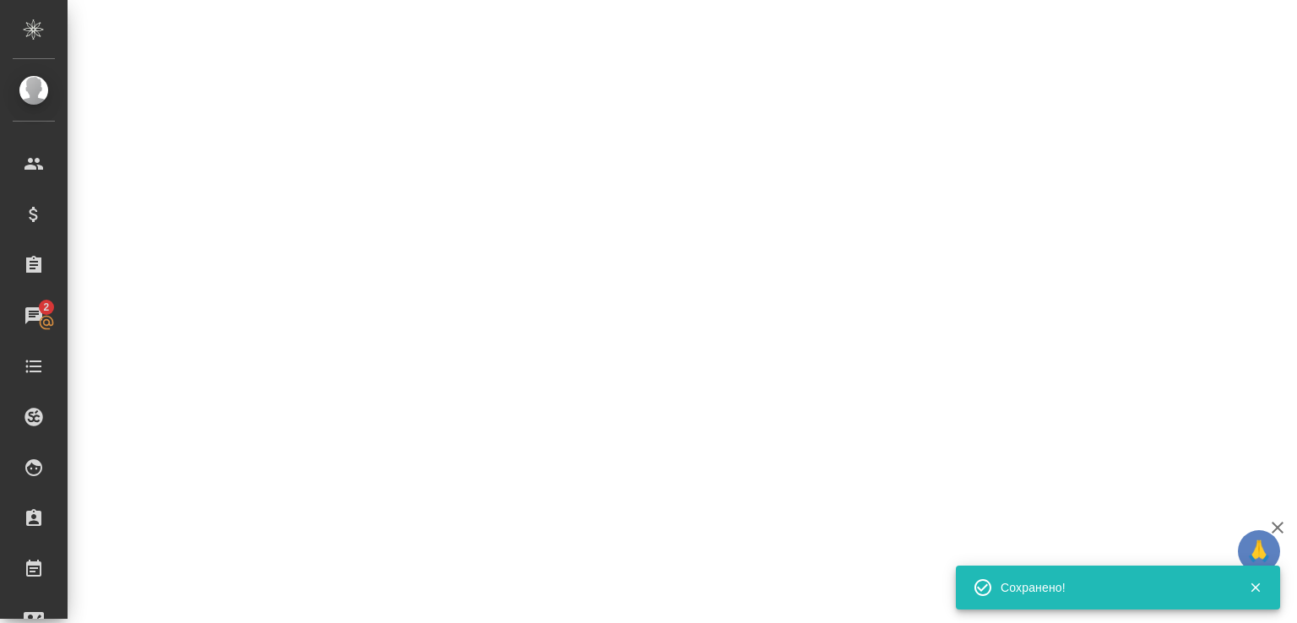
select select "RU"
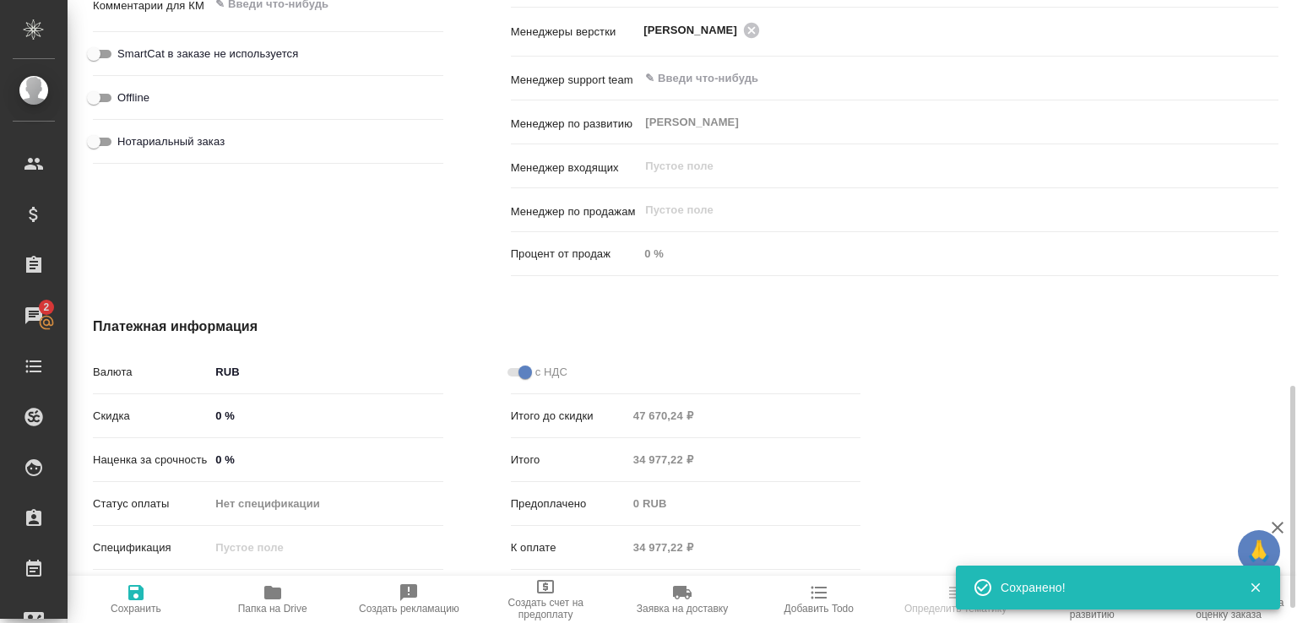
type textarea "x"
select select "RU"
type textarea "x"
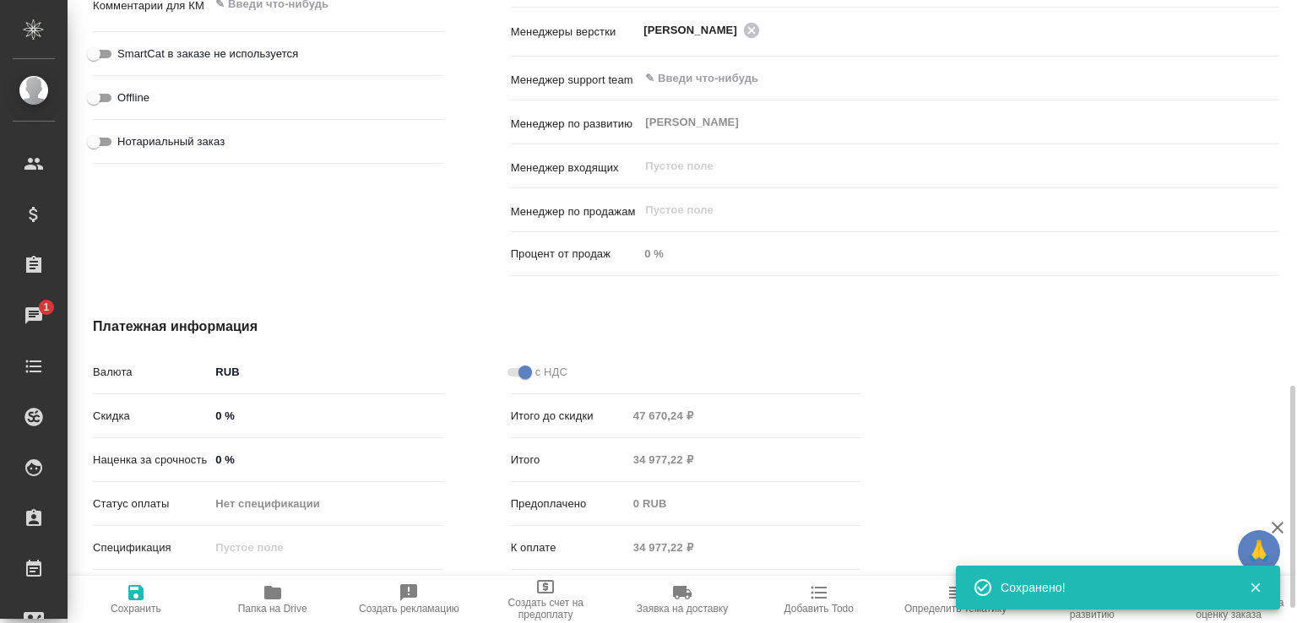
type textarea "x"
click at [304, 587] on span "Папка на Drive" at bounding box center [273, 599] width 117 height 32
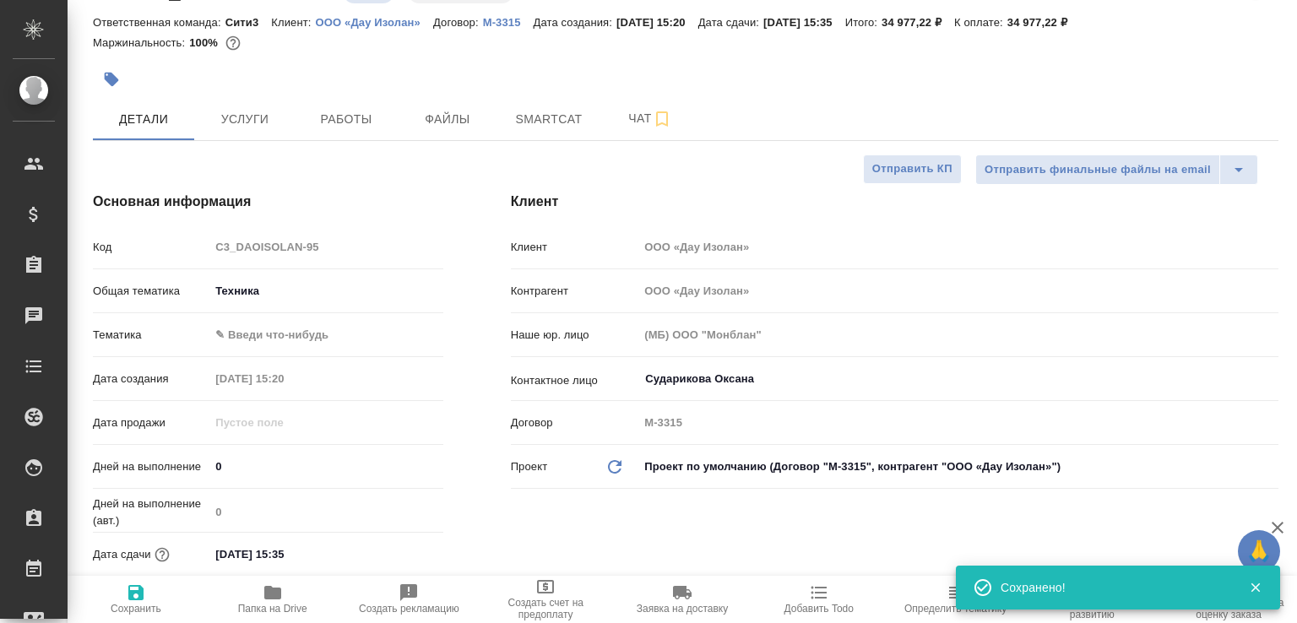
scroll to position [0, 0]
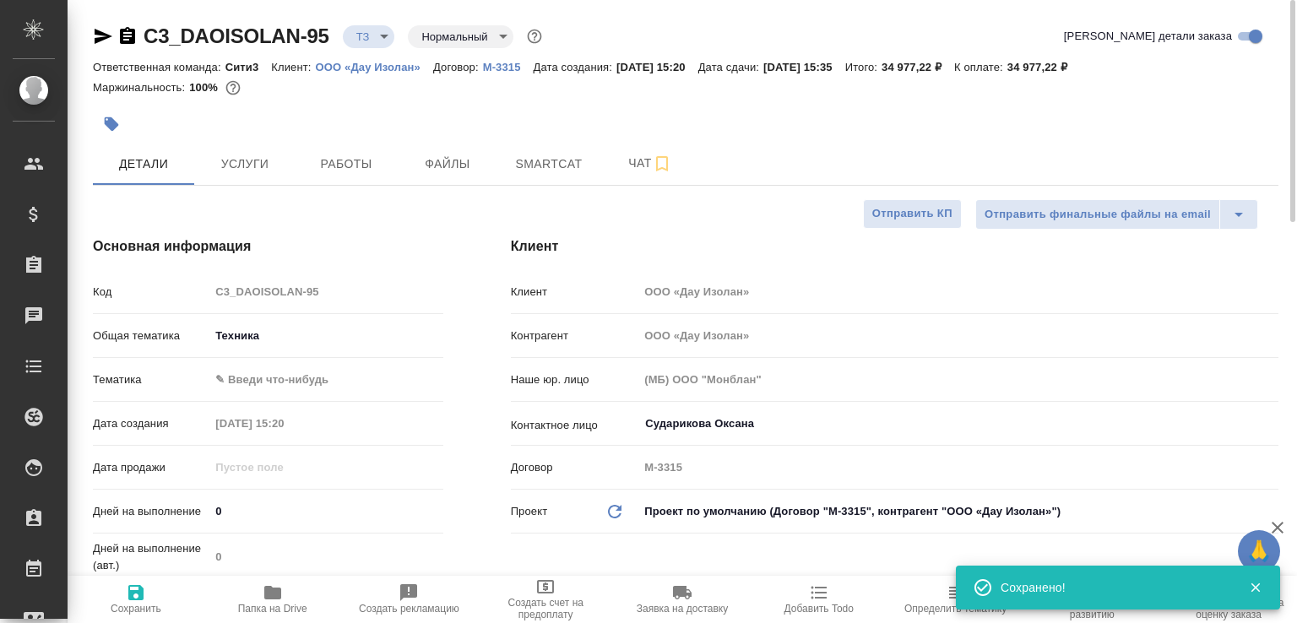
type textarea "x"
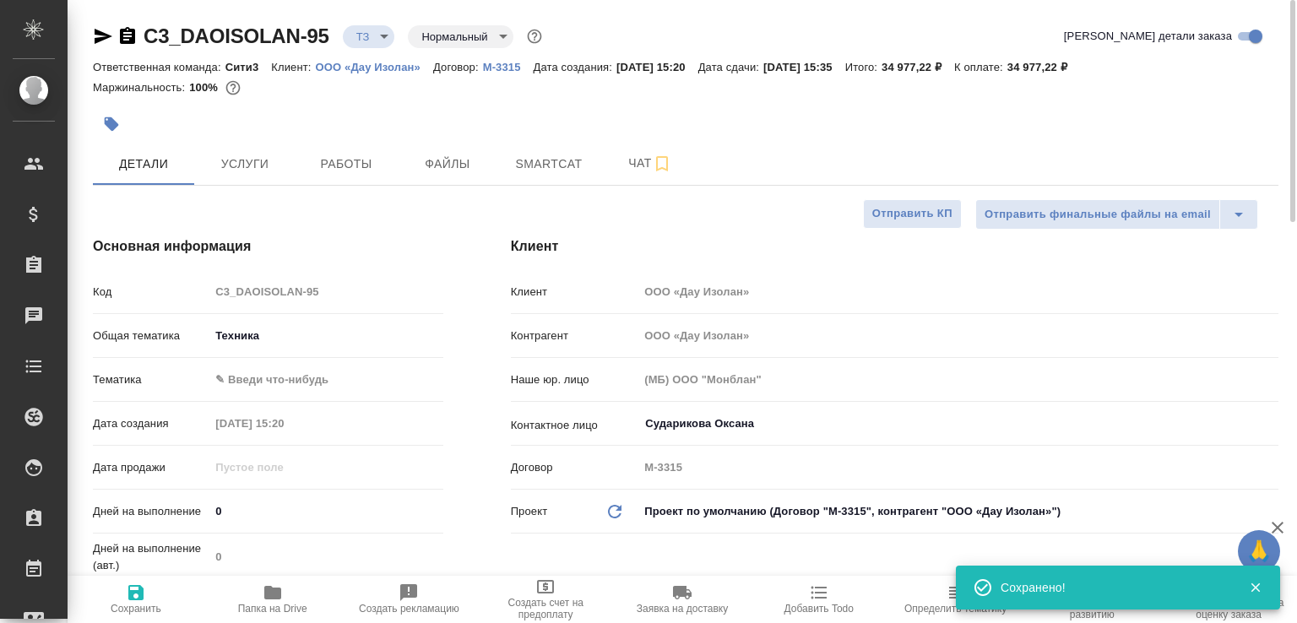
type textarea "x"
click at [122, 31] on icon "button" at bounding box center [127, 35] width 15 height 17
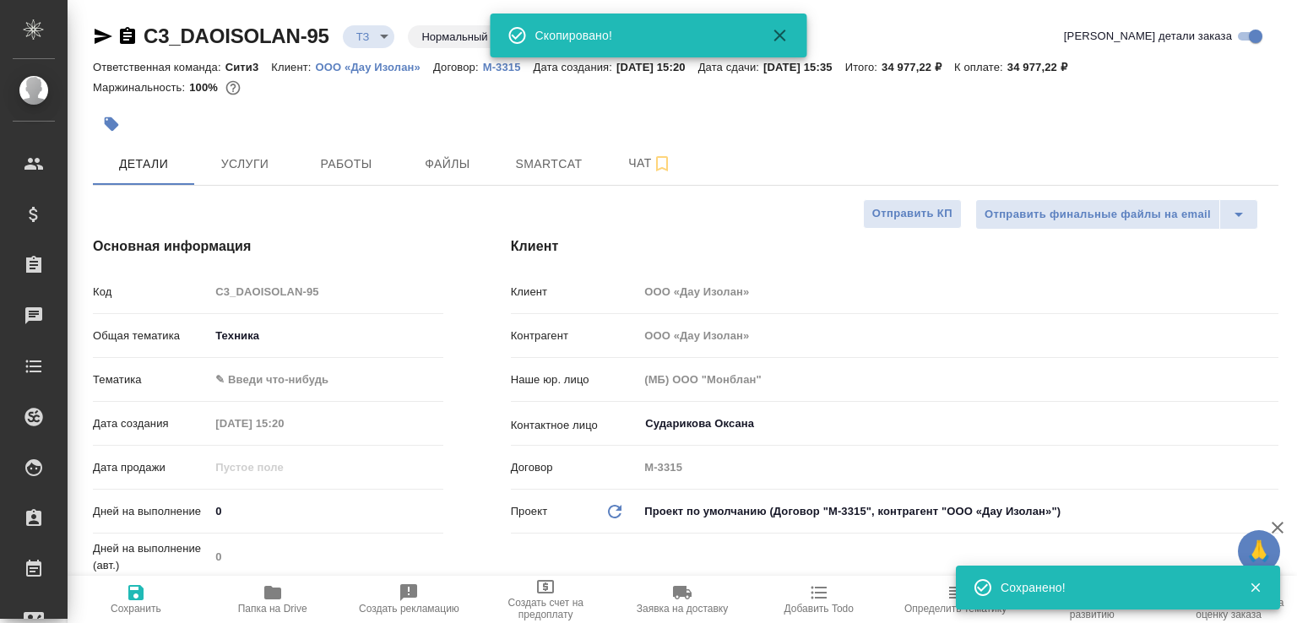
type textarea "x"
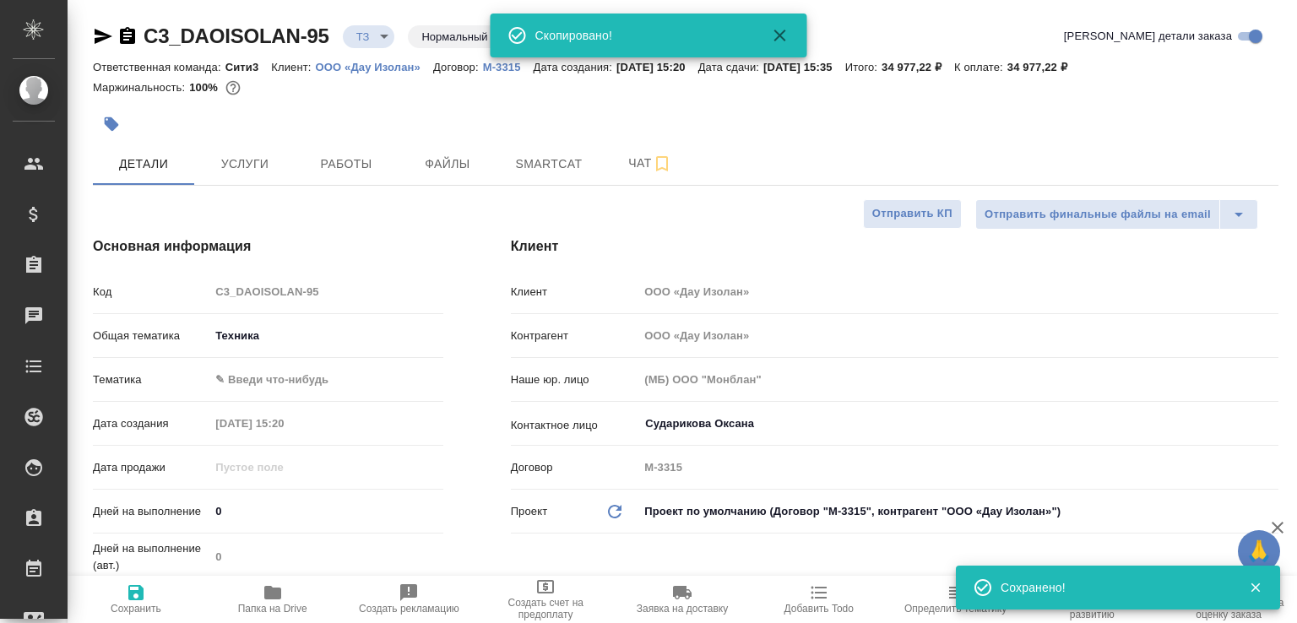
type textarea "x"
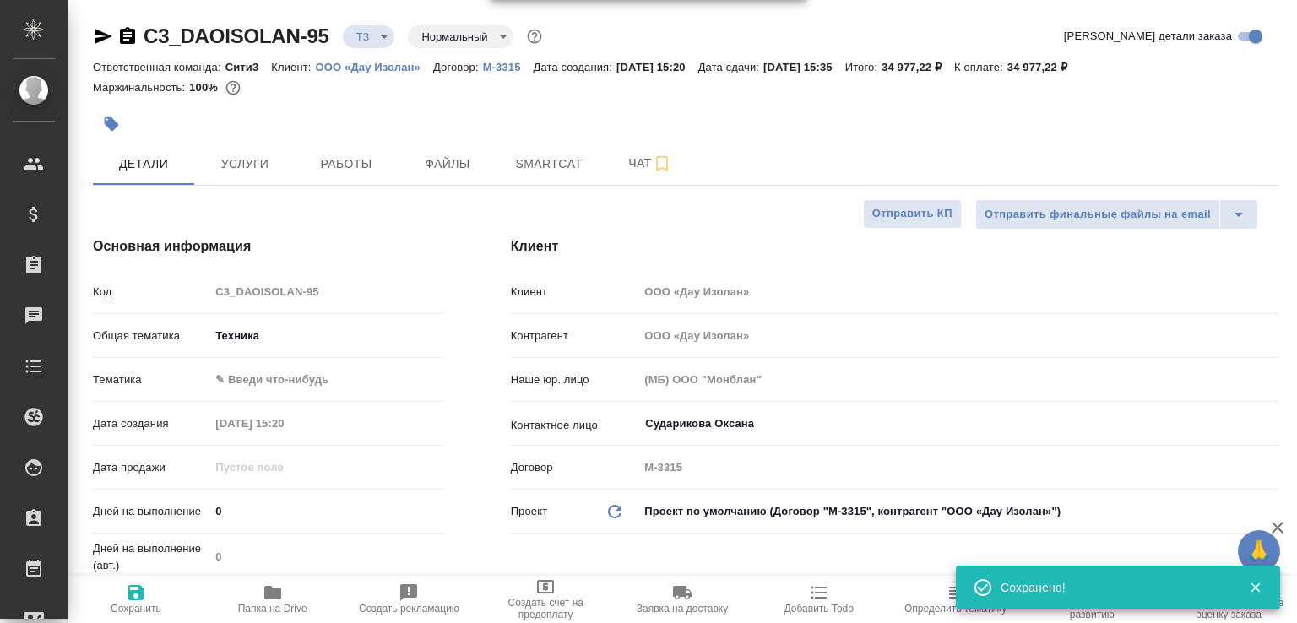
type textarea "x"
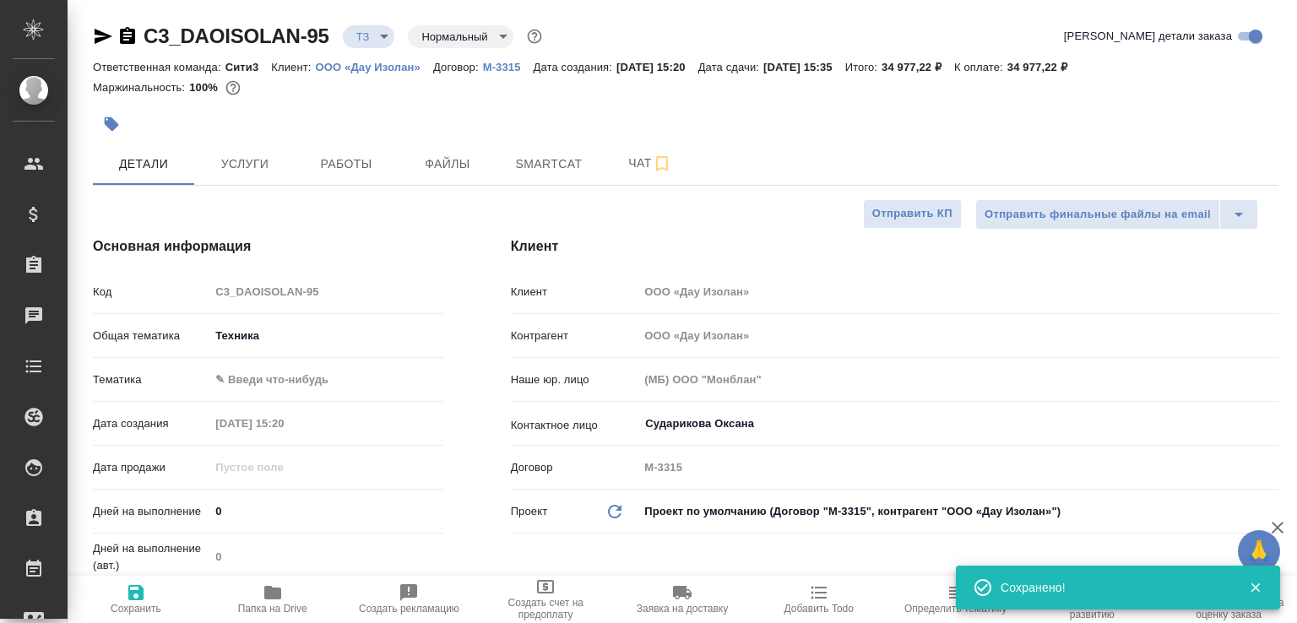
type textarea "x"
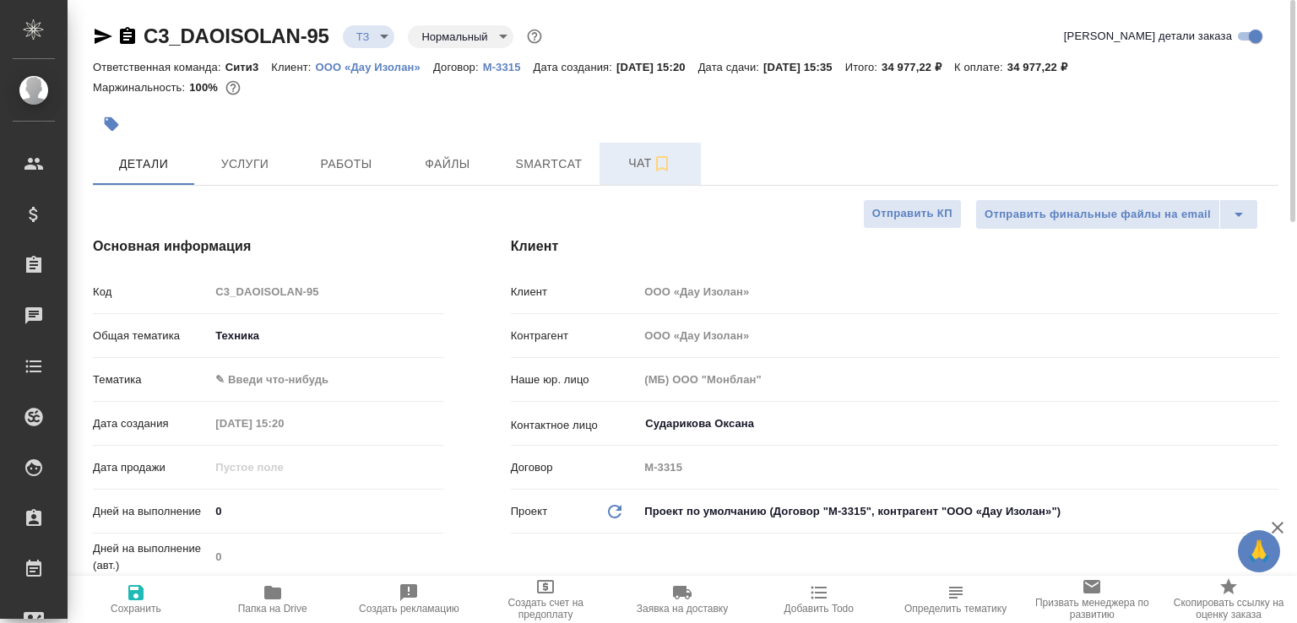
click at [632, 183] on button "Чат" at bounding box center [650, 164] width 101 height 42
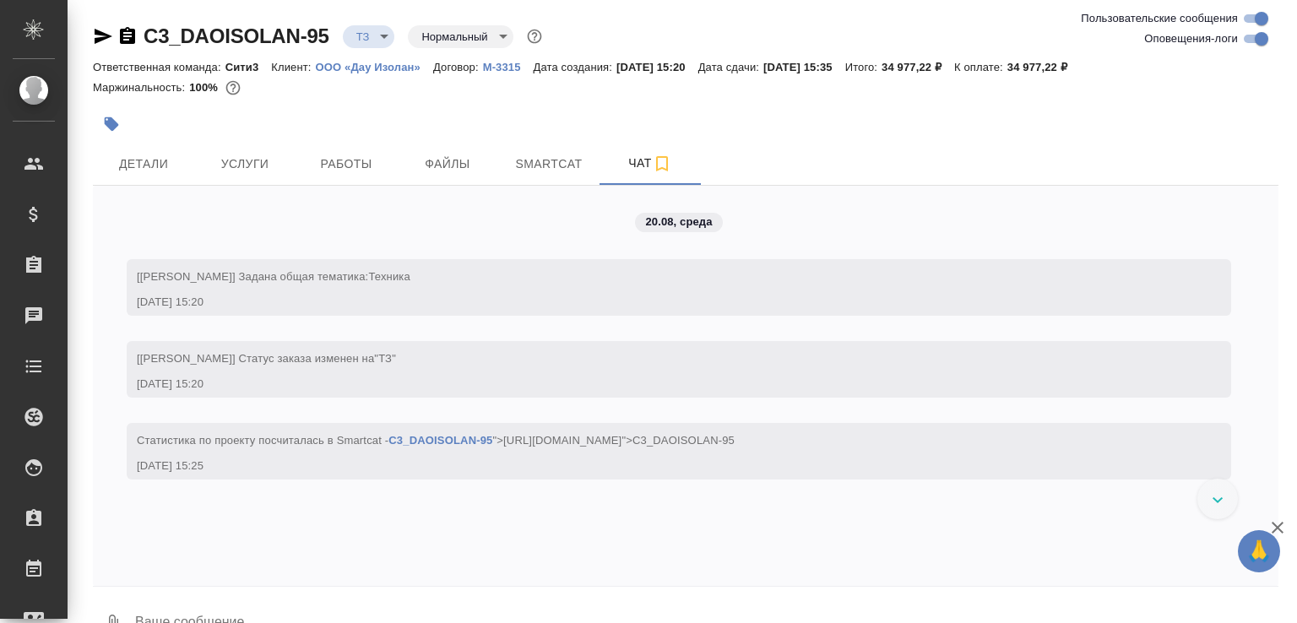
click at [121, 36] on icon "button" at bounding box center [127, 35] width 15 height 17
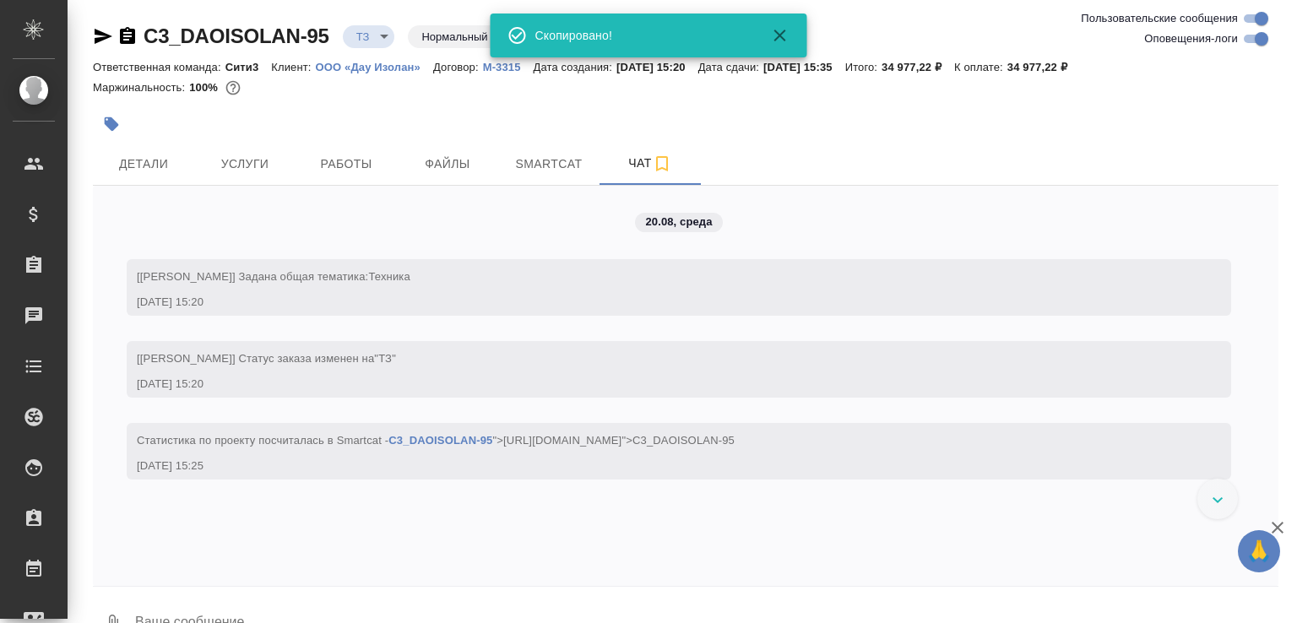
click at [382, 37] on body "🙏 .cls-1 fill:#fff; AWATERA Малофеева Екатерина e.malofeeva Клиенты Спецификаци…" at bounding box center [648, 311] width 1297 height 623
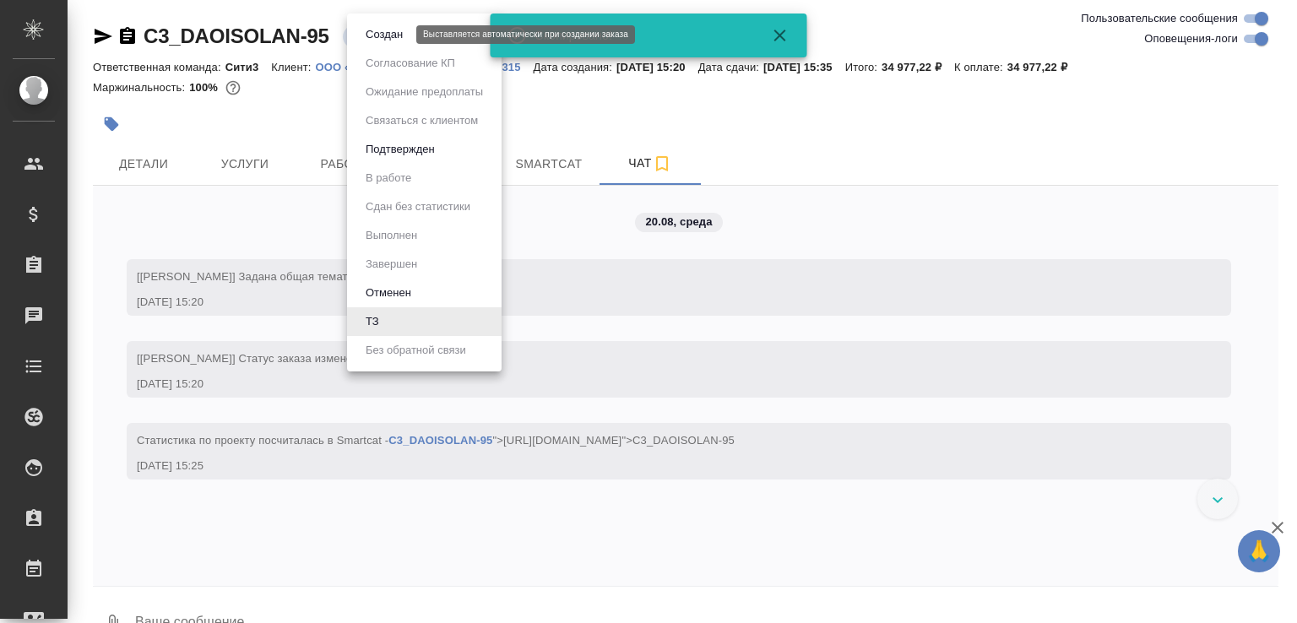
click at [382, 37] on button "Создан" at bounding box center [384, 34] width 47 height 19
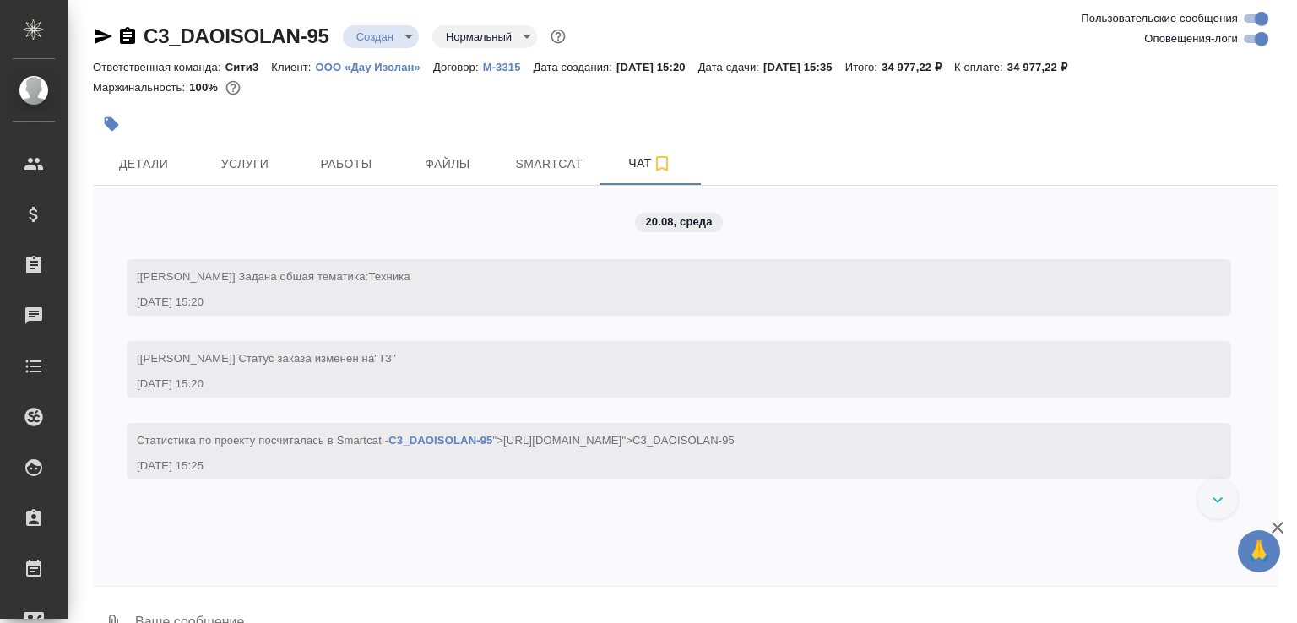
scroll to position [1, 0]
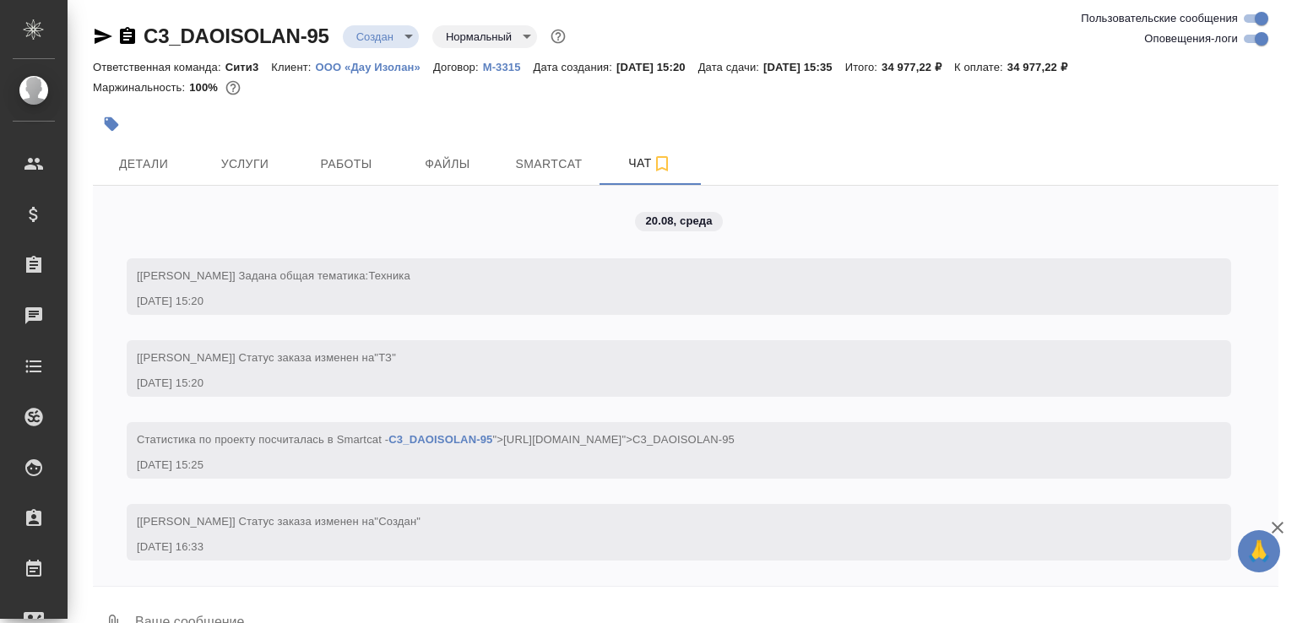
click at [111, 611] on button "0" at bounding box center [113, 623] width 41 height 57
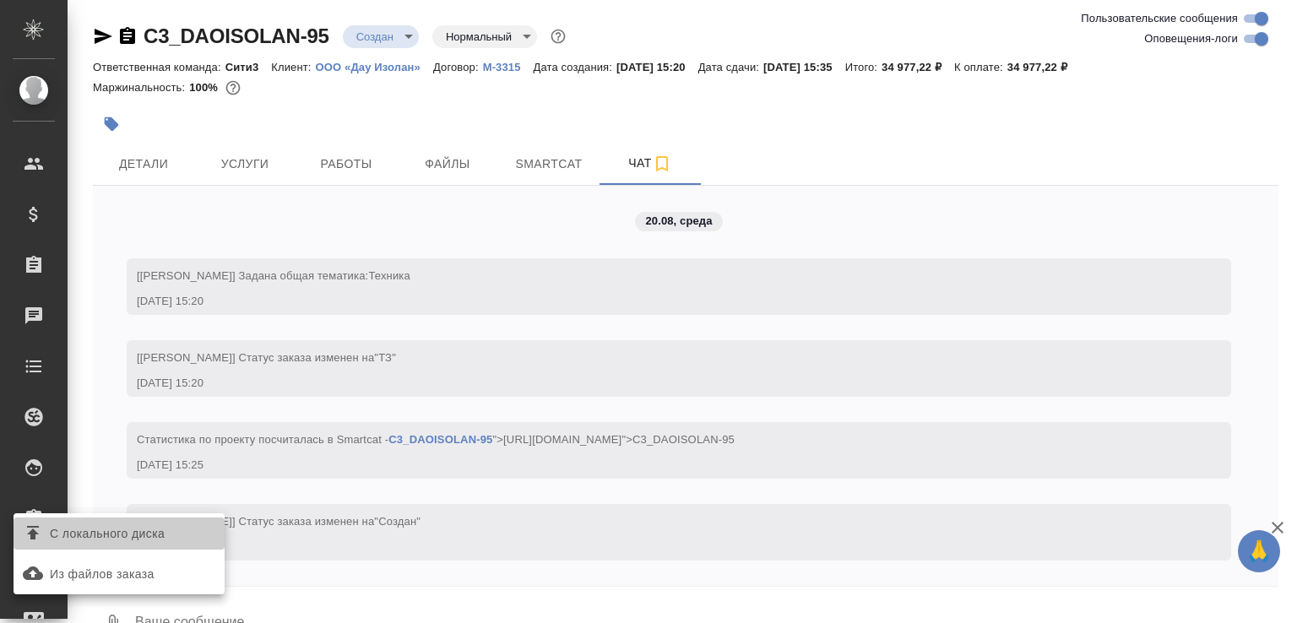
click at [142, 541] on span "С локального диска" at bounding box center [107, 534] width 115 height 21
click at [0, 0] on input "С локального диска" at bounding box center [0, 0] width 0 height 0
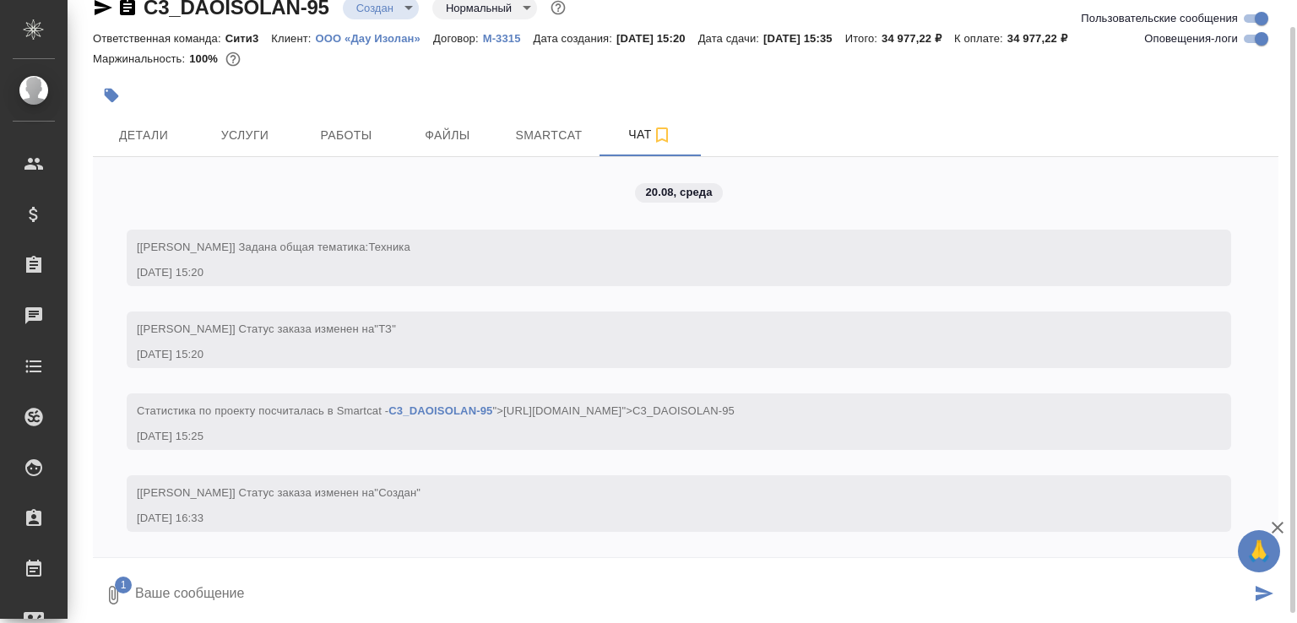
click at [247, 590] on textarea at bounding box center [691, 595] width 1117 height 57
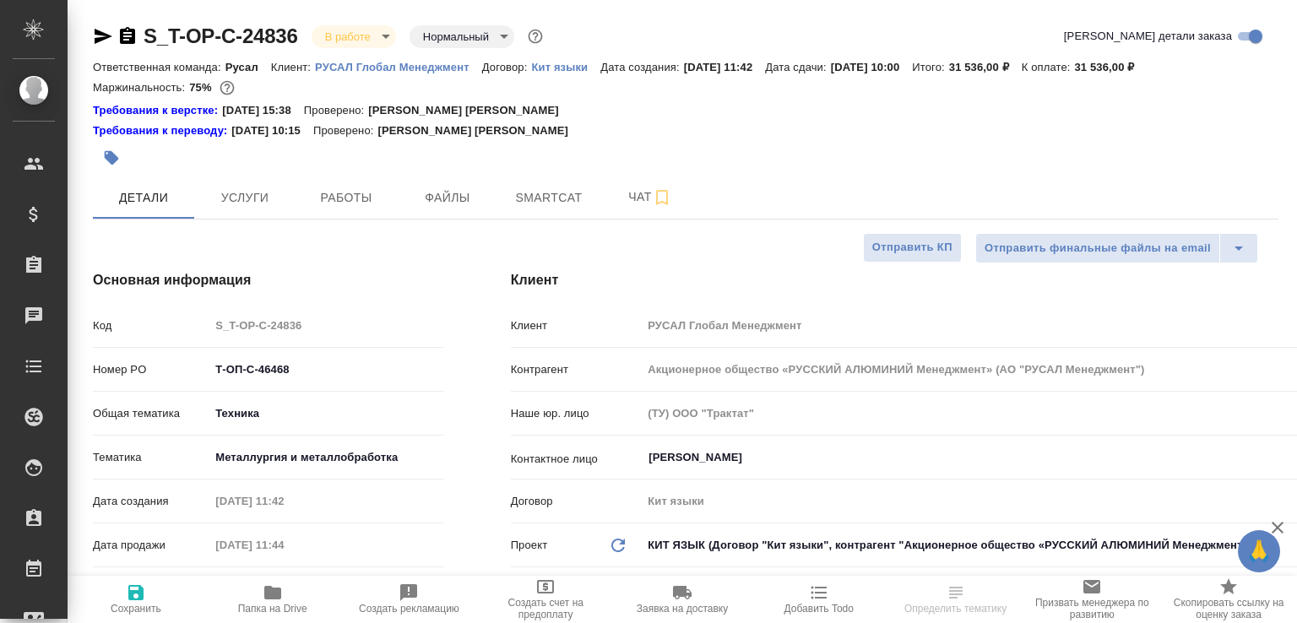
select select "RU"
click at [318, 197] on span "Работы" at bounding box center [346, 197] width 81 height 21
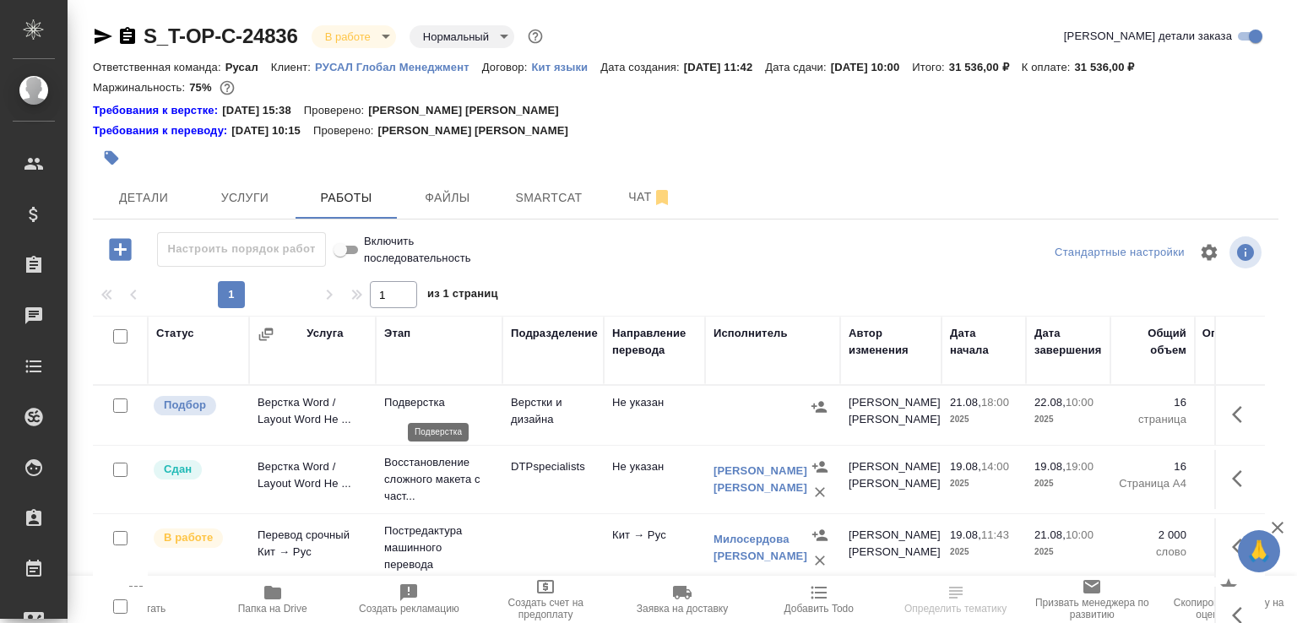
click at [400, 396] on p "Подверстка" at bounding box center [439, 402] width 110 height 17
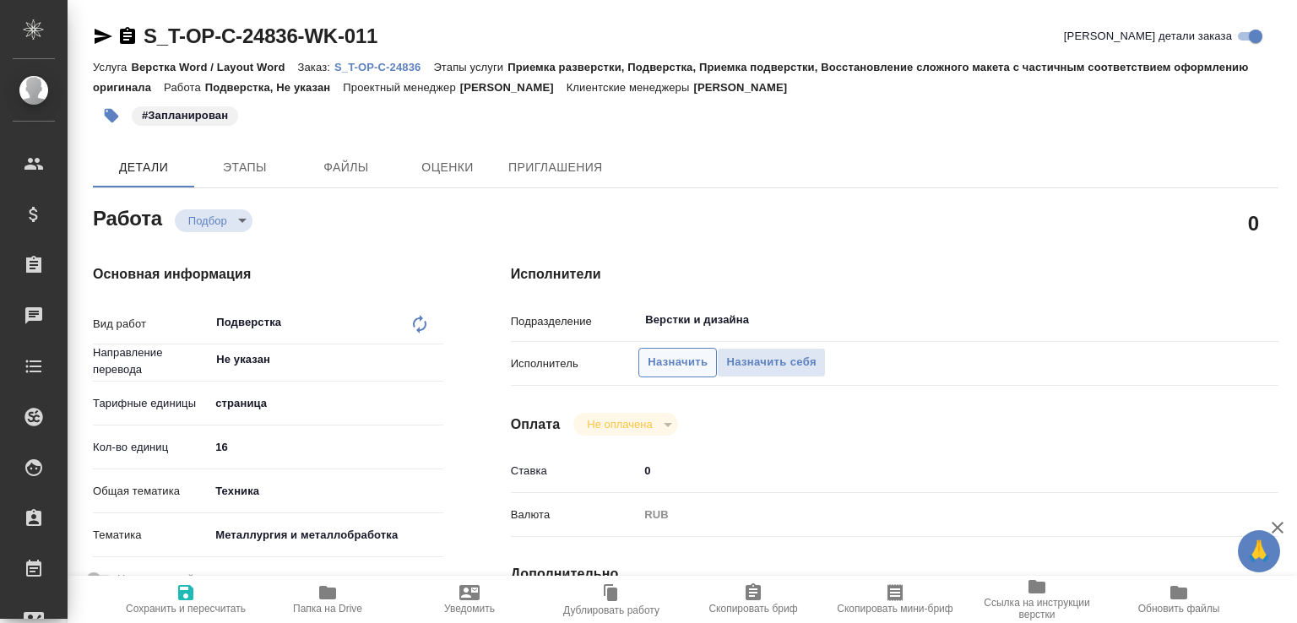
click at [664, 359] on span "Назначить" at bounding box center [678, 362] width 60 height 19
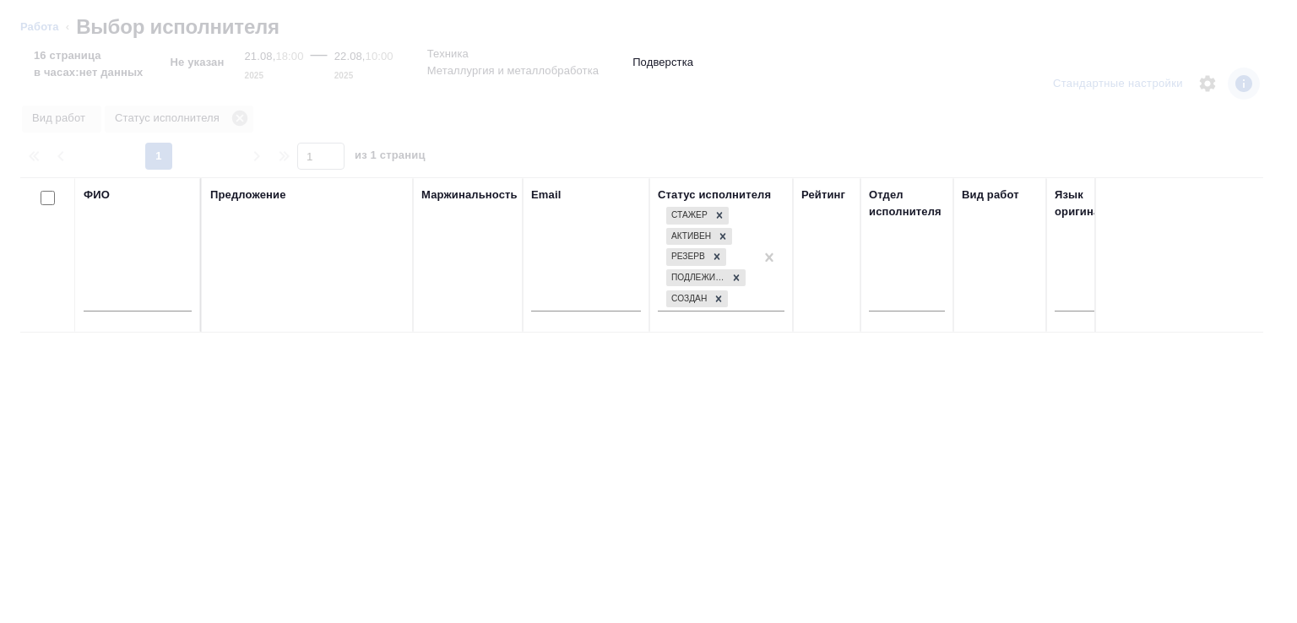
click at [150, 304] on input "text" at bounding box center [138, 301] width 108 height 21
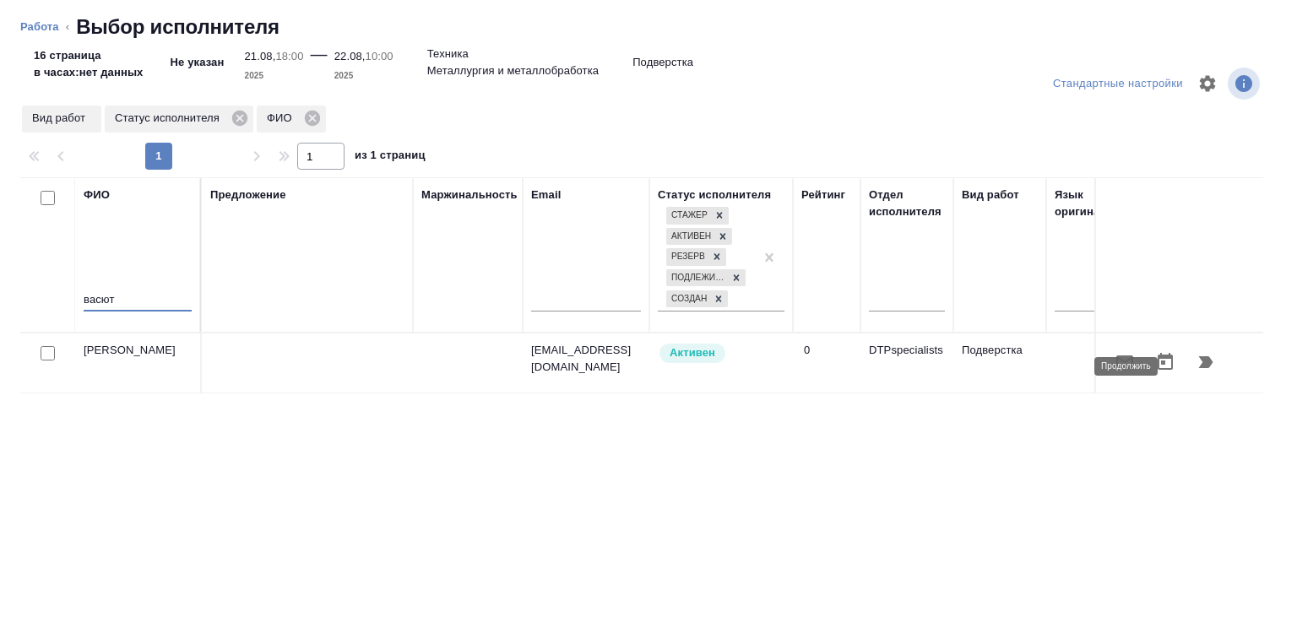
type input "васют"
click at [1199, 363] on icon "button" at bounding box center [1206, 362] width 14 height 12
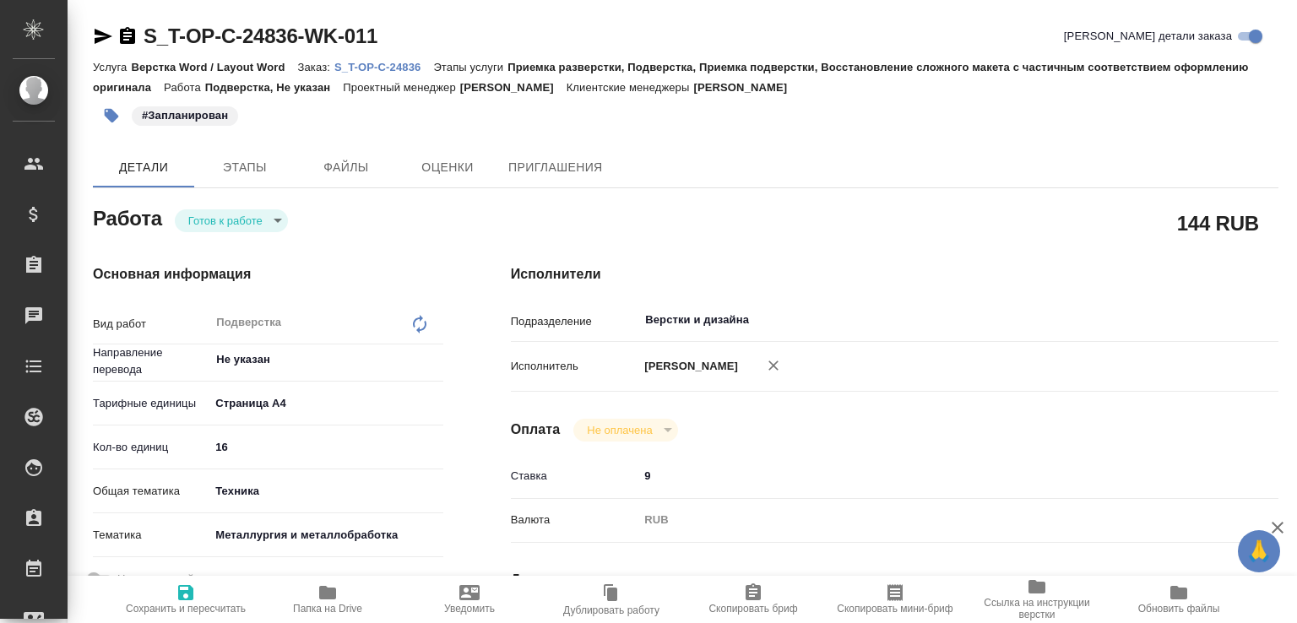
type textarea "x"
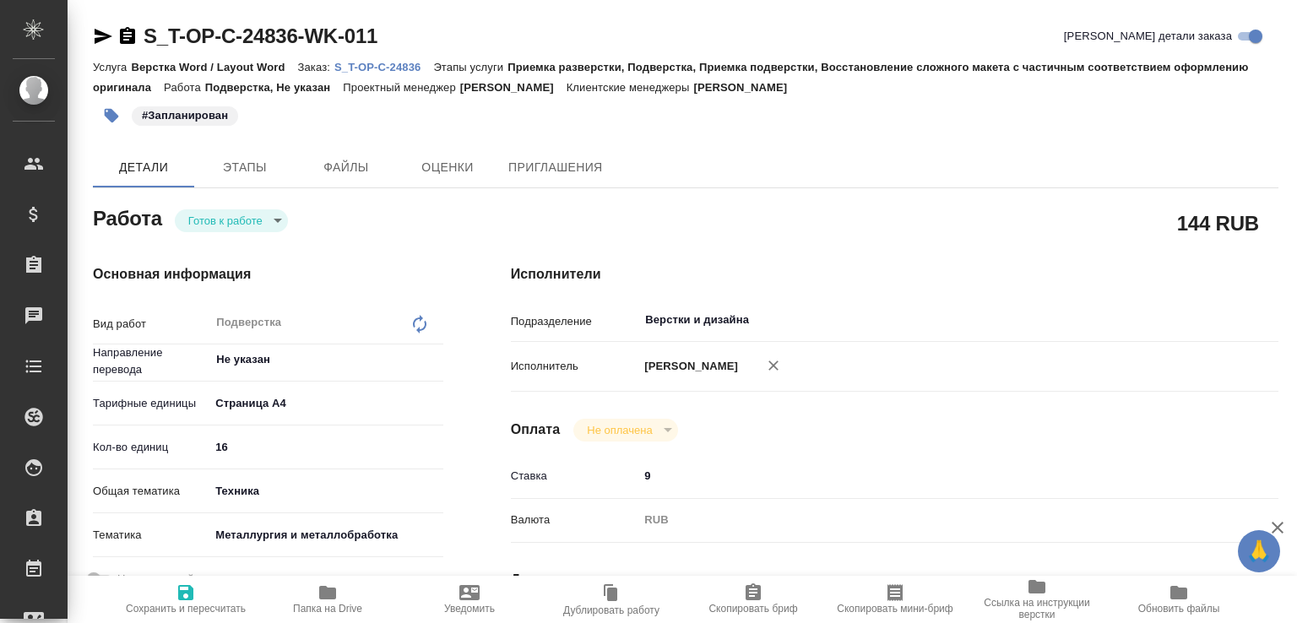
type textarea "x"
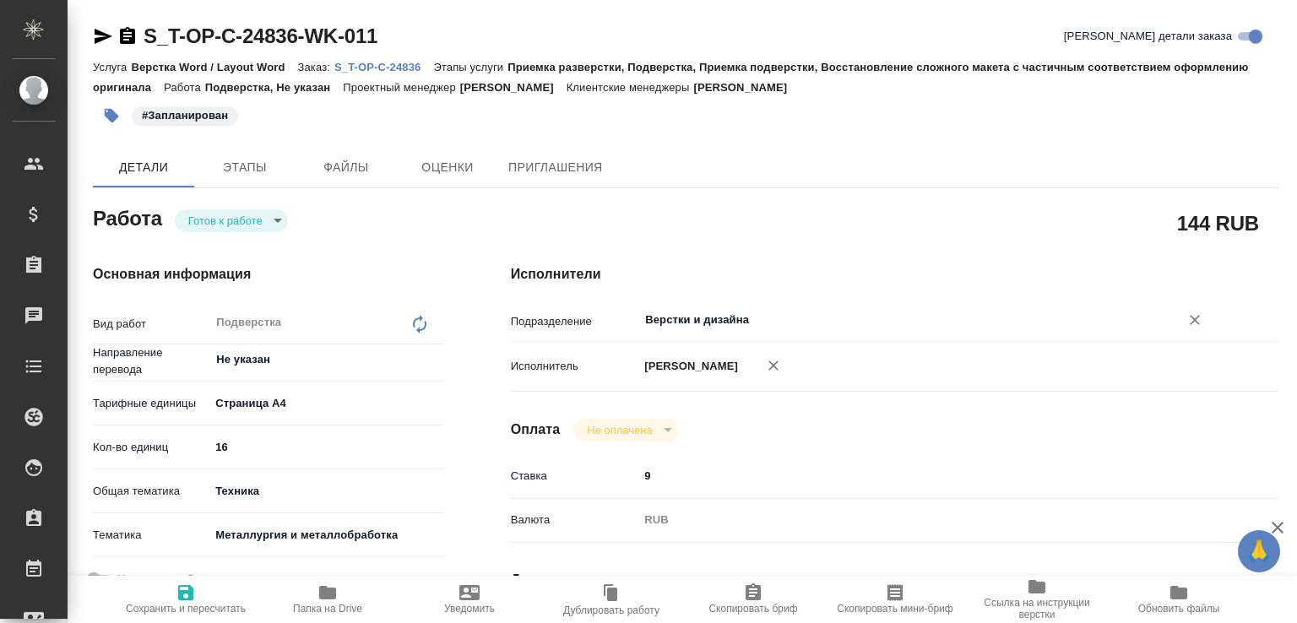
click at [713, 315] on input "Верстки и дизайна" at bounding box center [898, 320] width 509 height 20
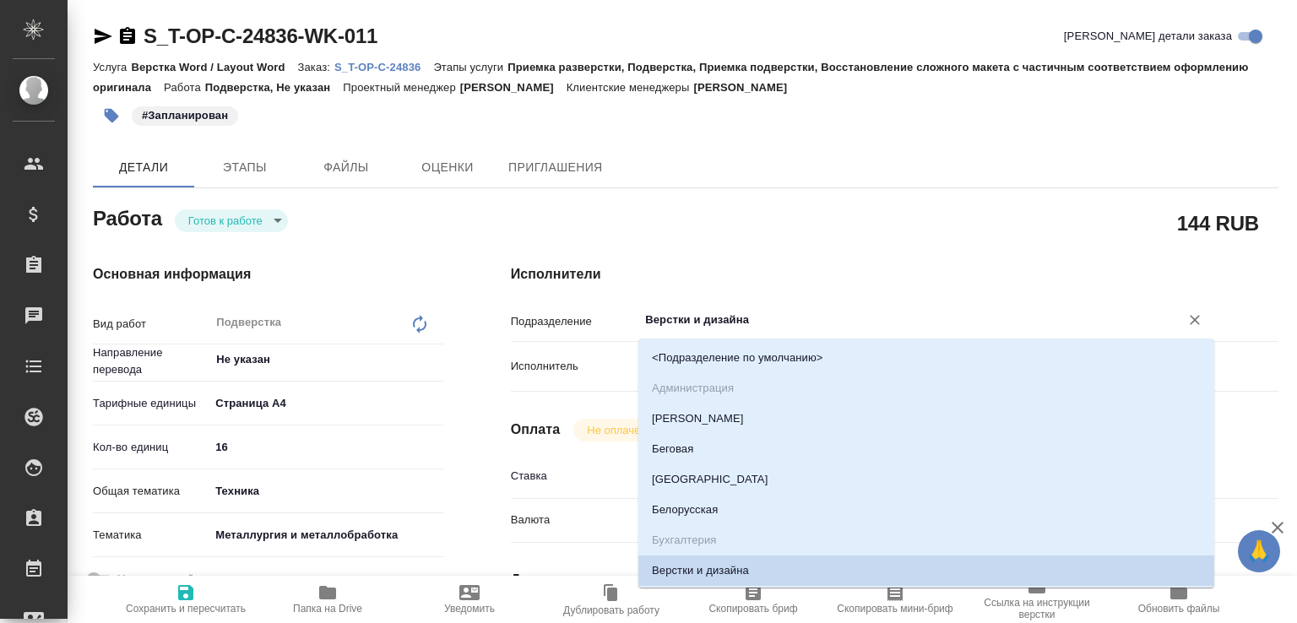
type textarea "x"
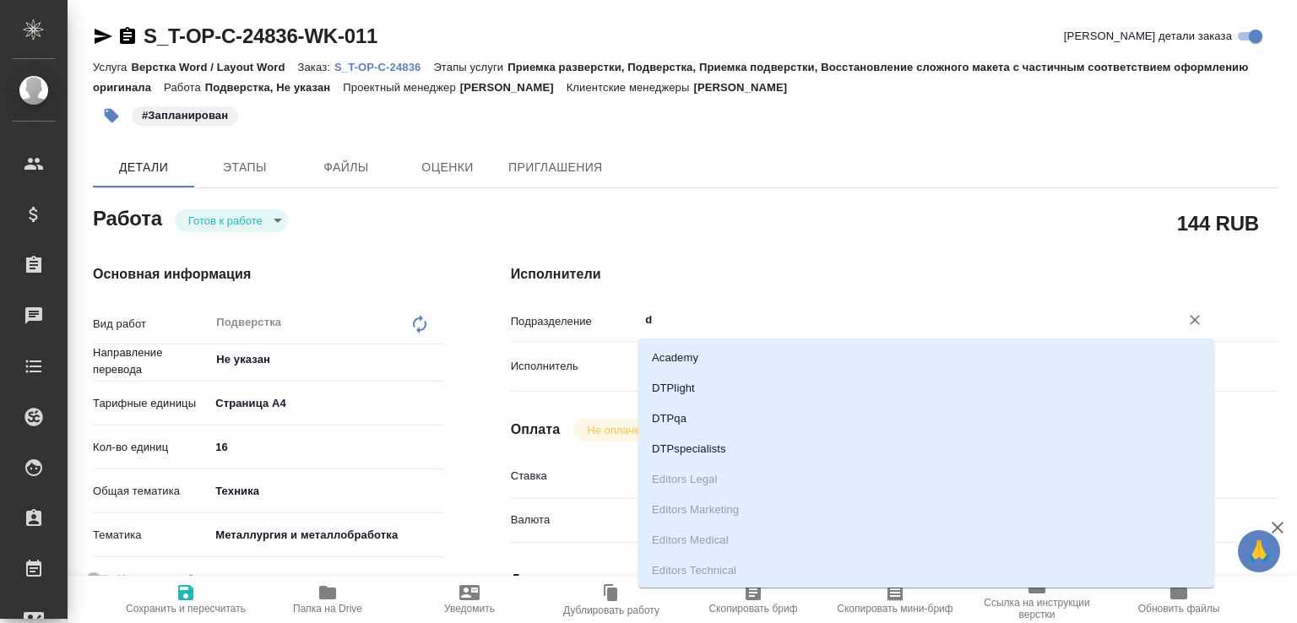
type input "dt"
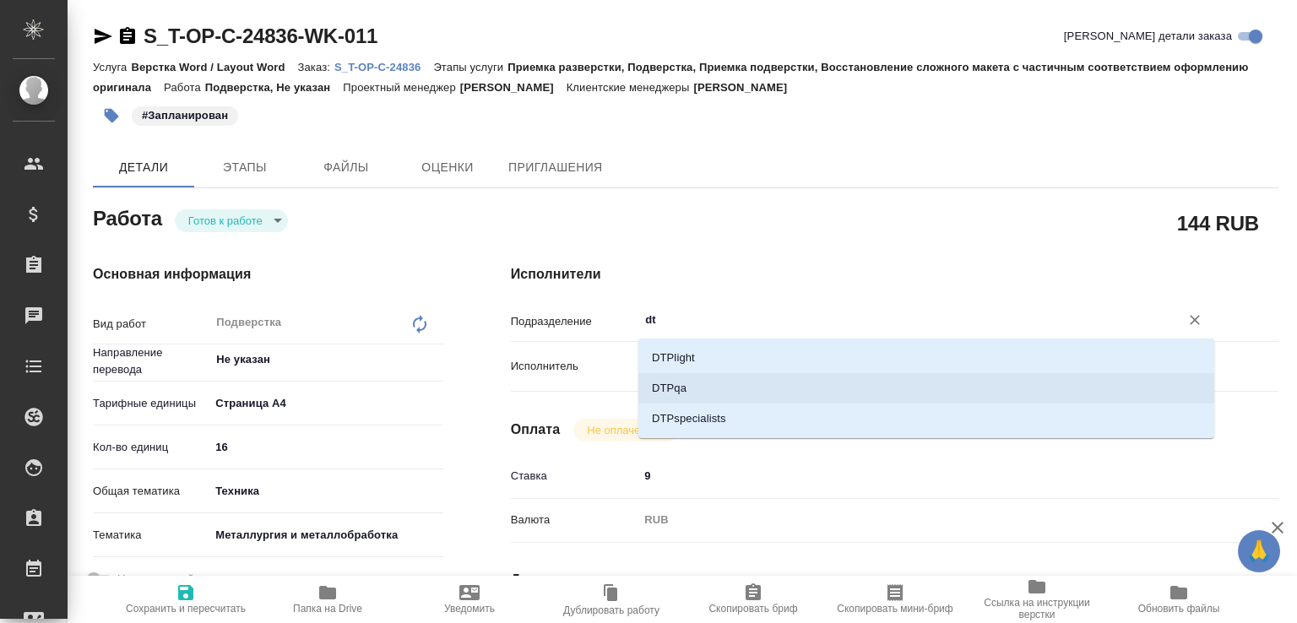
type textarea "x"
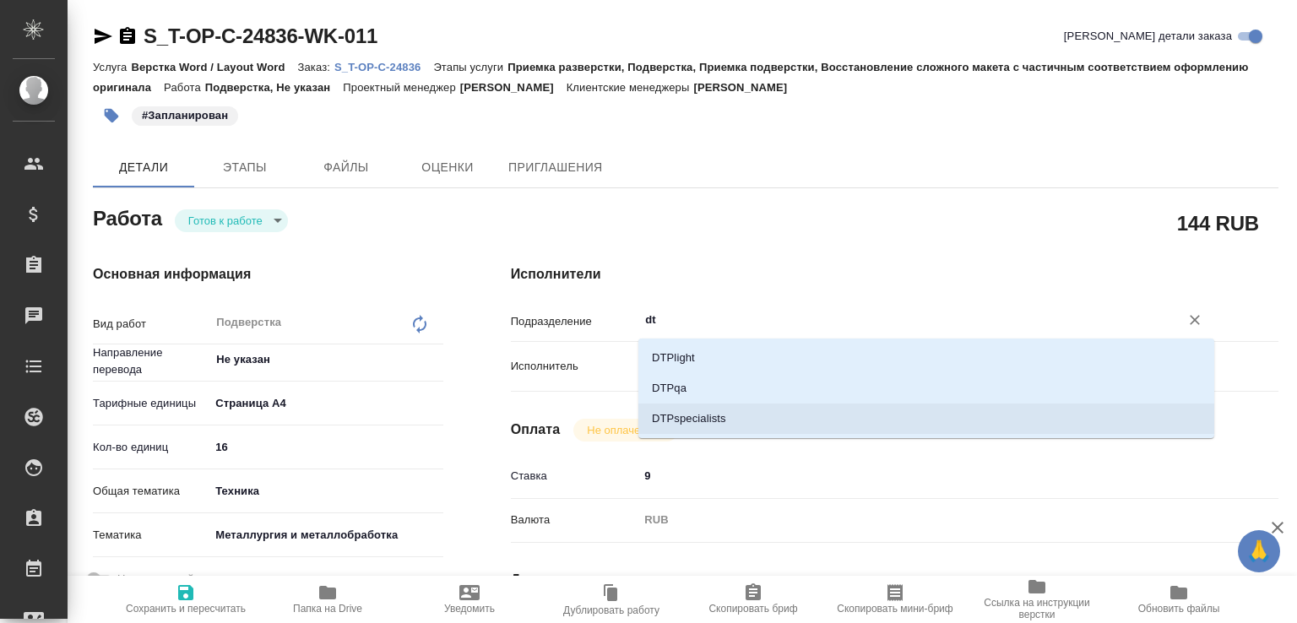
click at [673, 412] on li "DTPspecialists" at bounding box center [926, 419] width 576 height 30
type textarea "x"
type input "DTPspecialists"
type textarea "x"
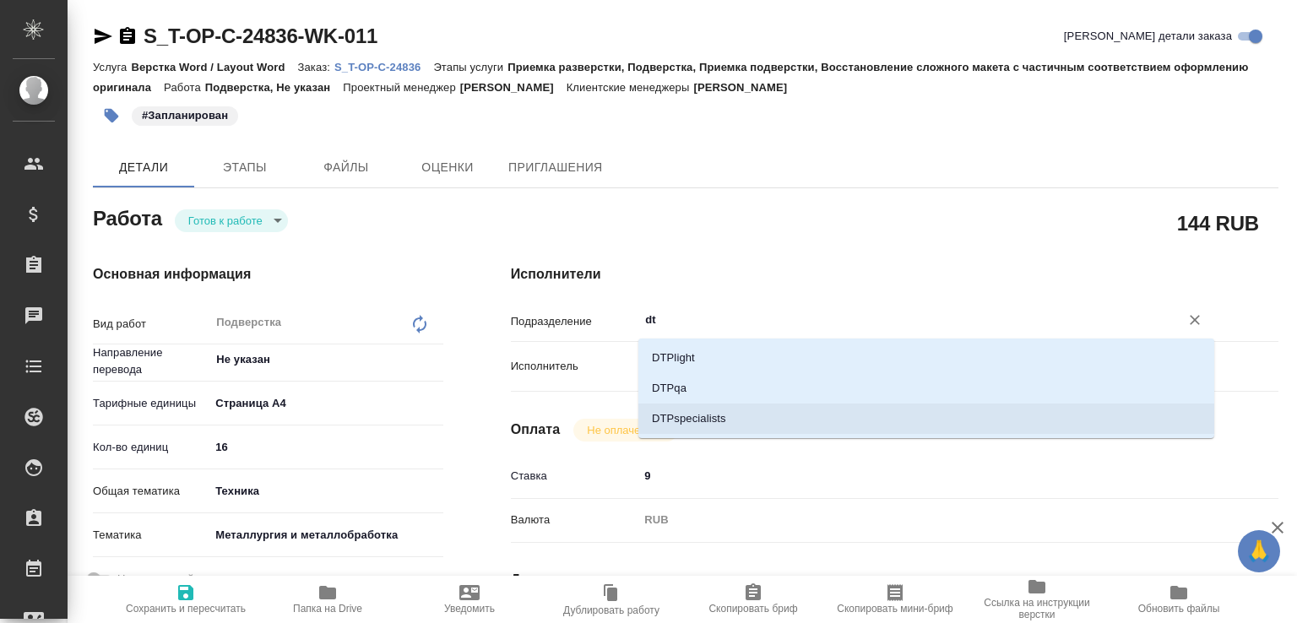
type textarea "x"
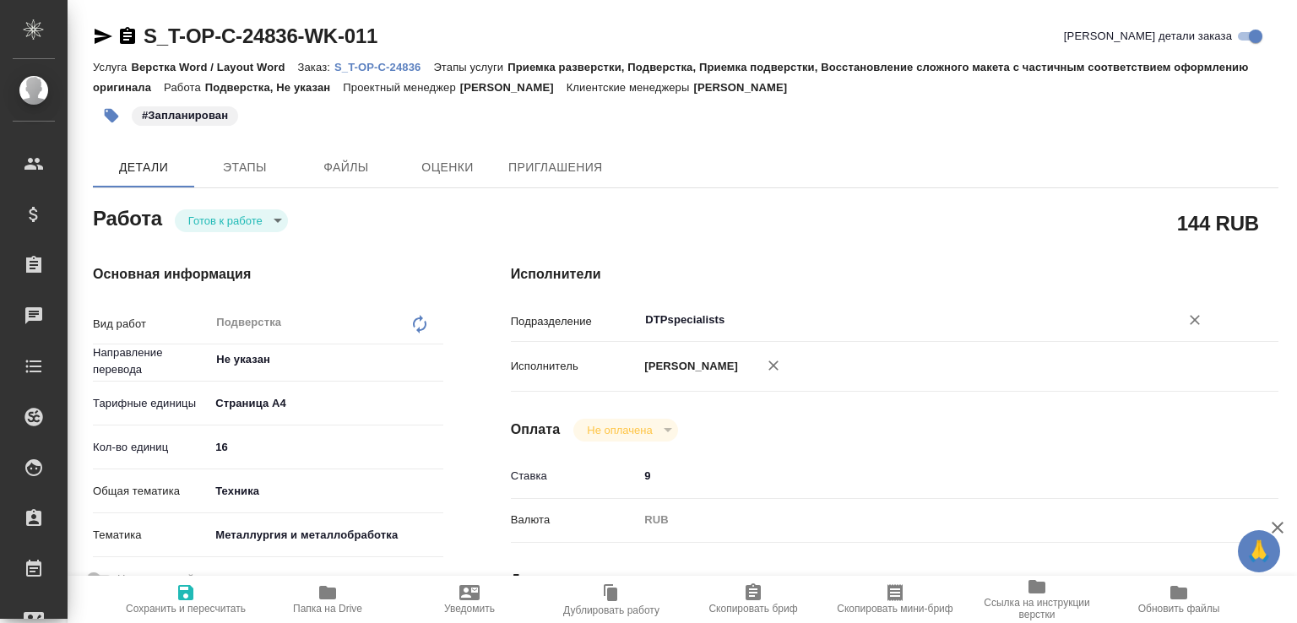
type input "DTPspecialists"
click at [197, 583] on span "Сохранить и пересчитать" at bounding box center [186, 599] width 122 height 32
type textarea "x"
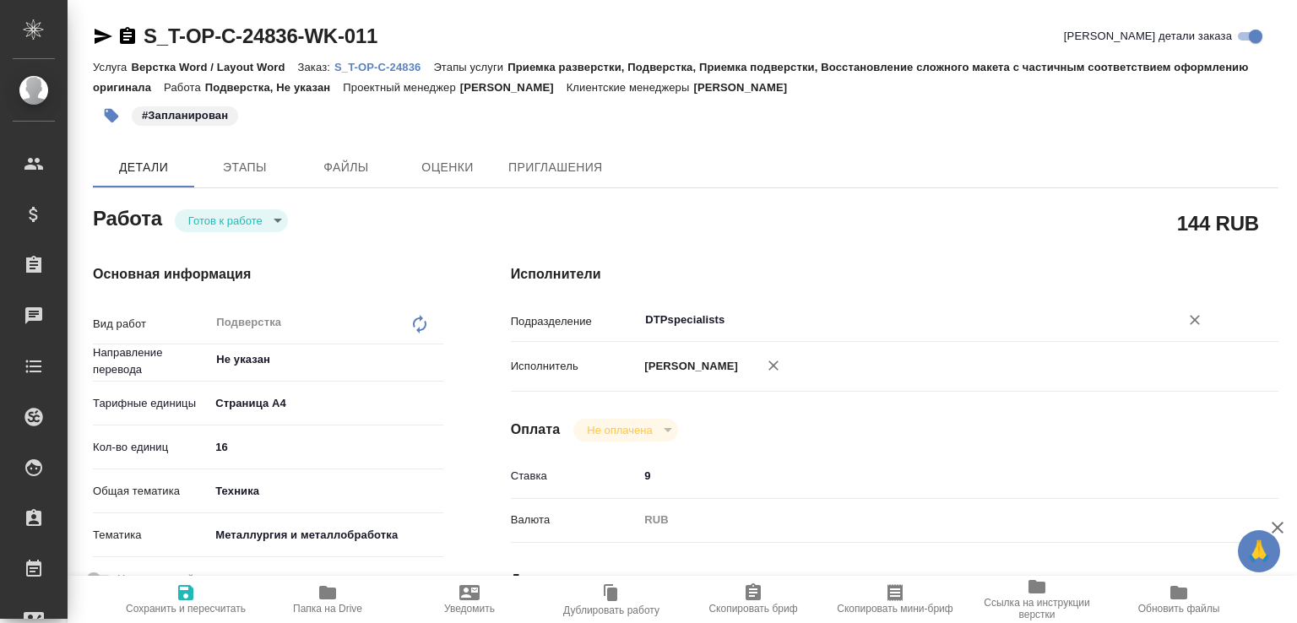
type textarea "x"
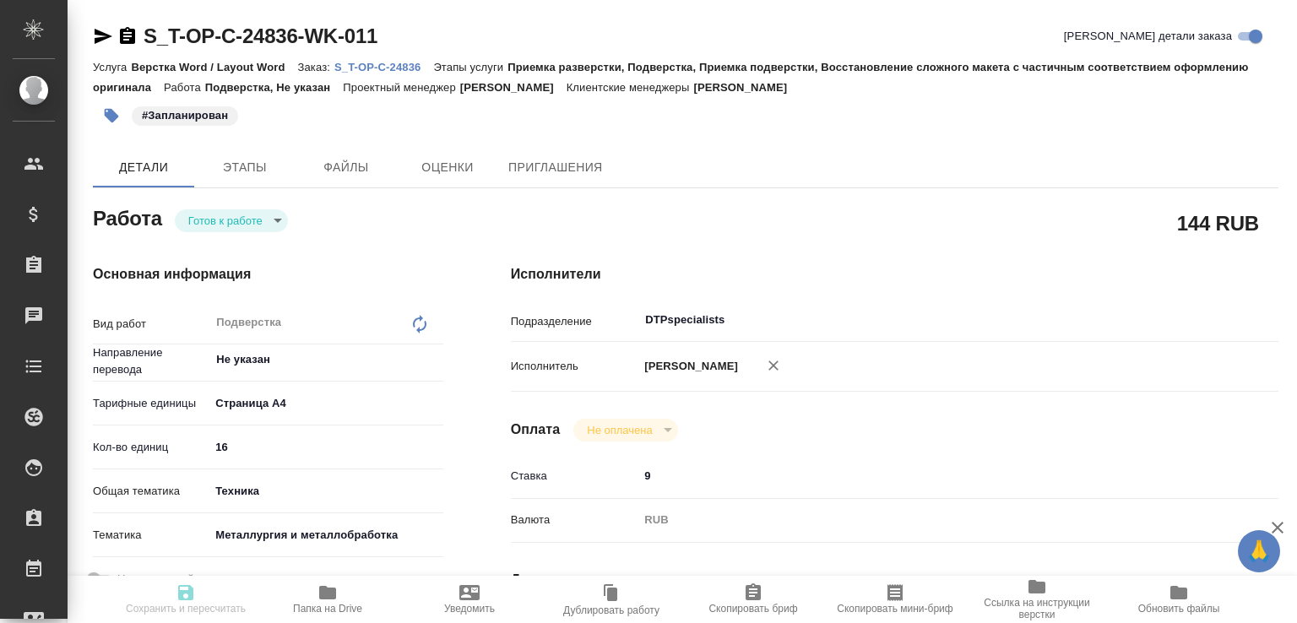
type textarea "x"
type input "readyForWork"
type textarea "Подверстка"
type textarea "x"
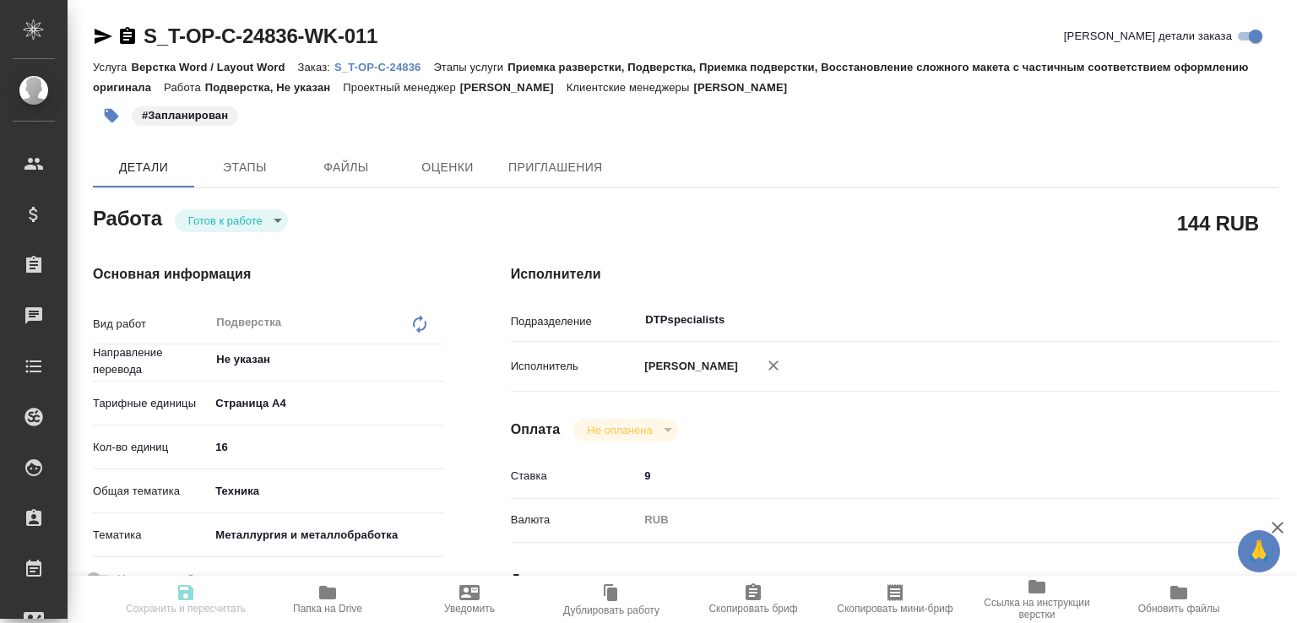
type input "Не указан"
type input "5f036ec4e16dec2d6b59c8ff"
type input "16"
type input "tech"
type input "60014e23f7d9dc5f480a3cf8"
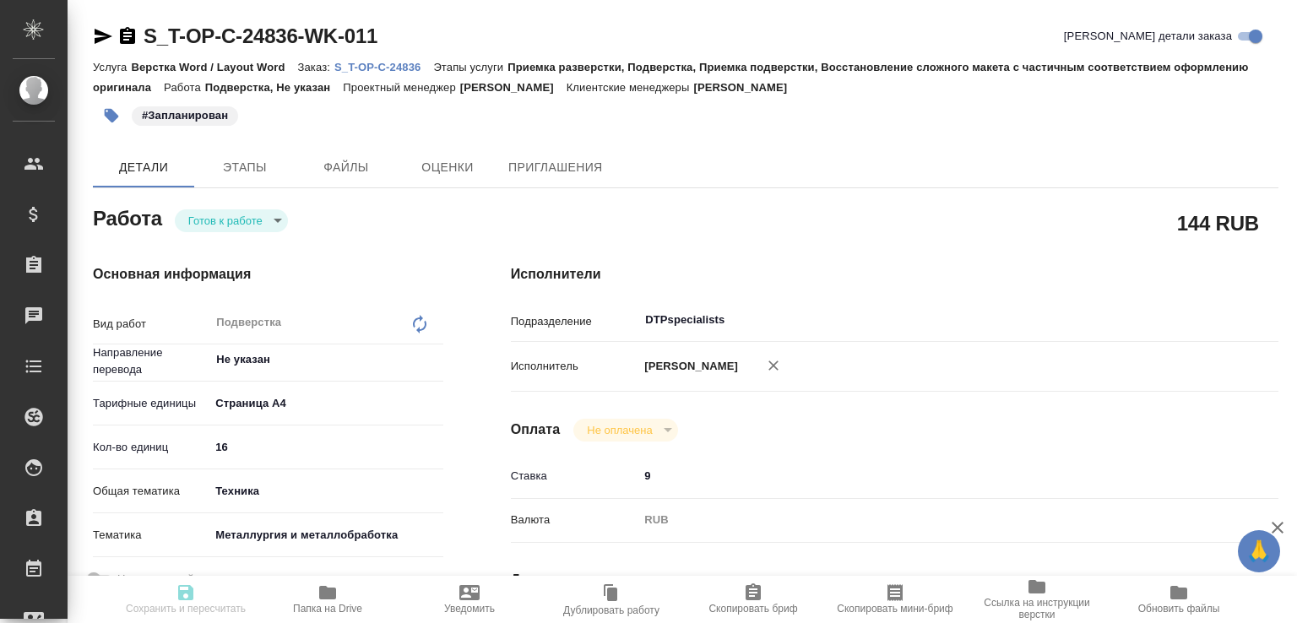
type input "[DATE] 18:00"
type input "[DATE] 10:00"
type input "DTPspecialists"
type input "notPayed"
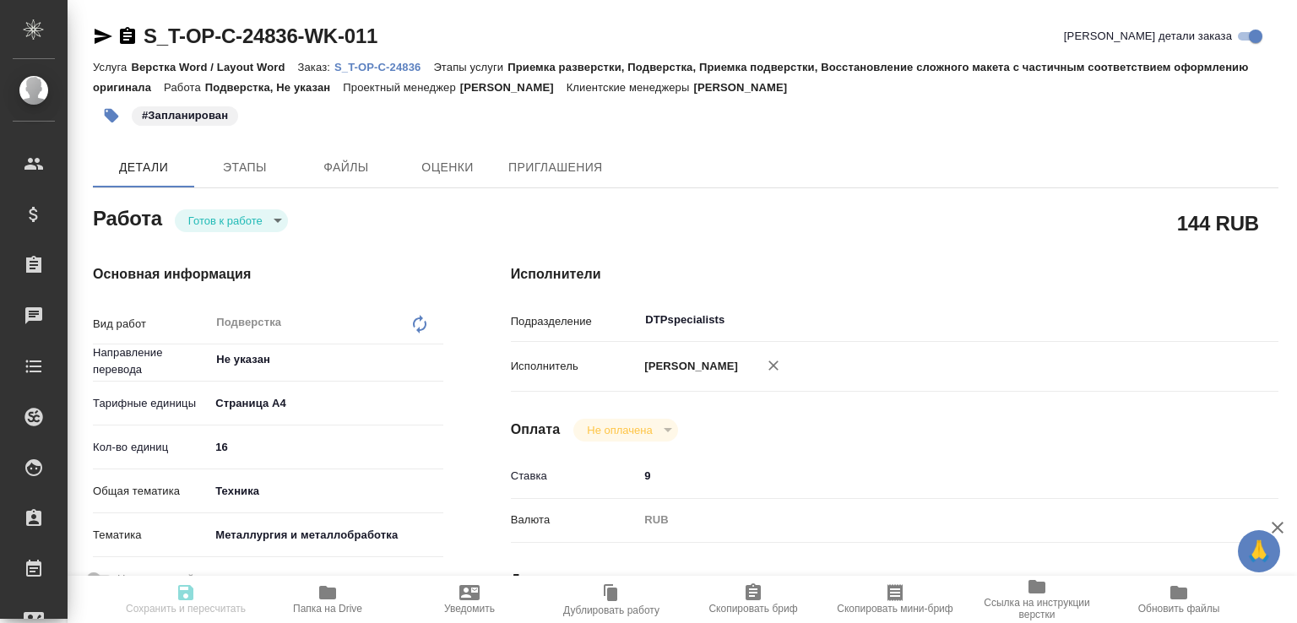
type input "9"
type input "RUB"
type input "[PERSON_NAME]"
type textarea "x"
type textarea "/Clients/Т-ОП-С_Русал Глобал Менеджмент/Orders/S_T-OP-C-24836/DTP/S_T-OP-C-2483…"
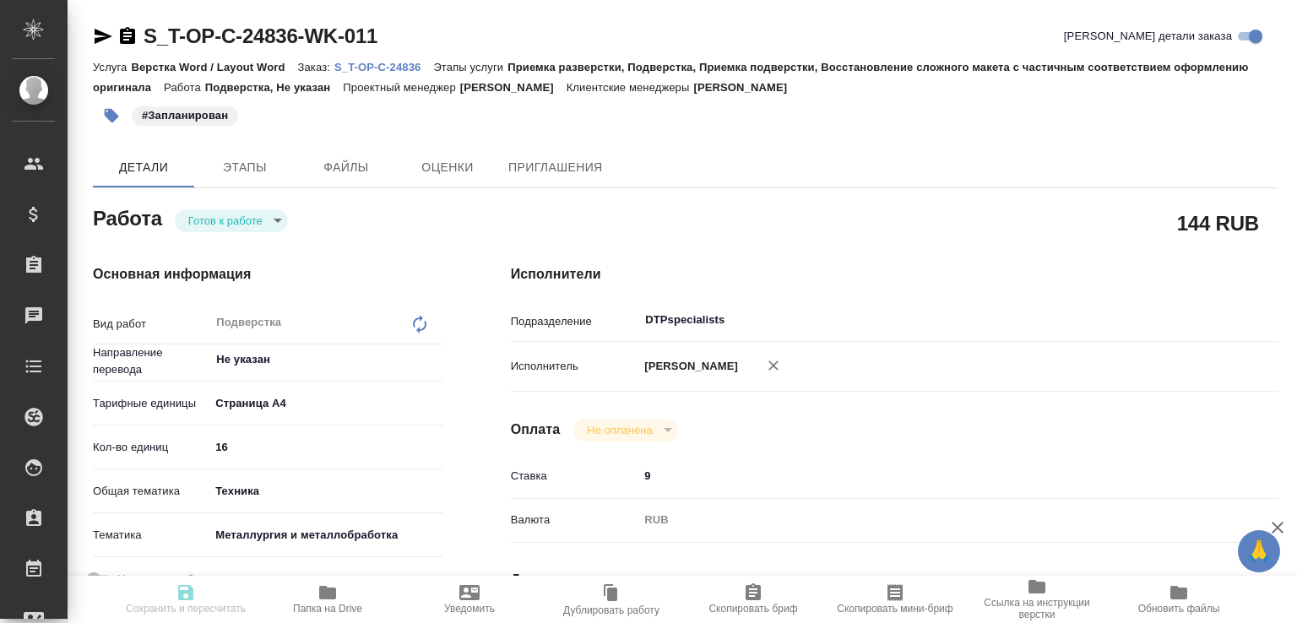
type textarea "x"
type input "S_T-OP-C-24836"
type input "Т-ОП-С-46468"
type input "Верстка Word / Layout Word"
type input "Приемка разверстки, Подверстка, Приемка подверстки, Восстановление сложного мак…"
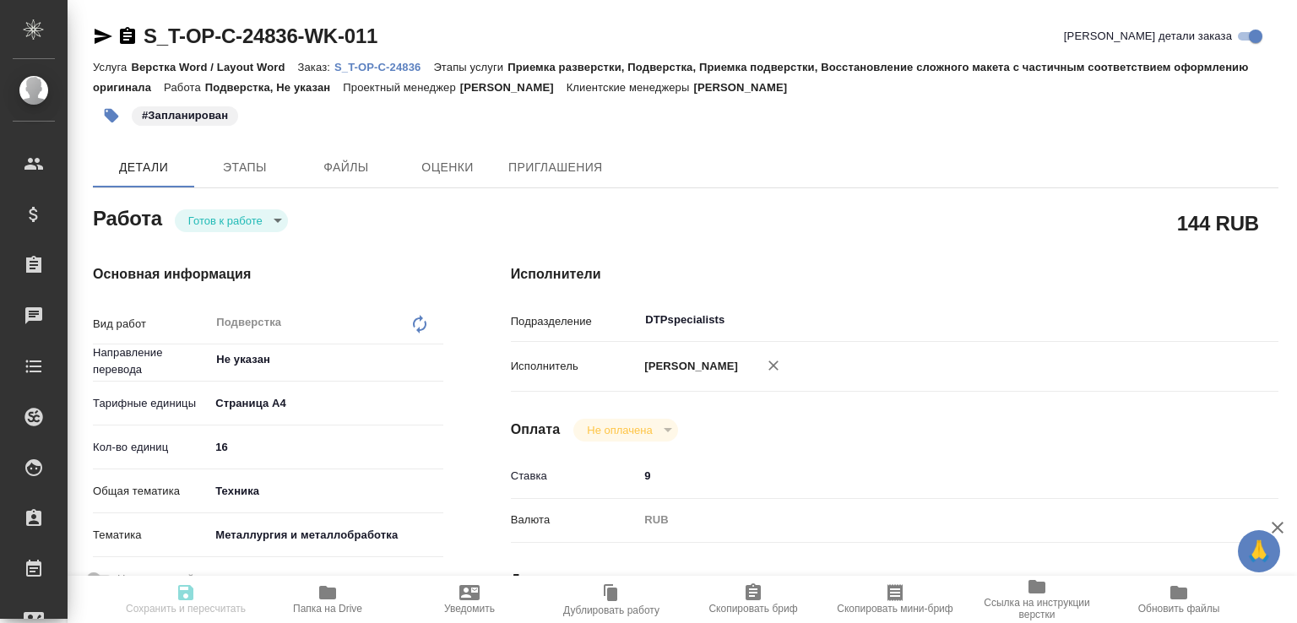
type input "[PERSON_NAME]"
type input "/Clients/Т-ОП-С_Русал Глобал Менеджмент/Orders/S_T-OP-C-24836"
type textarea "x"
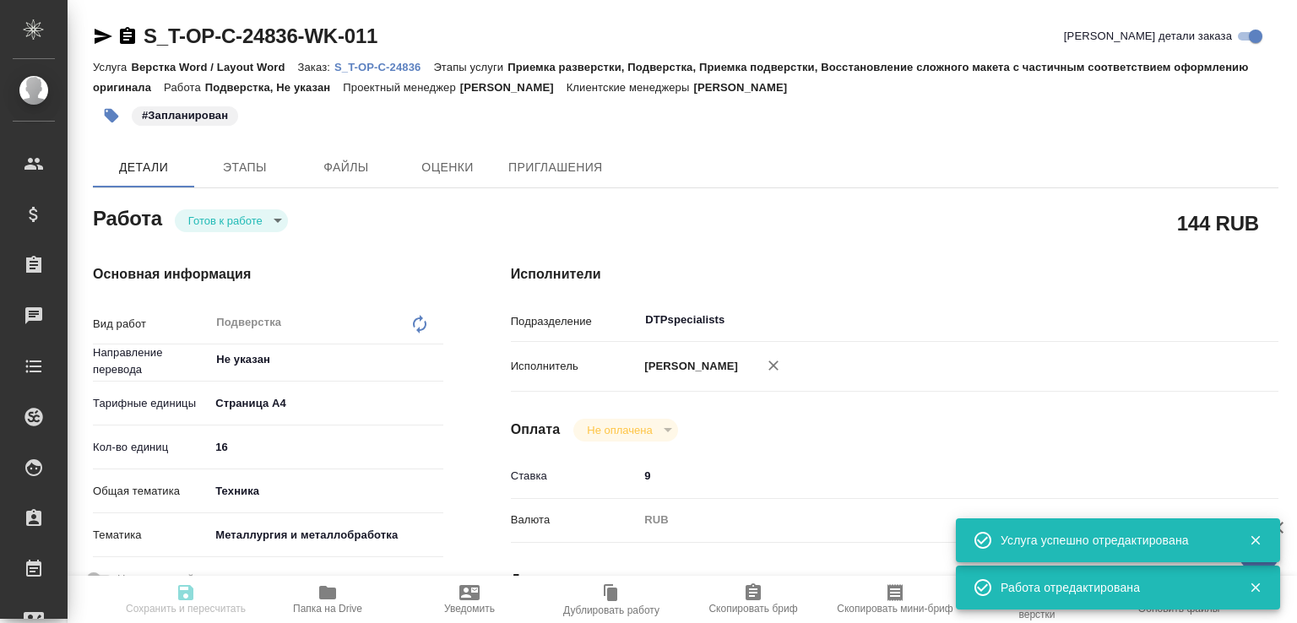
type textarea "x"
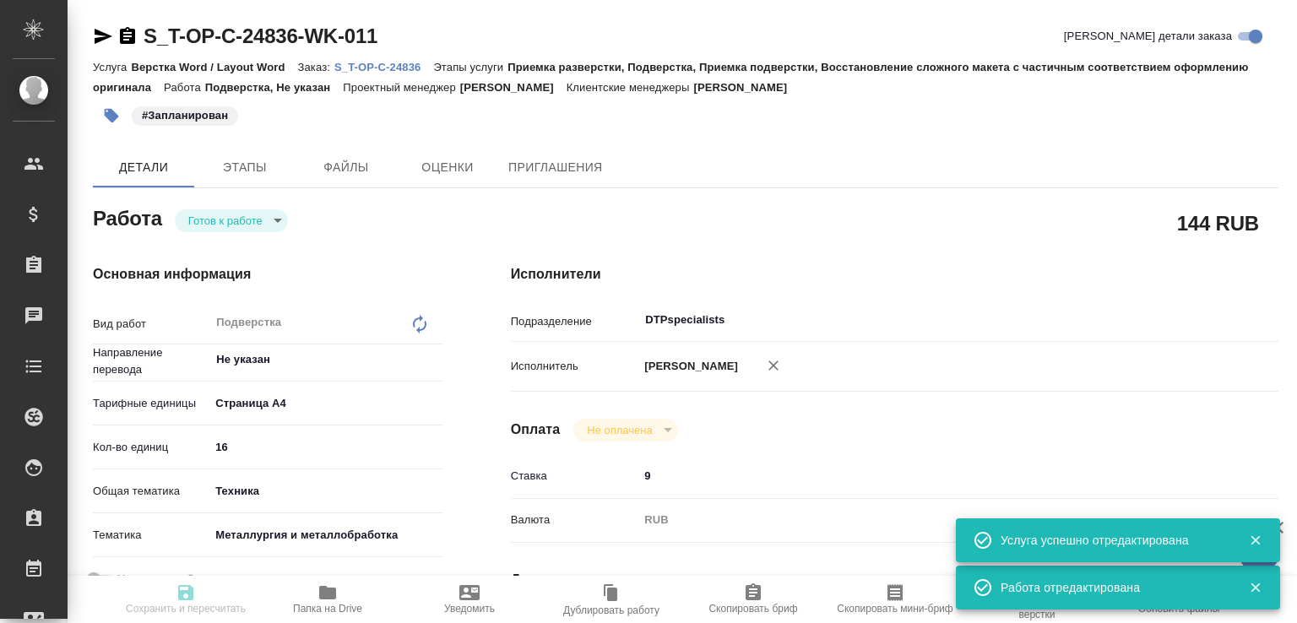
type textarea "x"
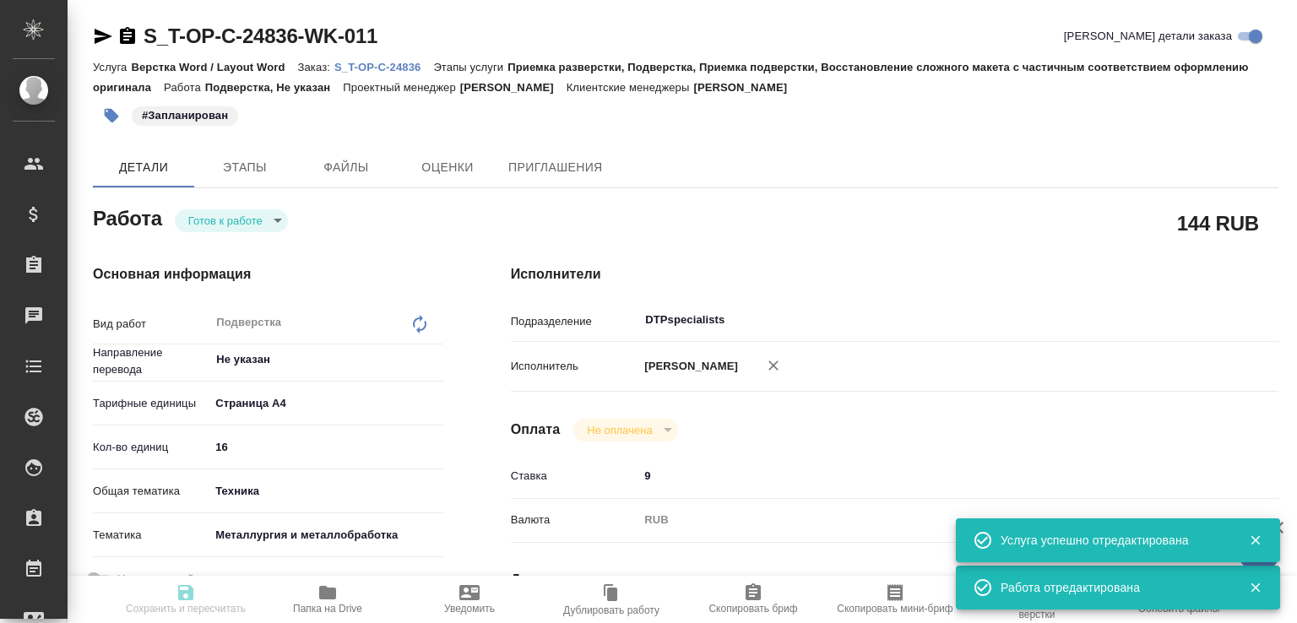
type textarea "x"
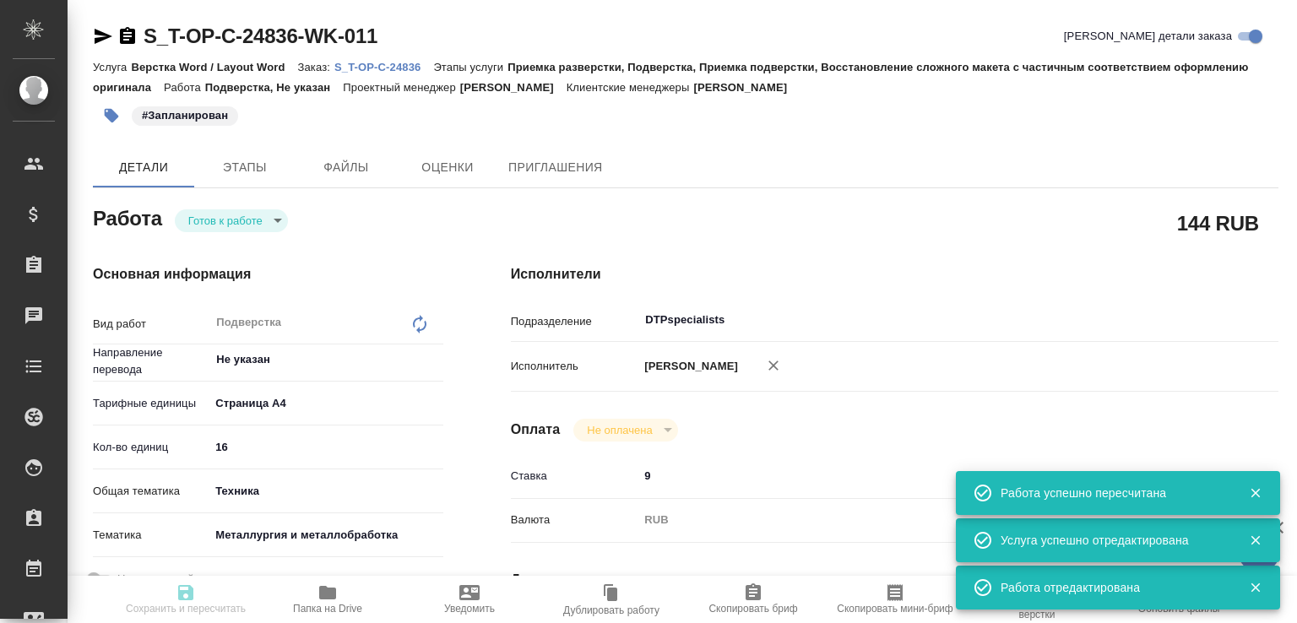
type input "readyForWork"
type textarea "Подверстка"
type textarea "x"
type input "Не указан"
type input "5f036ec4e16dec2d6b59c8ff"
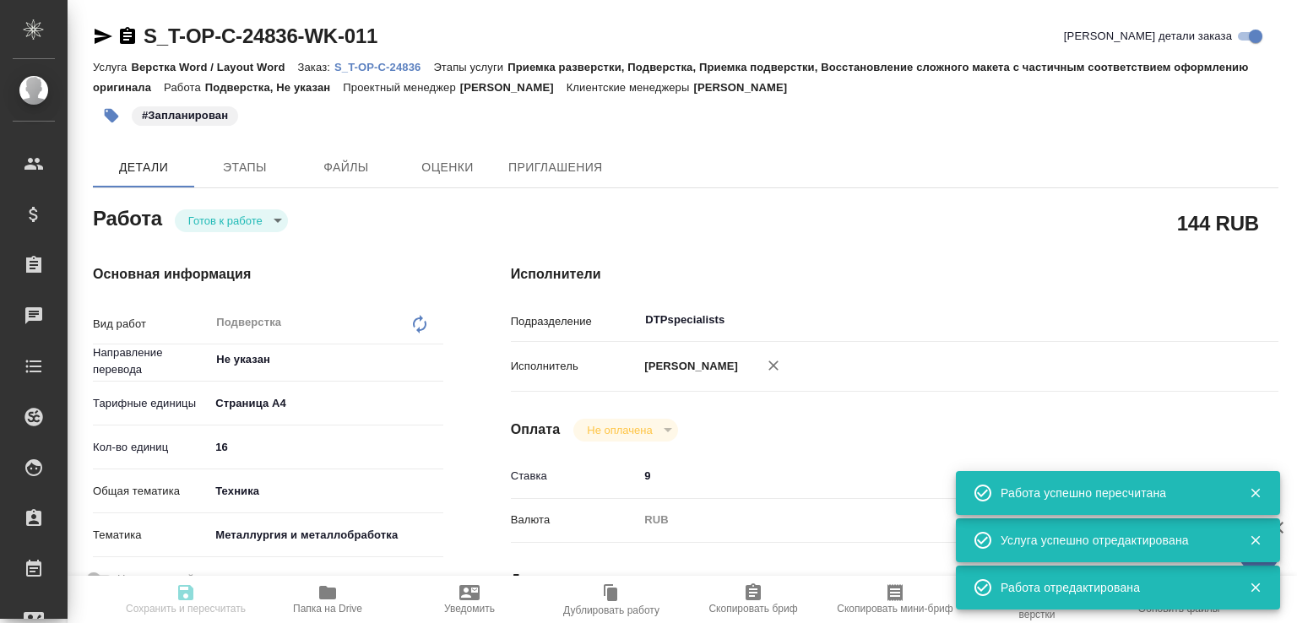
type input "16"
type input "tech"
type input "60014e23f7d9dc5f480a3cf8"
type input "[DATE] 18:00"
type input "[DATE] 10:00"
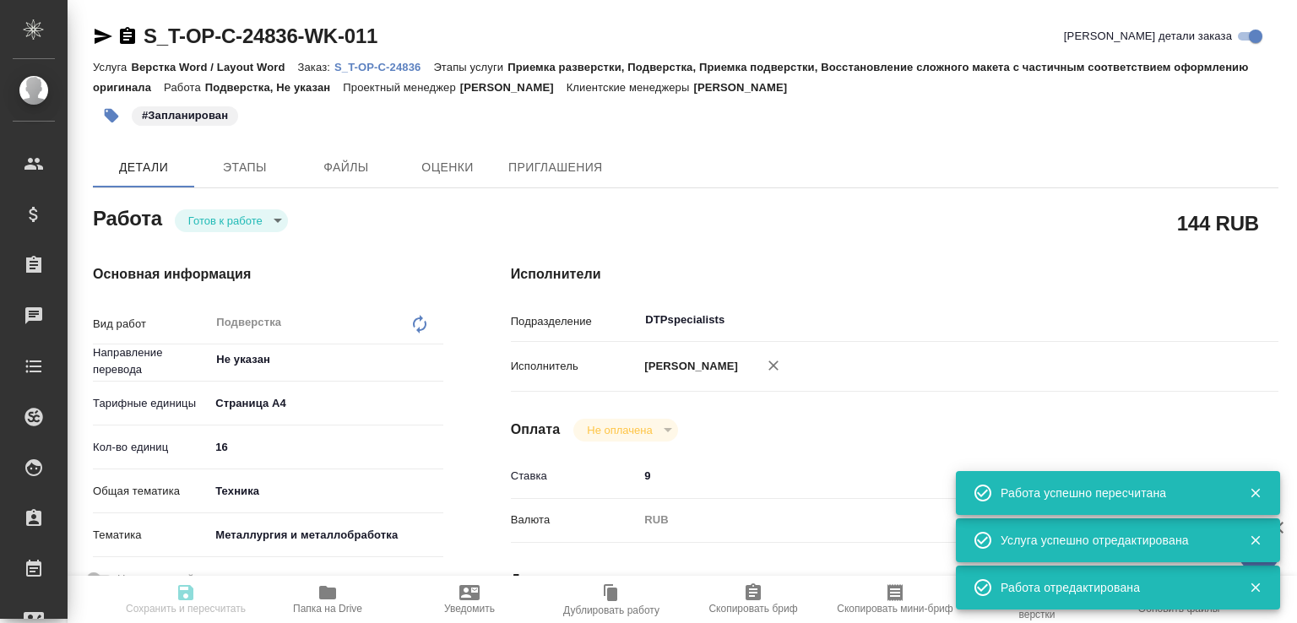
type input "[DATE] 10:00"
type input "DTPspecialists"
type input "notPayed"
type input "9"
type input "RUB"
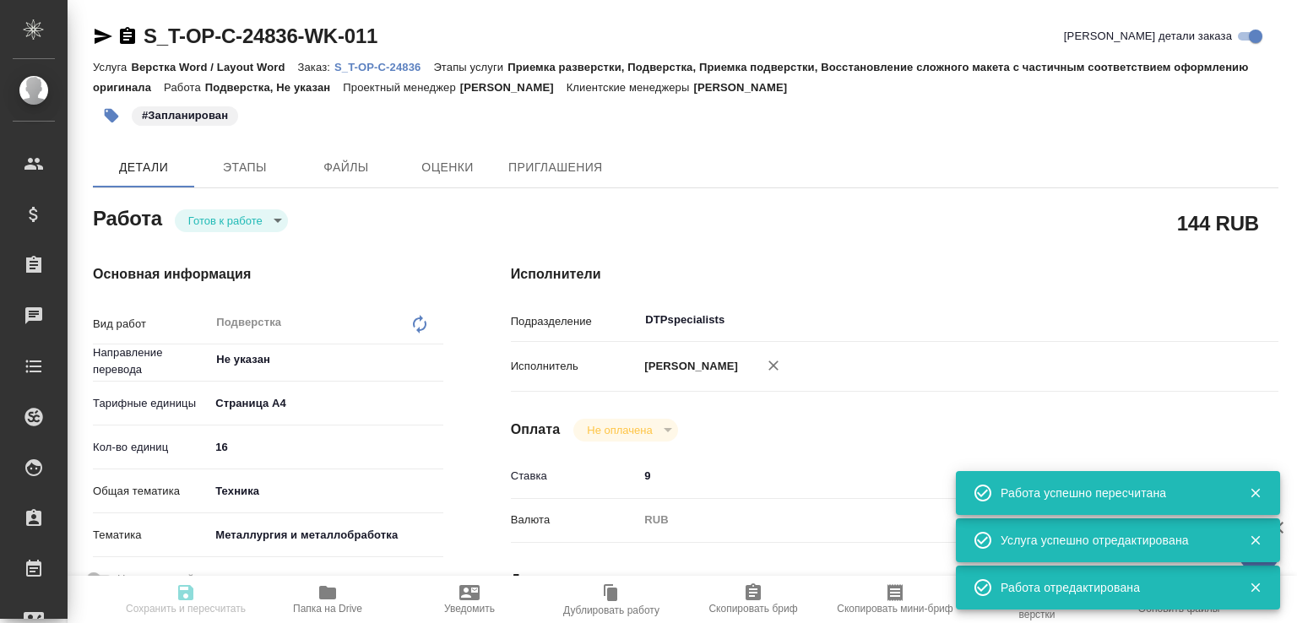
type input "[PERSON_NAME]"
type textarea "x"
type textarea "/Clients/Т-ОП-С_Русал Глобал Менеджмент/Orders/S_T-OP-C-24836/DTP/S_T-OP-C-2483…"
type textarea "x"
type input "S_T-OP-C-24836"
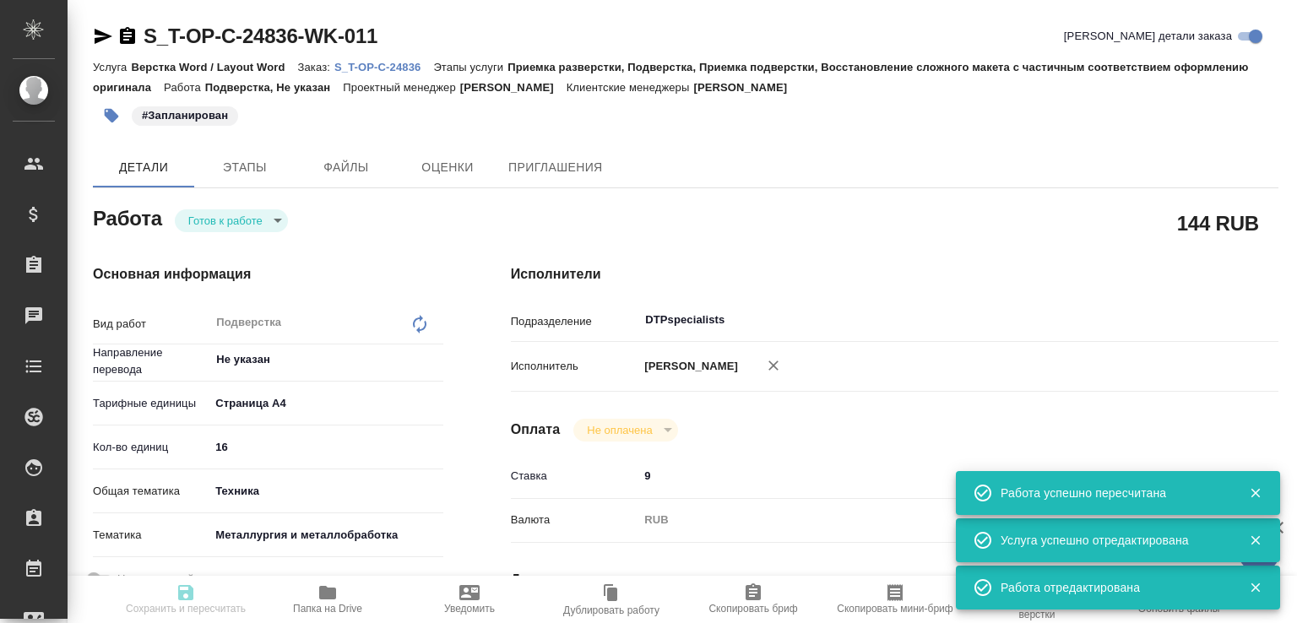
type input "Т-ОП-С-46468"
type input "Верстка Word / Layout Word"
type input "Приемка разверстки, Подверстка, Приемка подверстки, Восстановление сложного мак…"
type input "[PERSON_NAME]"
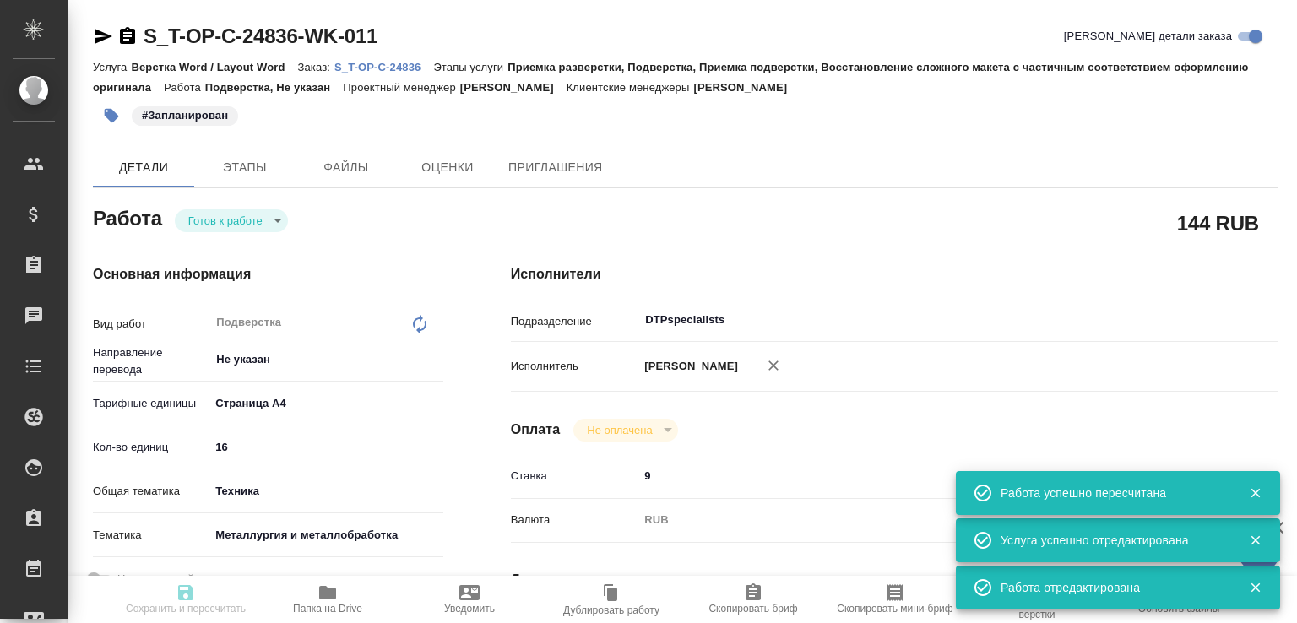
type input "/Clients/Т-ОП-С_Русал Глобал Менеджмент/Orders/S_T-OP-C-24836"
type textarea "x"
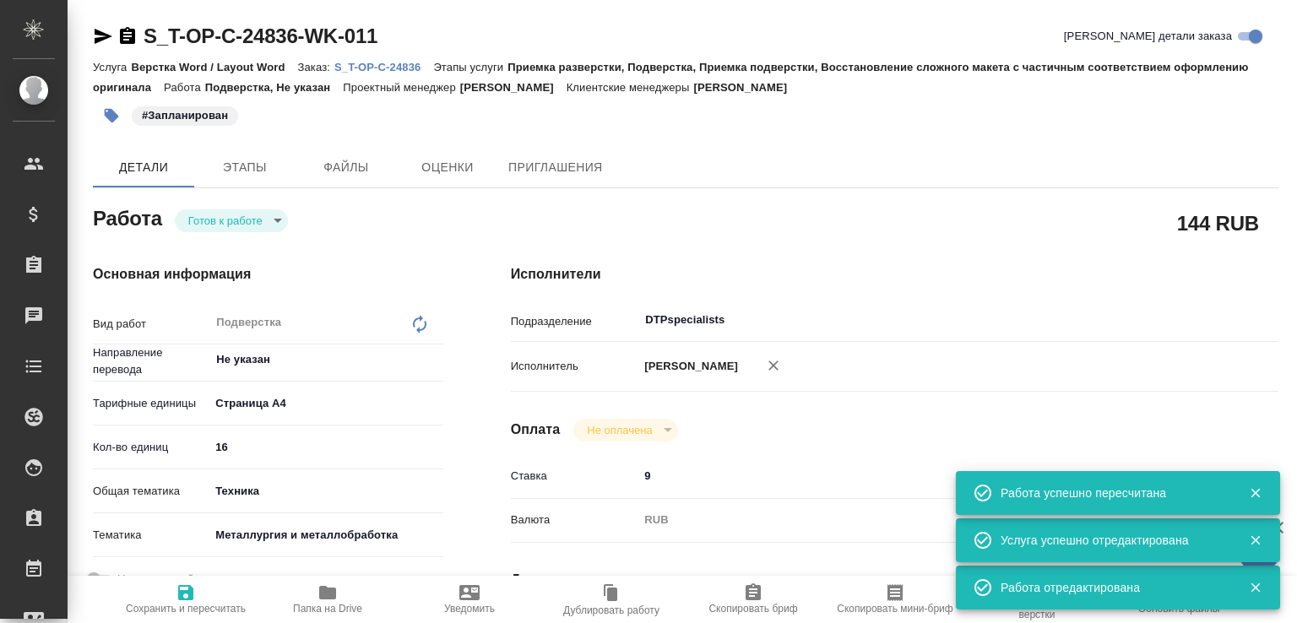
type textarea "x"
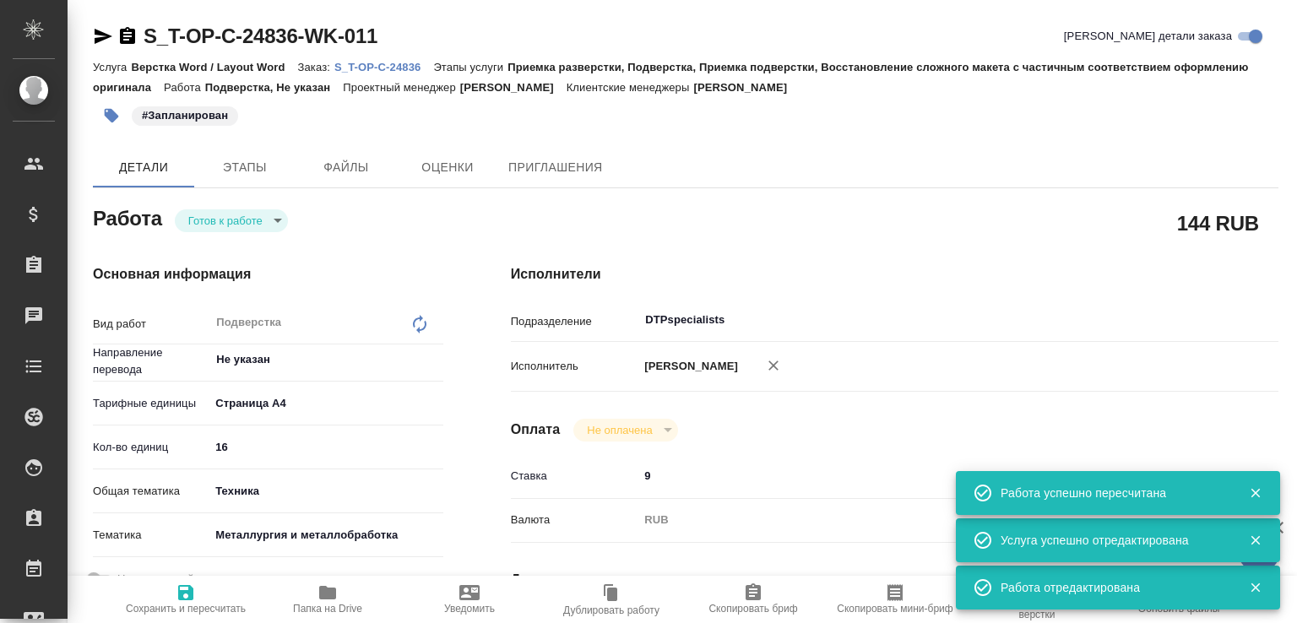
type textarea "x"
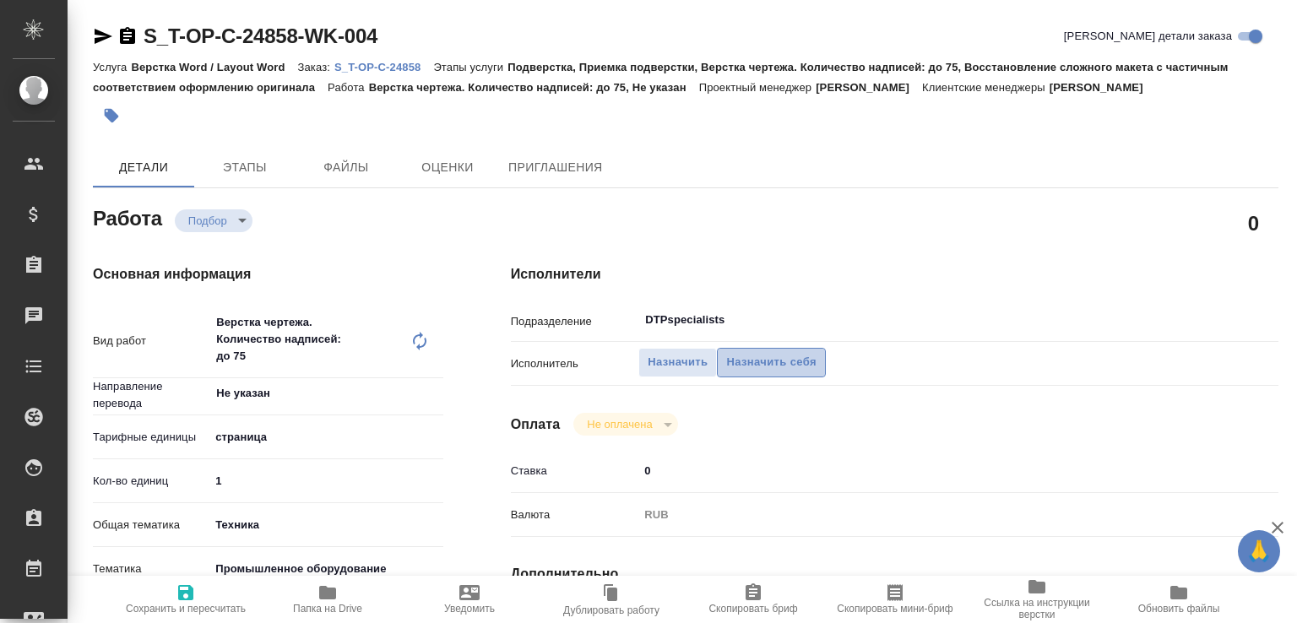
click at [770, 370] on span "Назначить себя" at bounding box center [771, 362] width 90 height 19
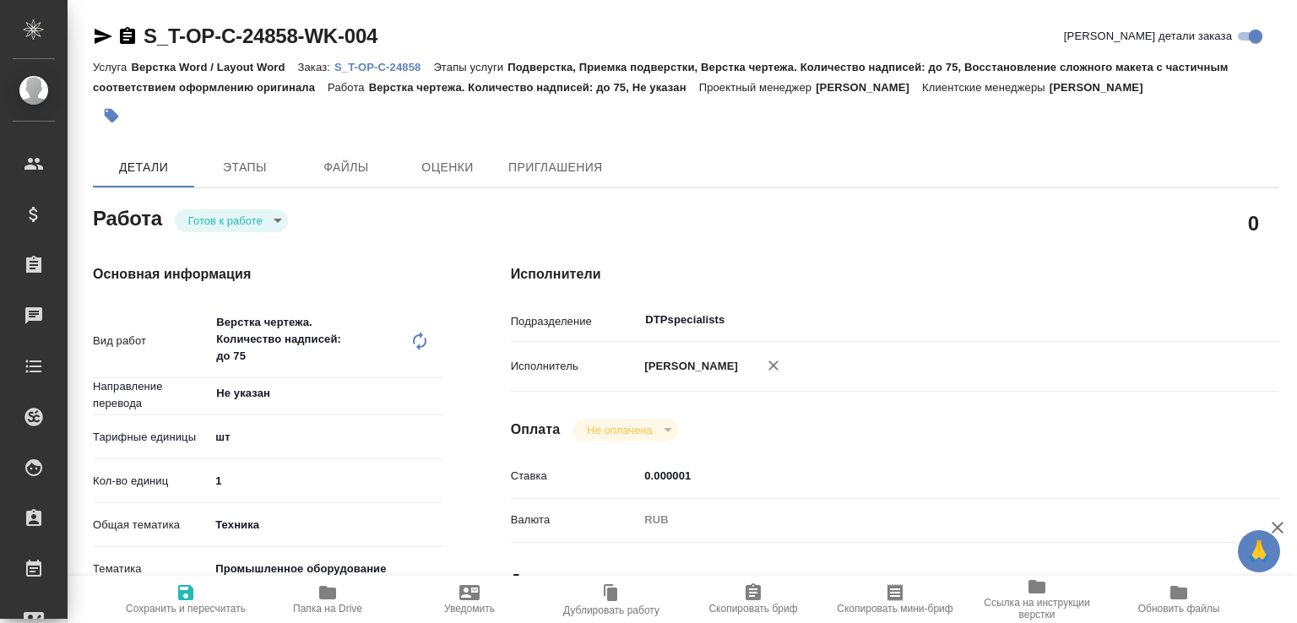
click at [232, 224] on body "🙏 .cls-1 fill:#fff; AWATERA [PERSON_NAME]malofeeva Клиенты Спецификации Заказы …" at bounding box center [648, 311] width 1297 height 623
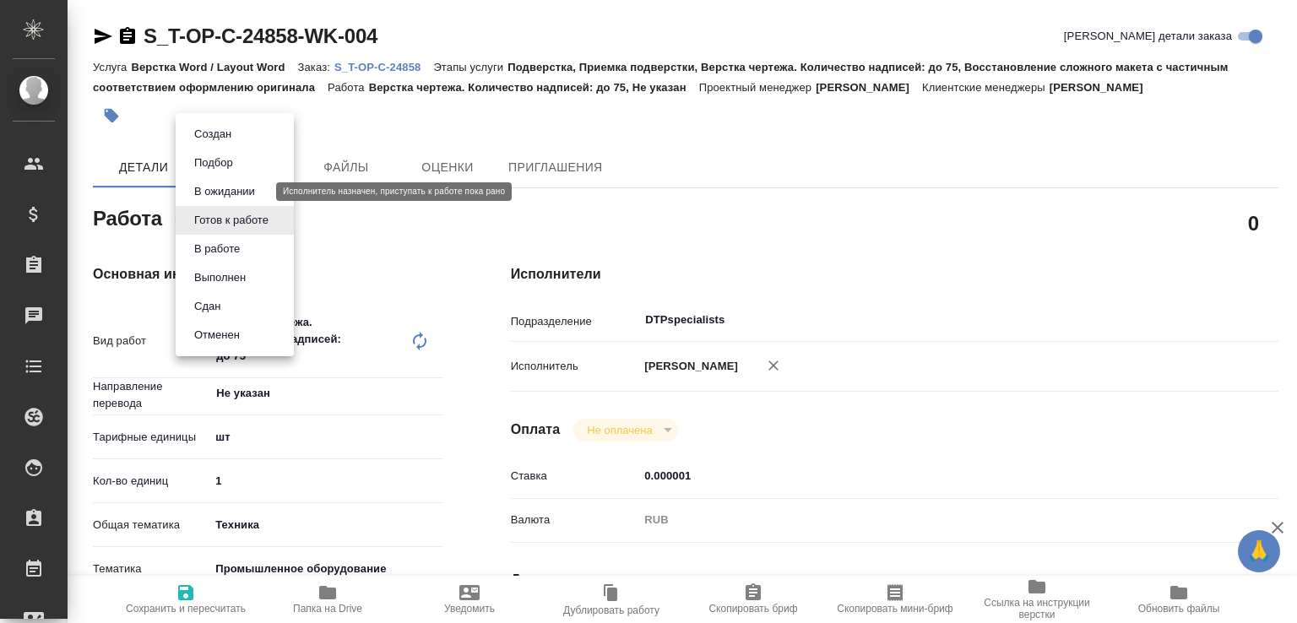
click at [230, 198] on button "В ожидании" at bounding box center [224, 191] width 71 height 19
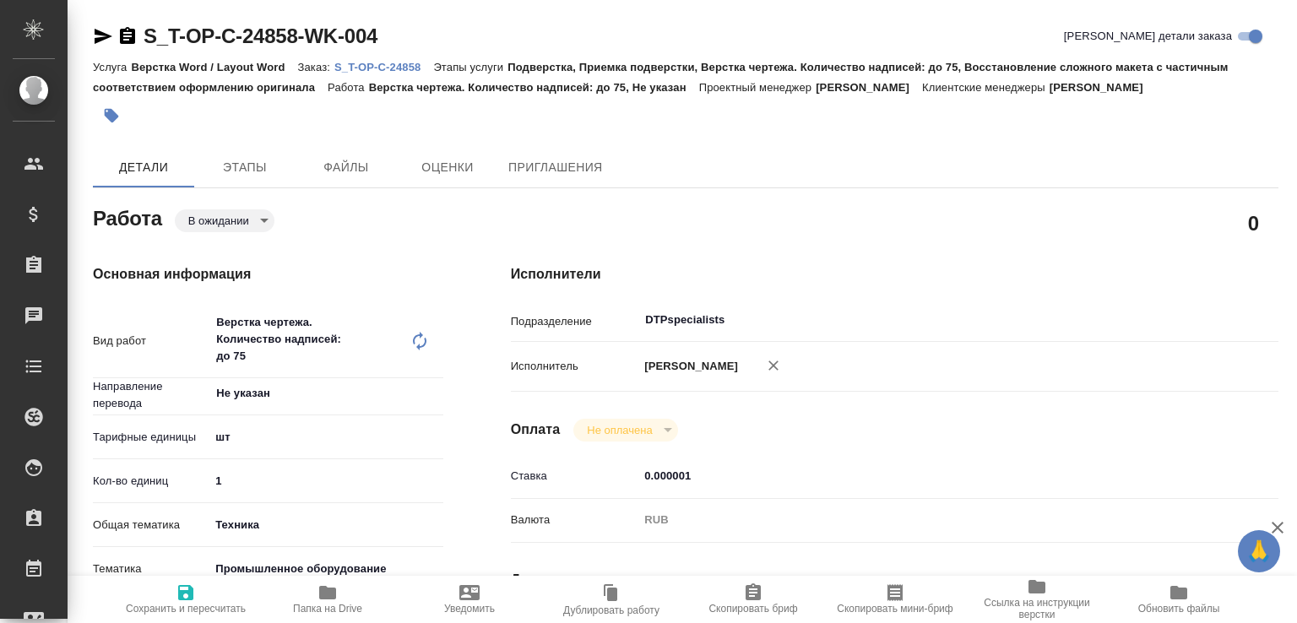
type textarea "x"
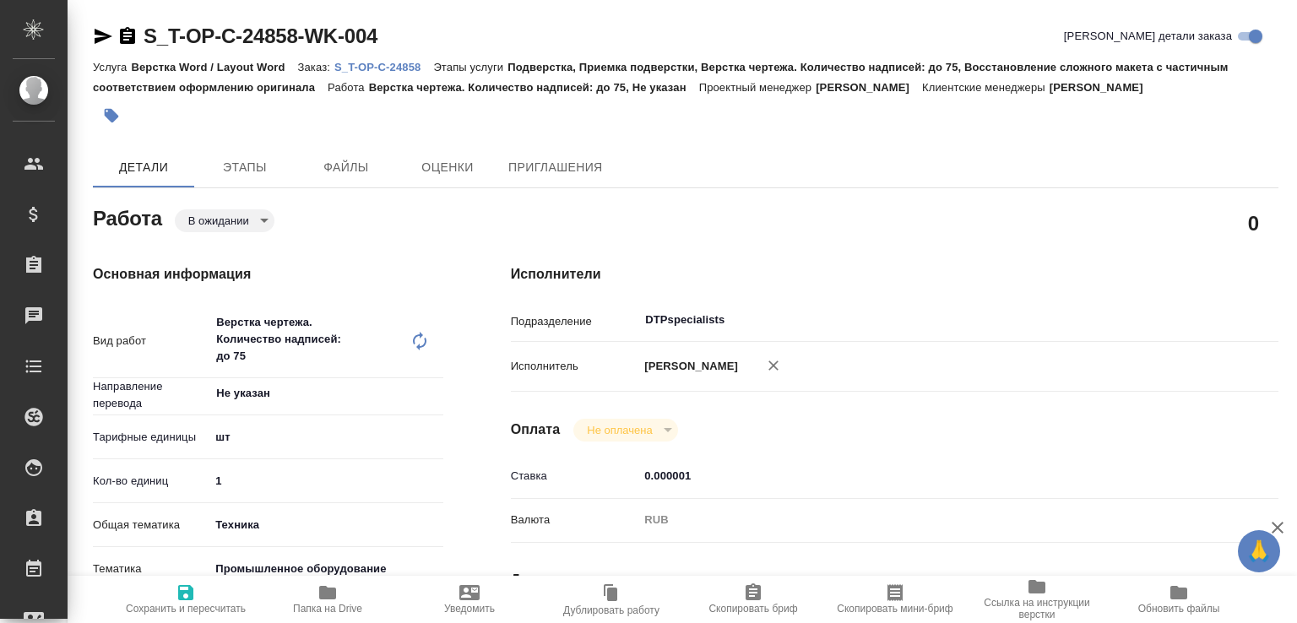
click at [198, 231] on div "Основная информация Вид работ Верстка чертежа. Количество надписей: до 75 x ​ Н…" at bounding box center [268, 608] width 418 height 755
click at [212, 216] on body "🙏 .cls-1 fill:#fff; AWATERA Малофеева Екатерина e.malofeeva Клиенты Спецификаци…" at bounding box center [648, 311] width 1297 height 623
type textarea "x"
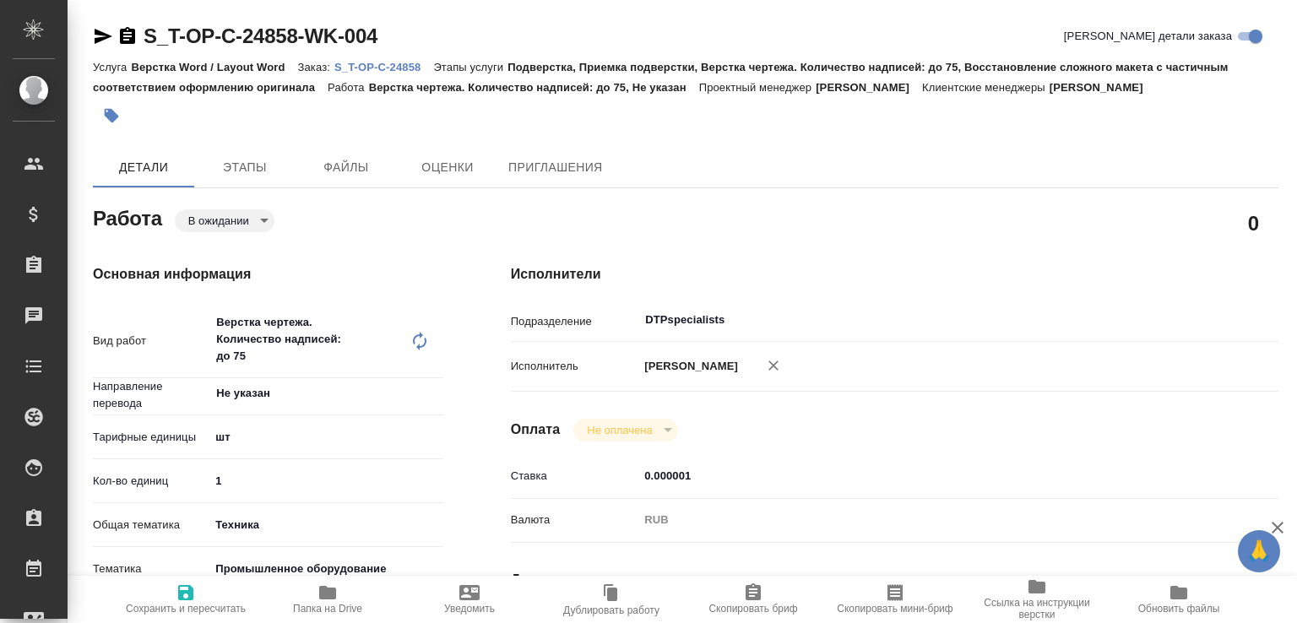
type textarea "x"
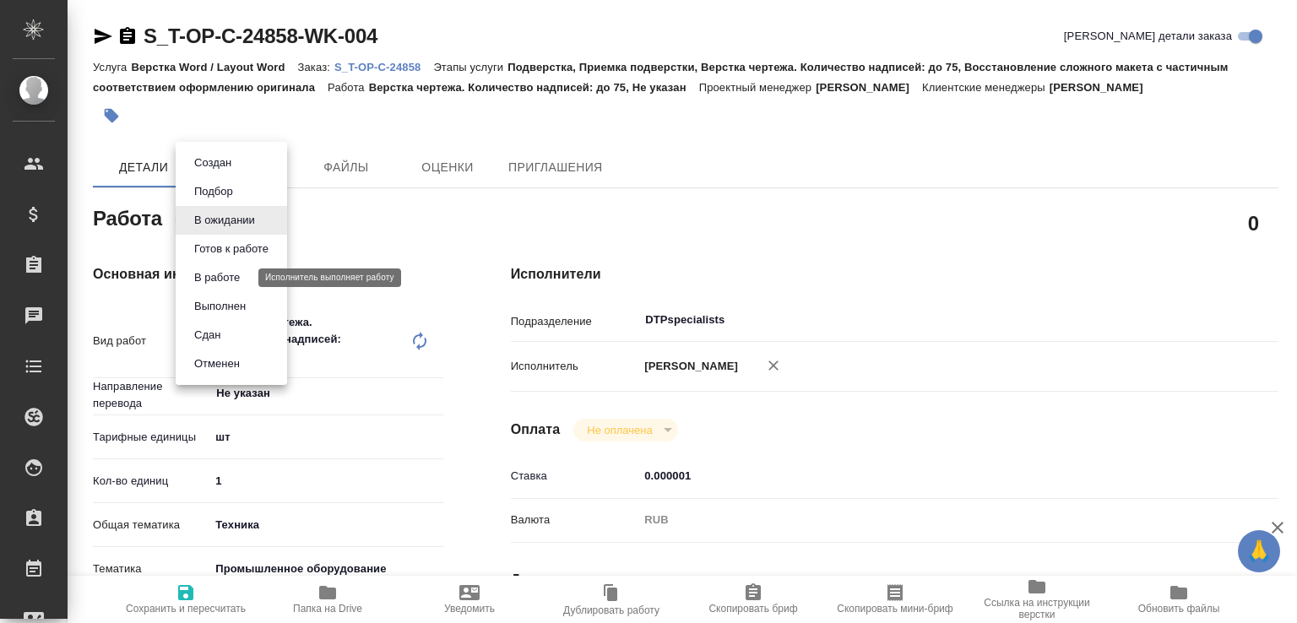
click at [208, 280] on button "В работе" at bounding box center [217, 278] width 56 height 19
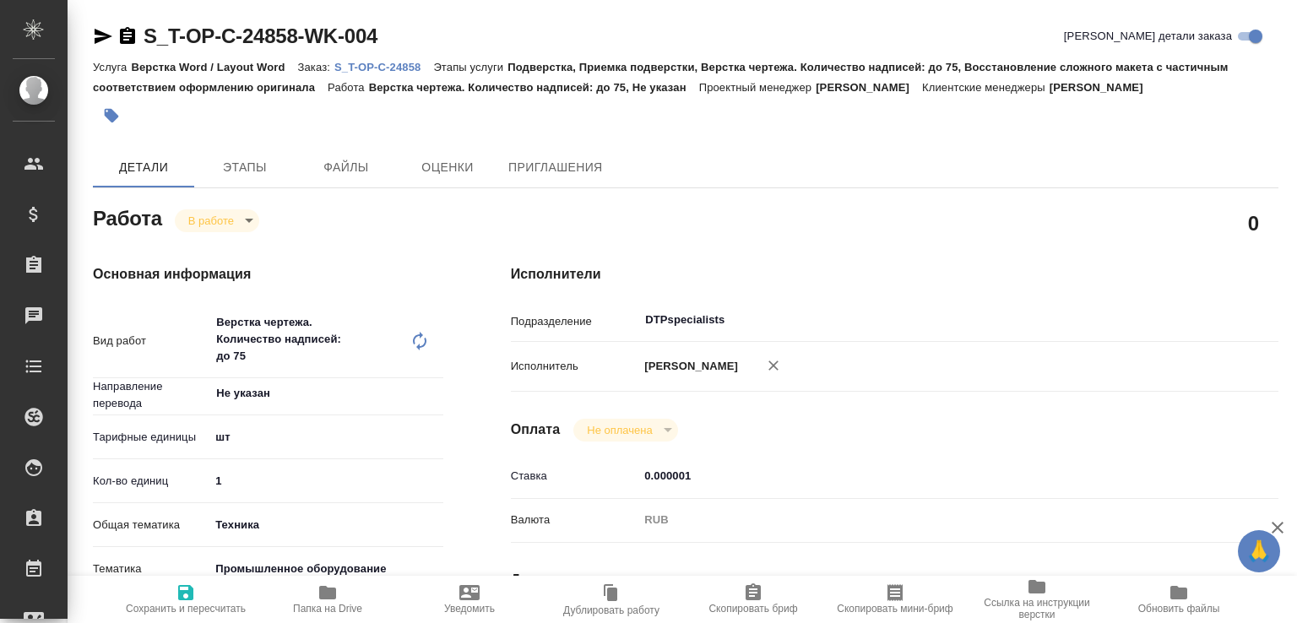
type textarea "x"
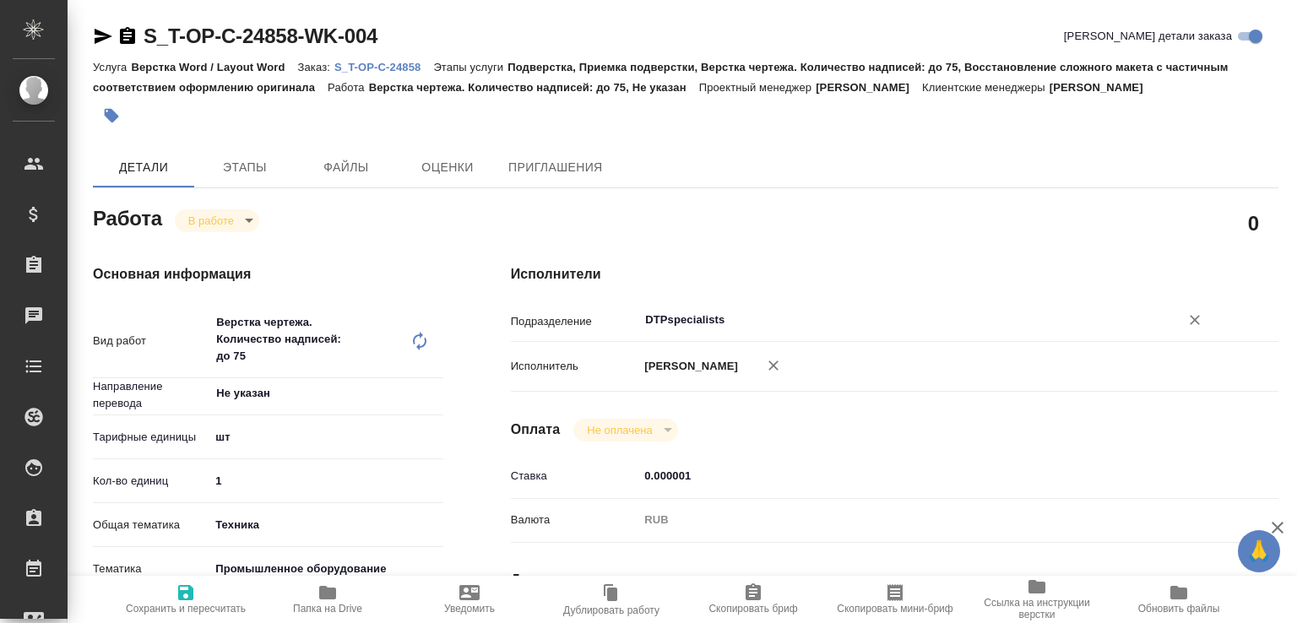
click at [689, 323] on input "DTPspecialists" at bounding box center [898, 320] width 509 height 20
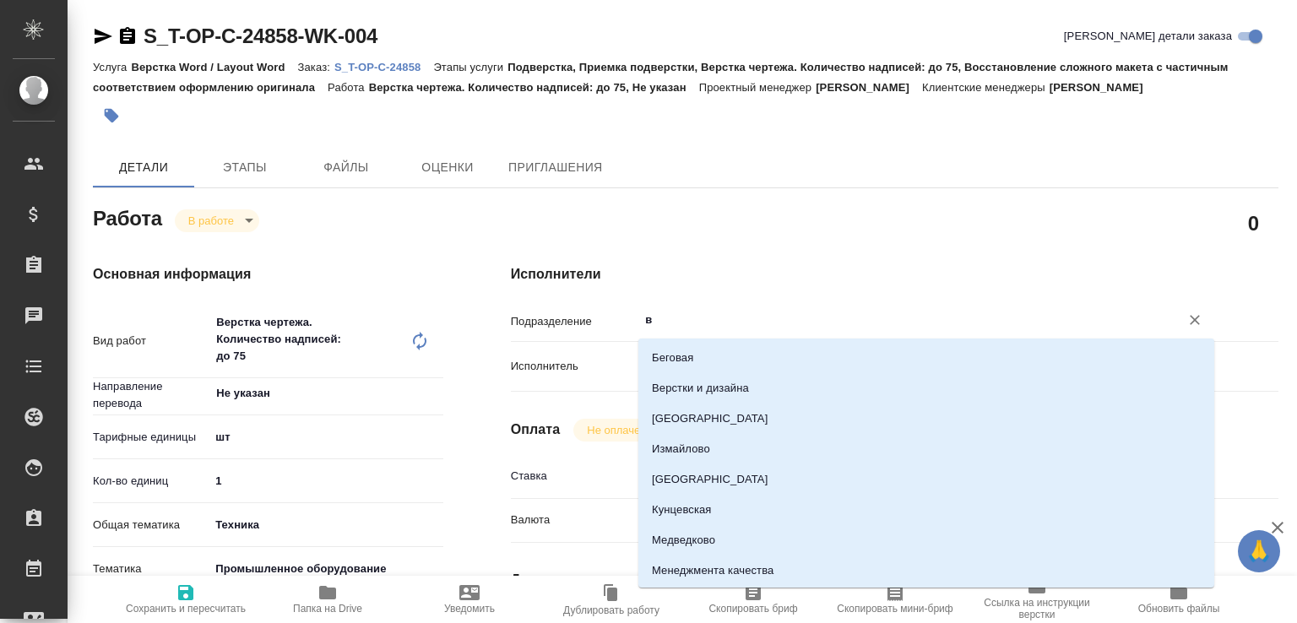
type input "ве"
type textarea "x"
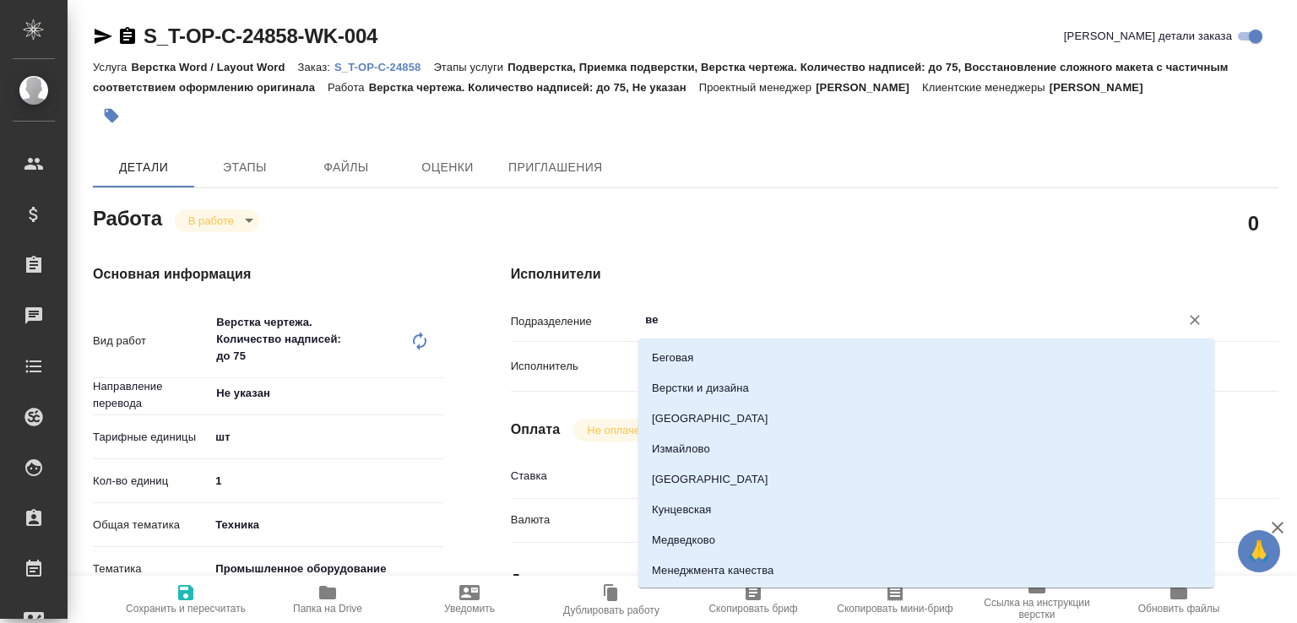
type textarea "x"
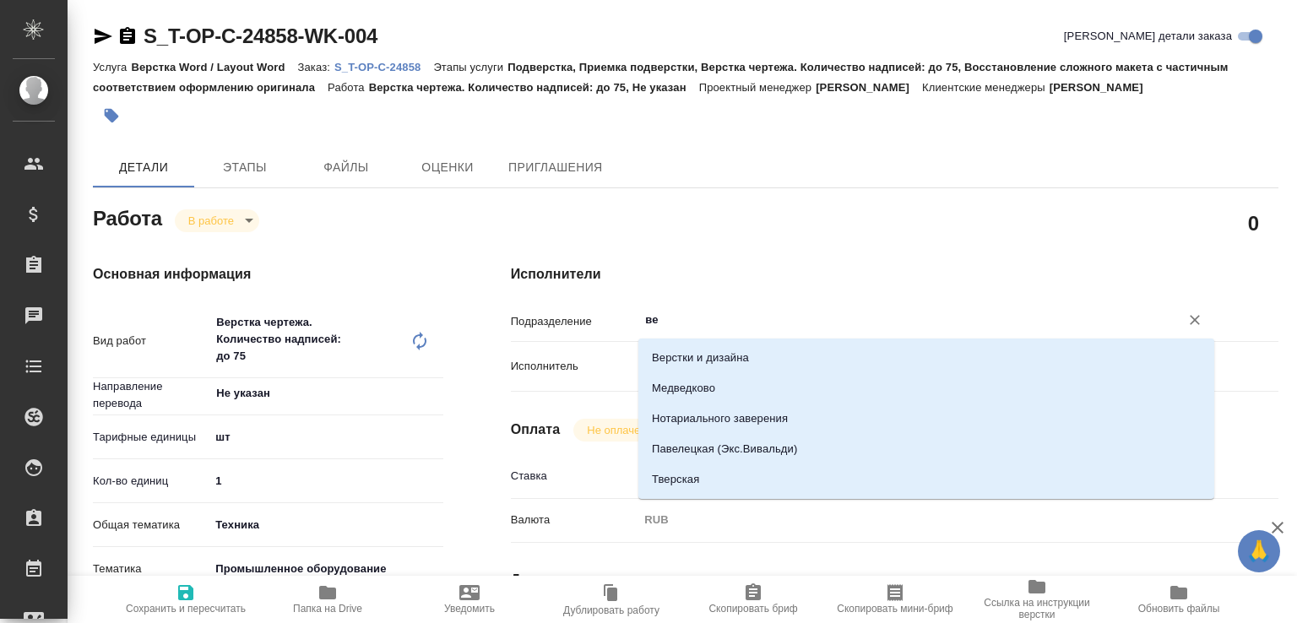
type input "вер"
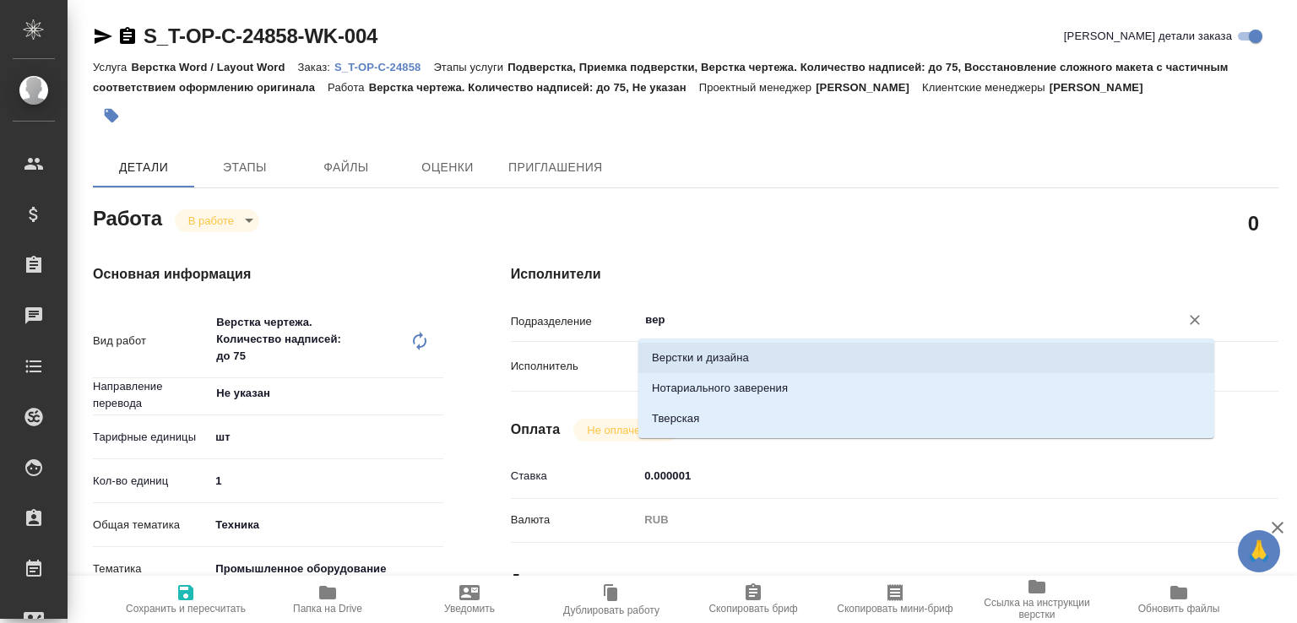
click at [680, 356] on li "Верстки и дизайна" at bounding box center [926, 358] width 576 height 30
type textarea "x"
type input "Верстки и дизайна"
type textarea "x"
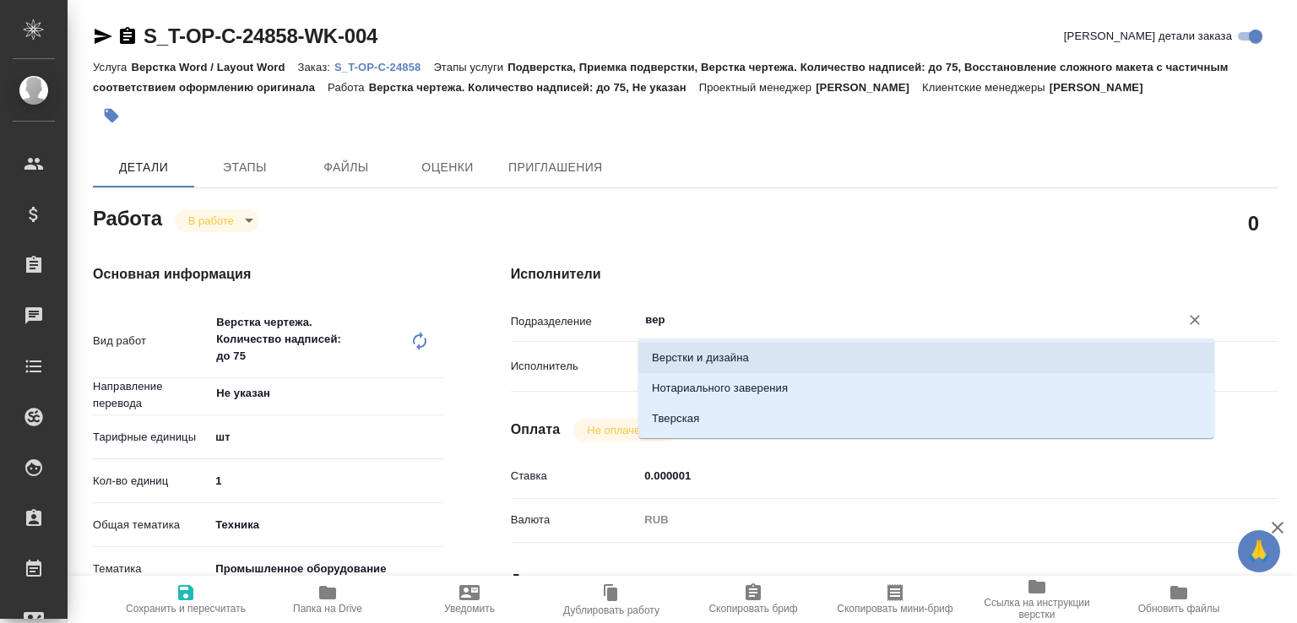
type textarea "x"
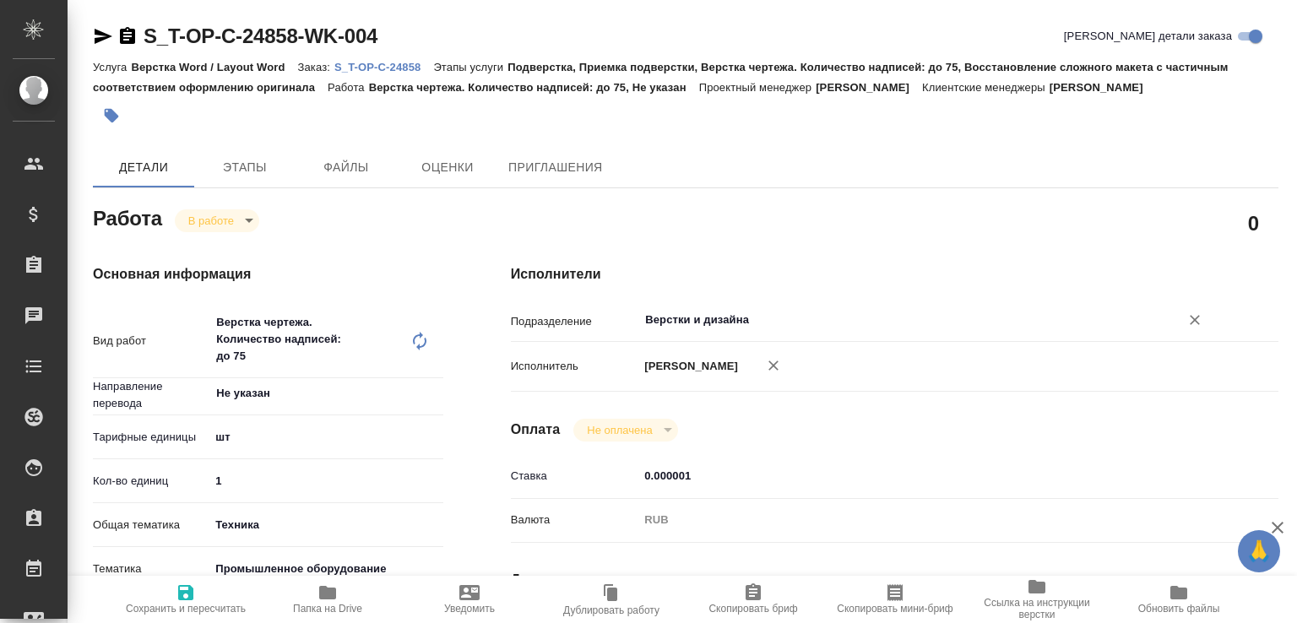
type input "Верстки и дизайна"
click at [209, 589] on span "Сохранить и пересчитать" at bounding box center [186, 599] width 122 height 32
type textarea "x"
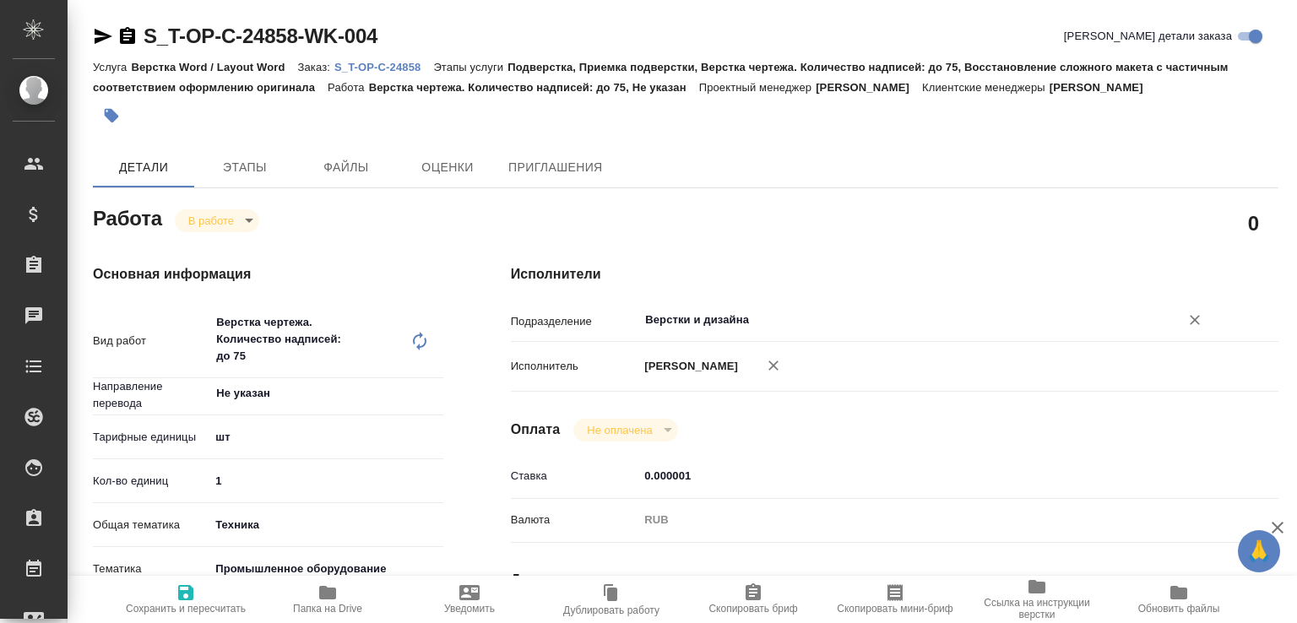
type textarea "x"
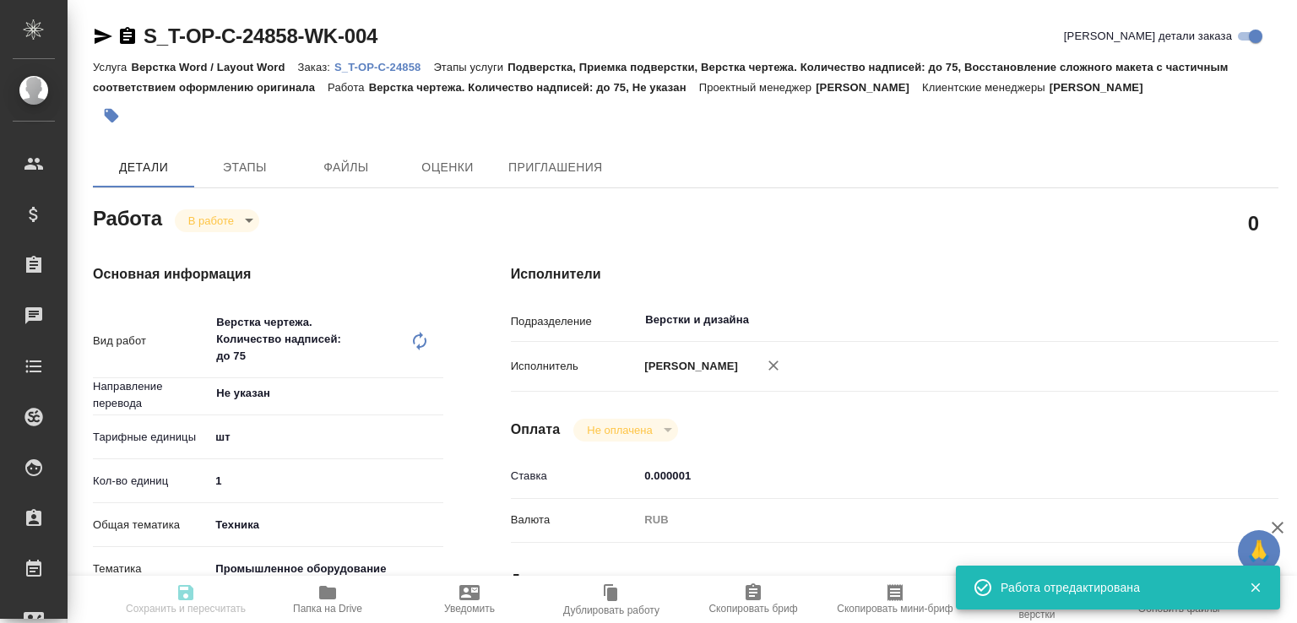
type textarea "x"
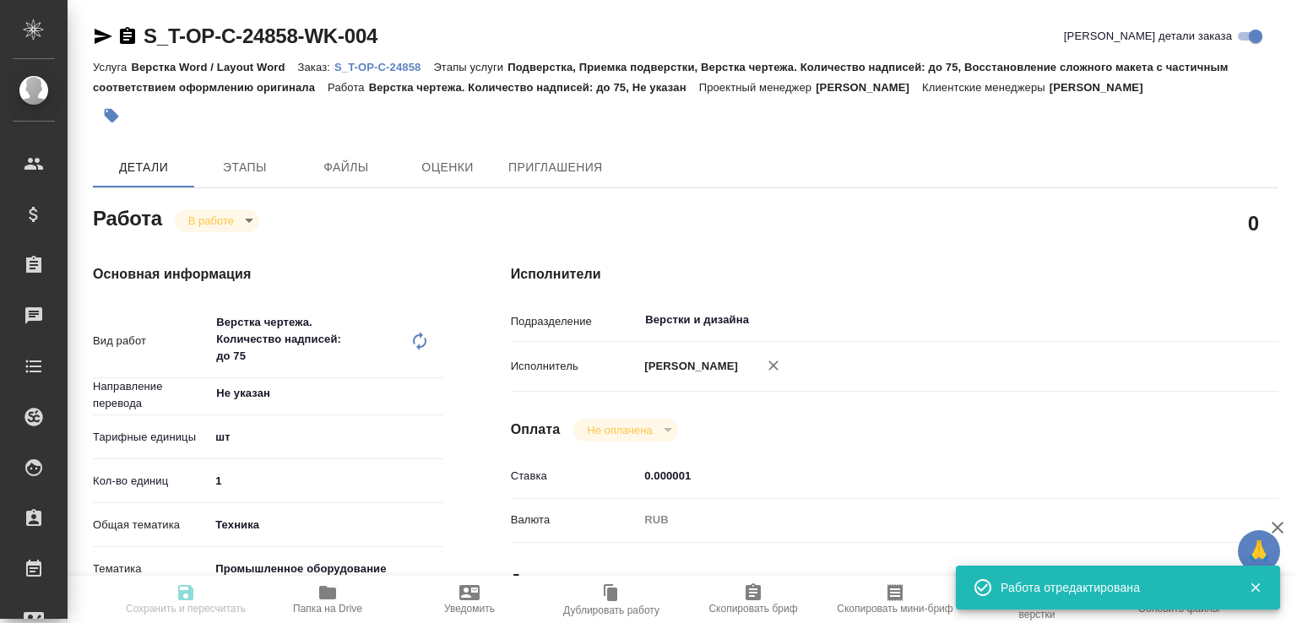
click at [307, 590] on span "Папка на Drive" at bounding box center [328, 599] width 122 height 32
type input "inProgress"
type textarea "Верстка чертежа. Количество надписей: до 75"
type textarea "x"
type input "Не указан"
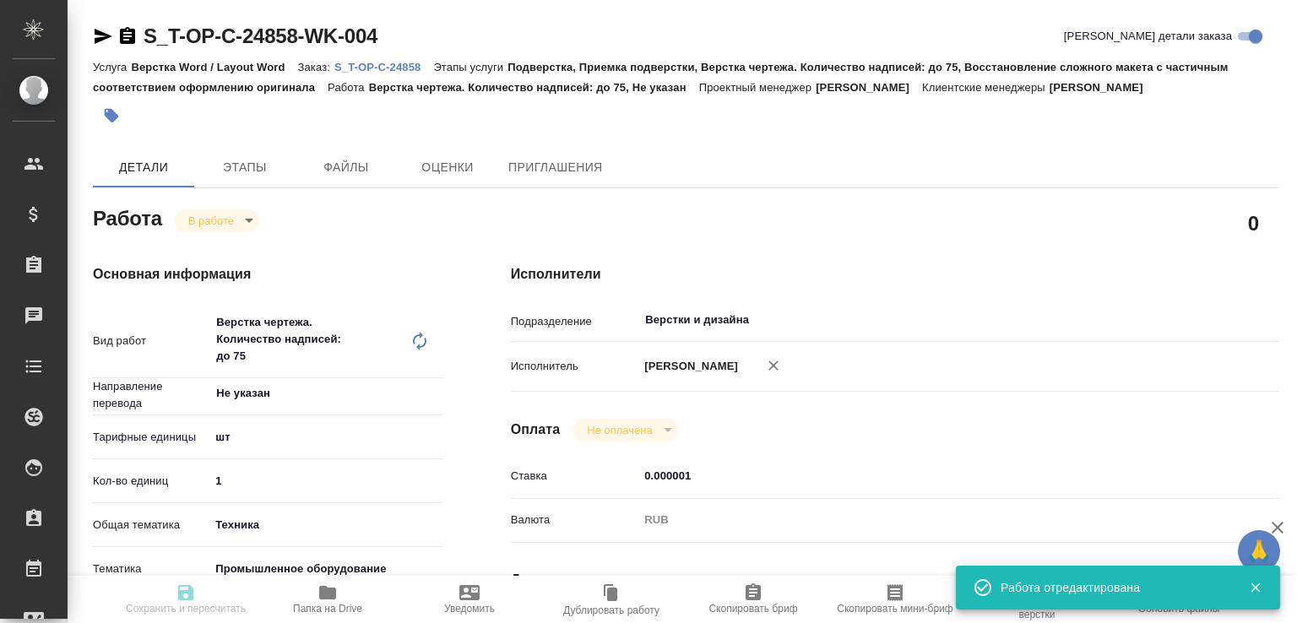
type input "5a8b1489cc6b4906c91bfdc1"
type input "1"
type input "tech"
type input "5f647205b73bc97568ca66bc"
type input "20.08.2025 12:11"
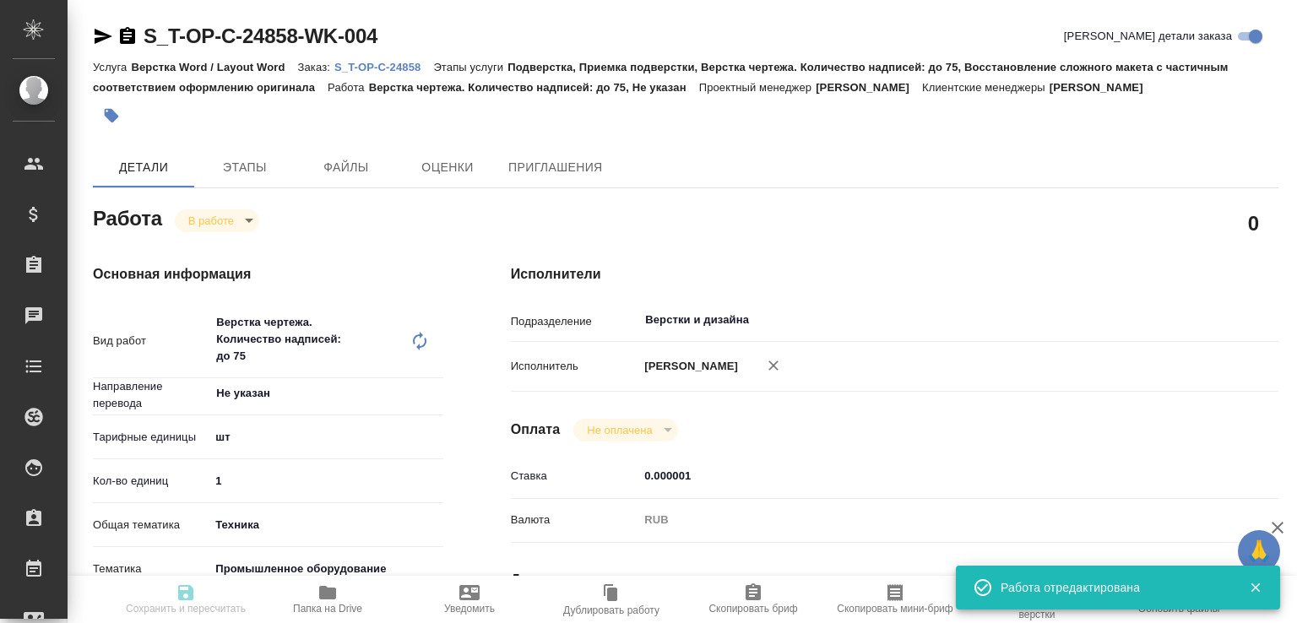
type input "20.08.2025 16:35"
type input "20.08.2025 16:30"
type input "21.08.2025 17:00"
type input "Верстки и дизайна"
type input "notPayed"
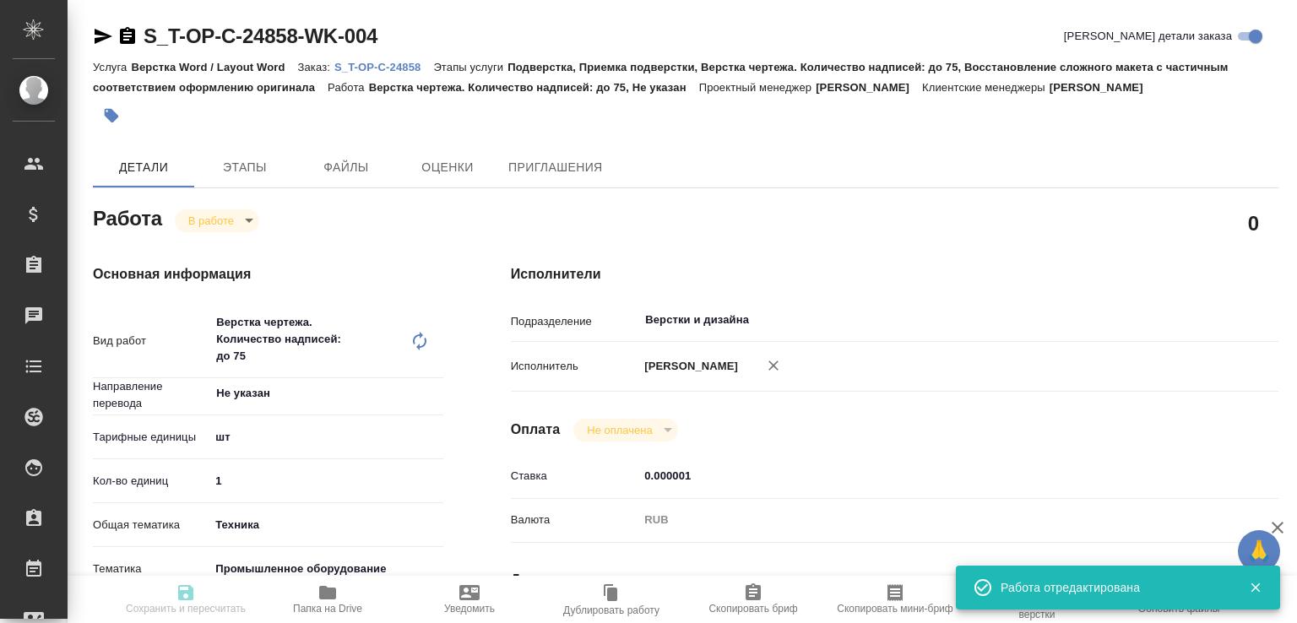
type input "0.000001"
type input "RUB"
type input "[PERSON_NAME]"
type textarea "чертёж в двг, нужен англ, кит удалить"
type textarea "x"
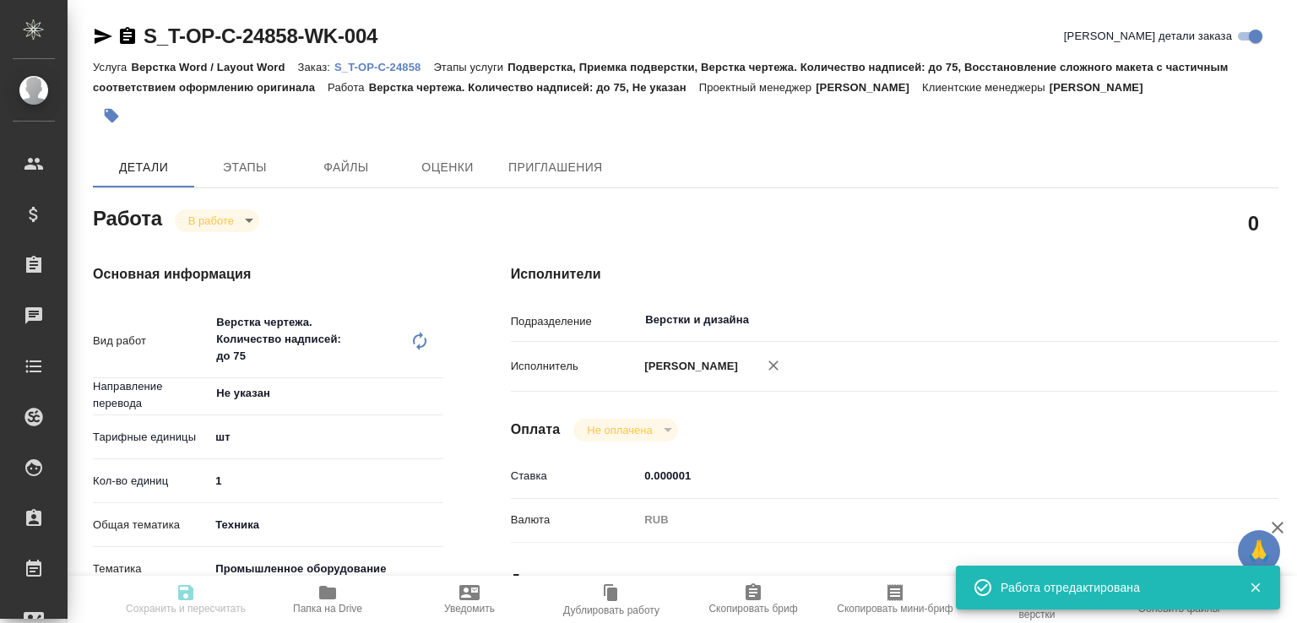
type textarea "/Clients/Т-ОП-С_Русал Глобал Менеджмент/Orders/S_T-OP-C-24858/DTP/S_T-OP-C-2485…"
type textarea "x"
type input "S_T-OP-C-24858"
type input "Т-ОП-С-46489"
type input "Верстка Word / Layout Word"
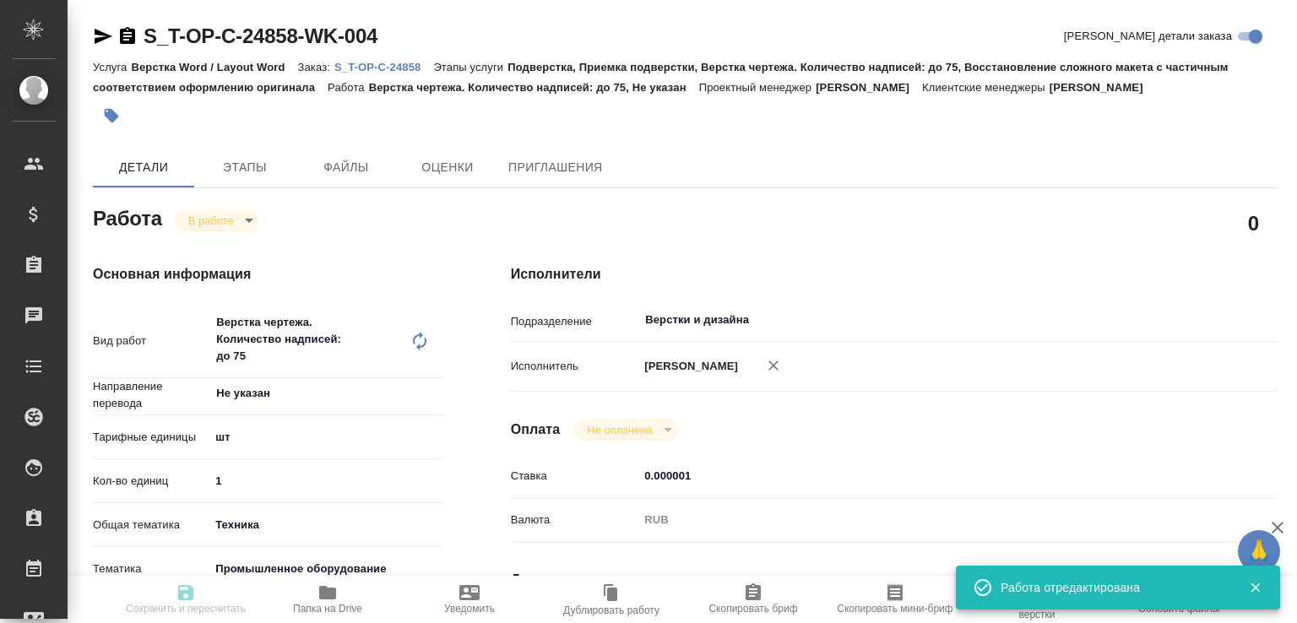
type input "Подверстка, Приемка подверстки, Верстка чертежа. Количество надписей: до 75, Во…"
type input "[PERSON_NAME]"
type input "/Clients/Т-ОП-С_Русал Глобал Менеджмент/Orders/S_T-OP-C-24858"
type textarea "x"
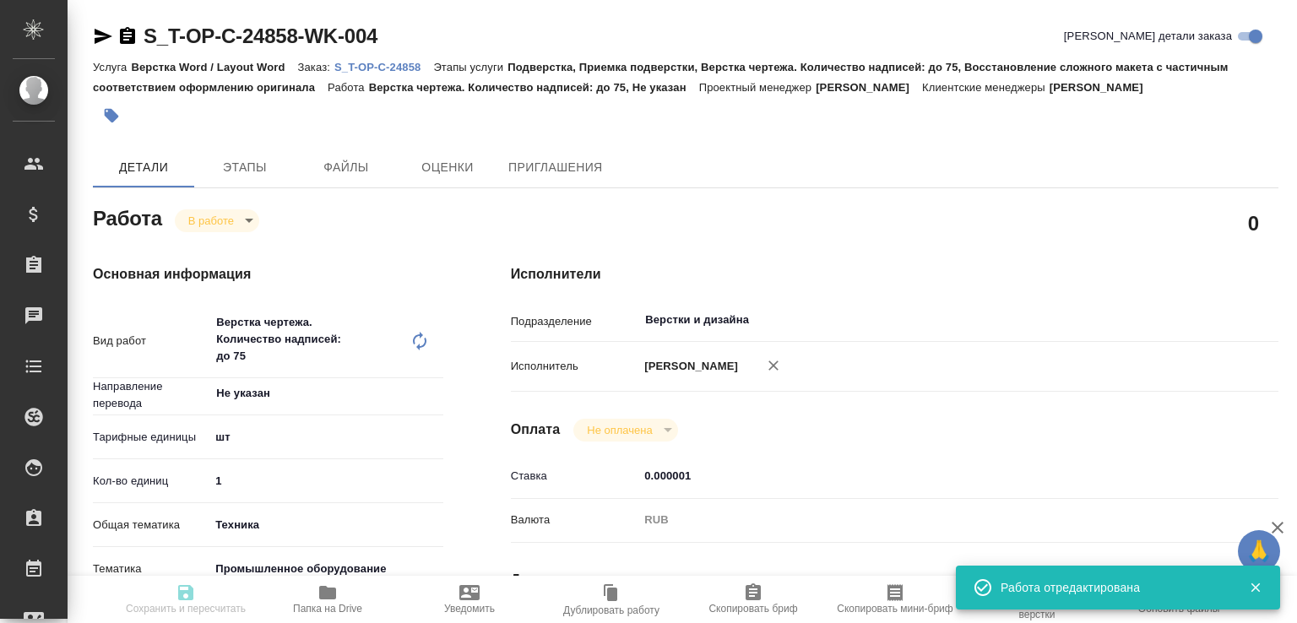
type textarea "x"
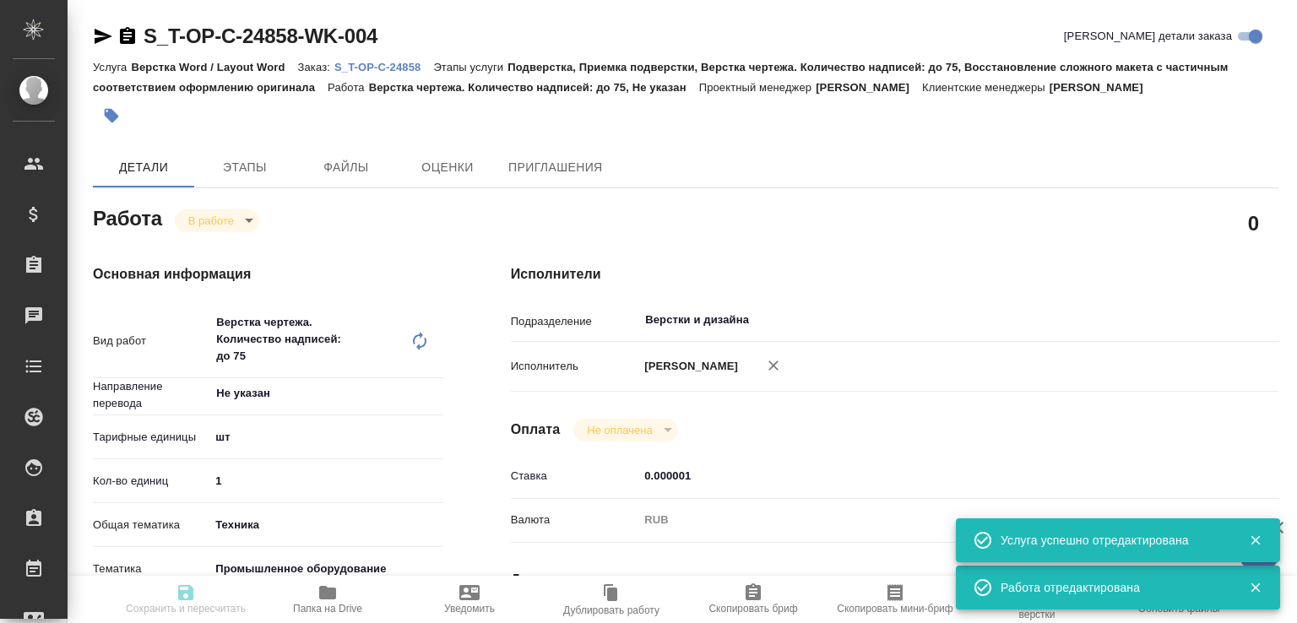
type textarea "x"
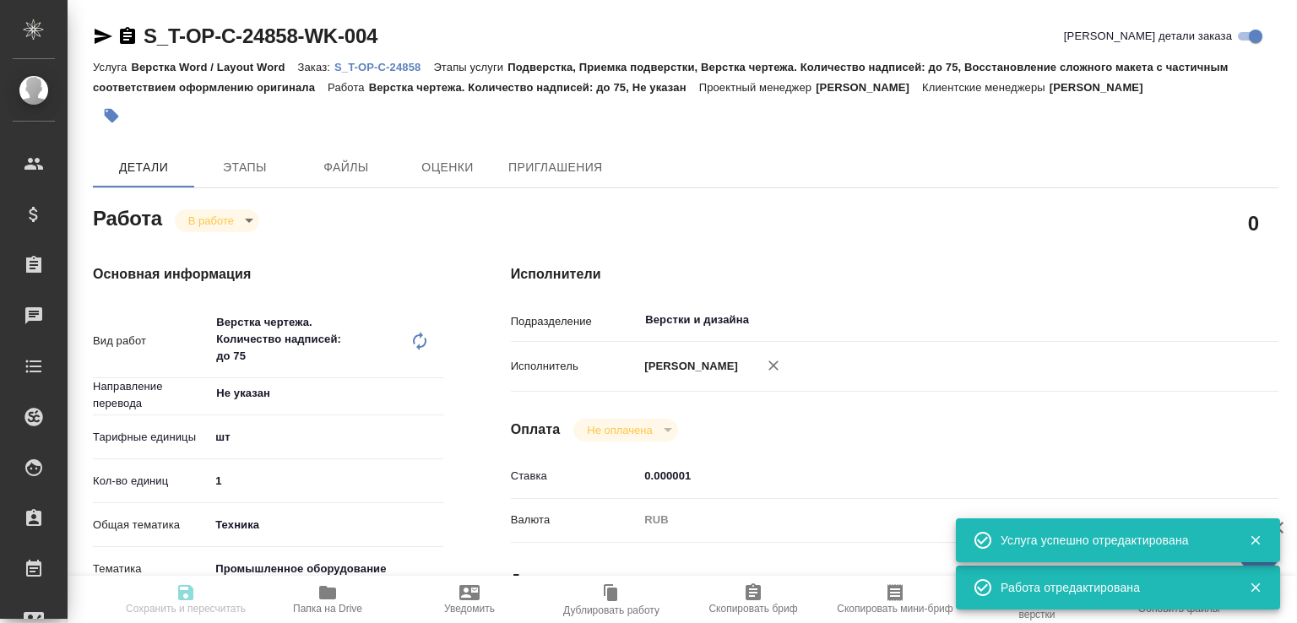
type textarea "x"
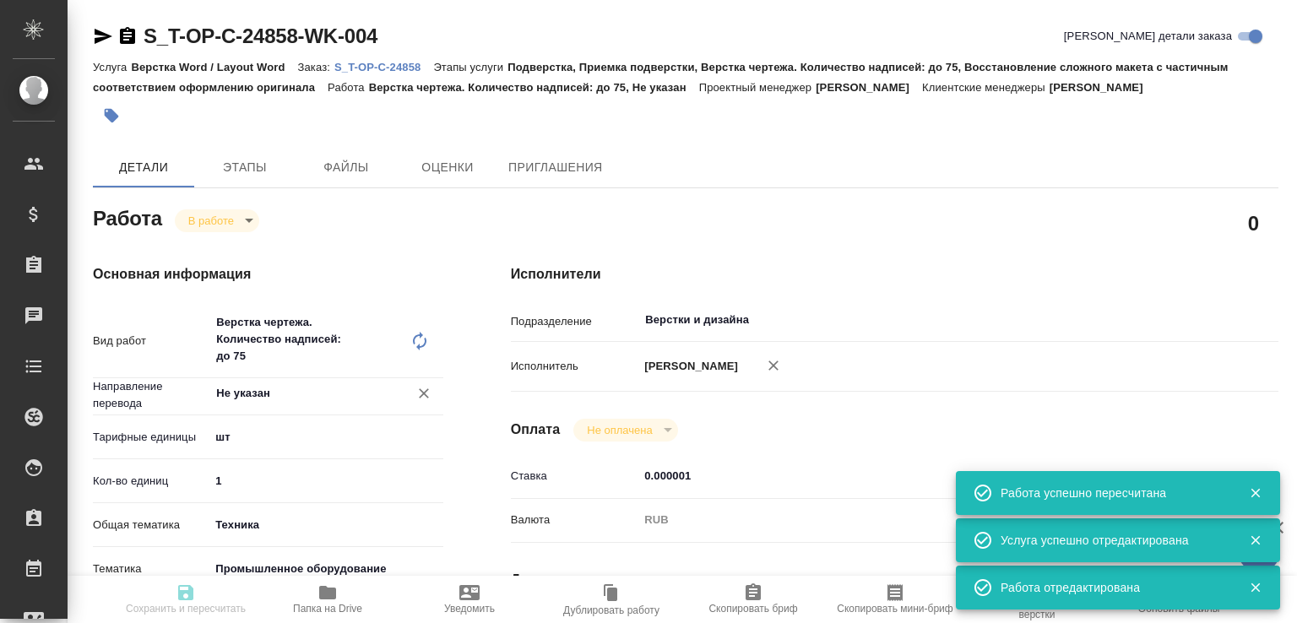
type input "inProgress"
type textarea "Верстка чертежа. Количество надписей: до 75"
type textarea "x"
type input "Не указан"
type input "5a8b1489cc6b4906c91bfdc1"
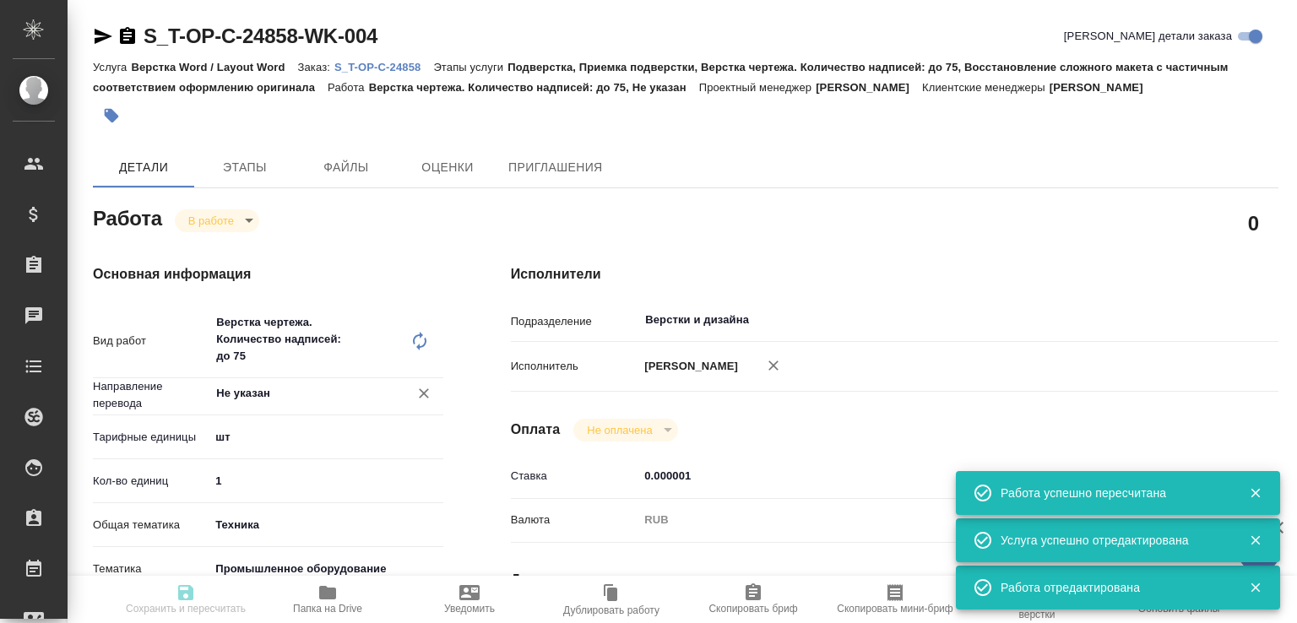
type input "1"
type input "tech"
type input "5f647205b73bc97568ca66bc"
type input "20.08.2025 12:11"
type input "20.08.2025 16:35"
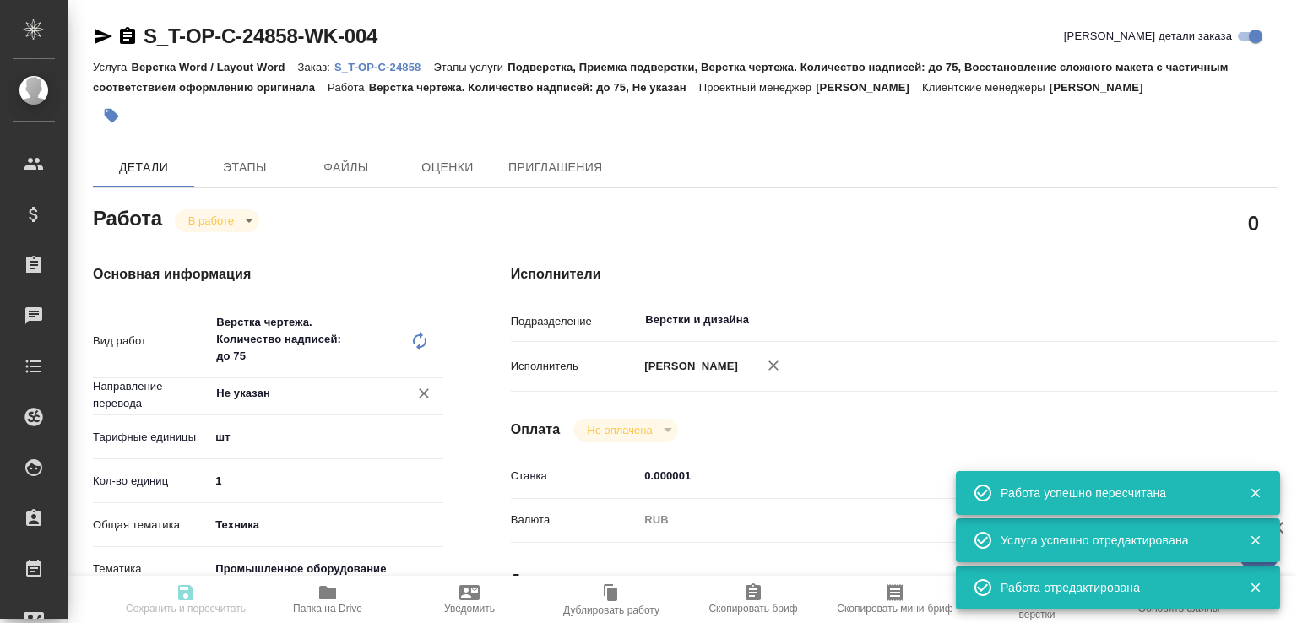
type input "20.08.2025 16:30"
type input "21.08.2025 17:00"
type input "Верстки и дизайна"
type input "notPayed"
type input "0.000001"
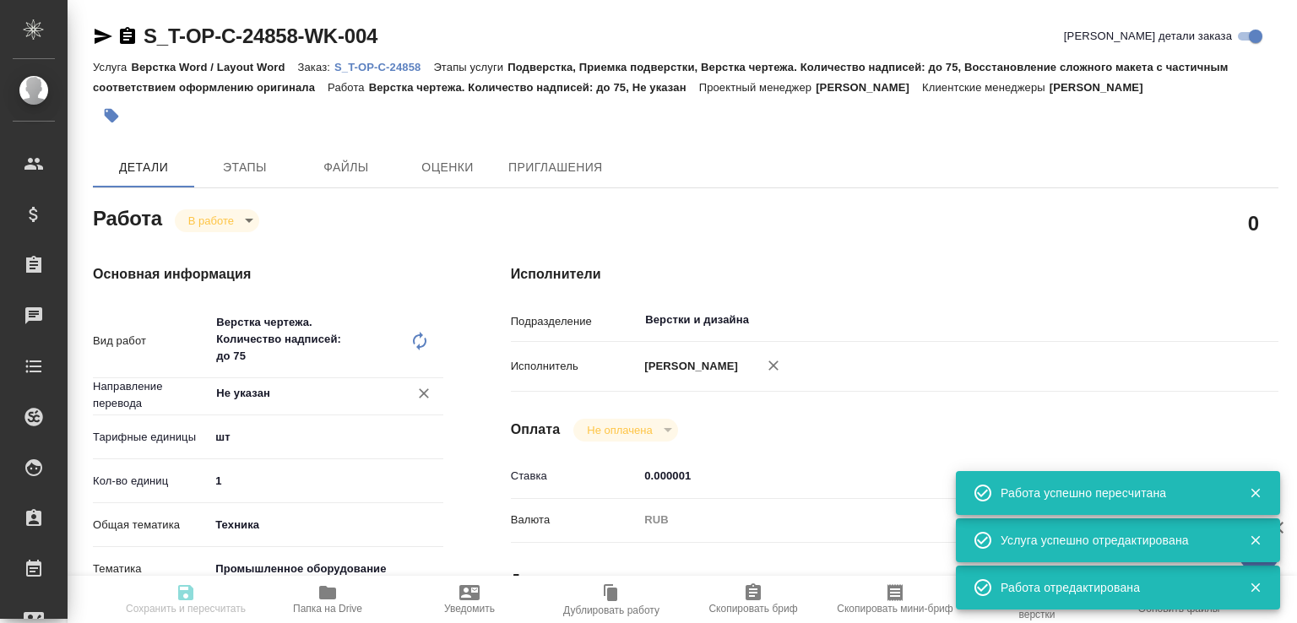
type input "RUB"
type input "[PERSON_NAME]"
type textarea "чертёж в двг, нужен англ, кит удалить"
type textarea "x"
type textarea "/Clients/Т-ОП-С_Русал Глобал Менеджмент/Orders/S_T-OP-C-24858/DTP/S_T-OP-C-2485…"
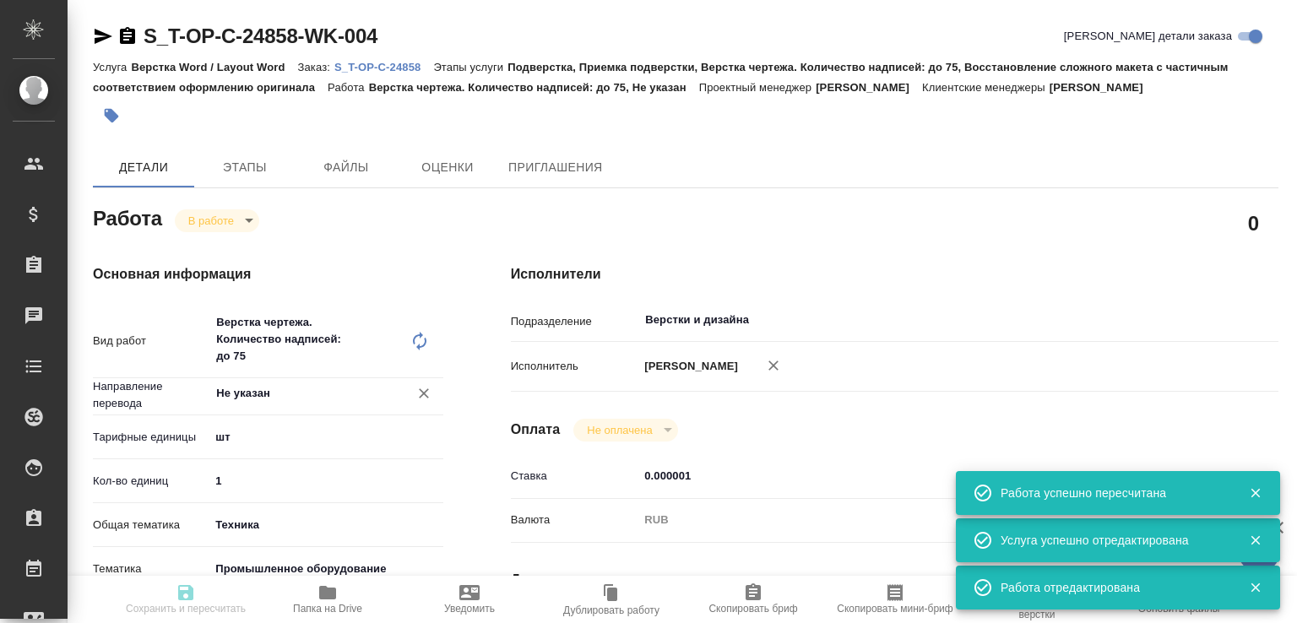
type textarea "x"
type input "S_T-OP-C-24858"
type input "Т-ОП-С-46489"
type input "Верстка Word / Layout Word"
type input "Подверстка, Приемка подверстки, Верстка чертежа. Количество надписей: до 75, Во…"
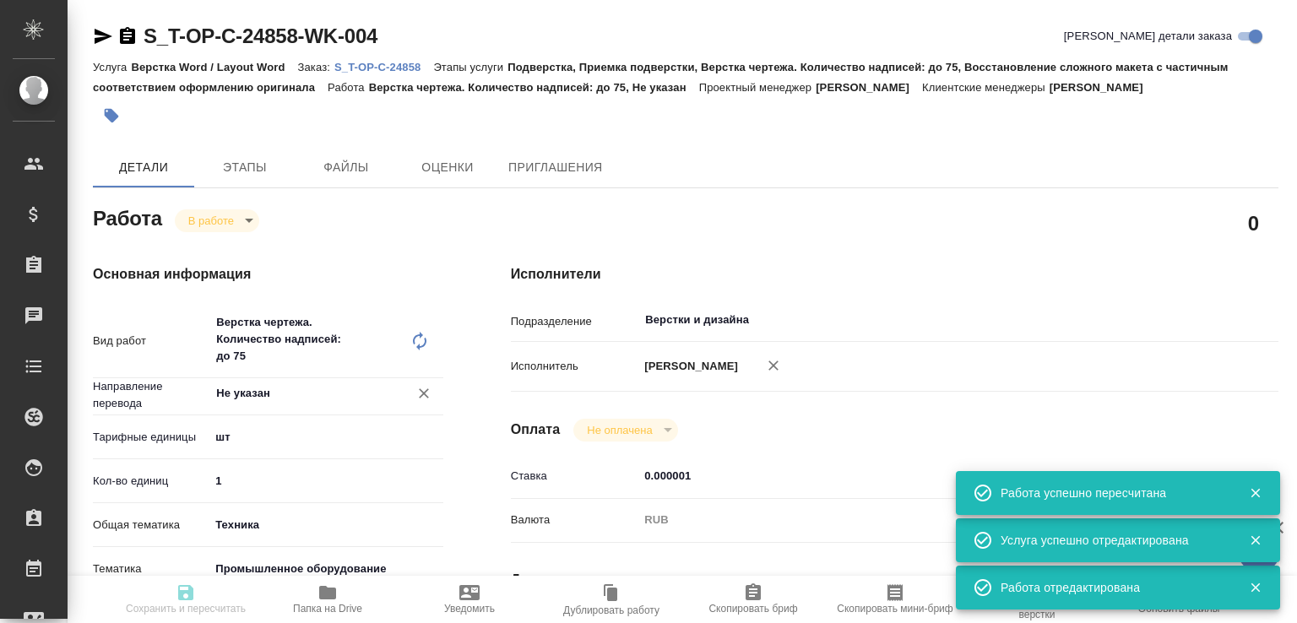
type input "Меньшикова Александра"
type input "[PERSON_NAME]"
type input "/Clients/Т-ОП-С_Русал Глобал Менеджмент/Orders/S_T-OP-C-24858"
type textarea "x"
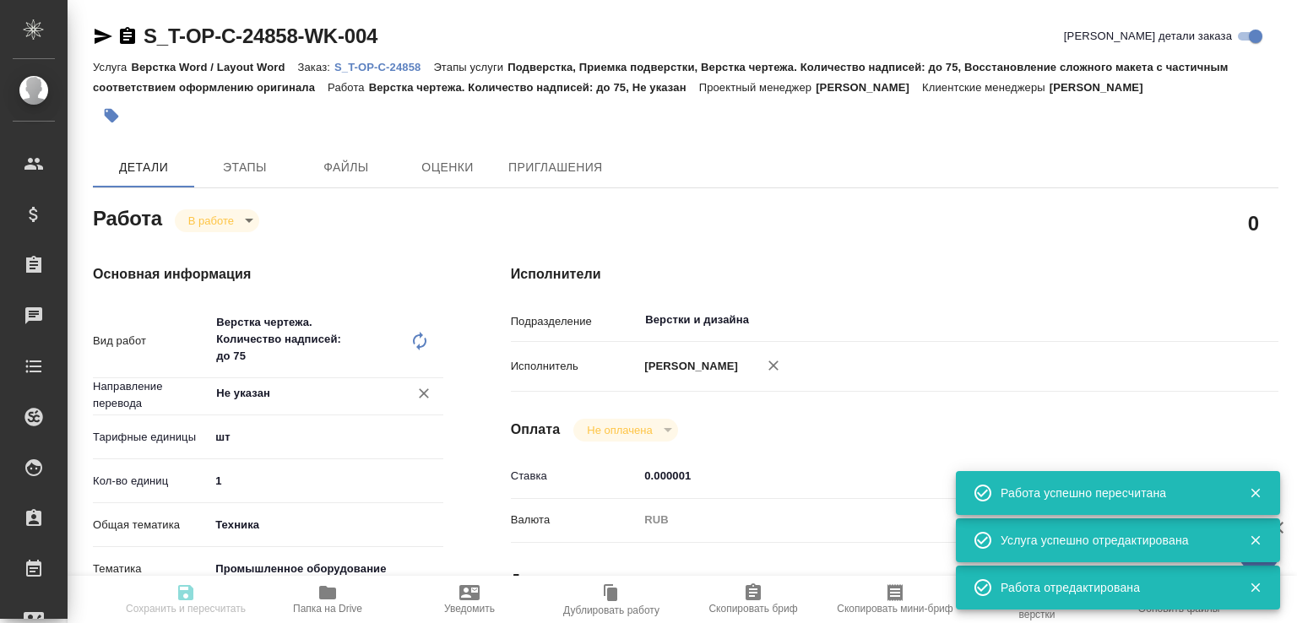
type textarea "x"
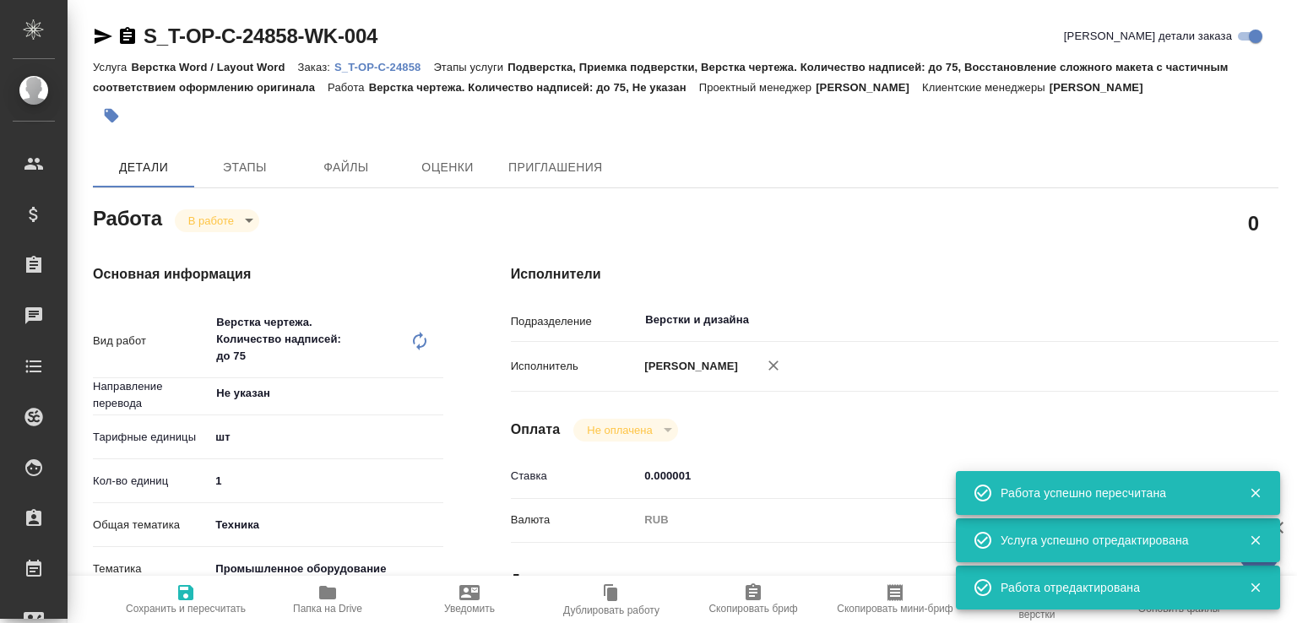
type textarea "x"
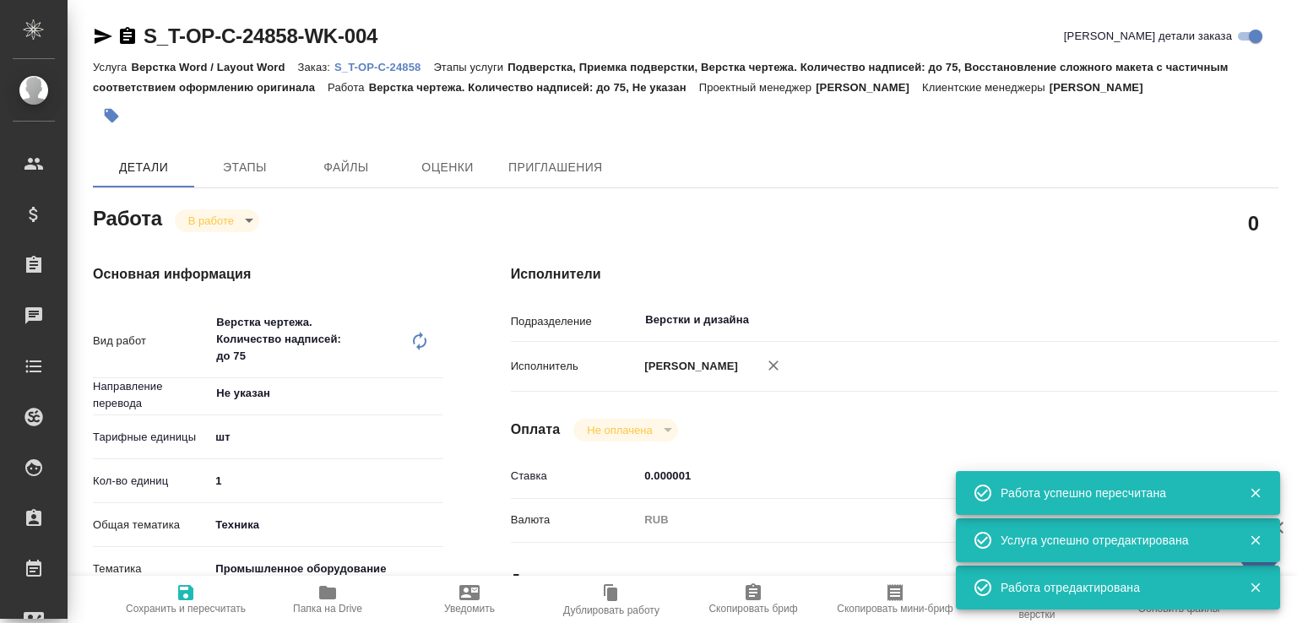
type textarea "x"
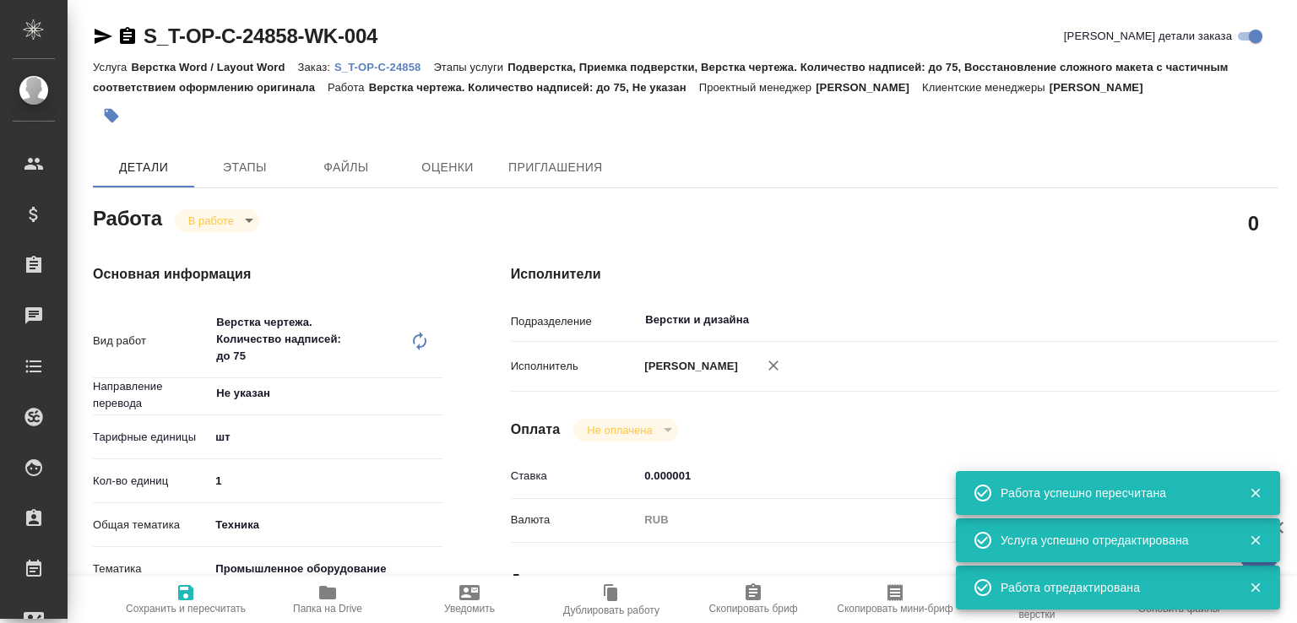
click at [383, 68] on p "S_T-OP-C-24858" at bounding box center [383, 67] width 99 height 13
click at [345, 589] on span "Папка на Drive" at bounding box center [328, 599] width 122 height 32
click at [238, 218] on body "🙏 .cls-1 fill:#fff; AWATERA Малофеева Екатерина e.malofeeva Клиенты Спецификаци…" at bounding box center [648, 311] width 1297 height 623
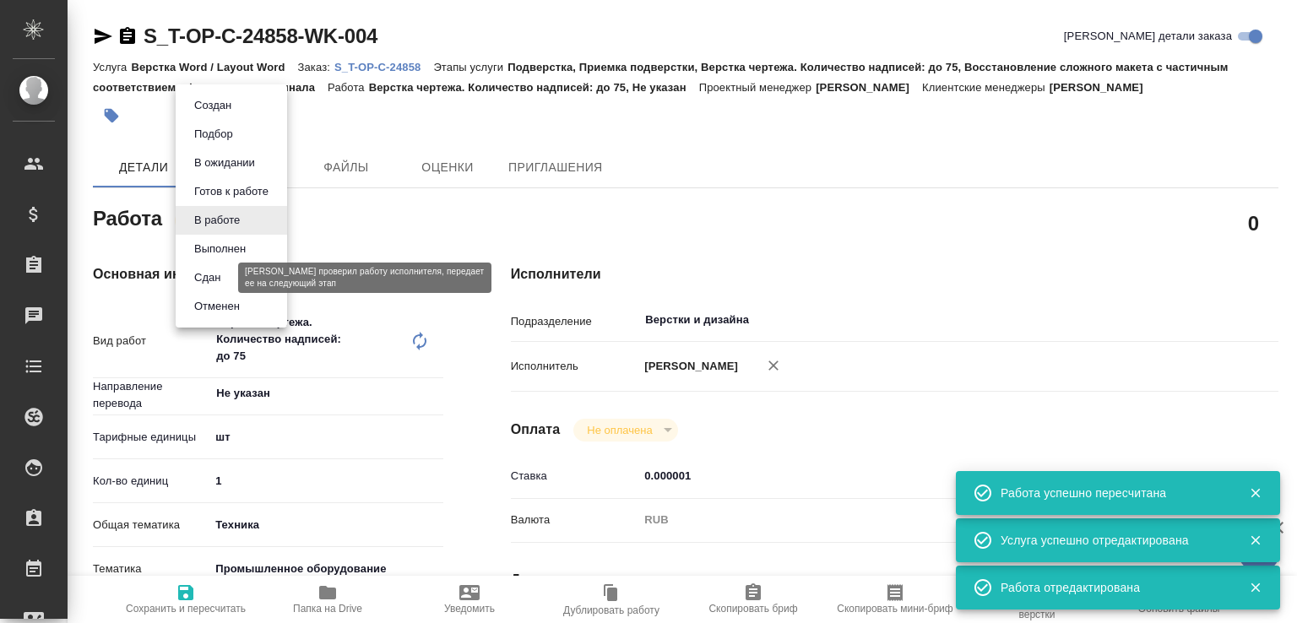
click at [209, 274] on button "Сдан" at bounding box center [207, 278] width 36 height 19
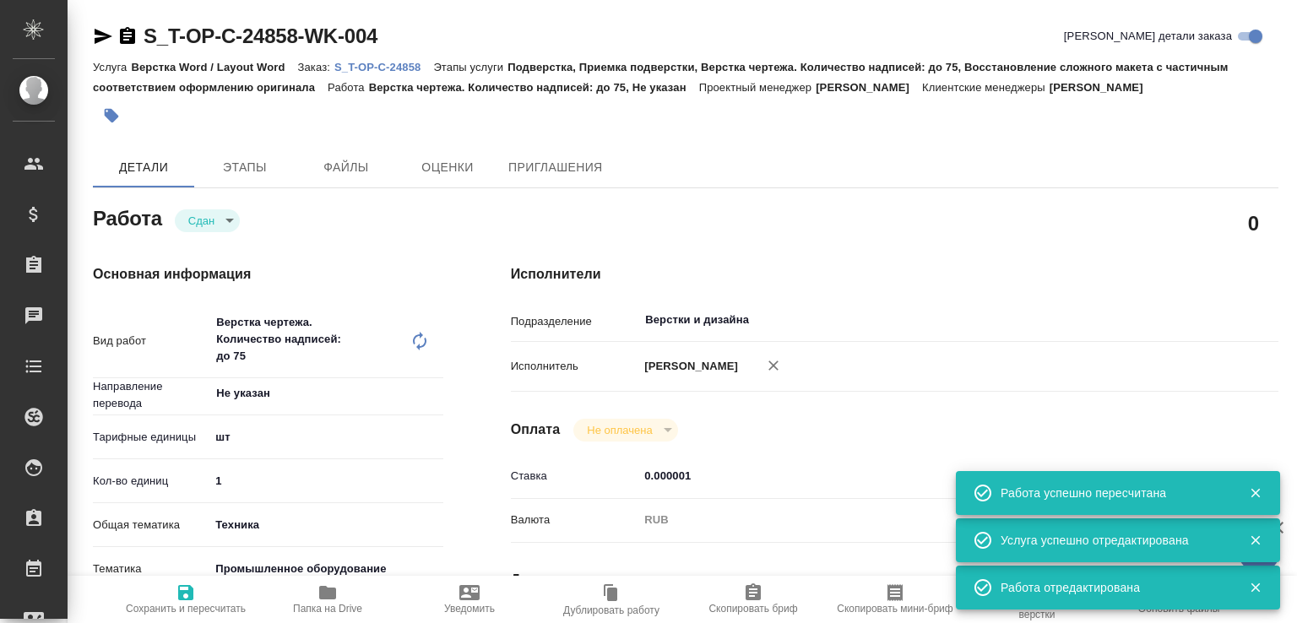
type textarea "x"
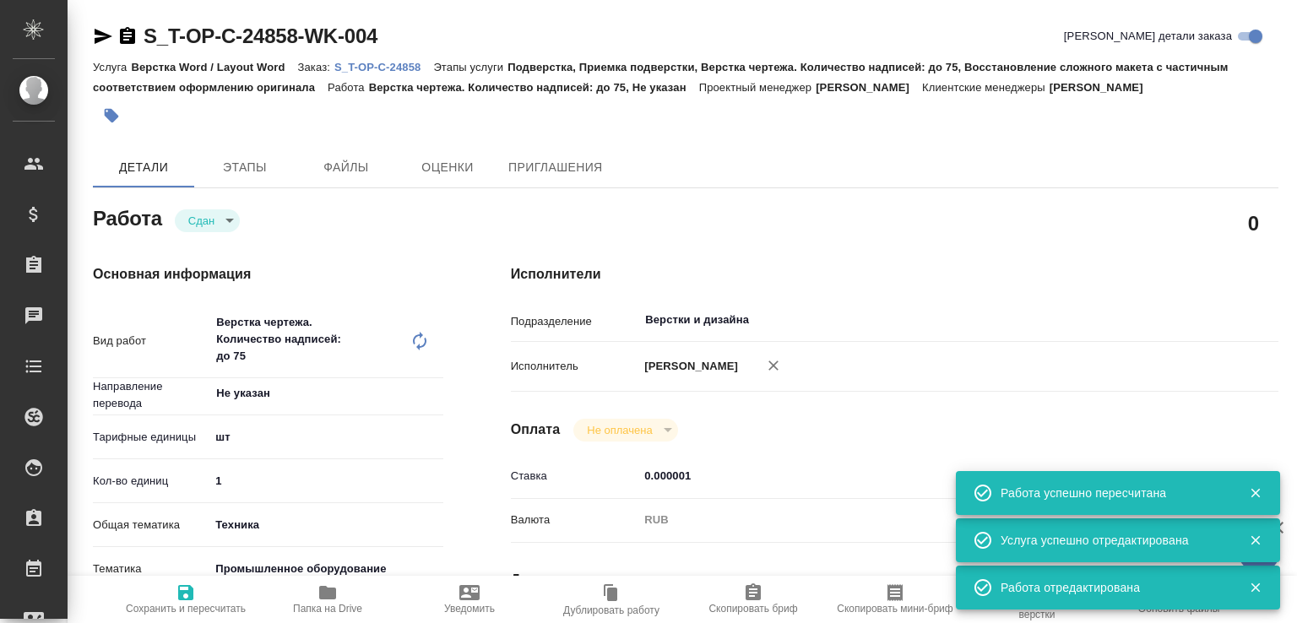
type textarea "x"
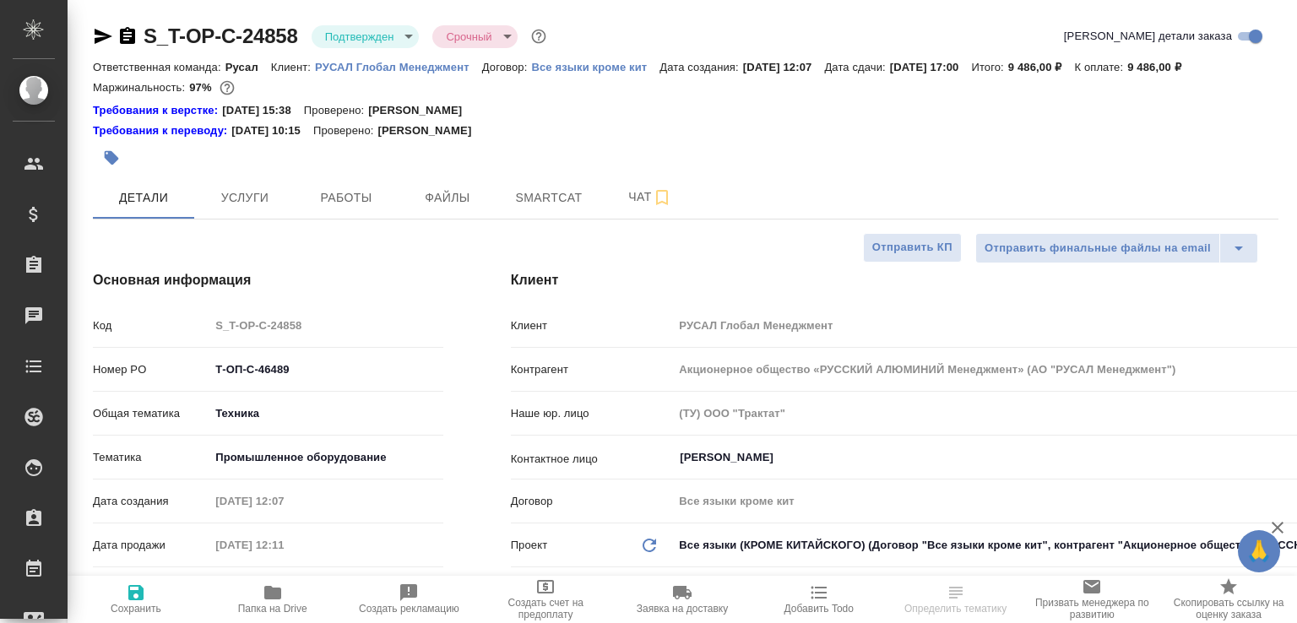
select select "RU"
type textarea "x"
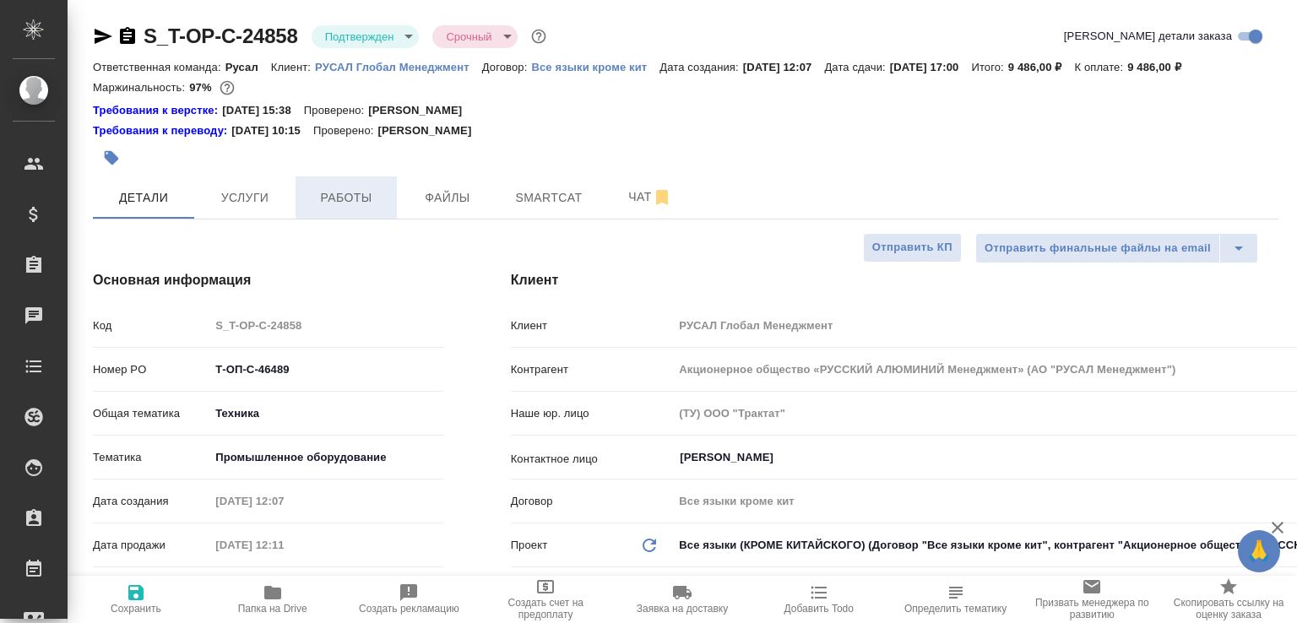
click at [323, 209] on span "Работы" at bounding box center [346, 197] width 81 height 21
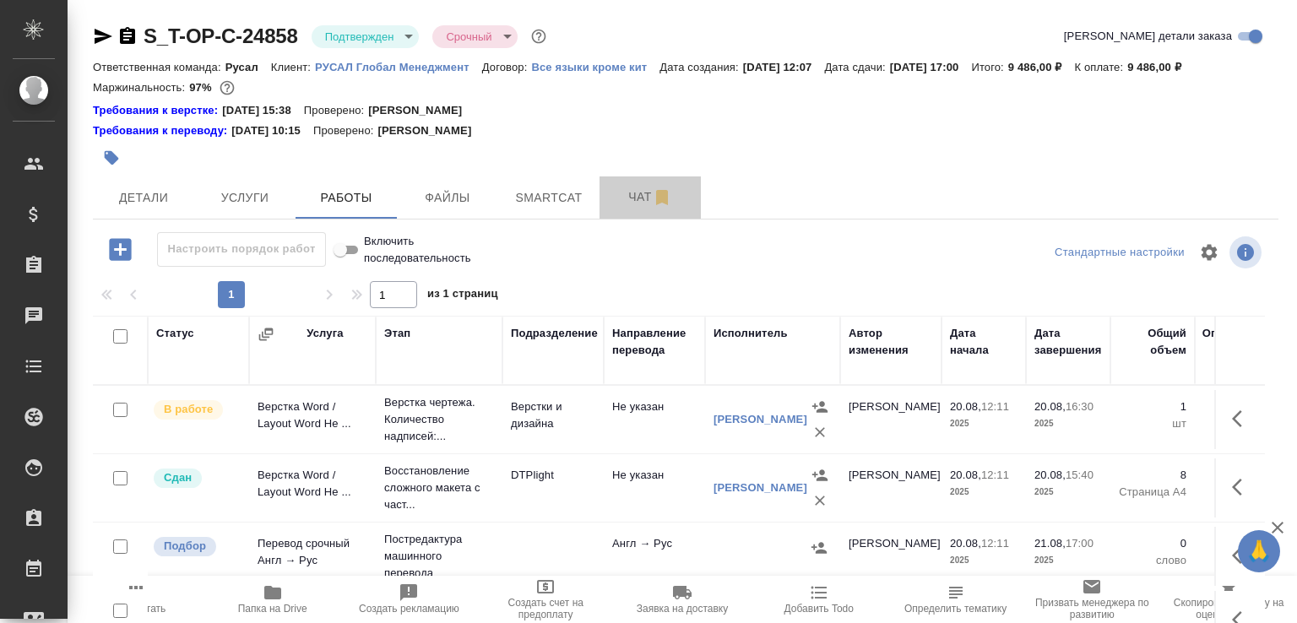
drag, startPoint x: 622, startPoint y: 224, endPoint x: 462, endPoint y: 153, distance: 174.7
click at [622, 208] on span "Чат" at bounding box center [650, 197] width 81 height 21
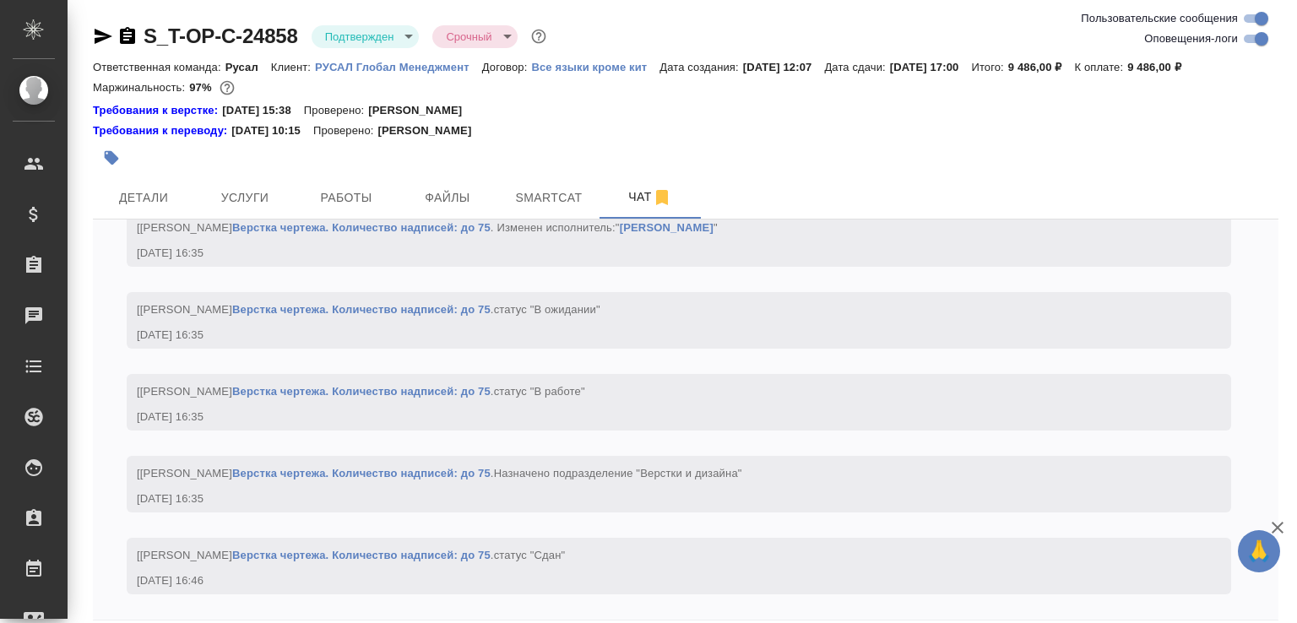
scroll to position [84, 0]
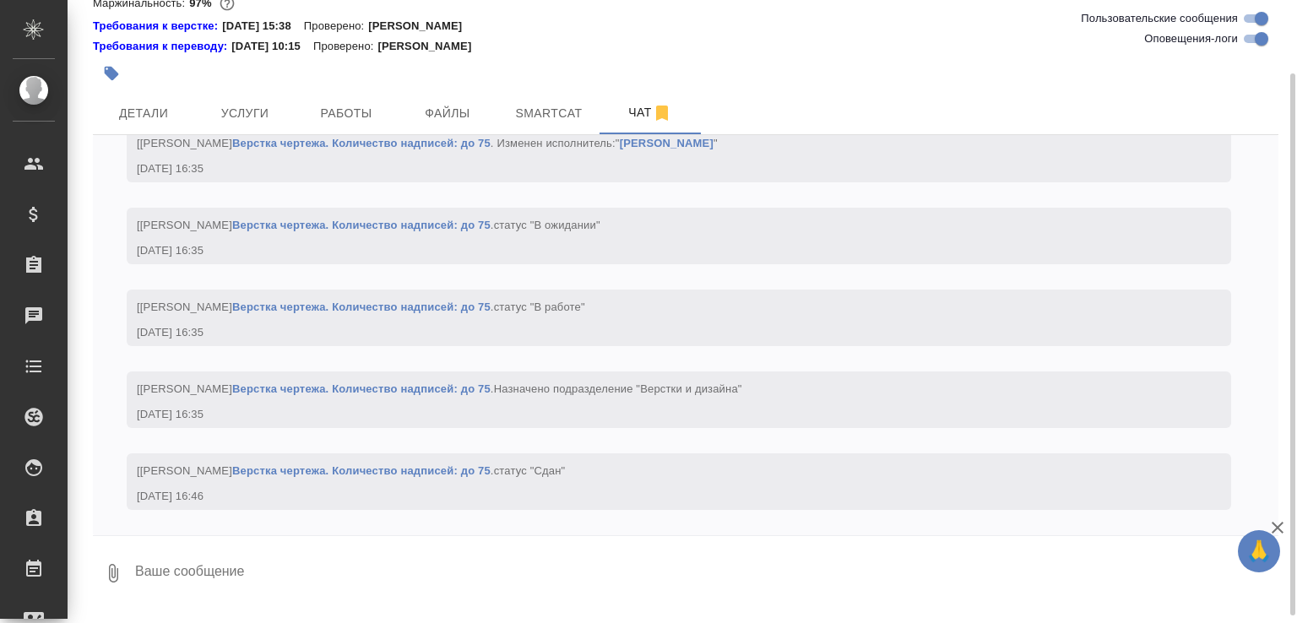
click at [422, 591] on textarea at bounding box center [705, 573] width 1145 height 57
paste textarea "[URL][DOMAIN_NAME]"
type textarea "[URL][DOMAIN_NAME]"
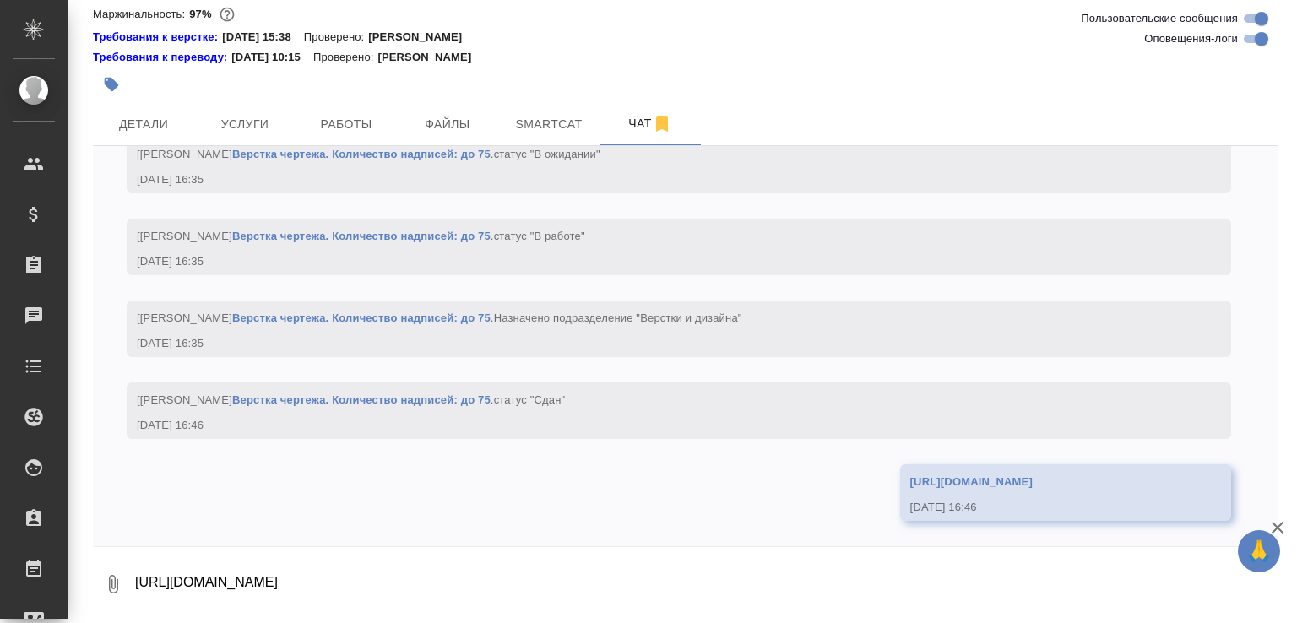
scroll to position [4570, 0]
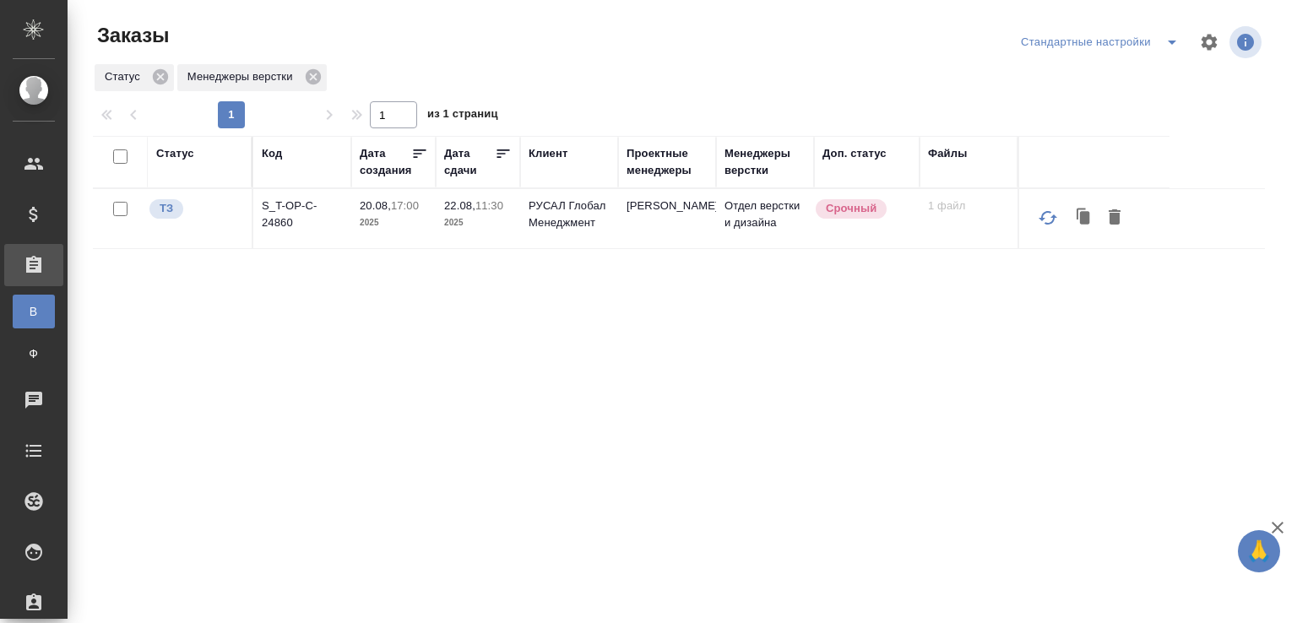
click at [773, 372] on div "Статус Код Дата создания Дата сдачи Клиент Проектные менеджеры Менеджеры верстк…" at bounding box center [679, 440] width 1172 height 608
click at [295, 231] on p "S_T-OP-C-24860" at bounding box center [302, 215] width 81 height 34
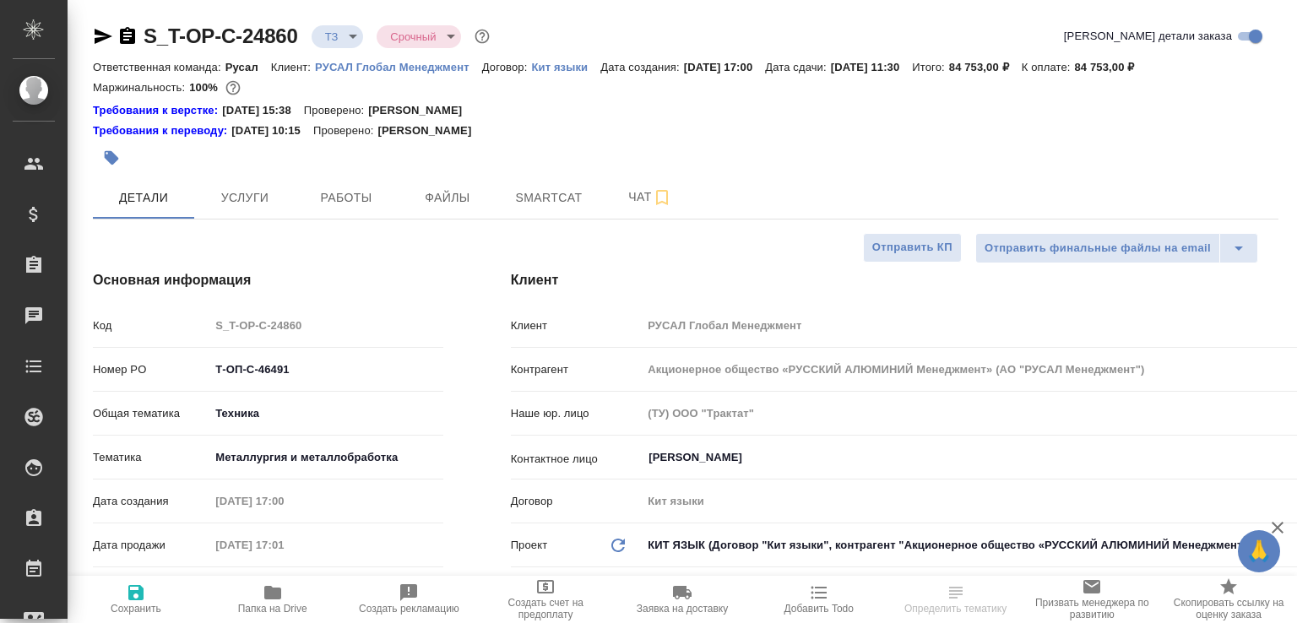
select select "RU"
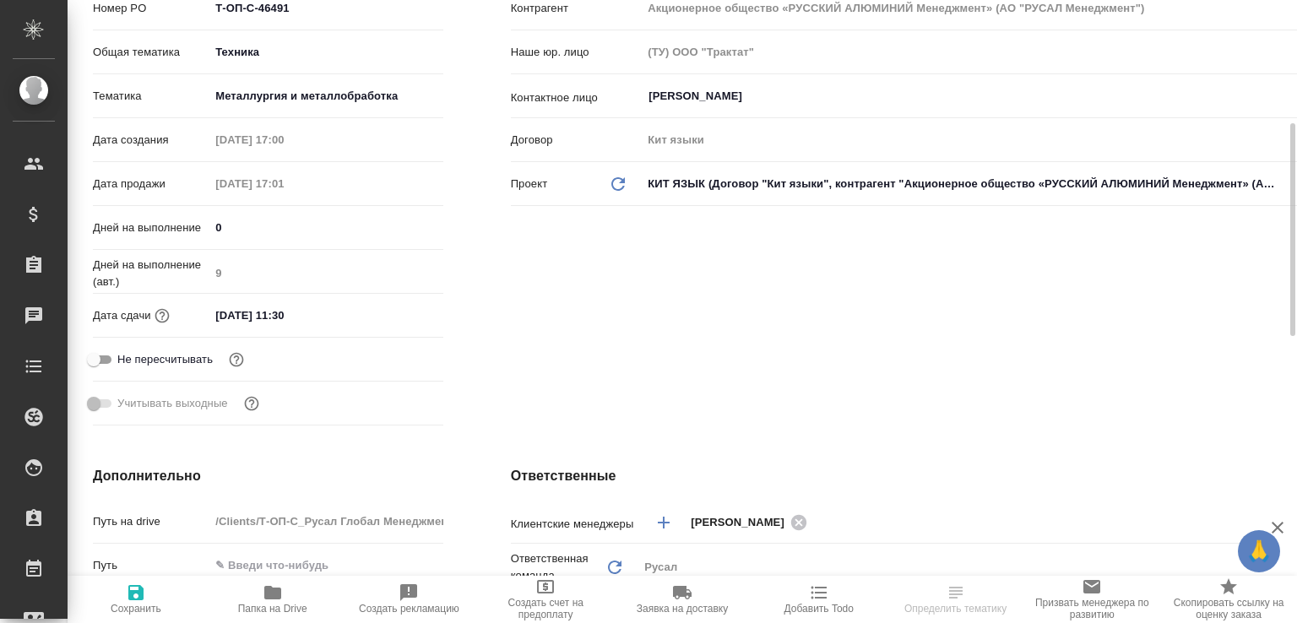
scroll to position [807, 0]
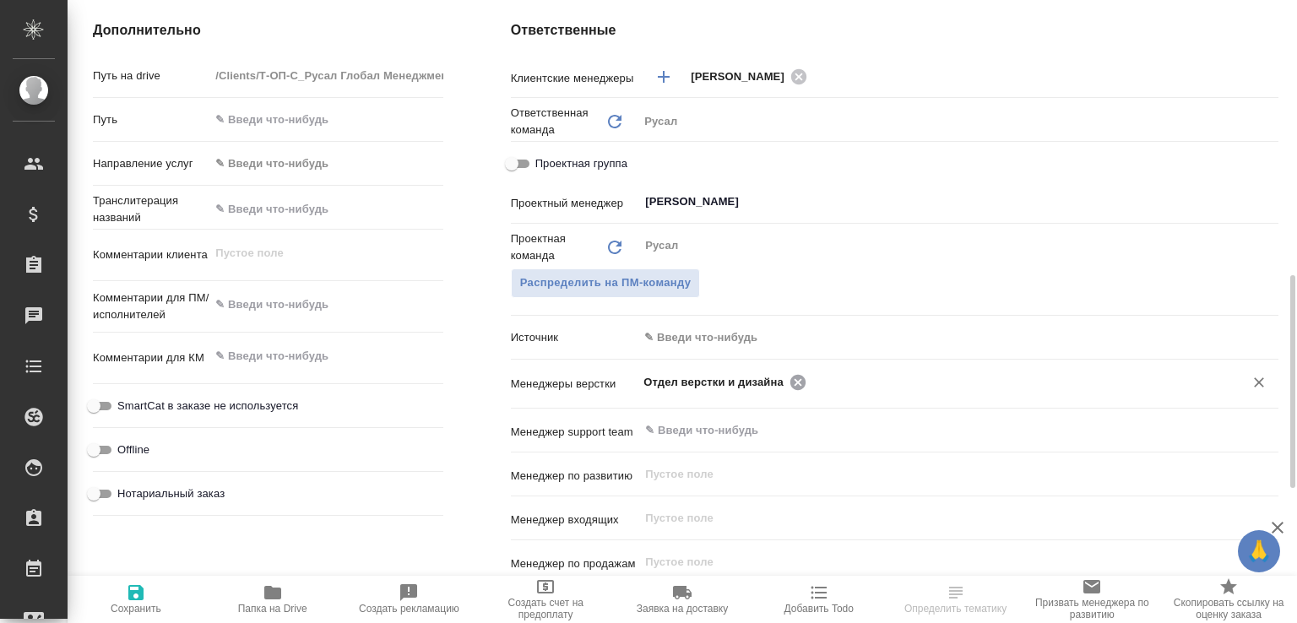
click at [798, 383] on icon at bounding box center [797, 381] width 15 height 15
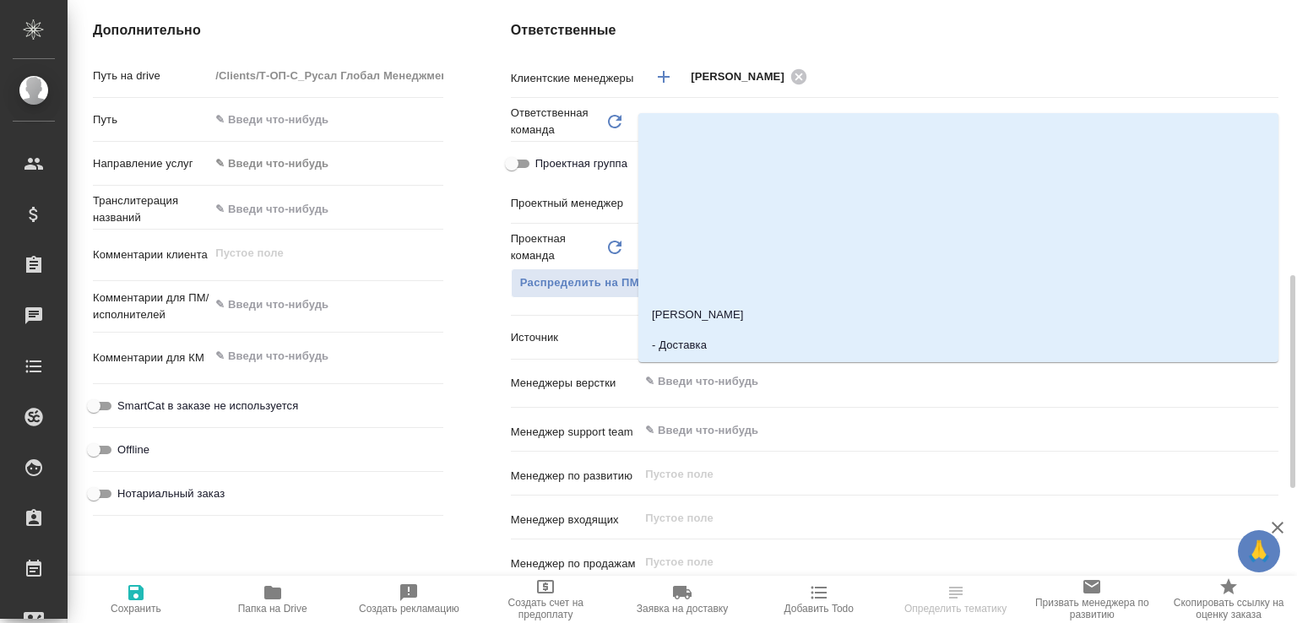
click at [798, 383] on input "text" at bounding box center [930, 382] width 573 height 20
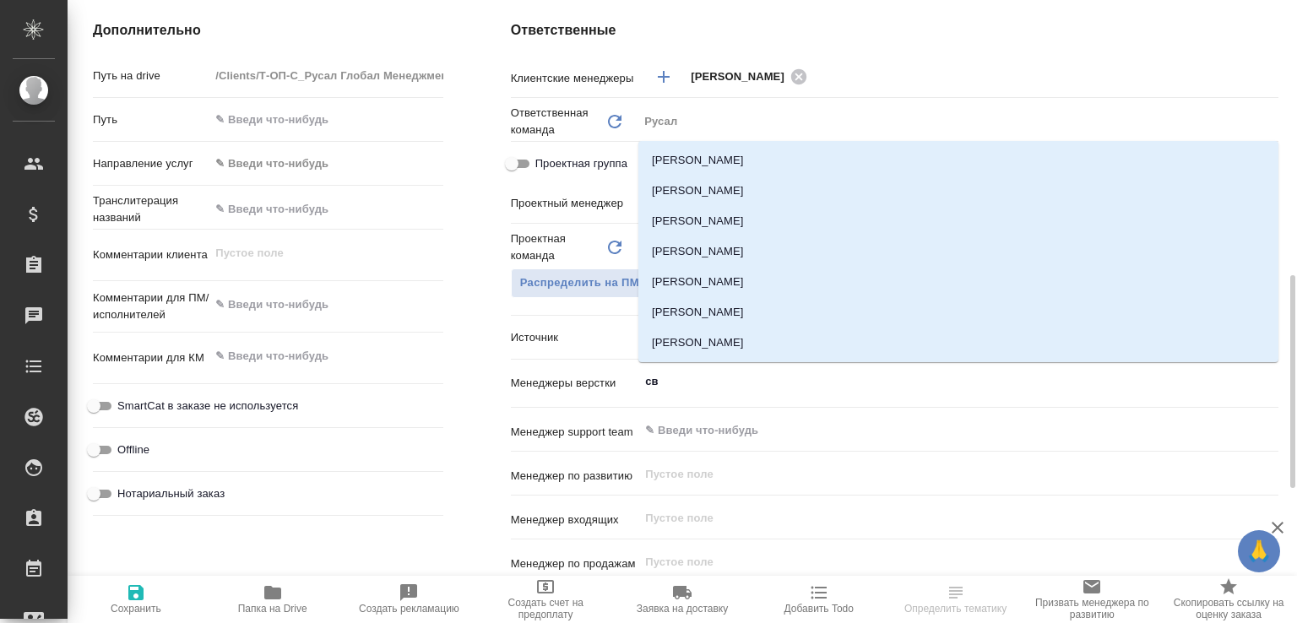
type input "с"
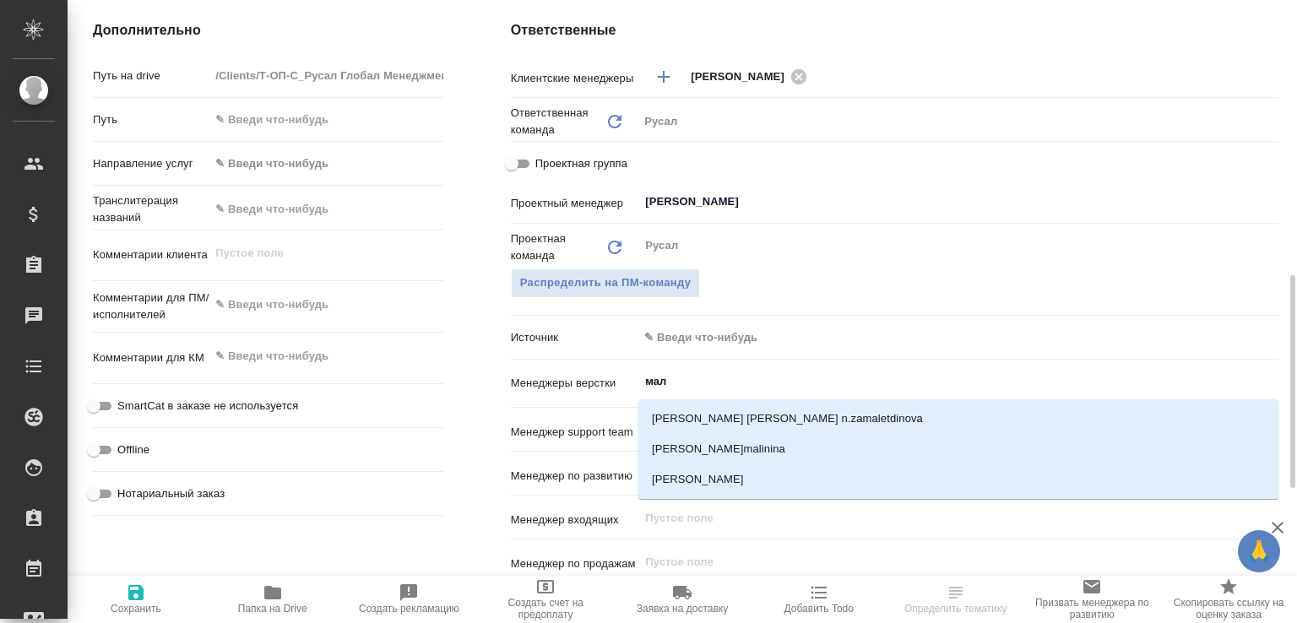
type input "мало"
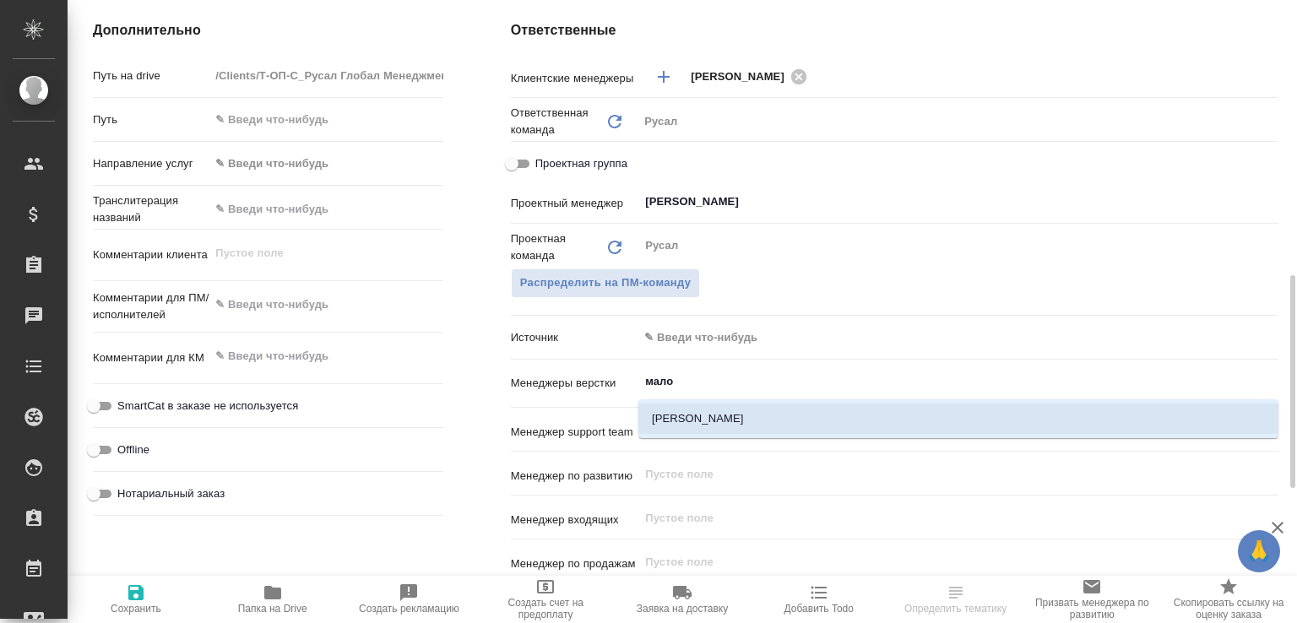
click at [785, 430] on li "[PERSON_NAME]" at bounding box center [958, 419] width 640 height 30
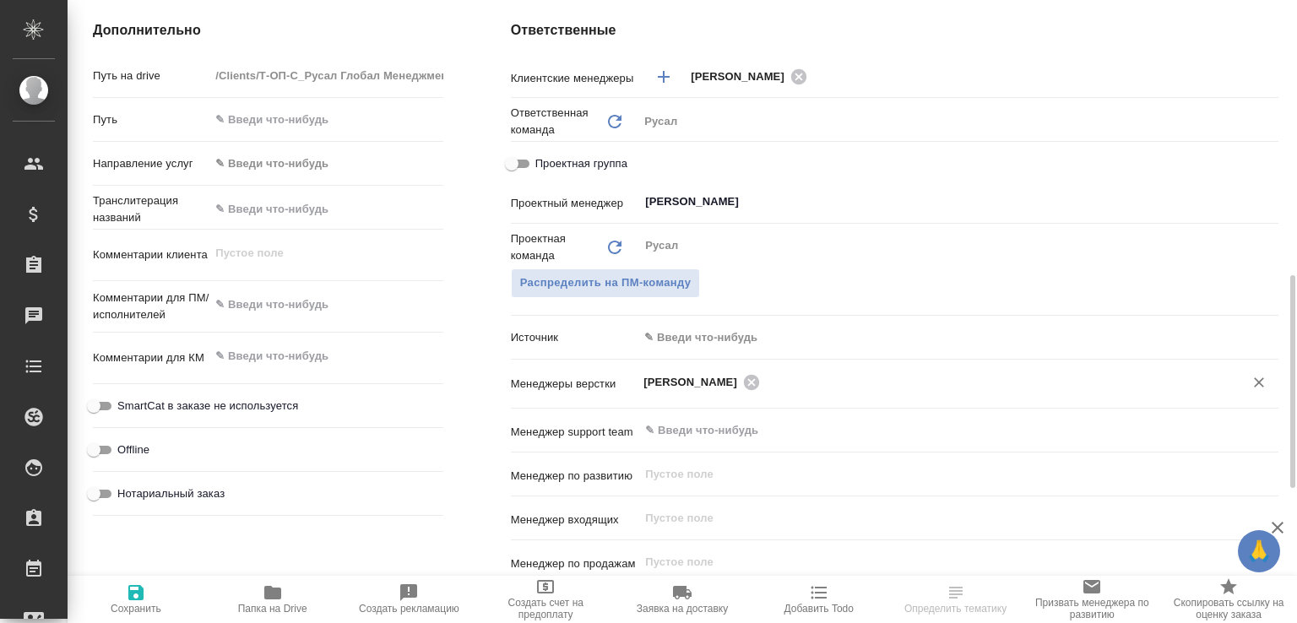
click at [156, 603] on span "Сохранить" at bounding box center [136, 609] width 51 height 12
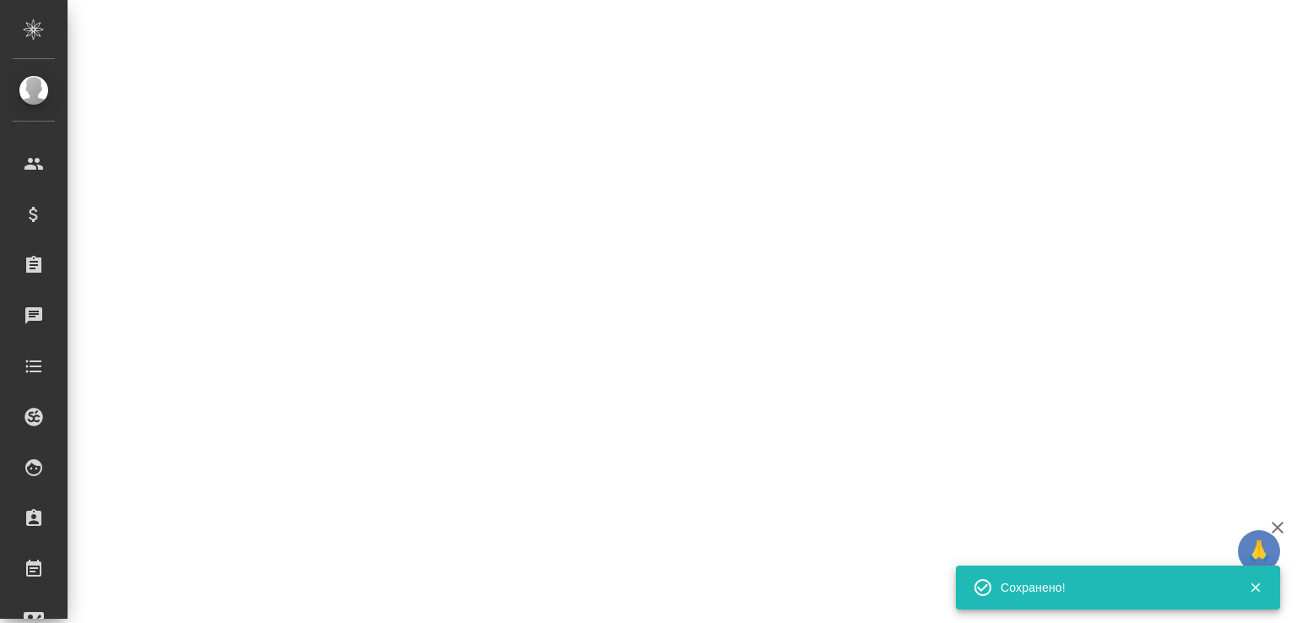
select select "RU"
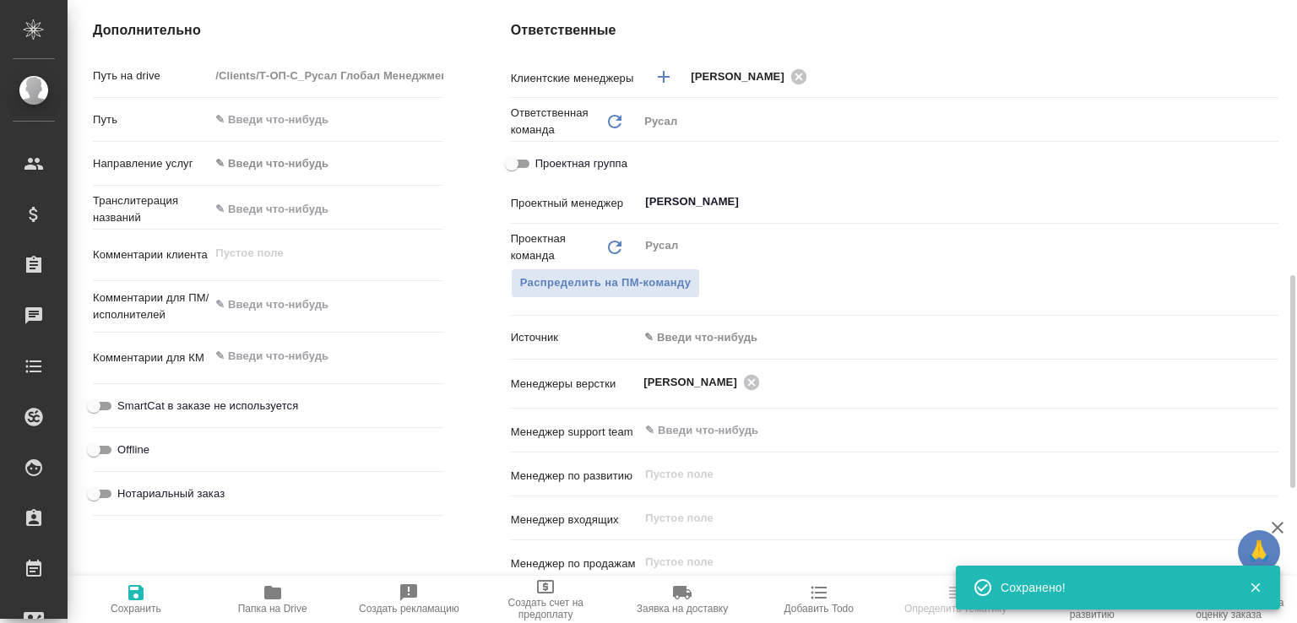
type textarea "x"
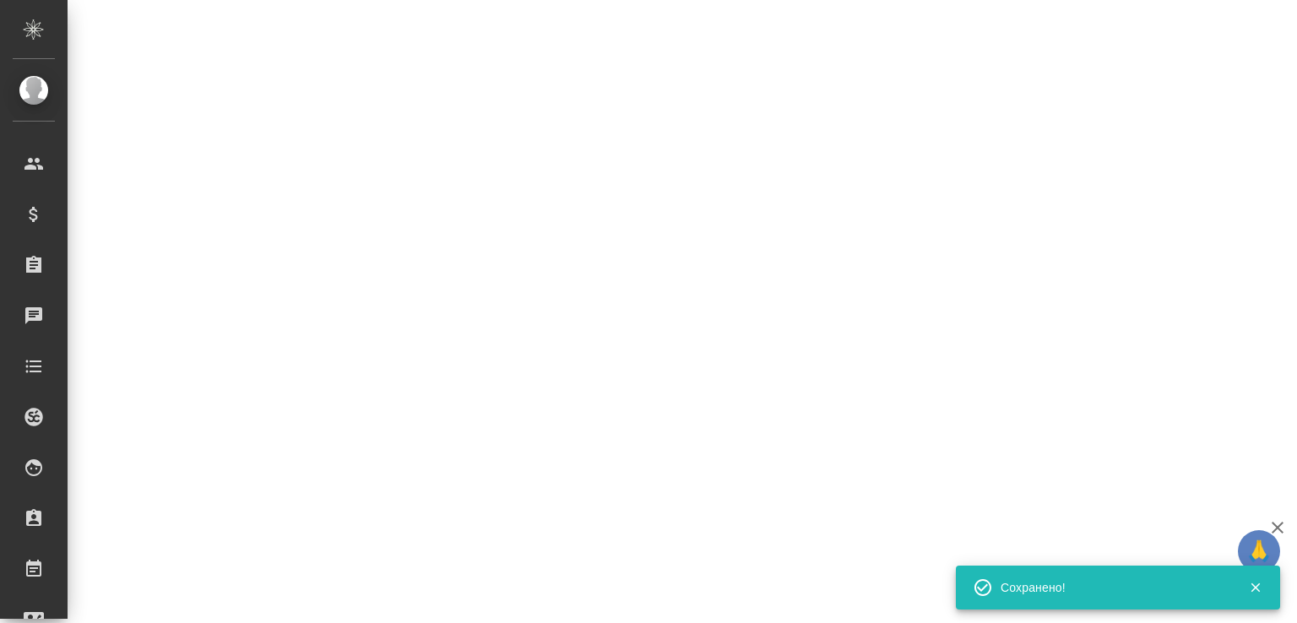
select select "RU"
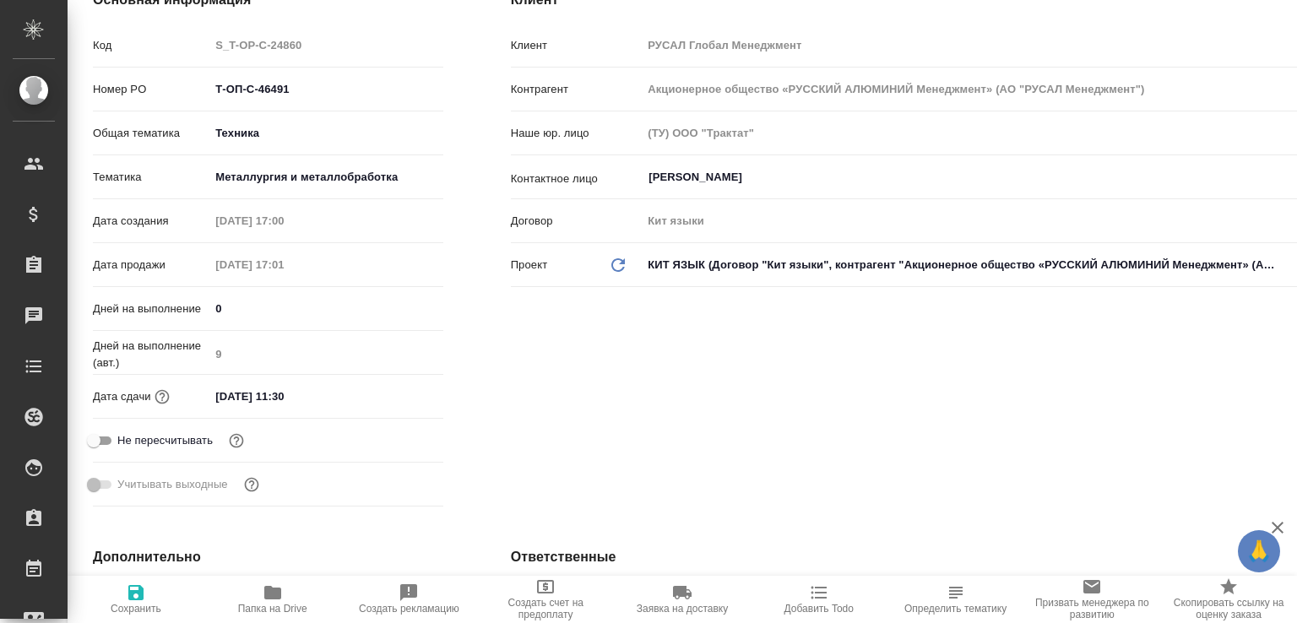
scroll to position [0, 0]
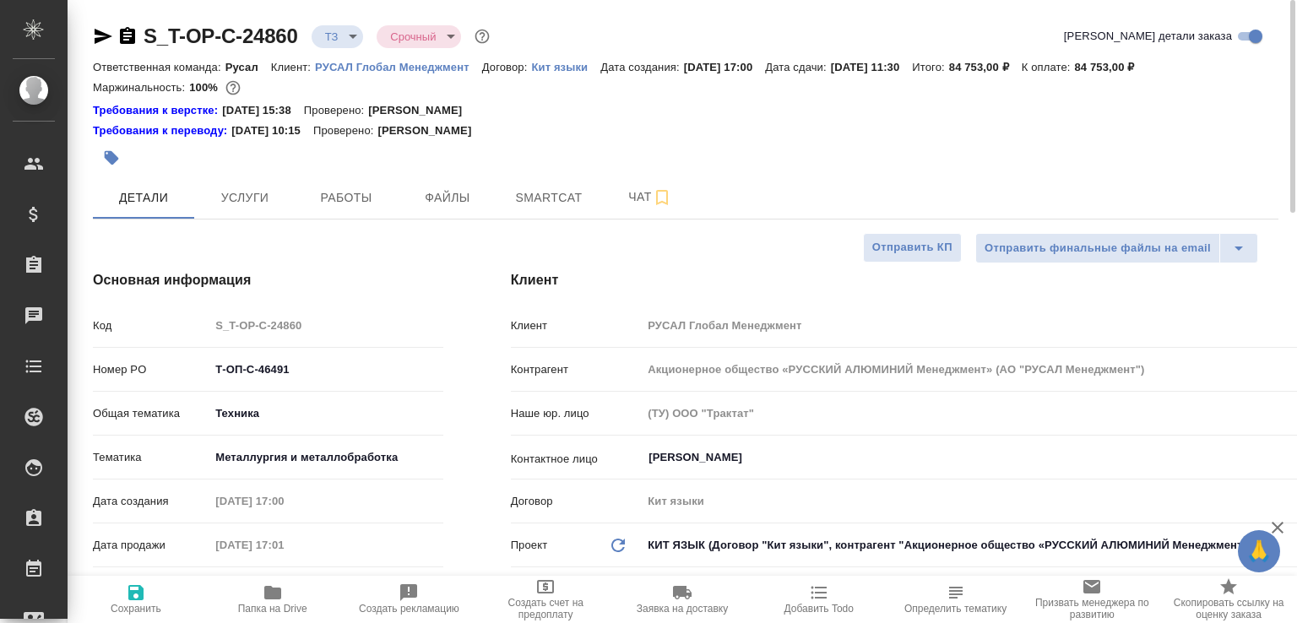
click at [132, 41] on icon "button" at bounding box center [127, 35] width 15 height 17
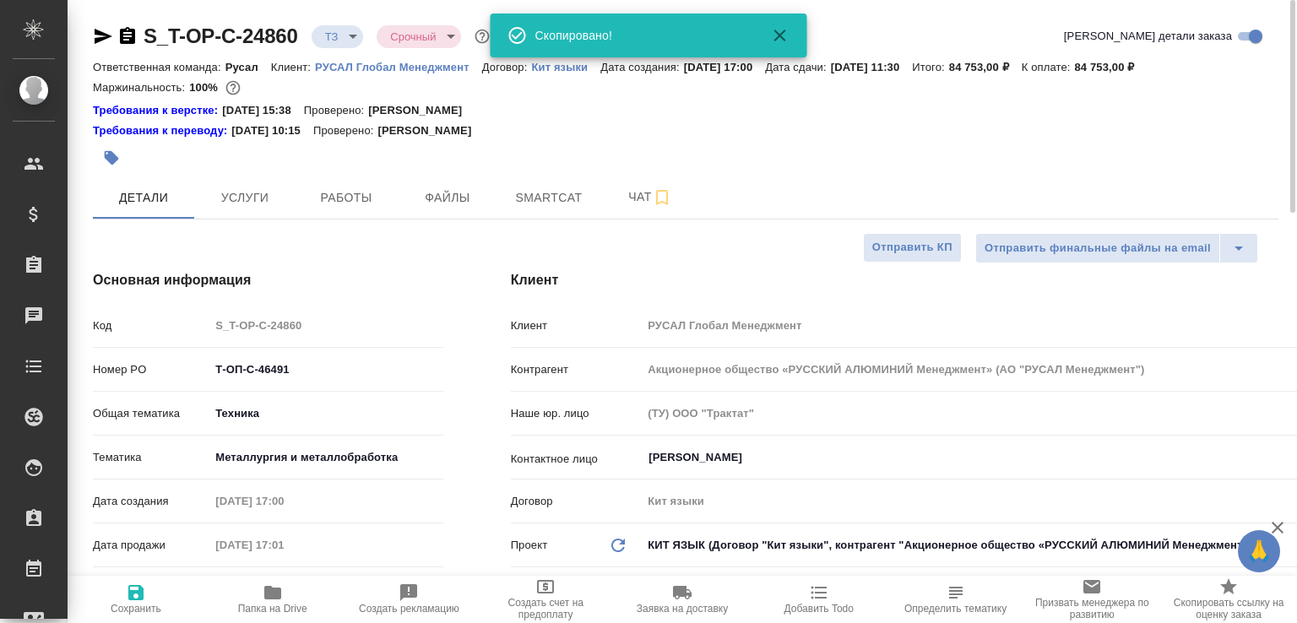
click at [263, 600] on icon "button" at bounding box center [273, 593] width 20 height 20
type textarea "x"
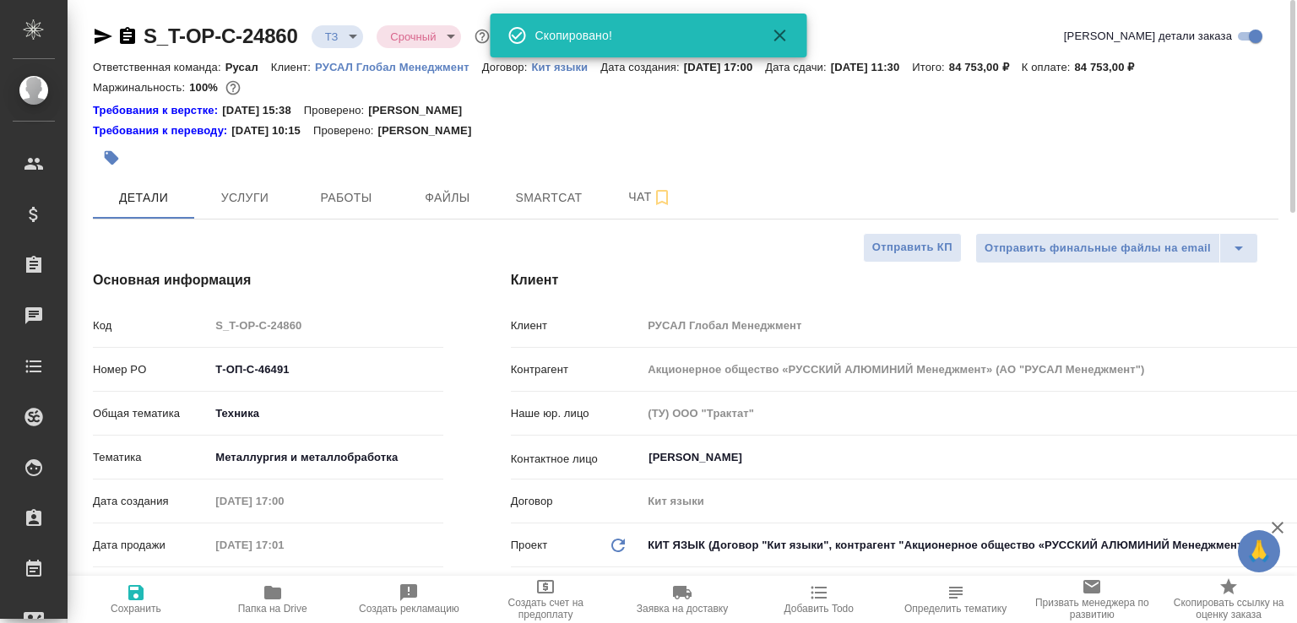
type textarea "x"
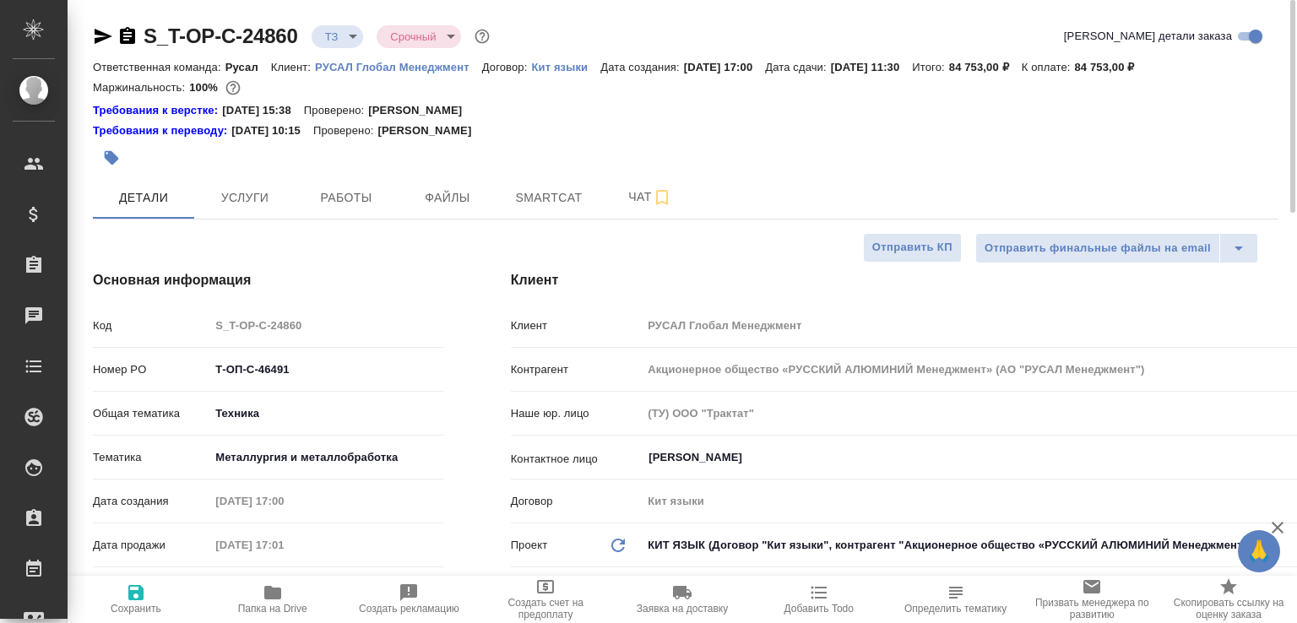
click at [369, 42] on body "🙏 .cls-1 fill:#fff; AWATERA Малофеева Екатерина e.malofeeva Клиенты Спецификаци…" at bounding box center [648, 311] width 1297 height 623
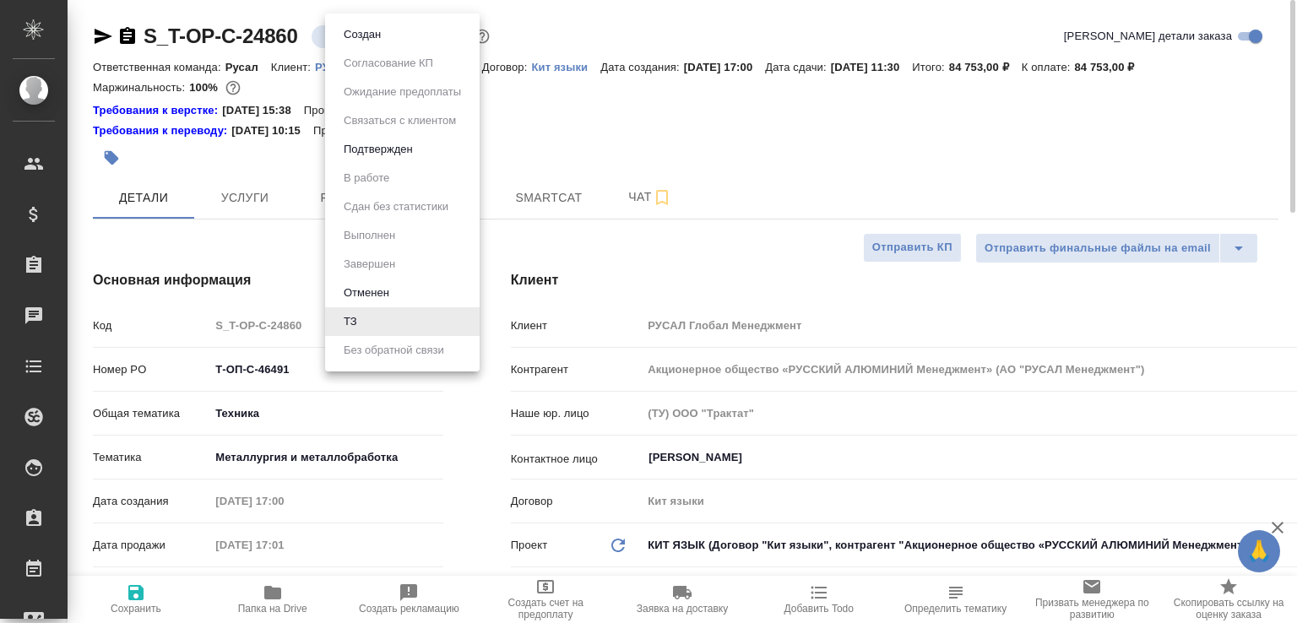
click at [369, 42] on button "Создан" at bounding box center [362, 34] width 47 height 19
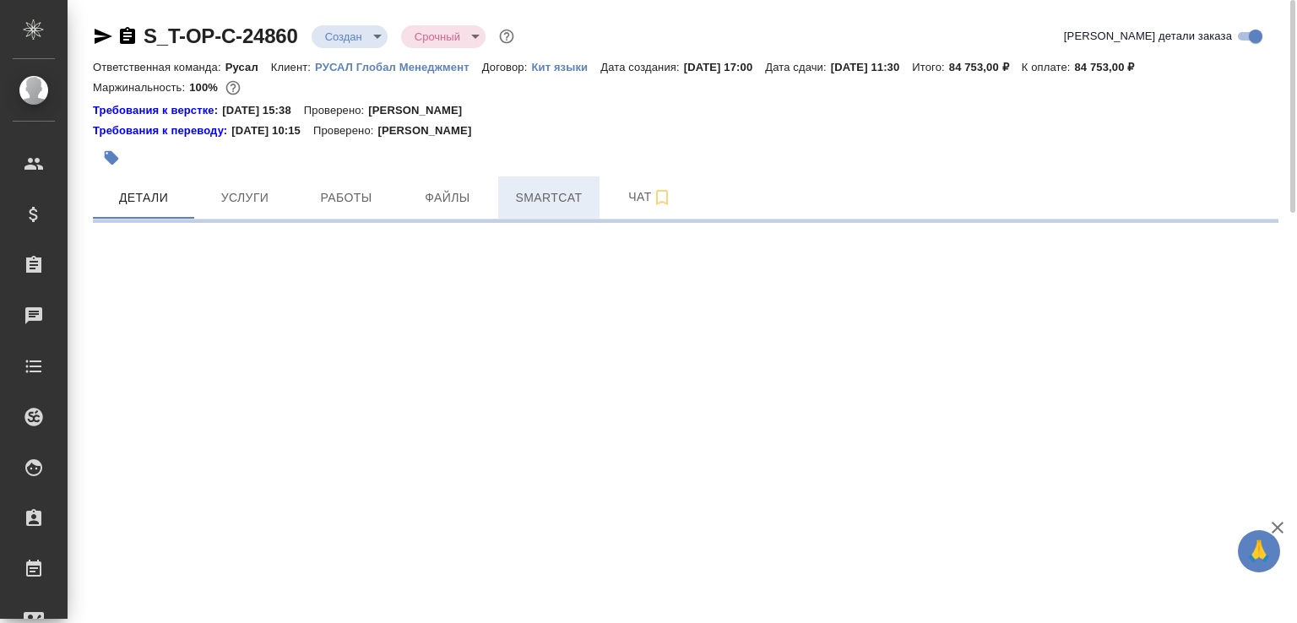
select select "RU"
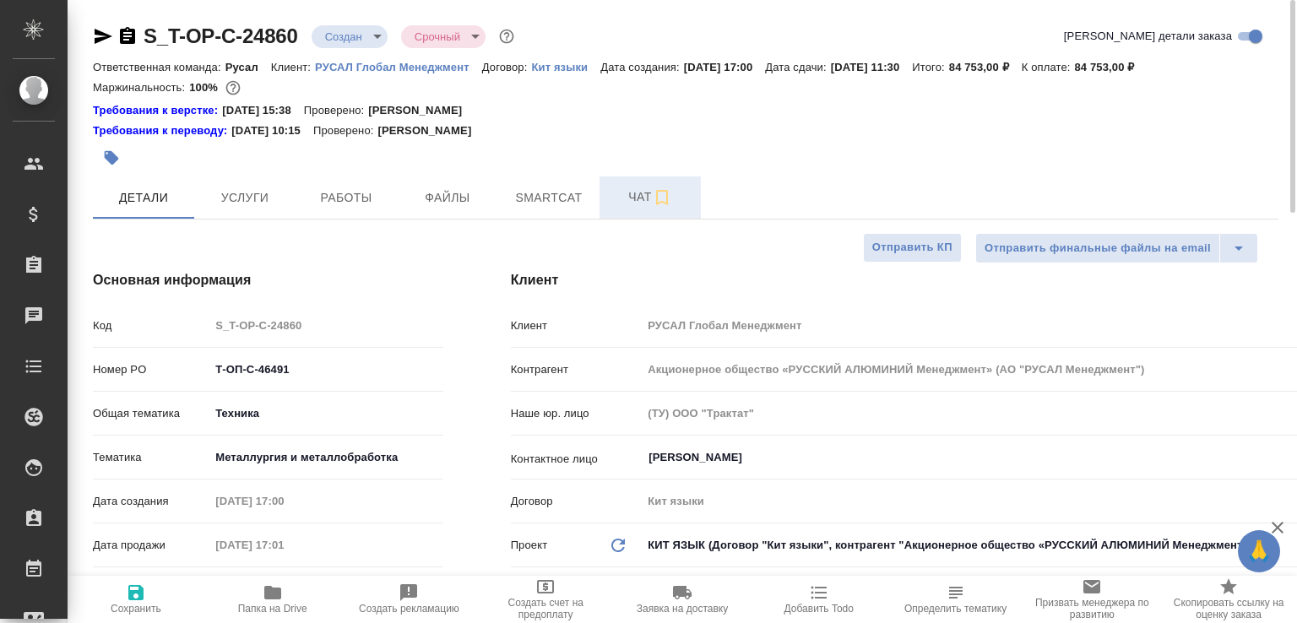
click at [613, 210] on button "Чат" at bounding box center [650, 197] width 101 height 42
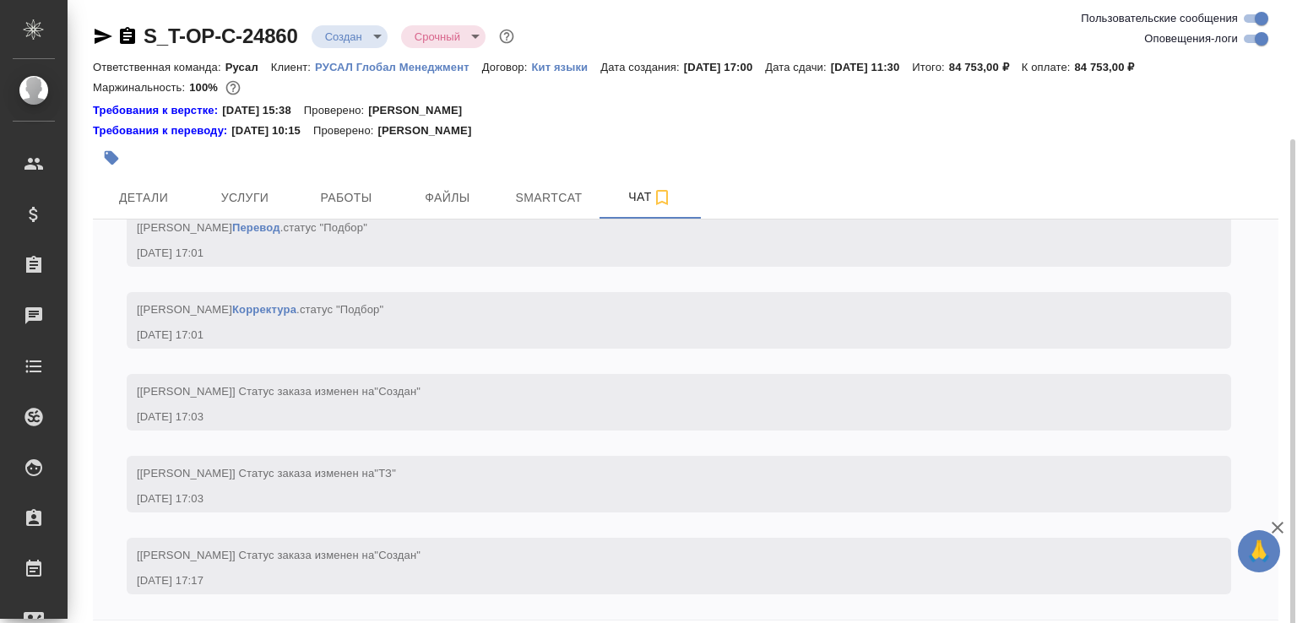
scroll to position [73, 0]
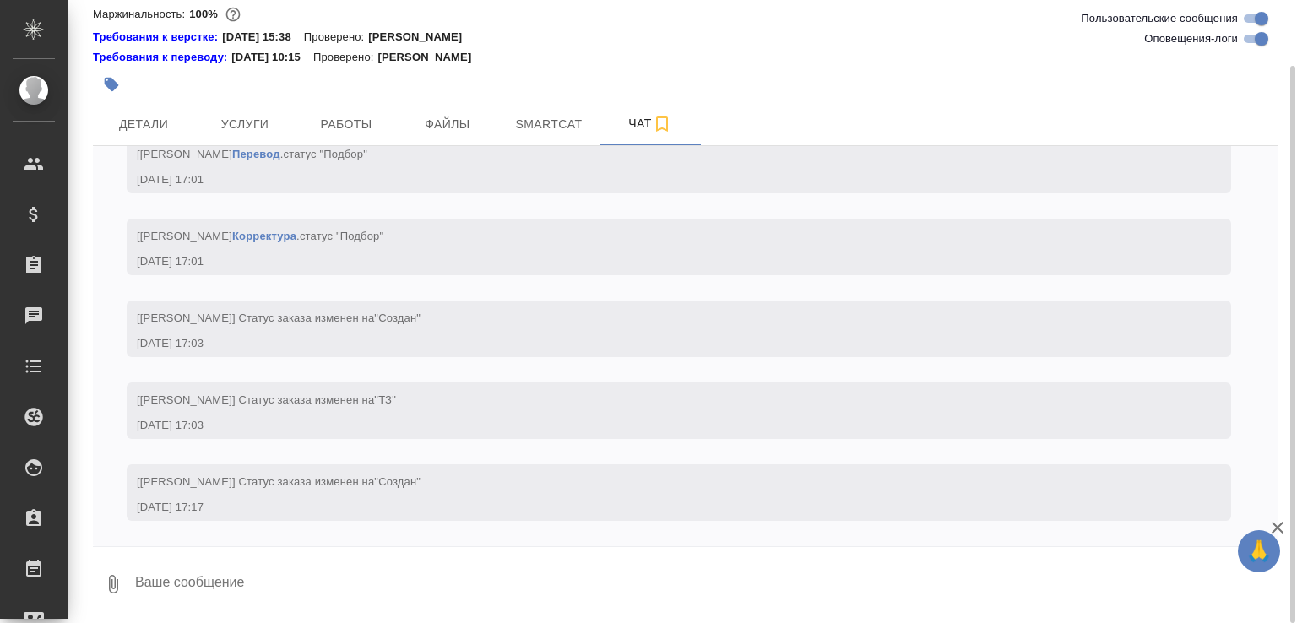
click at [107, 565] on button "0" at bounding box center [113, 584] width 41 height 57
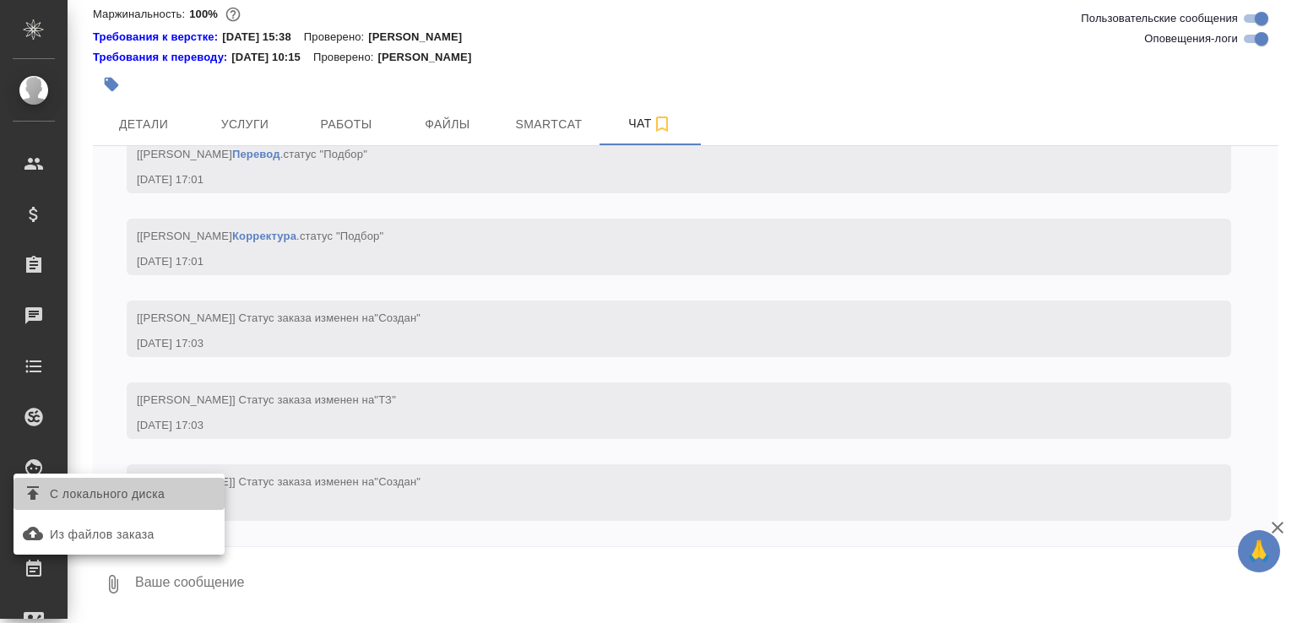
click at [111, 508] on label "С локального диска" at bounding box center [119, 494] width 211 height 32
click at [0, 0] on input "С локального диска" at bounding box center [0, 0] width 0 height 0
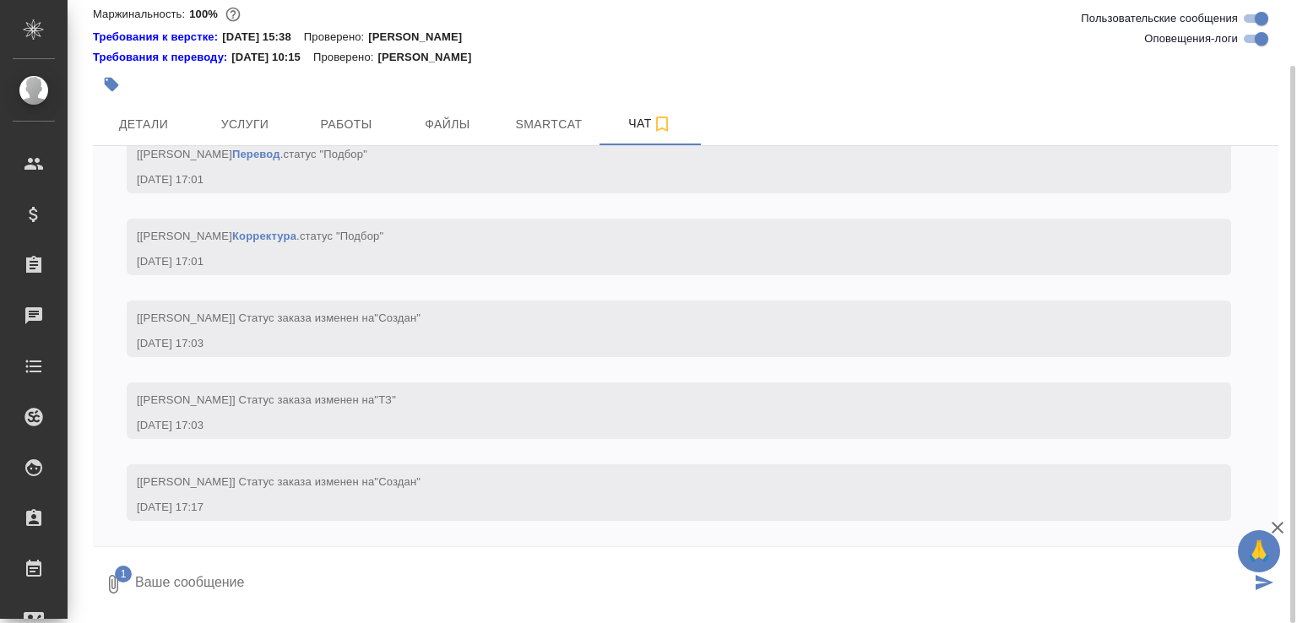
click at [257, 578] on textarea at bounding box center [691, 584] width 1117 height 57
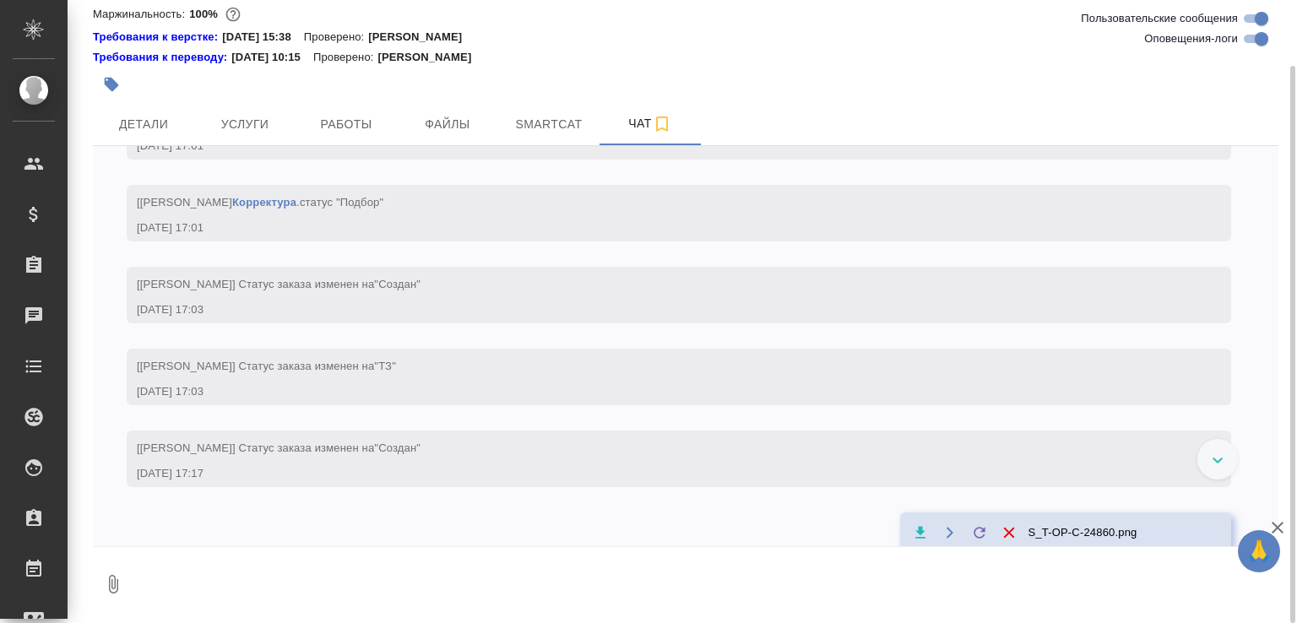
scroll to position [1300, 0]
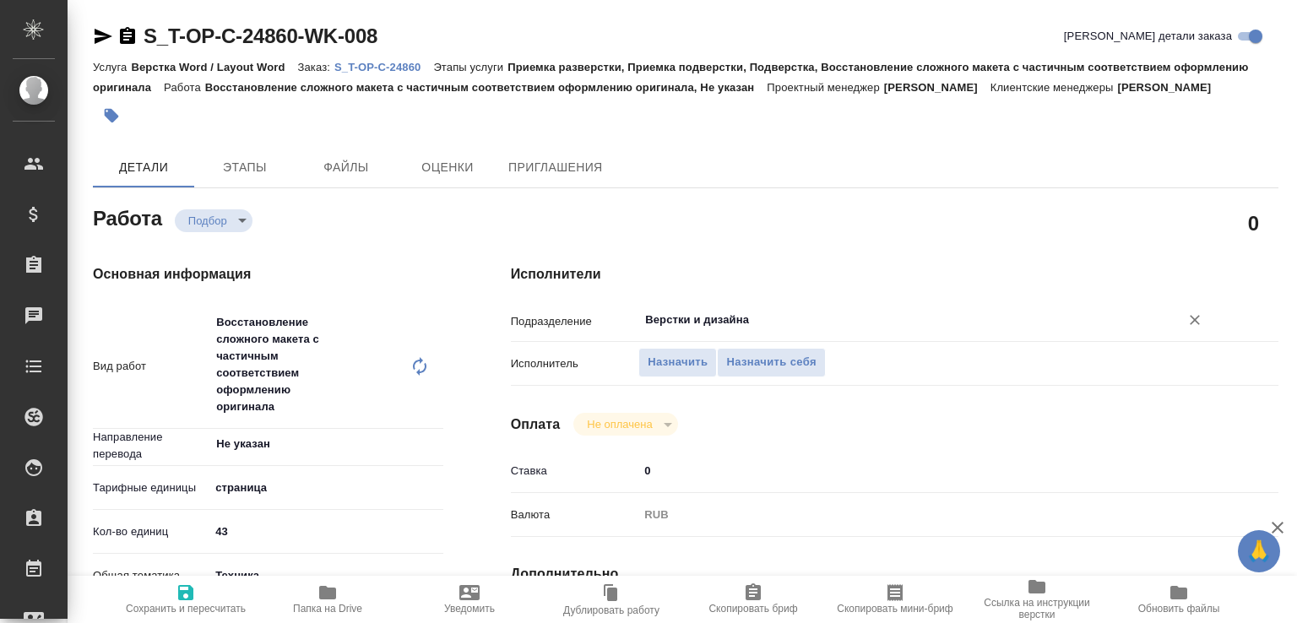
click at [709, 330] on input "Верстки и дизайна" at bounding box center [898, 320] width 509 height 20
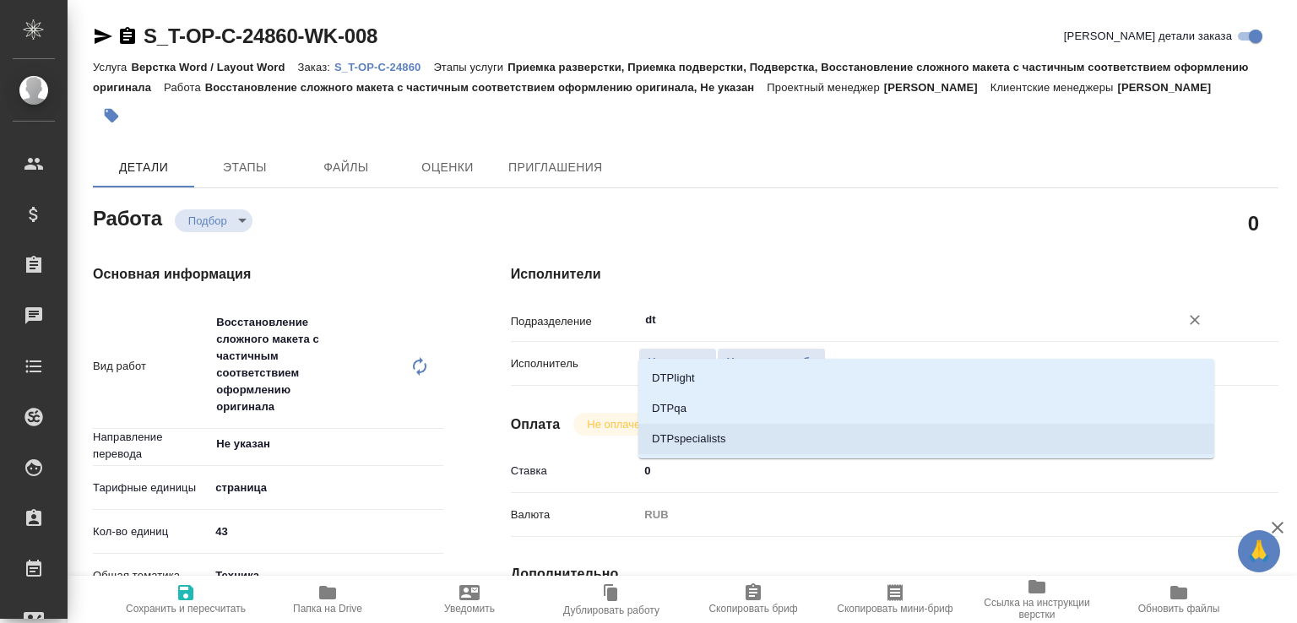
click at [676, 448] on li "DTPspecialists" at bounding box center [926, 439] width 576 height 30
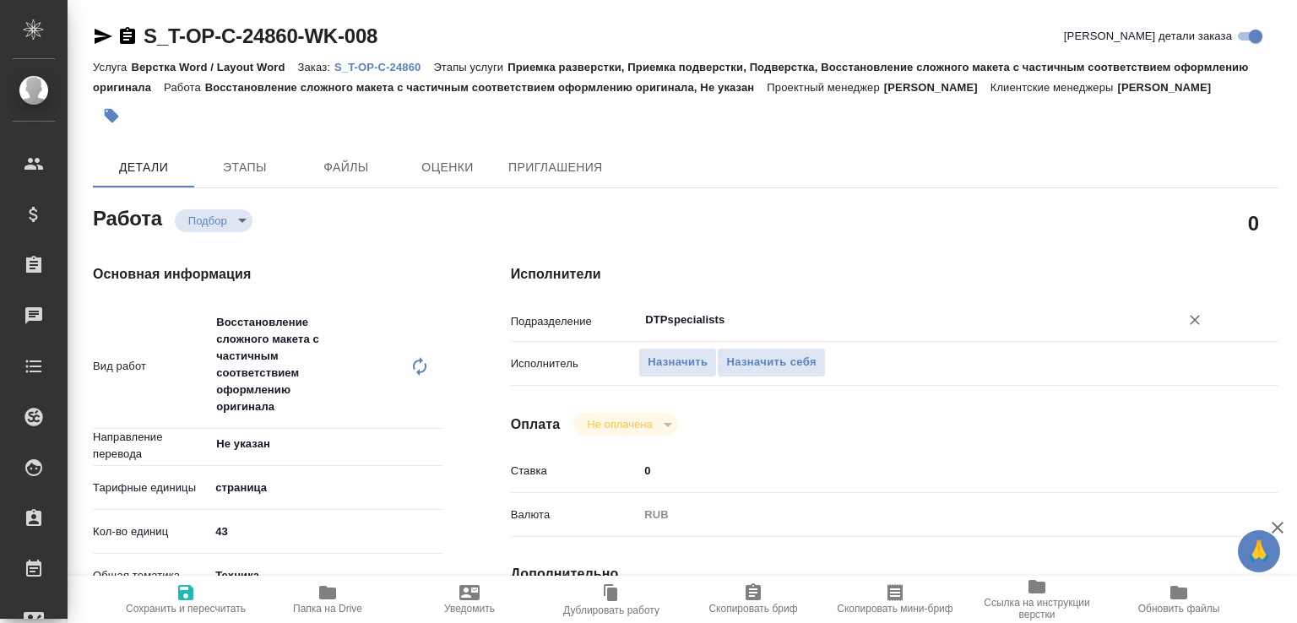
type input "DTPspecialists"
click at [185, 604] on span "Сохранить и пересчитать" at bounding box center [186, 609] width 120 height 12
type input "recruiting"
type input "Не указан"
type input "5a8b1489cc6b4906c91bfdb2"
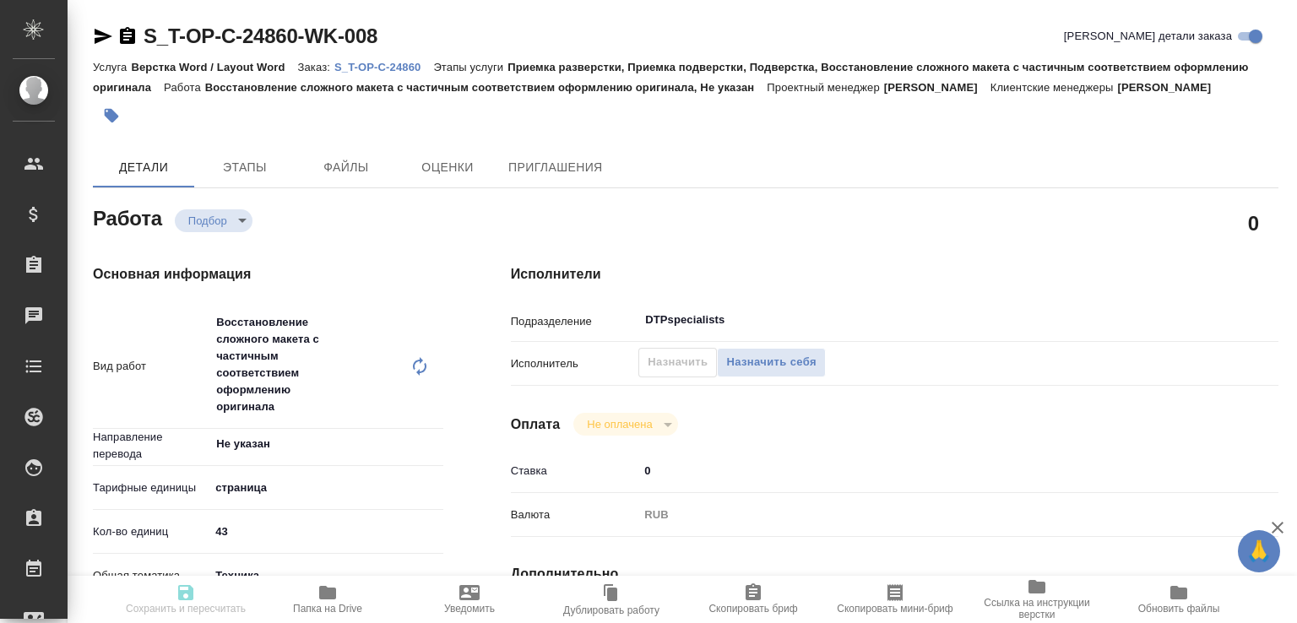
type input "43"
type input "tech"
type input "60014e23f7d9dc5f480a3cf8"
type input "[DATE] 17:01"
type input "[DATE] 16:00"
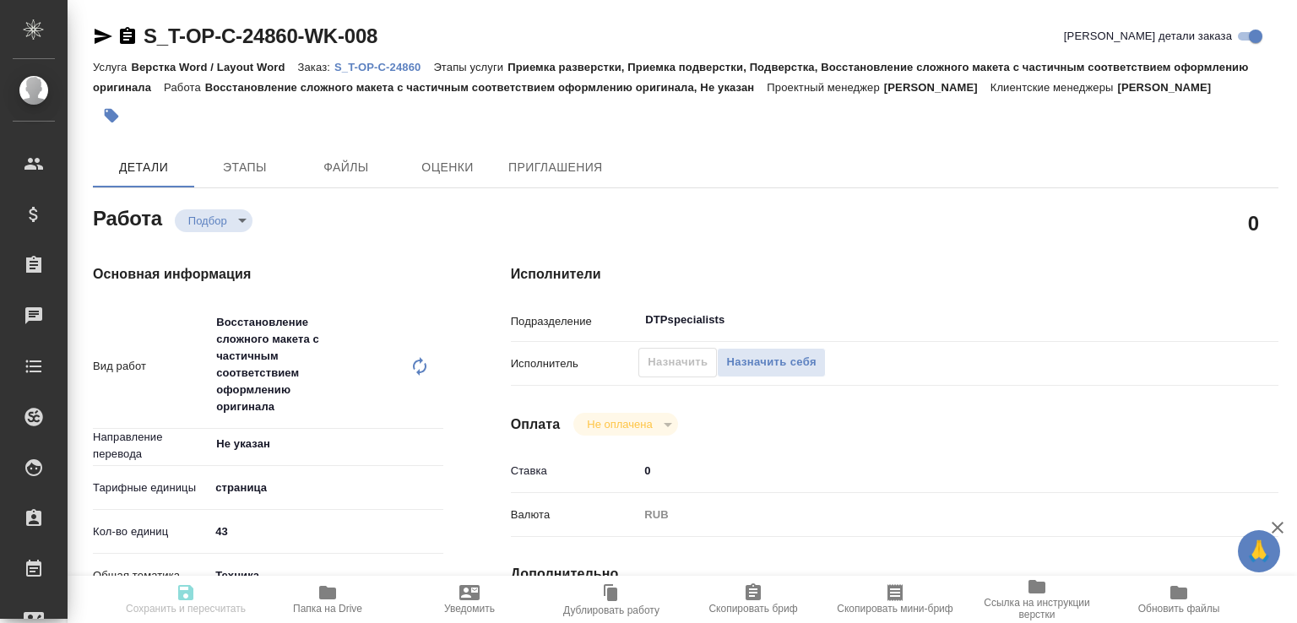
type input "[DATE] 11:30"
type input "DTPspecialists"
type input "notPayed"
type input "0"
type input "RUB"
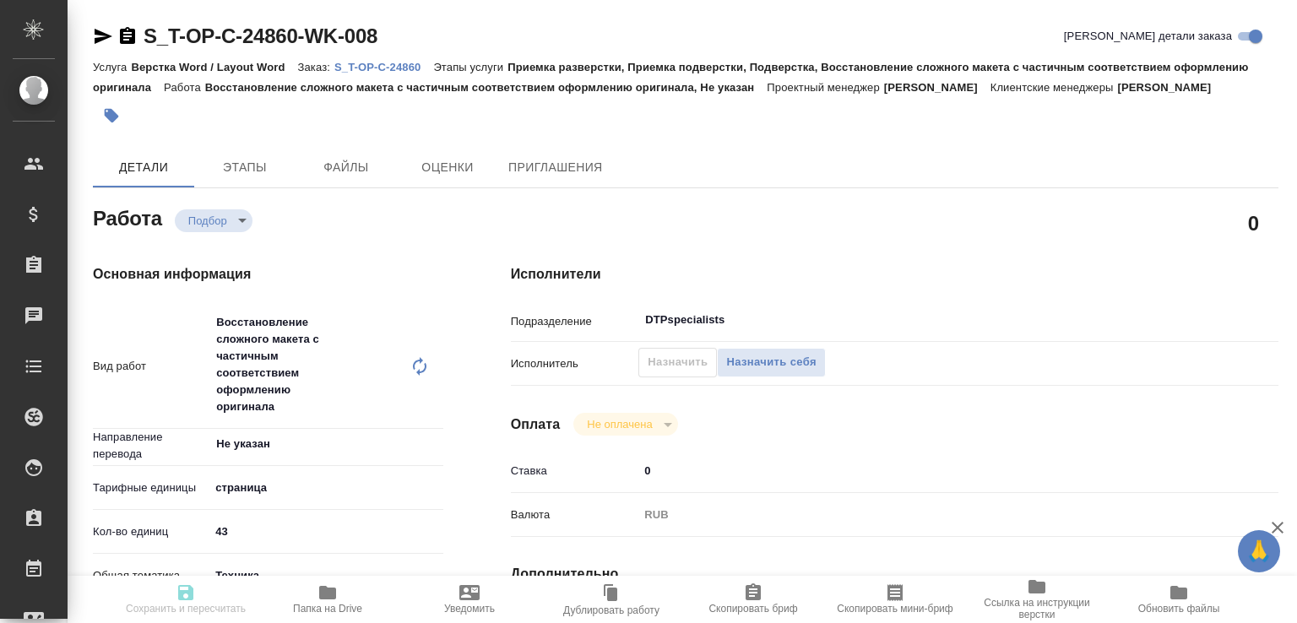
type input "Журавлева Александра"
type input "S_T-OP-C-24860"
type input "Т-ОП-С-46491"
type input "Верстка Word / Layout Word"
type input "Приемка разверстки, Приемка подверстки, Подверстка, Восстановление сложного мак…"
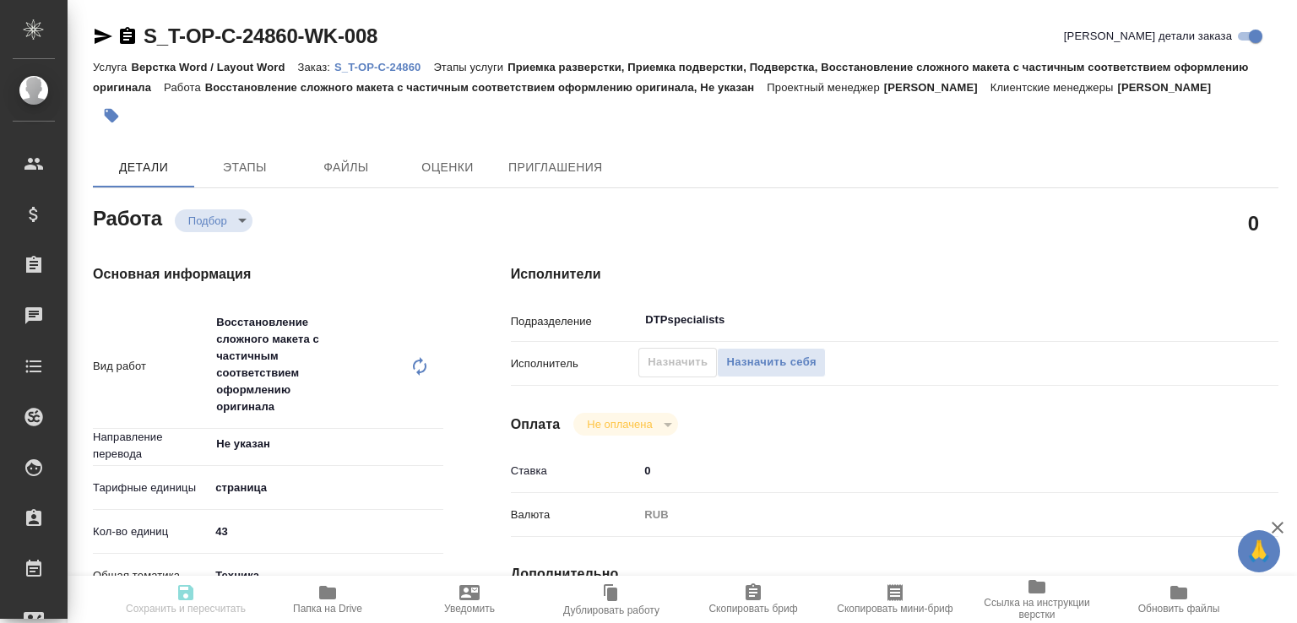
type input "Меньшикова Александра"
type input "[PERSON_NAME]"
type input "/Clients/Т-ОП-С_Русал Глобал Менеджмент/Orders/S_T-OP-C-24860"
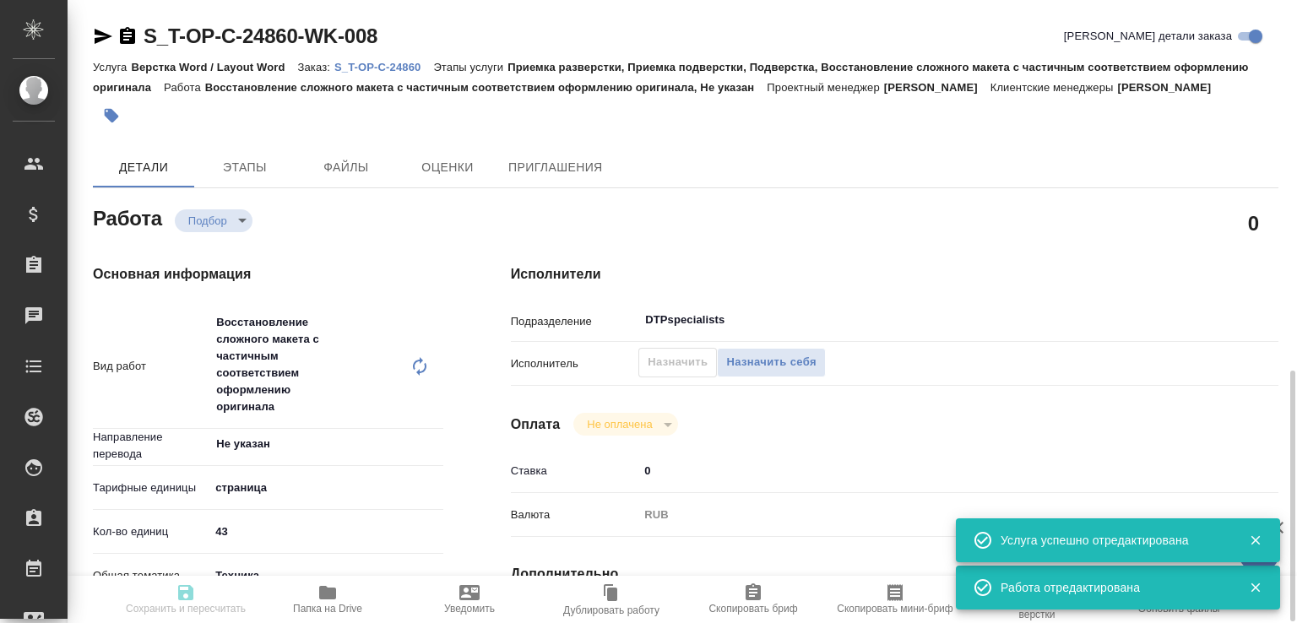
scroll to position [349, 0]
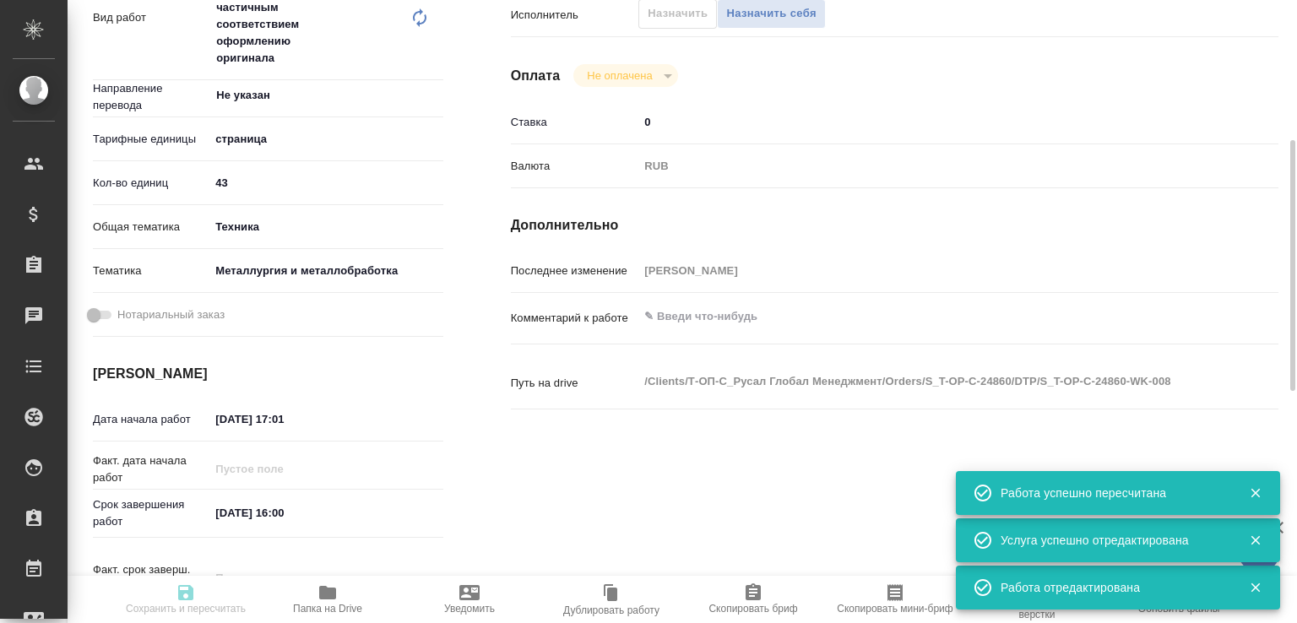
type input "recruiting"
type input "Не указан"
type input "5a8b1489cc6b4906c91bfdb2"
type input "43"
type input "tech"
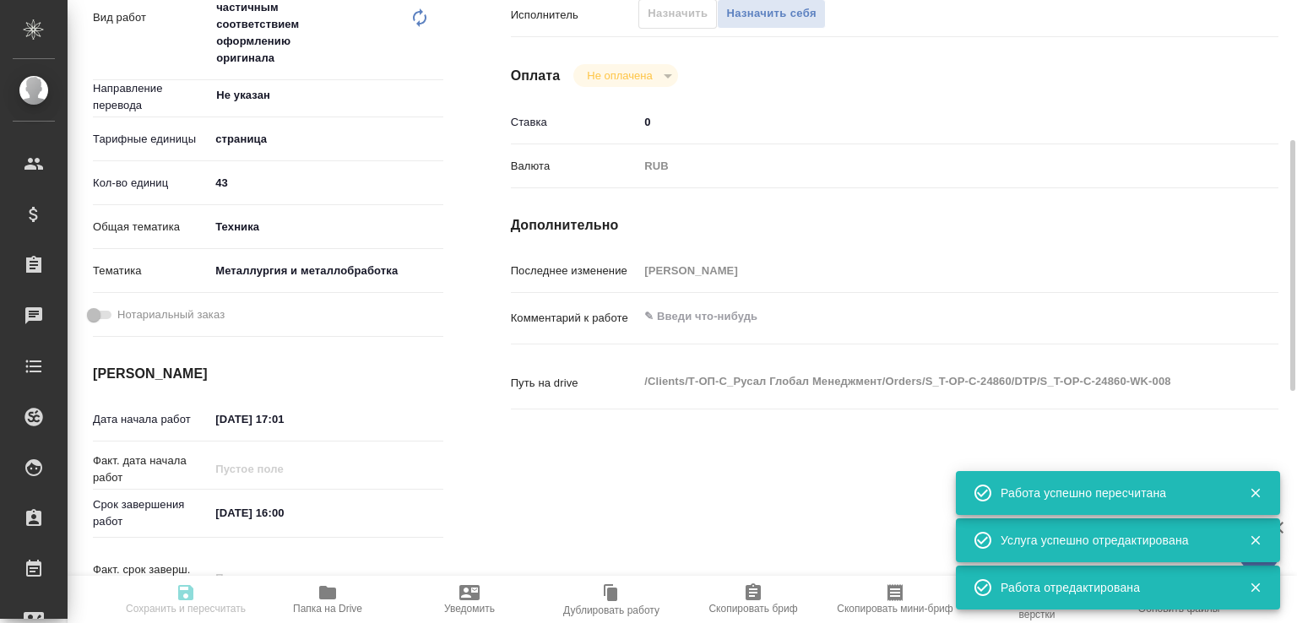
type input "60014e23f7d9dc5f480a3cf8"
type input "20.08.2025 17:01"
type input "21.08.2025 16:00"
type input "22.08.2025 11:30"
type input "DTPspecialists"
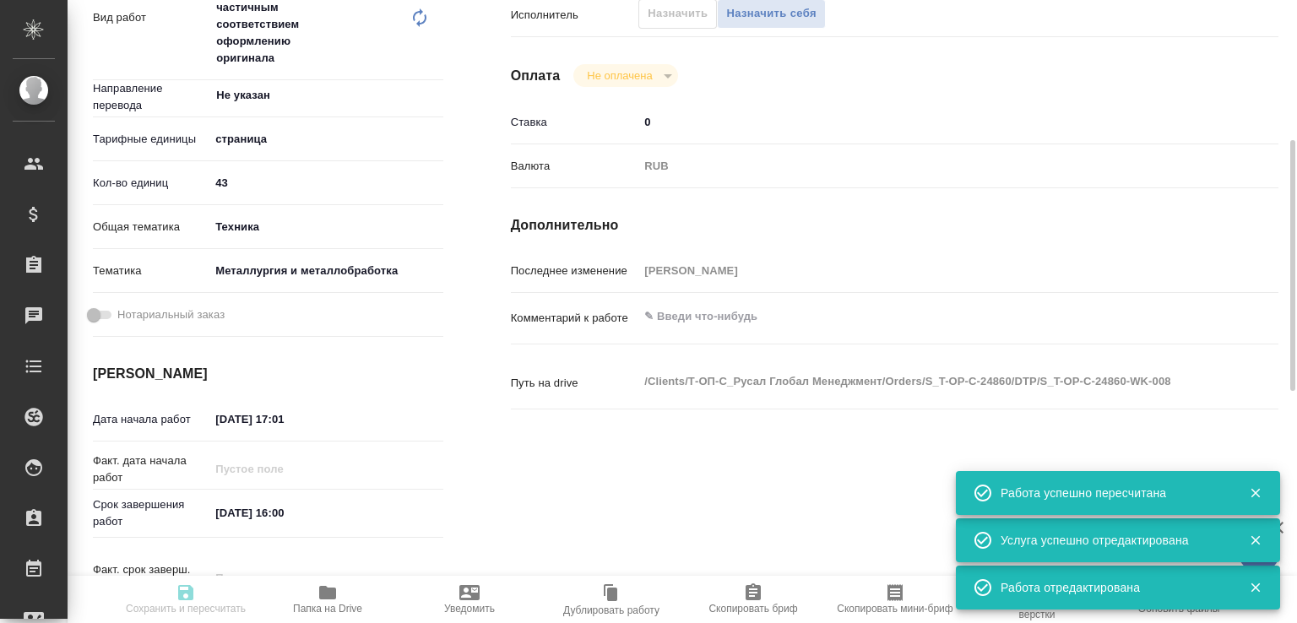
type input "notPayed"
type input "0"
type input "RUB"
type input "Журавлева Александра"
type input "S_T-OP-C-24860"
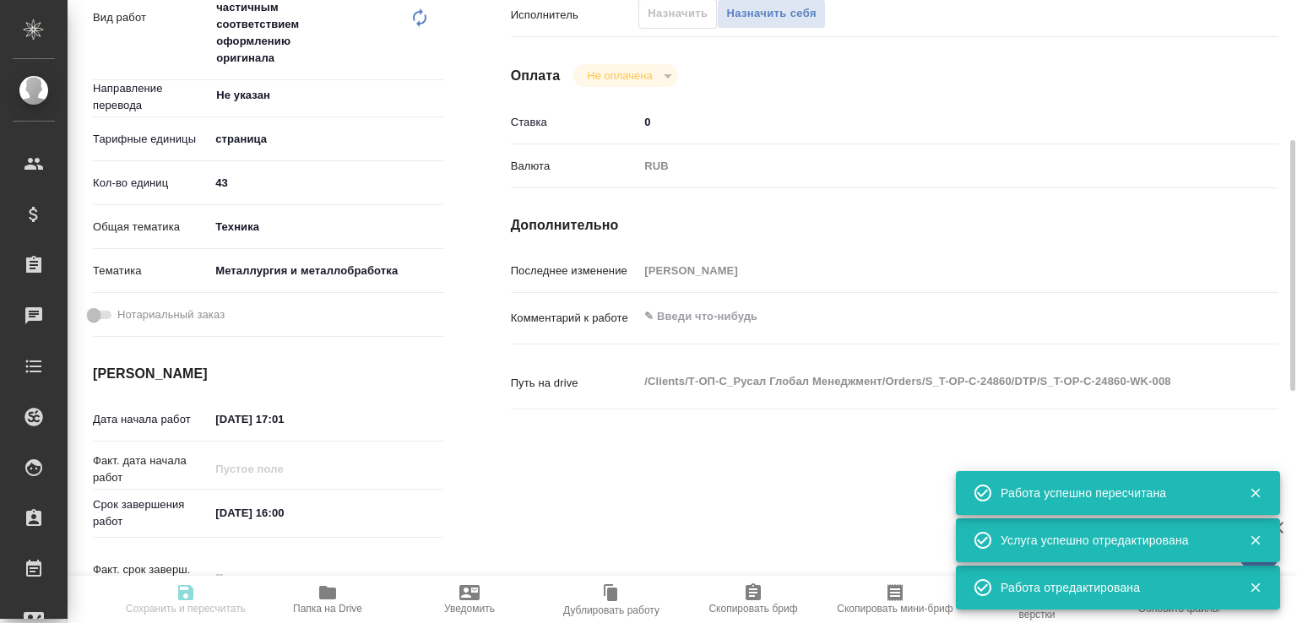
type input "Т-ОП-С-46491"
type input "Верстка Word / Layout Word"
type input "Приемка разверстки, Приемка подверстки, Подверстка, Восстановление сложного мак…"
type input "Меньшикова Александра"
type input "[PERSON_NAME]"
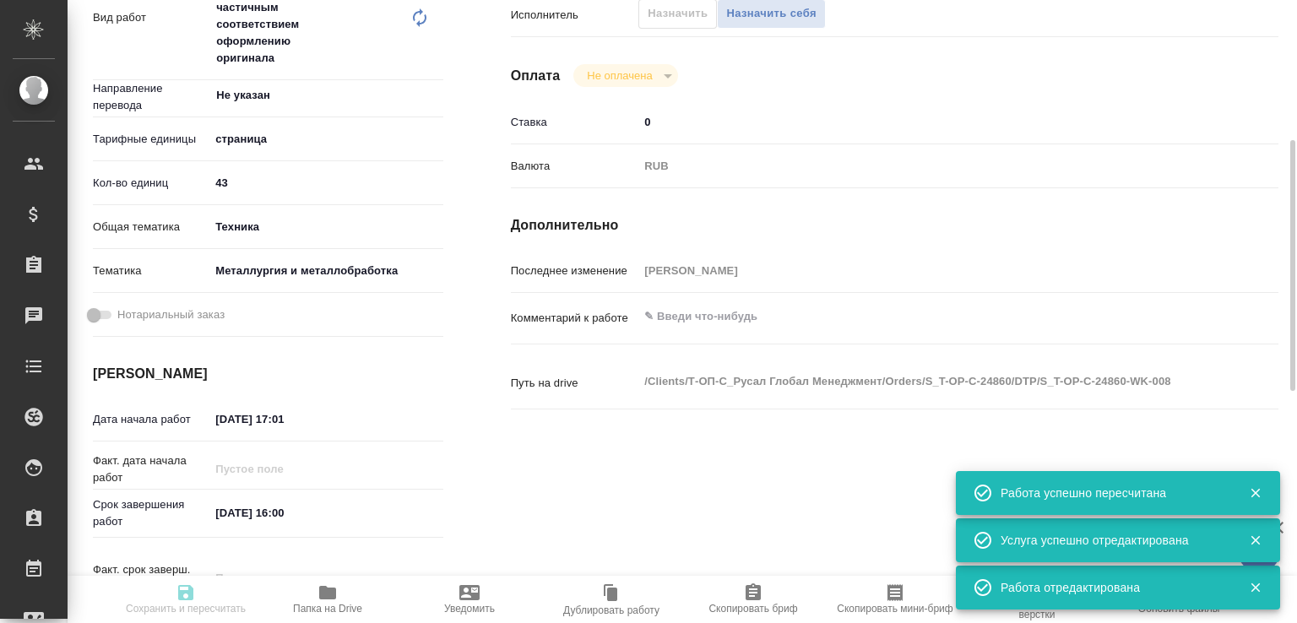
type input "/Clients/Т-ОП-С_Русал Глобал Менеджмент/Orders/S_T-OP-C-24860"
click at [713, 331] on textarea at bounding box center [926, 316] width 576 height 29
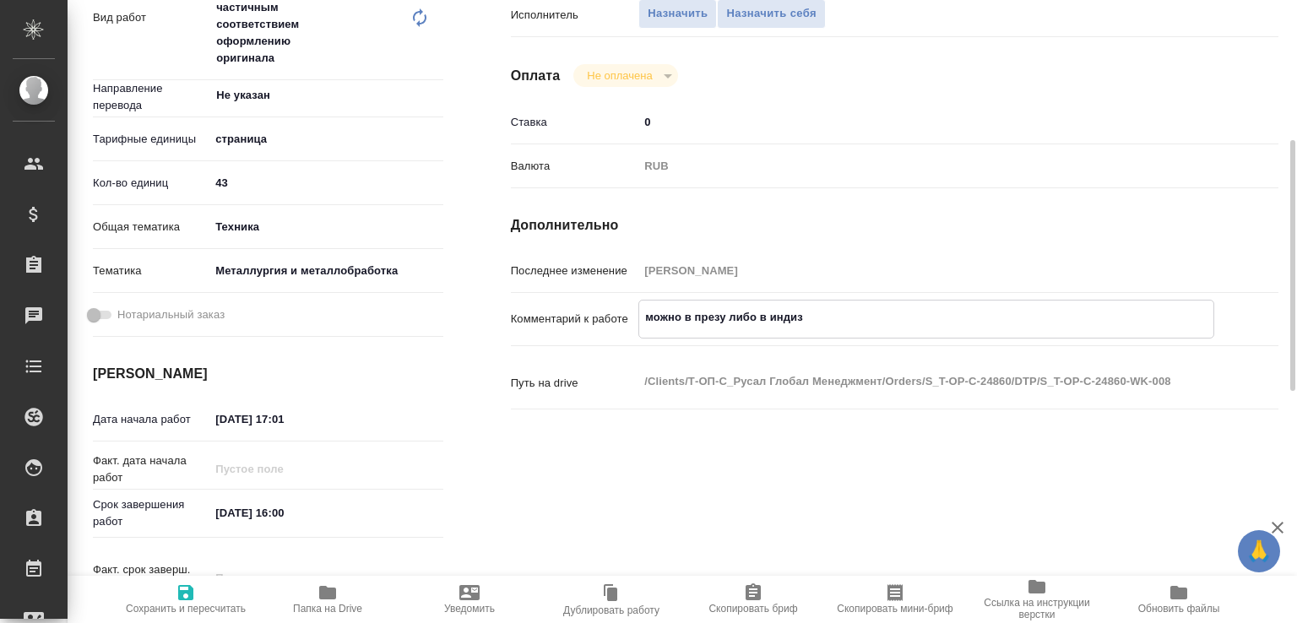
type textarea "можно в презу либо в индиз"
click at [206, 592] on span "Сохранить и пересчитать" at bounding box center [186, 599] width 122 height 32
type input "recruiting"
type input "Не указан"
type input "5a8b1489cc6b4906c91bfdb2"
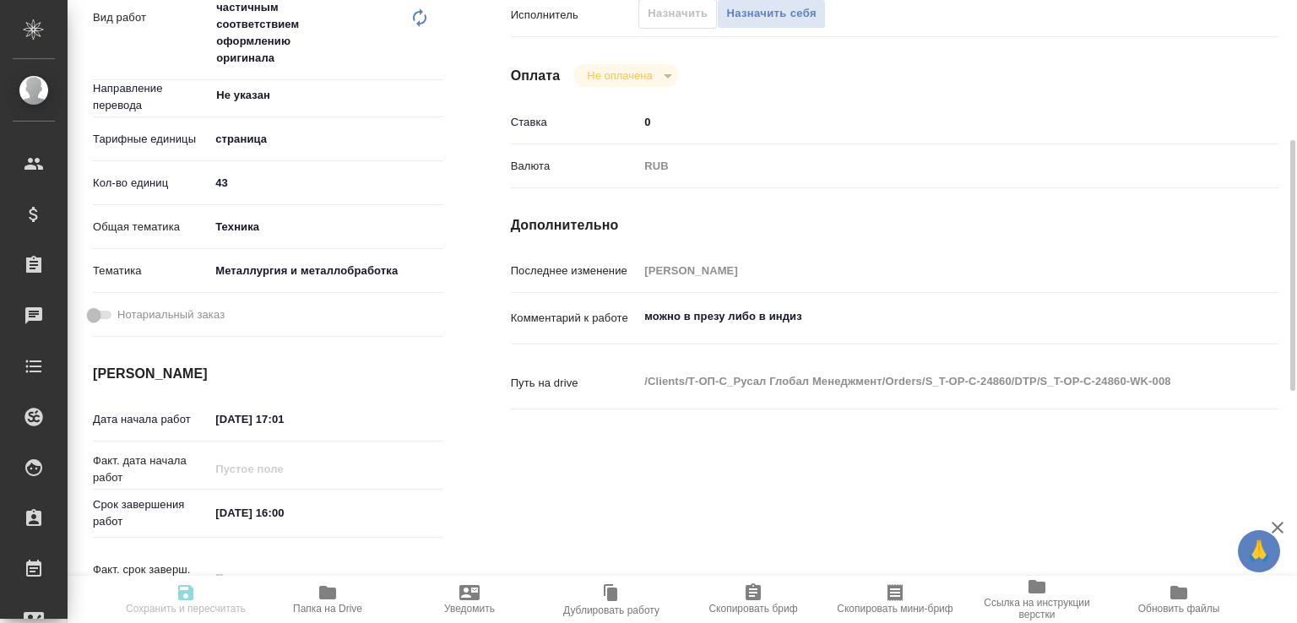
type input "43"
type input "tech"
type input "60014e23f7d9dc5f480a3cf8"
type input "20.08.2025 17:01"
type input "21.08.2025 16:00"
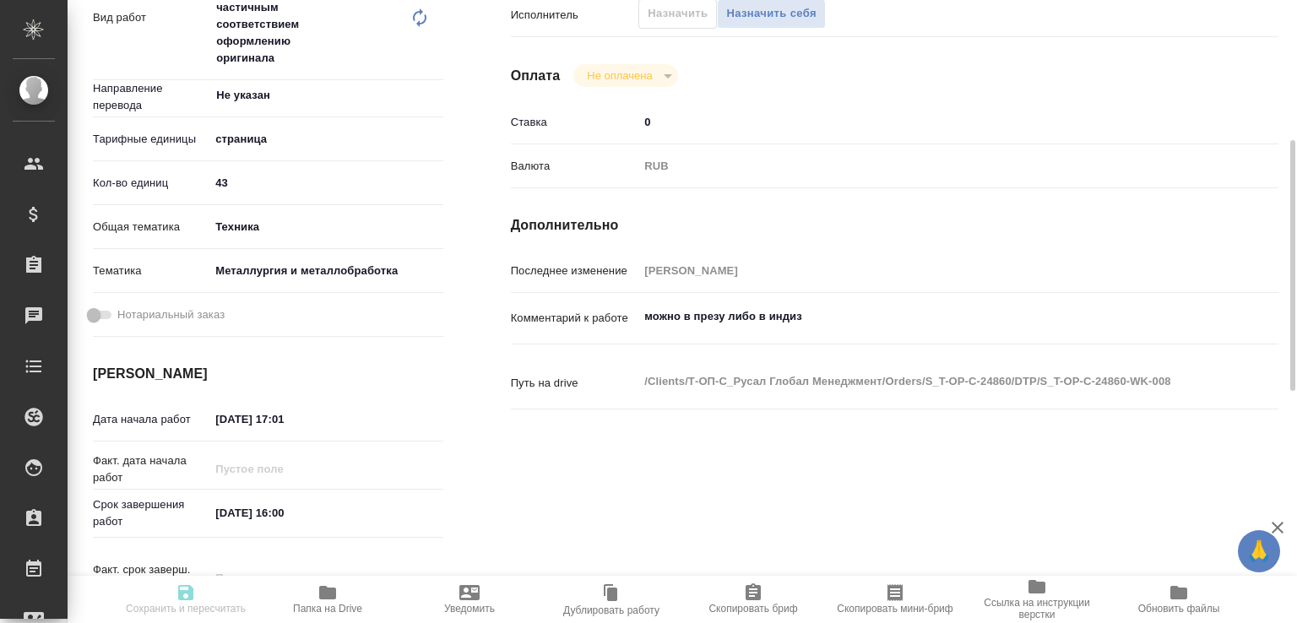
type input "22.08.2025 11:30"
type input "DTPspecialists"
type input "notPayed"
type input "0"
type input "RUB"
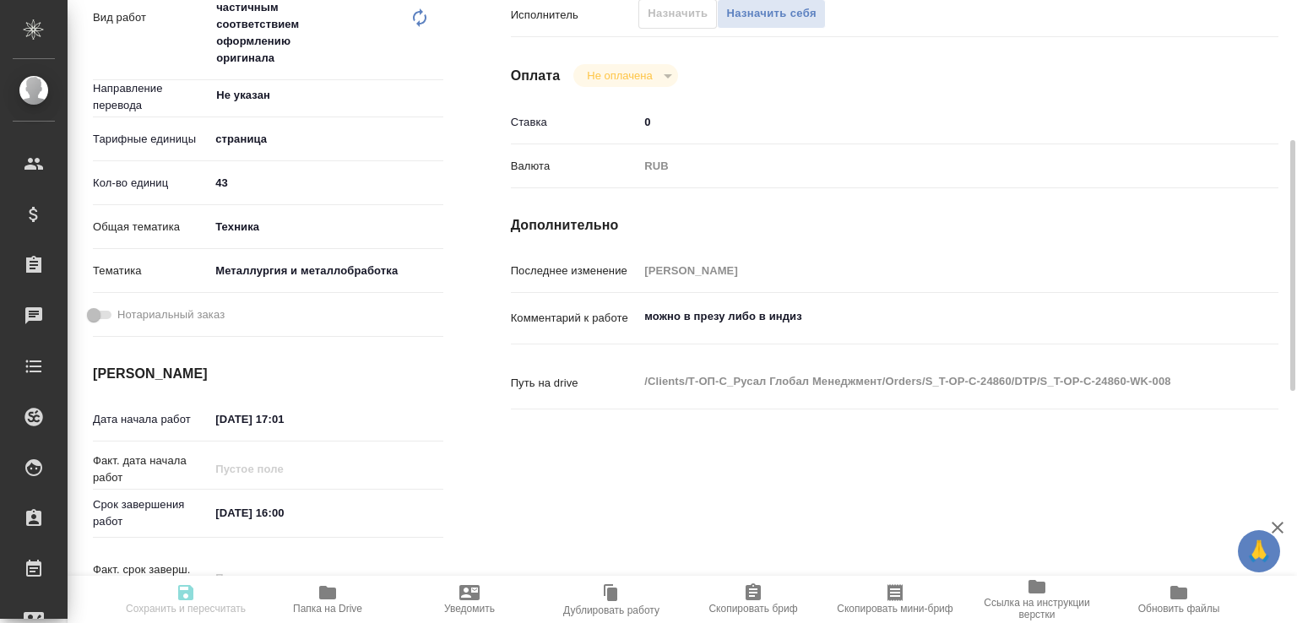
type input "Журавлева Александра"
type input "S_T-OP-C-24860"
type input "Т-ОП-С-46491"
type input "Верстка Word / Layout Word"
type input "Приемка разверстки, Приемка подверстки, Подверстка, Восстановление сложного мак…"
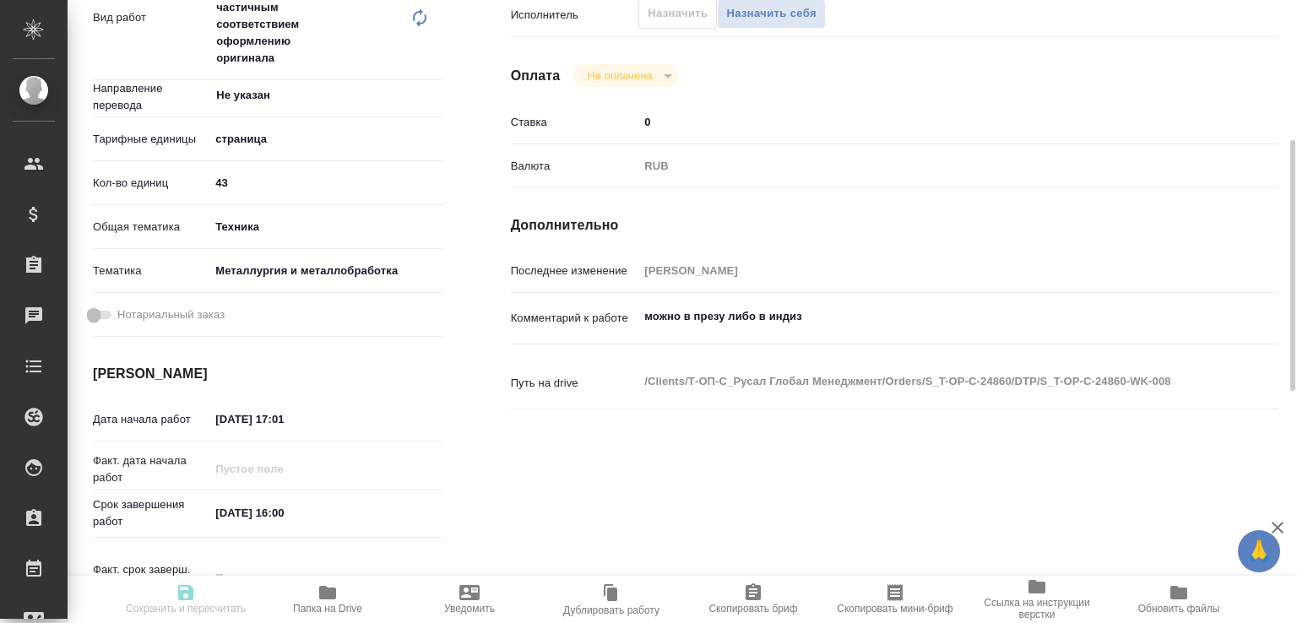
type input "[PERSON_NAME]"
type input "/Clients/Т-ОП-С_Русал Глобал Менеджмент/Orders/S_T-OP-C-24860"
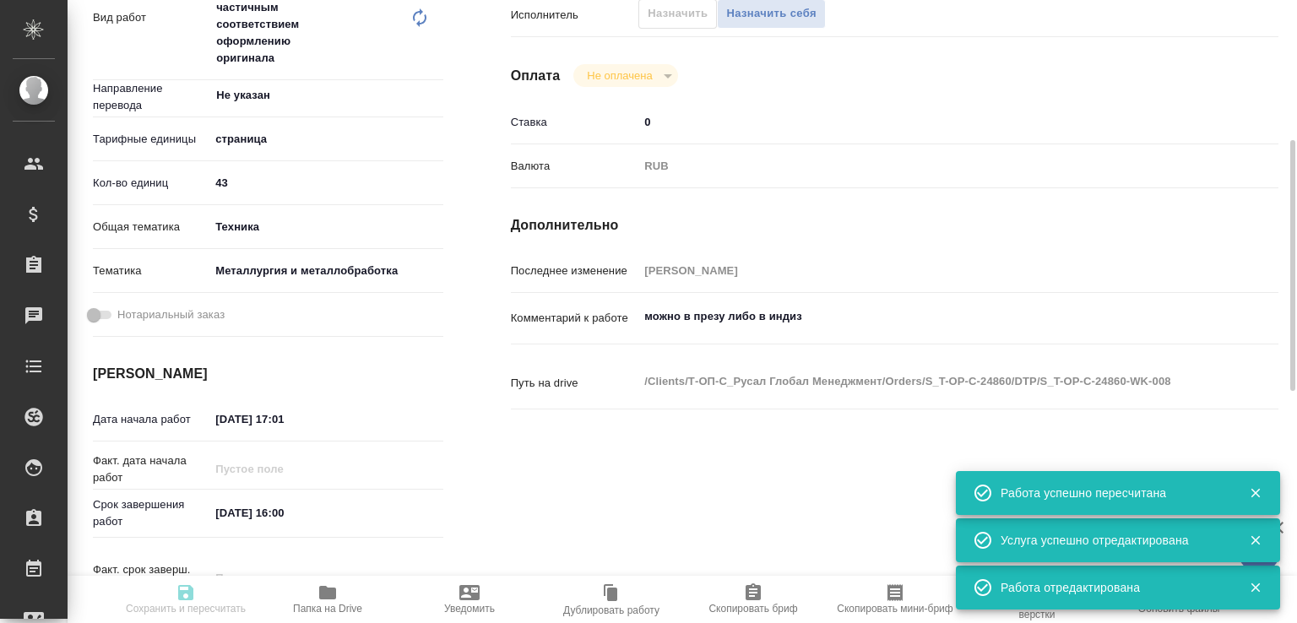
type input "recruiting"
type input "Не указан"
type input "5a8b1489cc6b4906c91bfdb2"
type input "43"
type input "tech"
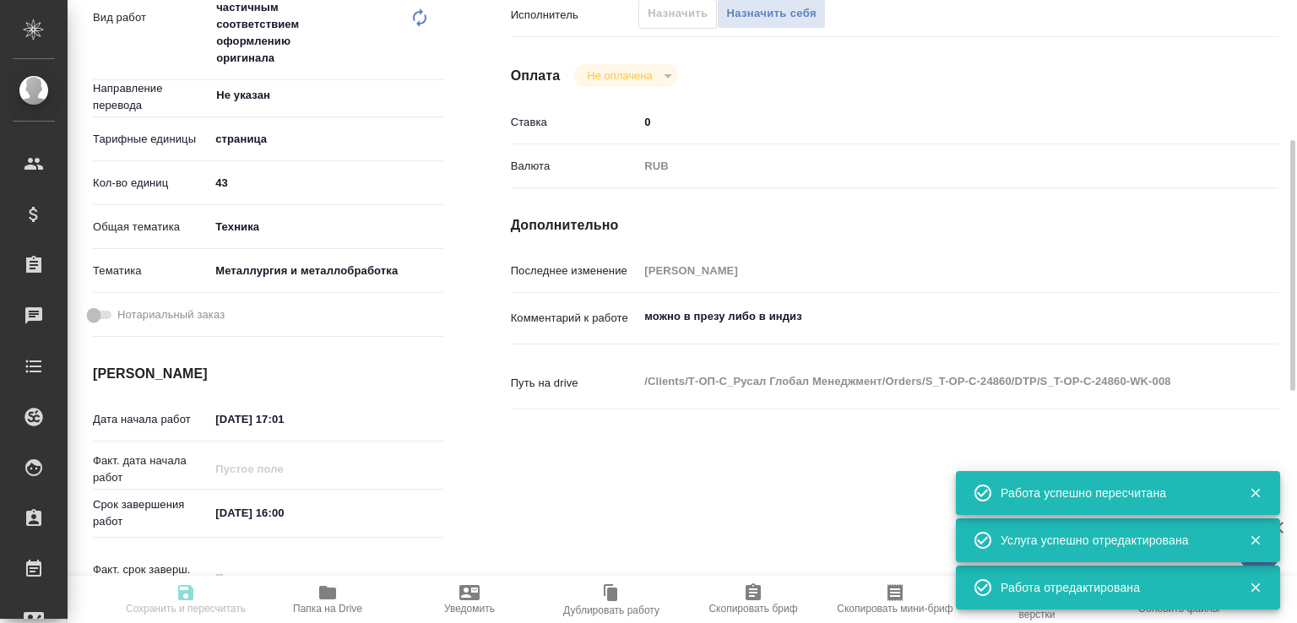
type input "60014e23f7d9dc5f480a3cf8"
type input "20.08.2025 17:01"
type input "21.08.2025 16:00"
type input "22.08.2025 11:30"
type input "DTPspecialists"
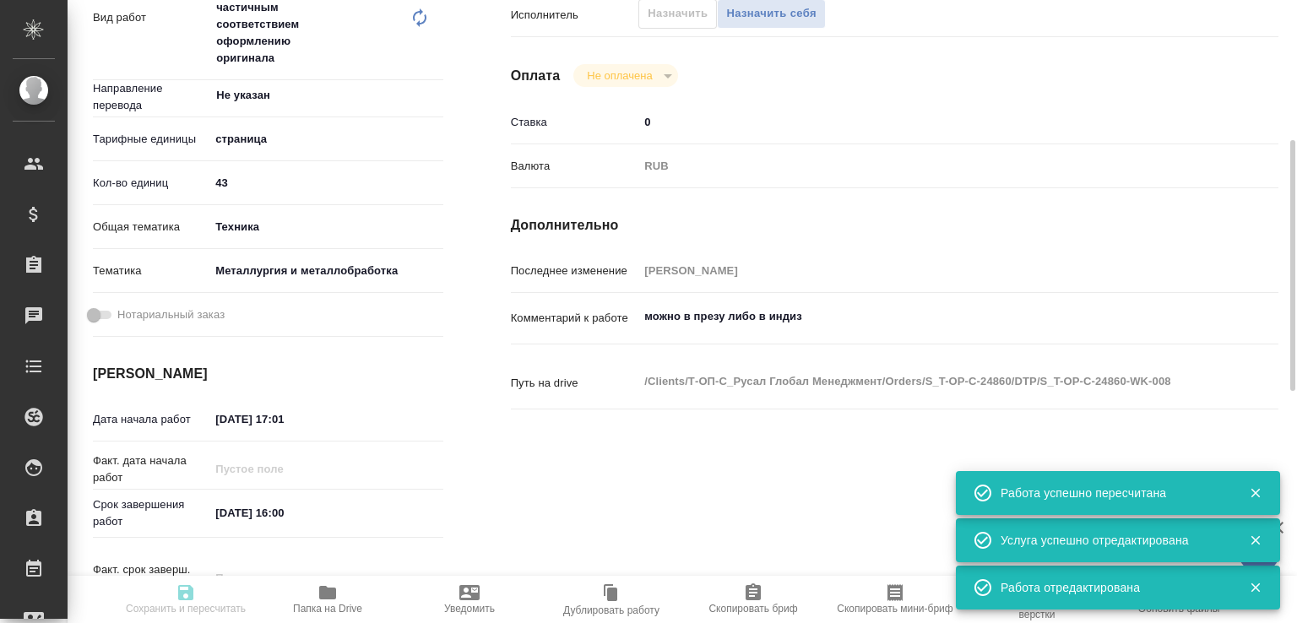
type input "notPayed"
type input "0"
type input "RUB"
type input "[PERSON_NAME]"
type input "S_T-OP-C-24860"
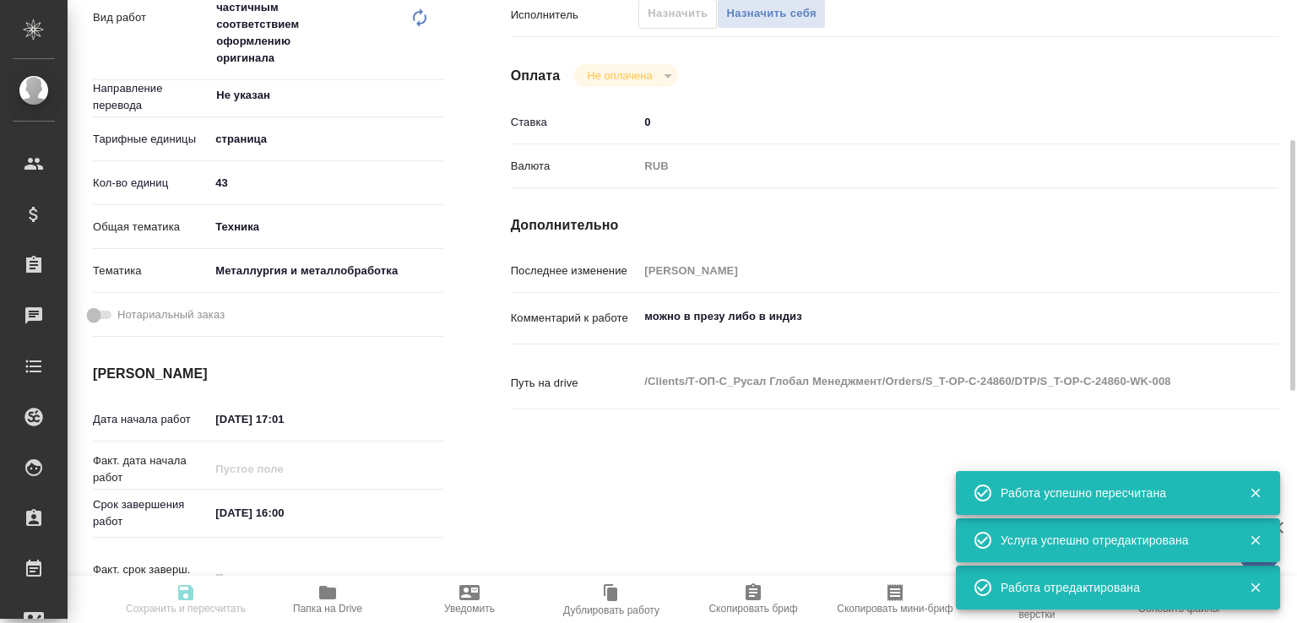
type input "Т-ОП-С-46491"
type input "Верстка Word / Layout Word"
type input "Приемка разверстки, Приемка подверстки, Подверстка, Восстановление сложного мак…"
type input "[PERSON_NAME]"
type input "Малофеева Екатерина"
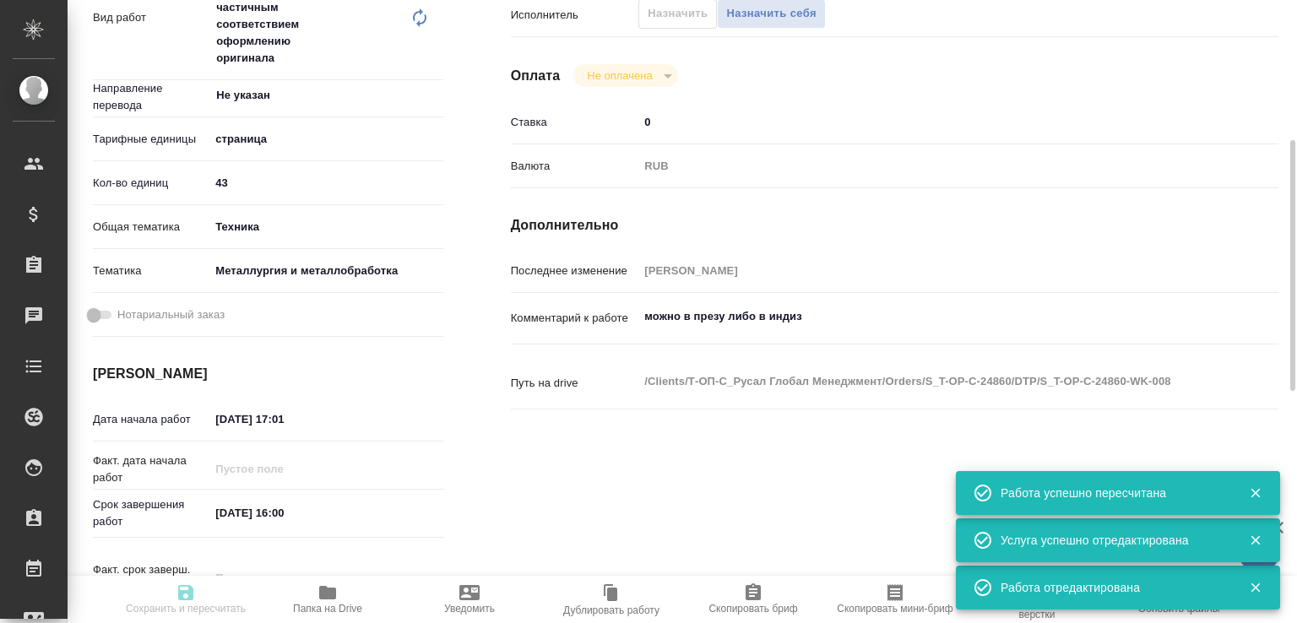
type input "/Clients/Т-ОП-С_Русал Глобал Менеджмент/Orders/S_T-OP-C-24860"
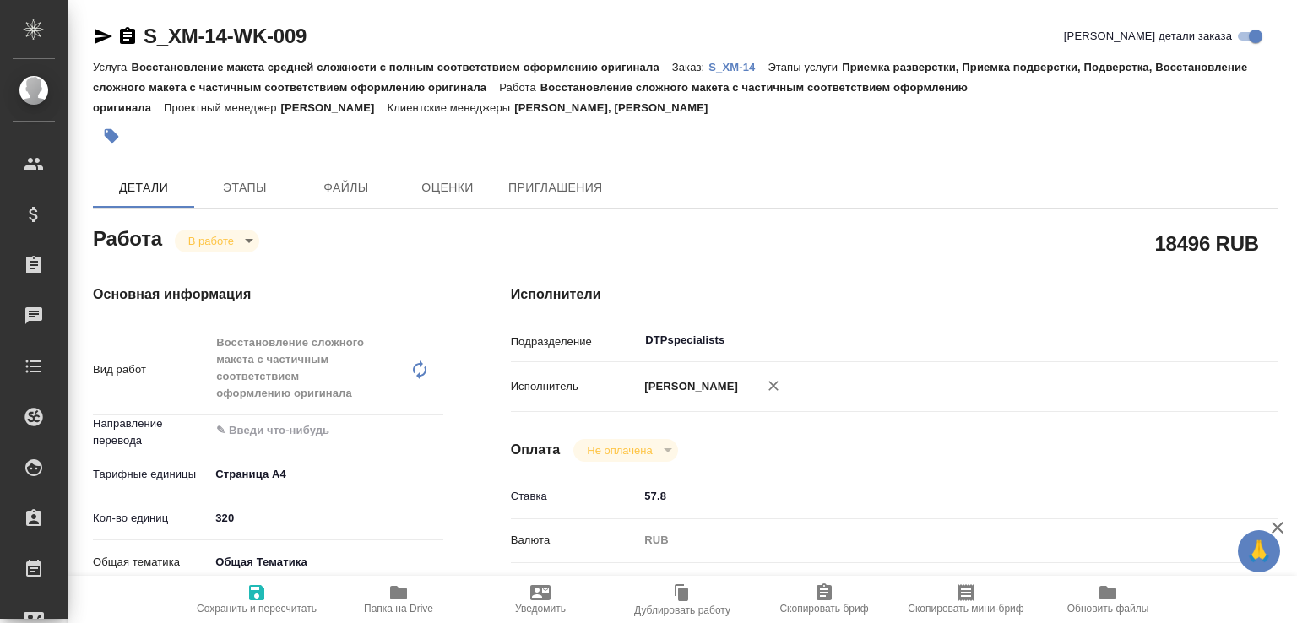
click at [348, 602] on span "Папка на Drive" at bounding box center [399, 599] width 122 height 32
click at [742, 57] on div "Услуга Восстановление макета средней сложности с полным соответствием оформлени…" at bounding box center [686, 87] width 1186 height 61
click at [738, 62] on p "S_XM-14" at bounding box center [738, 67] width 59 height 13
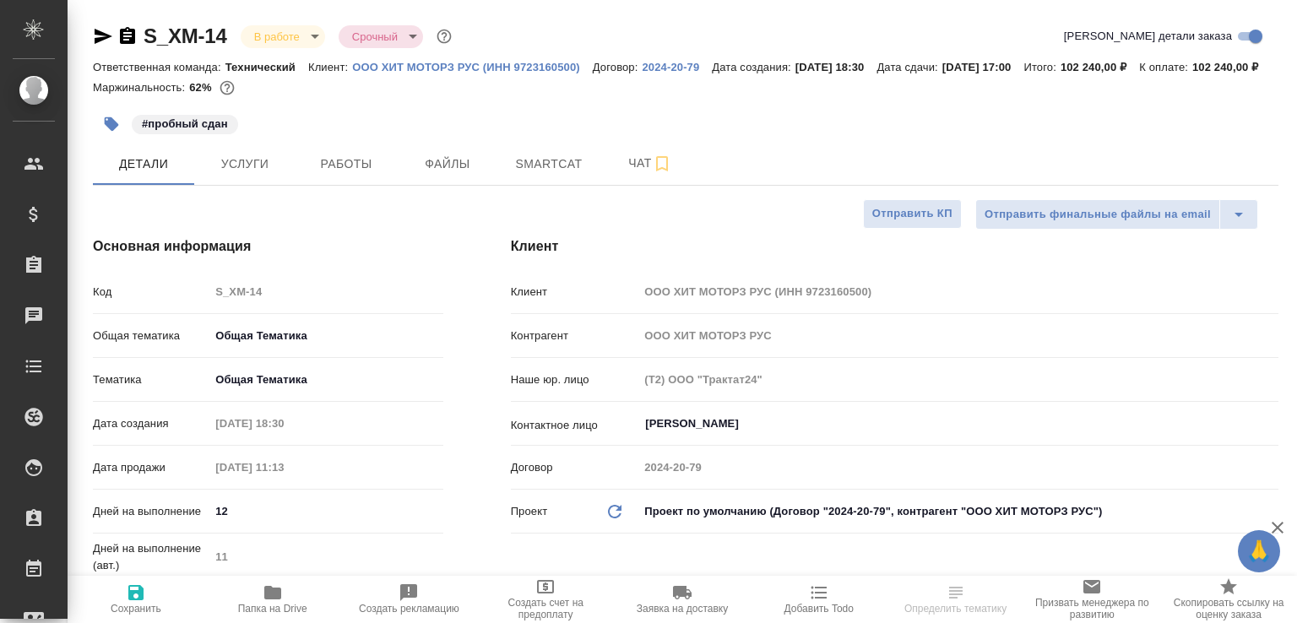
select select "RU"
click at [644, 174] on span "Чат" at bounding box center [650, 163] width 81 height 21
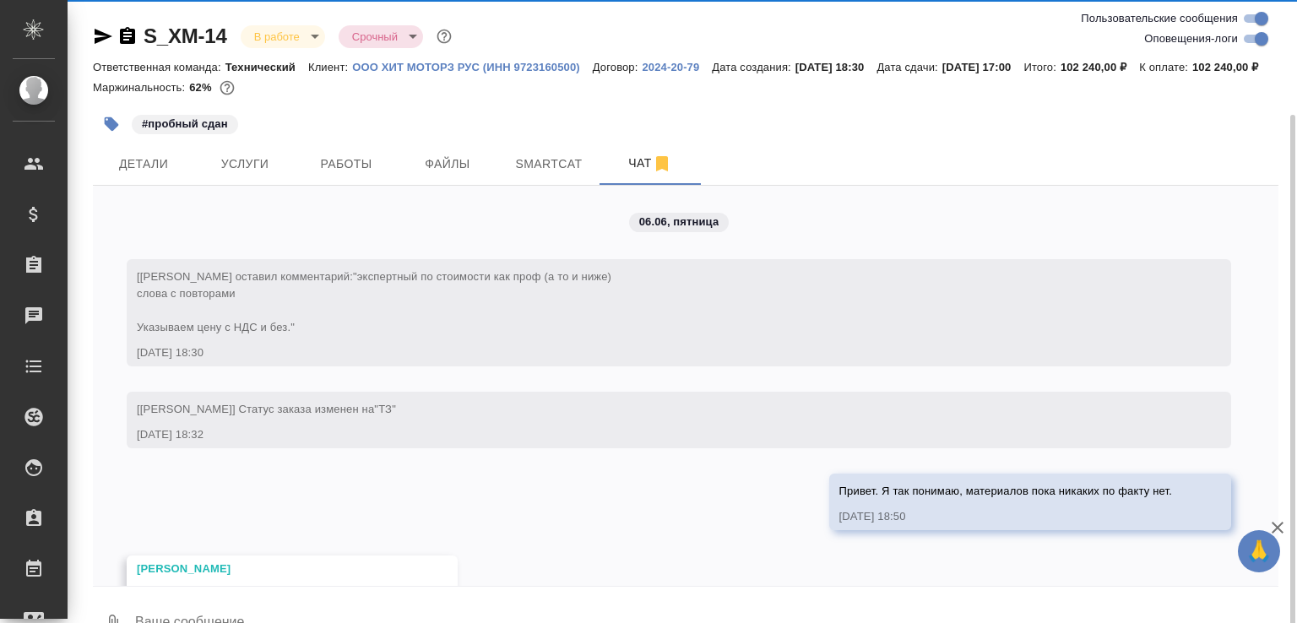
scroll to position [60, 0]
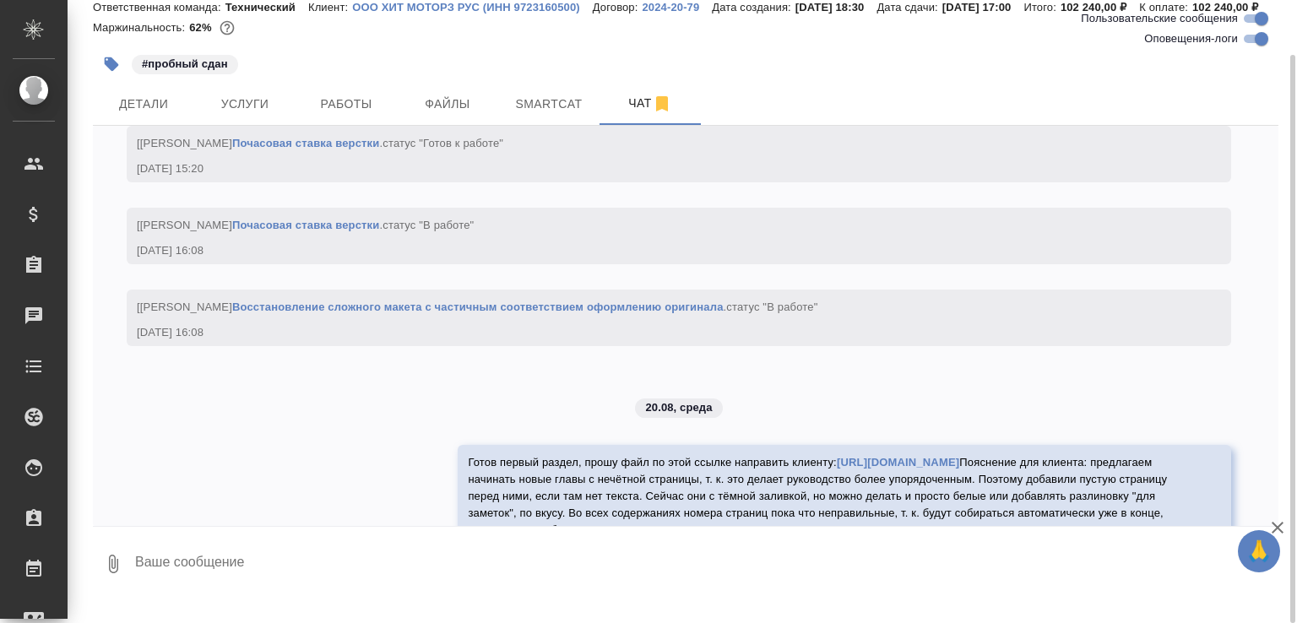
click at [547, 585] on textarea at bounding box center [705, 563] width 1145 height 57
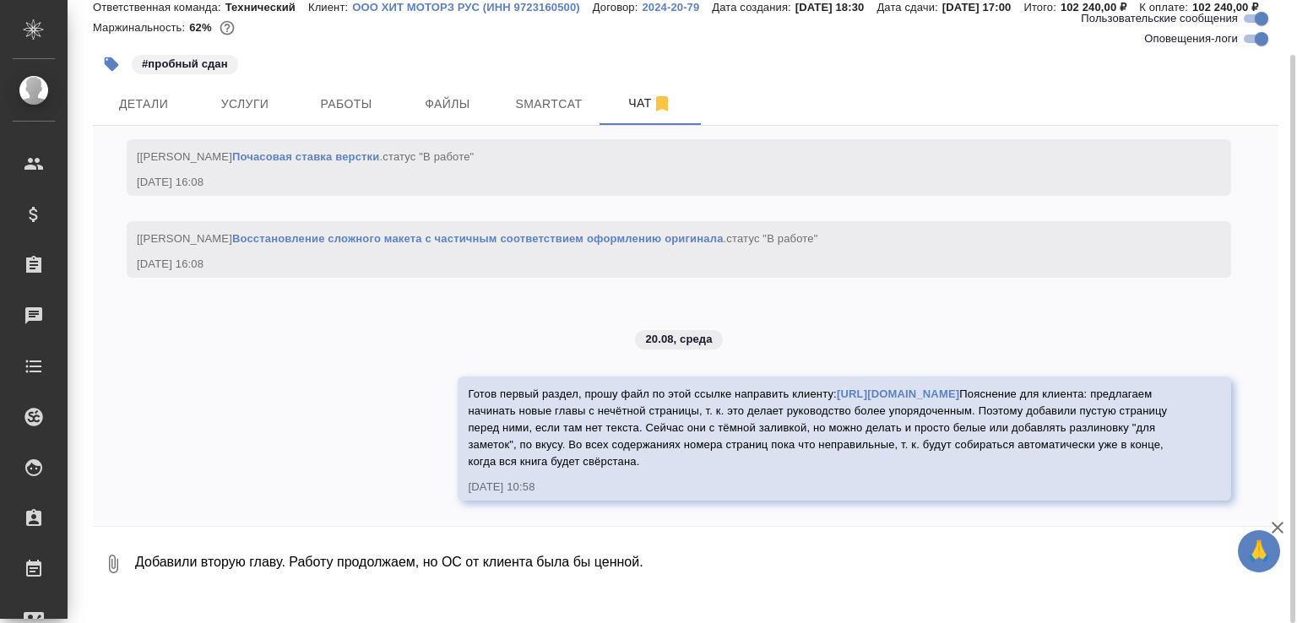
paste textarea "[URL][DOMAIN_NAME]"
type textarea "Добавили вторую главу. Работу продолжаем, но ОС от клиента была бы ценной. [URL…"
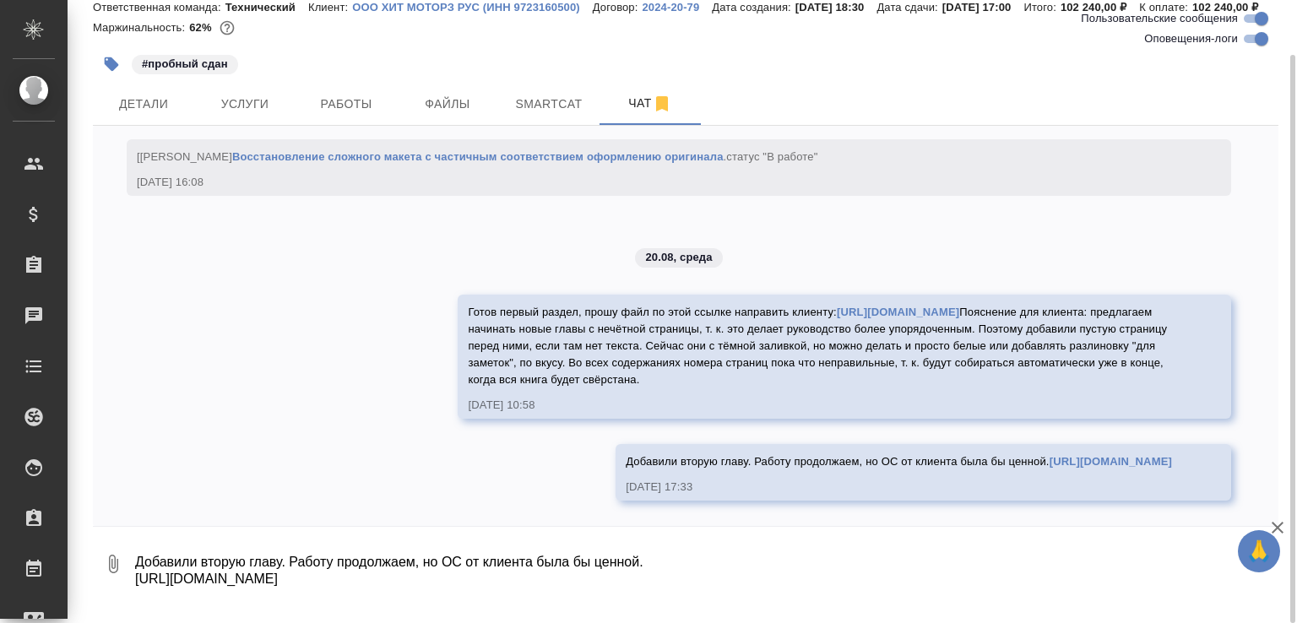
scroll to position [20505, 0]
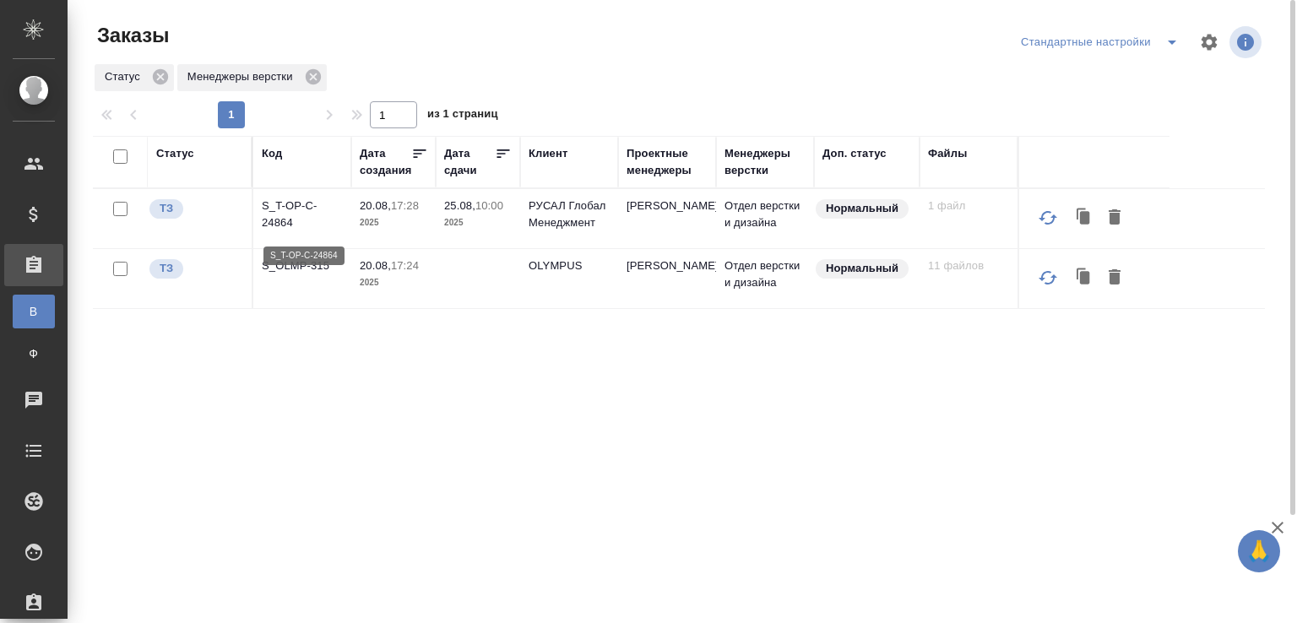
click at [271, 230] on p "S_T-OP-C-24864" at bounding box center [302, 215] width 81 height 34
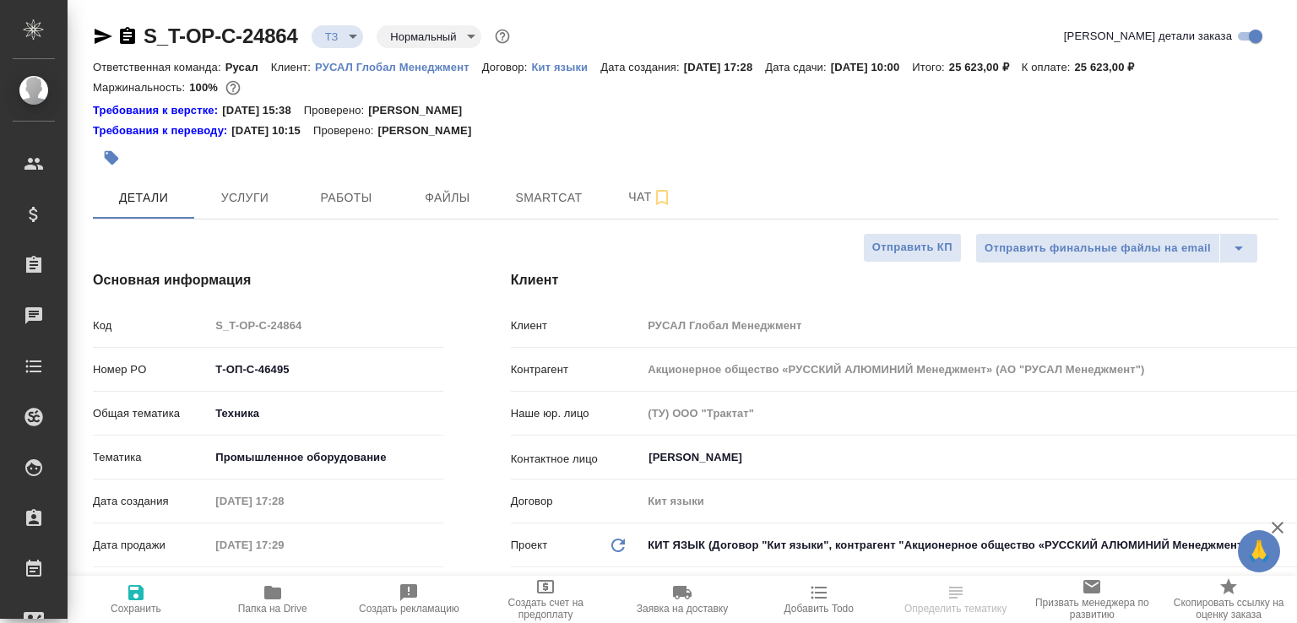
select select "RU"
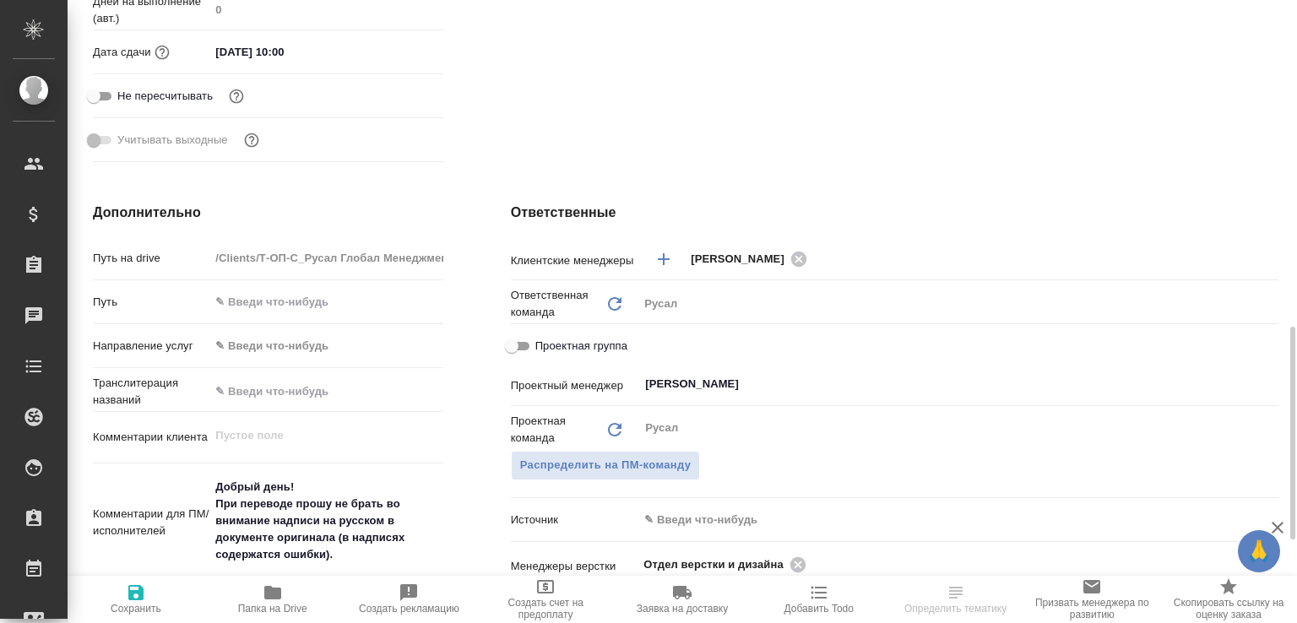
scroll to position [709, 0]
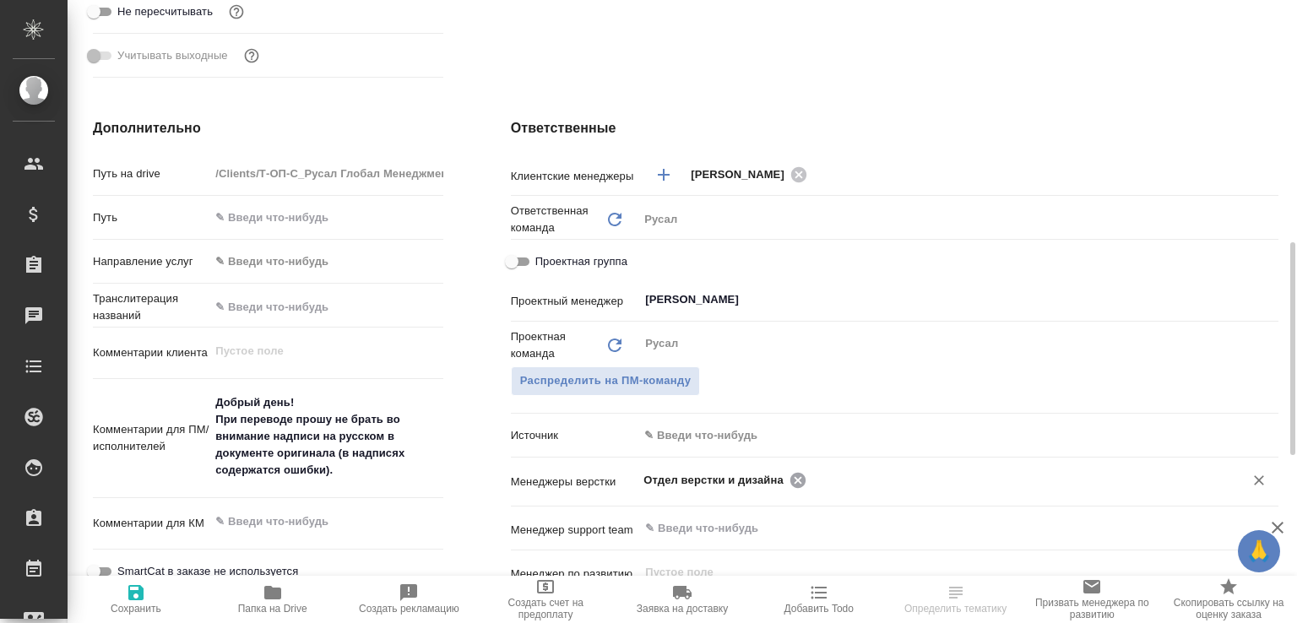
click at [794, 482] on icon at bounding box center [798, 480] width 19 height 19
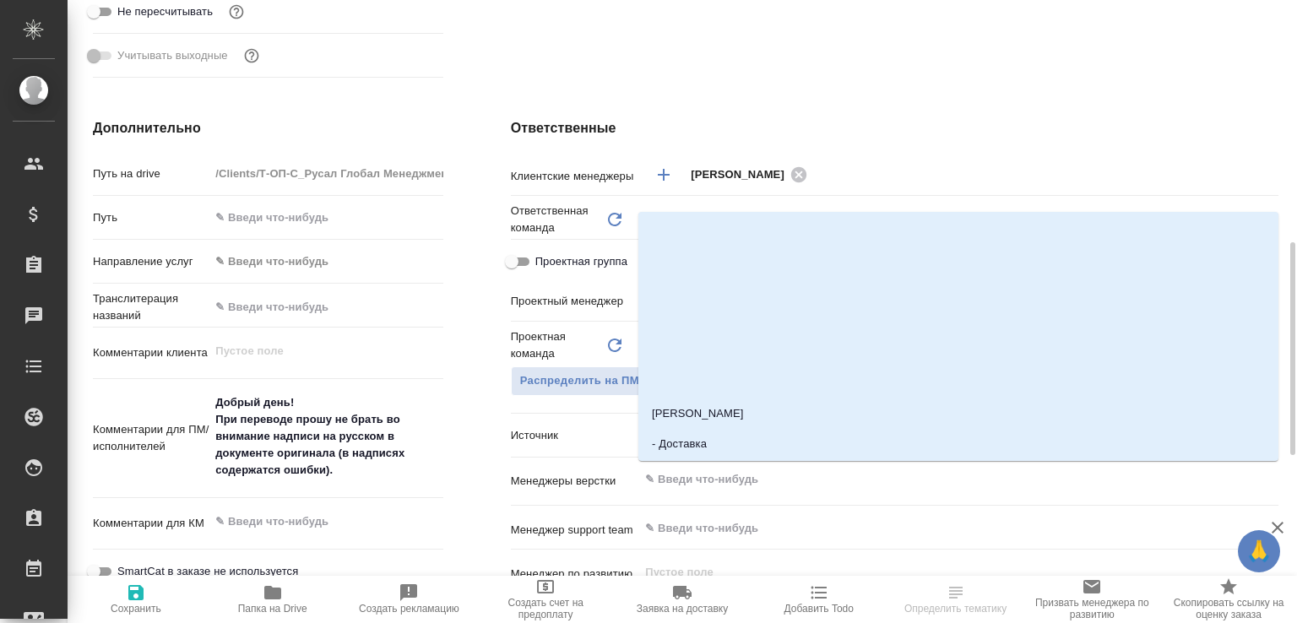
click at [794, 482] on input "text" at bounding box center [930, 480] width 573 height 20
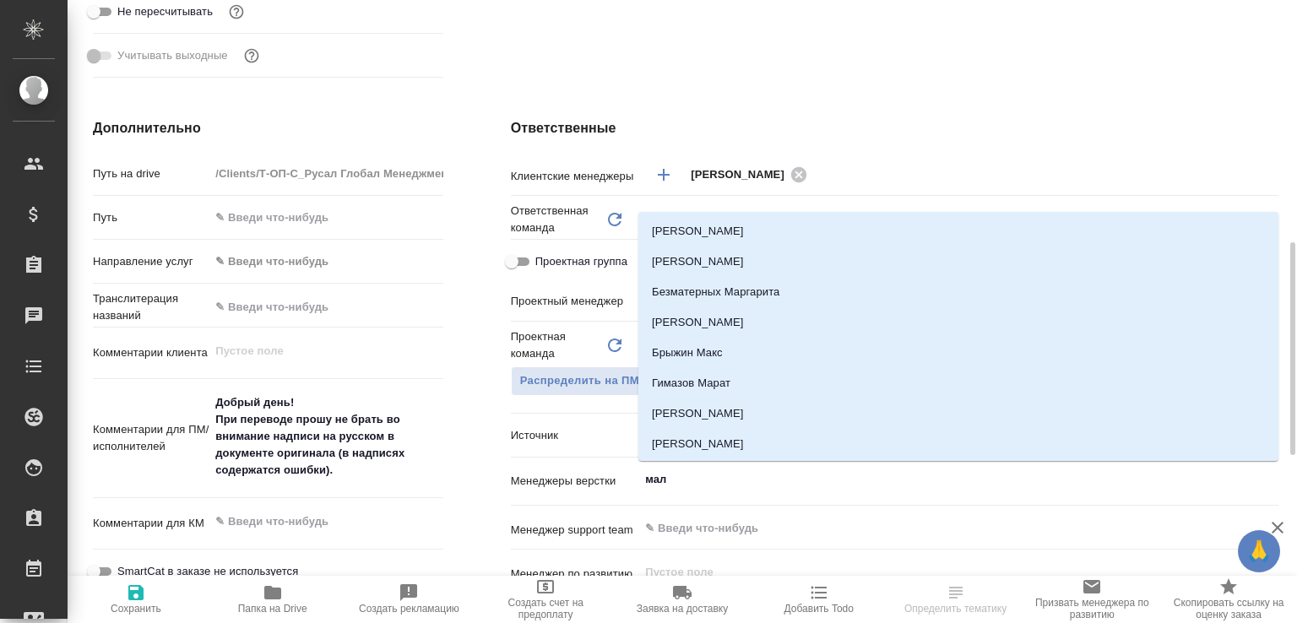
type input "мало"
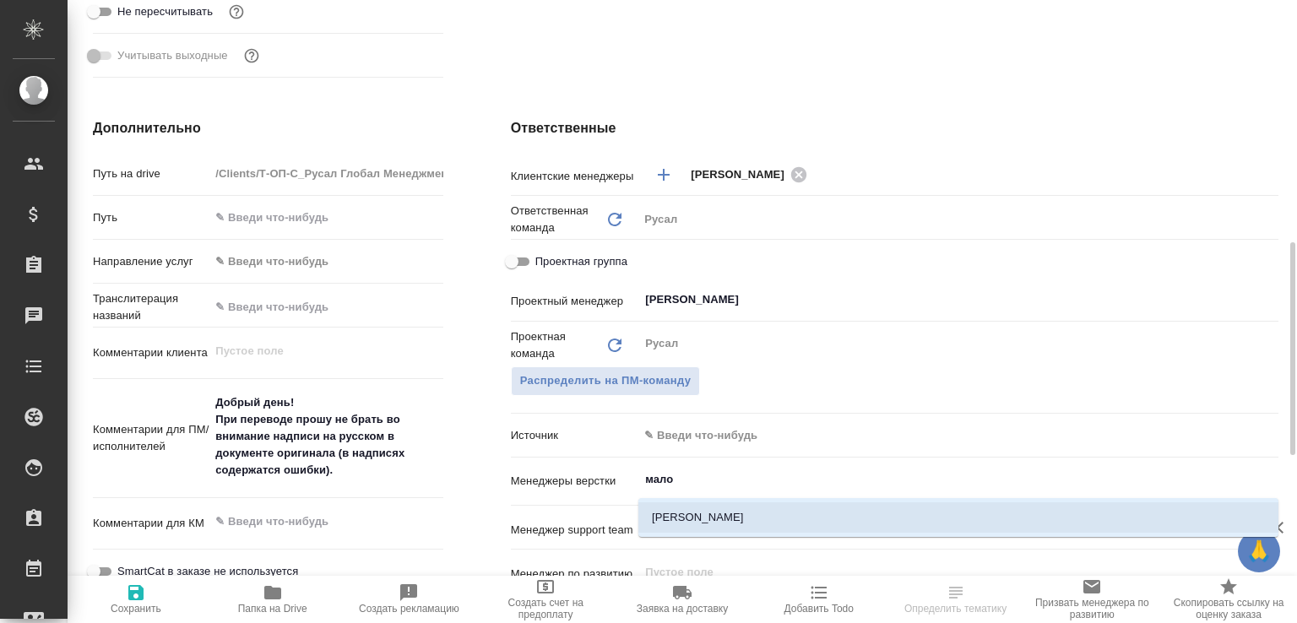
click at [713, 508] on li "[PERSON_NAME]" at bounding box center [958, 517] width 640 height 30
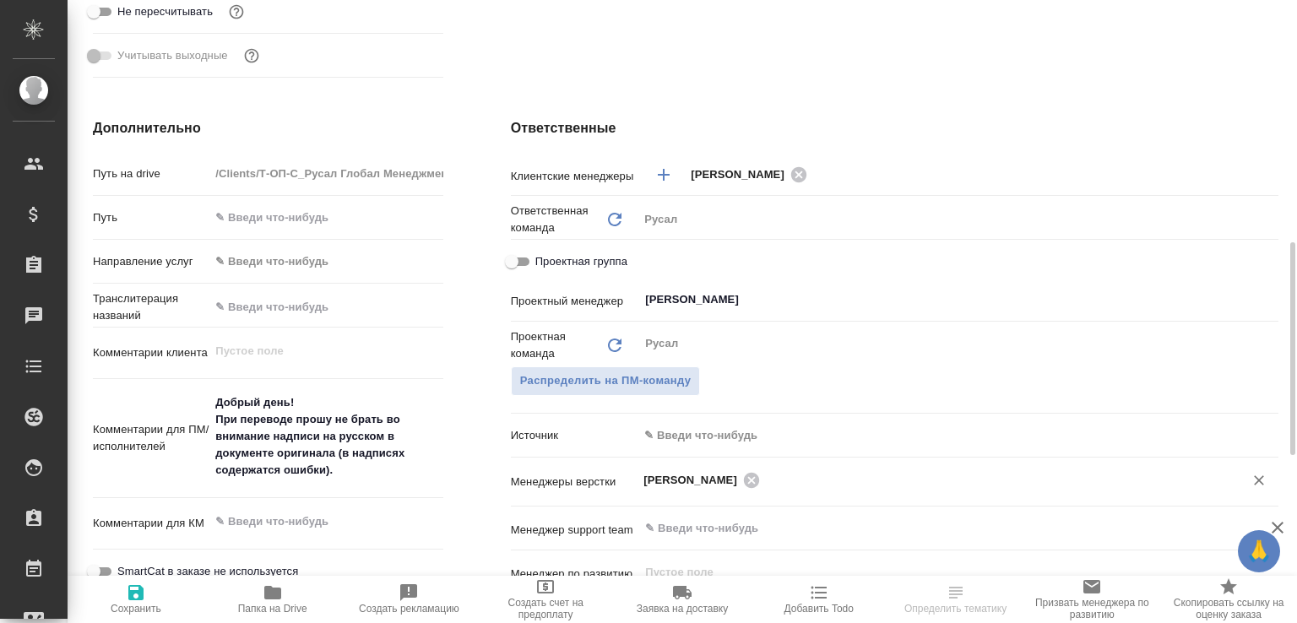
click at [135, 593] on icon "button" at bounding box center [136, 593] width 20 height 20
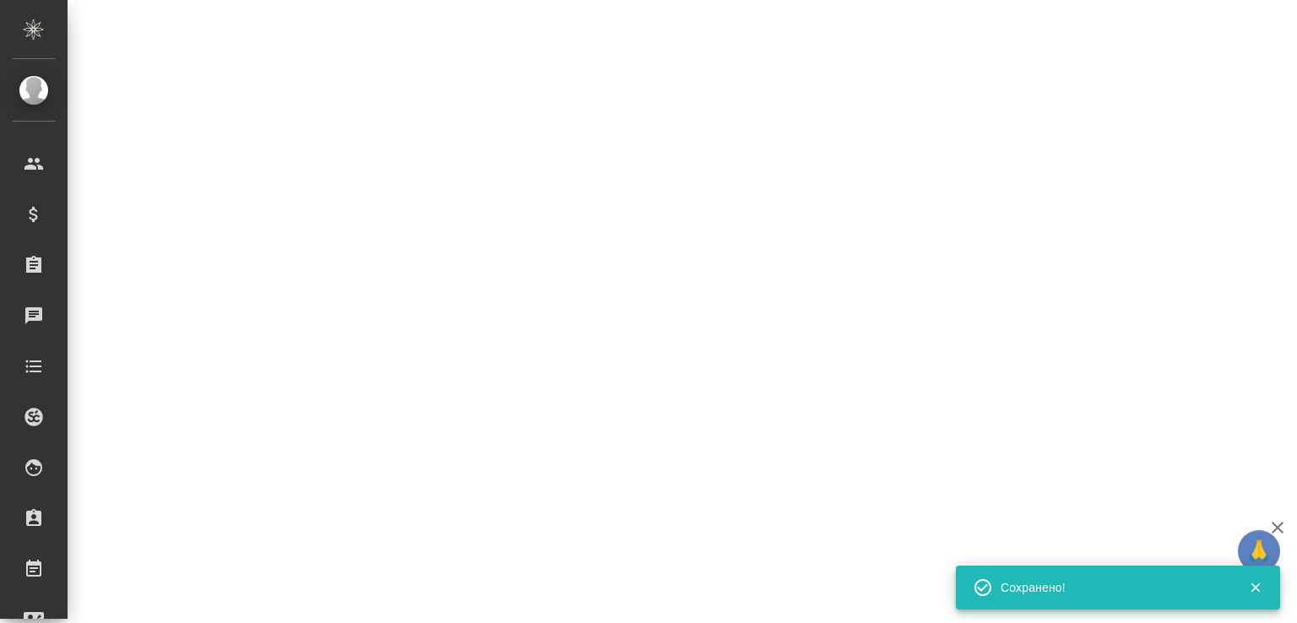
select select "RU"
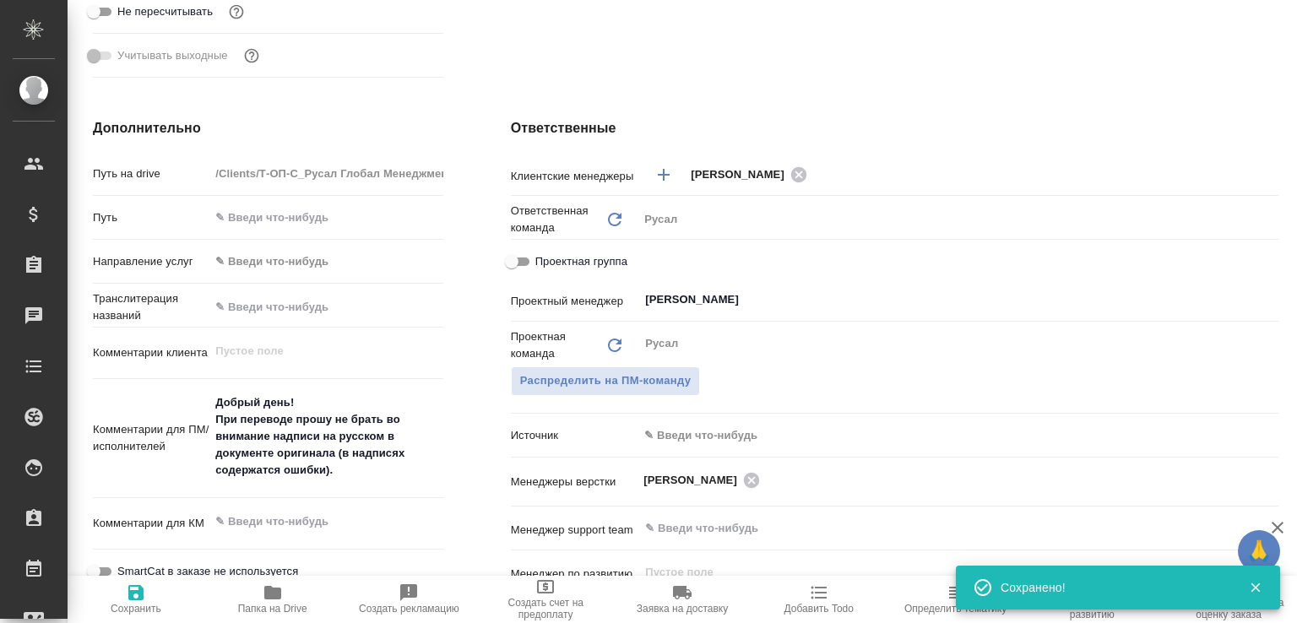
type textarea "x"
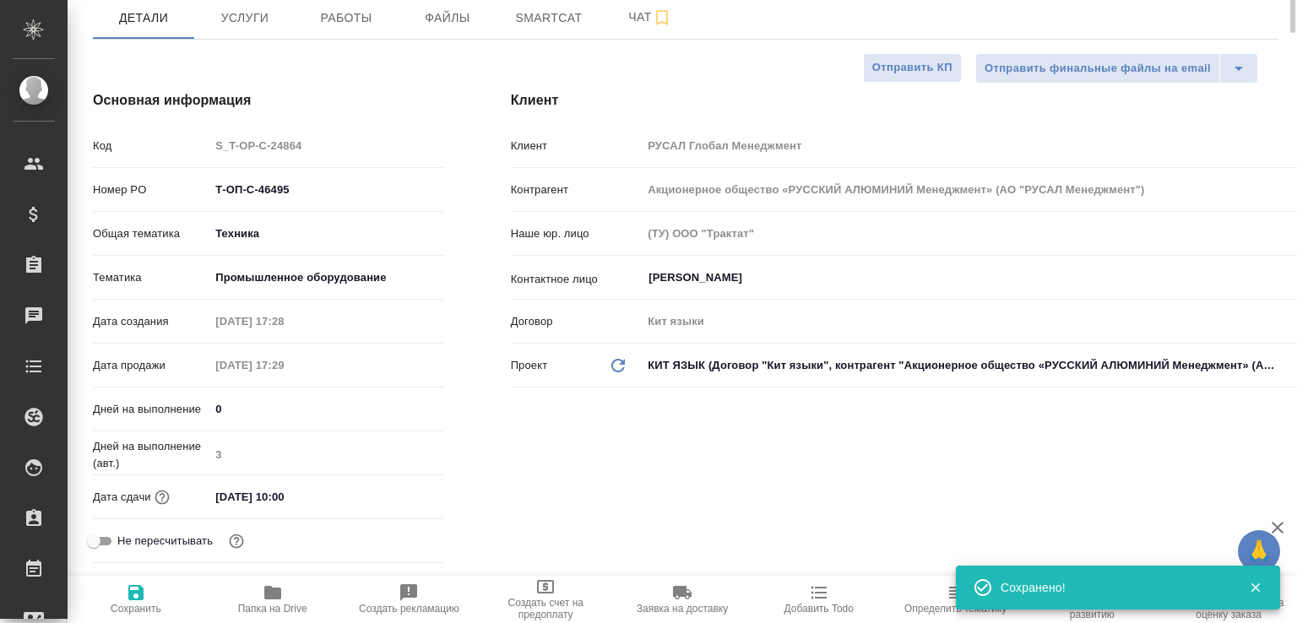
scroll to position [0, 0]
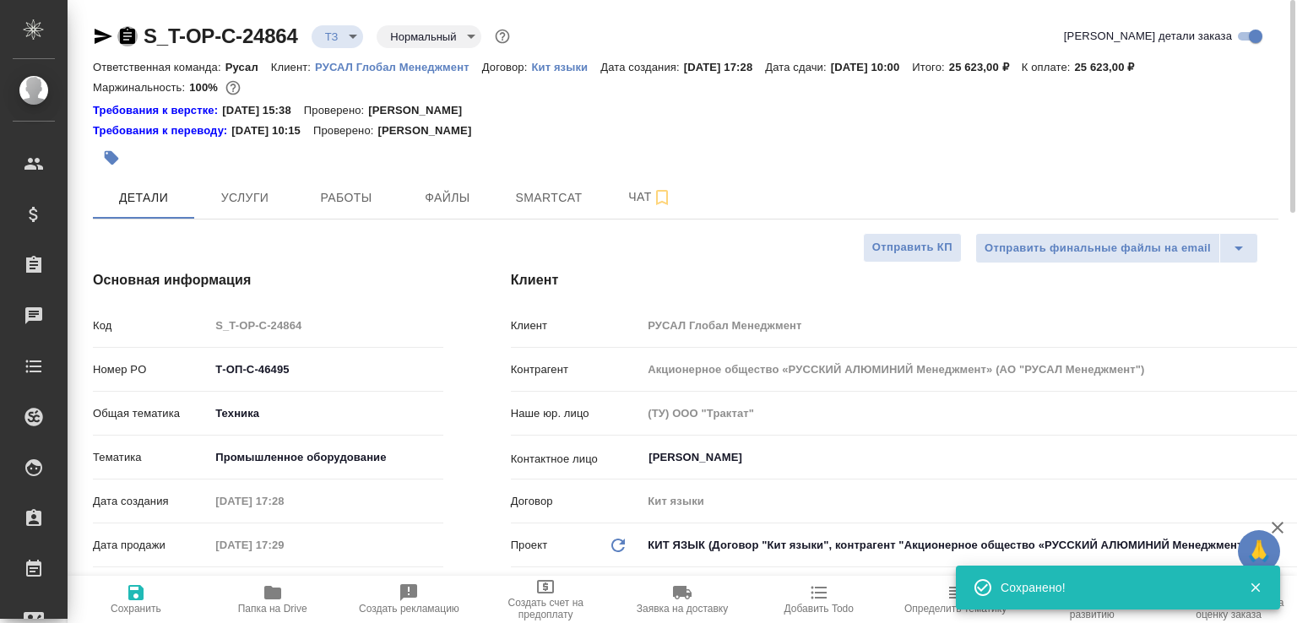
click at [126, 34] on icon "button" at bounding box center [127, 35] width 15 height 17
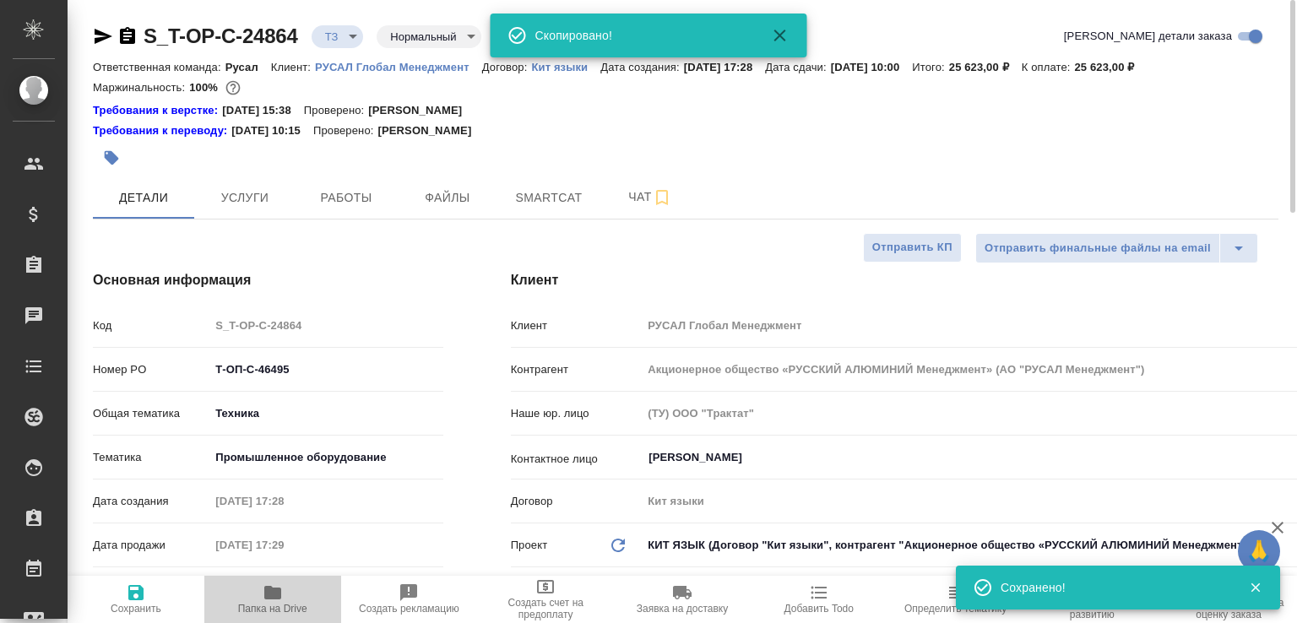
click at [285, 586] on span "Папка на Drive" at bounding box center [273, 599] width 117 height 32
type textarea "x"
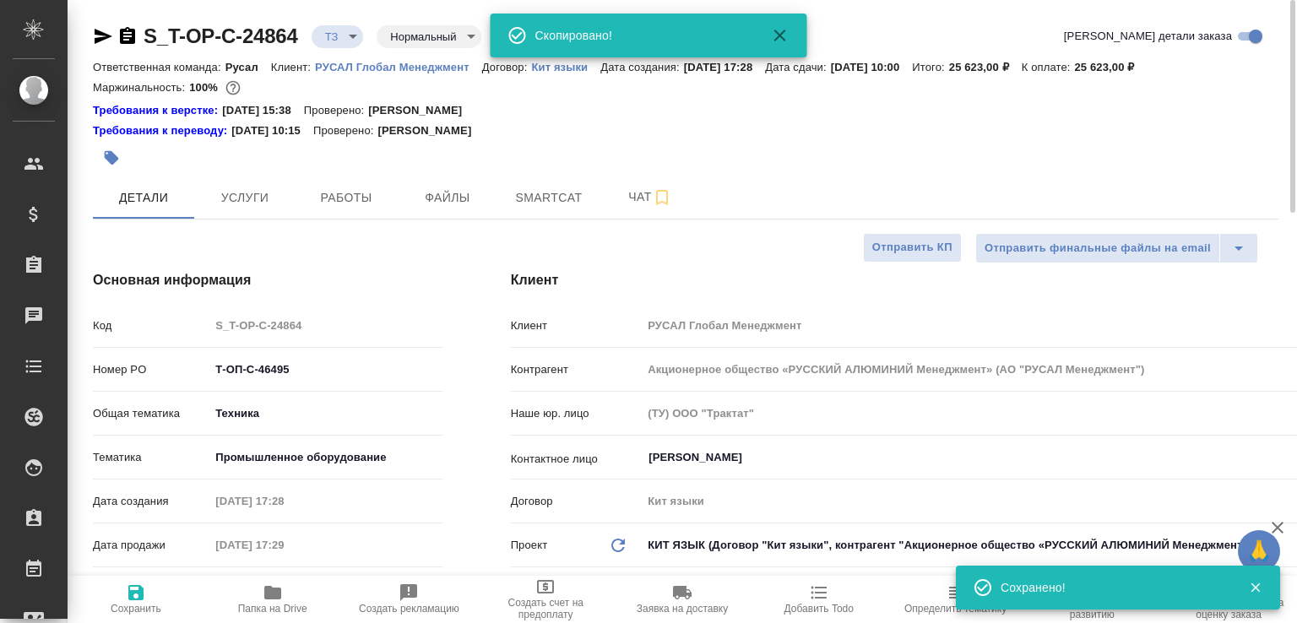
type textarea "x"
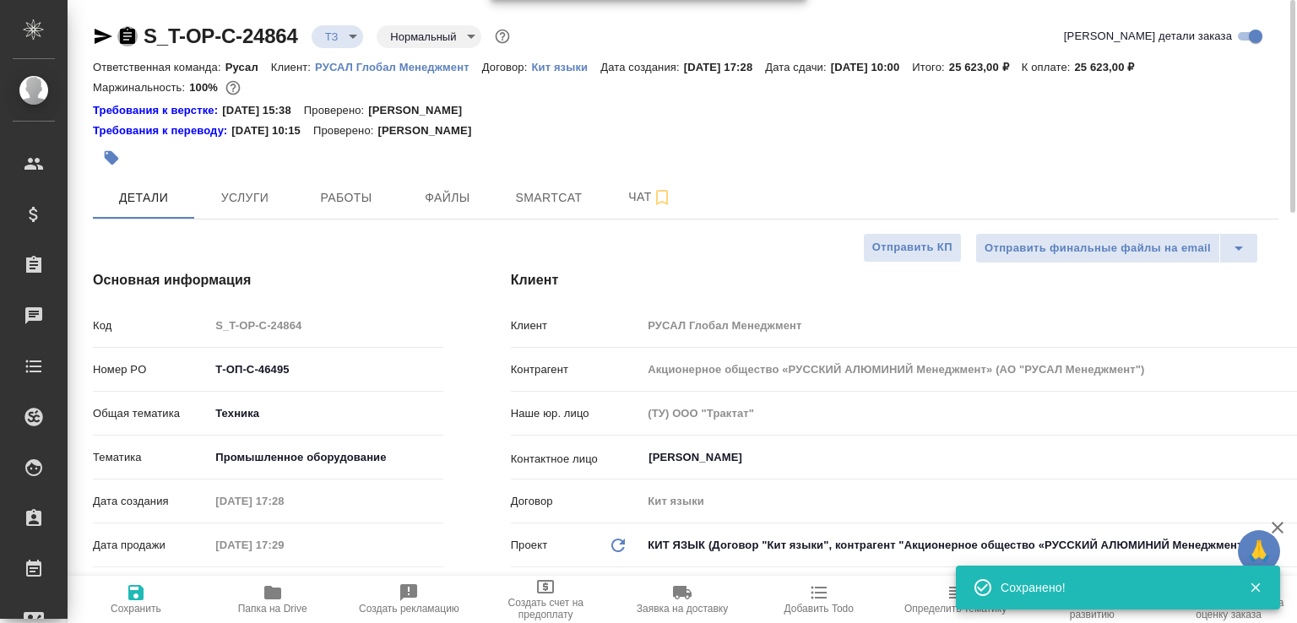
click at [129, 36] on icon "button" at bounding box center [127, 35] width 15 height 17
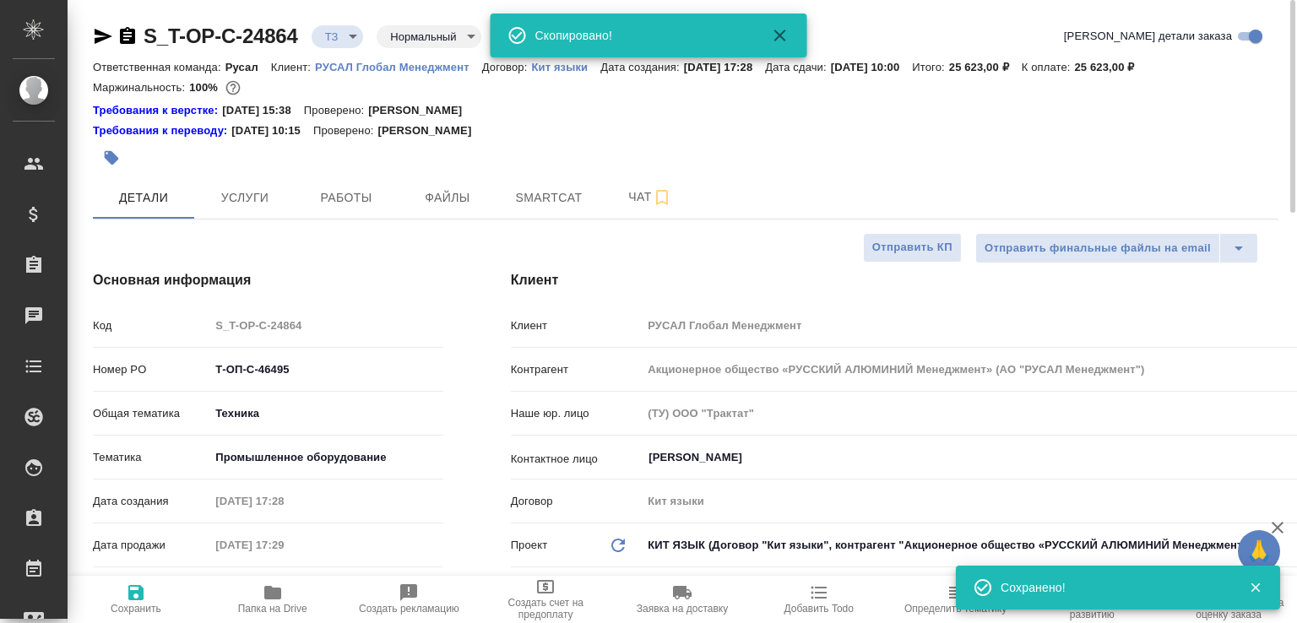
click at [367, 34] on body "🙏 .cls-1 fill:#fff; AWATERA Малофеева Екатерина e.malofeeva Клиенты Спецификаци…" at bounding box center [648, 311] width 1297 height 623
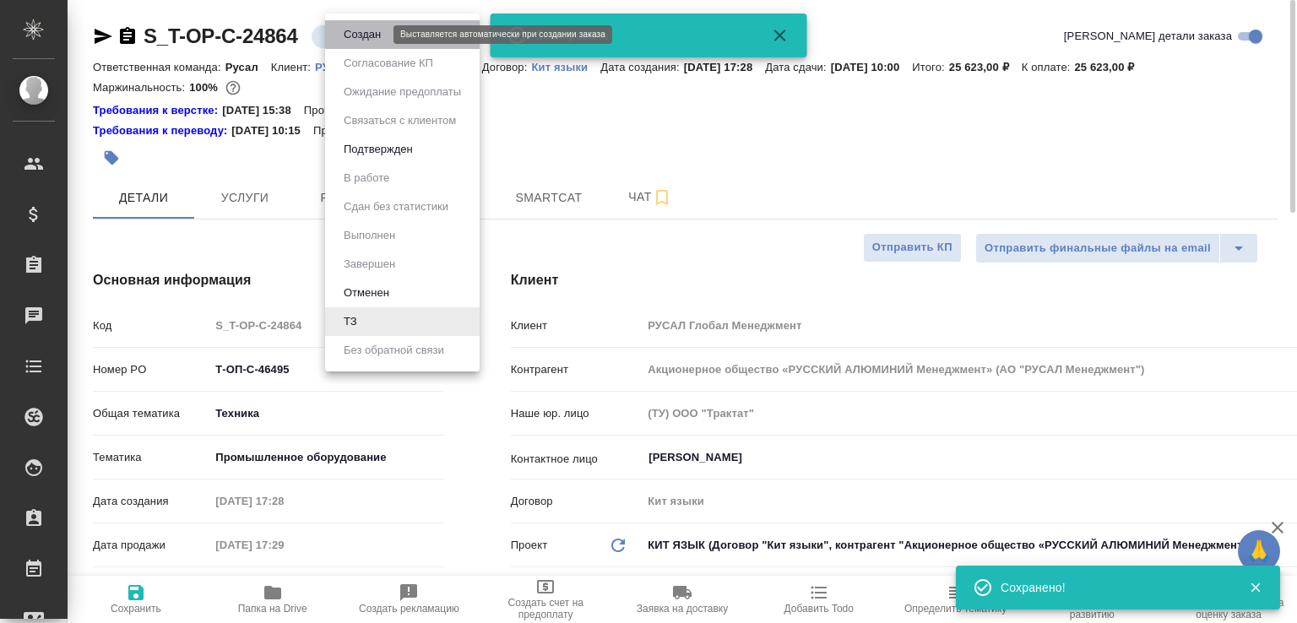
click at [367, 34] on button "Создан" at bounding box center [362, 34] width 47 height 19
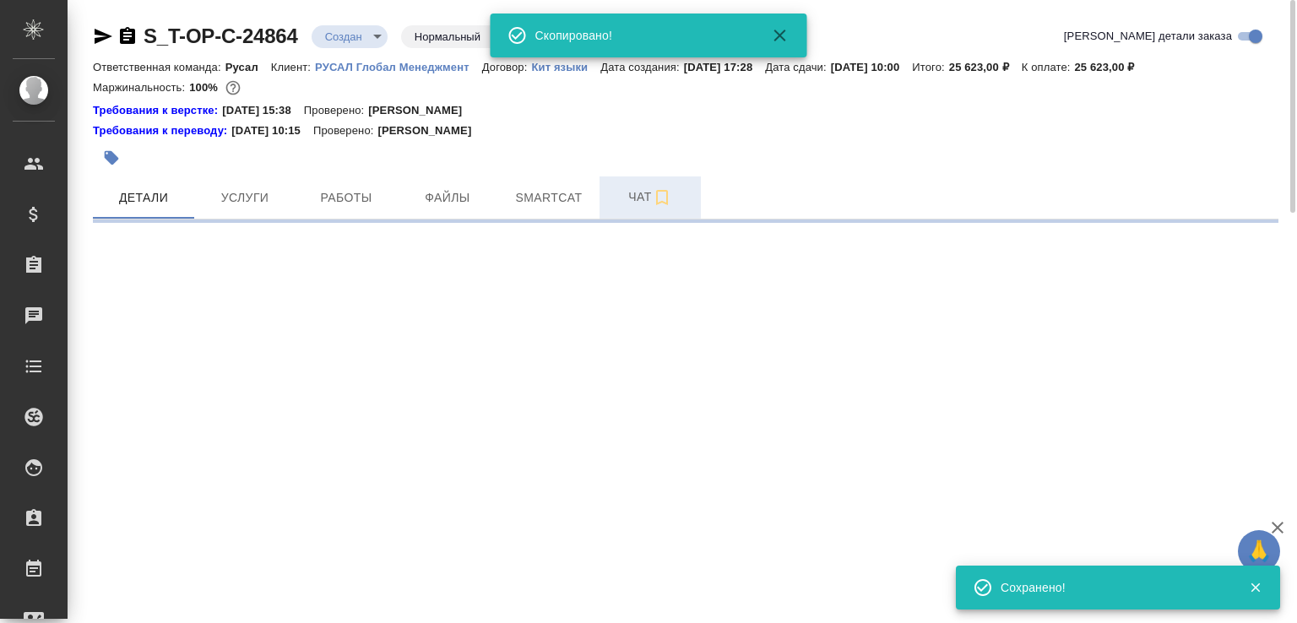
select select "RU"
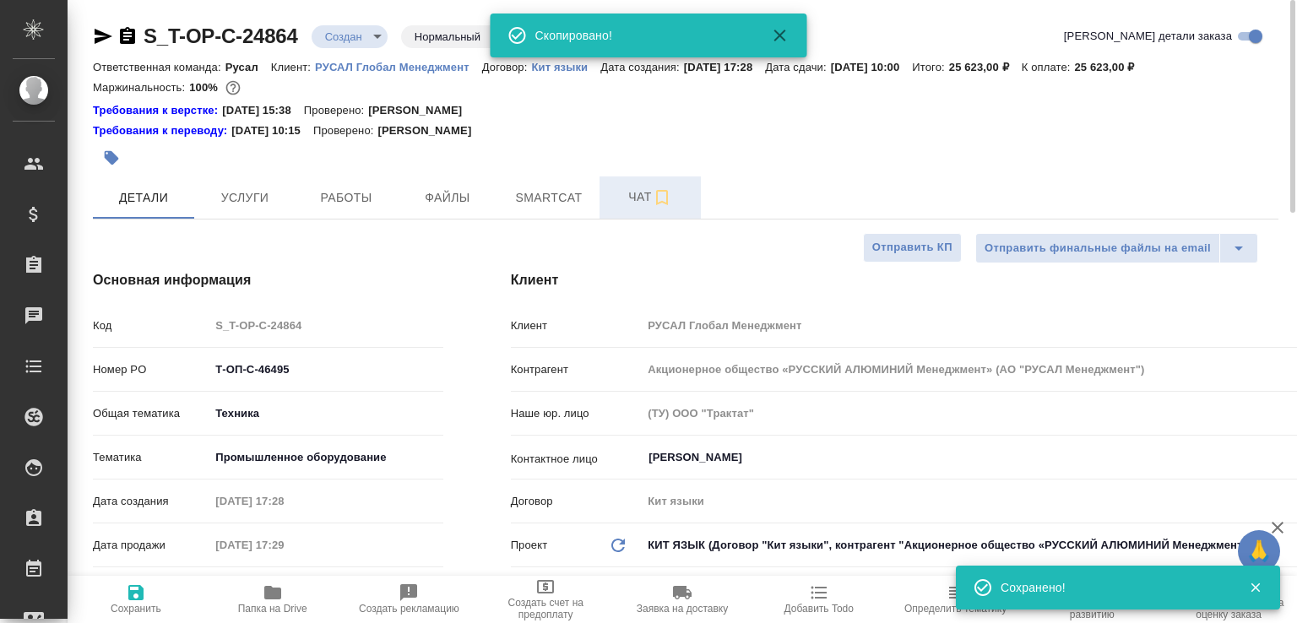
type textarea "x"
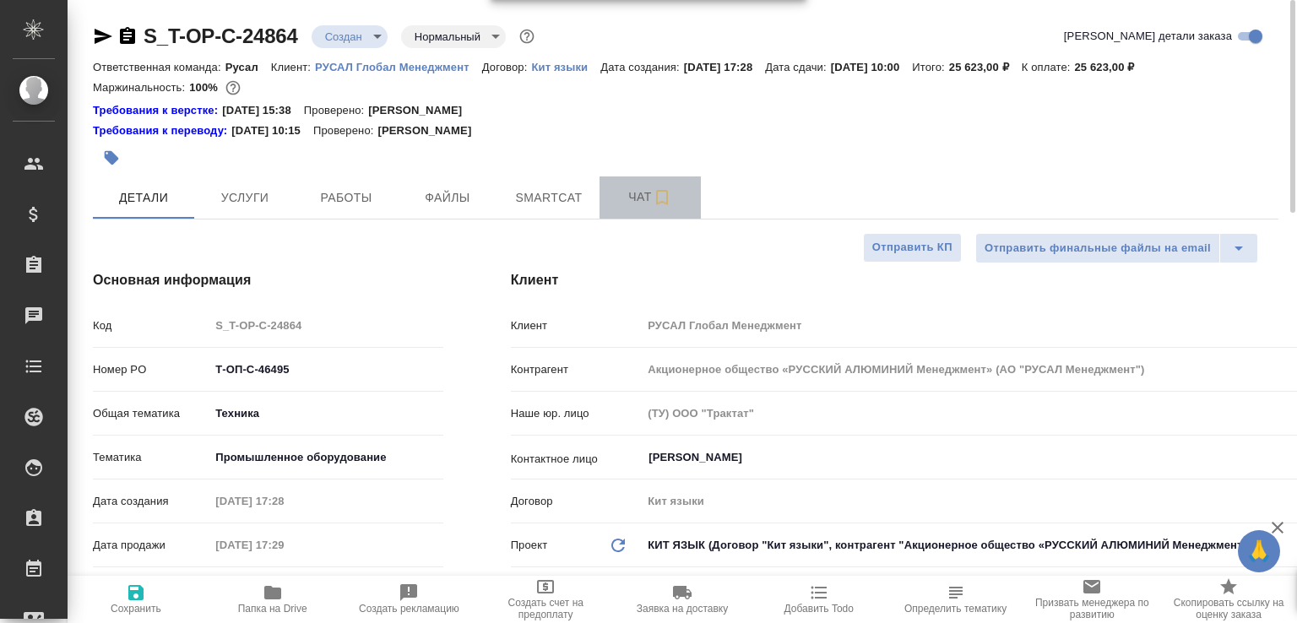
click at [626, 204] on span "Чат" at bounding box center [650, 197] width 81 height 21
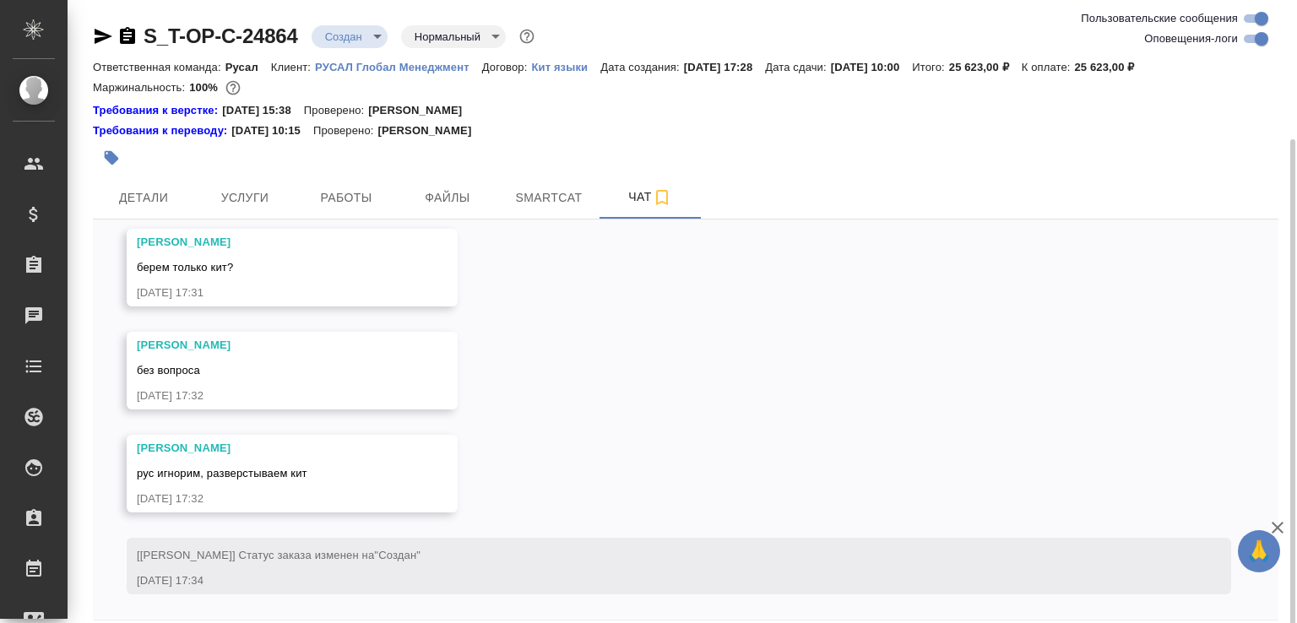
scroll to position [73, 0]
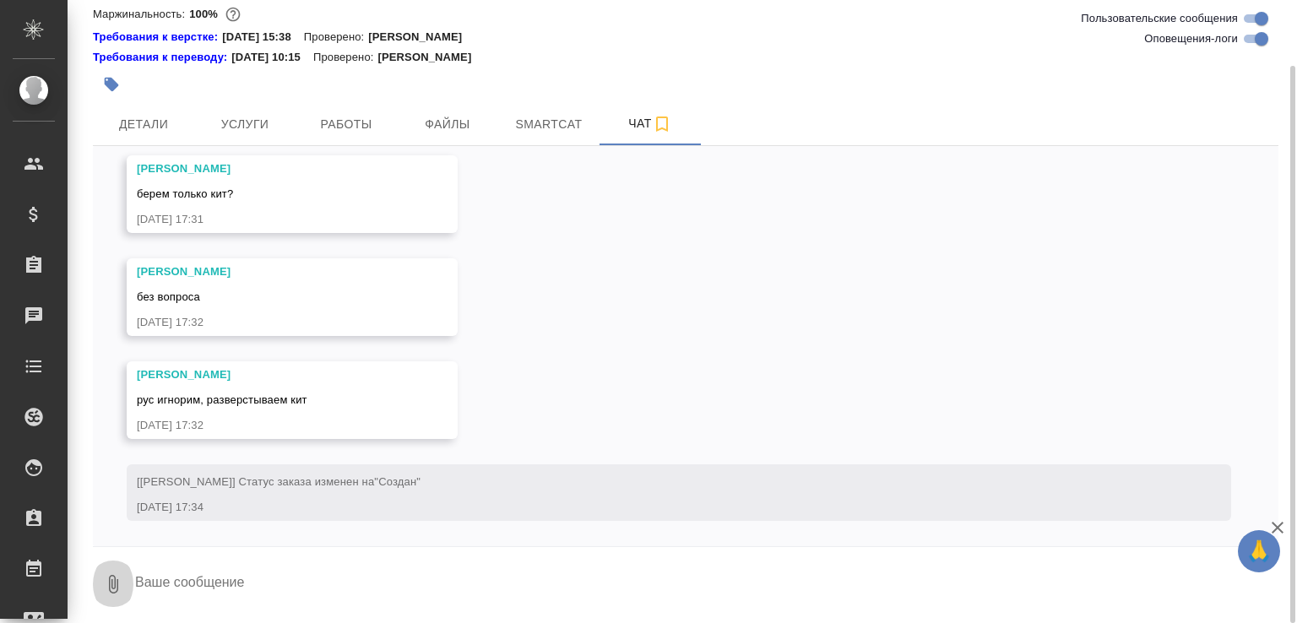
click at [101, 578] on button "0" at bounding box center [113, 584] width 41 height 57
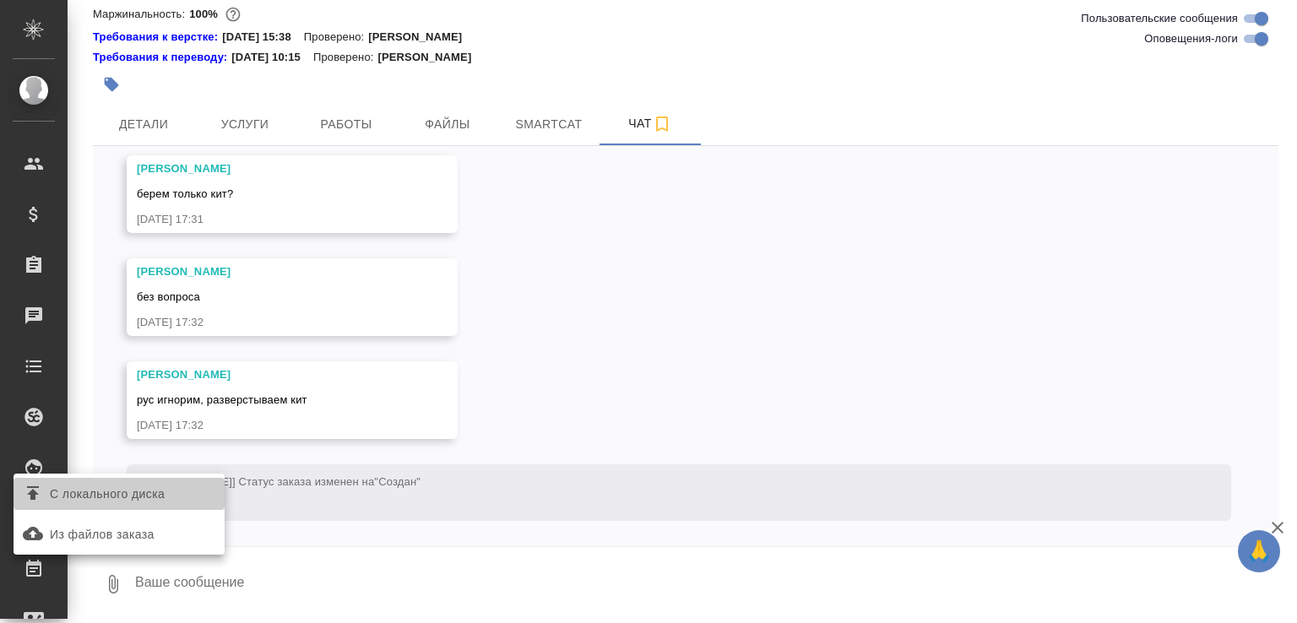
click at [101, 488] on span "С локального диска" at bounding box center [107, 494] width 115 height 21
click at [0, 0] on input "С локального диска" at bounding box center [0, 0] width 0 height 0
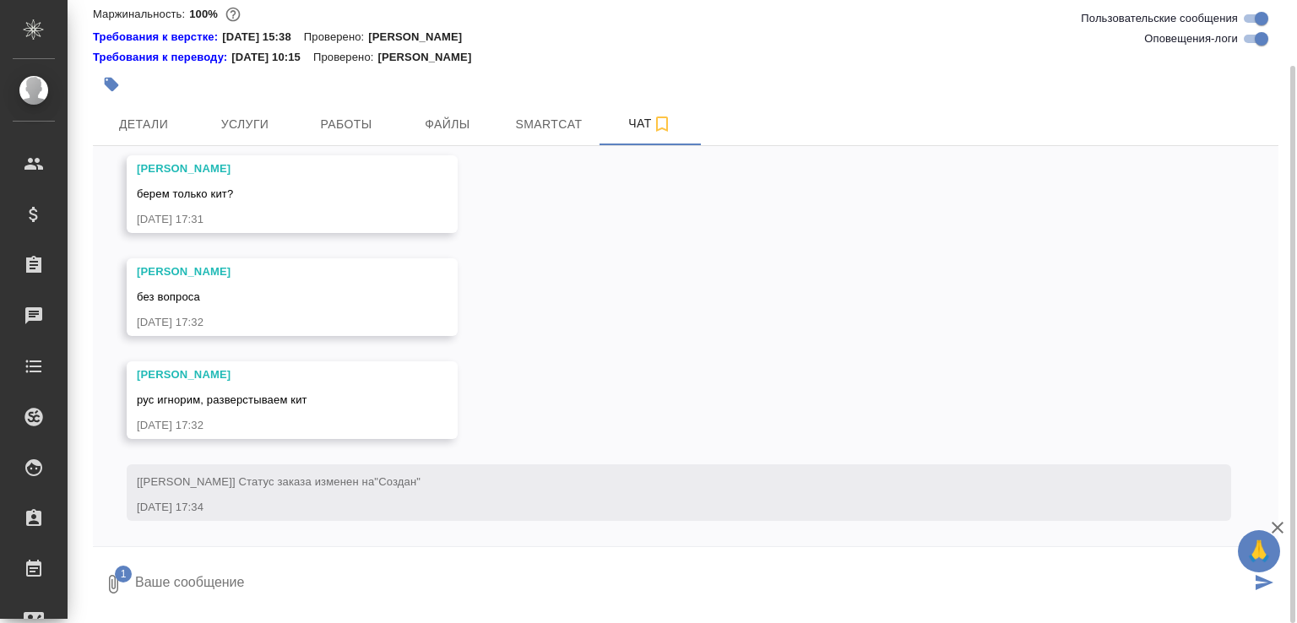
click at [209, 580] on textarea at bounding box center [691, 584] width 1117 height 57
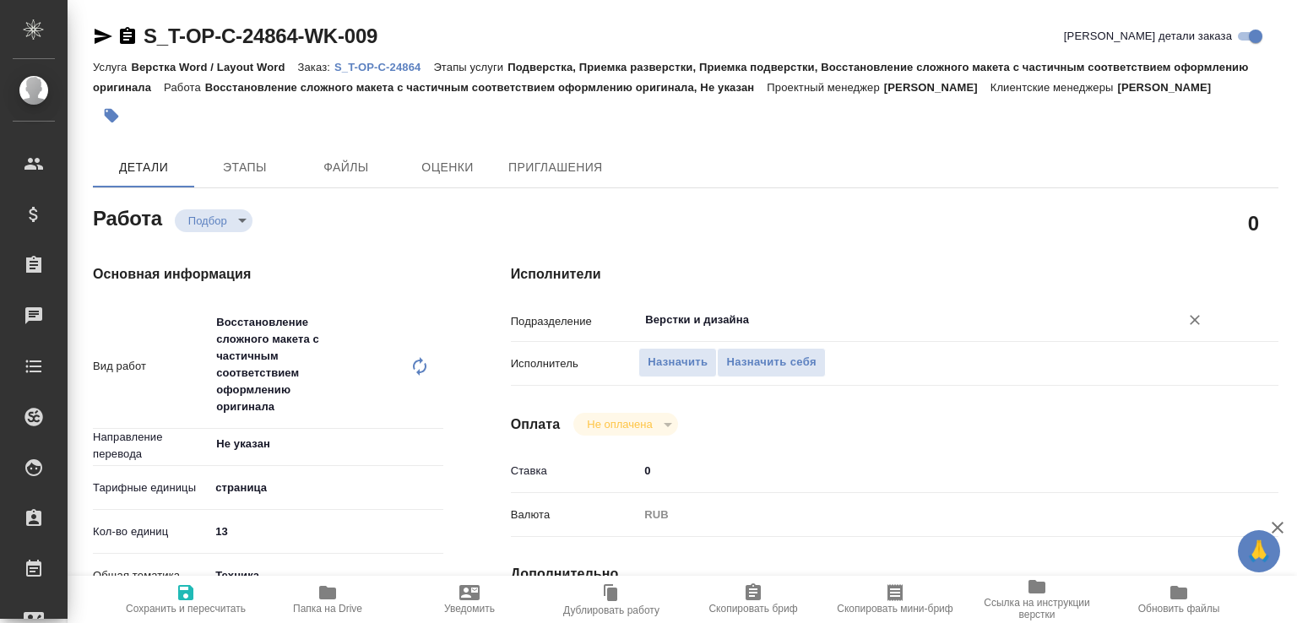
click at [686, 330] on input "Верстки и дизайна" at bounding box center [898, 320] width 509 height 20
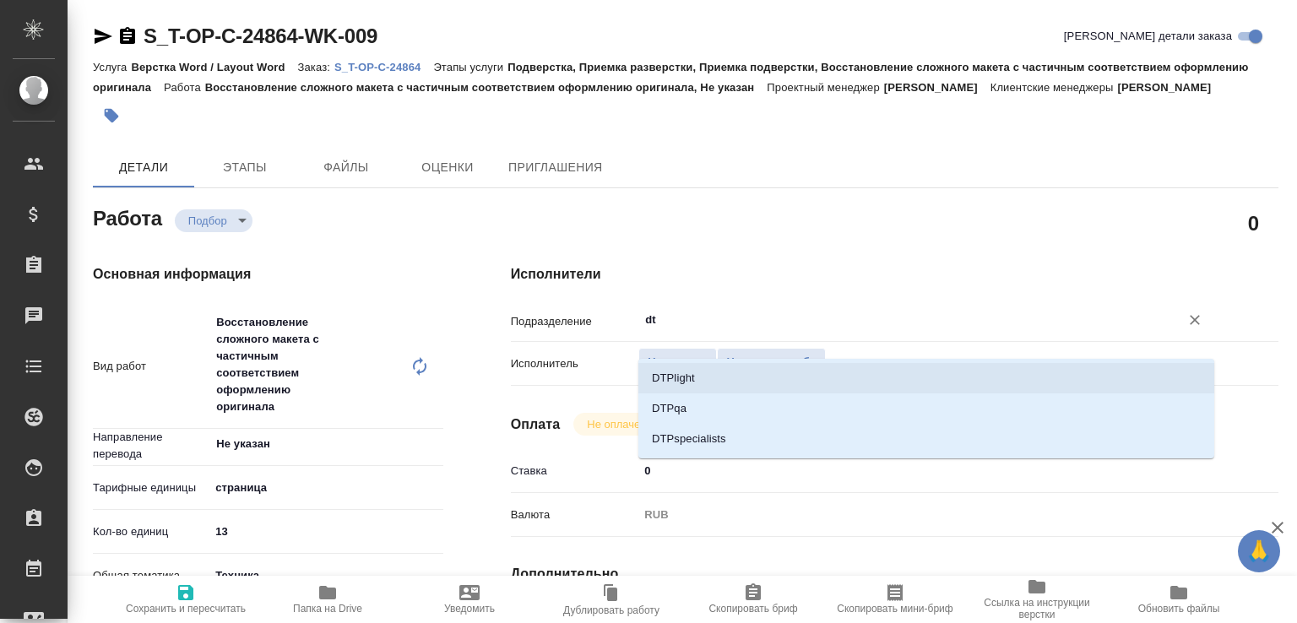
click at [668, 380] on li "DTPlight" at bounding box center [926, 378] width 576 height 30
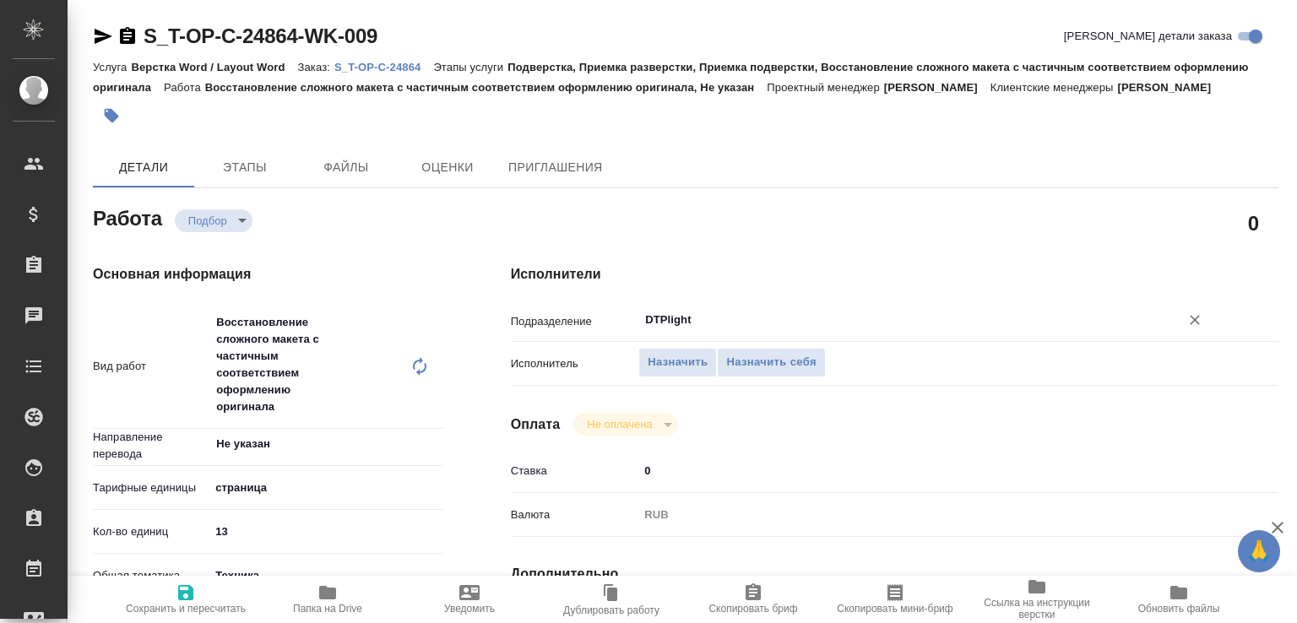
type input "DTPlight"
click at [199, 587] on span "Сохранить и пересчитать" at bounding box center [186, 599] width 122 height 32
type input "recruiting"
type input "Не указан"
type input "5a8b1489cc6b4906c91bfdb2"
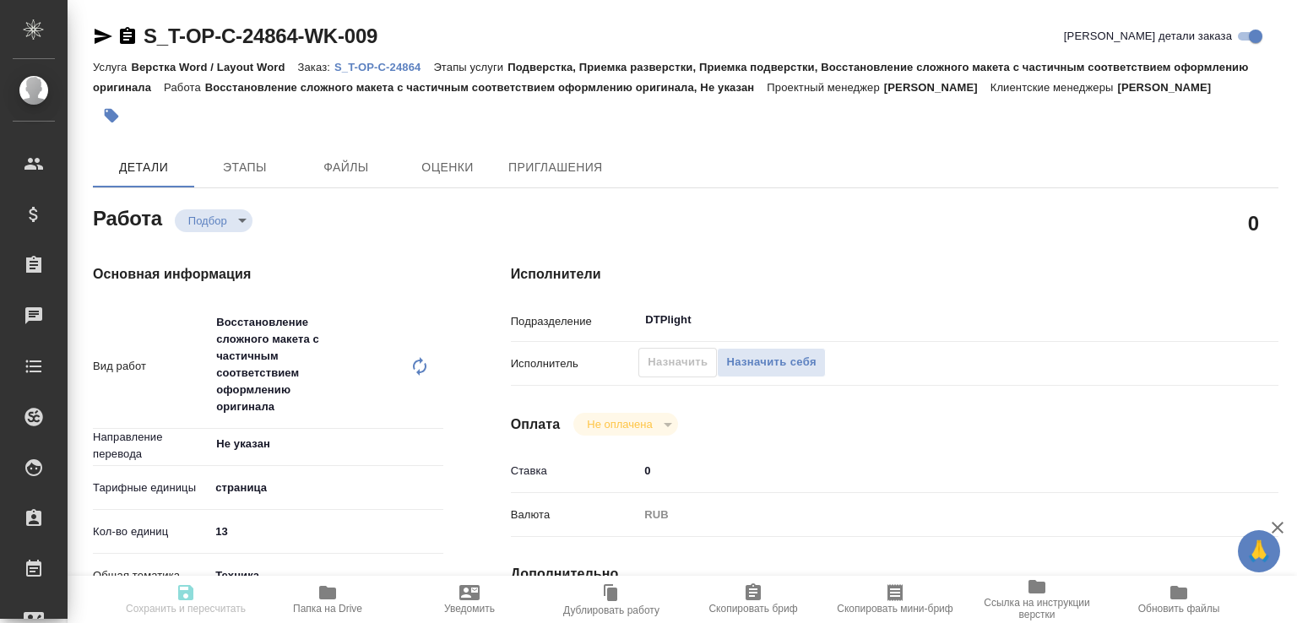
type input "13"
type input "tech"
type input "5f647205b73bc97568ca66bc"
type input "[DATE] 17:29"
type input "[DATE] 09:00"
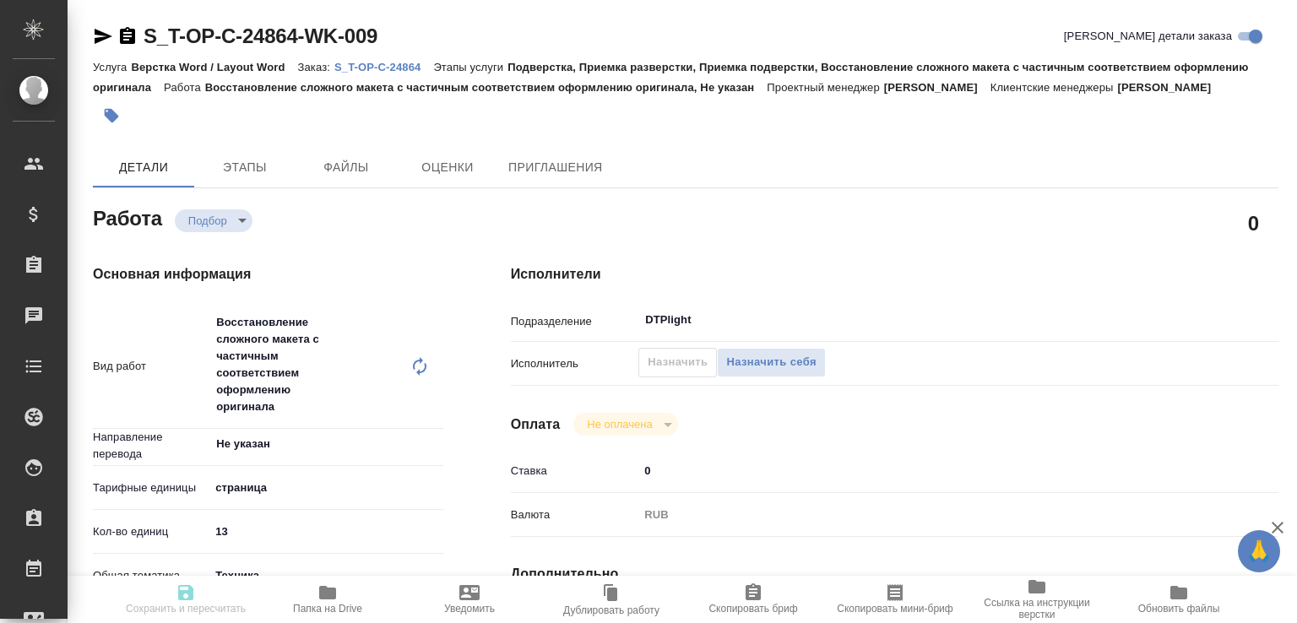
type input "[DATE] 10:00"
type input "DTPlight"
type input "notPayed"
type input "0"
type input "RUB"
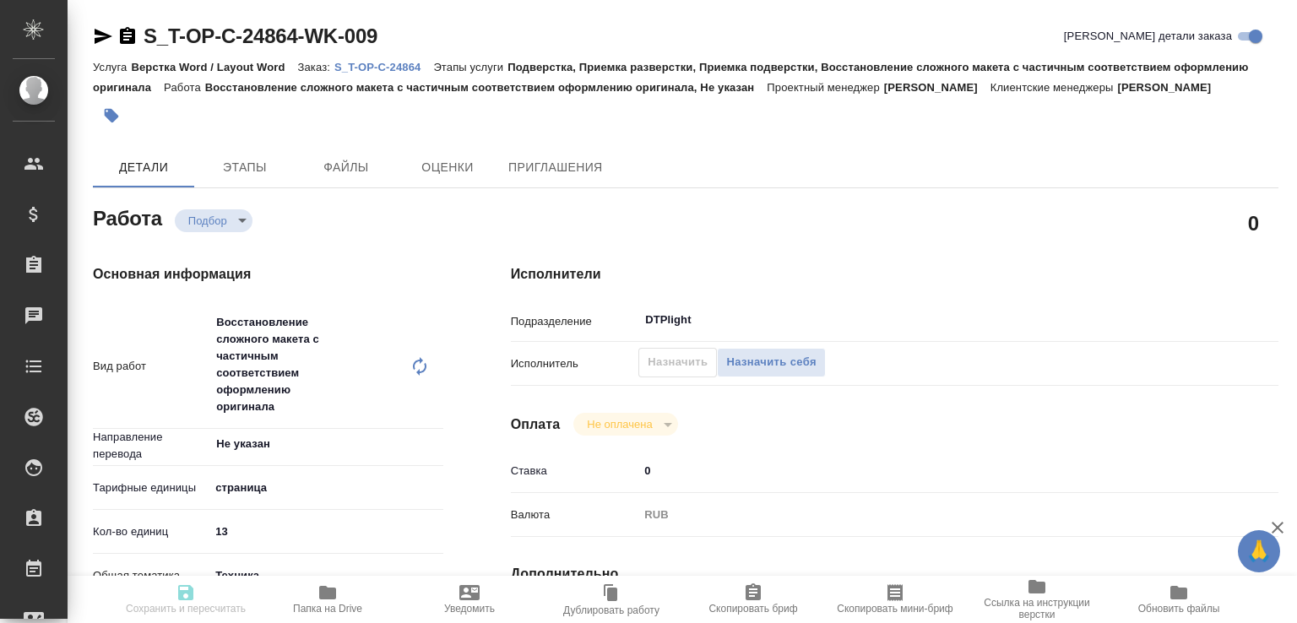
type input "[PERSON_NAME]"
type input "S_T-OP-C-24864"
type input "Т-ОП-С-46495"
type input "Верстка Word / Layout Word"
type input "Подверстка, Приемка разверстки, Приемка подверстки, Восстановление сложного мак…"
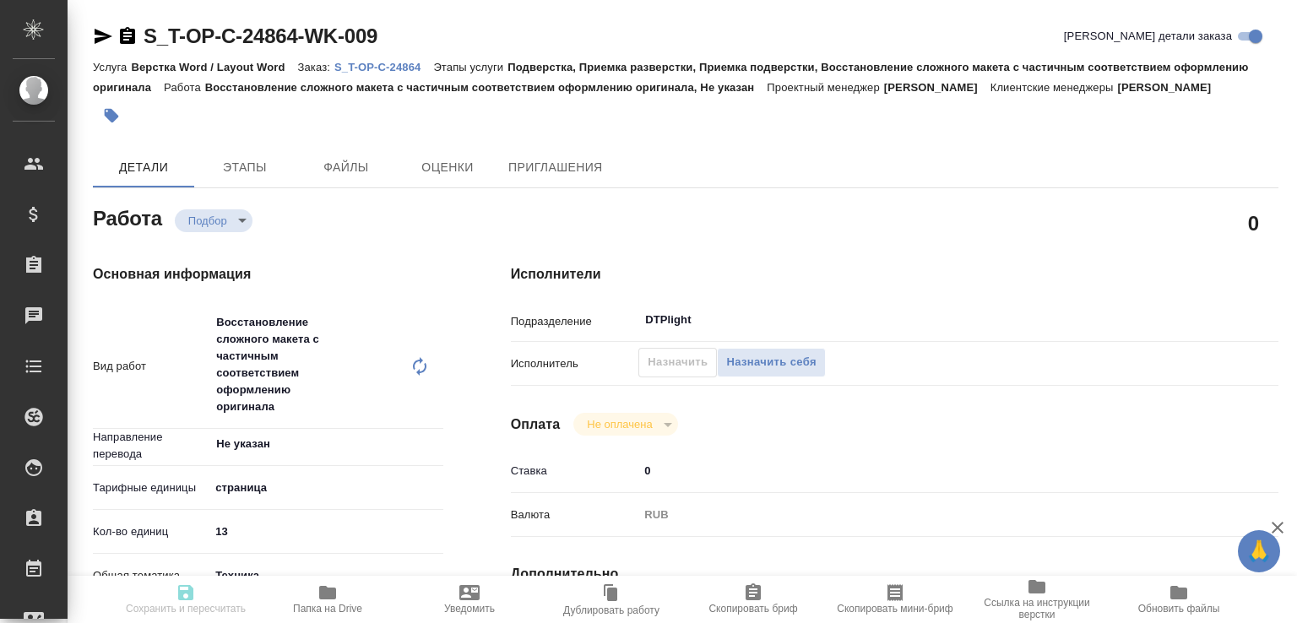
type input "[PERSON_NAME]"
type input "/Clients/Т-ОП-С_Русал Глобал Менеджмент/Orders/S_T-OP-C-24864"
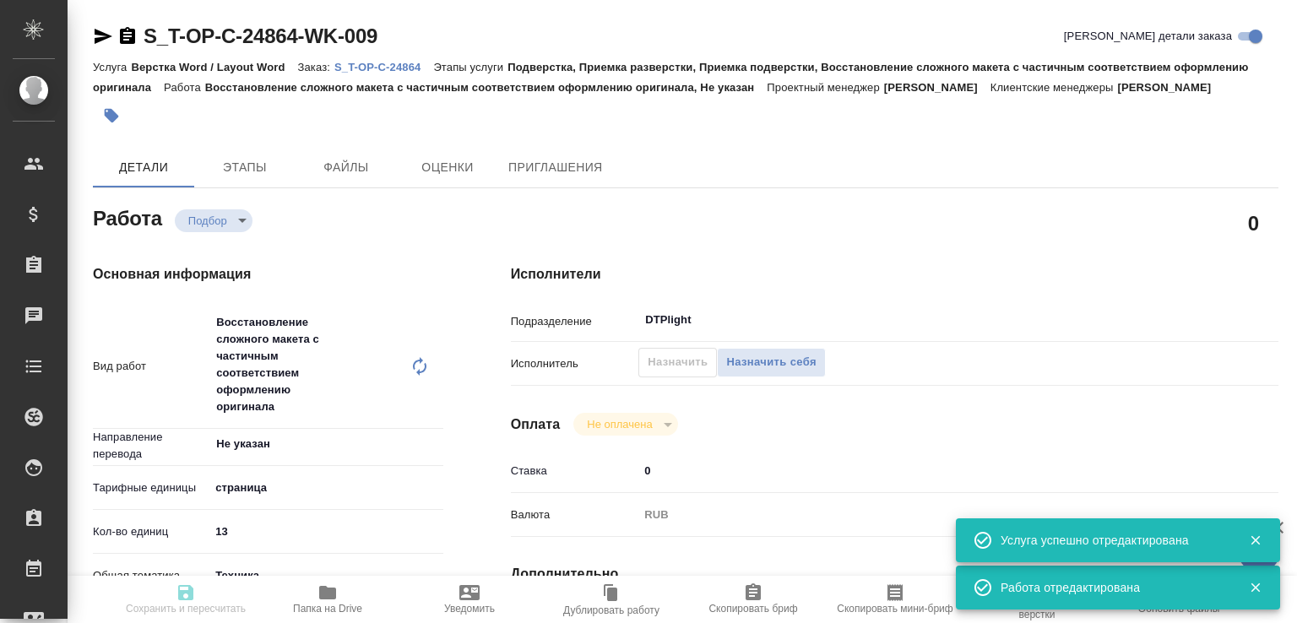
type input "recruiting"
type input "Не указан"
type input "5a8b1489cc6b4906c91bfdb2"
type input "13"
type input "tech"
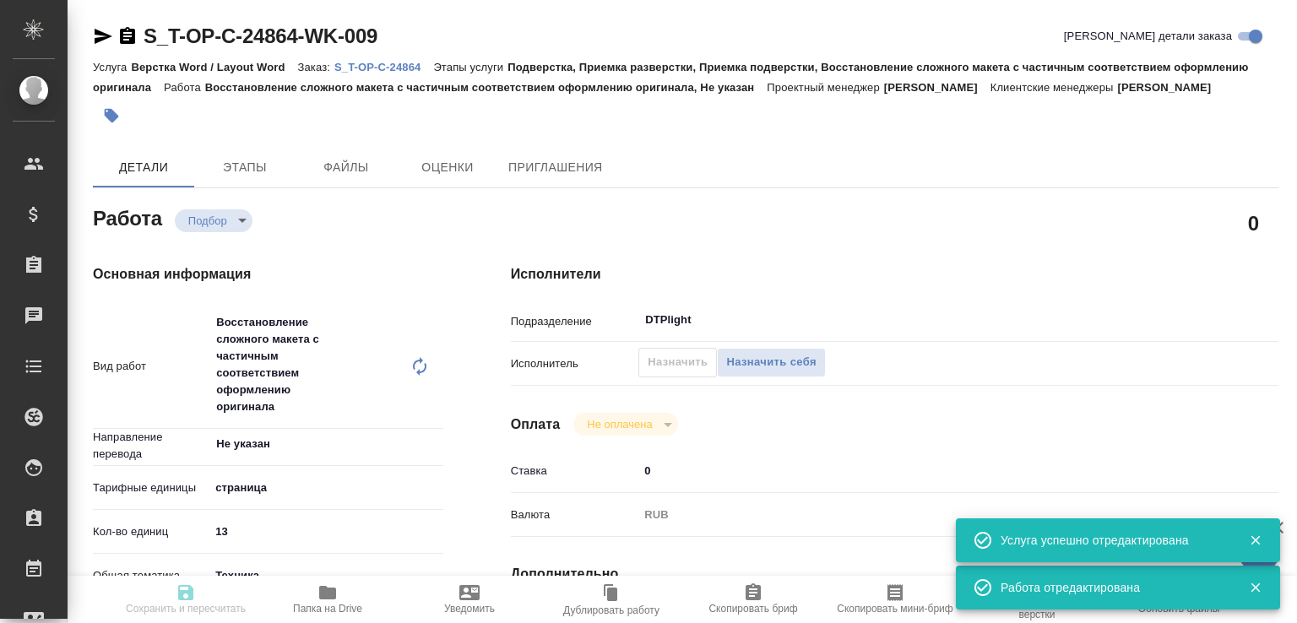
type input "5f647205b73bc97568ca66bc"
type input "[DATE] 17:29"
type input "[DATE] 09:00"
type input "[DATE] 10:00"
type input "DTPlight"
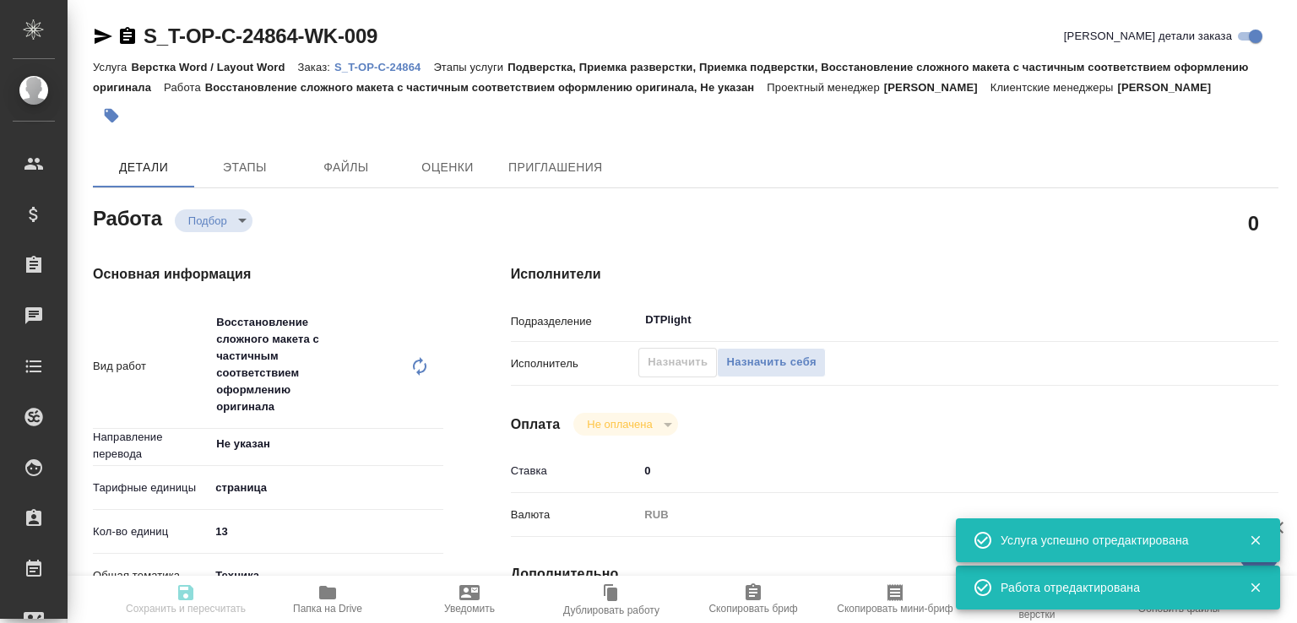
type input "notPayed"
type input "0"
type input "RUB"
type input "[PERSON_NAME]"
type input "S_T-OP-C-24864"
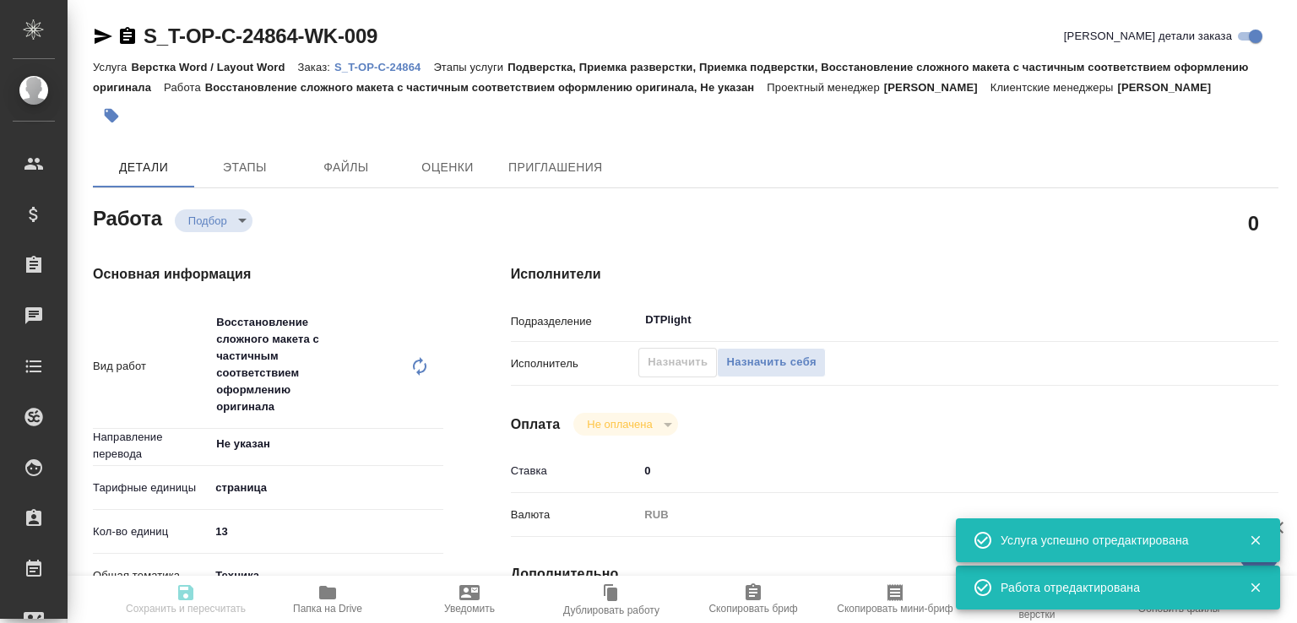
type input "Т-ОП-С-46495"
type input "Верстка Word / Layout Word"
type input "Подверстка, Приемка разверстки, Приемка подверстки, Восстановление сложного мак…"
type input "[PERSON_NAME]"
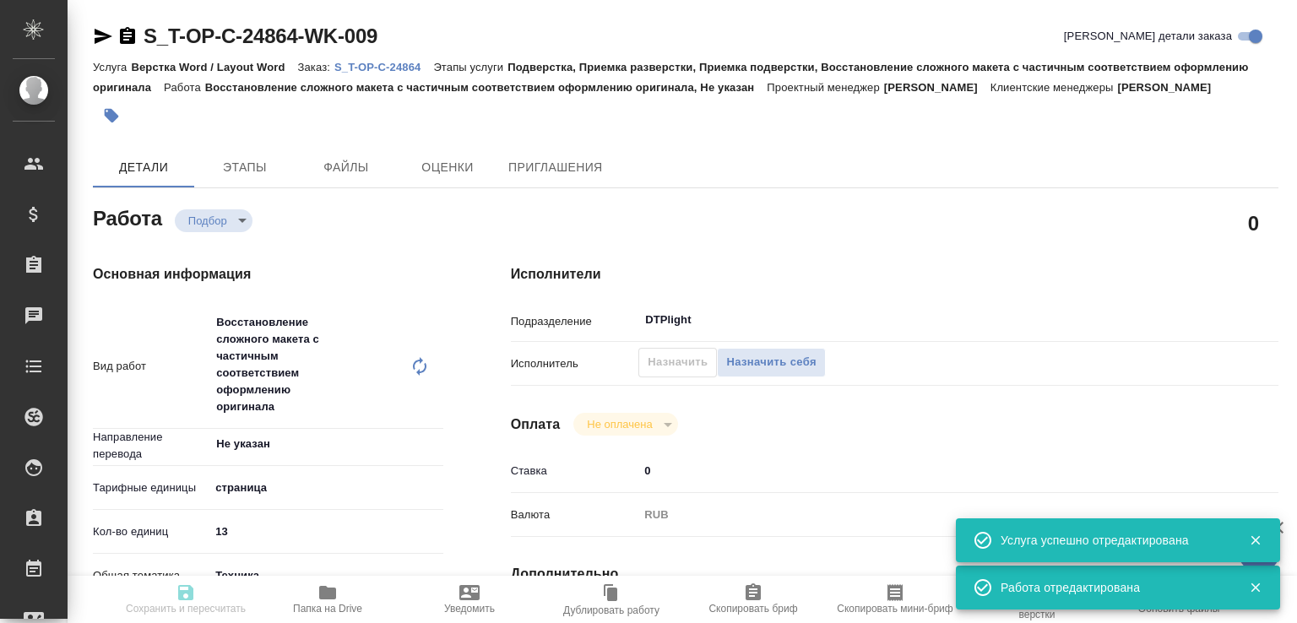
type input "/Clients/Т-ОП-С_Русал Глобал Менеджмент/Orders/S_T-OP-C-24864"
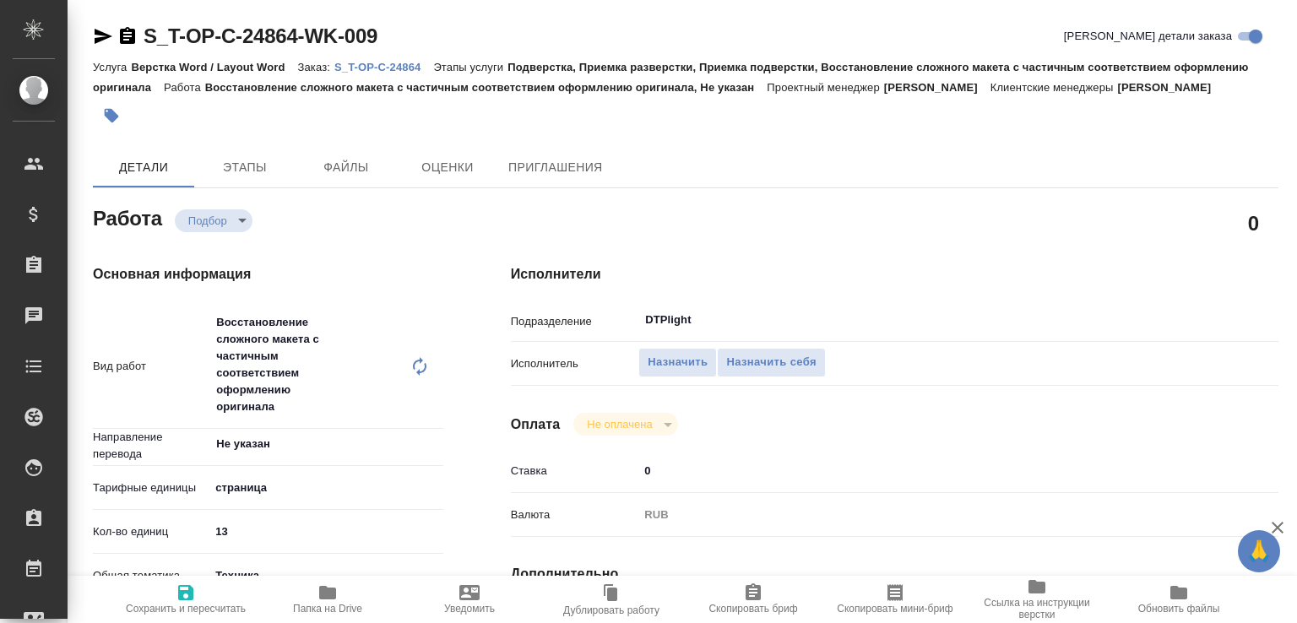
scroll to position [445, 0]
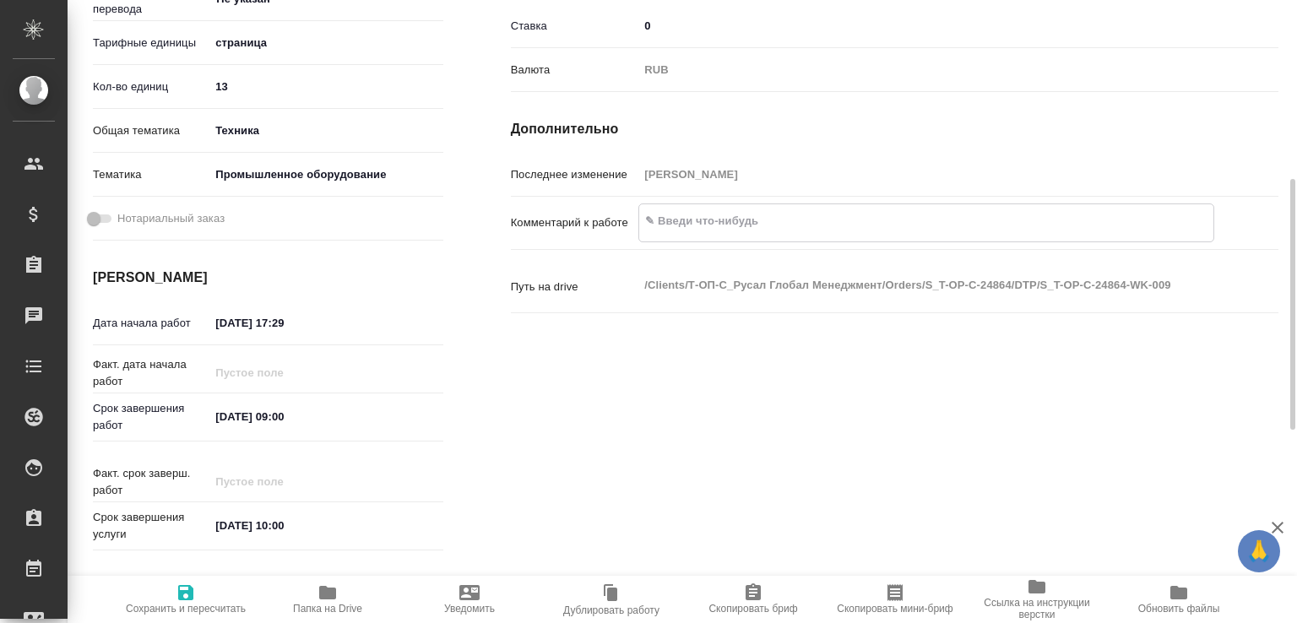
click at [690, 236] on textarea at bounding box center [926, 221] width 574 height 29
type textarea "только китайский"
click at [148, 609] on span "Сохранить и пересчитать" at bounding box center [186, 609] width 120 height 12
type input "recruiting"
type input "Не указан"
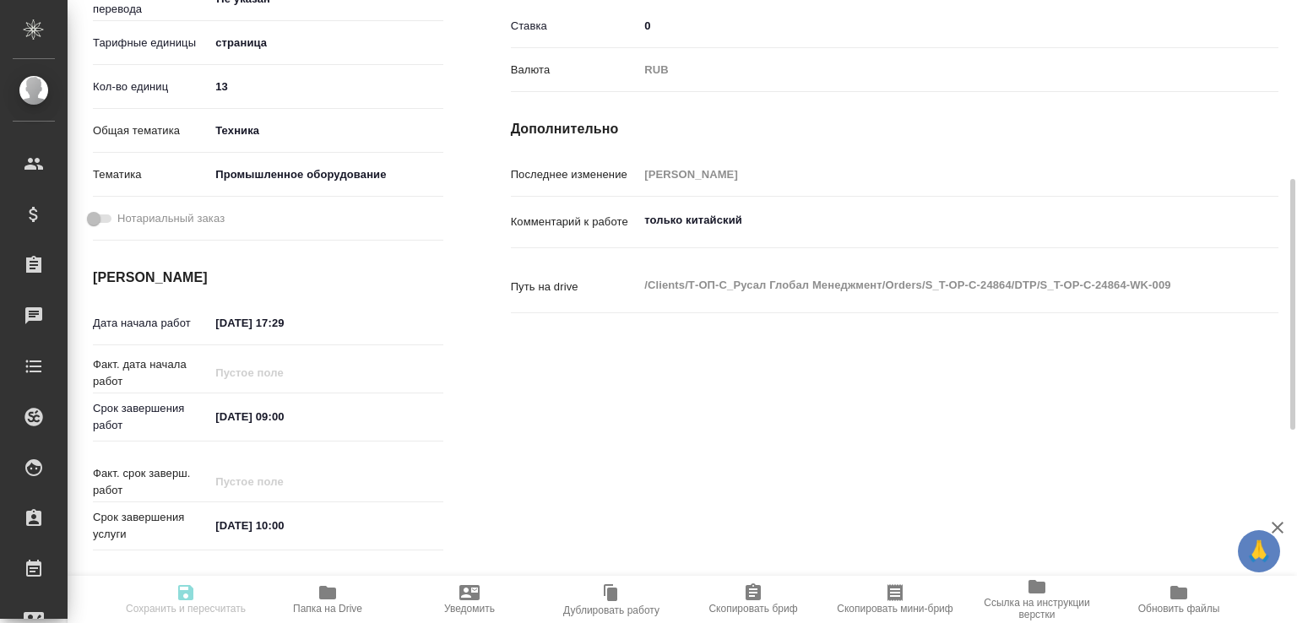
type input "5a8b1489cc6b4906c91bfdb2"
type input "13"
type input "tech"
type input "5f647205b73bc97568ca66bc"
type input "[DATE] 17:29"
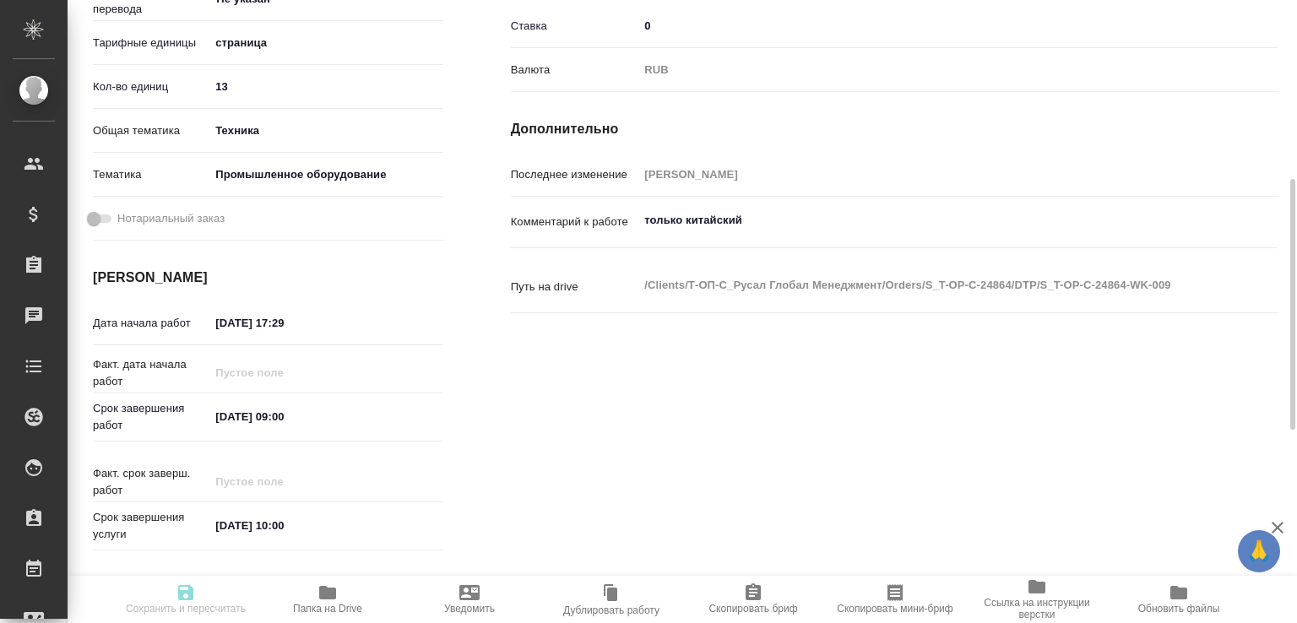
type input "[DATE] 09:00"
type input "[DATE] 10:00"
type input "DTPlight"
type input "notPayed"
type input "0"
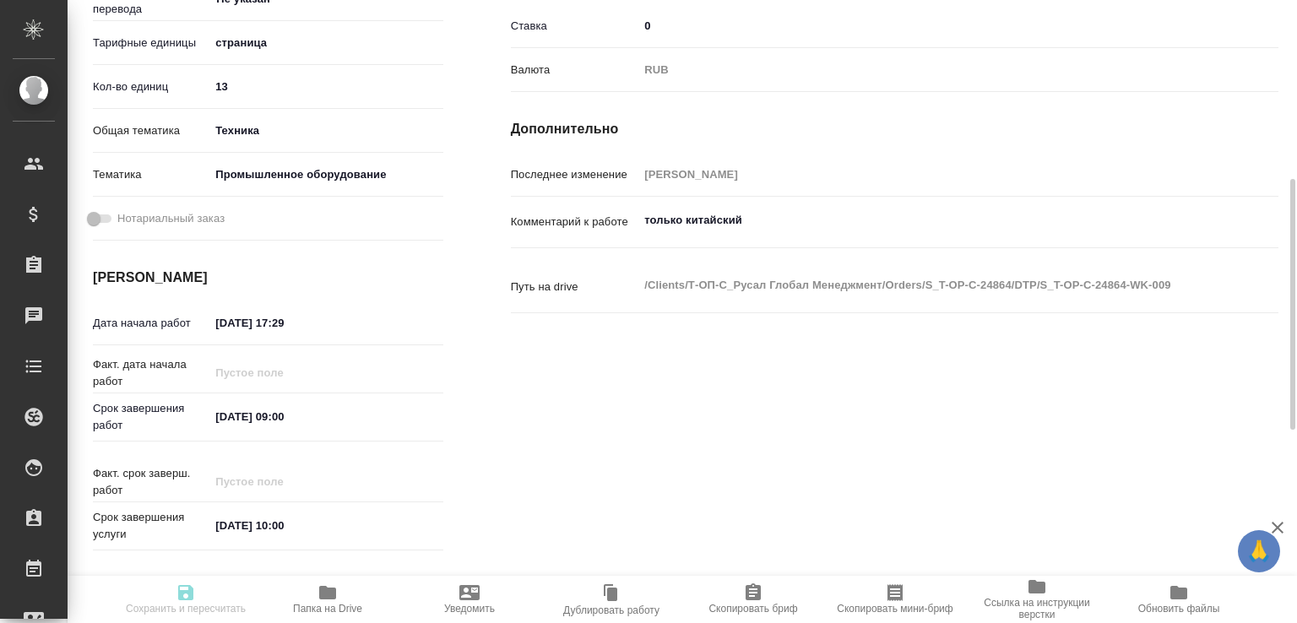
type input "RUB"
type input "[PERSON_NAME]"
type input "S_T-OP-C-24864"
type input "Т-ОП-С-46495"
type input "Верстка Word / Layout Word"
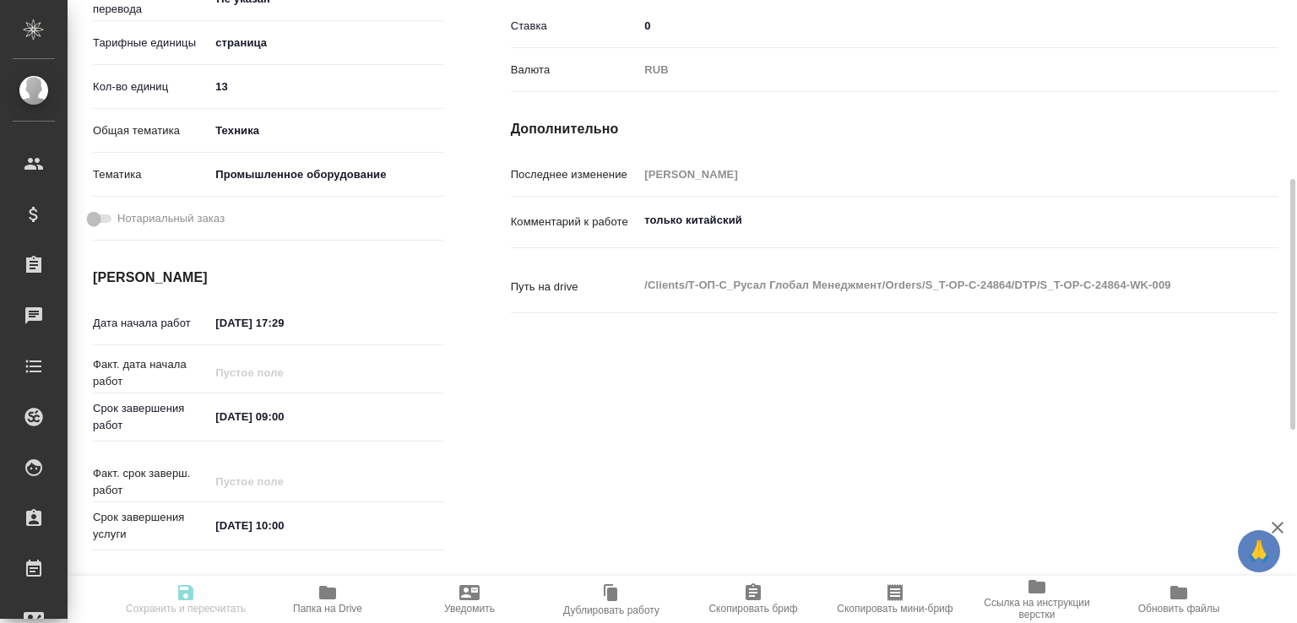
type input "Подверстка, Приемка разверстки, Приемка подверстки, Восстановление сложного мак…"
type input "[PERSON_NAME]"
type input "/Clients/Т-ОП-С_Русал Глобал Менеджмент/Orders/S_T-OP-C-24864"
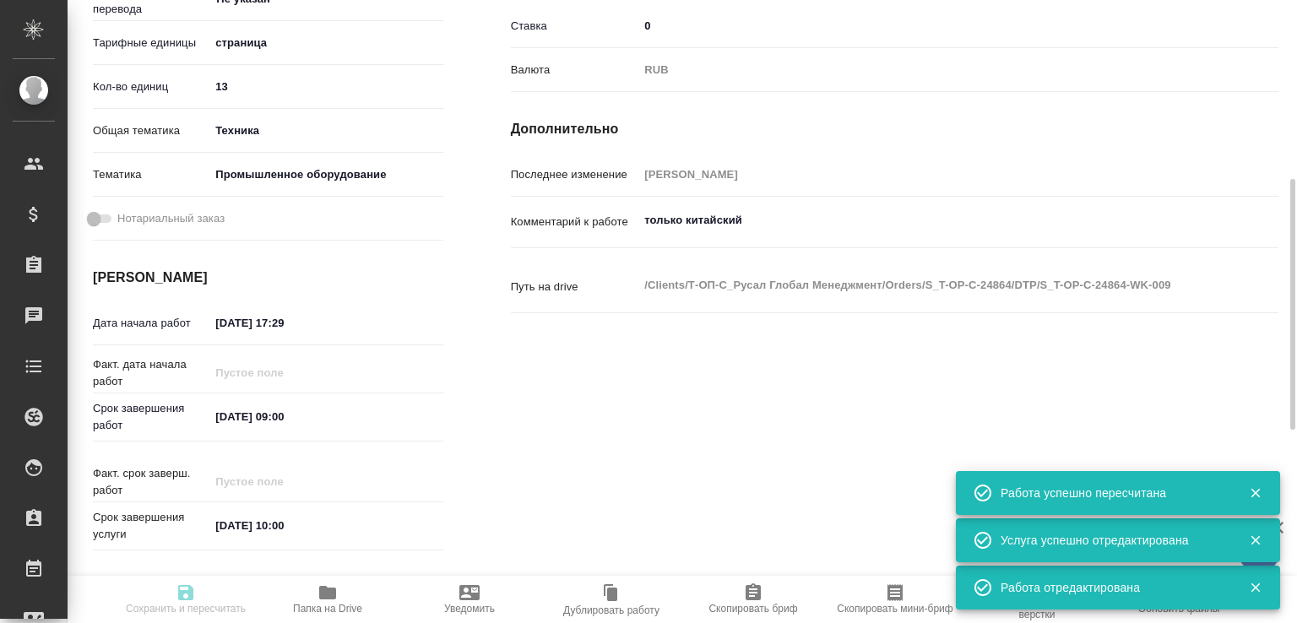
type input "recruiting"
type input "Не указан"
type input "5a8b1489cc6b4906c91bfdb2"
type input "13"
type input "tech"
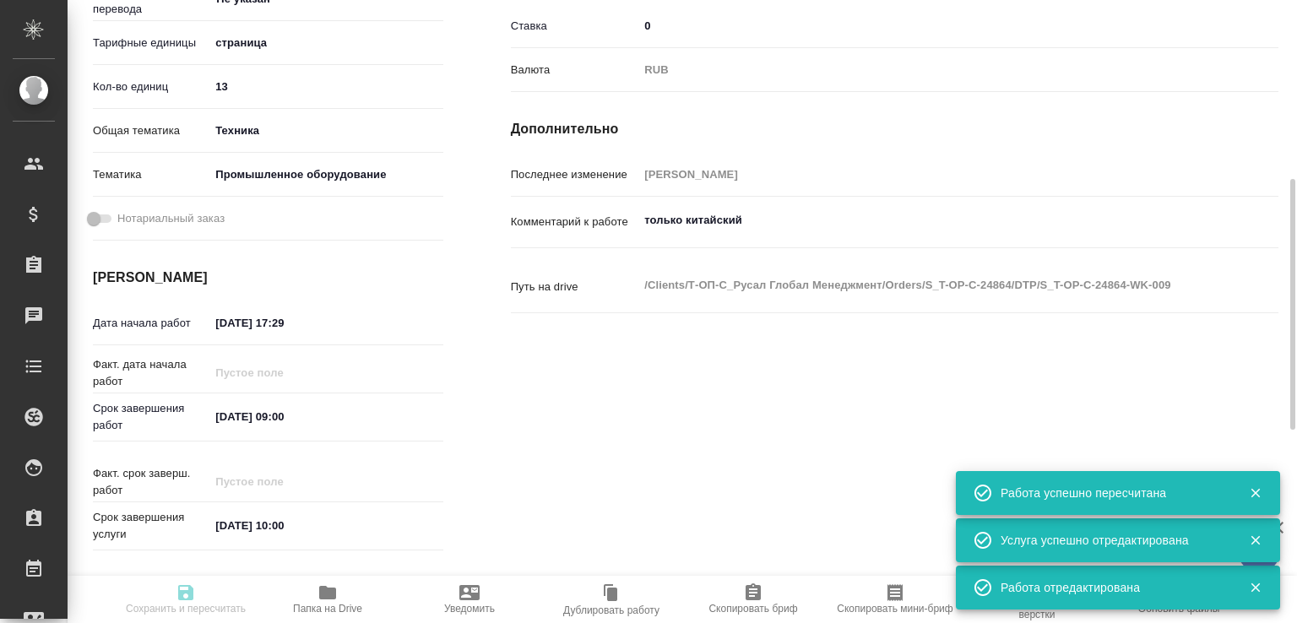
type input "5f647205b73bc97568ca66bc"
type input "[DATE] 17:29"
type input "21.08.2025 09:00"
type input "25.08.2025 10:00"
type input "DTPlight"
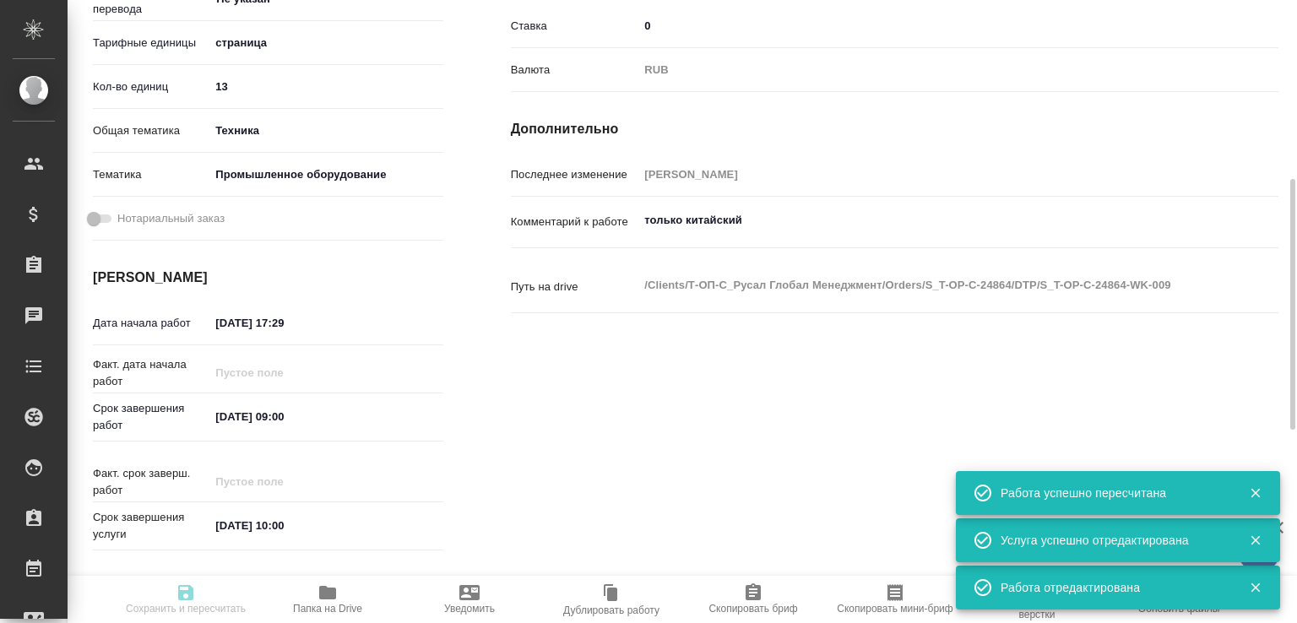
type input "notPayed"
type input "0"
type input "RUB"
type input "Журавлева Александра"
type input "S_T-OP-C-24864"
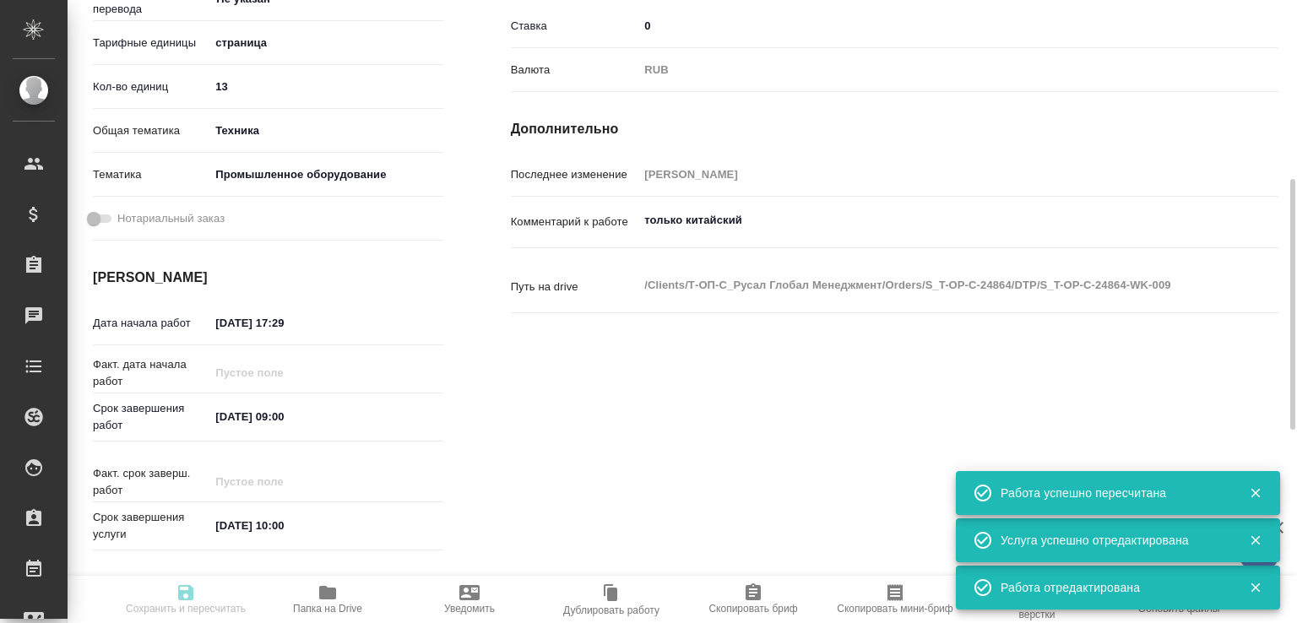
type input "Т-ОП-С-46495"
type input "Верстка Word / Layout Word"
type input "Подверстка, Приемка разверстки, Приемка подверстки, Восстановление сложного мак…"
type input "[PERSON_NAME]"
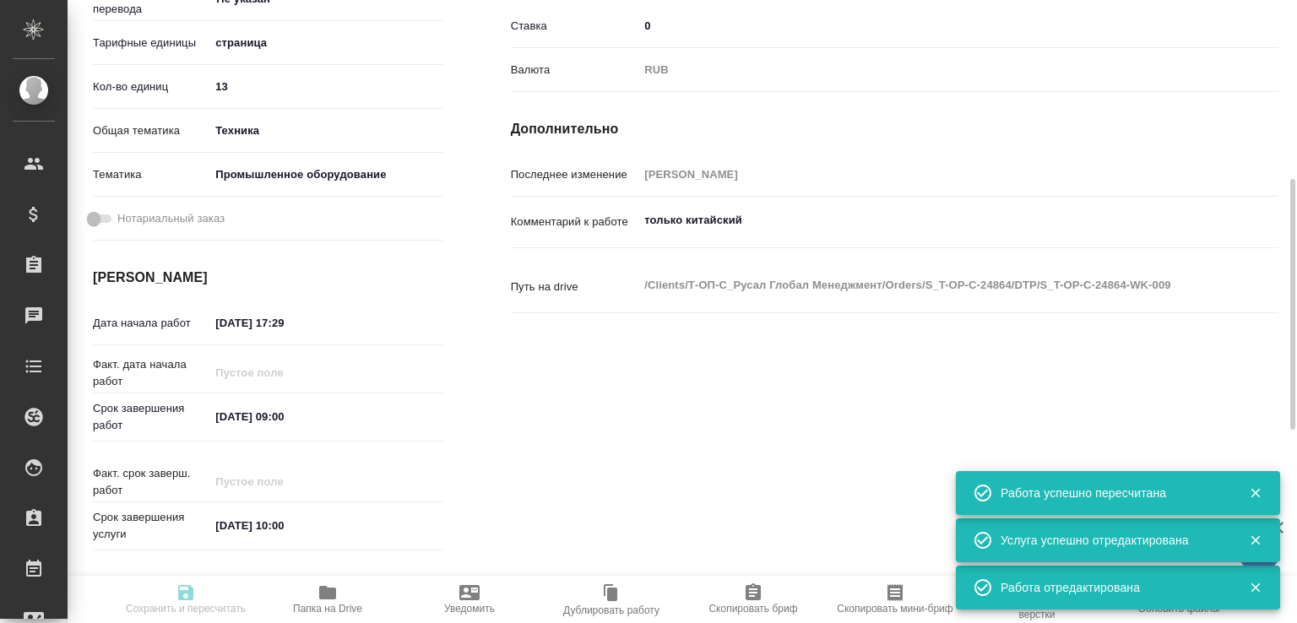
type input "/Clients/Т-ОП-С_Русал Глобал Менеджмент/Orders/S_T-OP-C-24864"
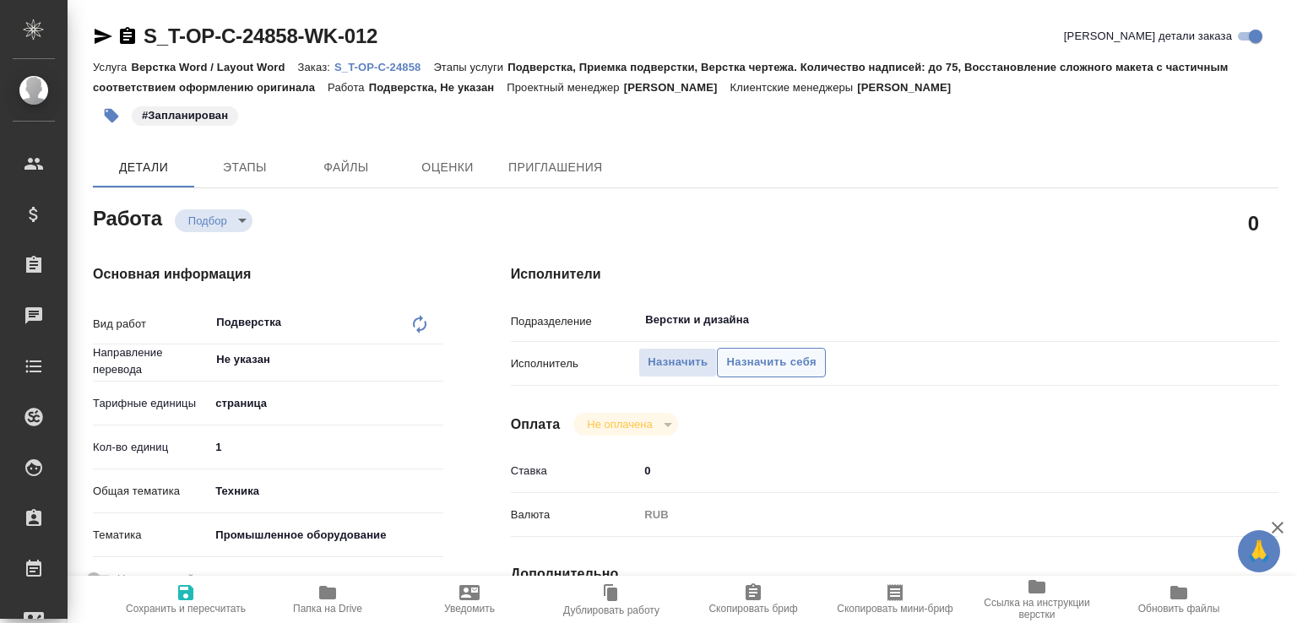
click at [777, 366] on span "Назначить себя" at bounding box center [771, 362] width 90 height 19
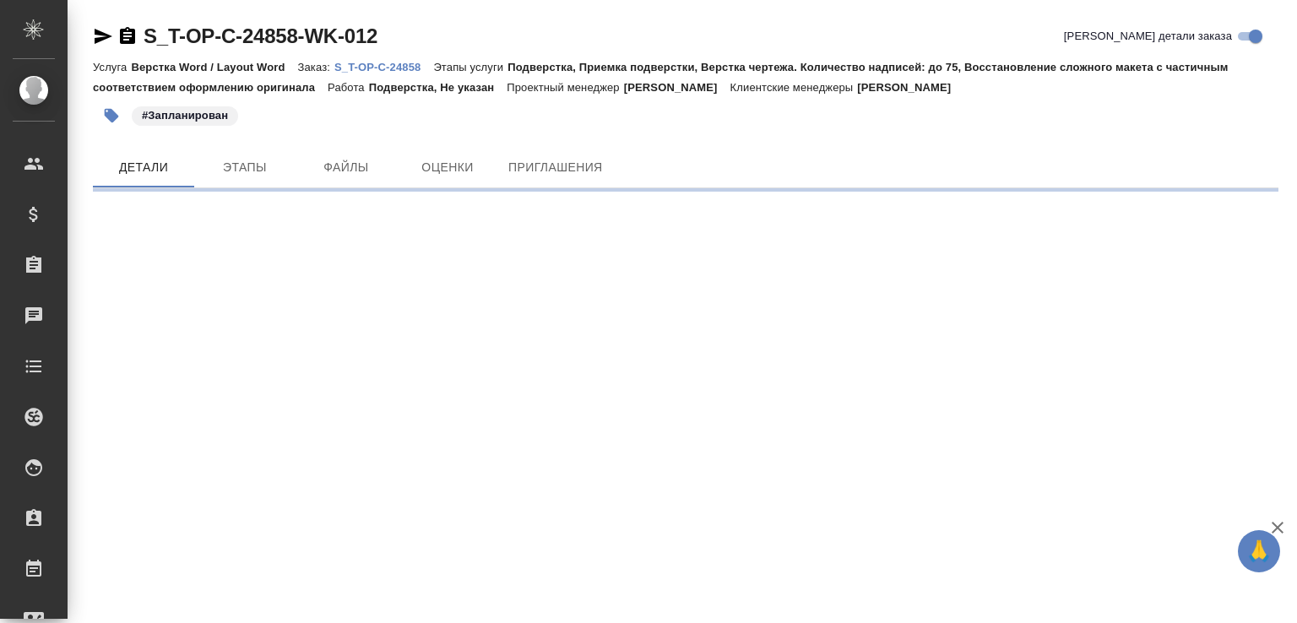
click at [226, 213] on body "🙏 .cls-1 fill:#fff; AWATERA [PERSON_NAME]malofeeva Клиенты Спецификации Заказы …" at bounding box center [648, 311] width 1297 height 623
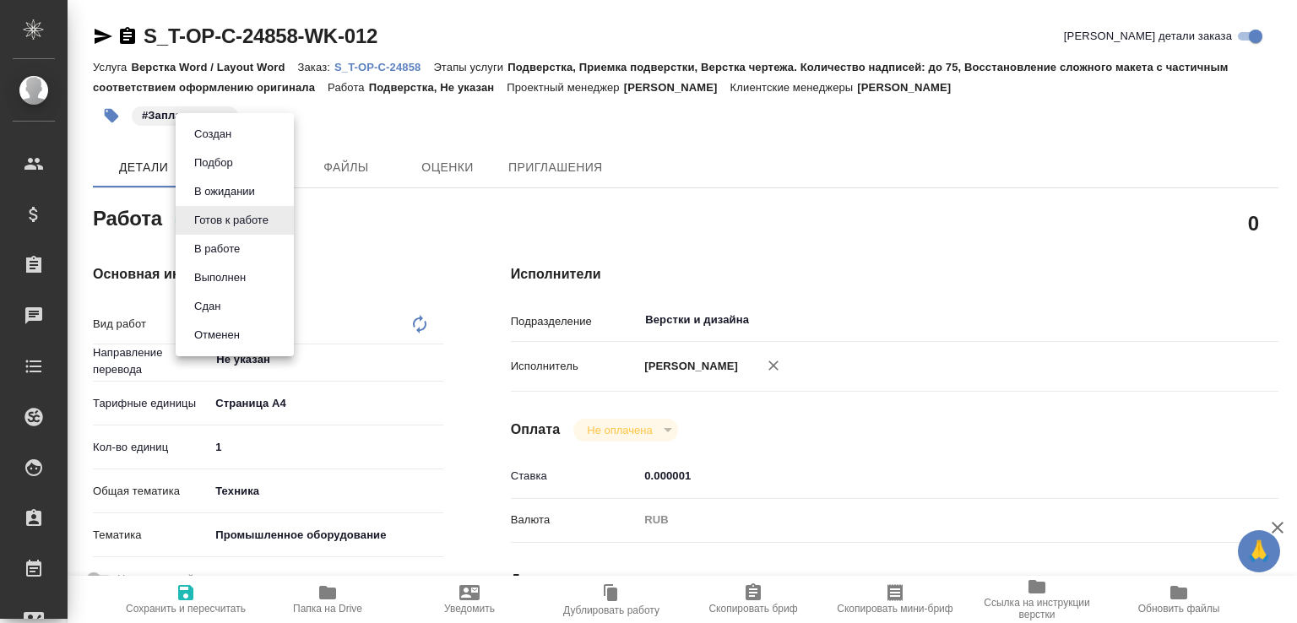
type textarea "x"
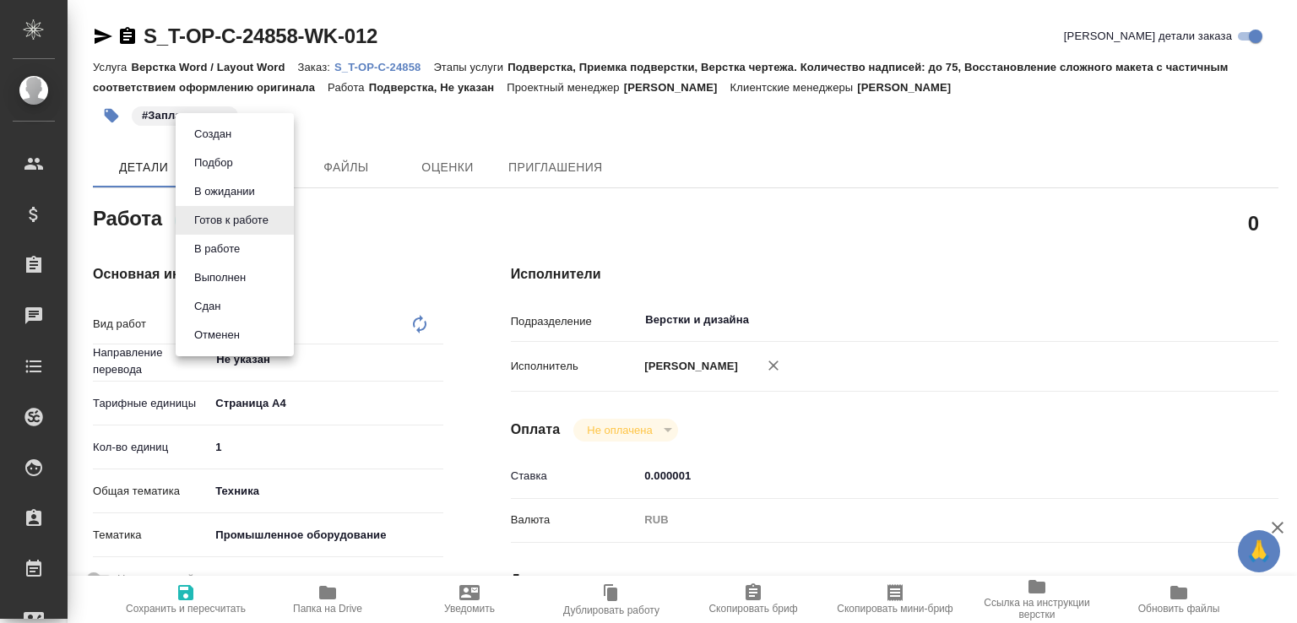
type textarea "x"
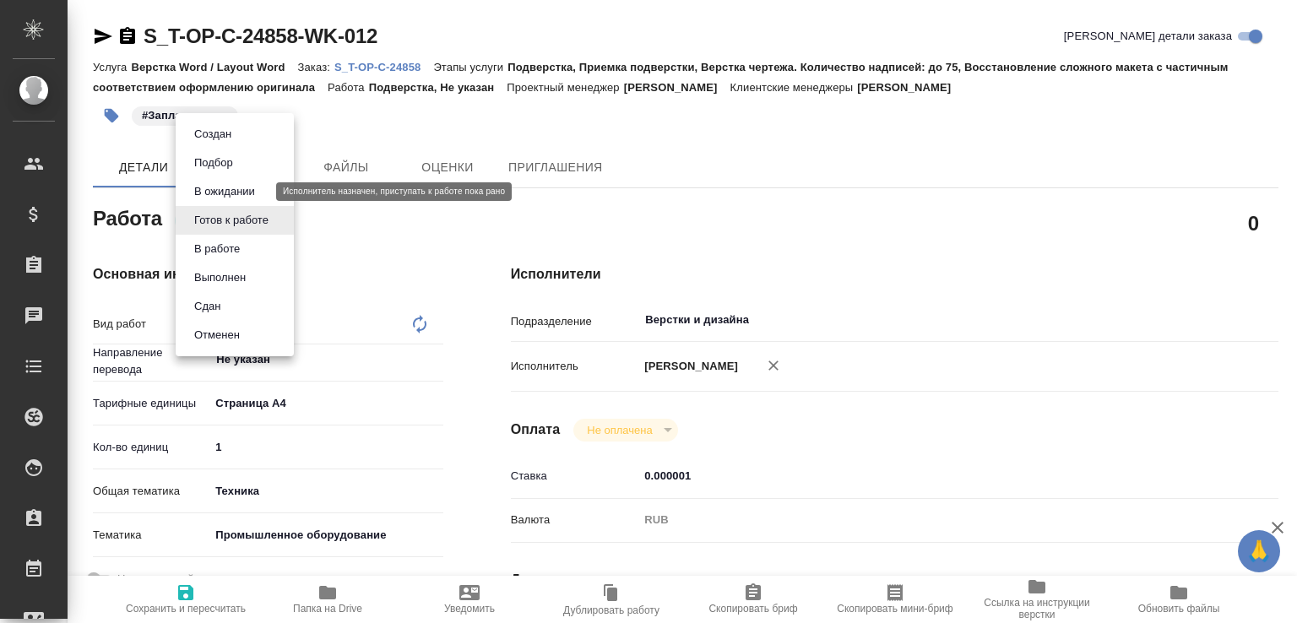
click at [227, 190] on button "В ожидании" at bounding box center [224, 191] width 71 height 19
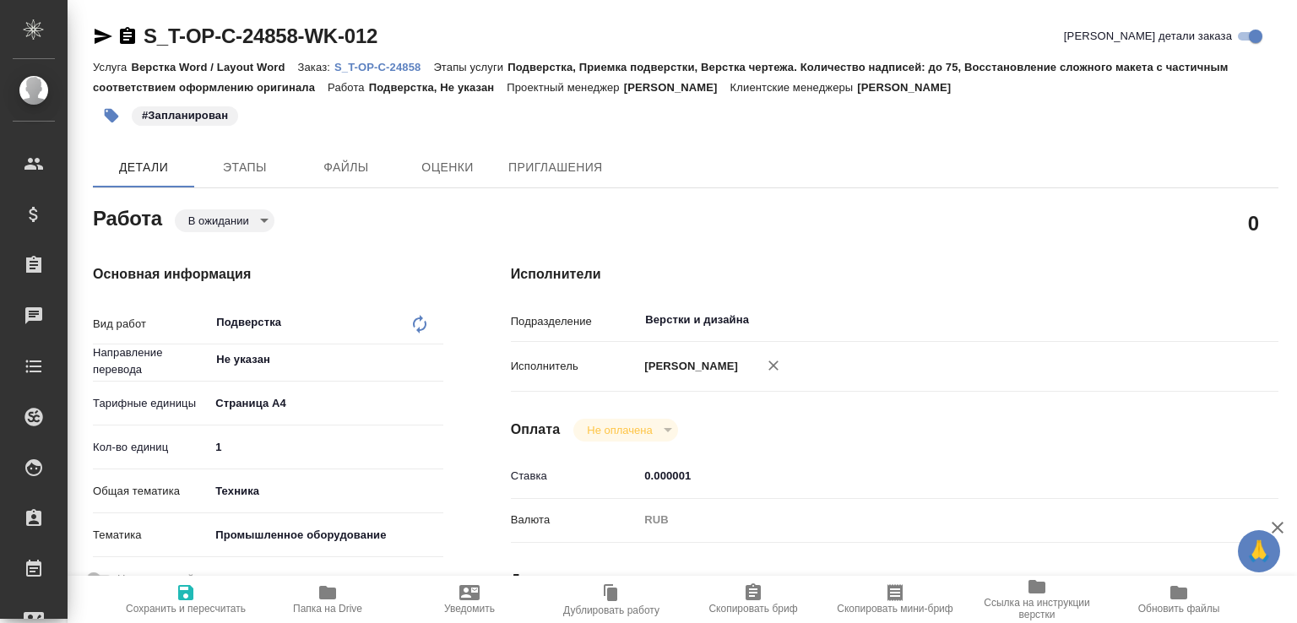
type textarea "x"
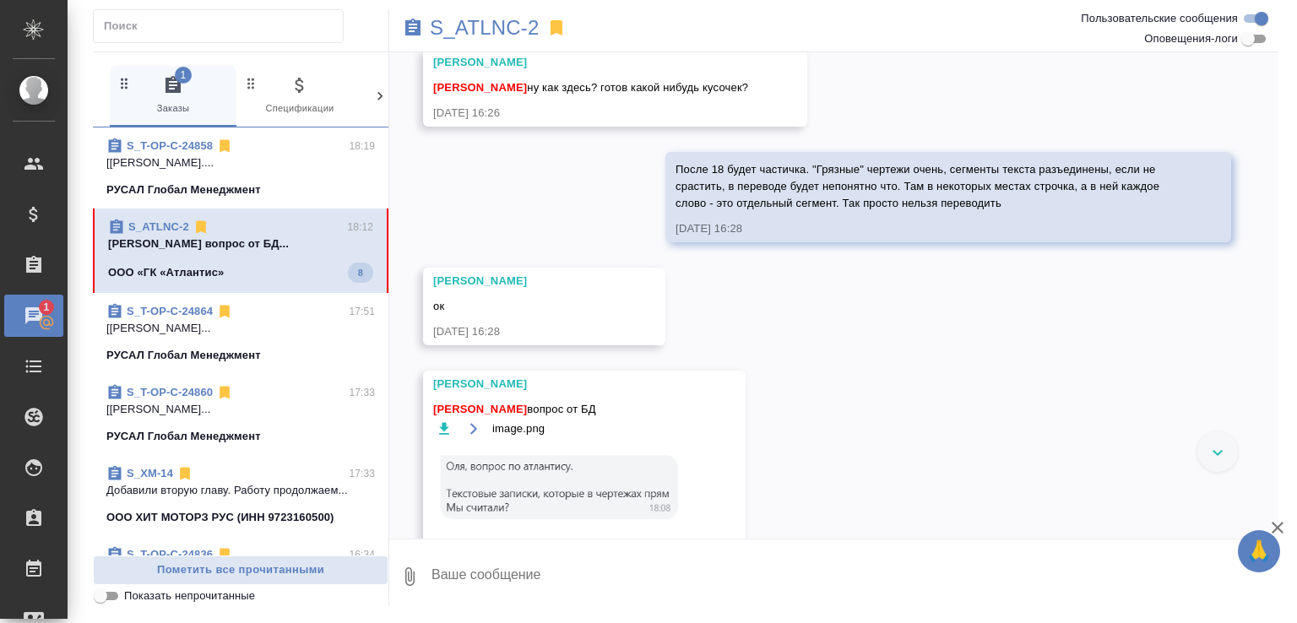
scroll to position [3899, 0]
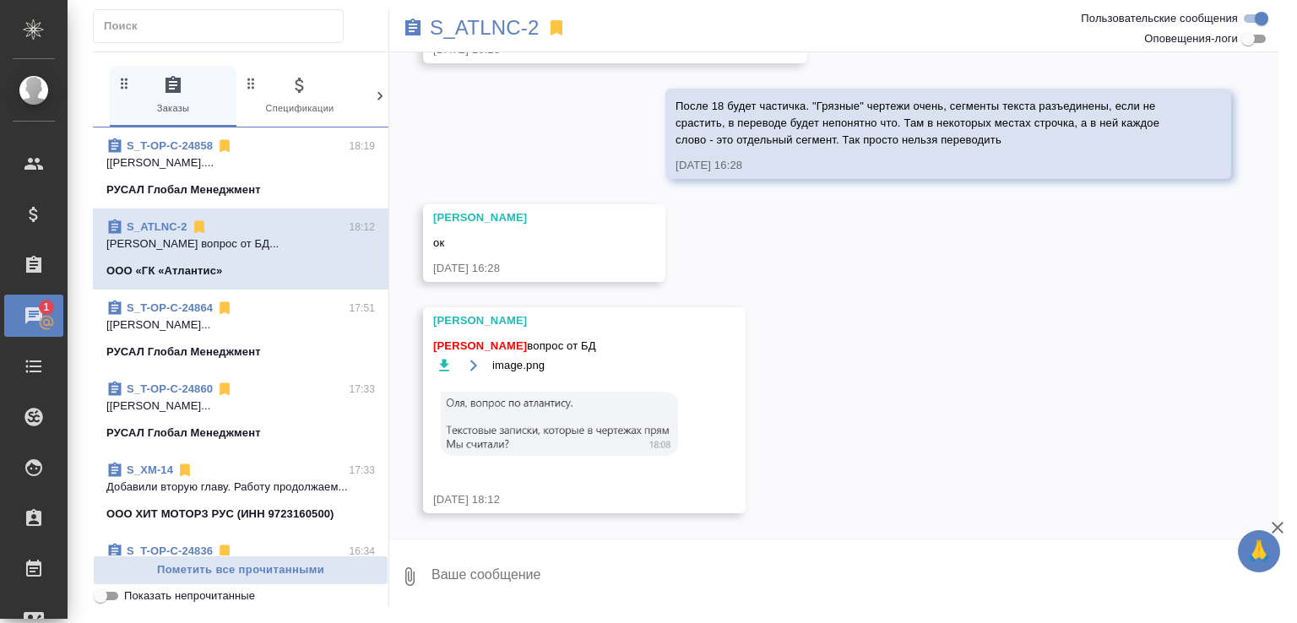
click at [595, 417] on img at bounding box center [559, 422] width 253 height 77
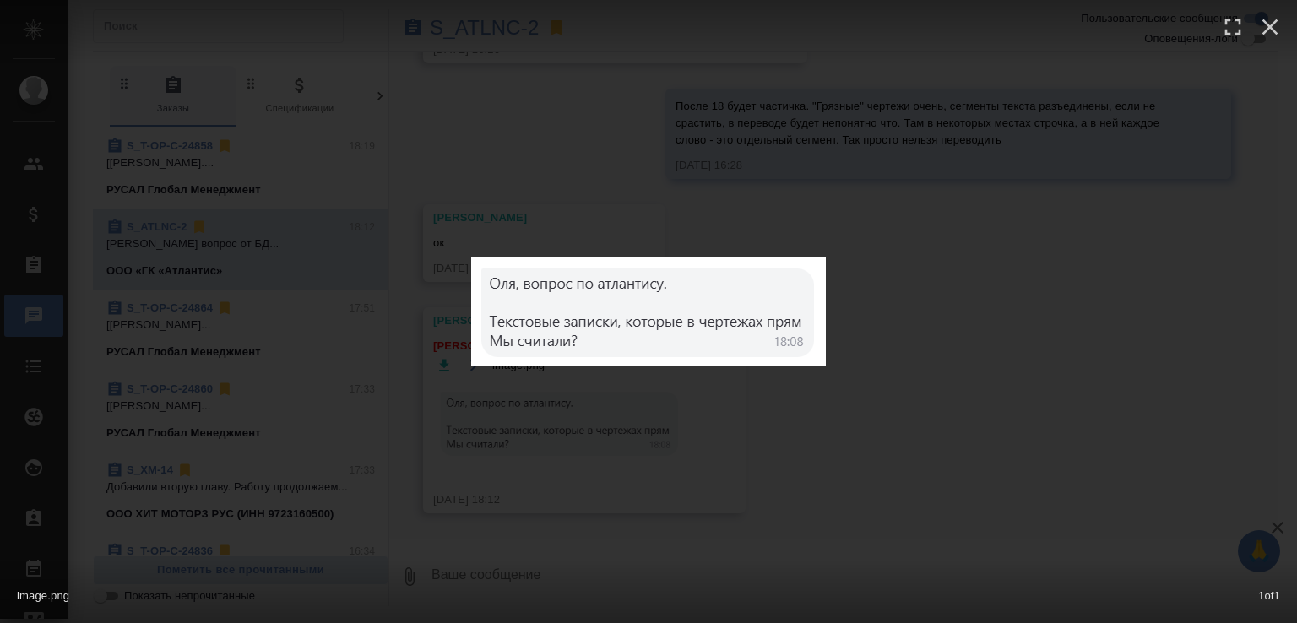
click at [838, 452] on div "image.png 1 of 1" at bounding box center [648, 311] width 1297 height 623
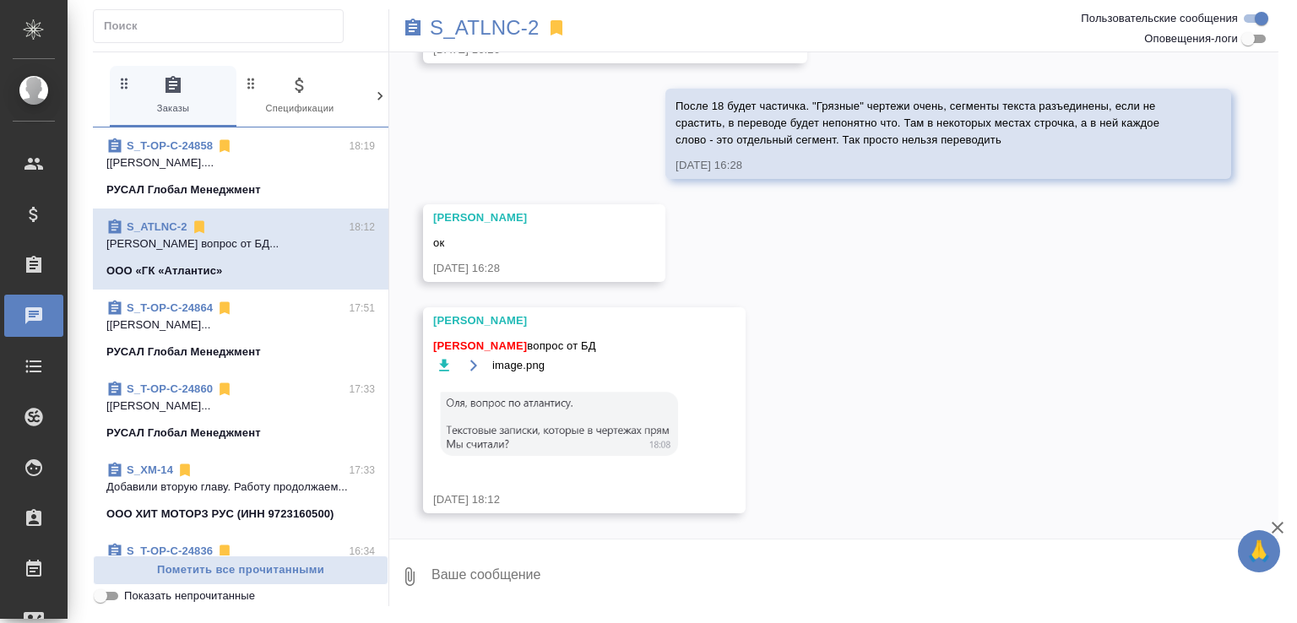
click at [554, 565] on textarea at bounding box center [854, 576] width 849 height 57
type textarea "В"
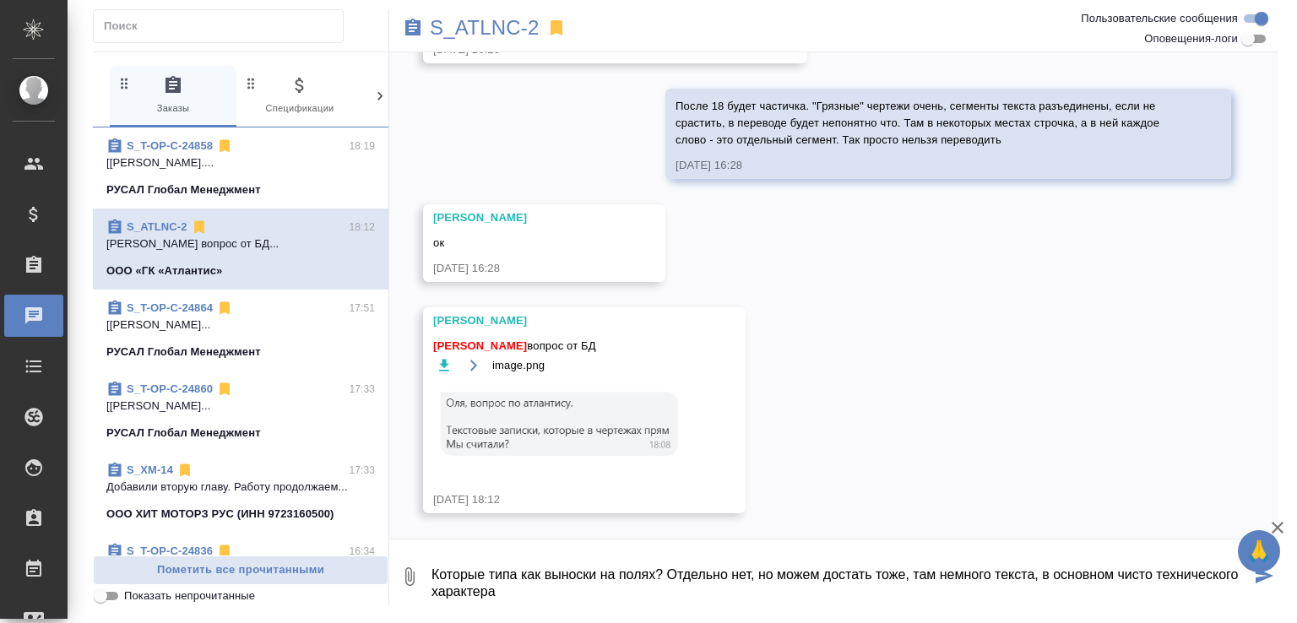
type textarea "Которые типа как выноски на полях? Отдельно нет, но можем достать тоже, там нем…"
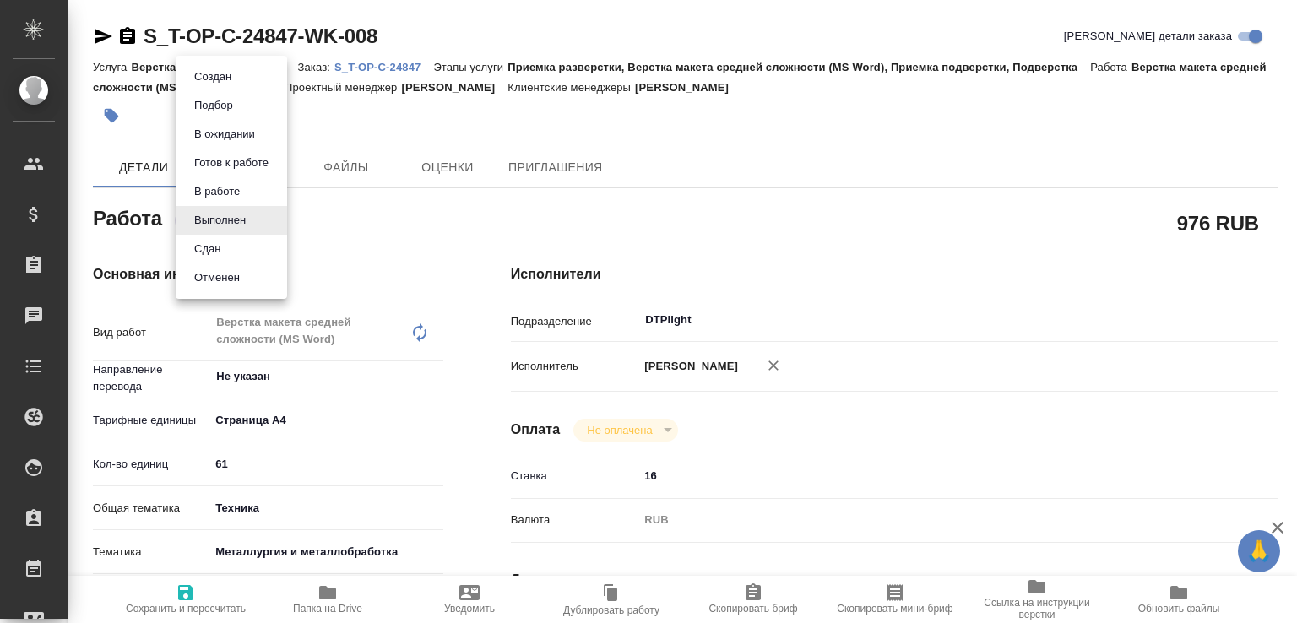
click at [262, 223] on body "🙏 .cls-1 fill:#fff; AWATERA Малофеева Екатерина e.malofeeva Клиенты Спецификаци…" at bounding box center [648, 311] width 1297 height 623
click at [233, 244] on li "Сдан" at bounding box center [231, 249] width 111 height 29
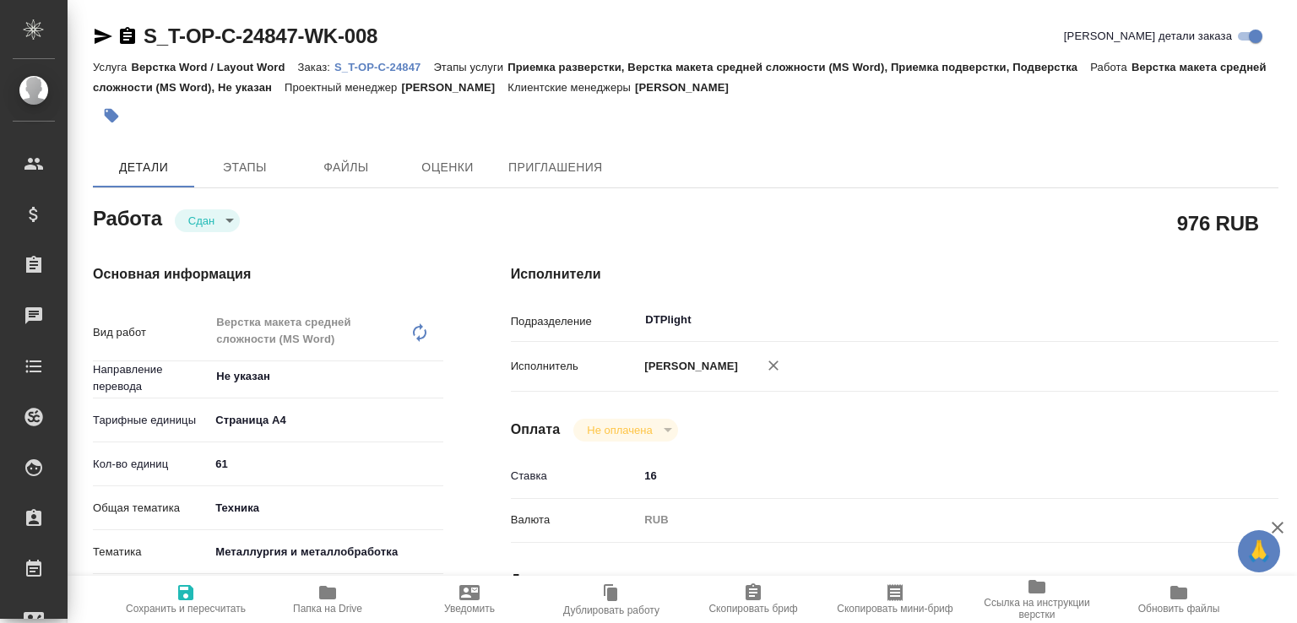
type textarea "x"
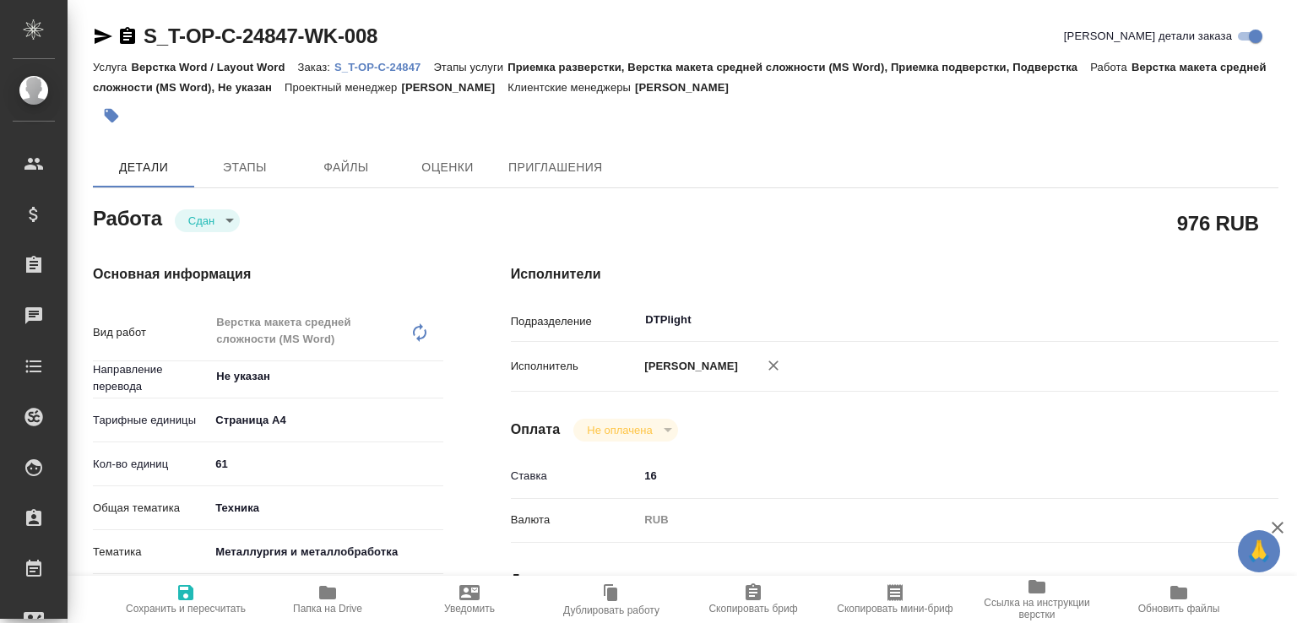
click at [329, 593] on icon "button" at bounding box center [327, 593] width 17 height 14
type textarea "x"
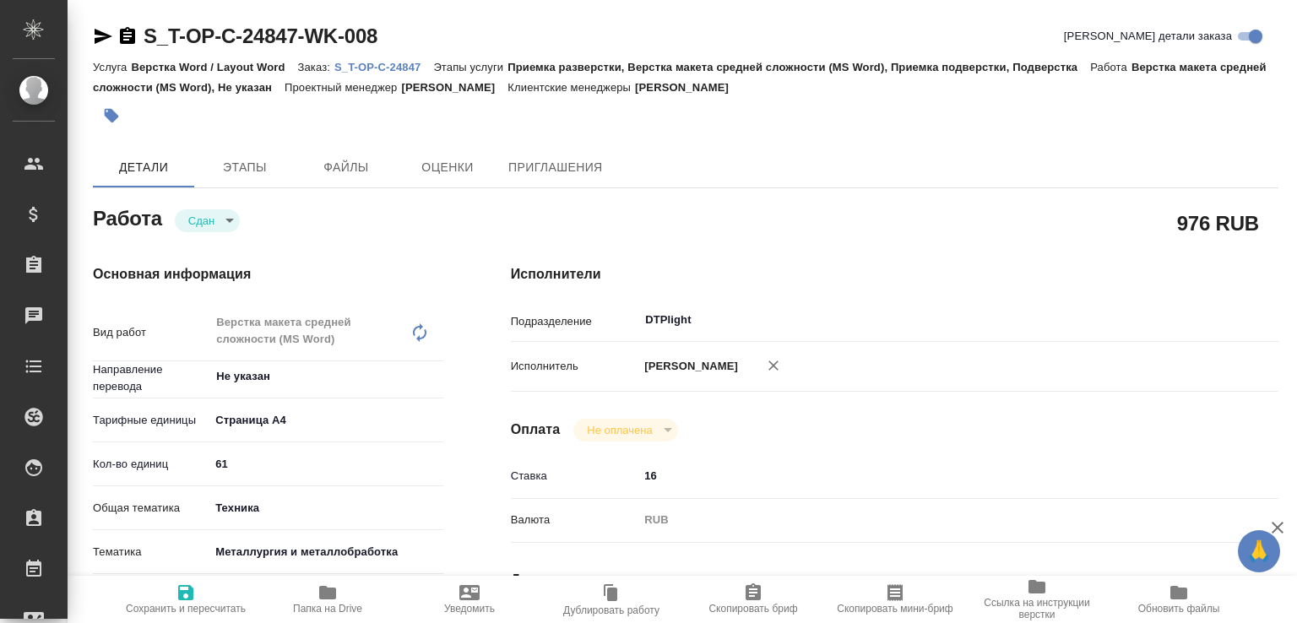
type textarea "x"
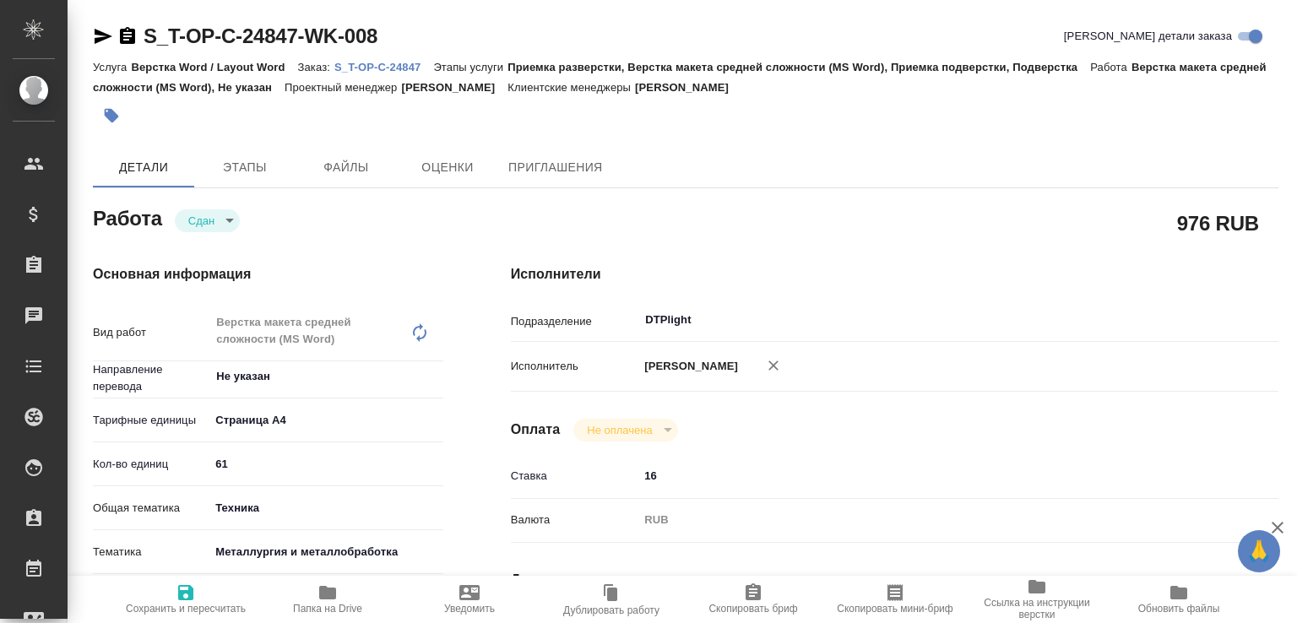
type textarea "x"
click at [381, 61] on p "S_T-OP-C-24847" at bounding box center [383, 67] width 99 height 13
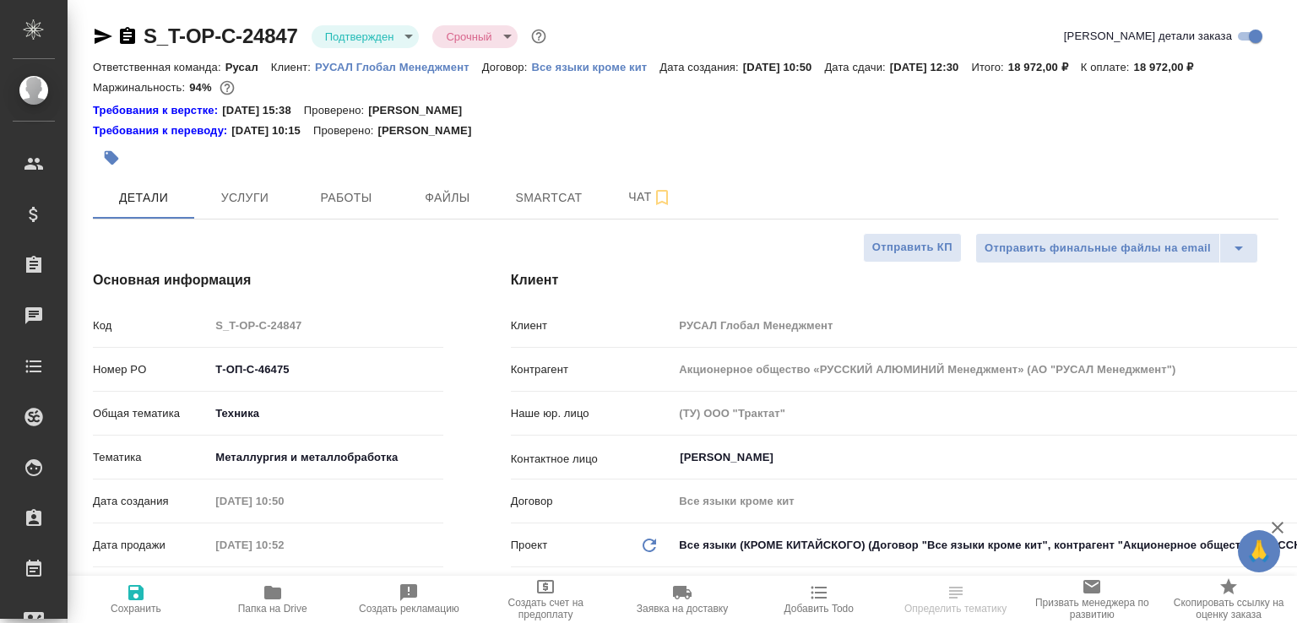
select select "RU"
click at [623, 208] on span "Чат" at bounding box center [650, 197] width 81 height 21
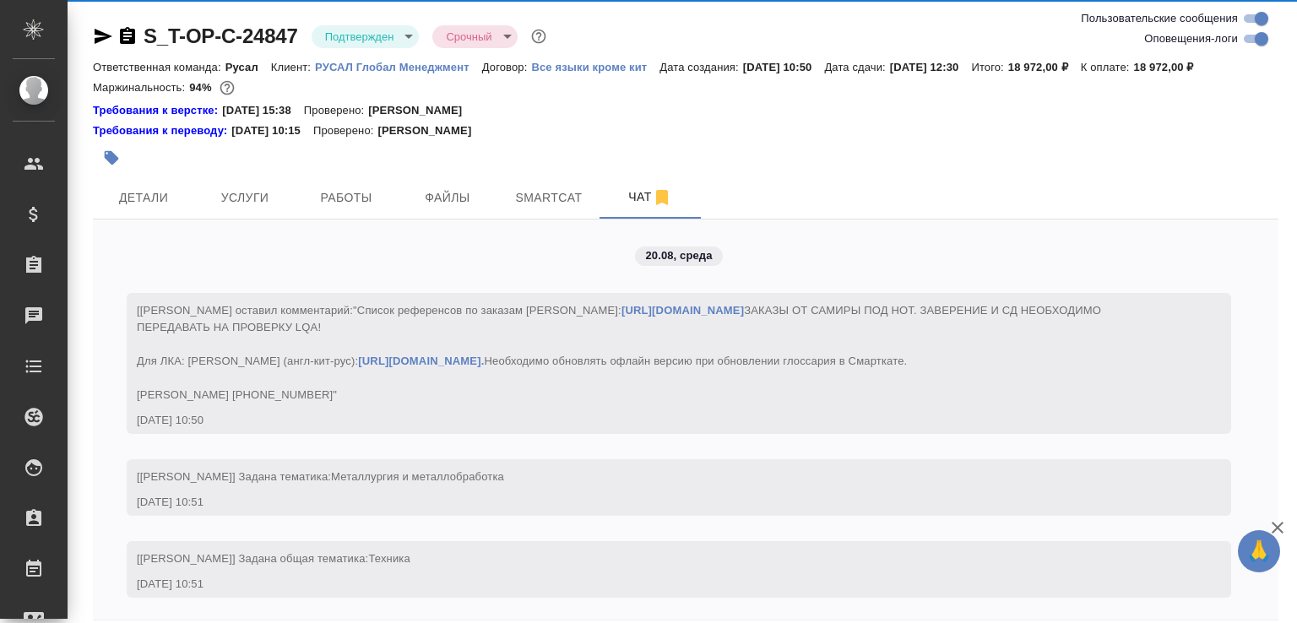
scroll to position [94, 0]
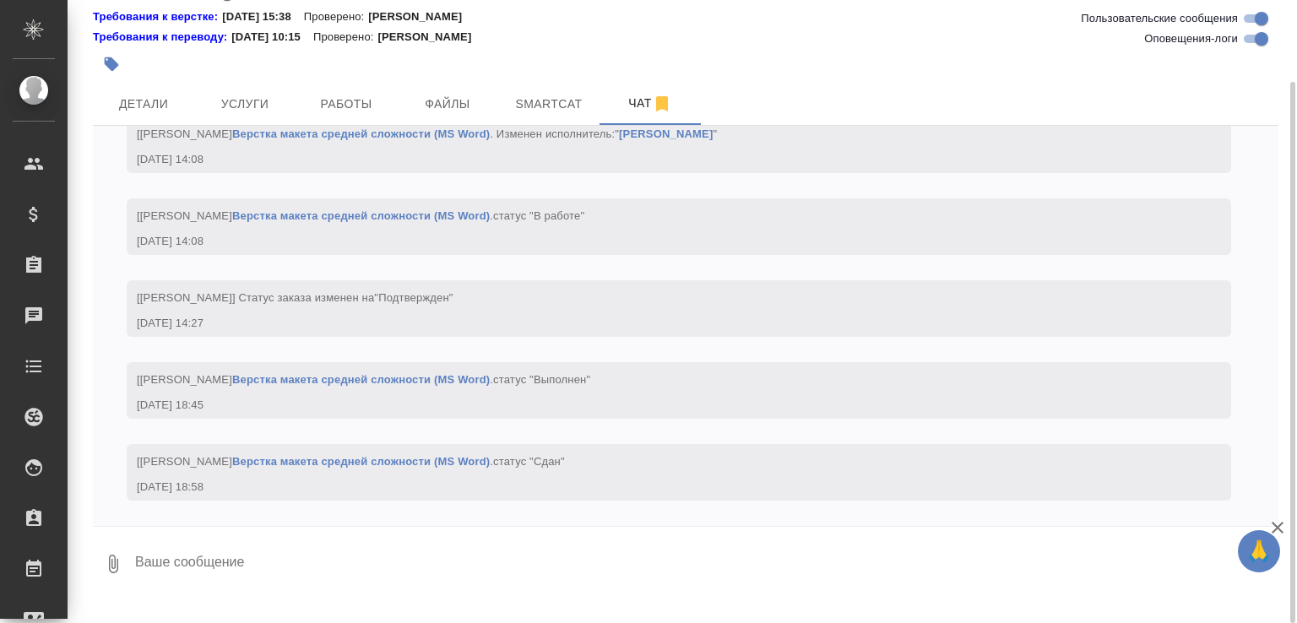
click at [162, 584] on textarea at bounding box center [705, 563] width 1145 height 57
paste textarea "https://drive.awatera.com/apps/files/files/10150301?dir=/Shares/%D0%A2-%D0%9E%D…"
type textarea "https://drive.awatera.com/apps/files/files/10150301?dir=/Shares/%D0%A2-%D0%9E%D…"
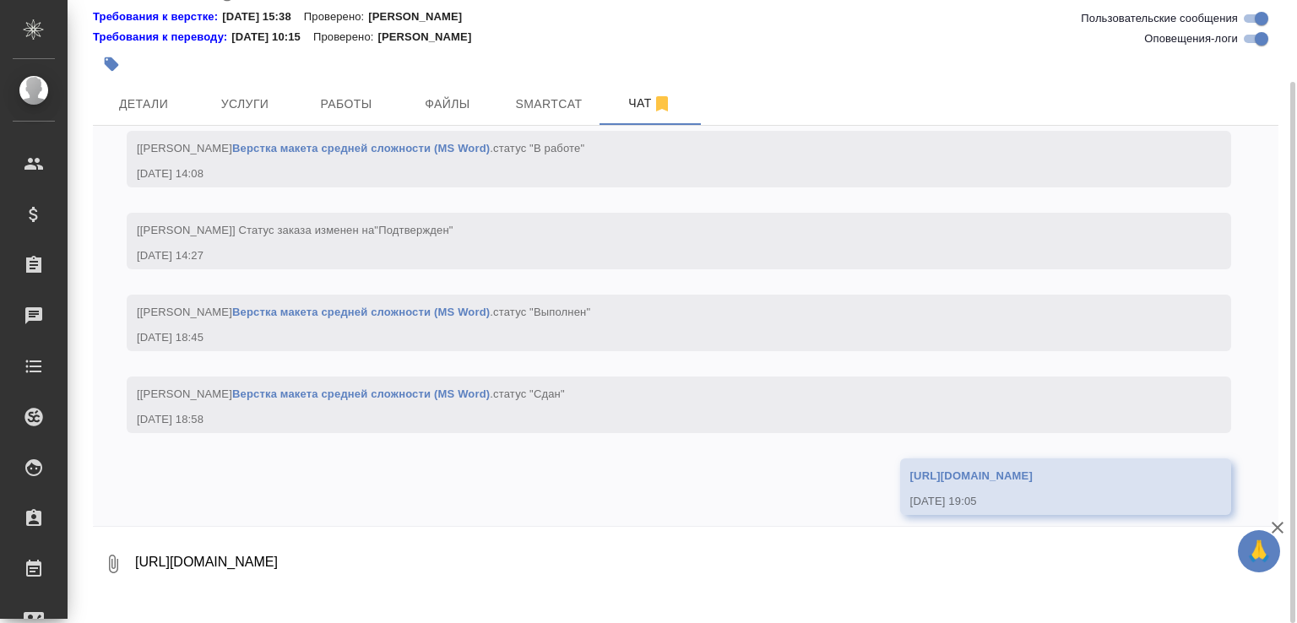
scroll to position [3374, 0]
